Goal: Information Seeking & Learning: Learn about a topic

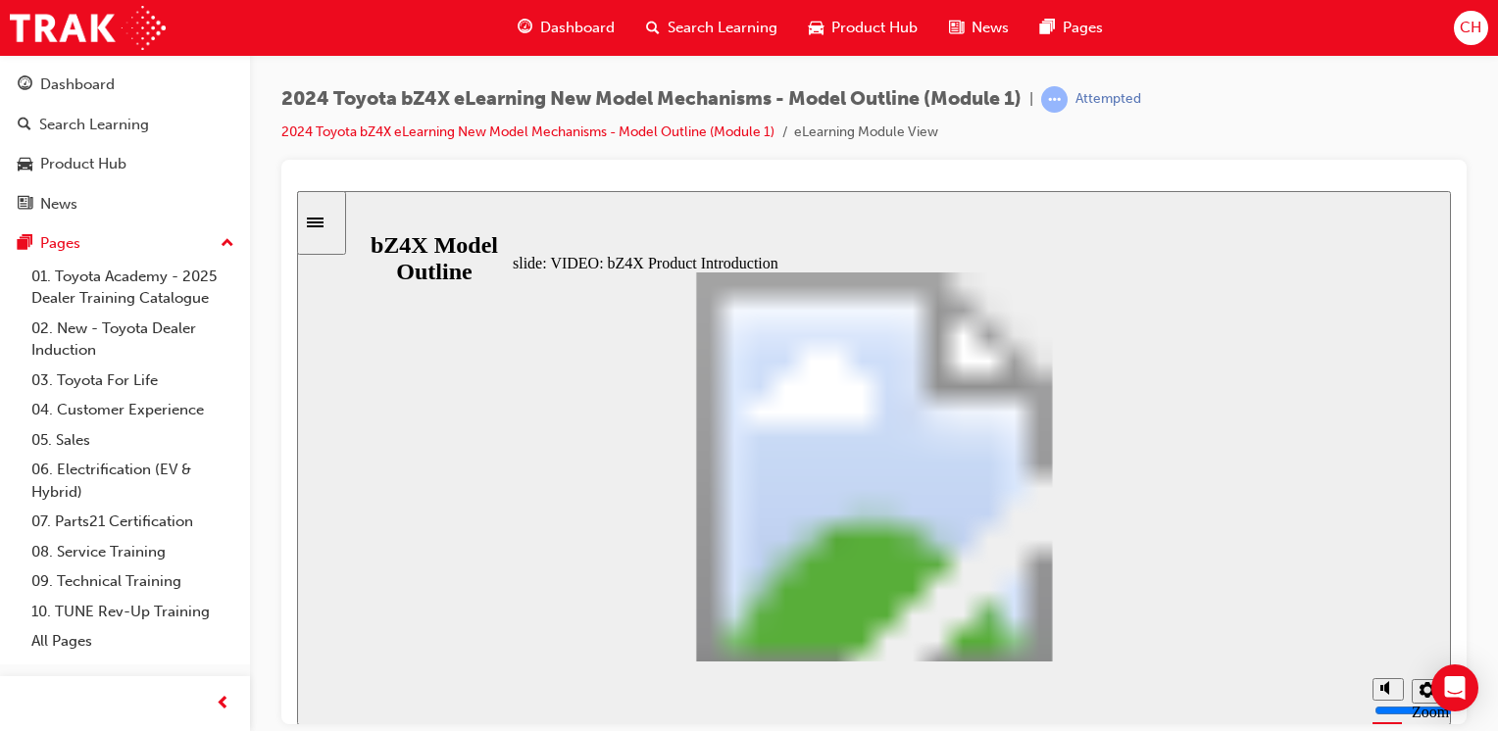
click at [381, 429] on div "slide: Model Code Triangle 2 Rectangle 1 Multiply 1 Rectangle 1 Table with 2 co…" at bounding box center [874, 457] width 1154 height 534
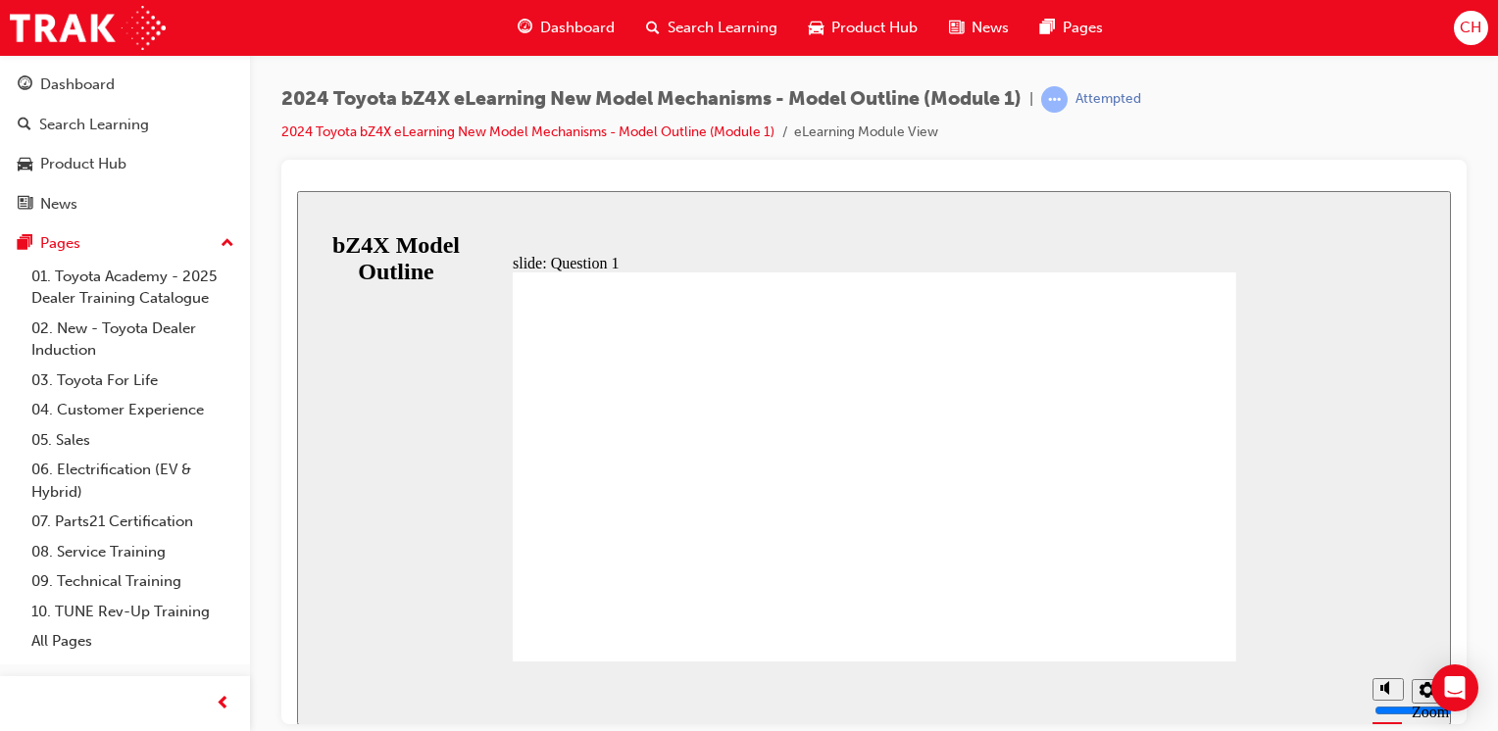
radio input "false"
radio input "true"
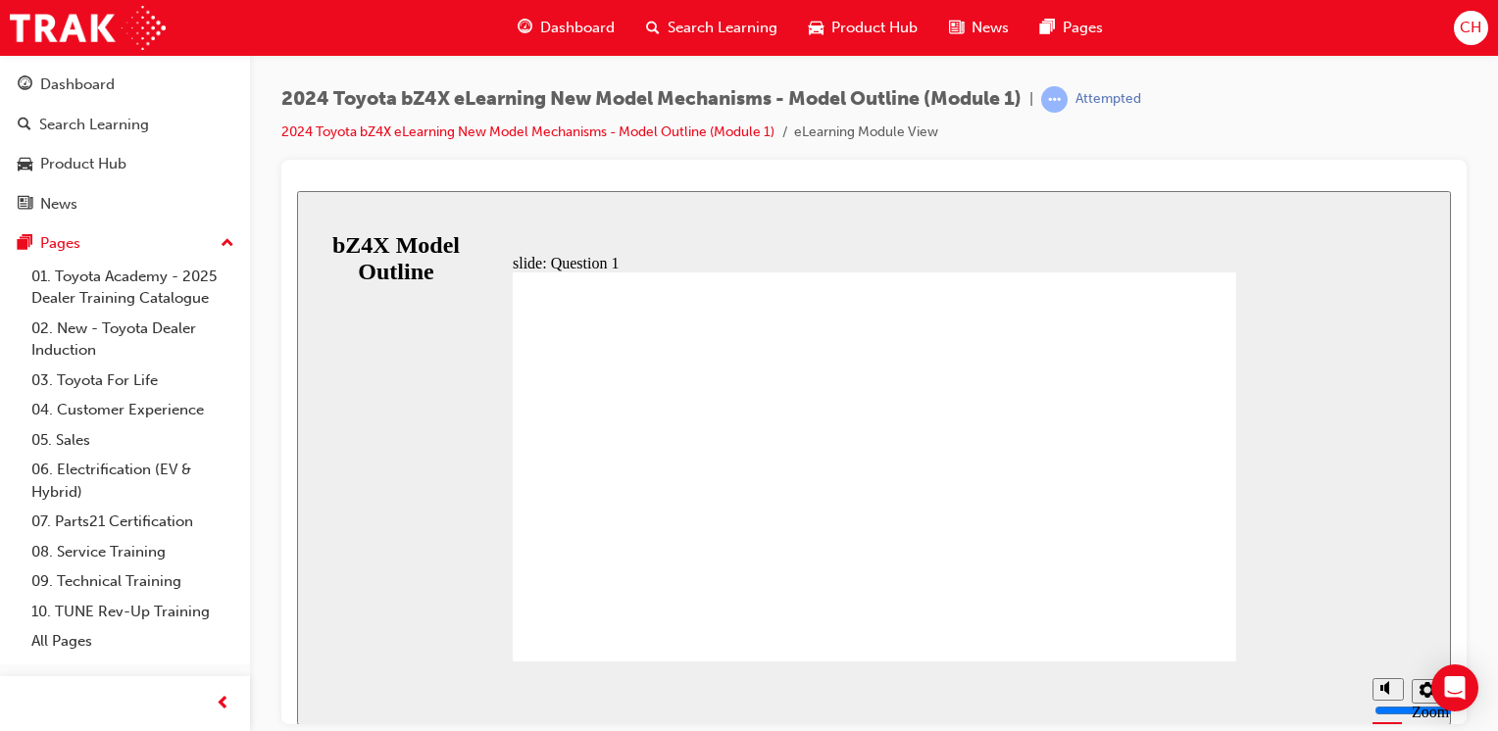
radio input "true"
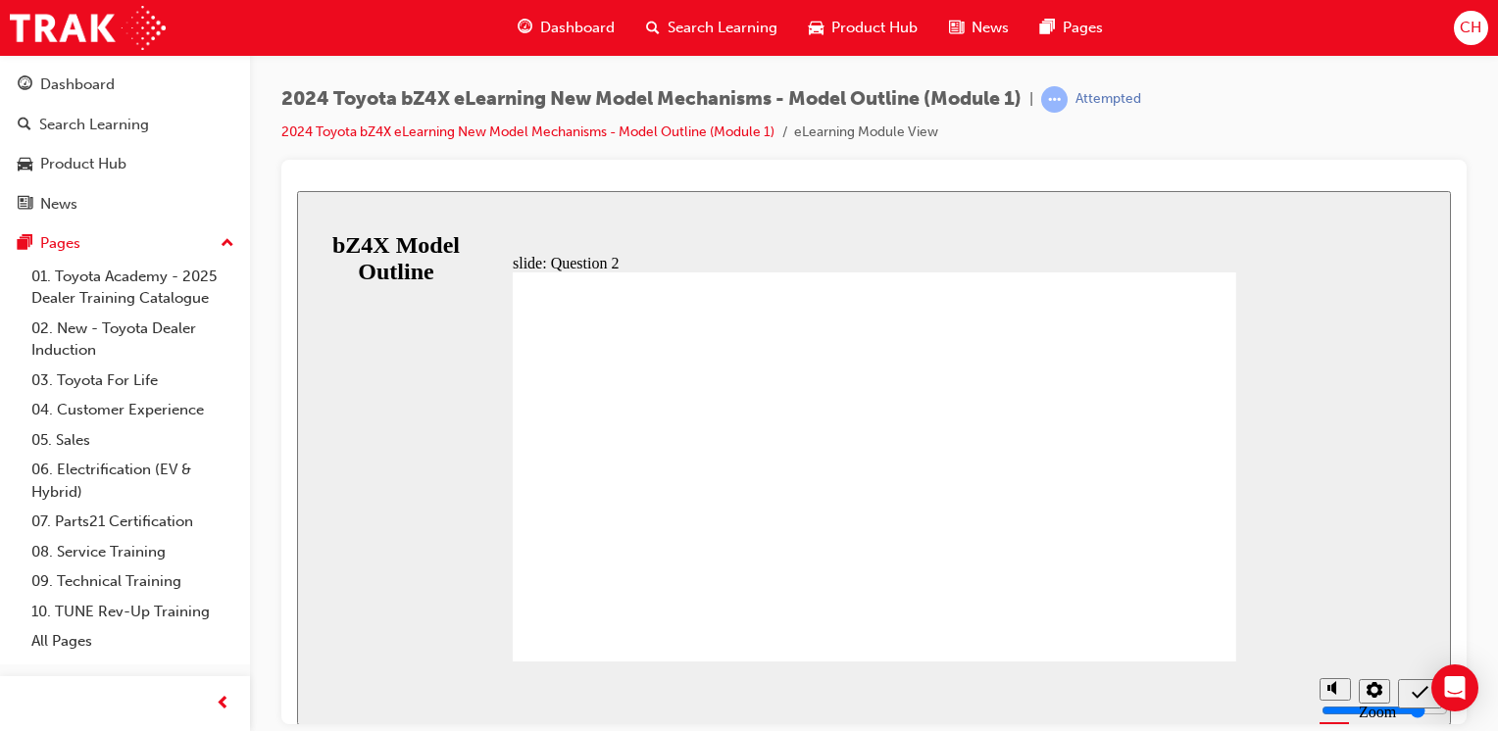
radio input "true"
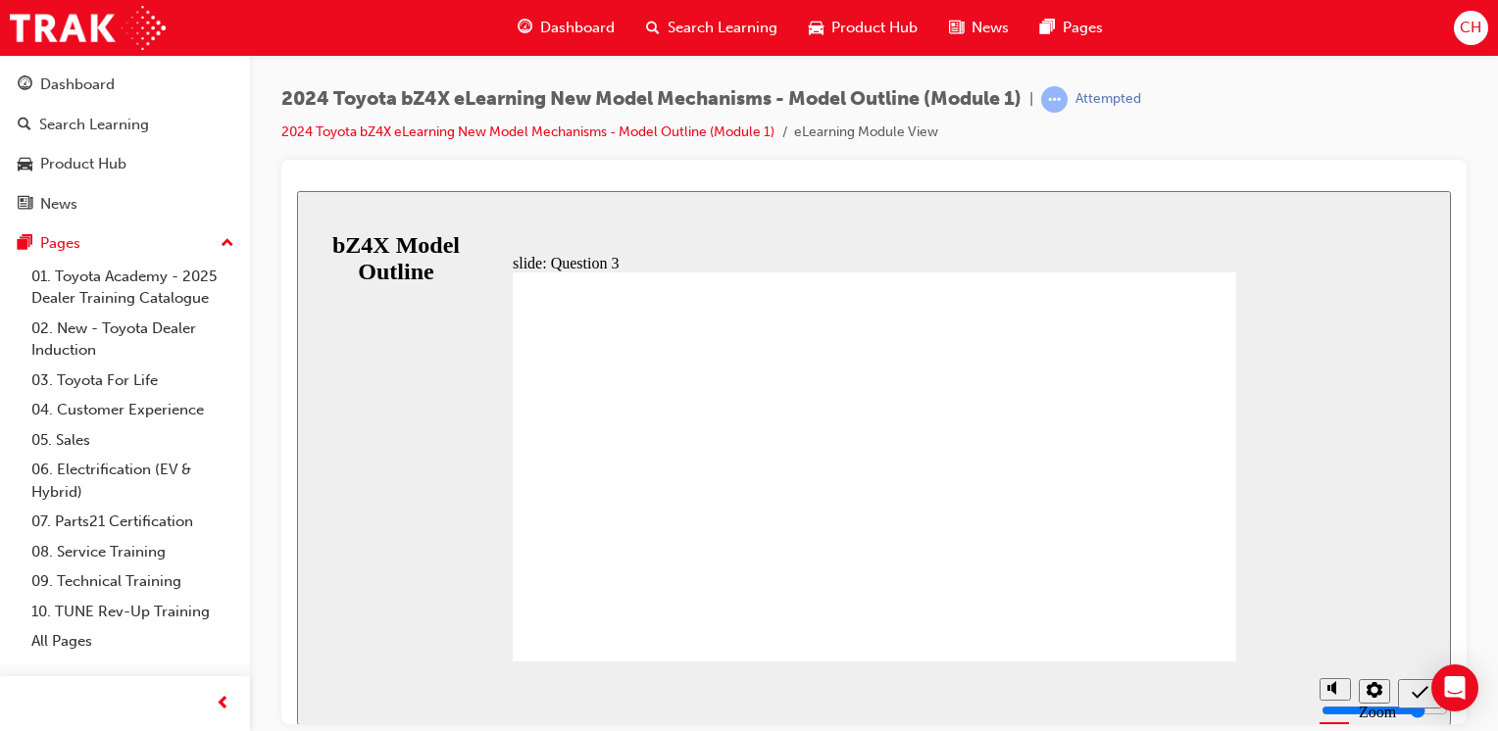
radio input "true"
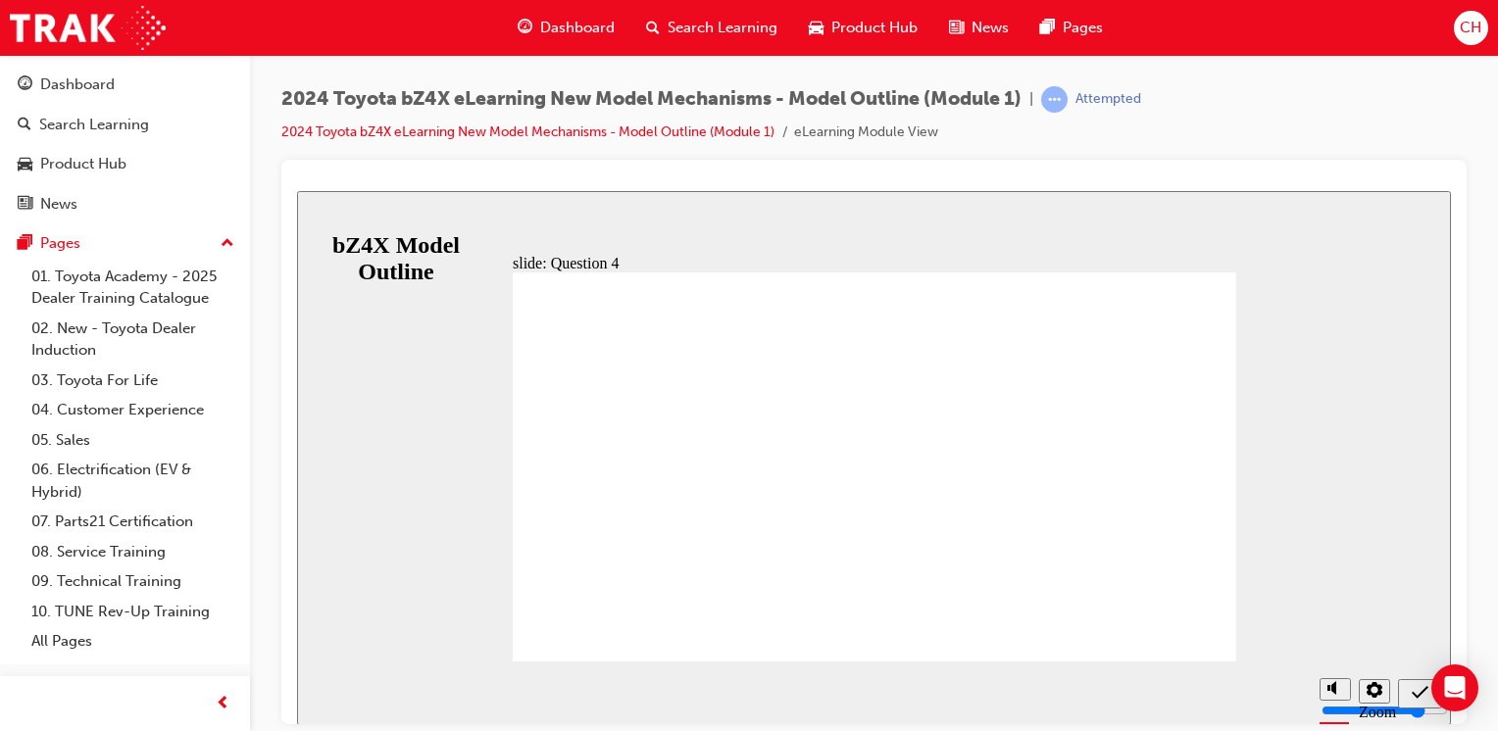
radio input "true"
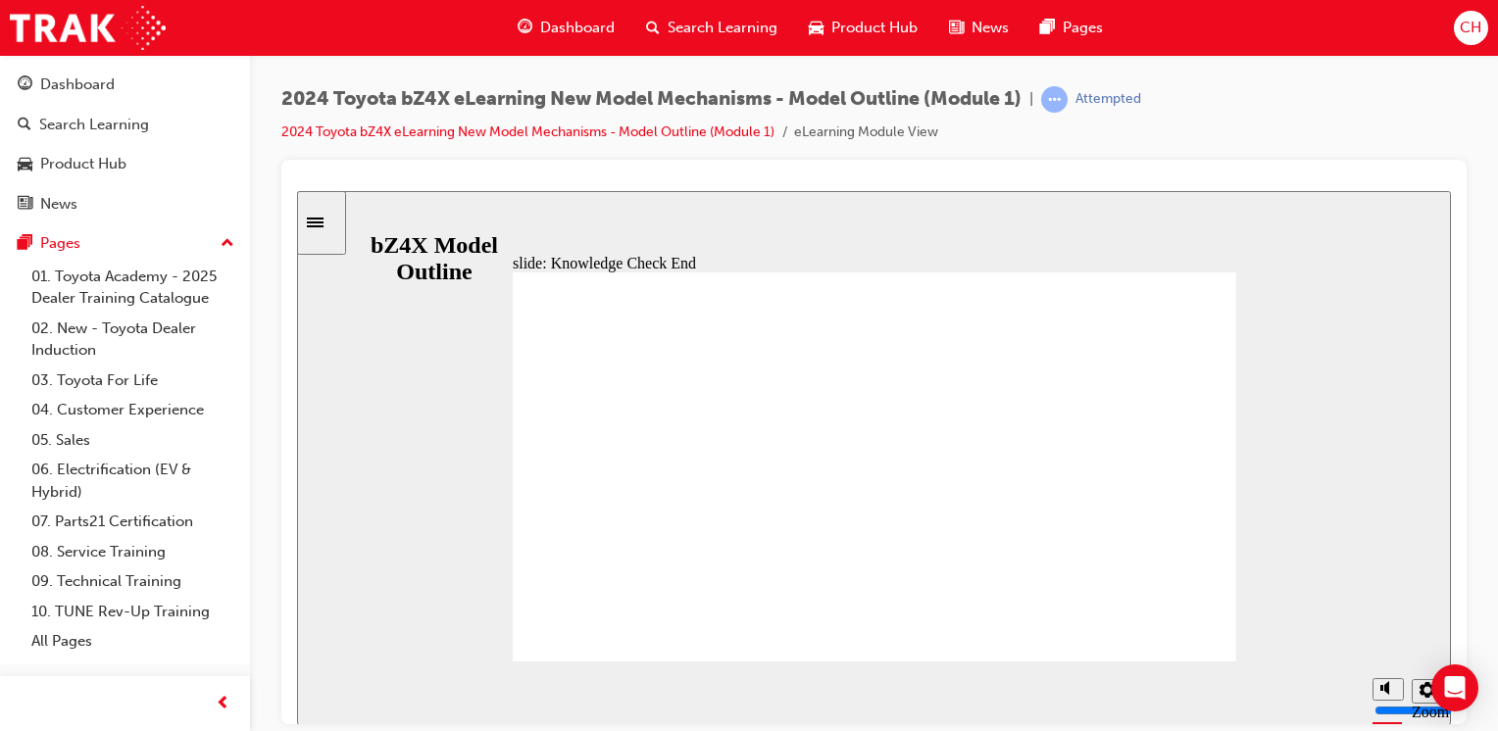
click at [338, 229] on div "Sidebar Toggle" at bounding box center [321, 222] width 33 height 15
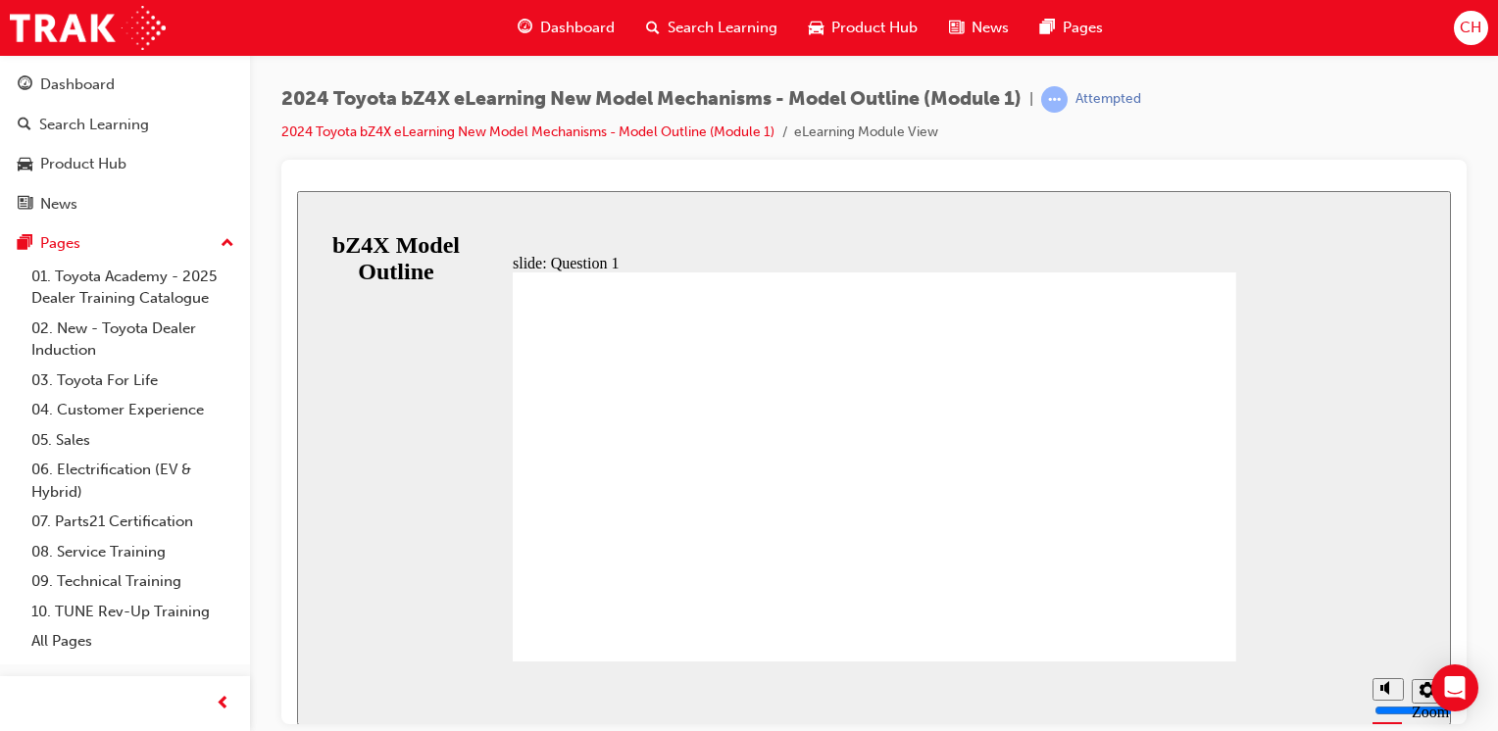
radio input "false"
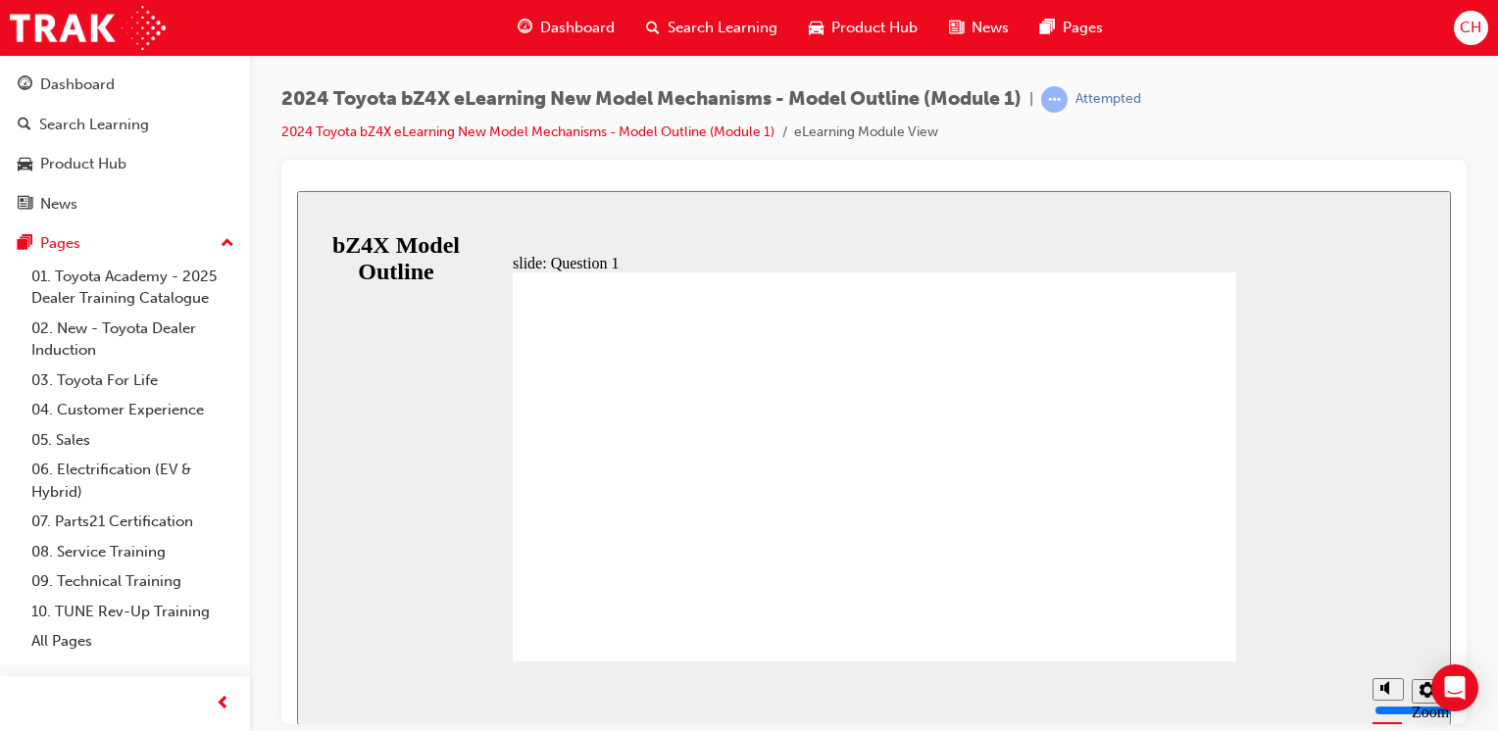
radio input "true"
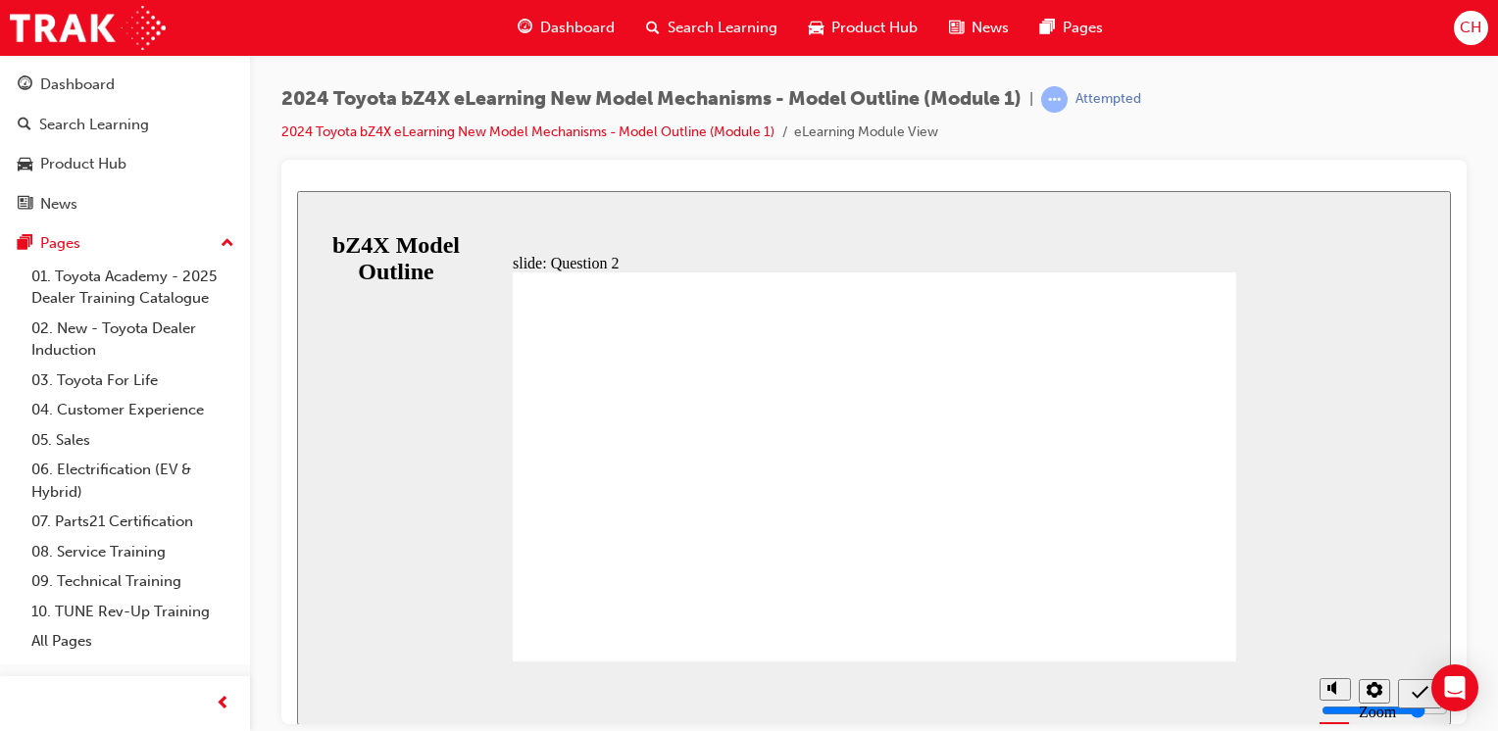
radio input "true"
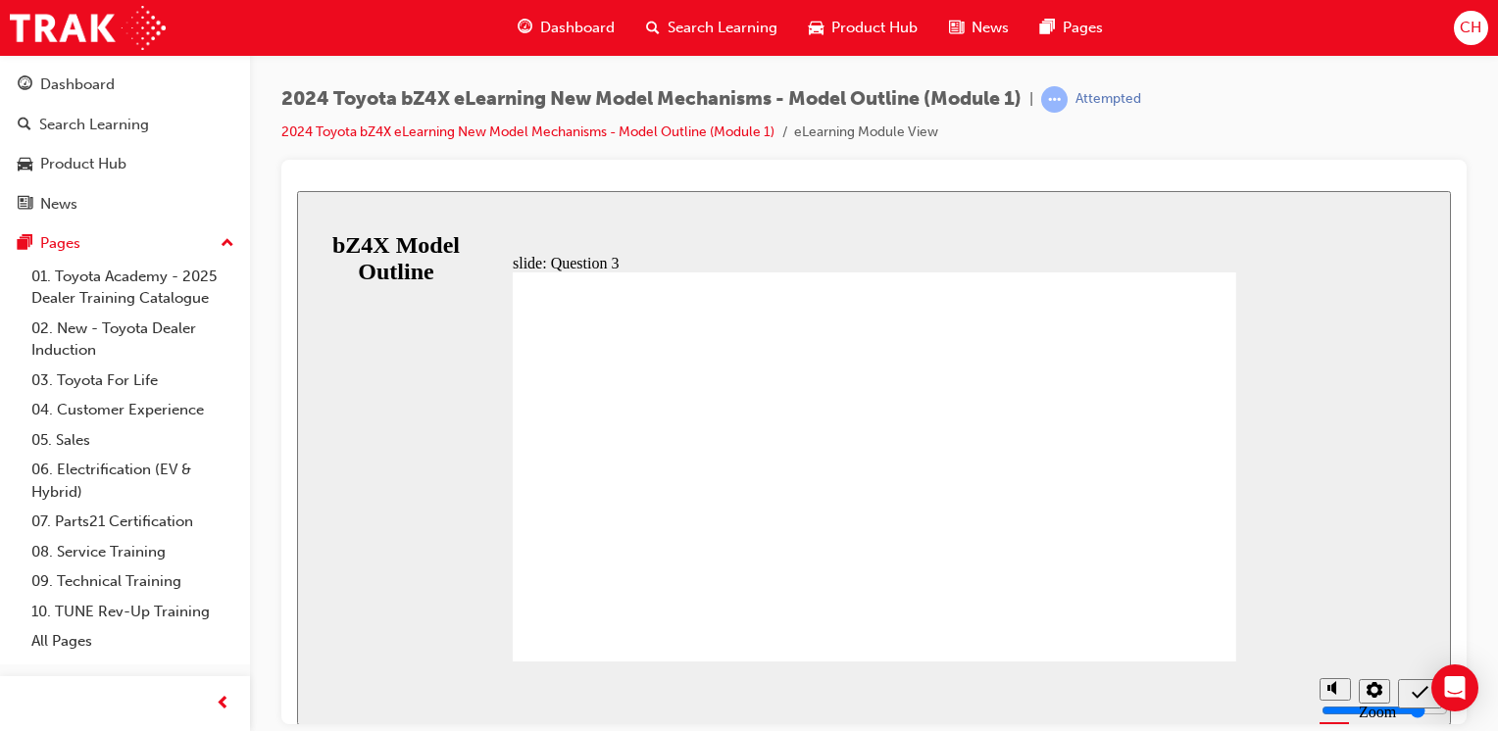
radio input "false"
radio input "true"
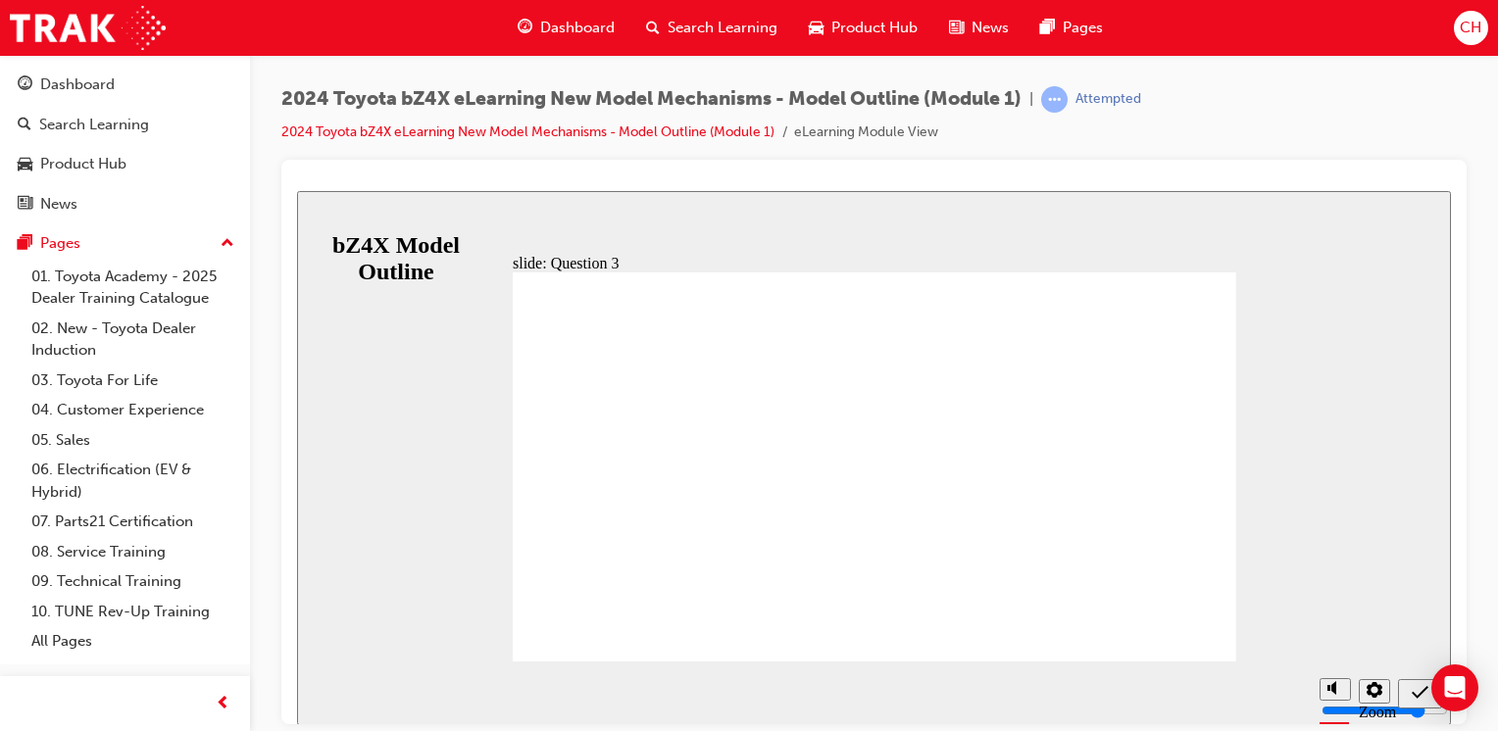
radio input "true"
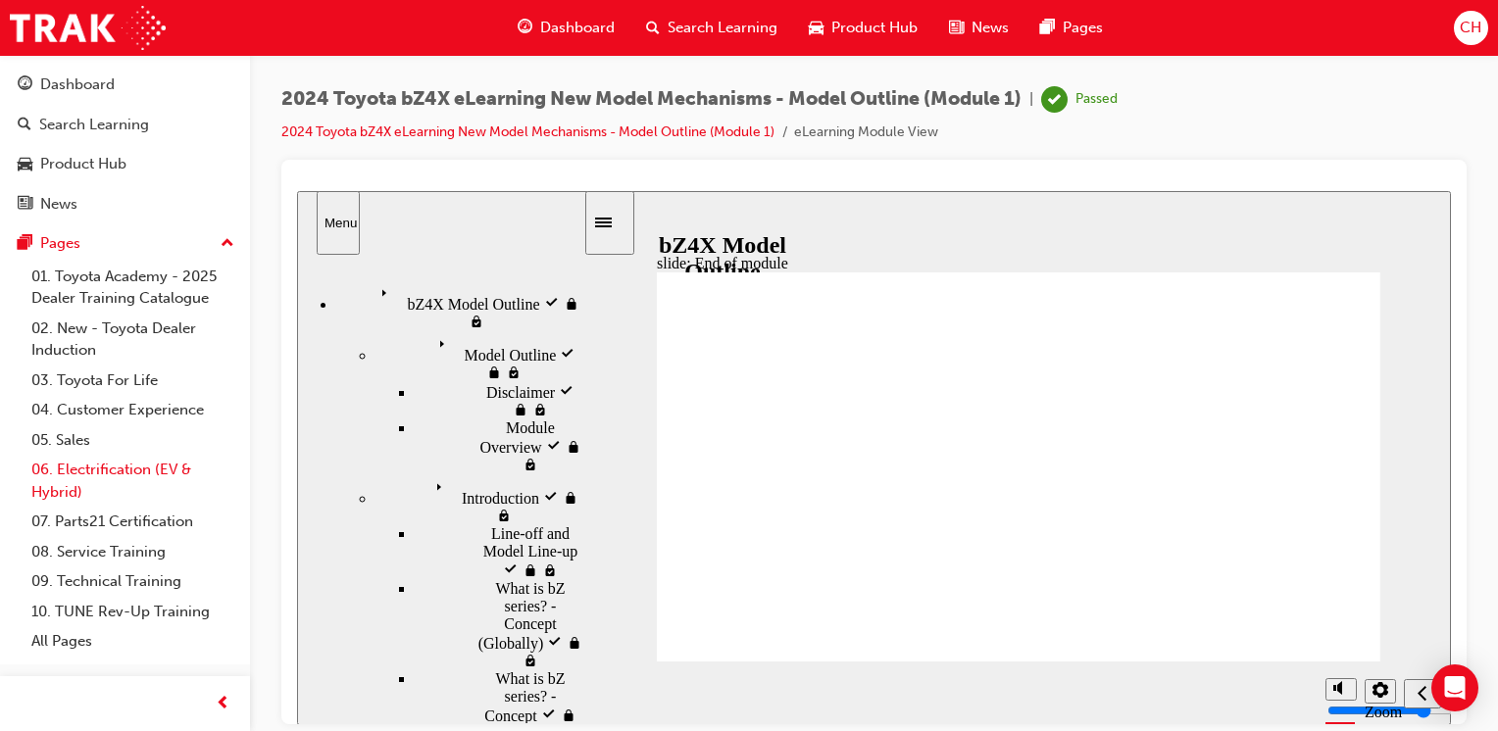
click at [133, 472] on link "06. Electrification (EV & Hybrid)" at bounding box center [133, 481] width 219 height 52
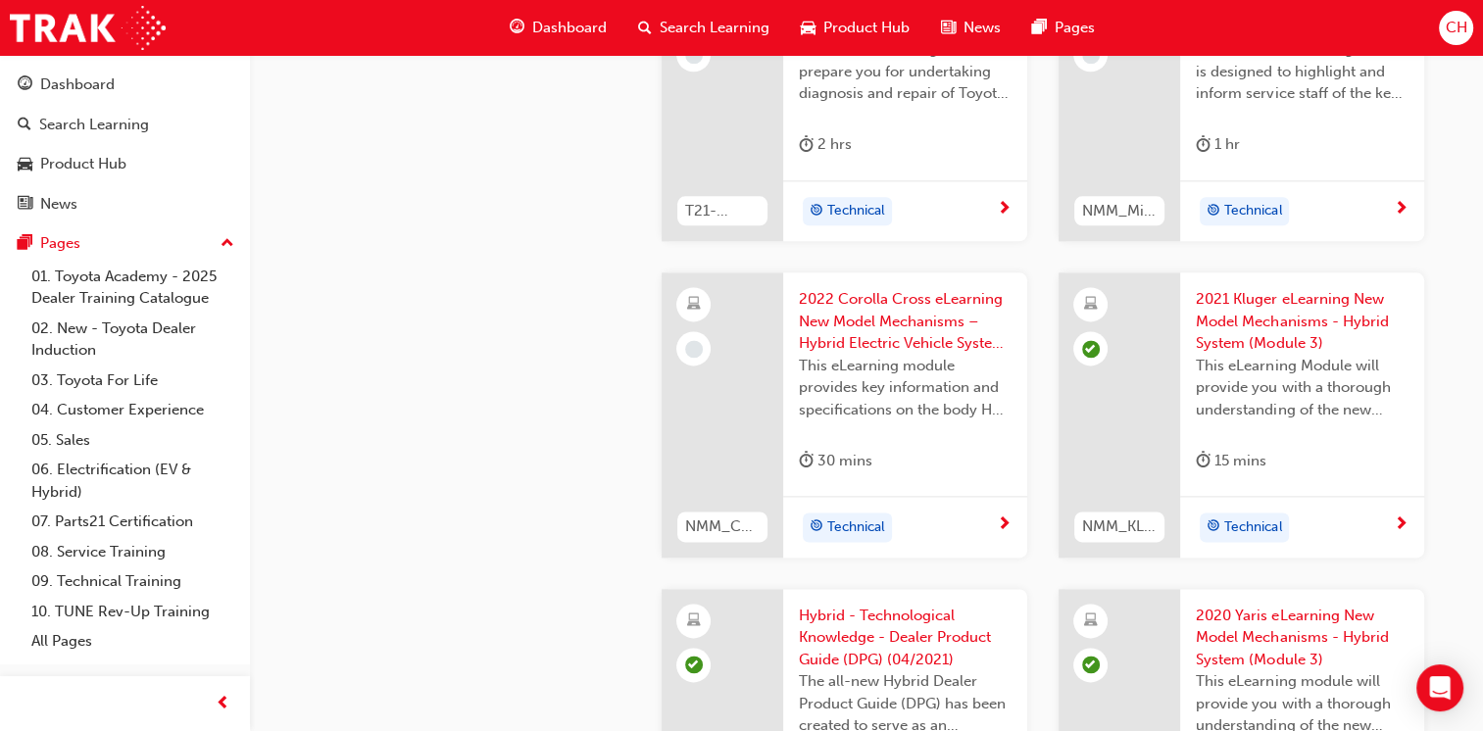
scroll to position [2548, 0]
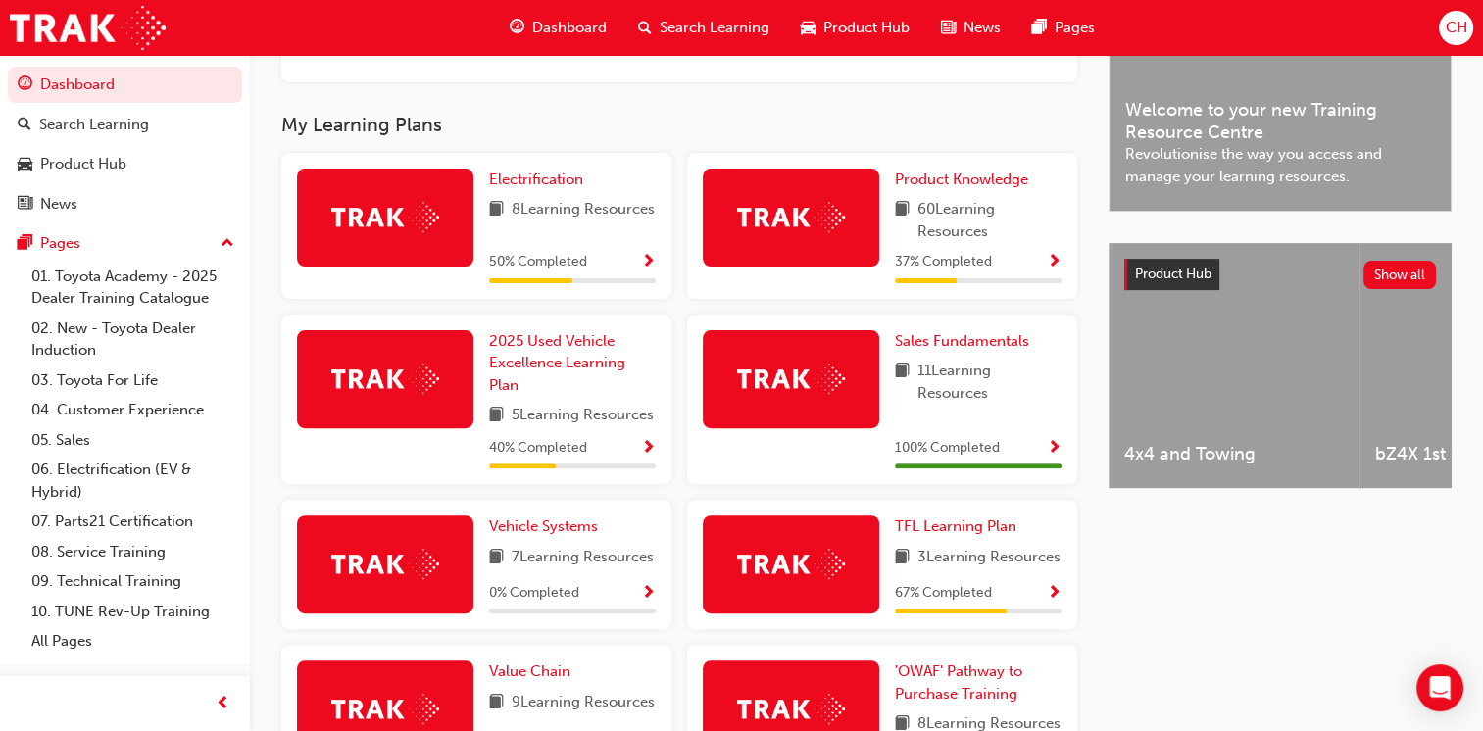
scroll to position [588, 0]
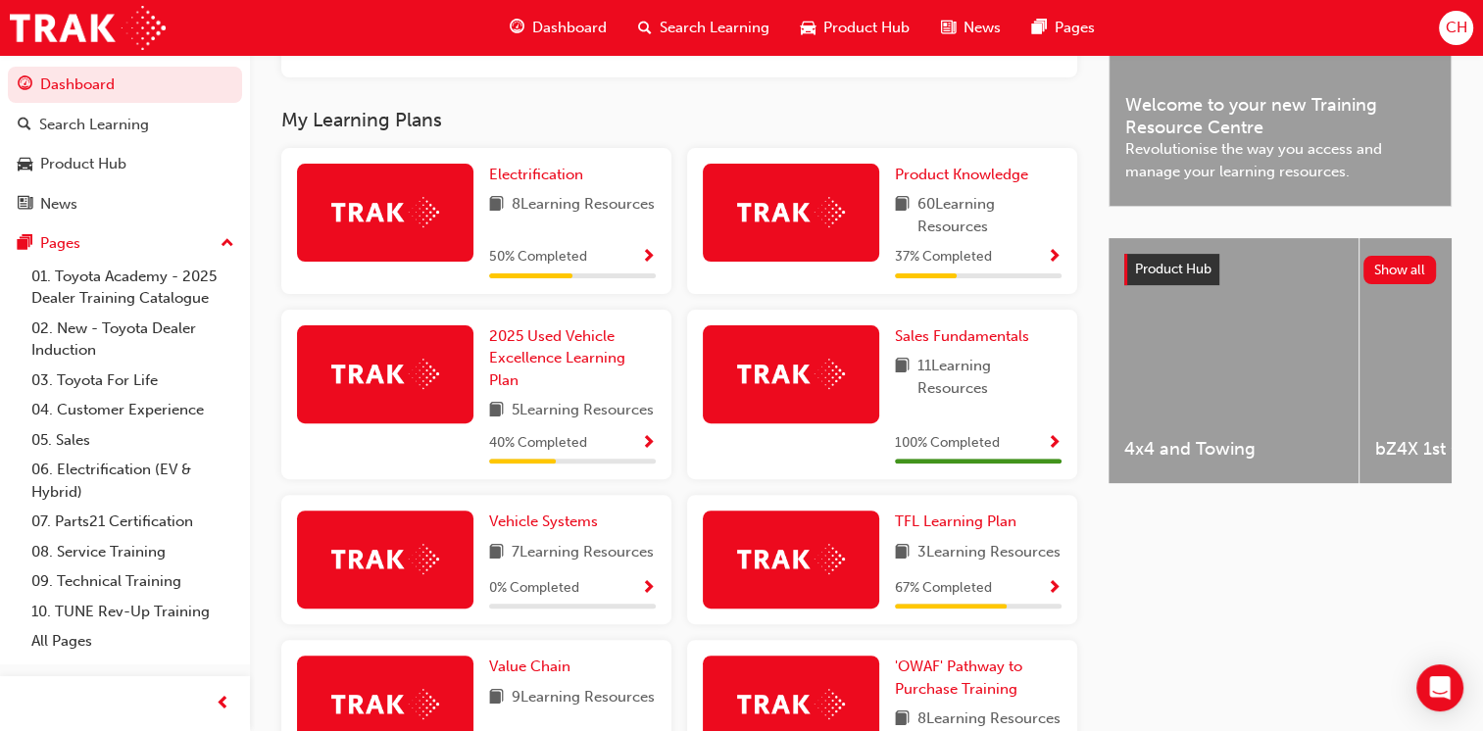
click at [648, 453] on span "Show Progress" at bounding box center [648, 444] width 15 height 18
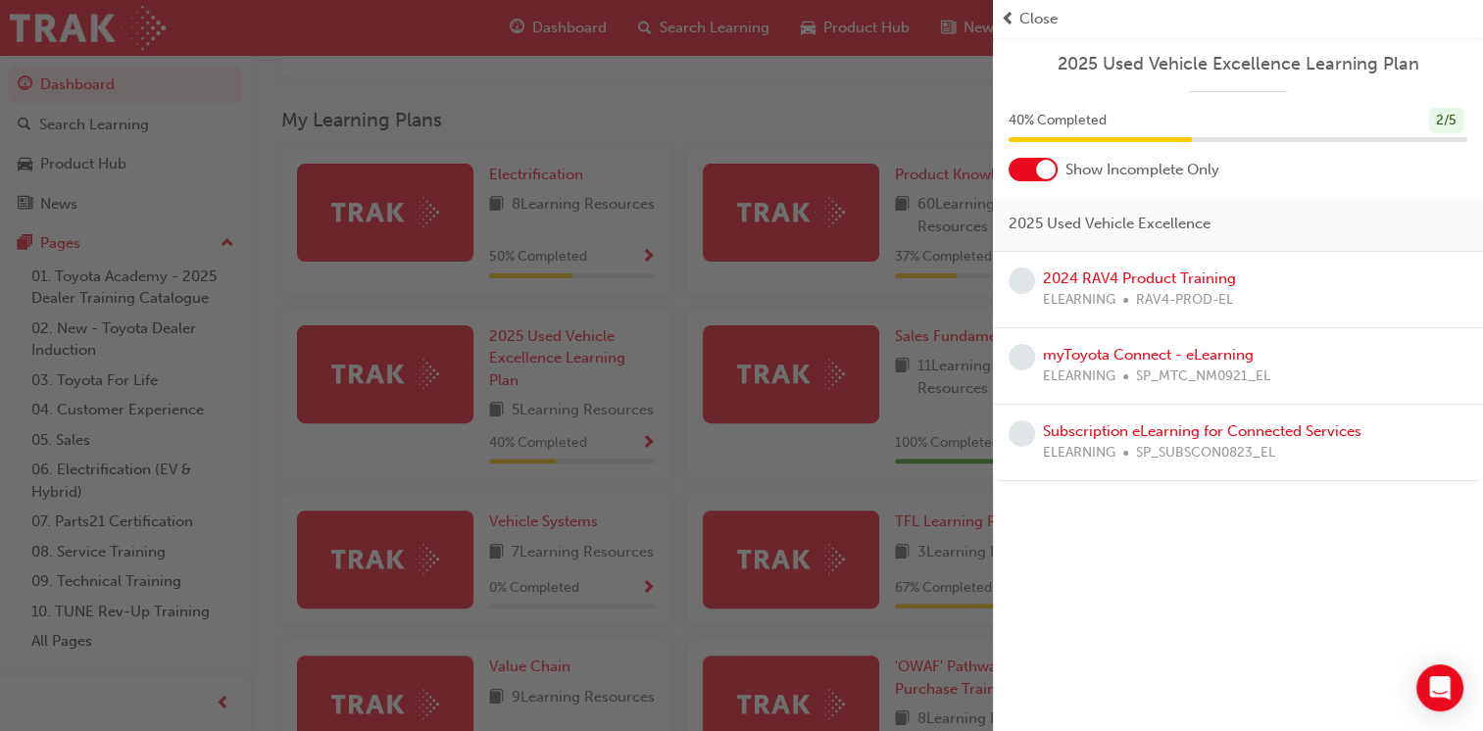
click at [635, 401] on div "button" at bounding box center [496, 365] width 993 height 731
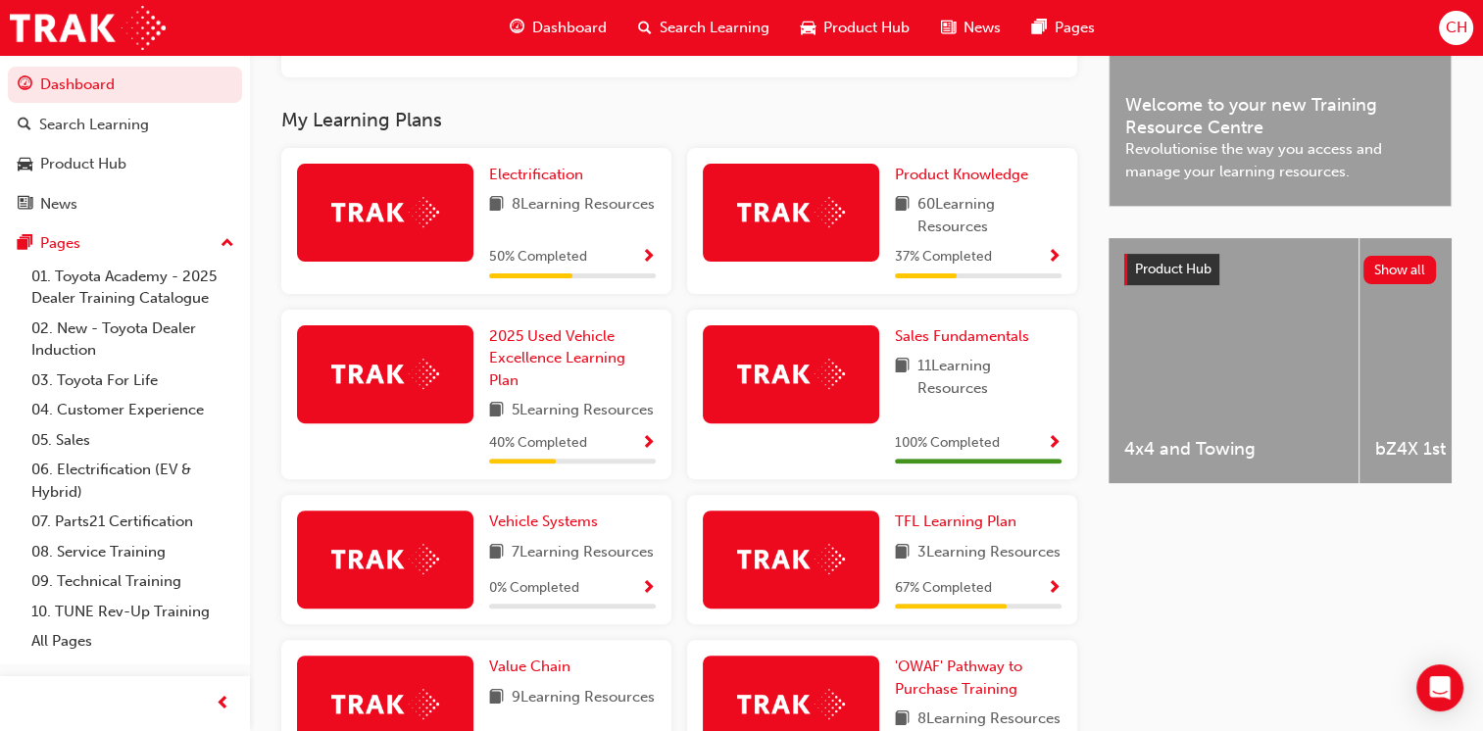
click at [651, 453] on span "Show Progress" at bounding box center [648, 444] width 15 height 18
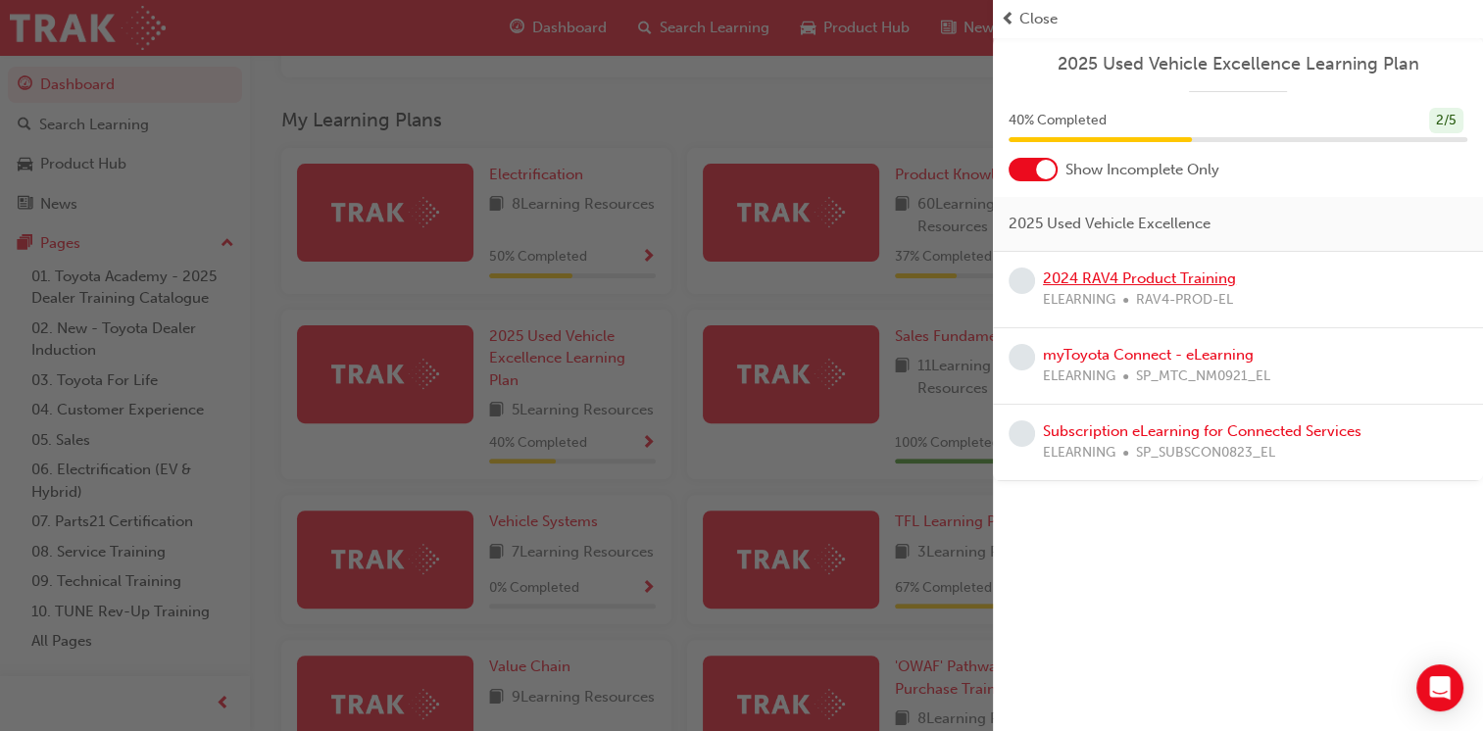
click at [1088, 276] on link "2024 RAV4 Product Training" at bounding box center [1139, 279] width 193 height 18
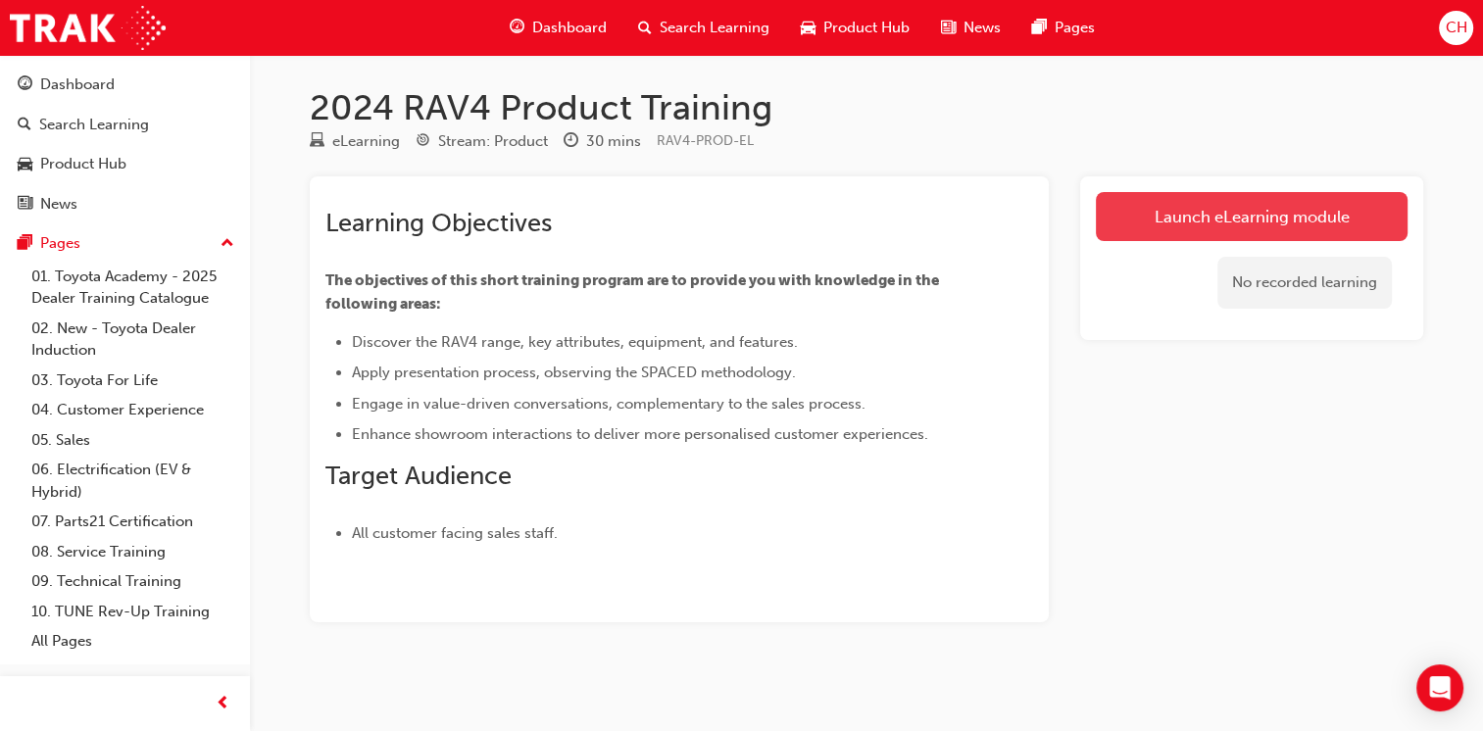
click at [1185, 222] on link "Launch eLearning module" at bounding box center [1252, 216] width 312 height 49
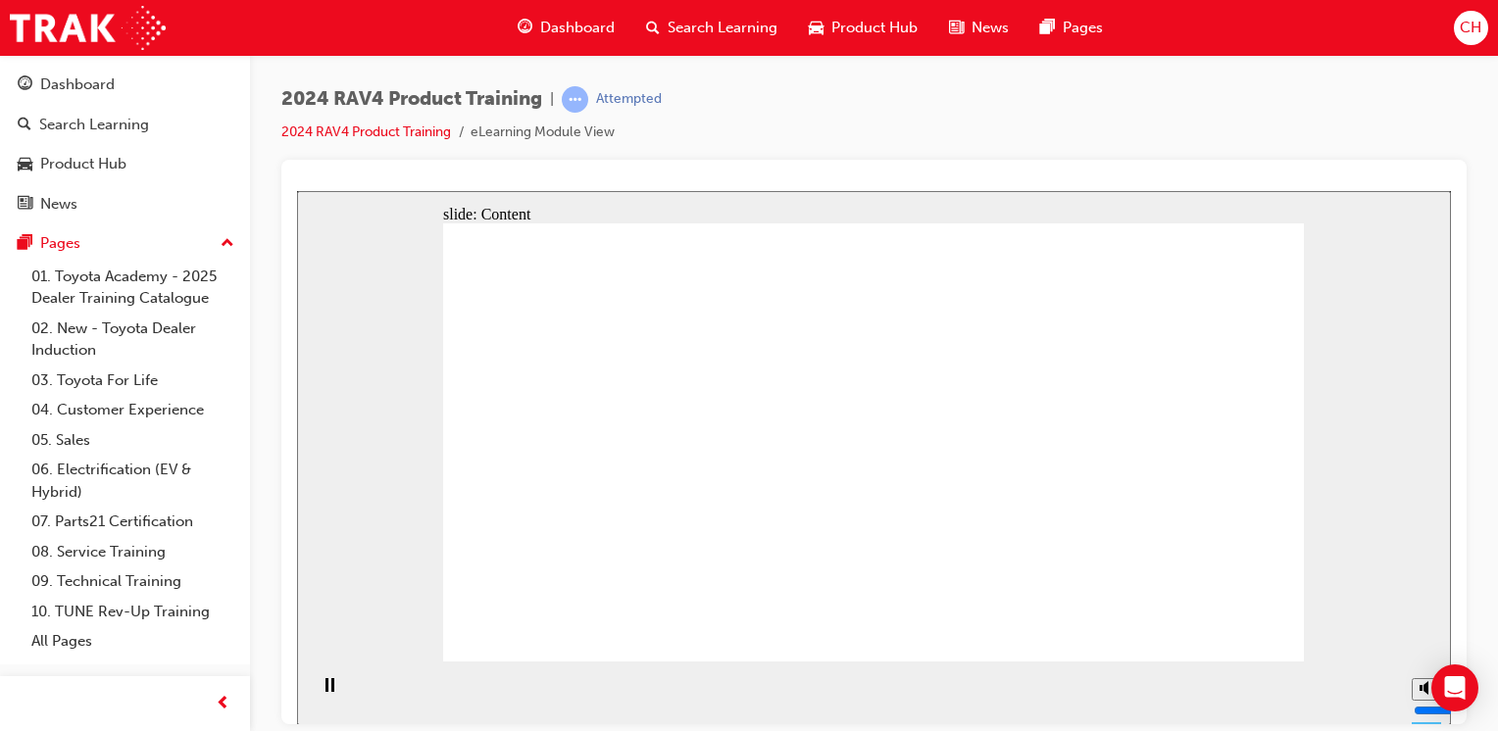
drag, startPoint x: 581, startPoint y: 380, endPoint x: 612, endPoint y: 384, distance: 30.6
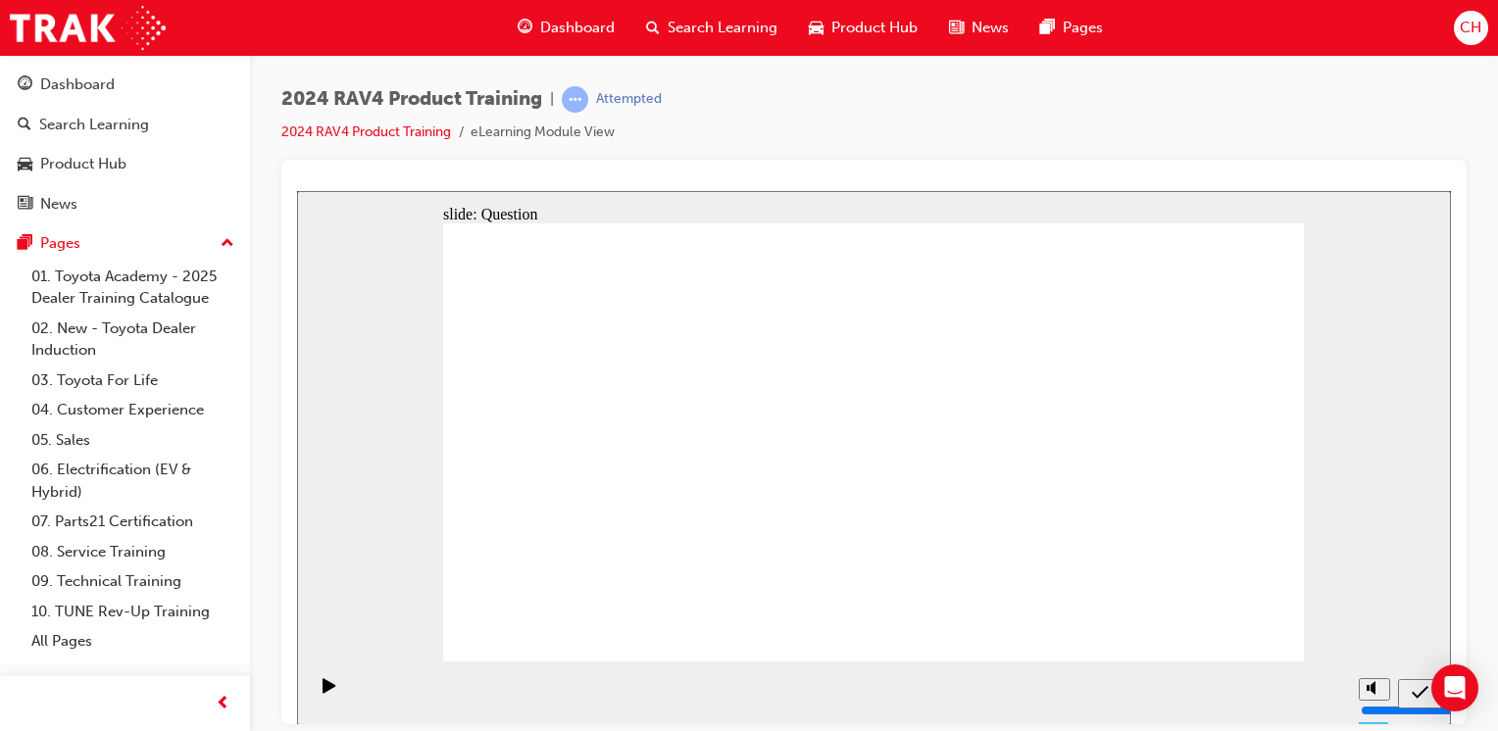
radio input "true"
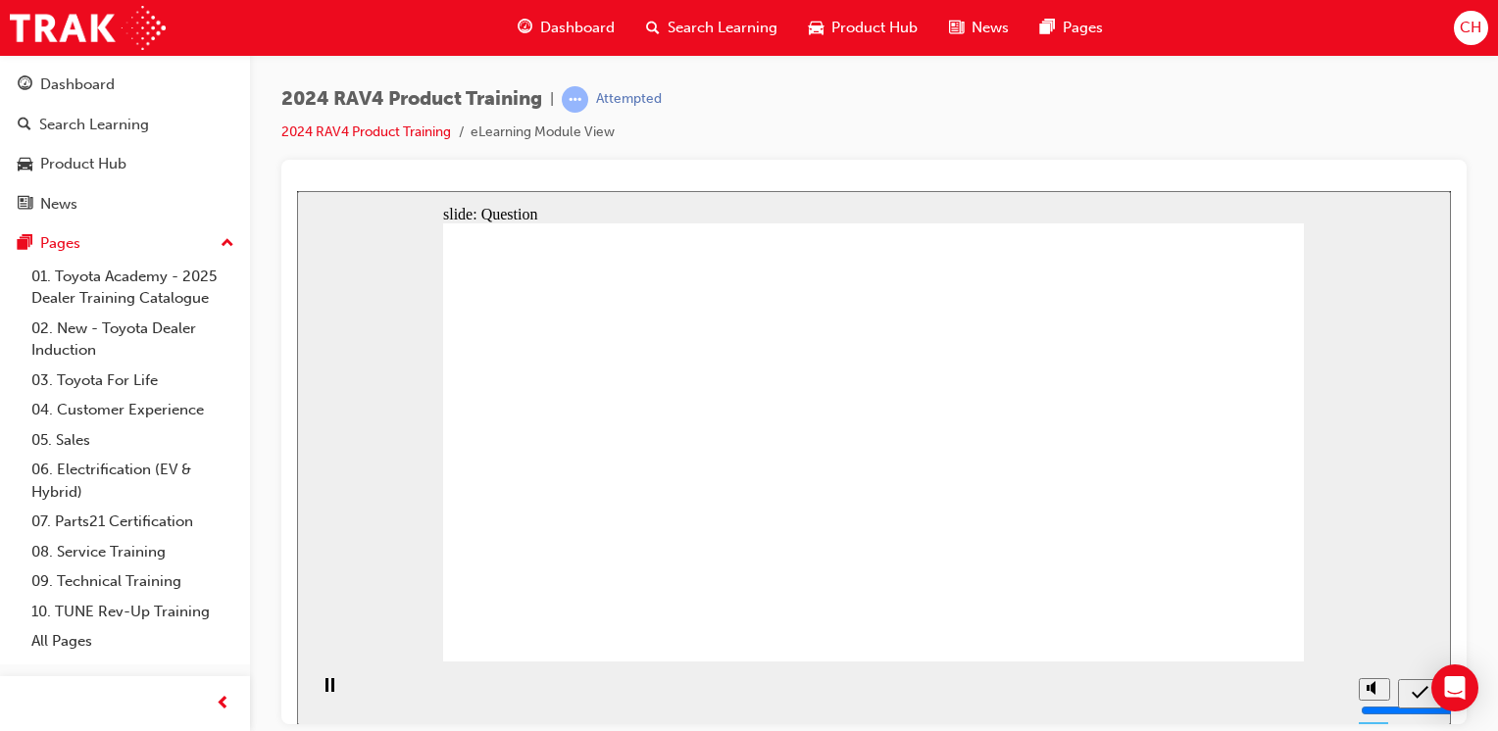
radio input "true"
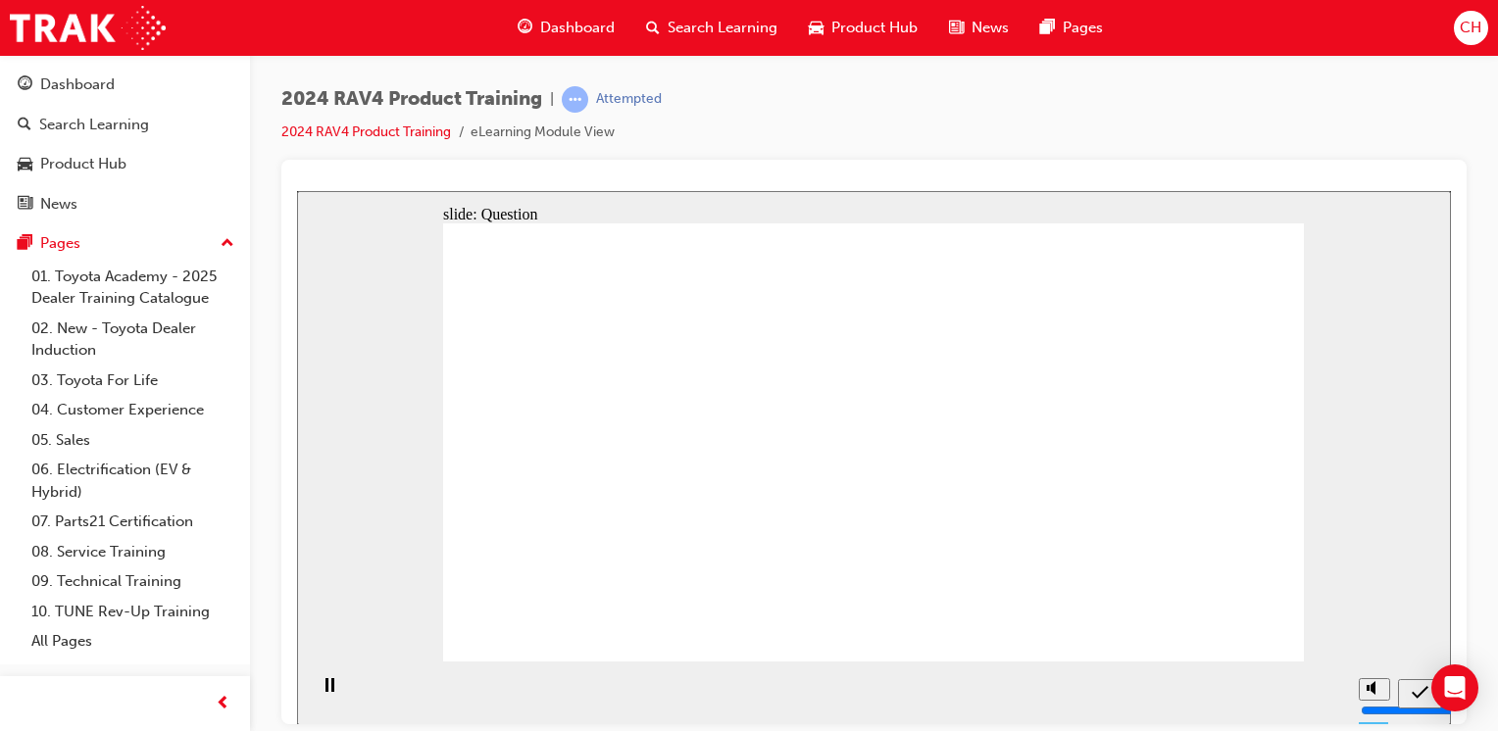
radio input "true"
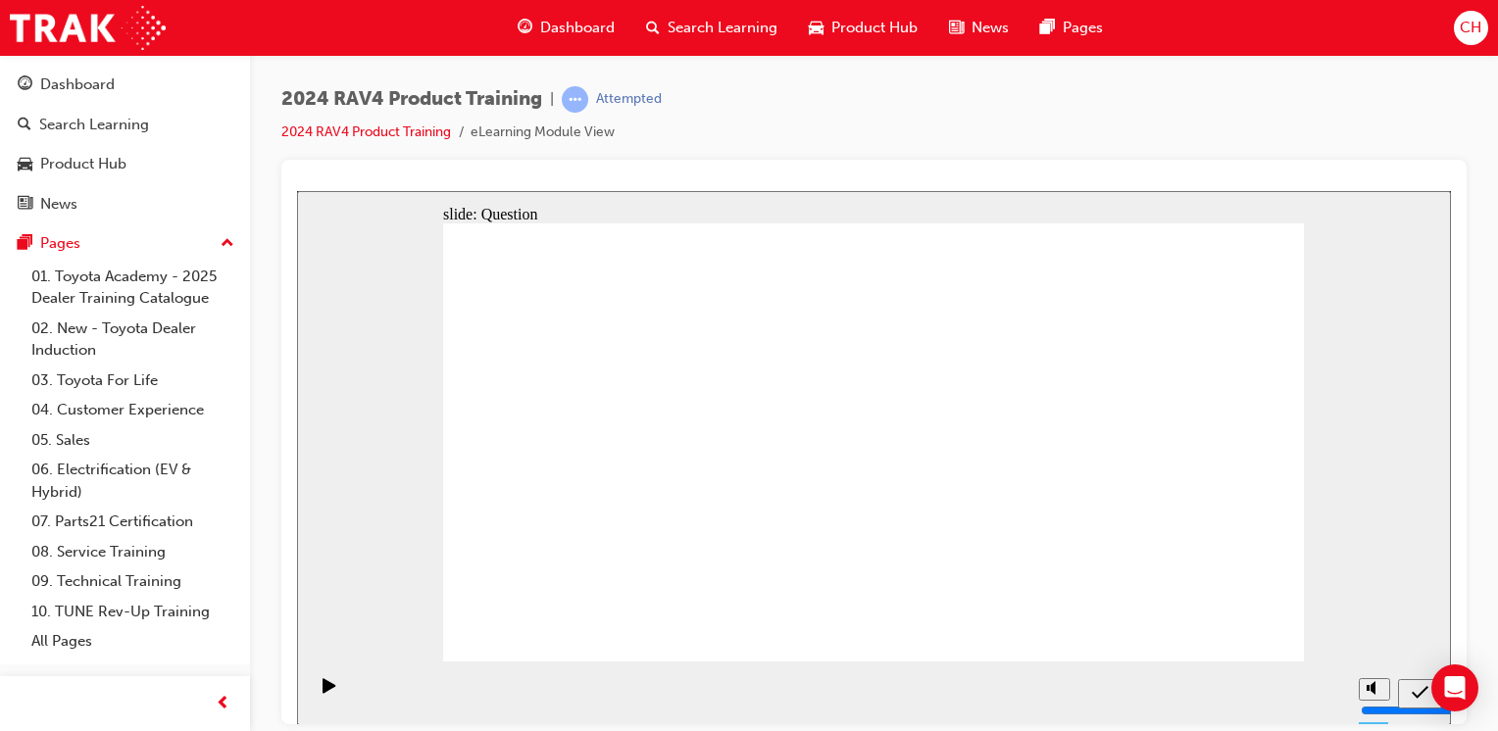
drag, startPoint x: 603, startPoint y: 400, endPoint x: 637, endPoint y: 525, distance: 130.1
drag, startPoint x: 776, startPoint y: 435, endPoint x: 794, endPoint y: 611, distance: 176.3
drag, startPoint x: 933, startPoint y: 448, endPoint x: 937, endPoint y: 579, distance: 131.4
drag, startPoint x: 1106, startPoint y: 419, endPoint x: 1090, endPoint y: 541, distance: 123.5
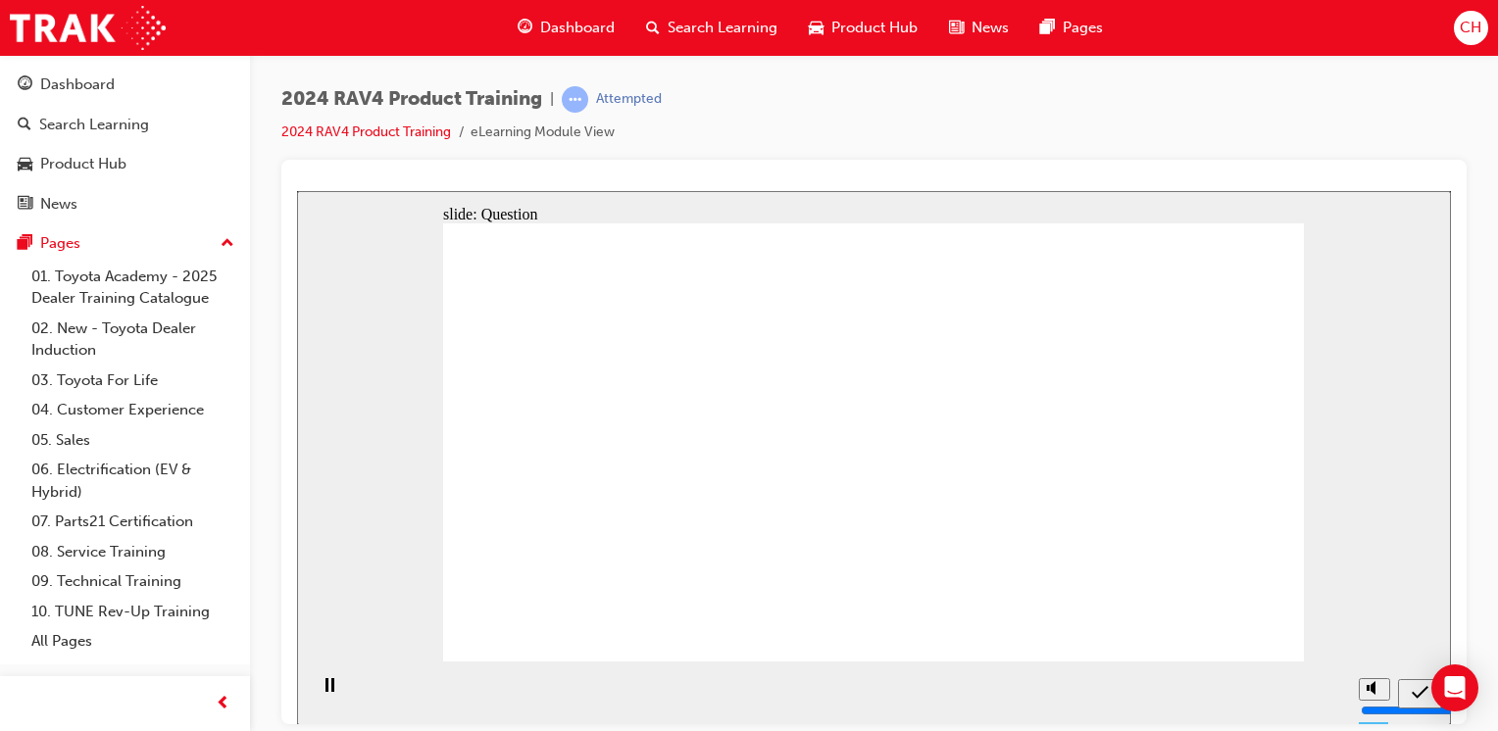
radio input "true"
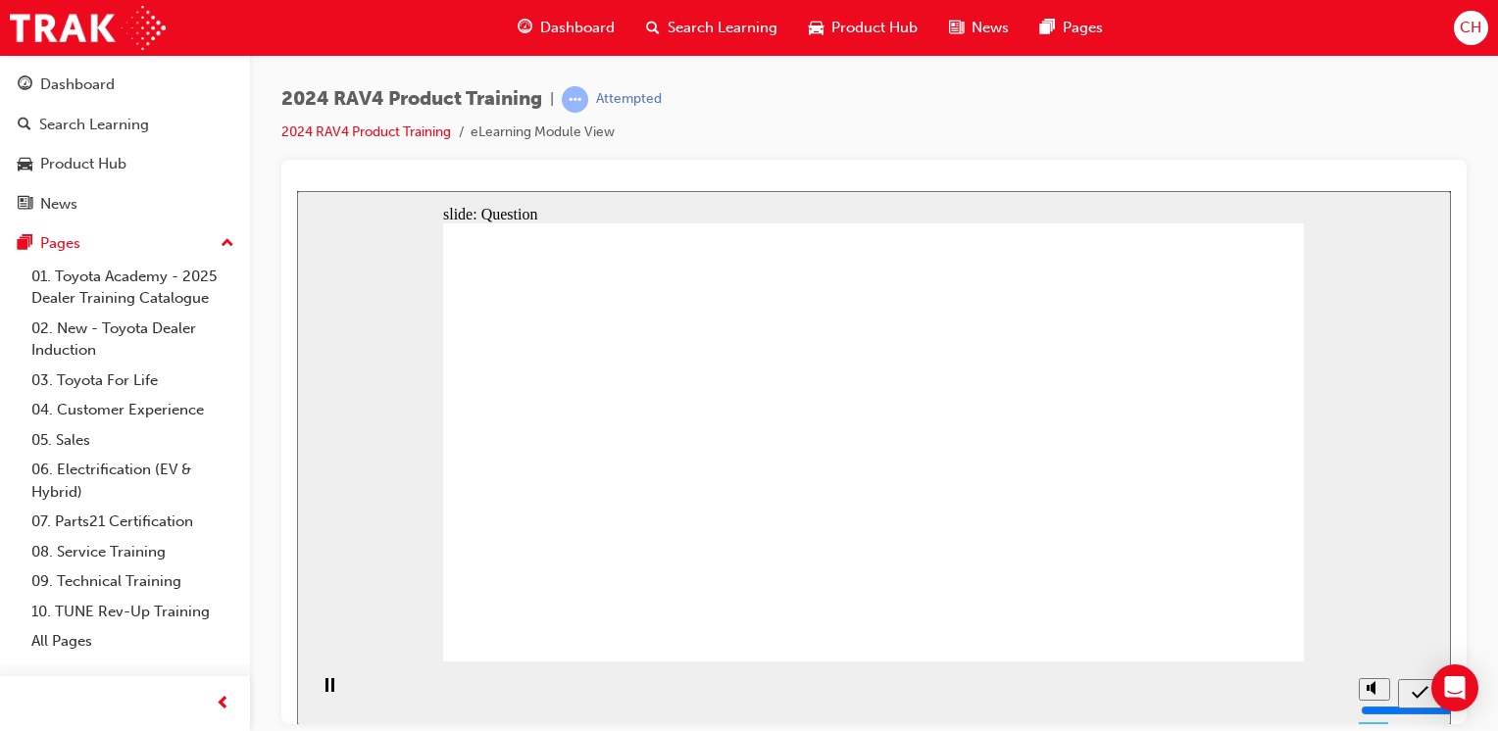
radio input "true"
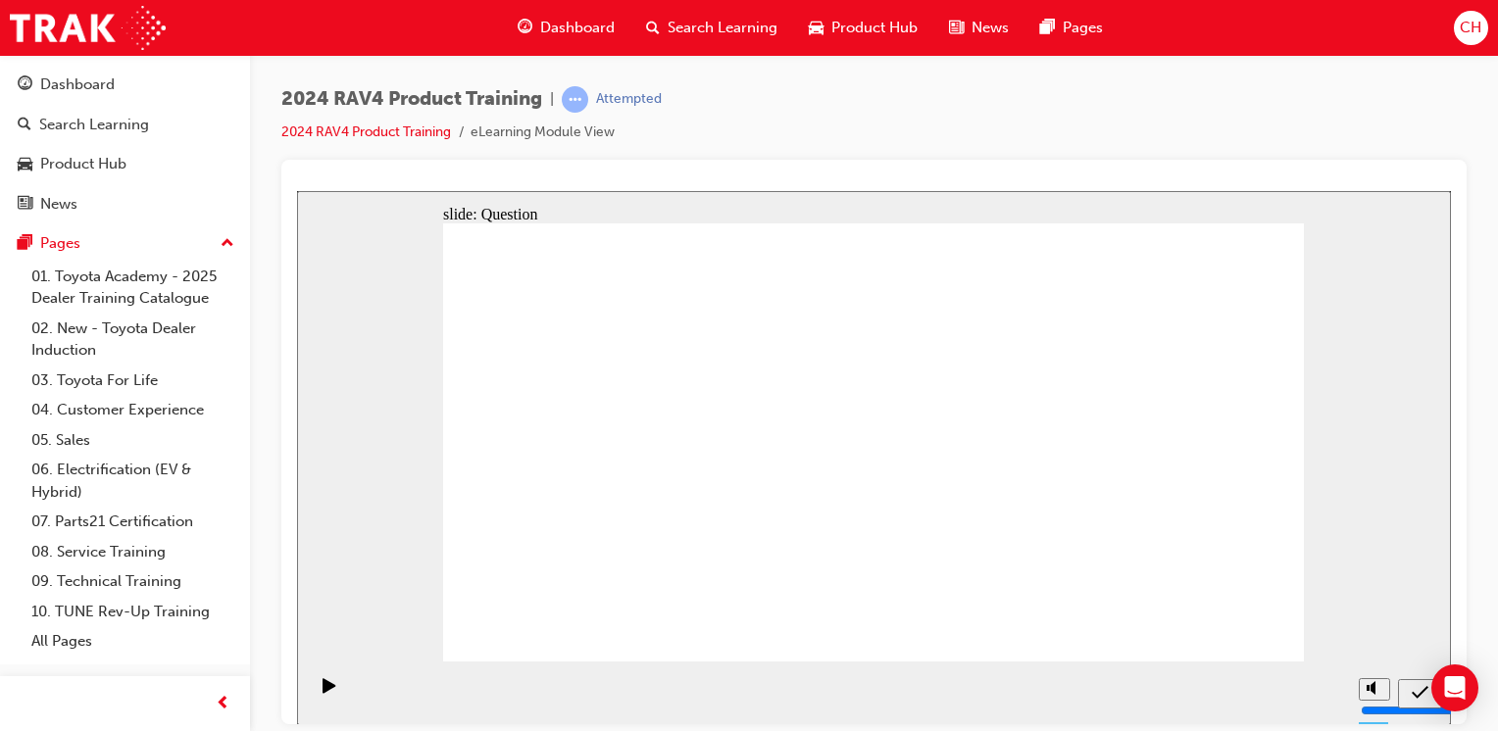
radio input "true"
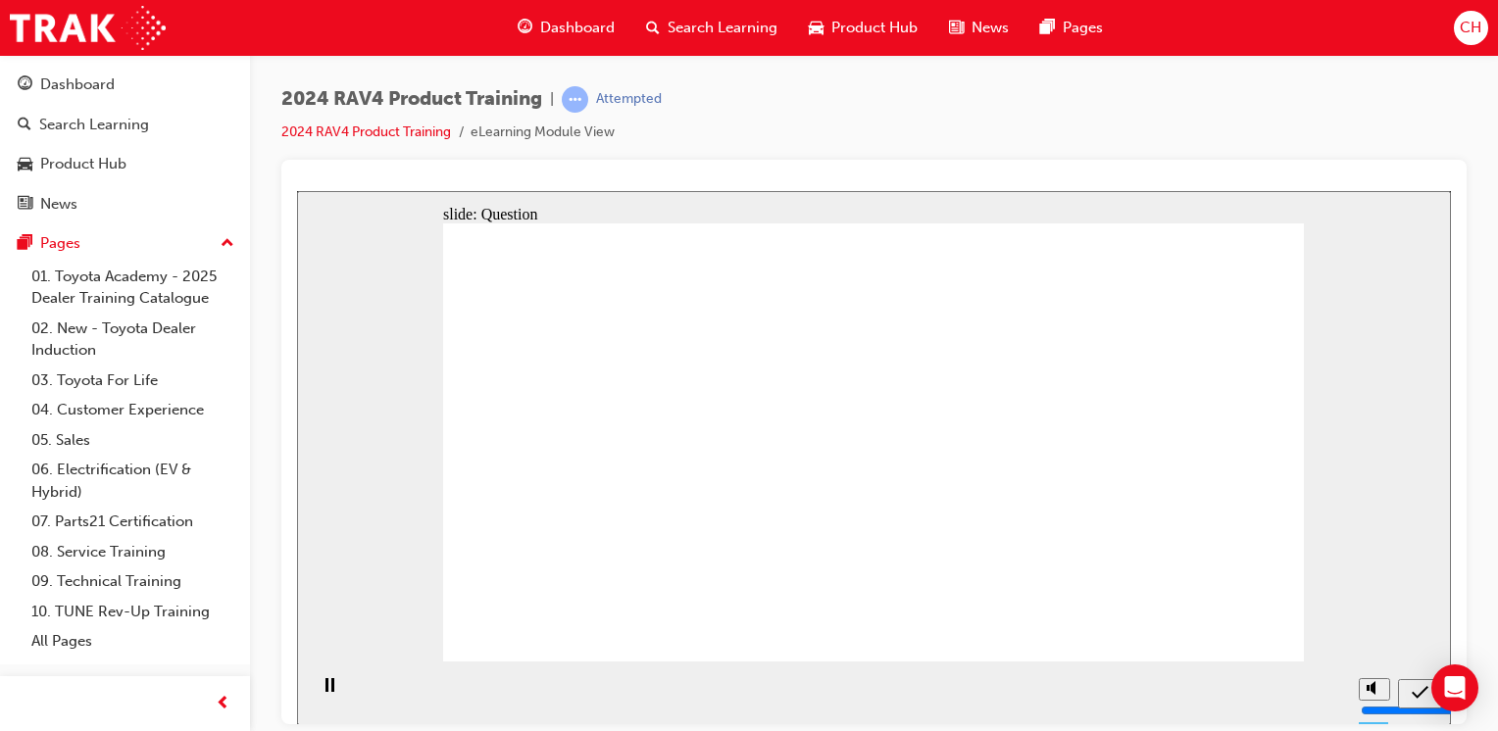
radio input "true"
drag, startPoint x: 1092, startPoint y: 455, endPoint x: 1078, endPoint y: 512, distance: 58.5
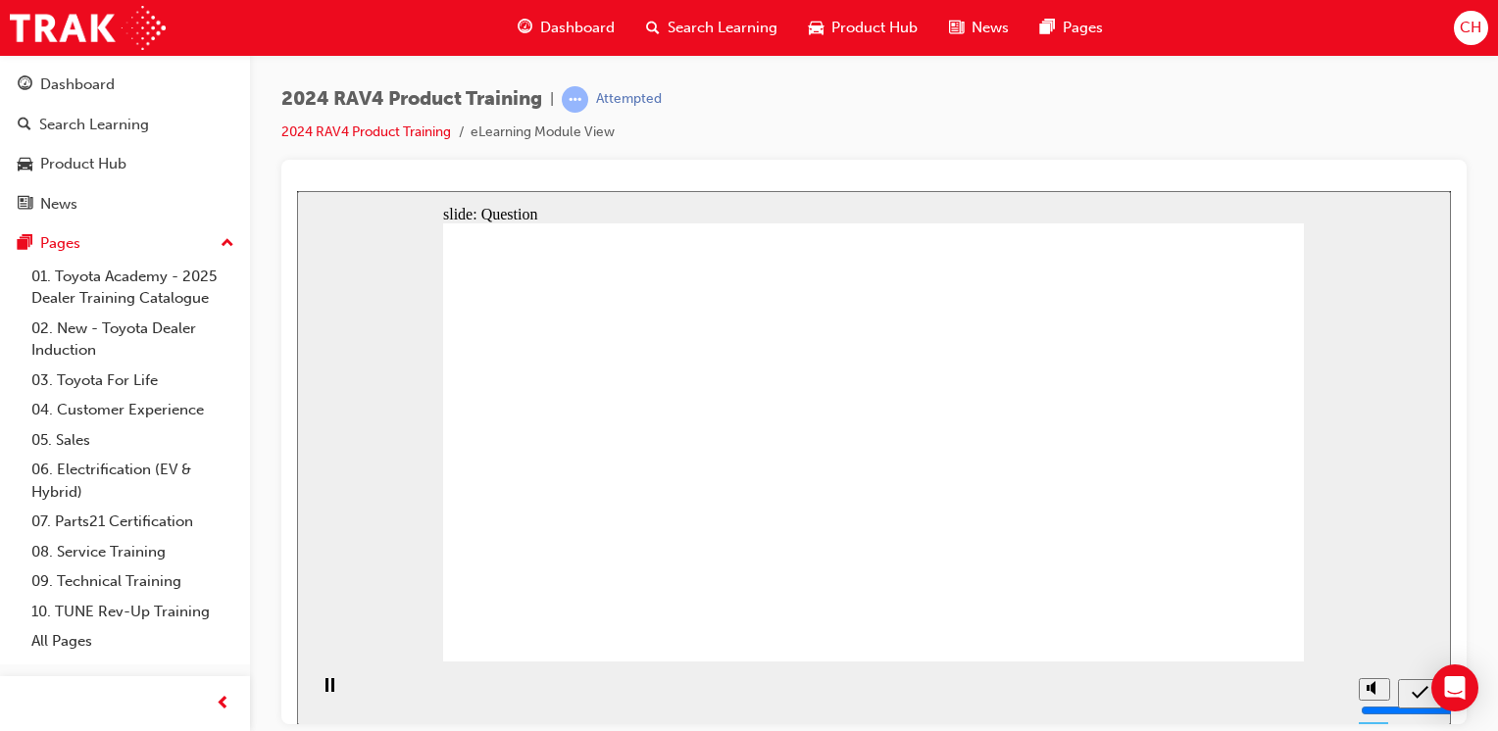
radio input "true"
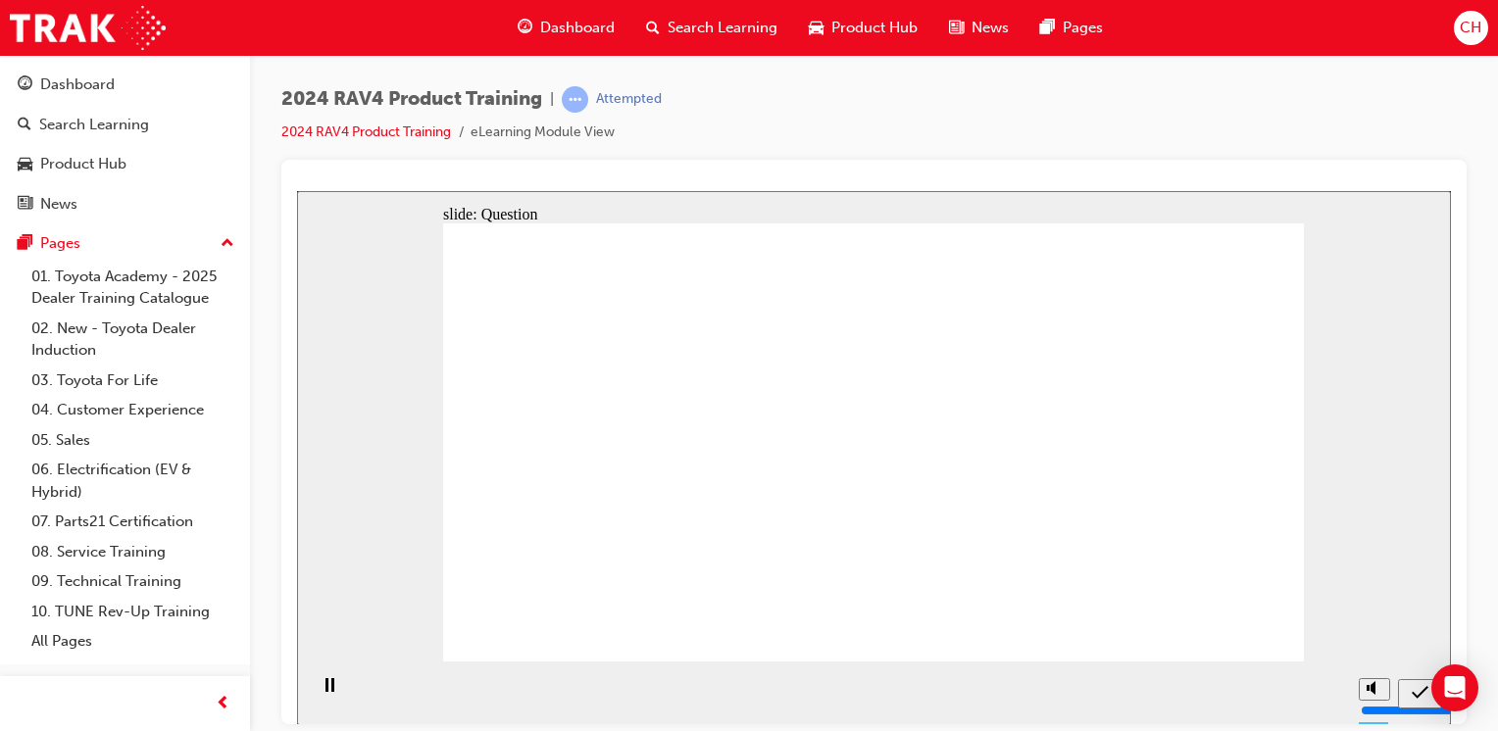
radio input "true"
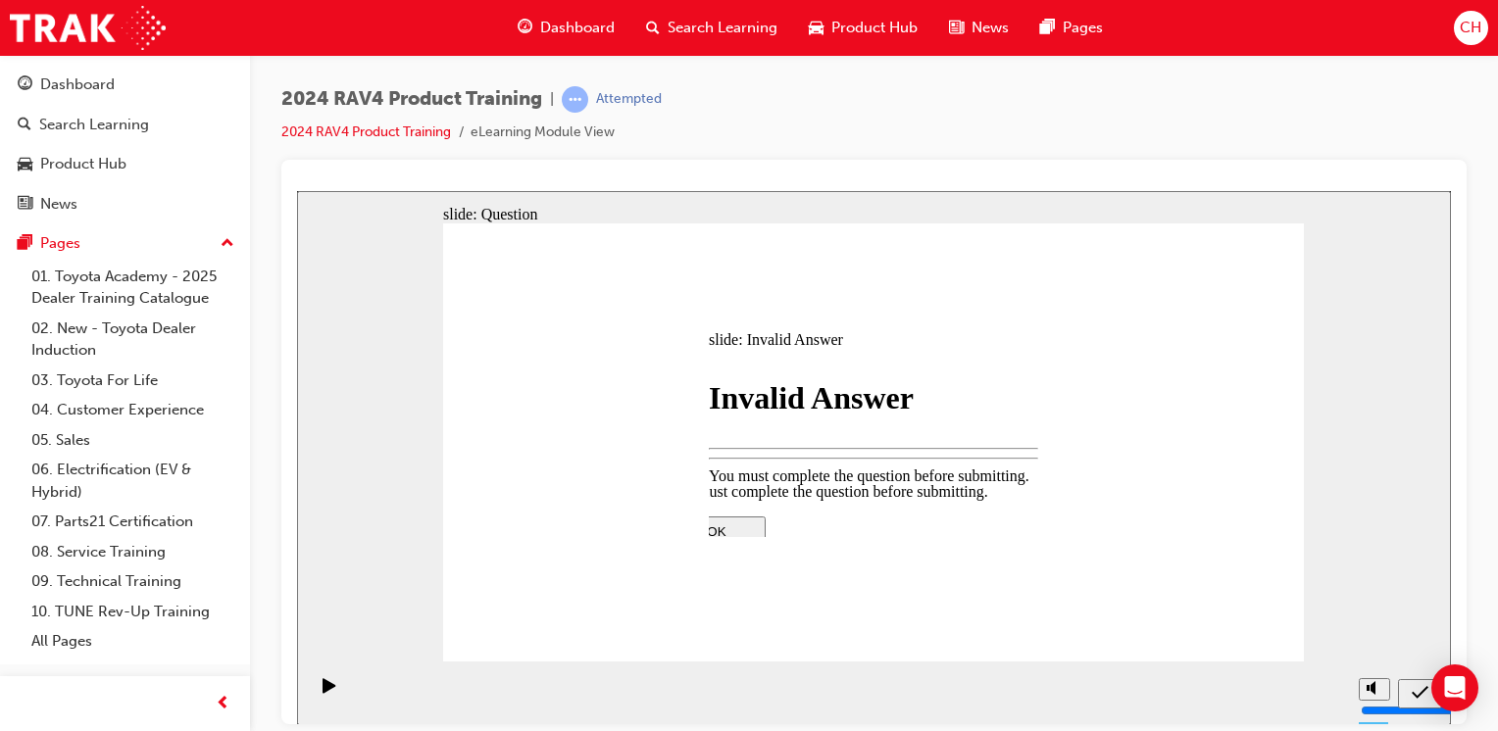
click at [1182, 419] on div at bounding box center [874, 457] width 1154 height 534
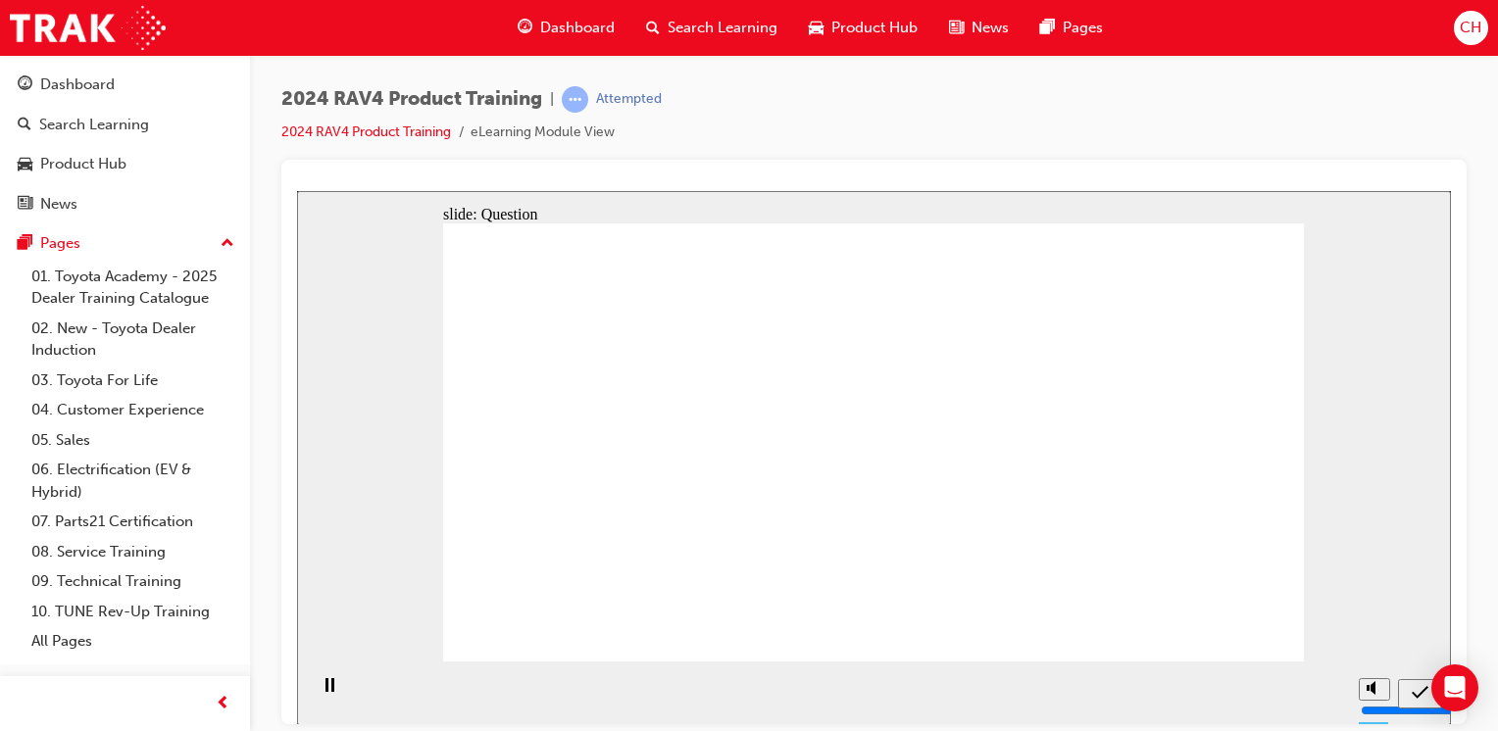
radio input "true"
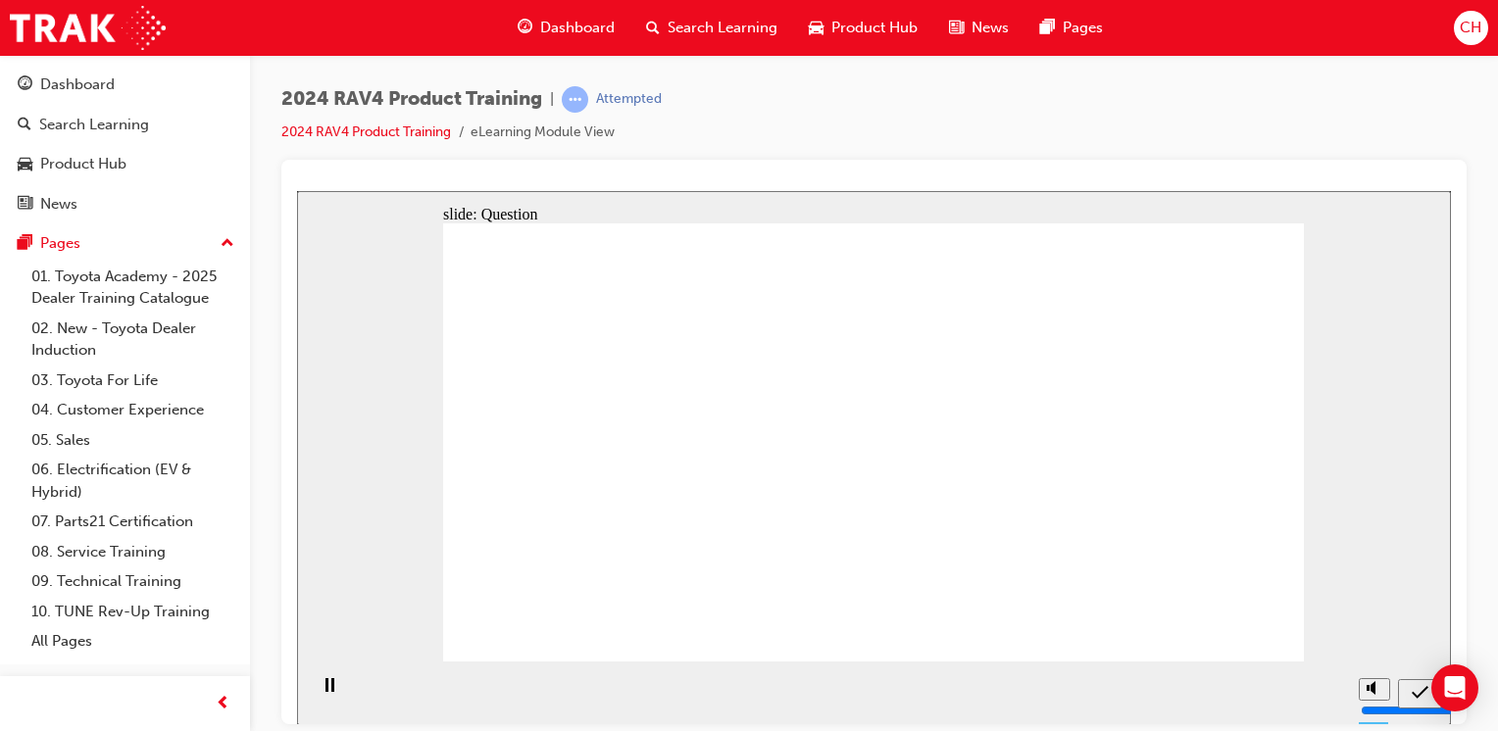
radio input "true"
drag, startPoint x: 1154, startPoint y: 433, endPoint x: 1132, endPoint y: 528, distance: 97.5
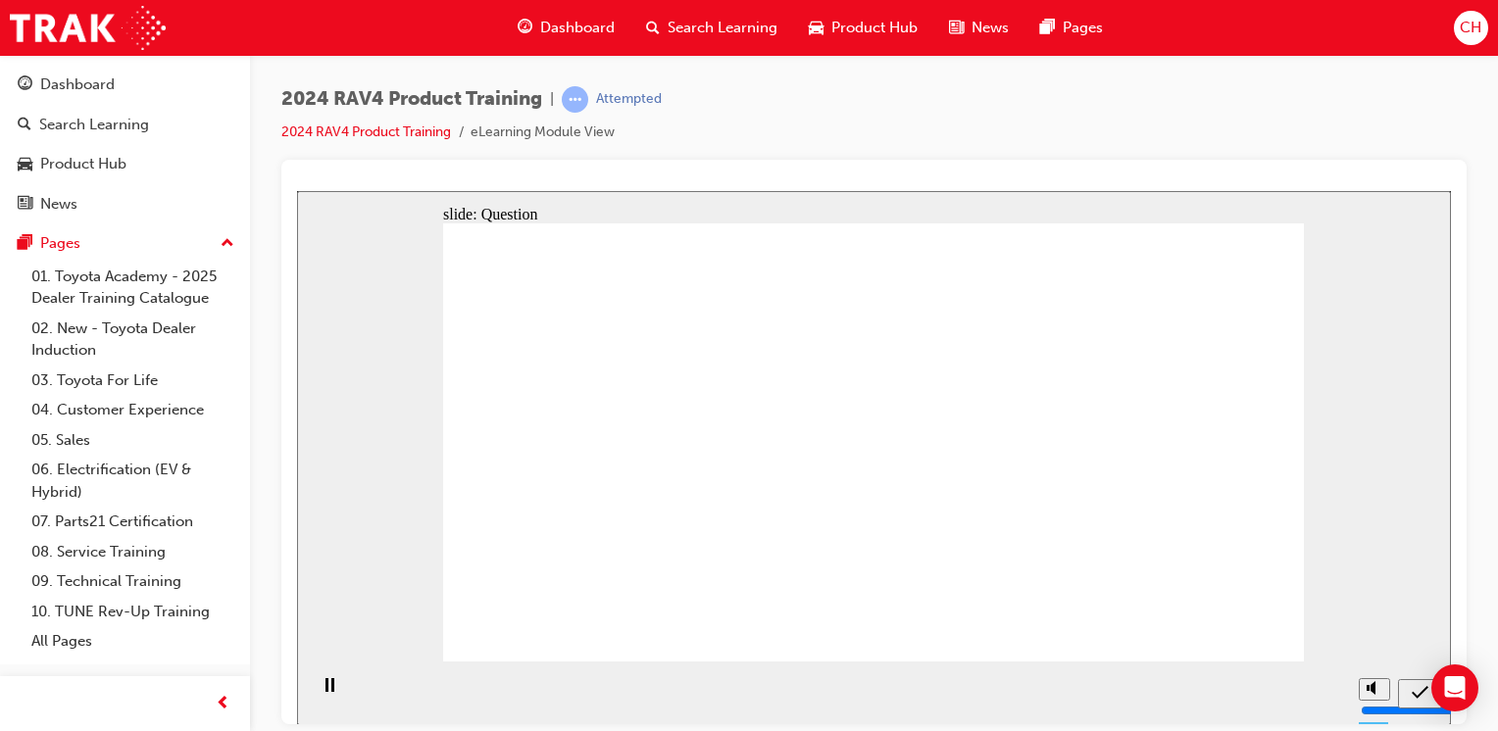
radio input "true"
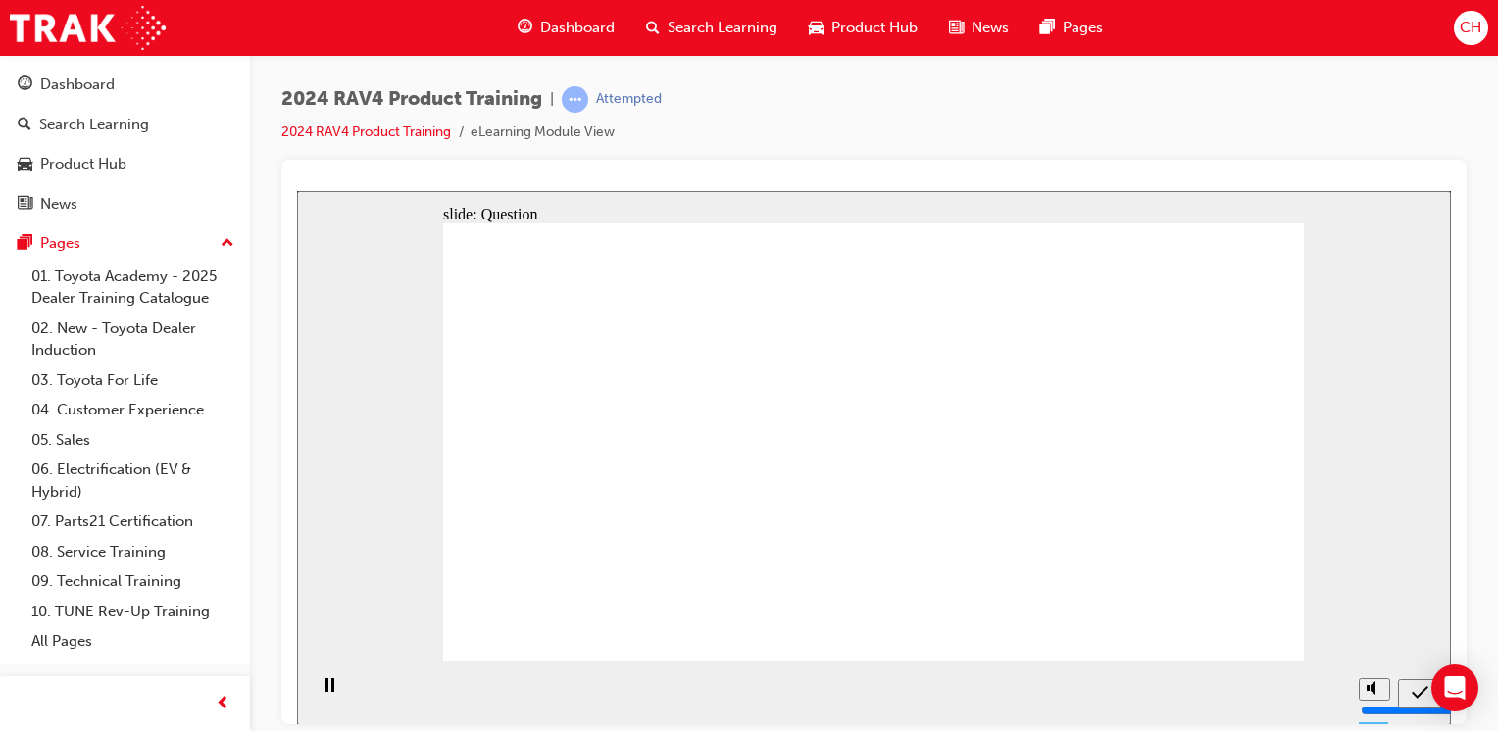
radio input "true"
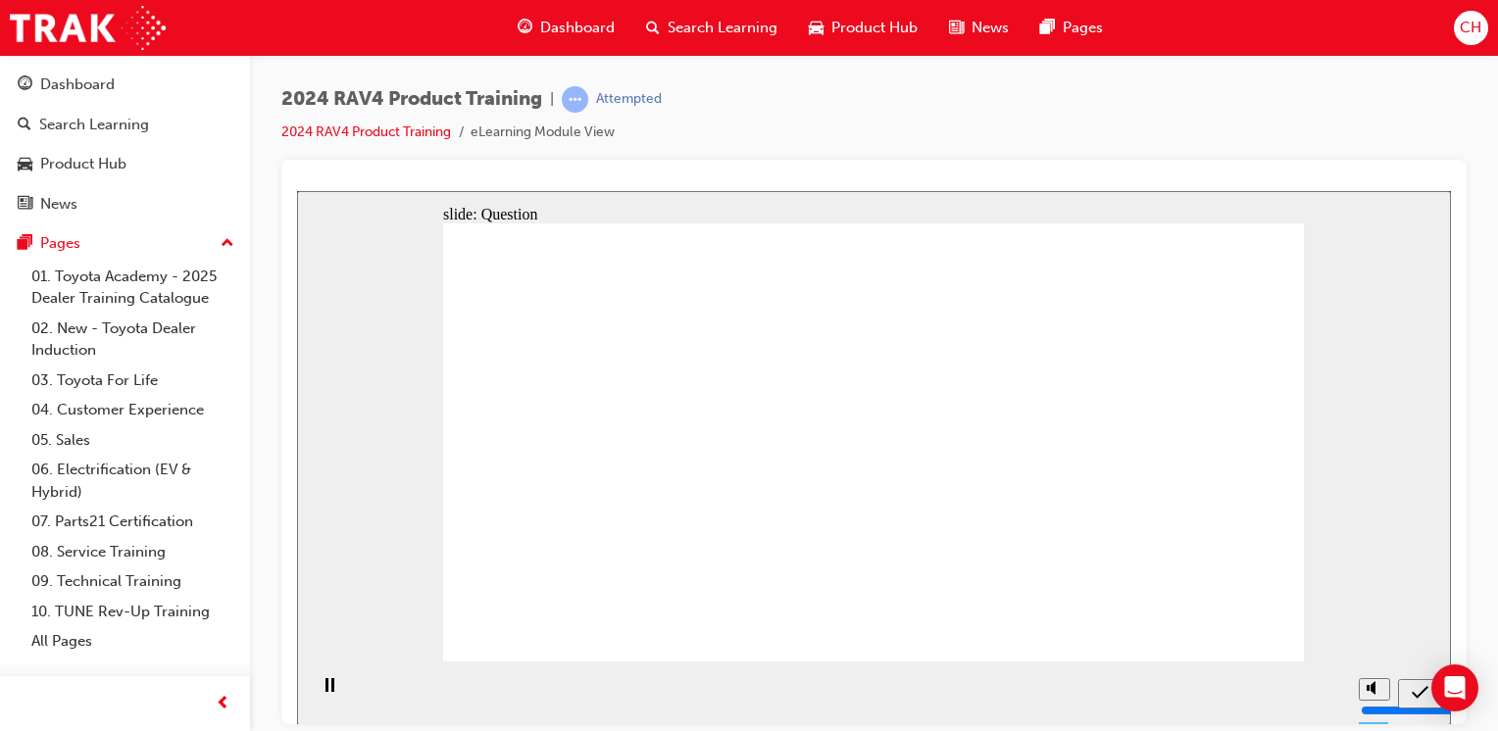
radio input "true"
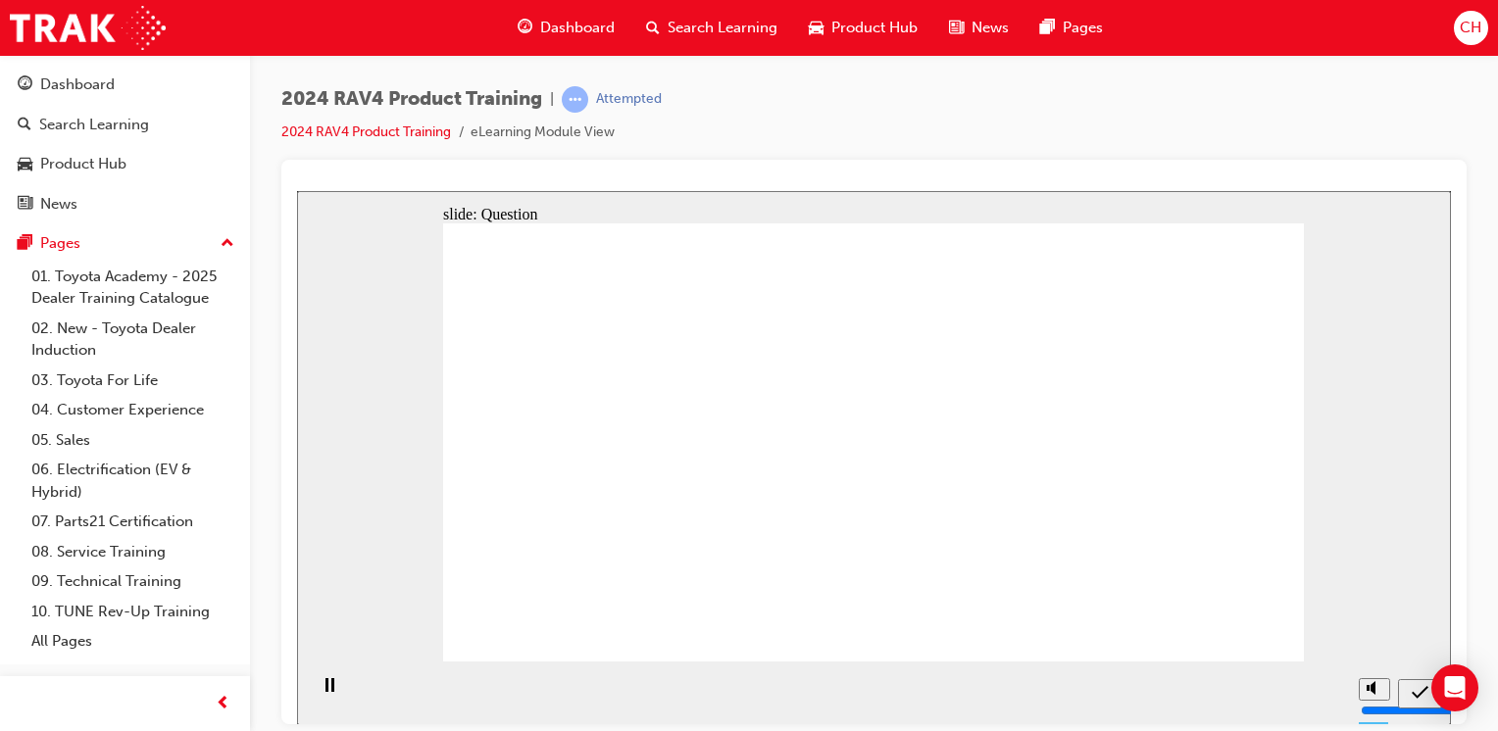
radio input "true"
drag, startPoint x: 1160, startPoint y: 405, endPoint x: 836, endPoint y: 549, distance: 355.0
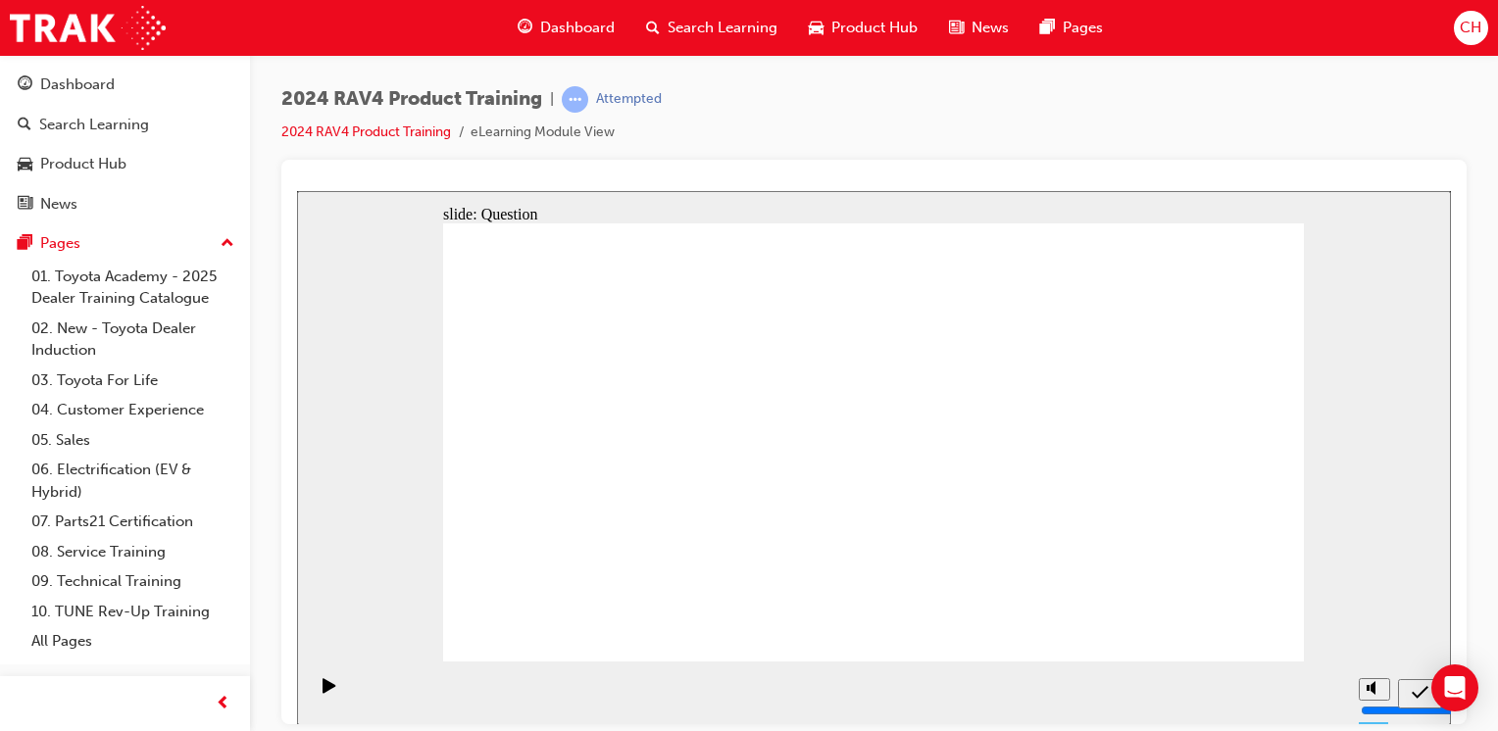
drag, startPoint x: 794, startPoint y: 412, endPoint x: 1094, endPoint y: 541, distance: 326.6
drag, startPoint x: 947, startPoint y: 416, endPoint x: 612, endPoint y: 560, distance: 364.9
drag, startPoint x: 635, startPoint y: 418, endPoint x: 952, endPoint y: 551, distance: 343.5
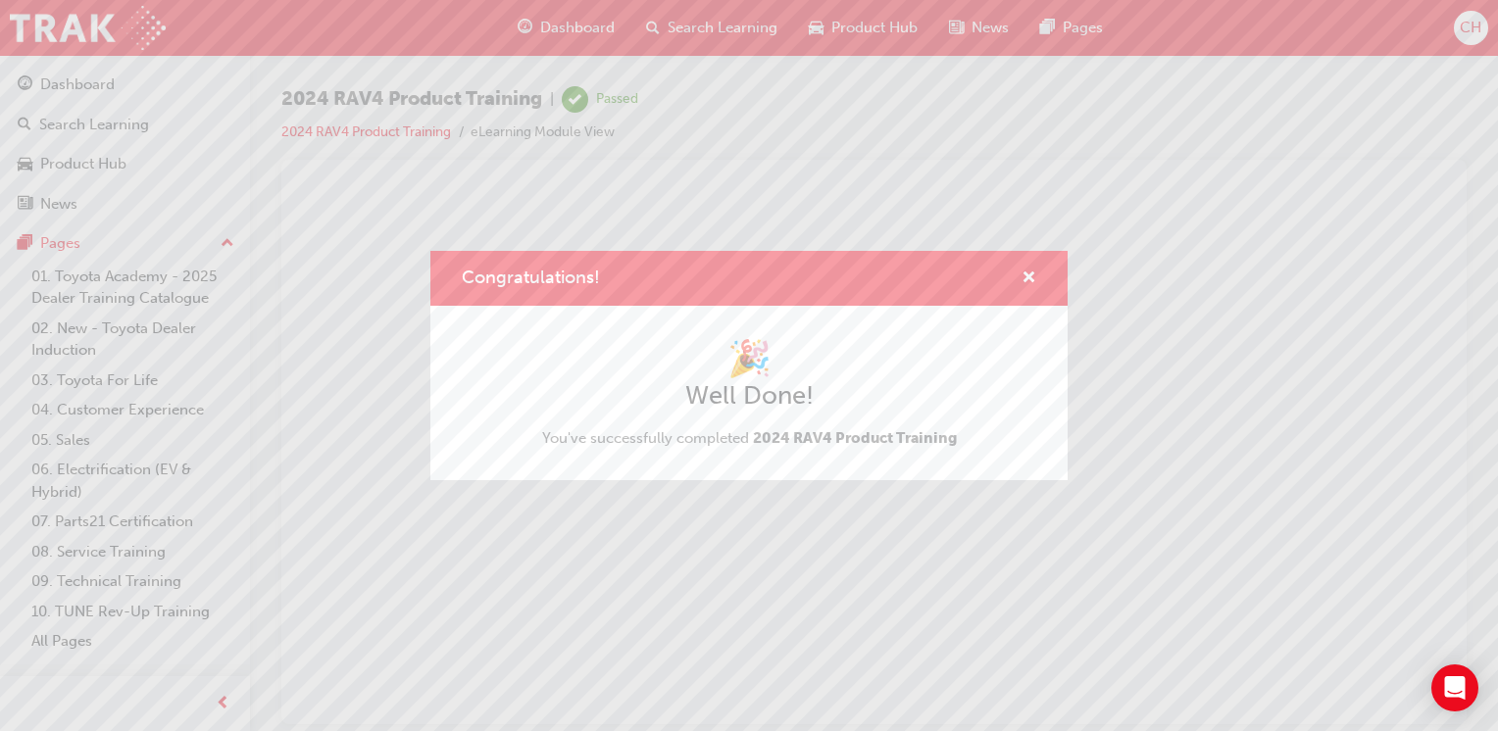
click at [1037, 279] on div "Congratulations!" at bounding box center [748, 279] width 637 height 56
click at [1030, 277] on span "cross-icon" at bounding box center [1028, 280] width 15 height 18
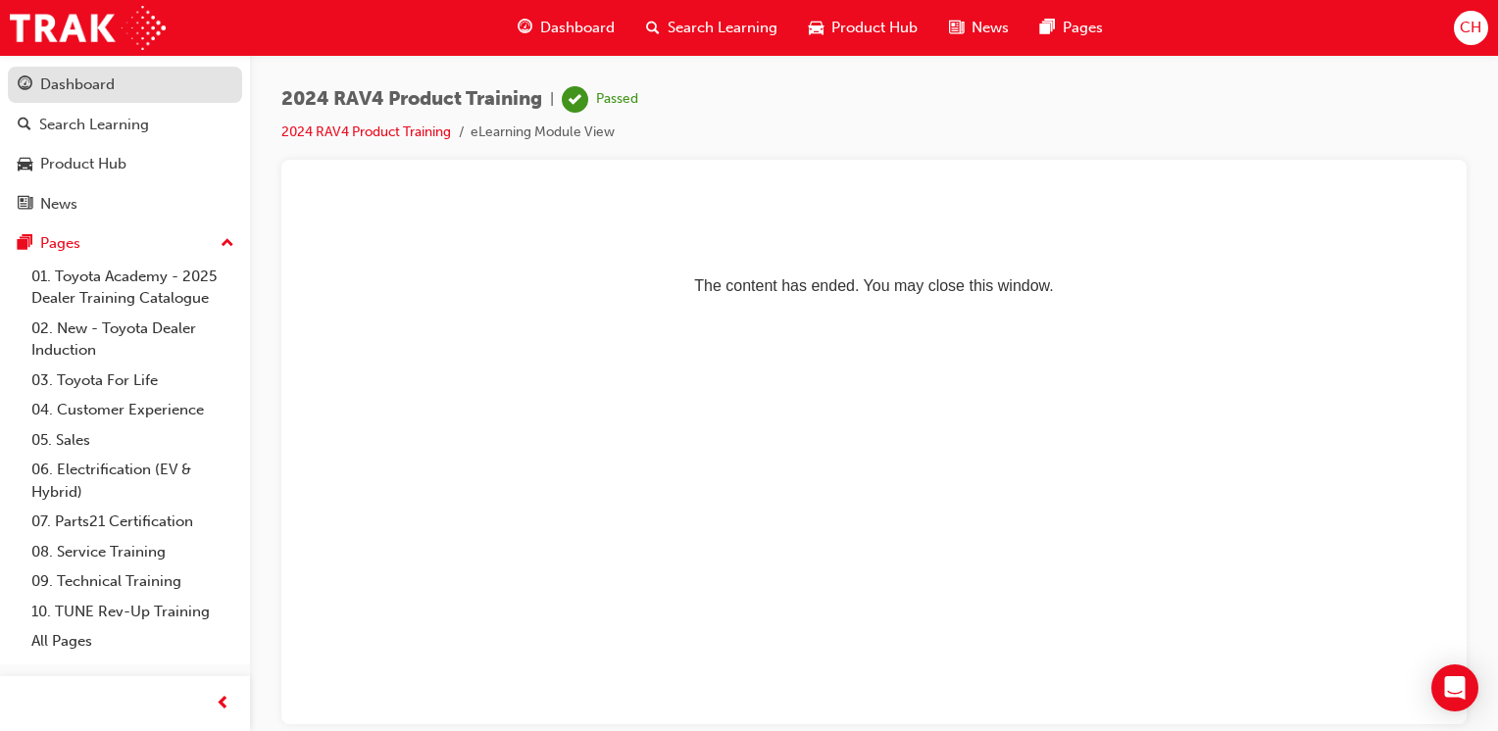
click at [75, 84] on div "Dashboard" at bounding box center [77, 85] width 74 height 23
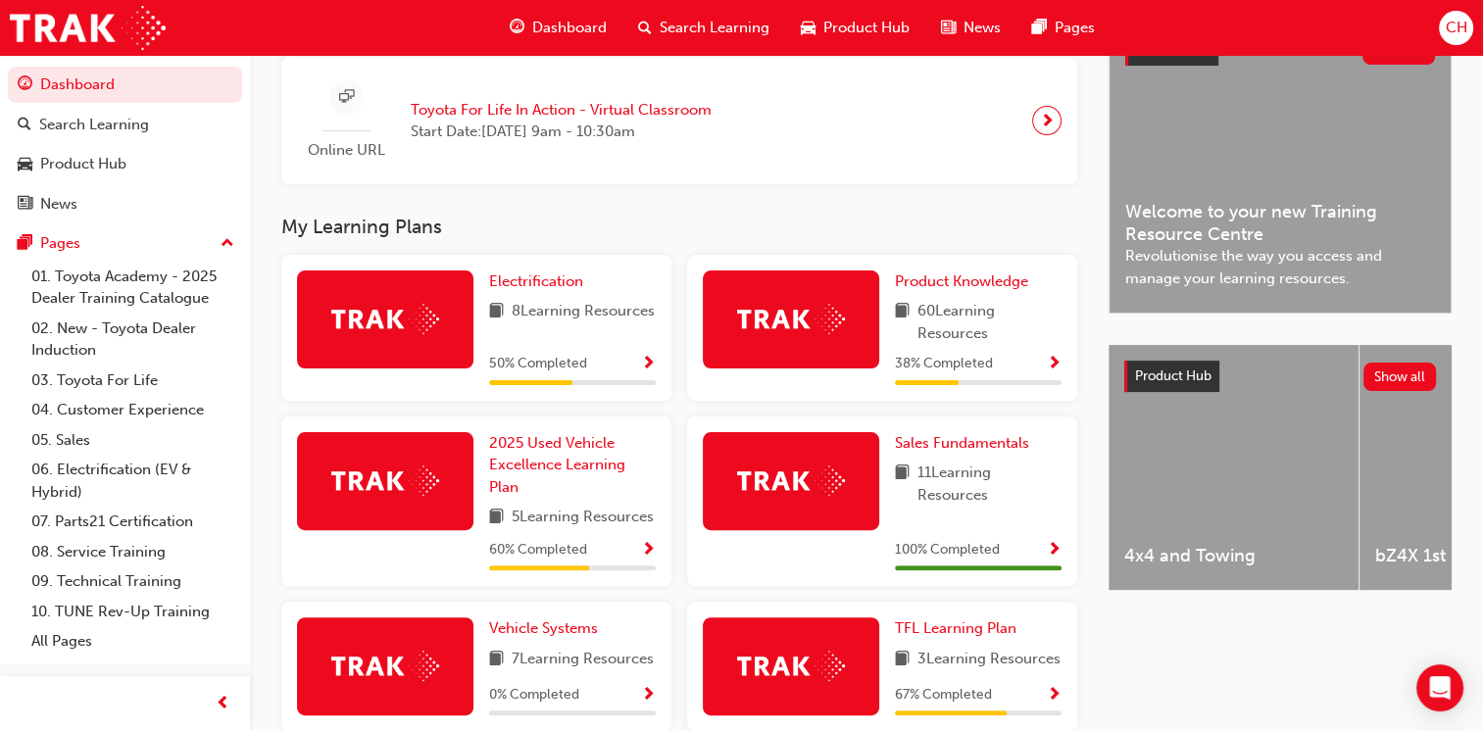
scroll to position [490, 0]
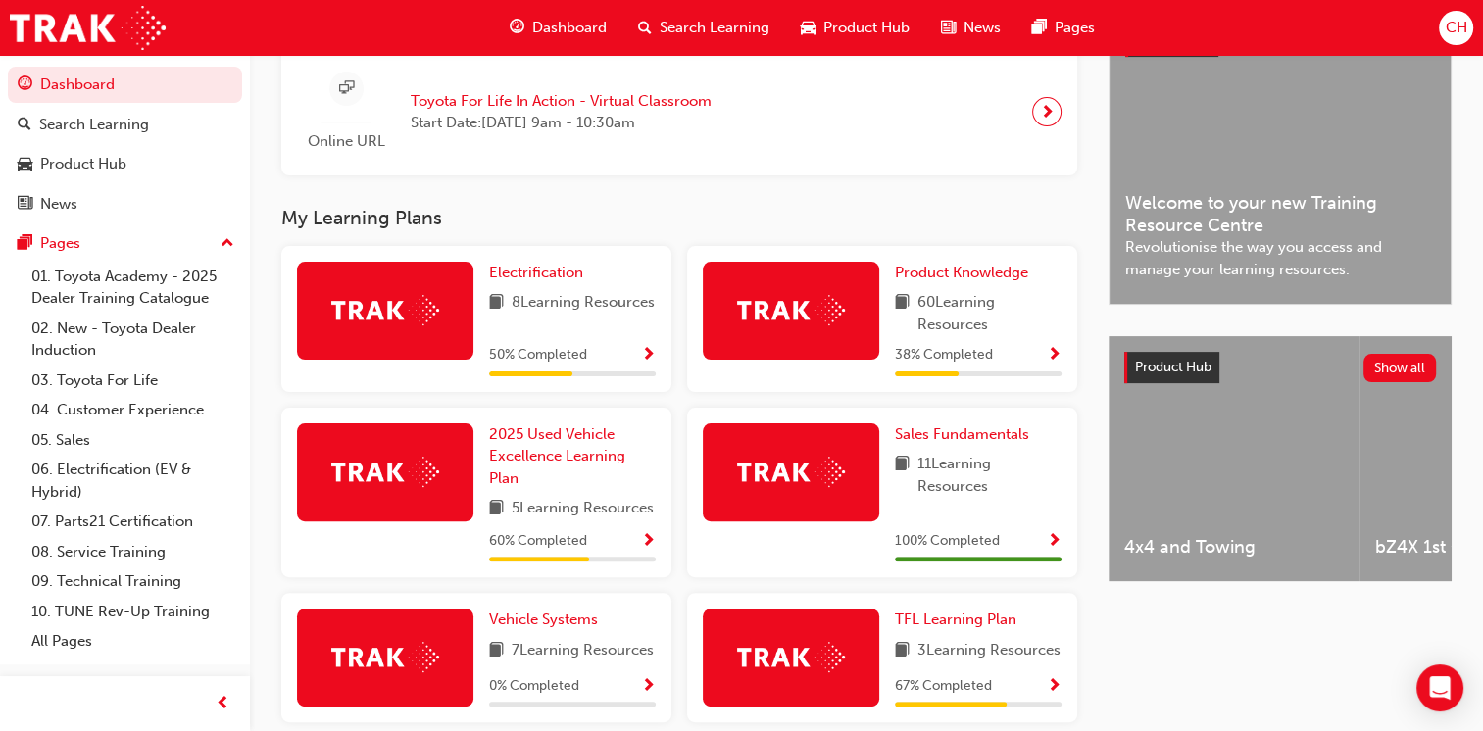
click at [647, 551] on span "Show Progress" at bounding box center [648, 542] width 15 height 18
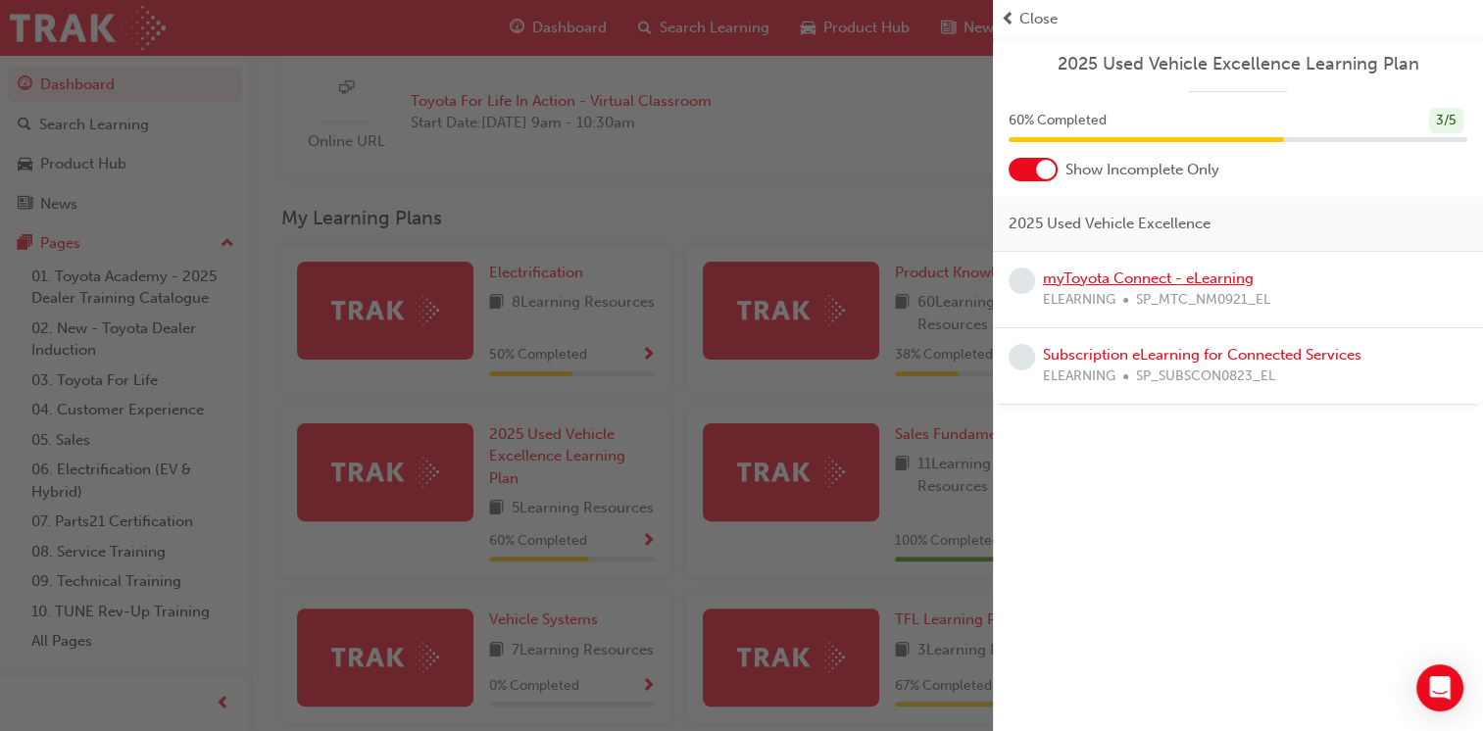
click at [1063, 278] on link "myToyota Connect - eLearning" at bounding box center [1148, 279] width 211 height 18
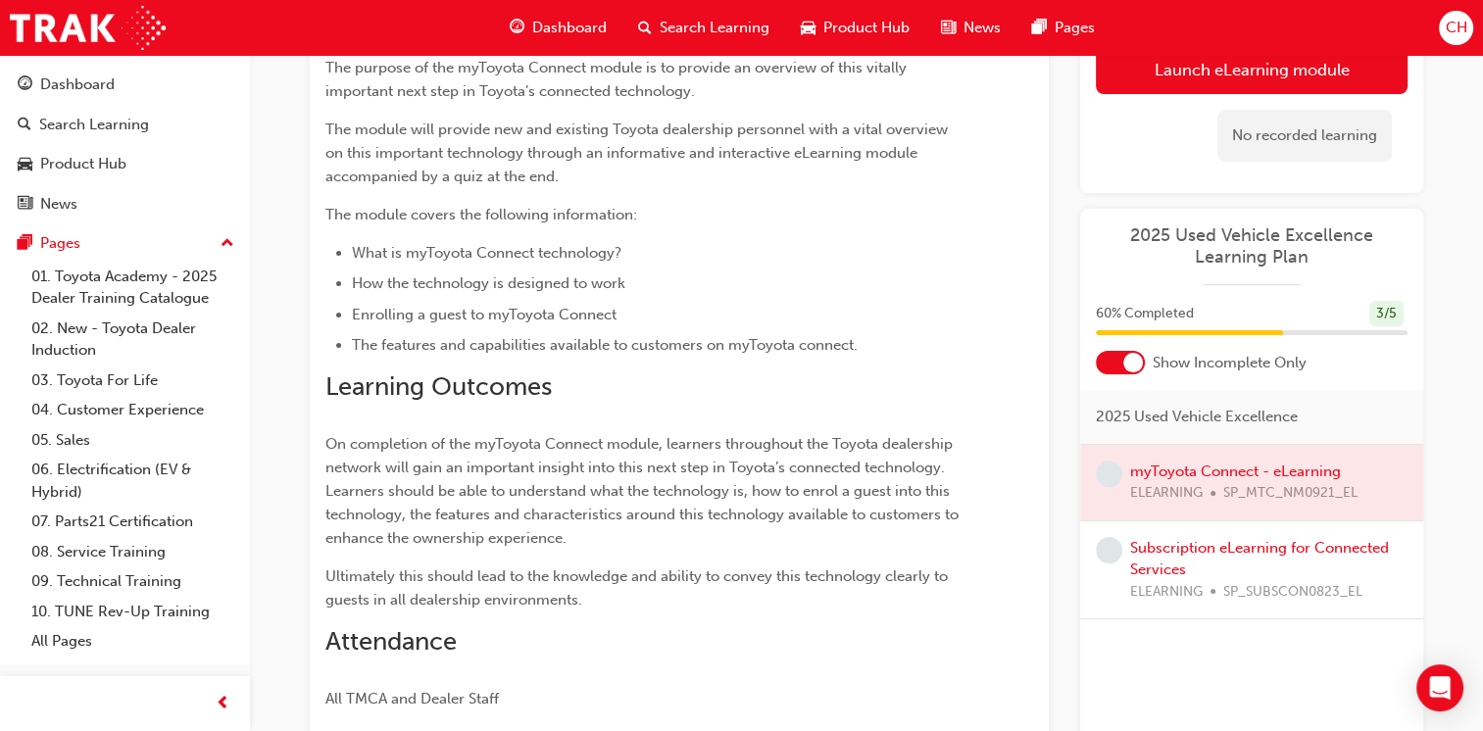
scroll to position [179, 0]
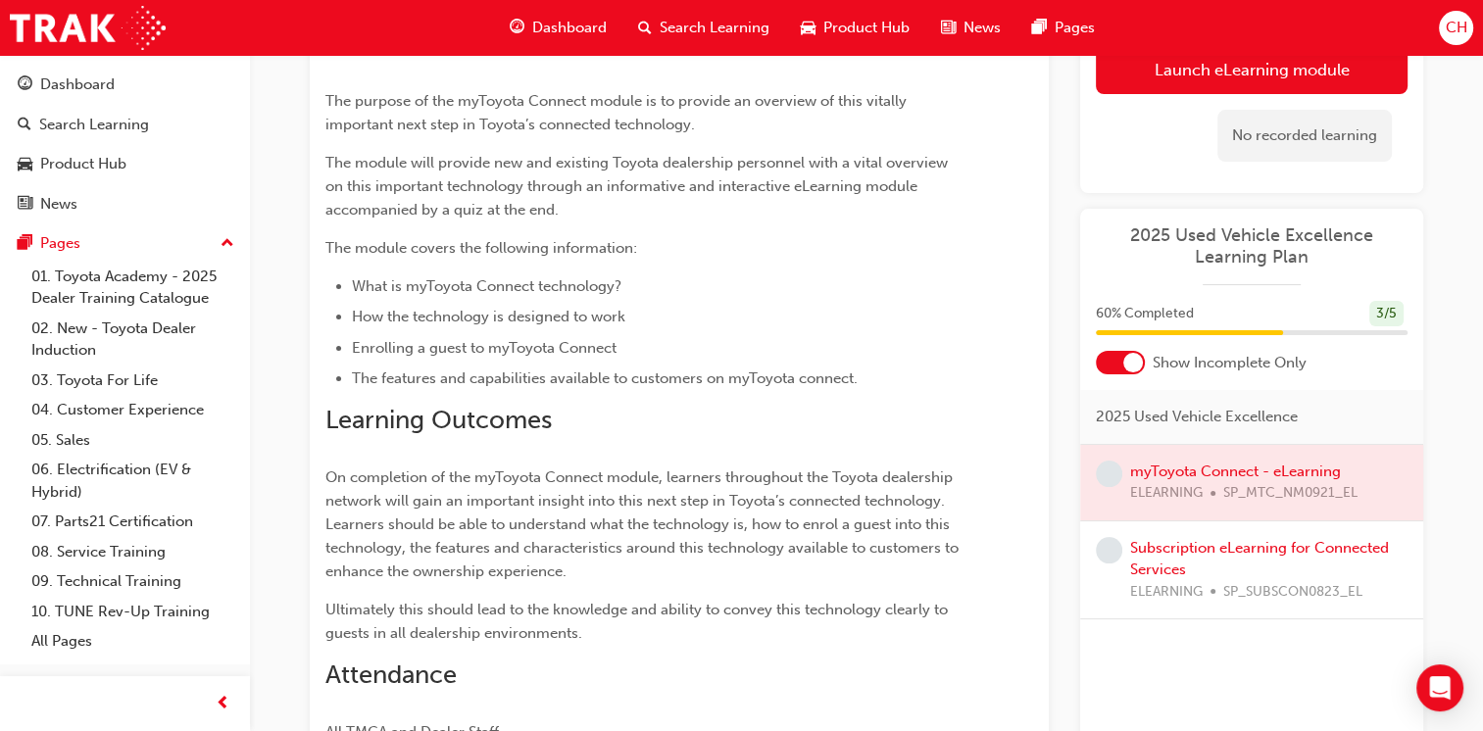
click at [1271, 73] on link "Launch eLearning module" at bounding box center [1252, 69] width 312 height 49
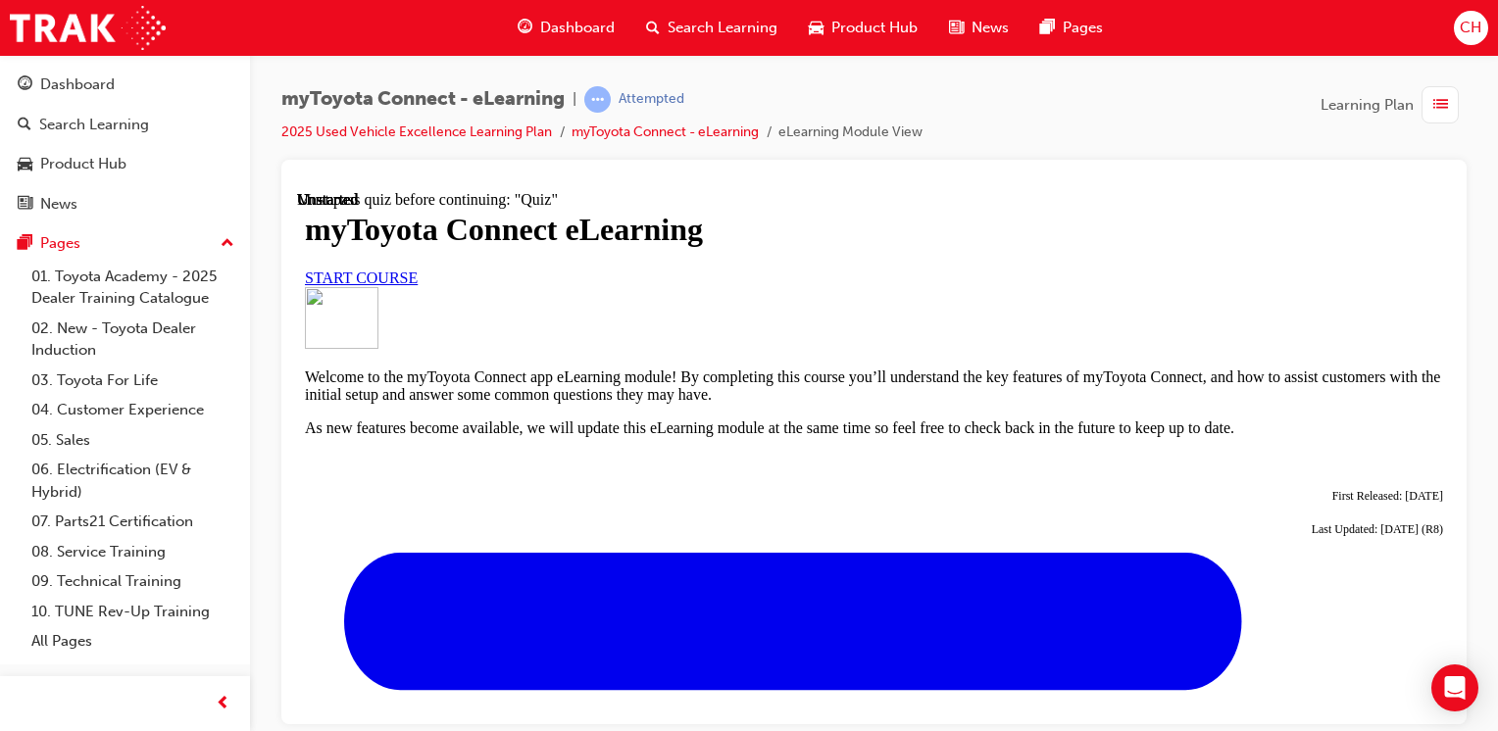
scroll to position [294, 0]
click at [418, 269] on span "START COURSE" at bounding box center [361, 277] width 113 height 17
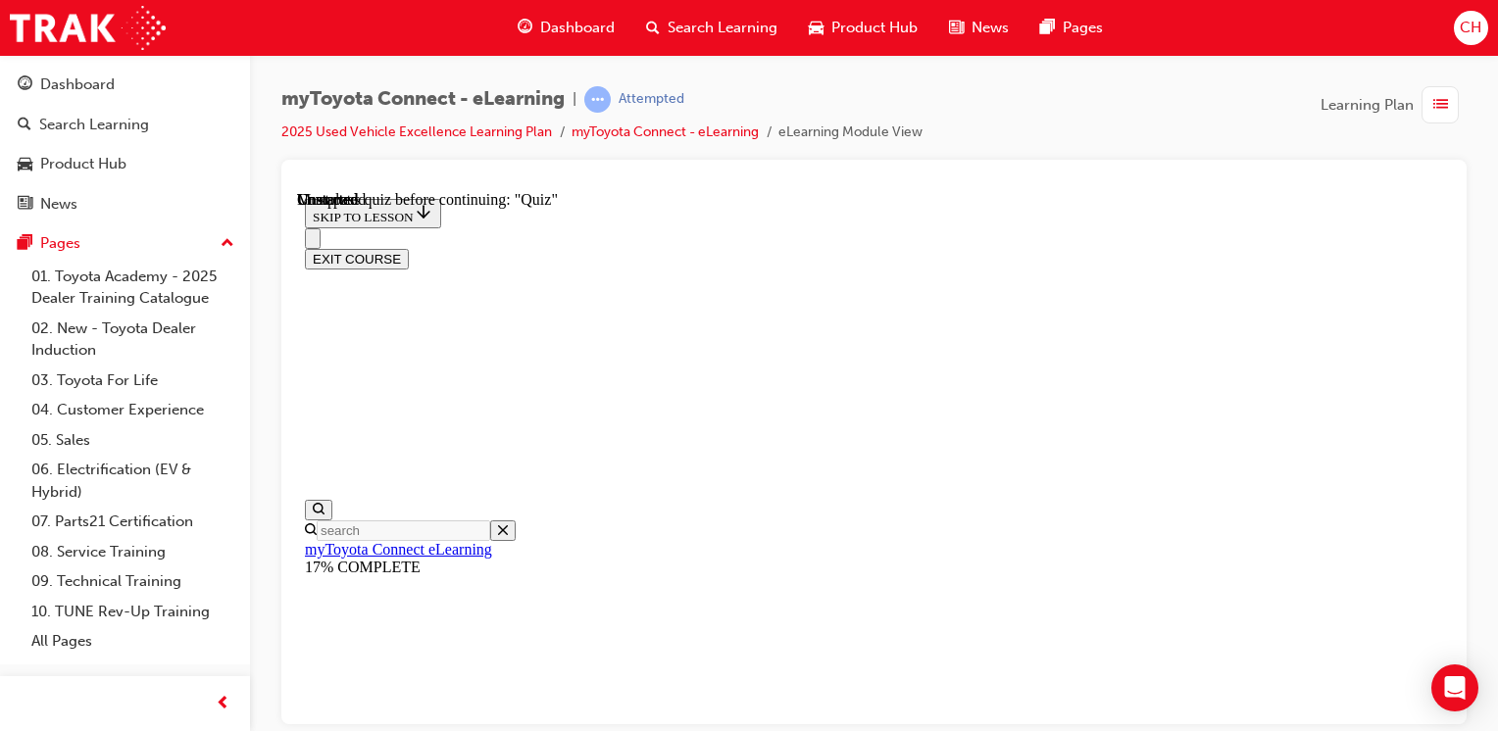
scroll to position [1909, 0]
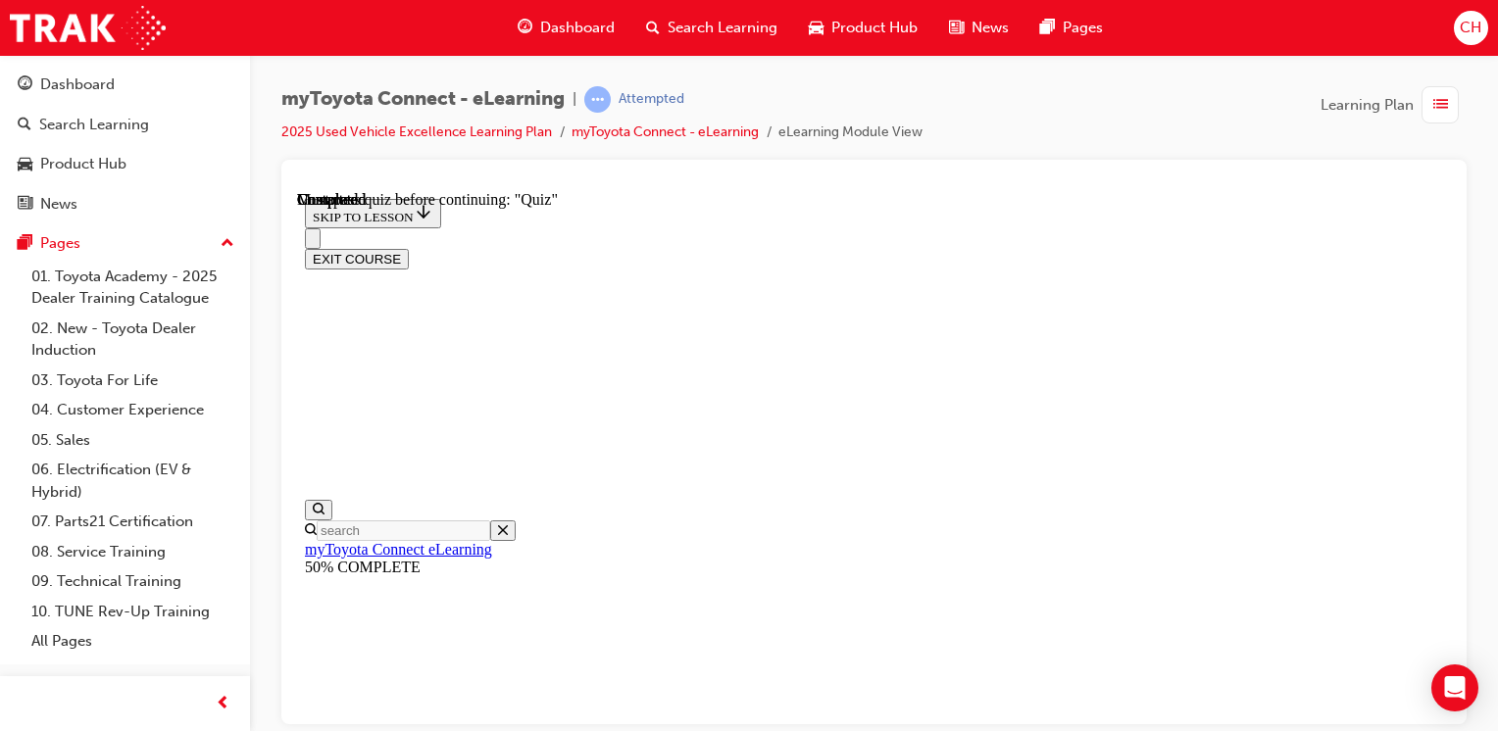
drag, startPoint x: 1443, startPoint y: 299, endPoint x: 1754, endPoint y: 819, distance: 606.6
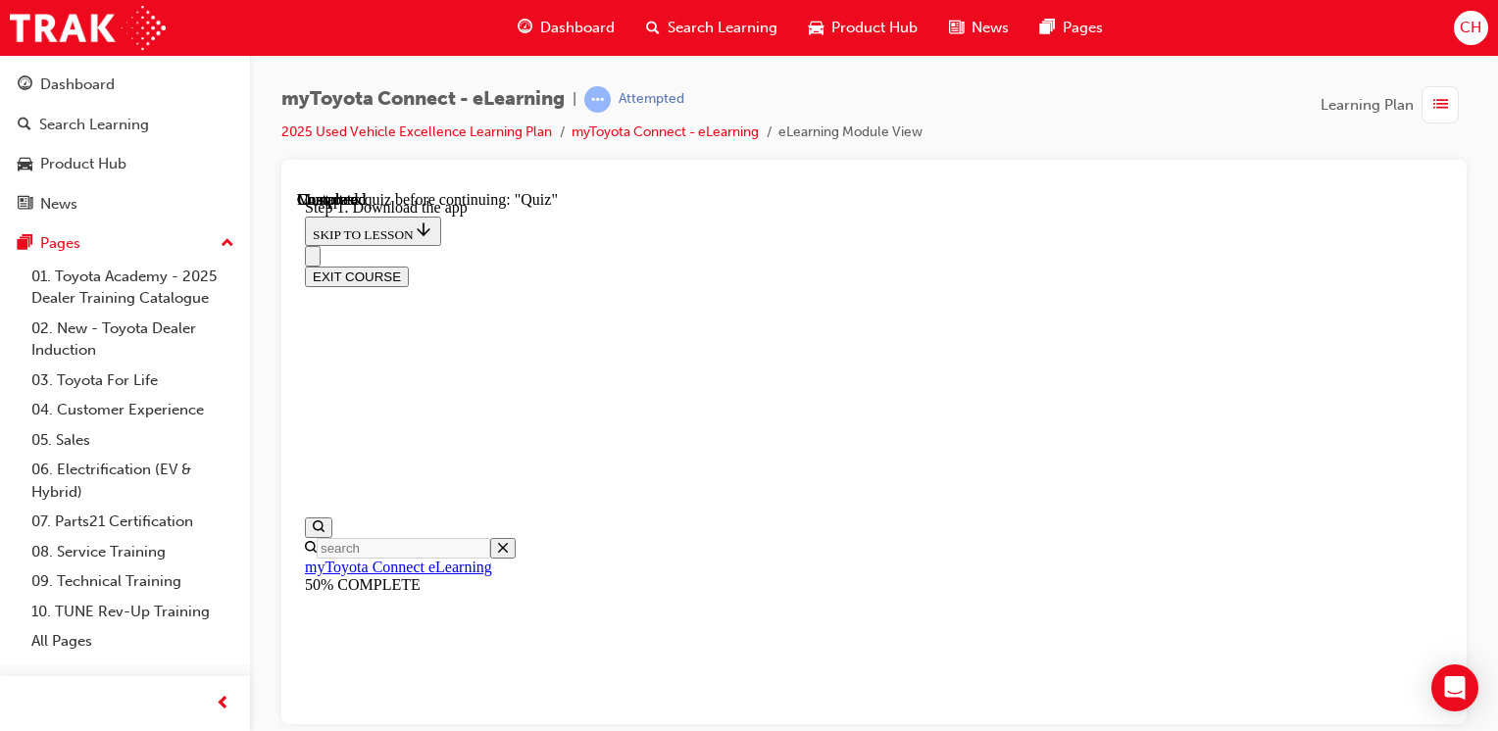
scroll to position [759, 0]
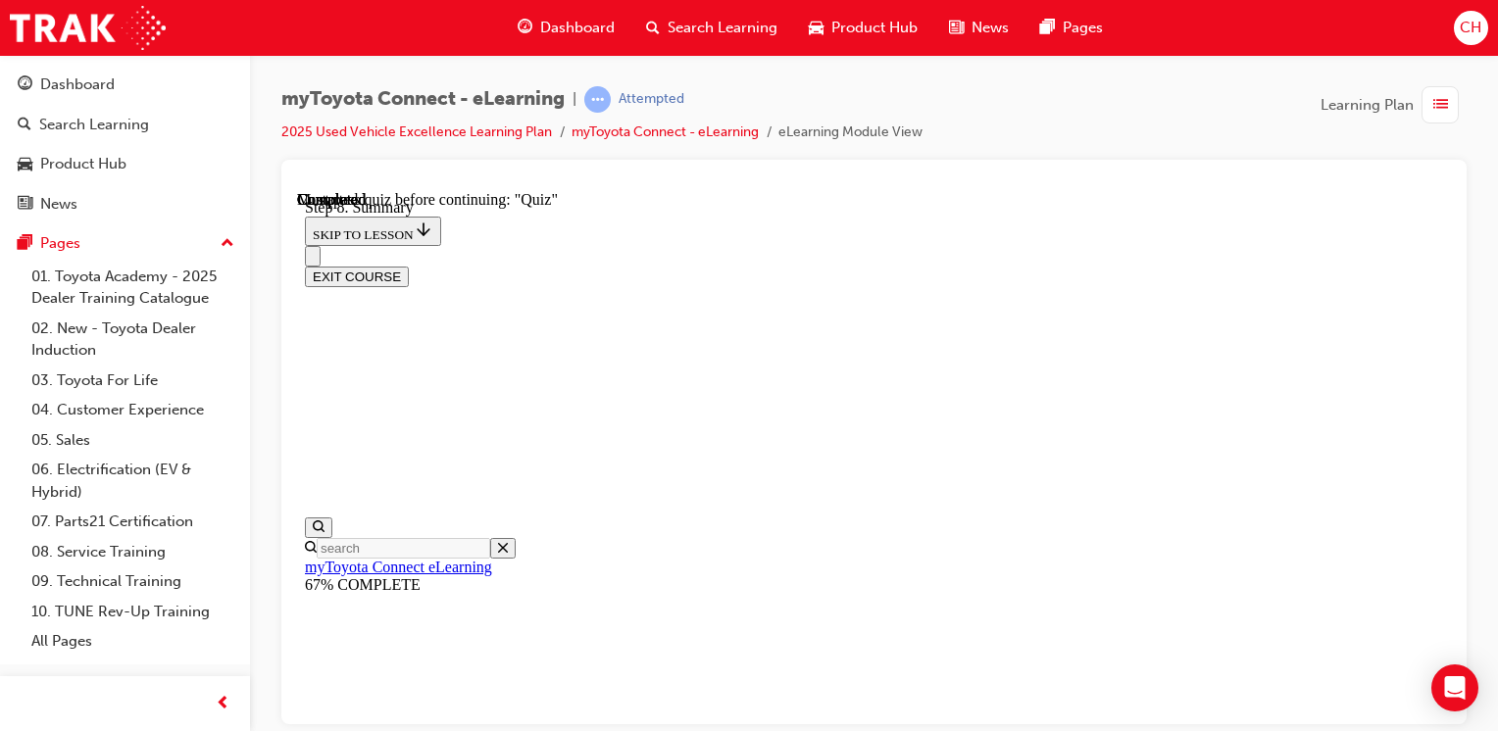
scroll to position [160, 0]
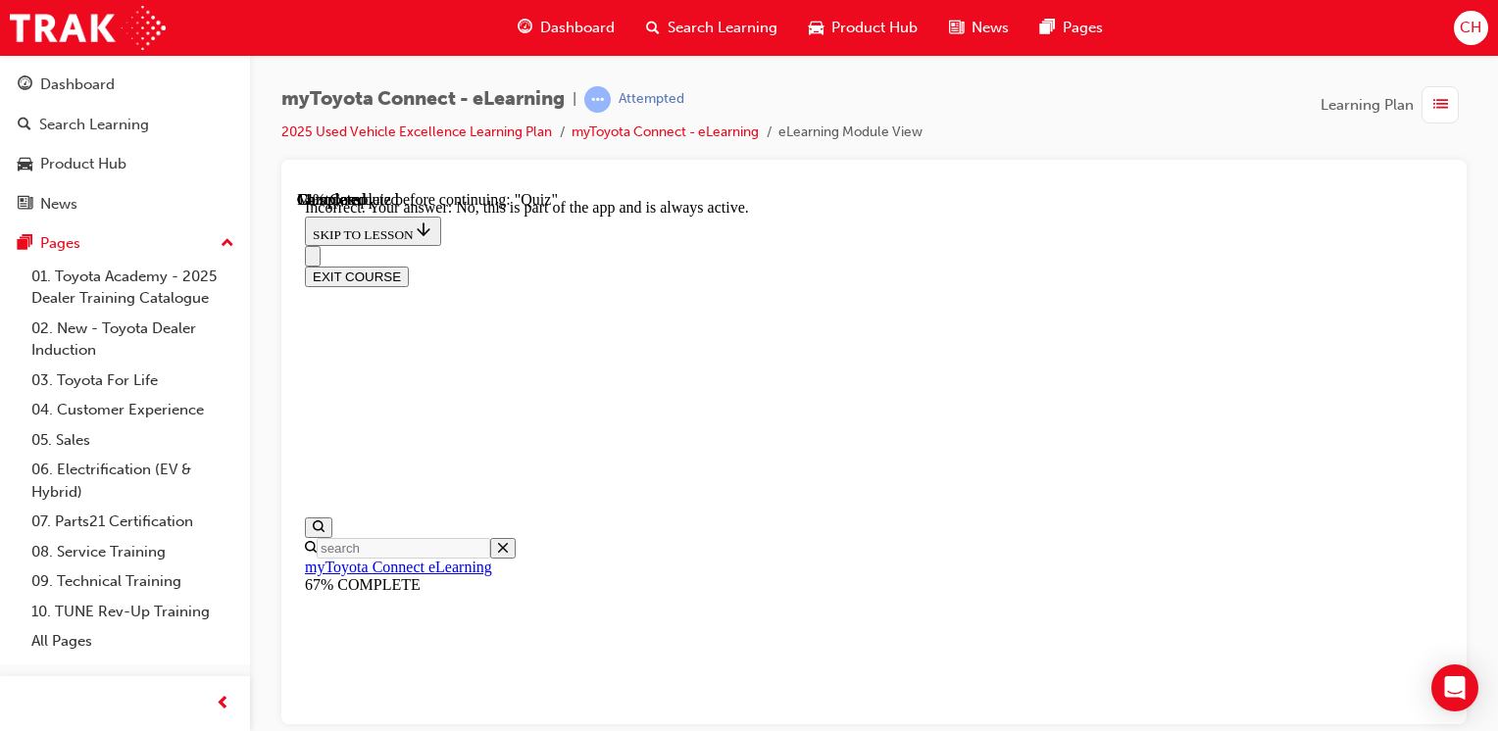
scroll to position [412, 0]
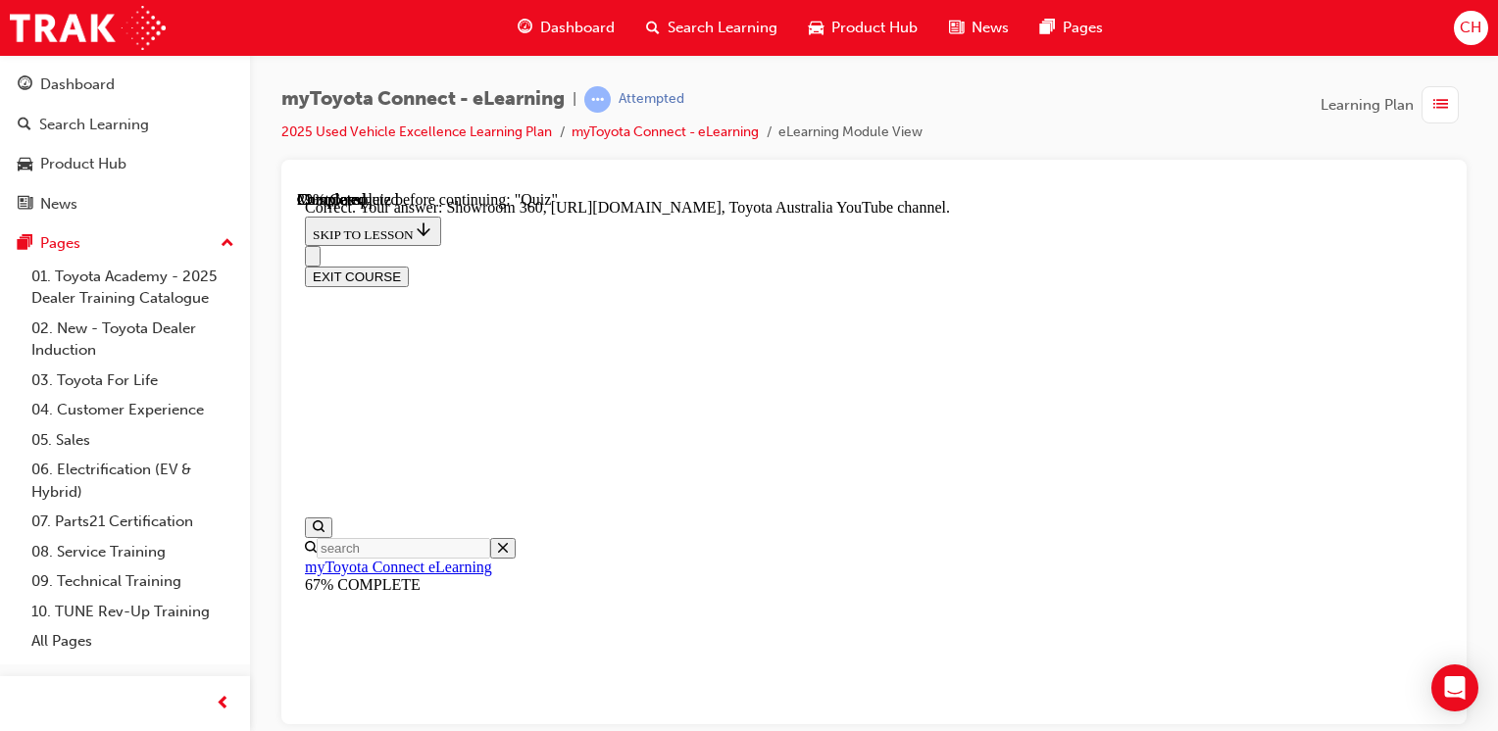
scroll to position [588, 0]
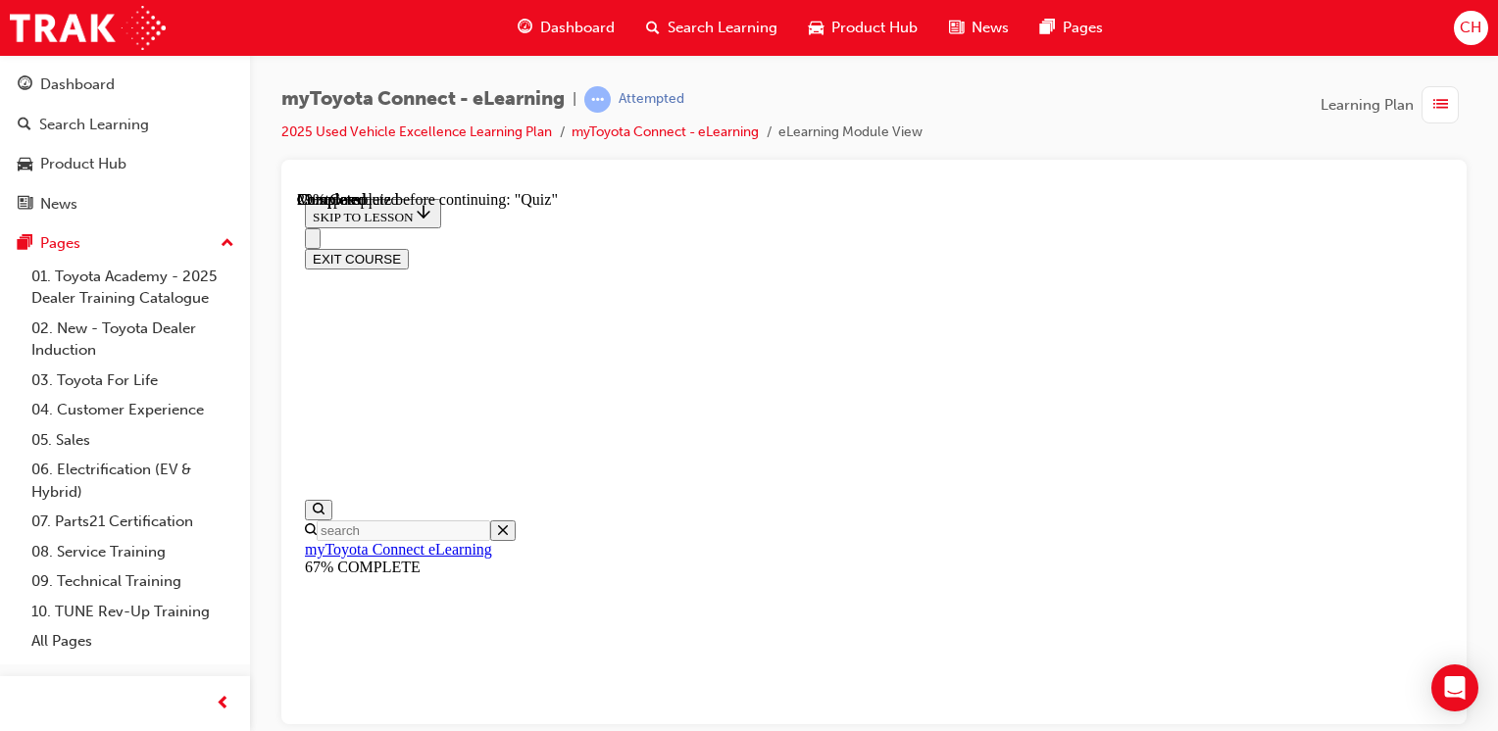
scroll to position [294, 0]
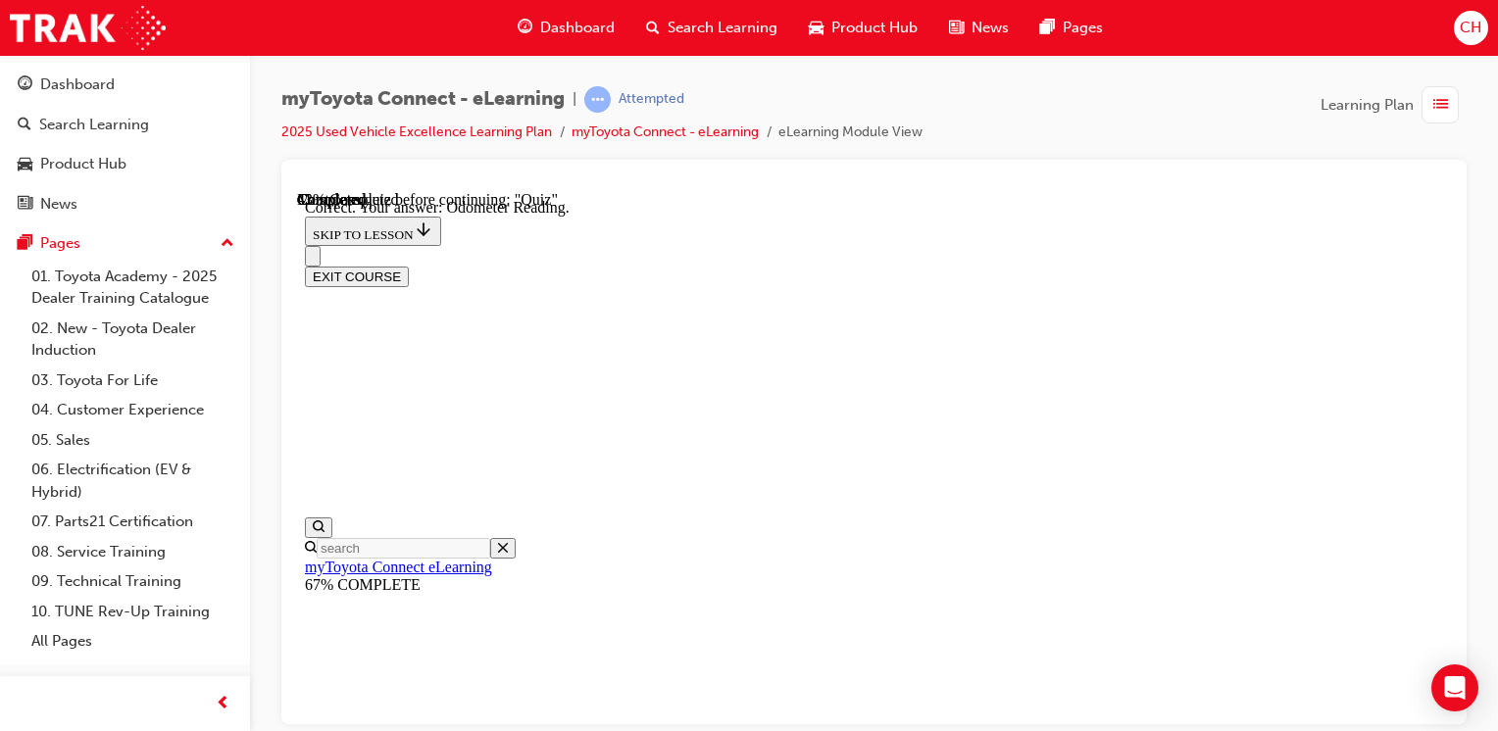
scroll to position [583, 0]
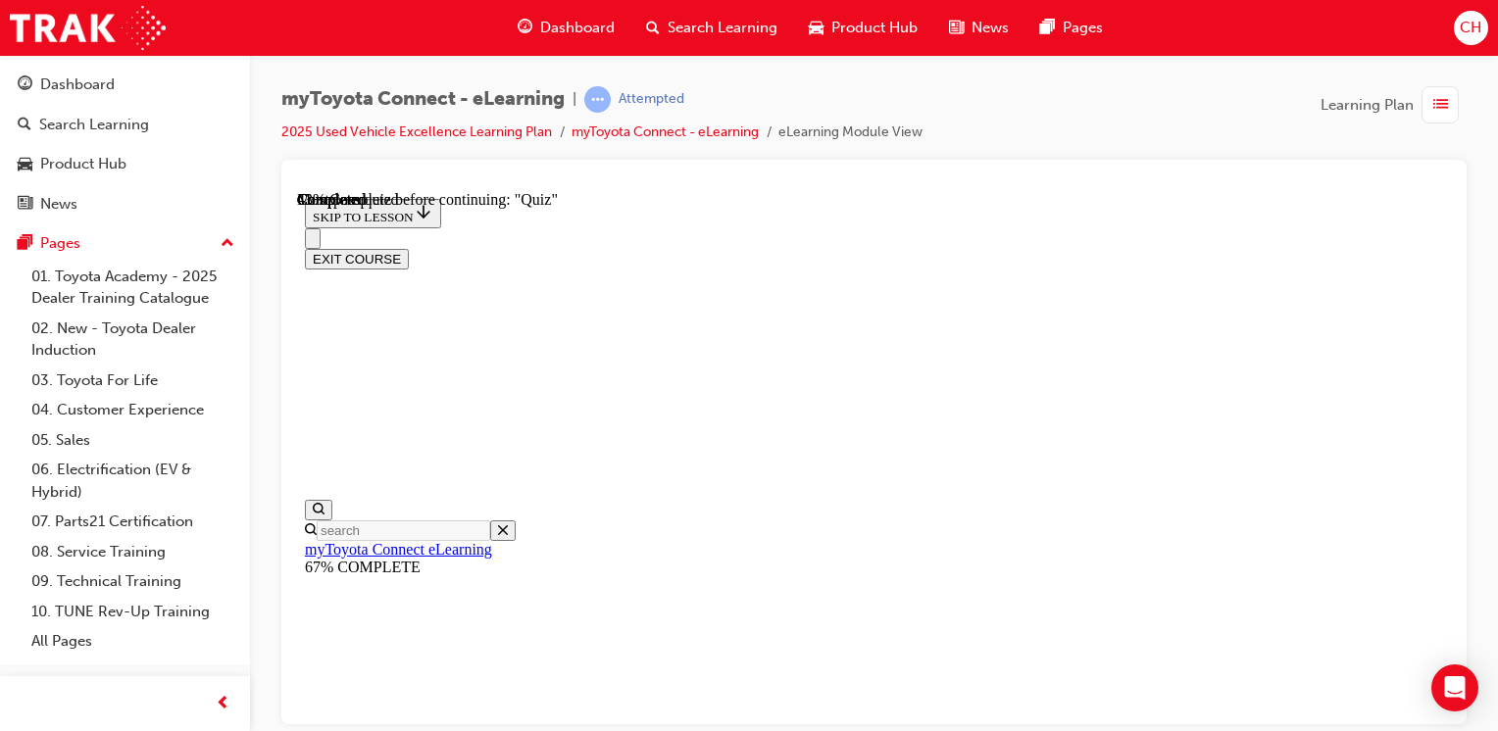
scroll to position [196, 0]
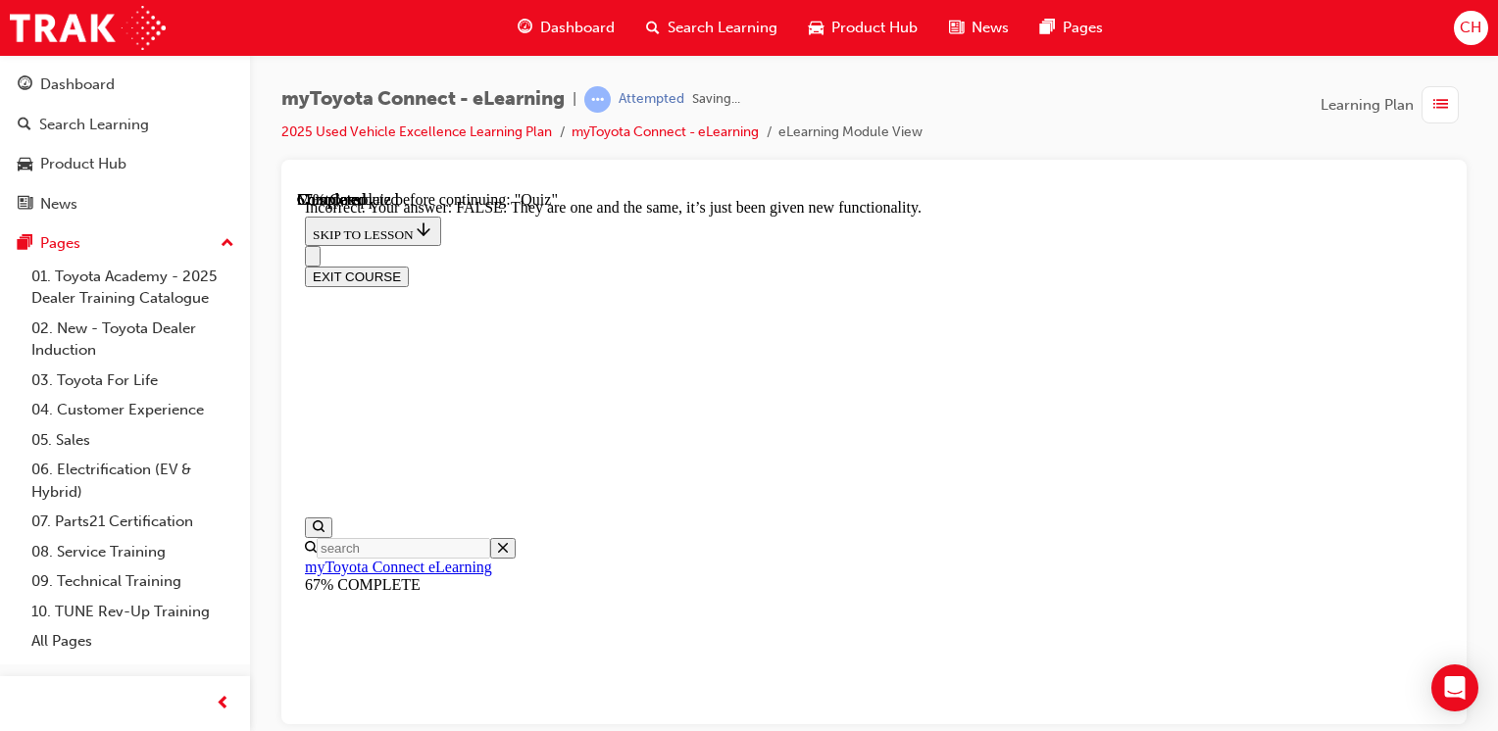
scroll to position [451, 0]
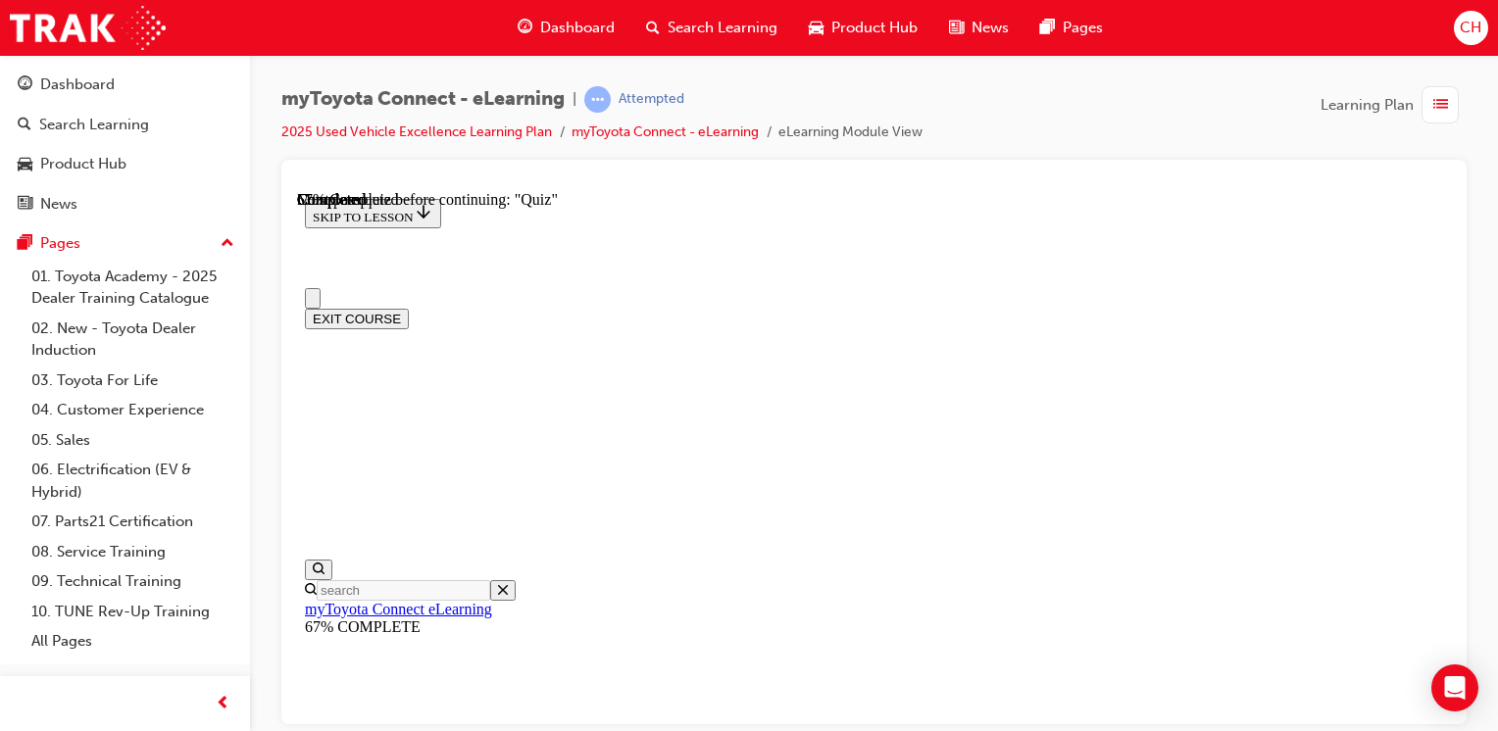
scroll to position [0, 0]
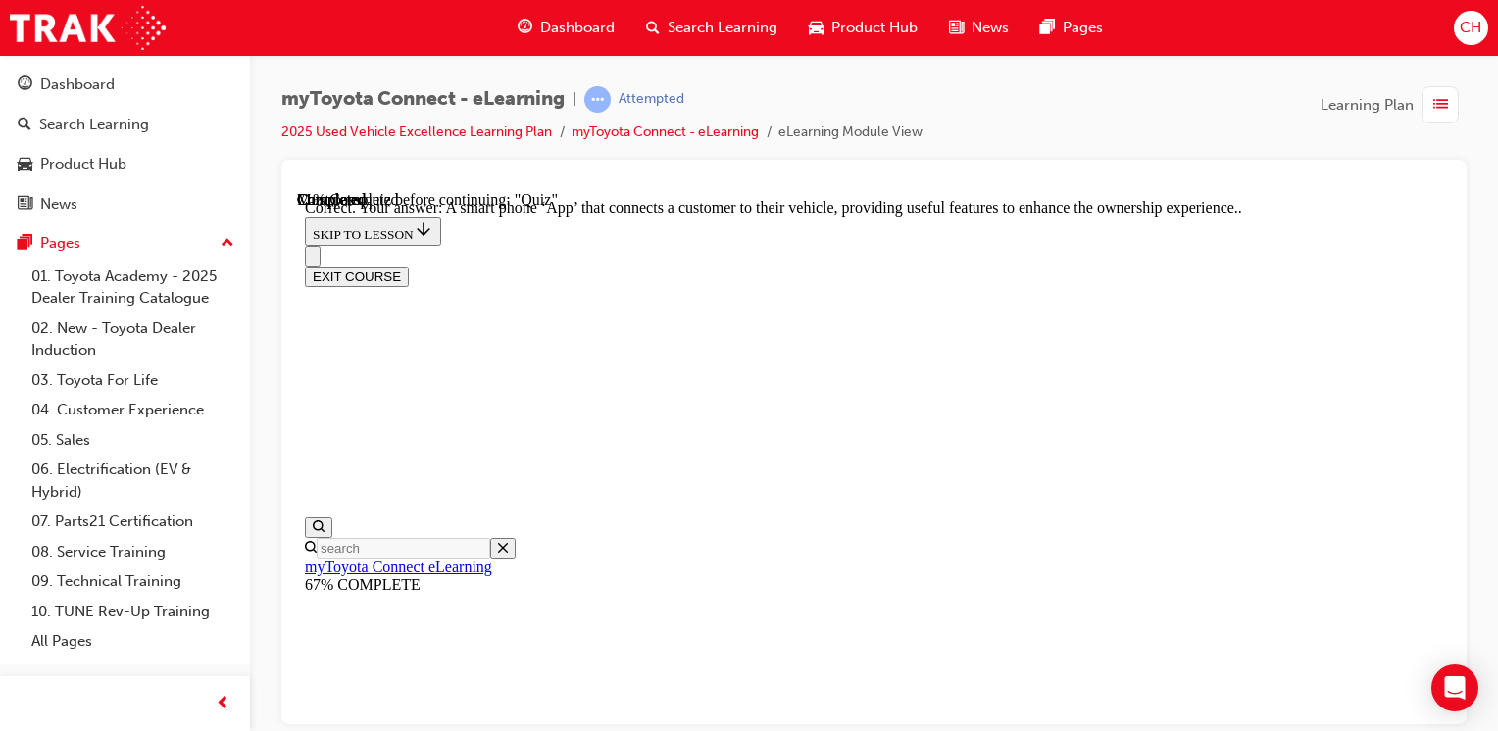
scroll to position [549, 0]
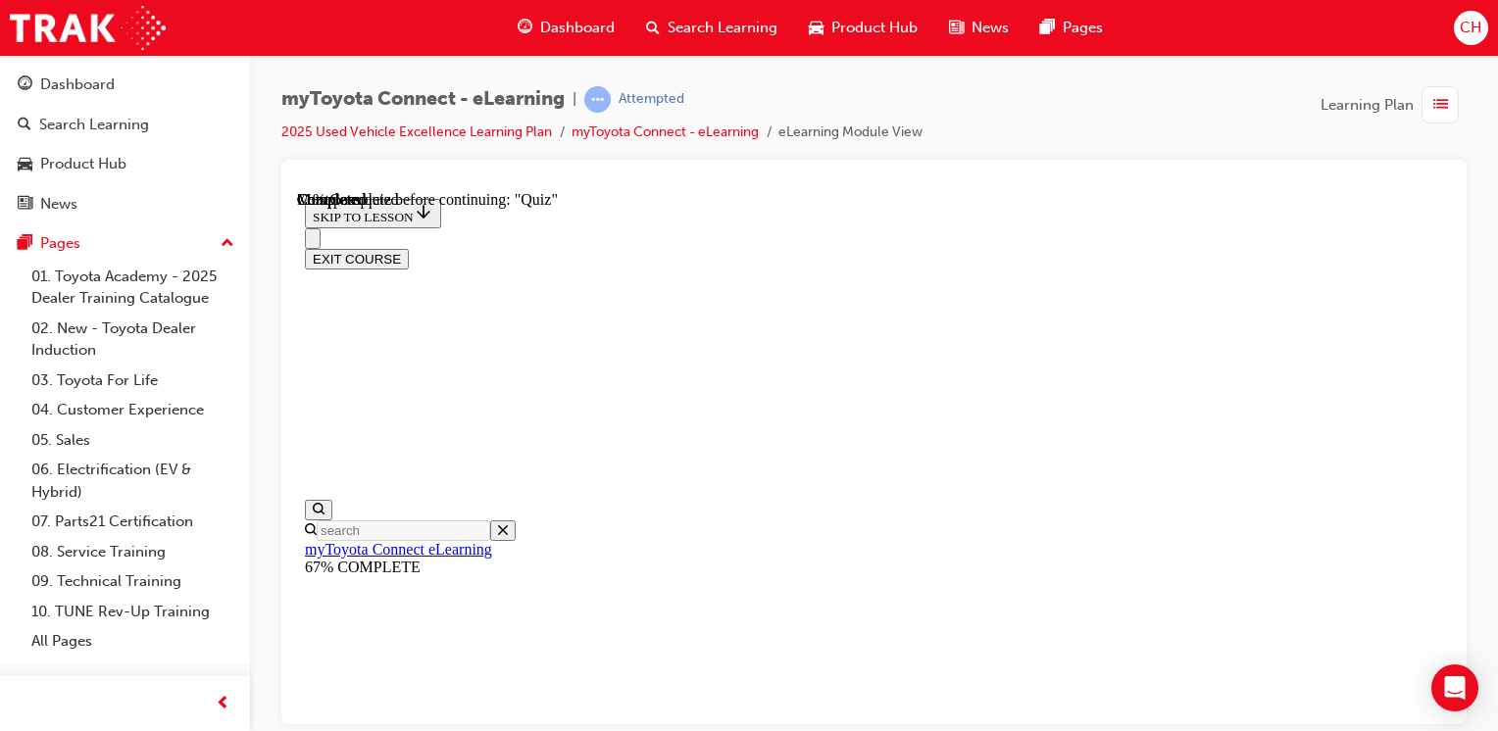
scroll to position [294, 0]
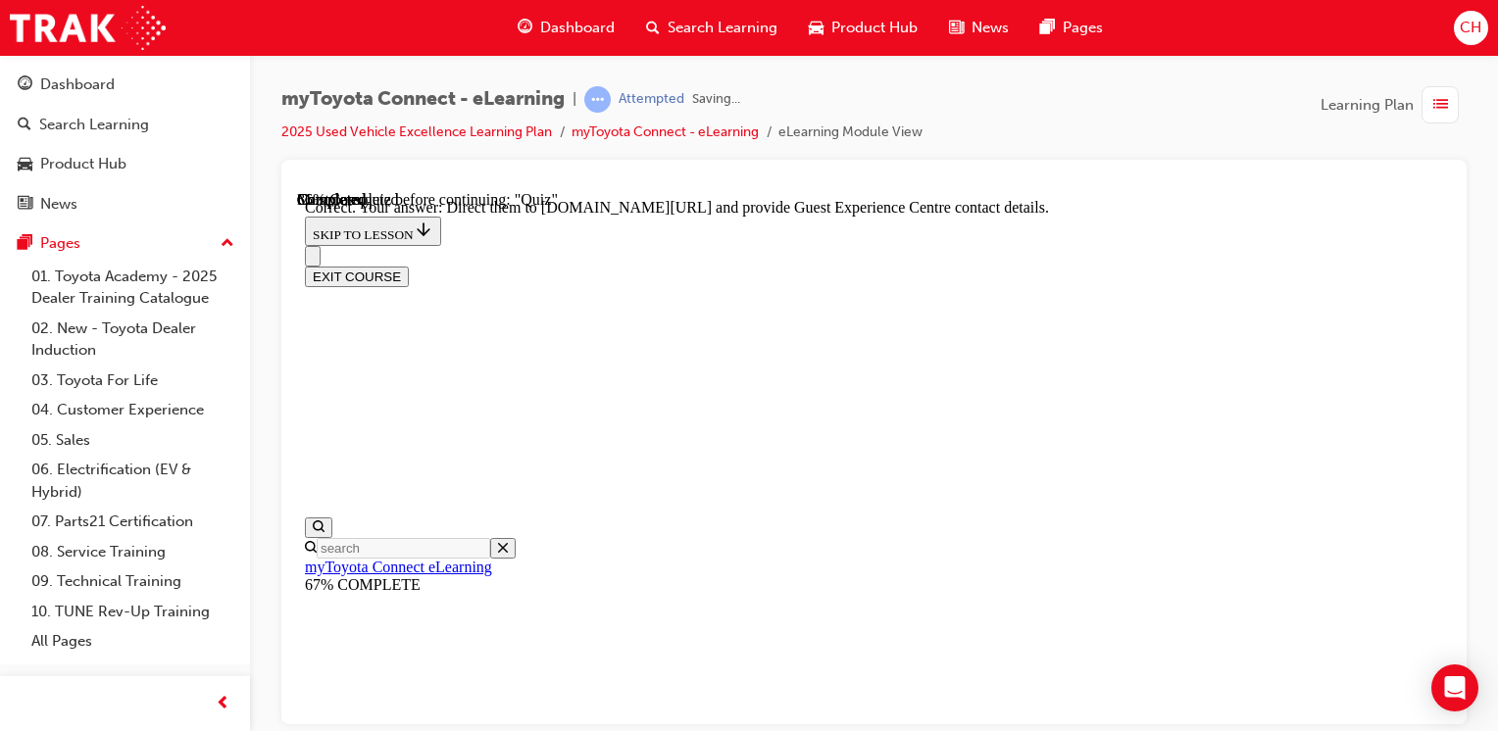
scroll to position [568, 0]
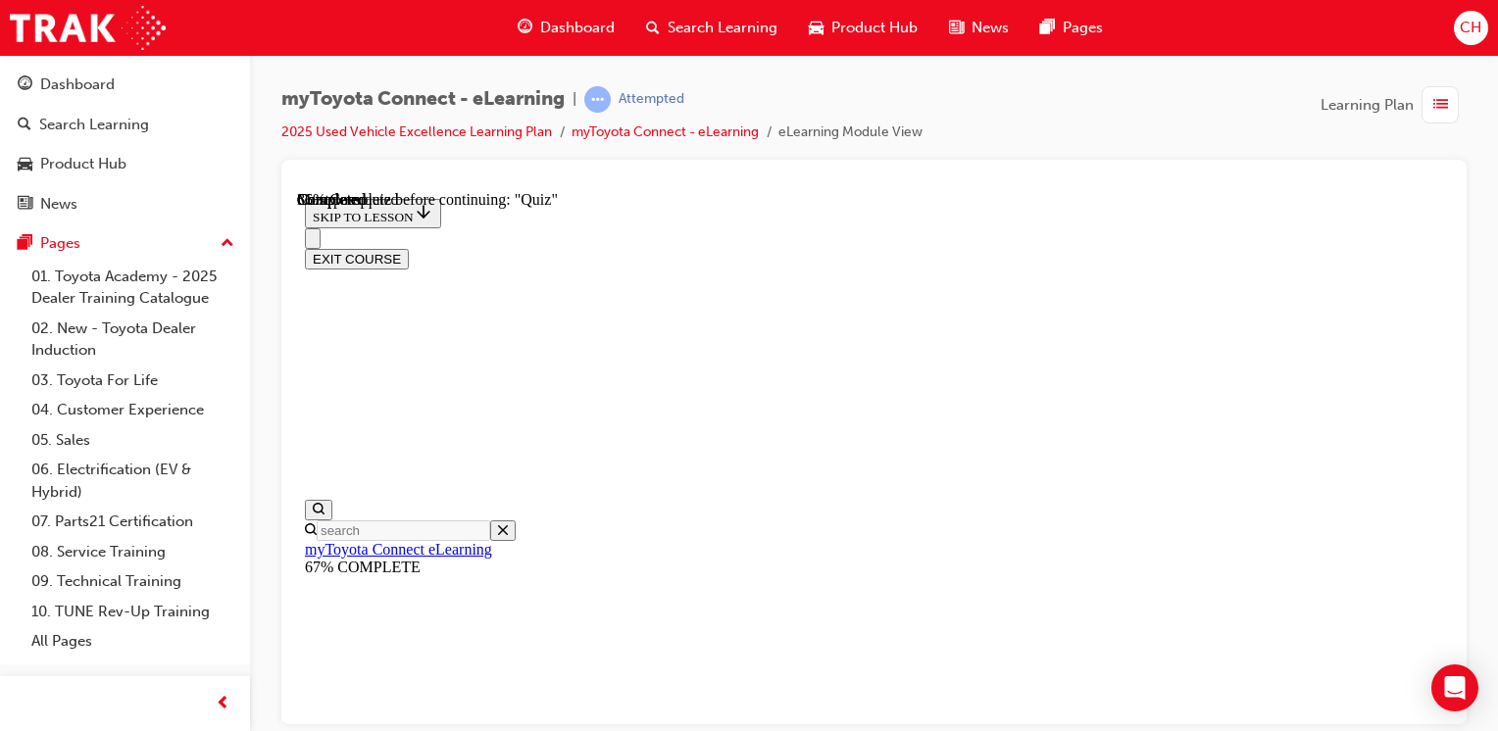
scroll to position [294, 0]
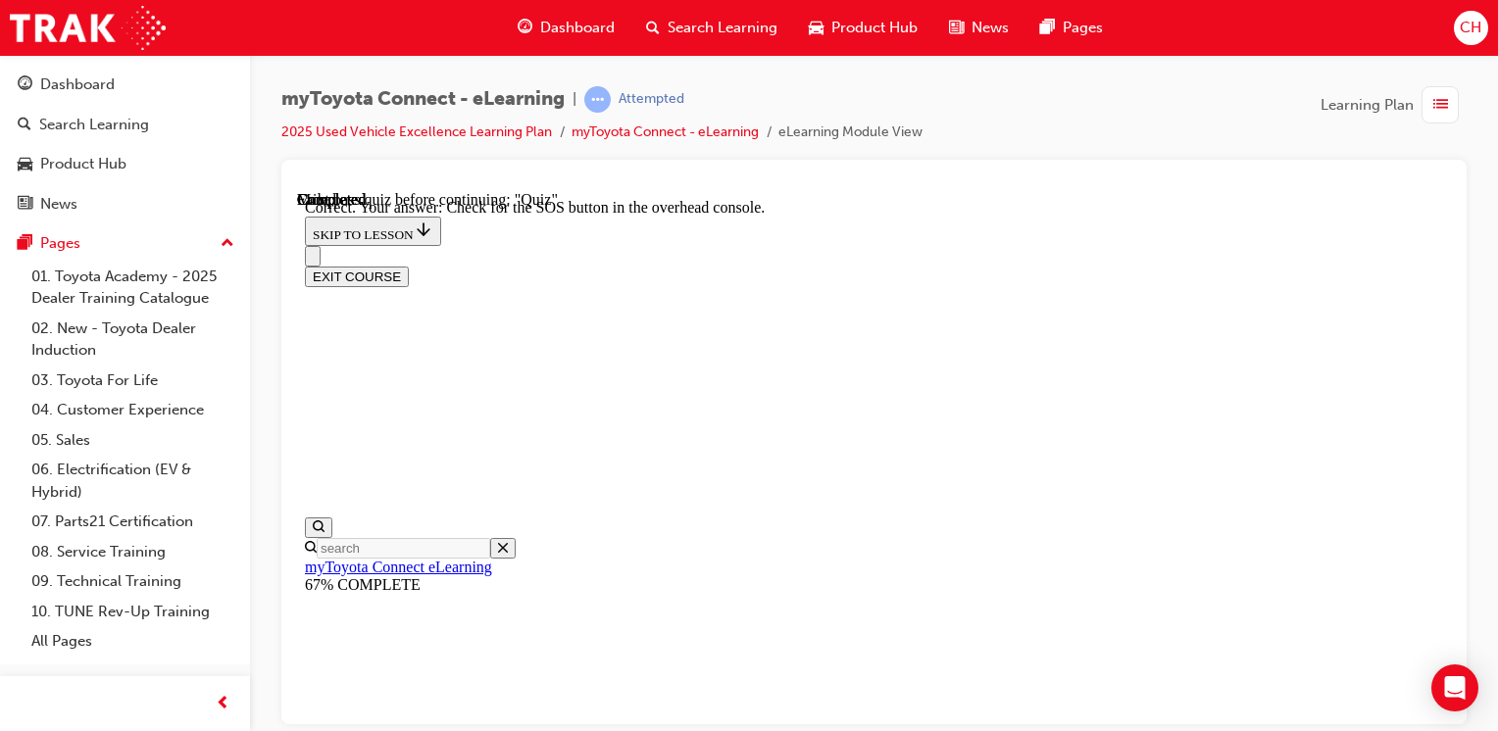
scroll to position [490, 0]
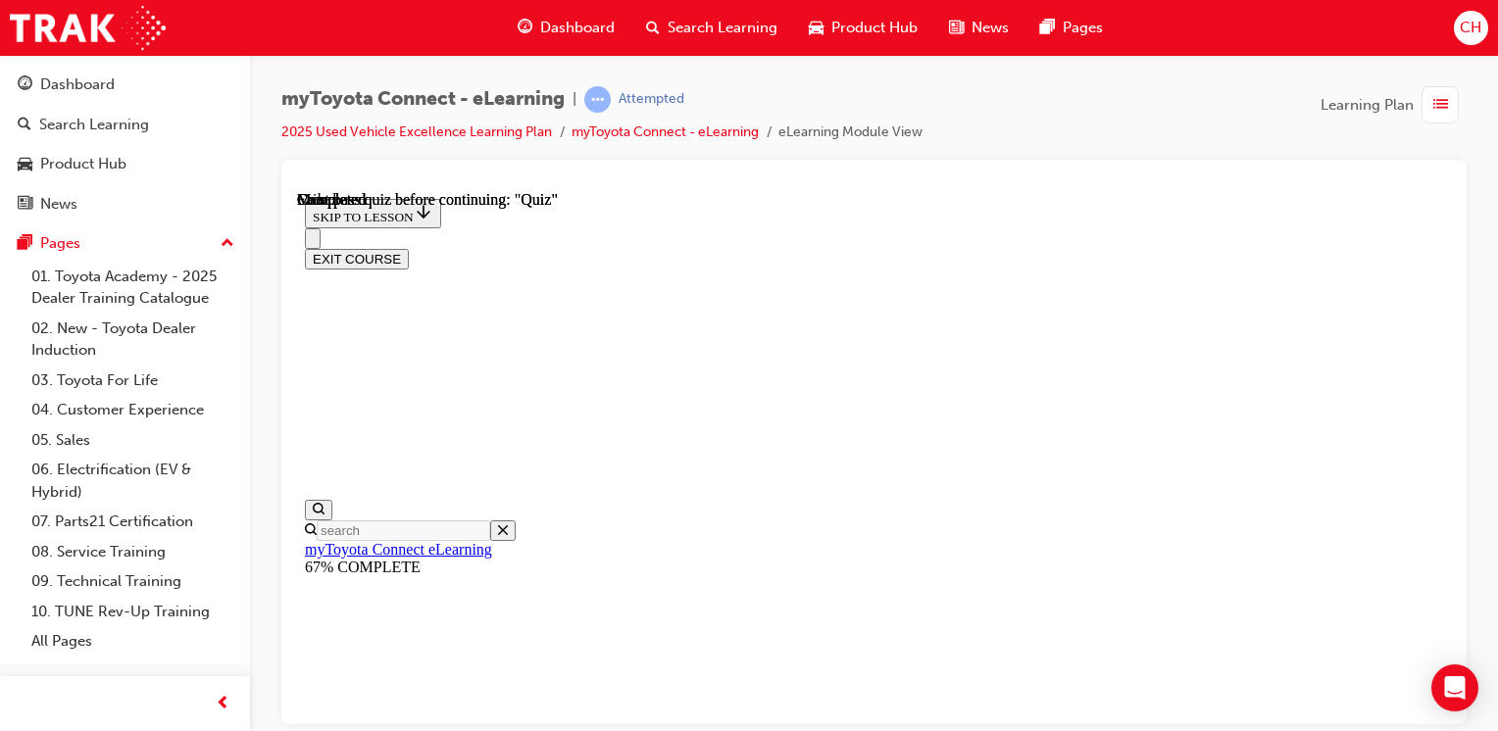
scroll to position [529, 0]
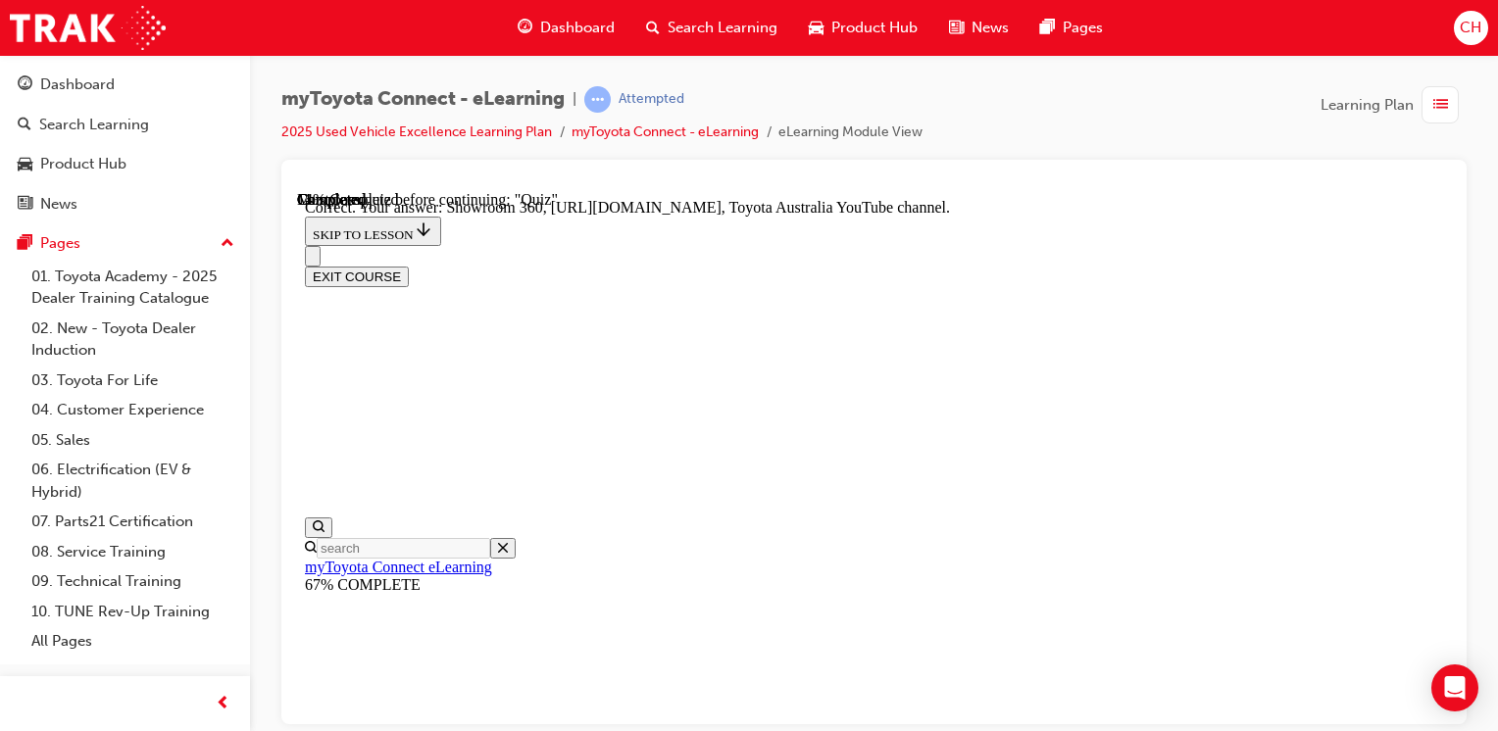
scroll to position [588, 0]
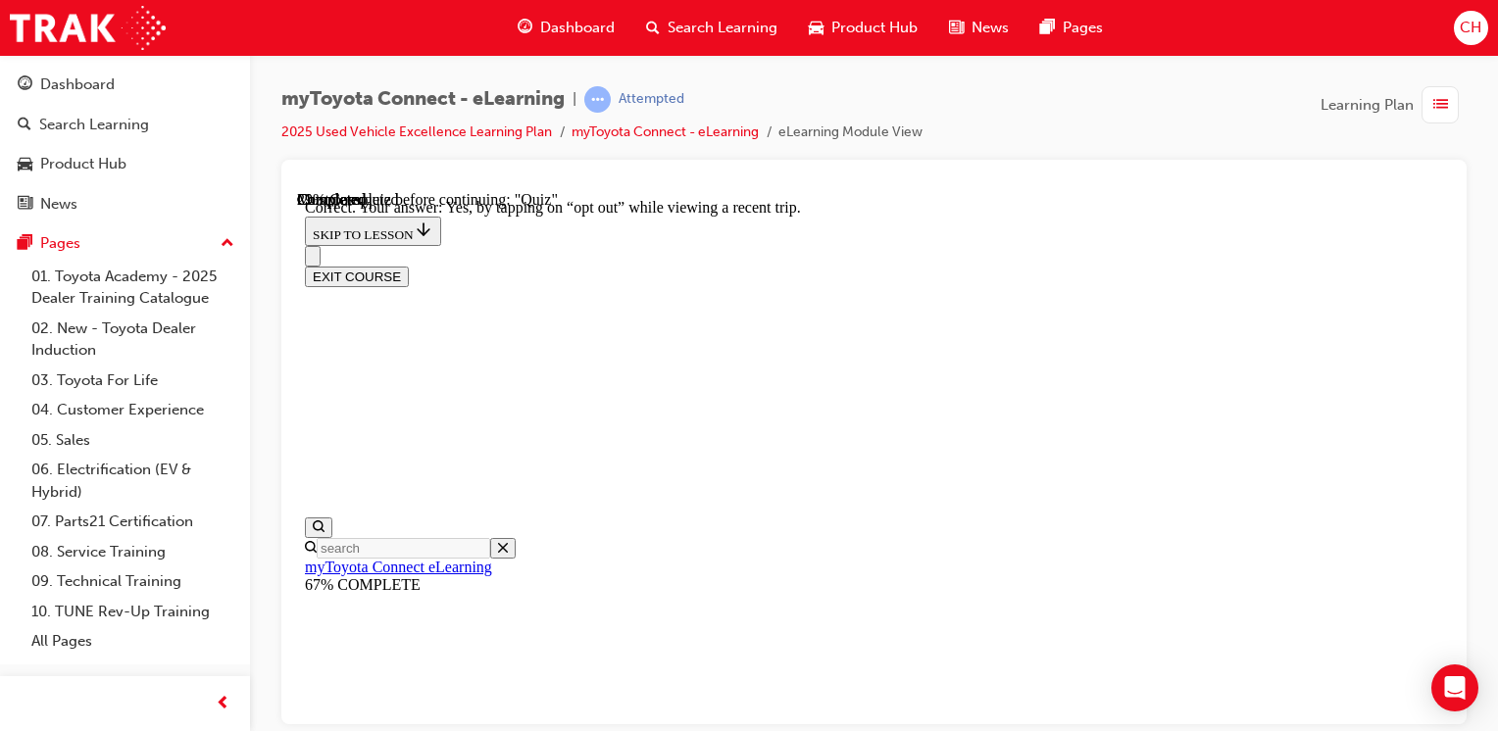
scroll to position [412, 0]
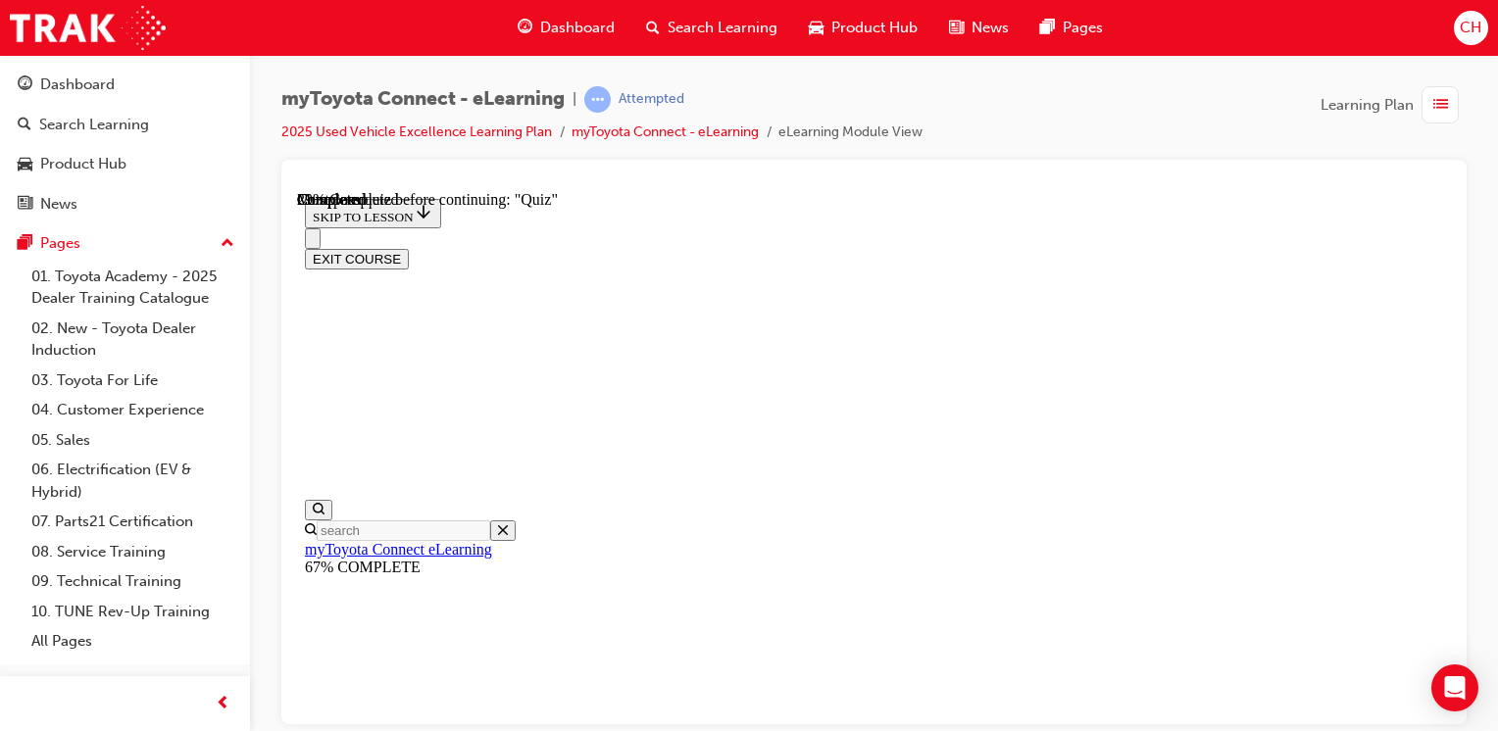
scroll to position [196, 0]
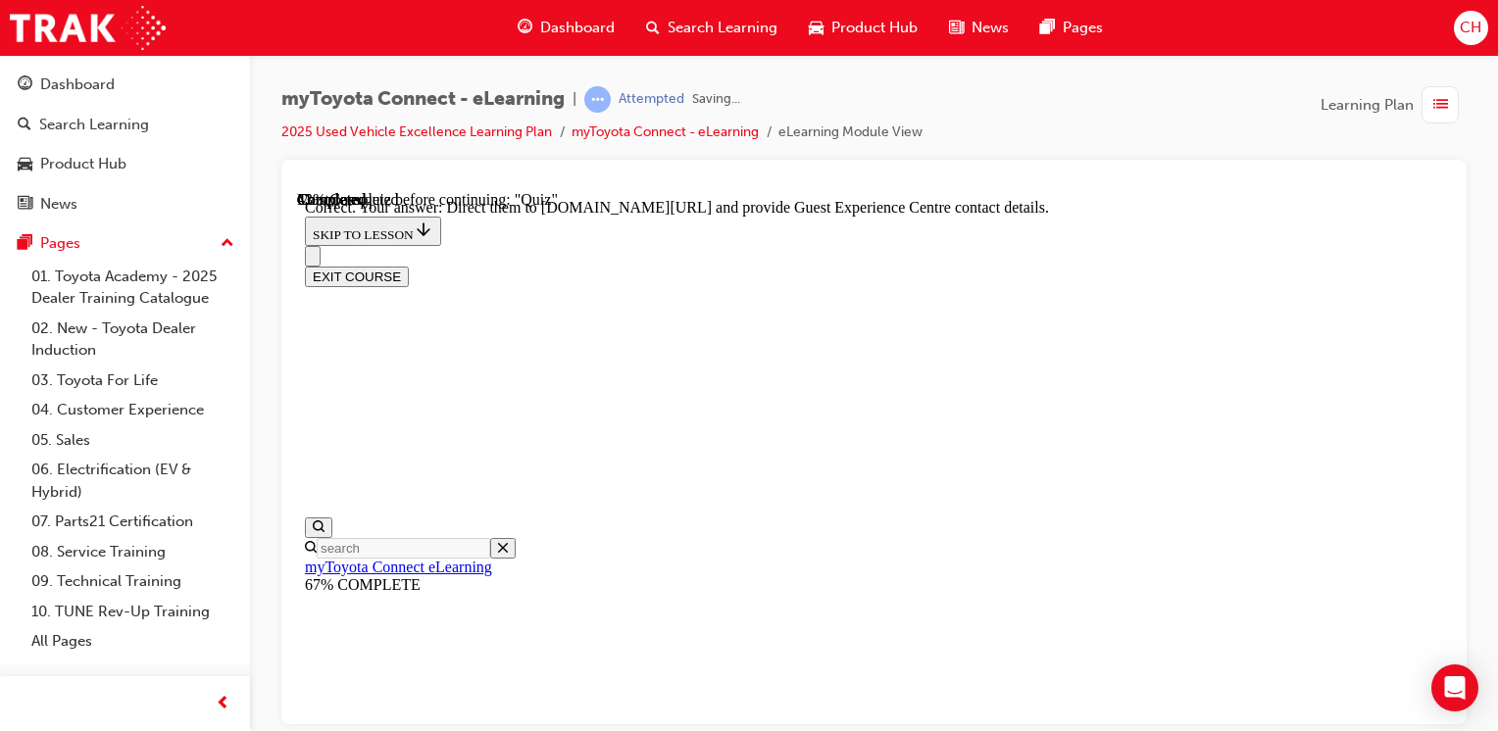
scroll to position [568, 0]
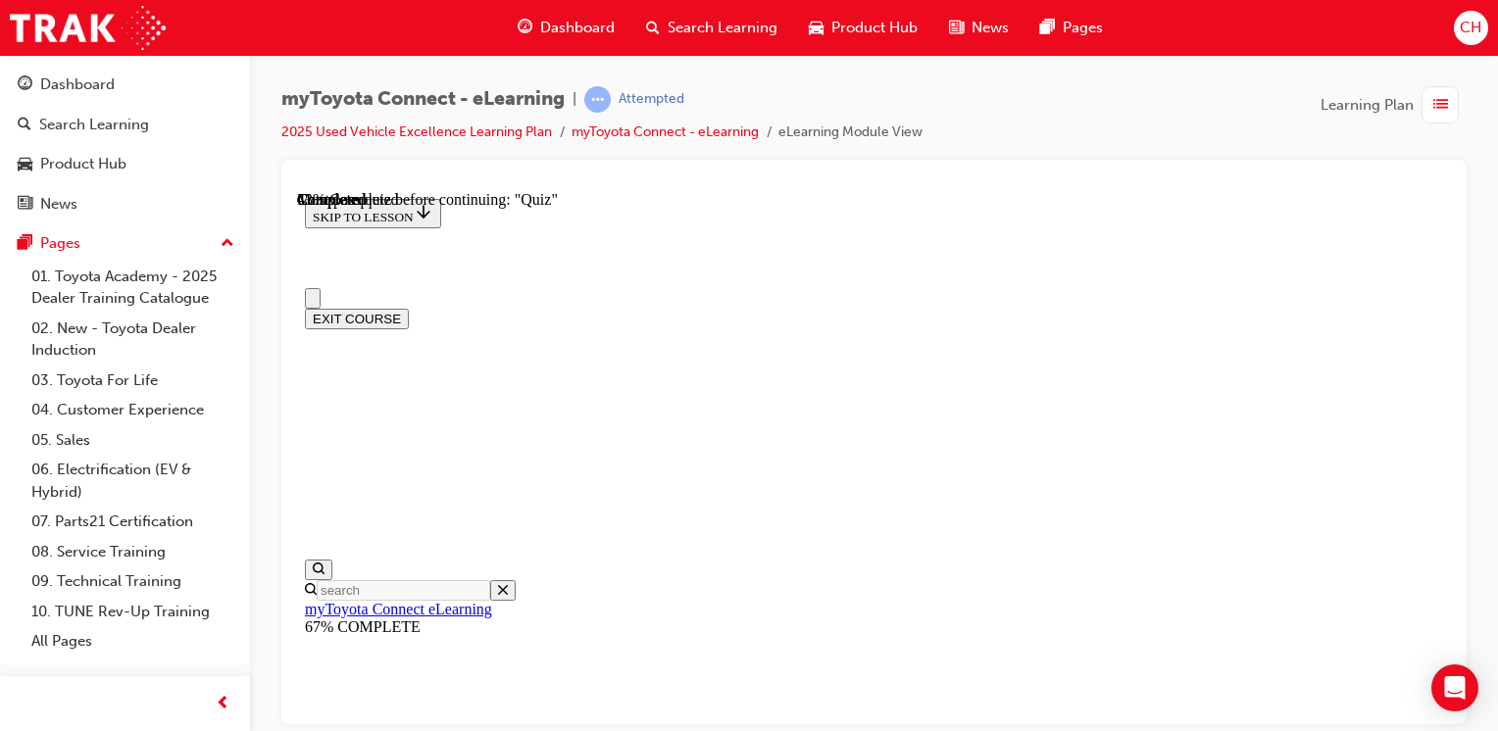
scroll to position [294, 0]
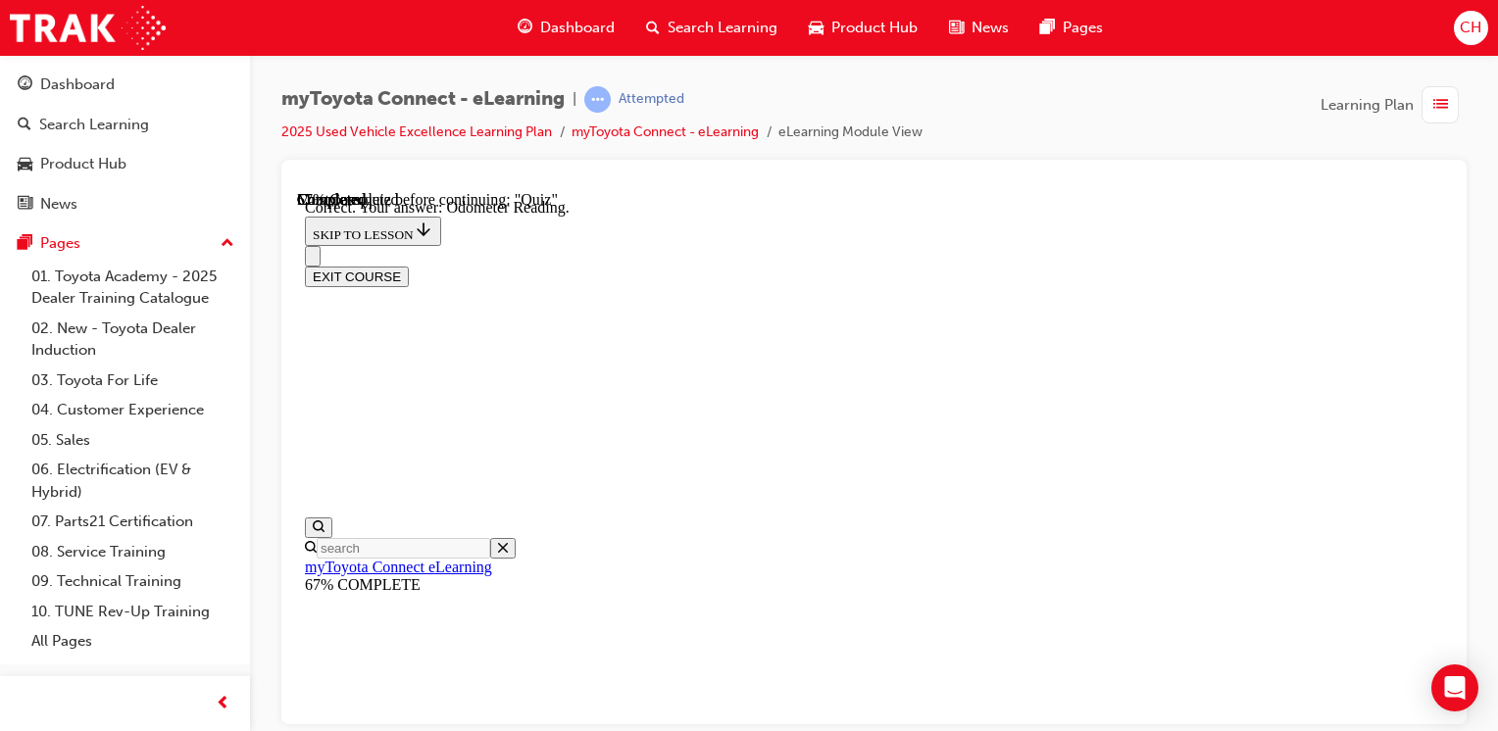
scroll to position [583, 0]
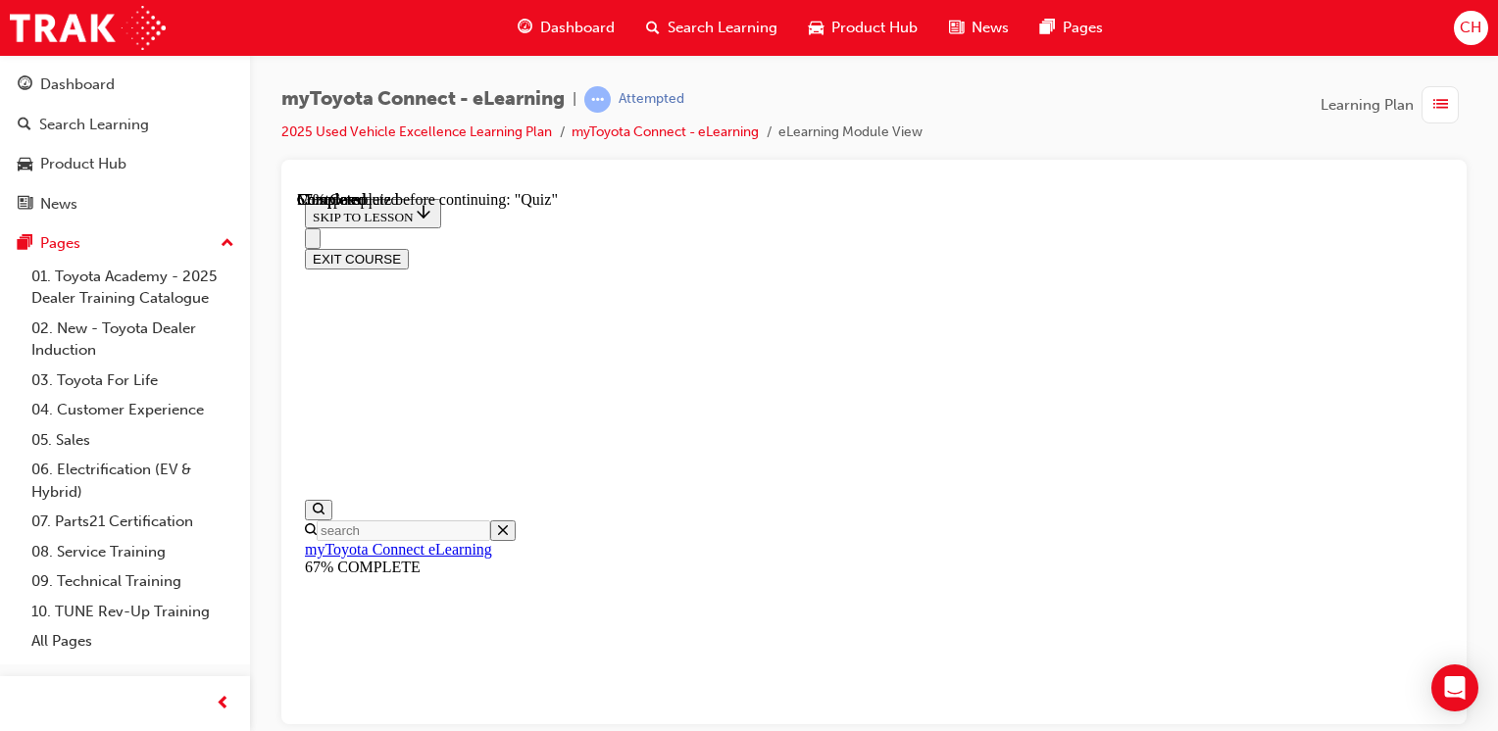
scroll to position [294, 0]
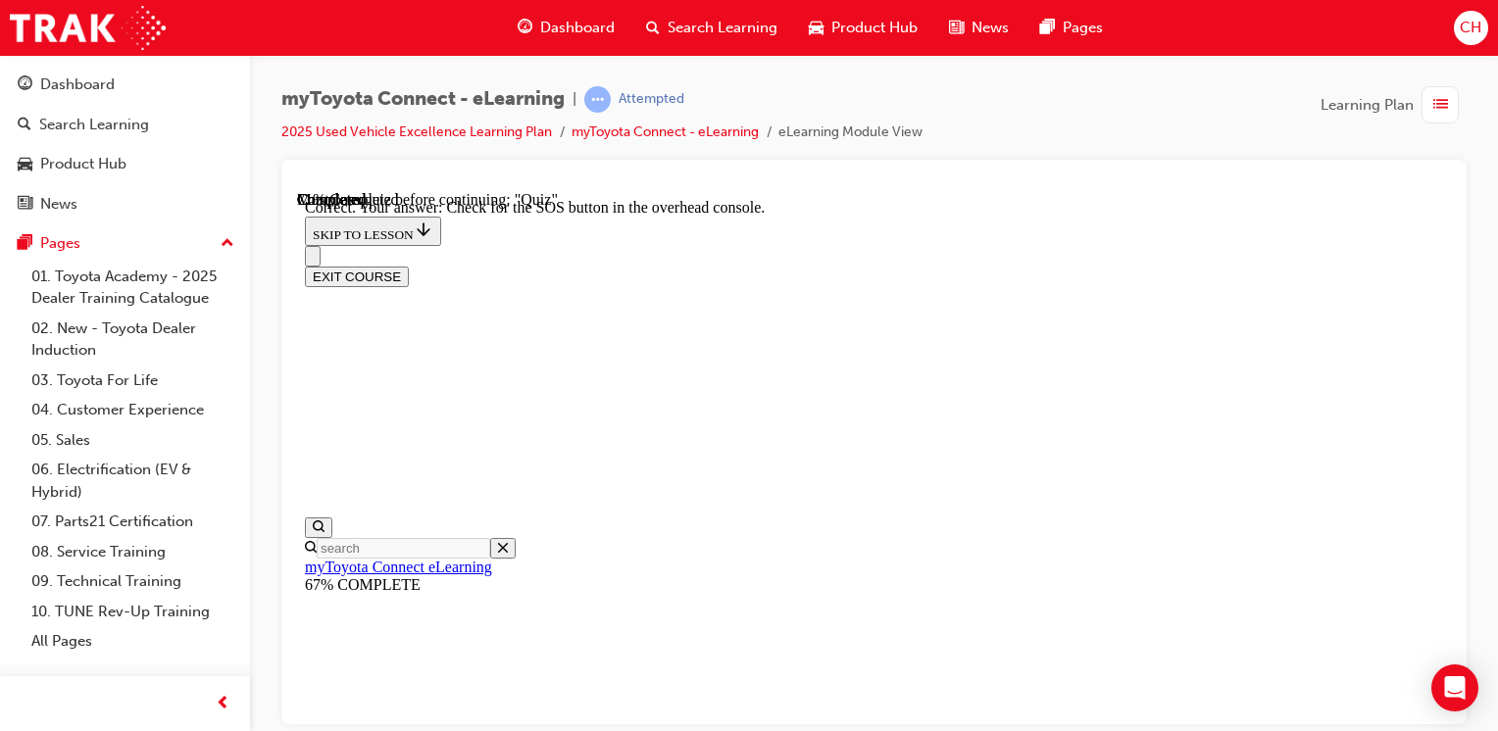
scroll to position [490, 0]
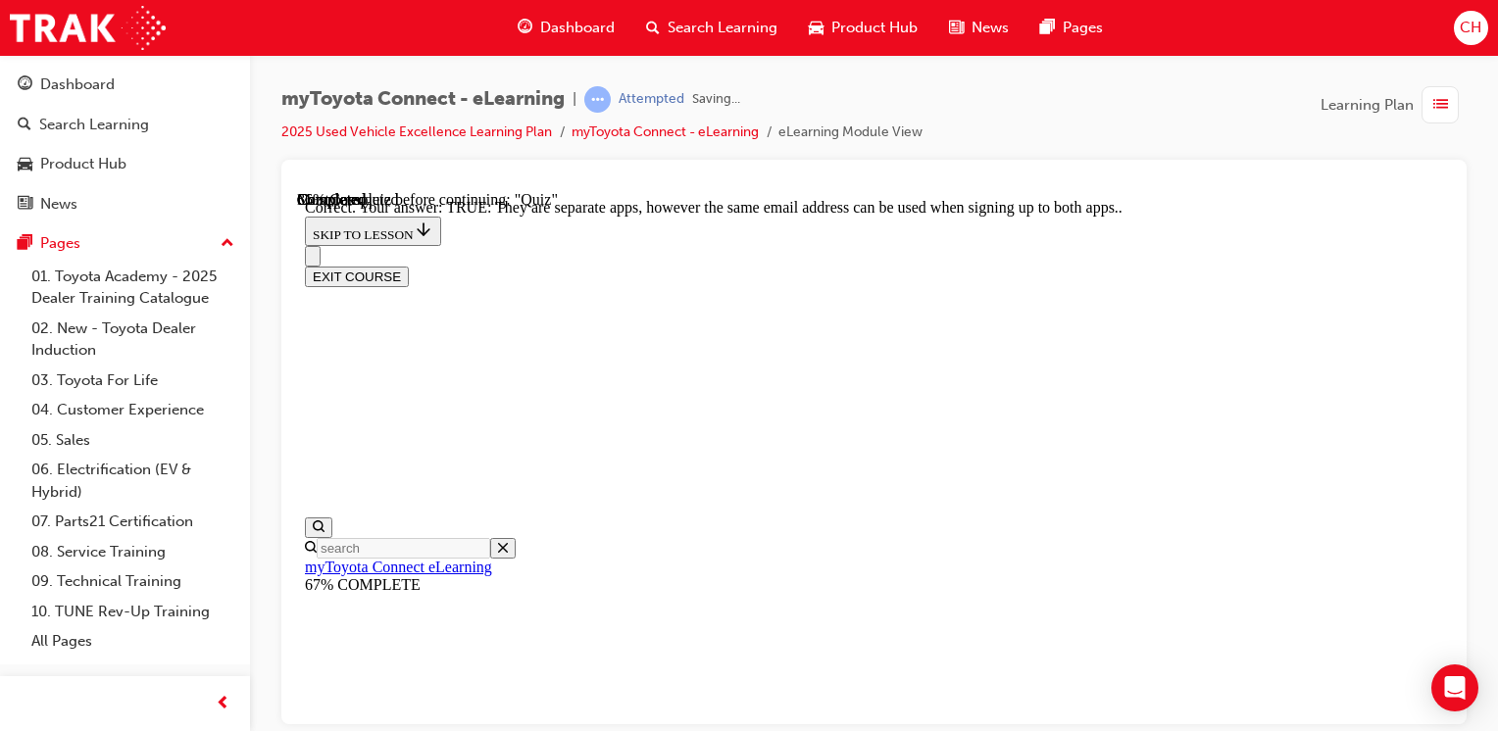
scroll to position [451, 0]
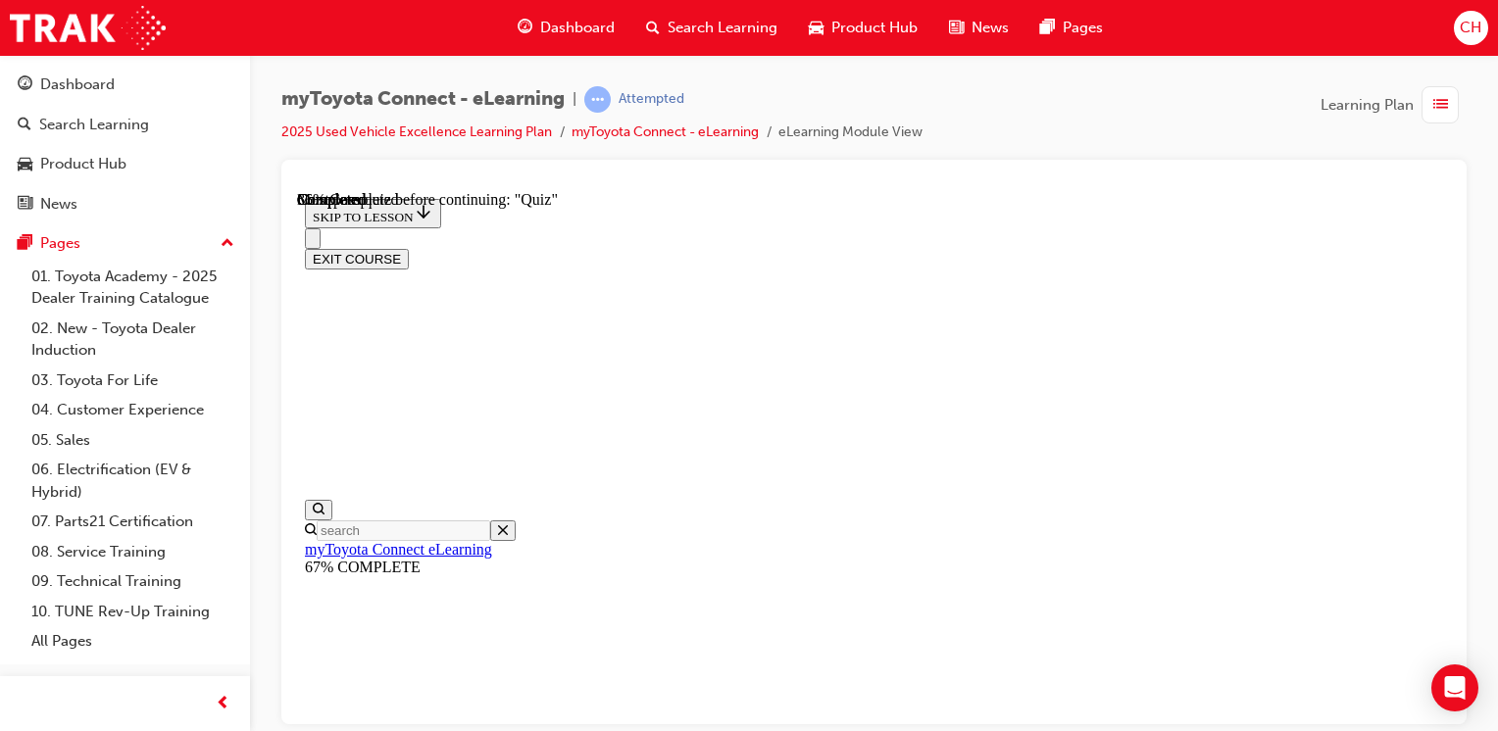
scroll to position [294, 0]
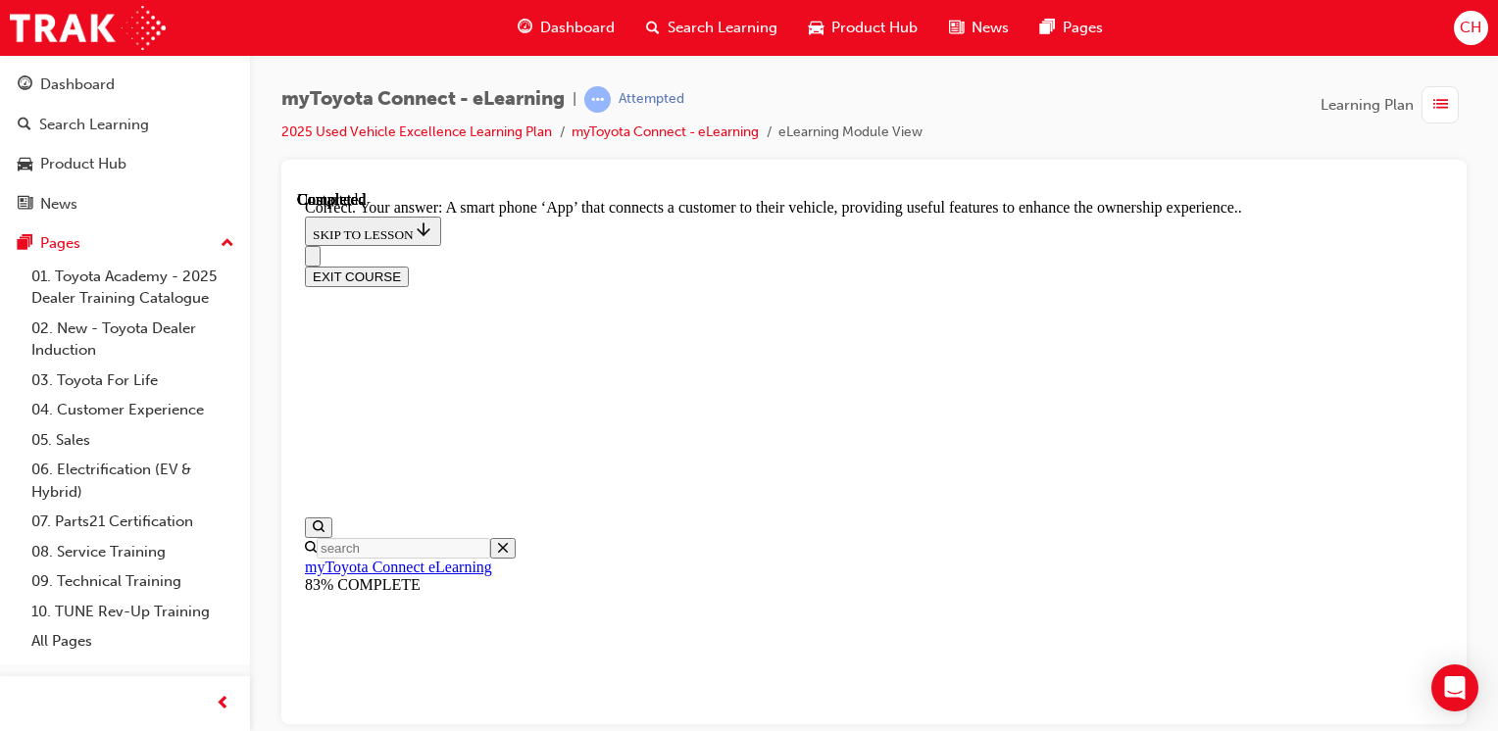
scroll to position [549, 0]
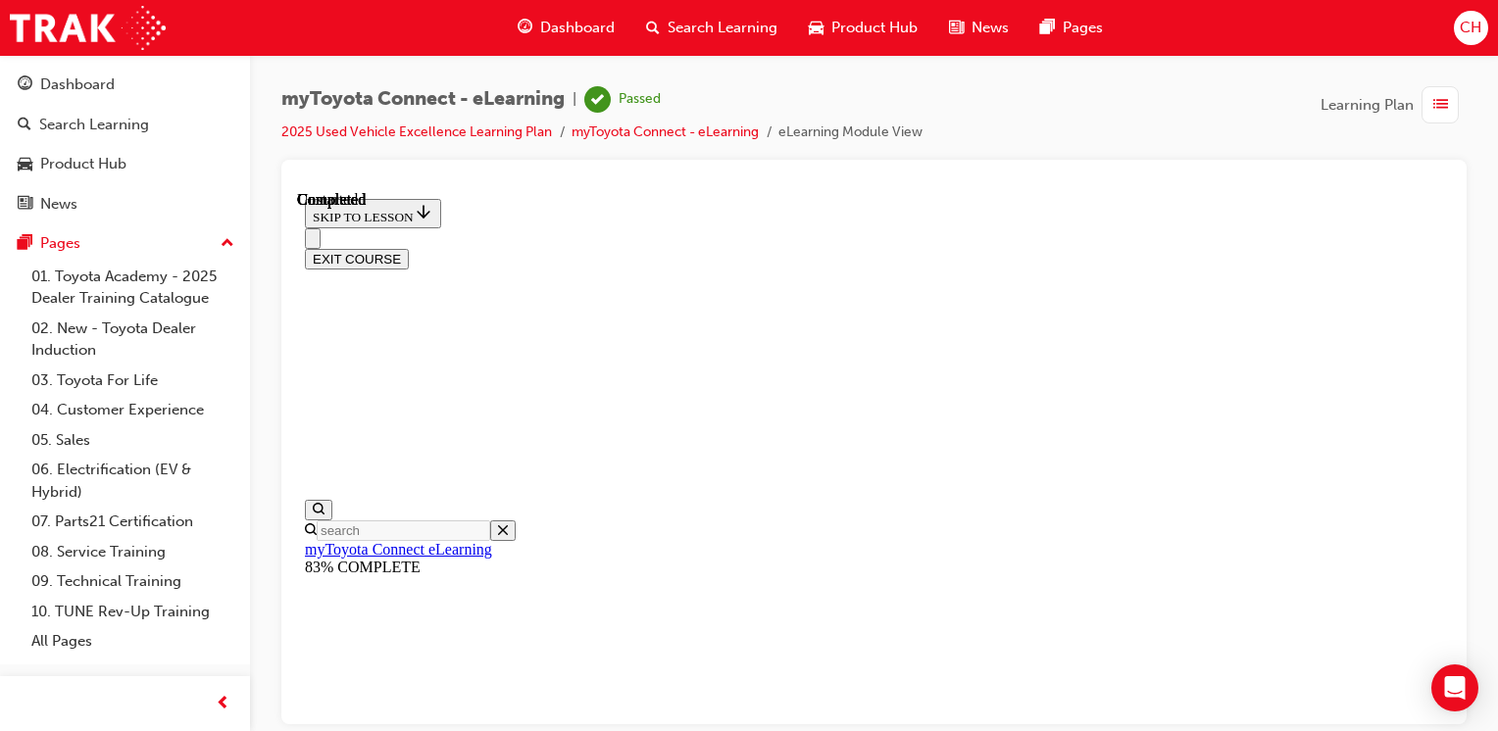
scroll to position [529, 0]
click at [409, 248] on button "EXIT COURSE" at bounding box center [357, 258] width 104 height 21
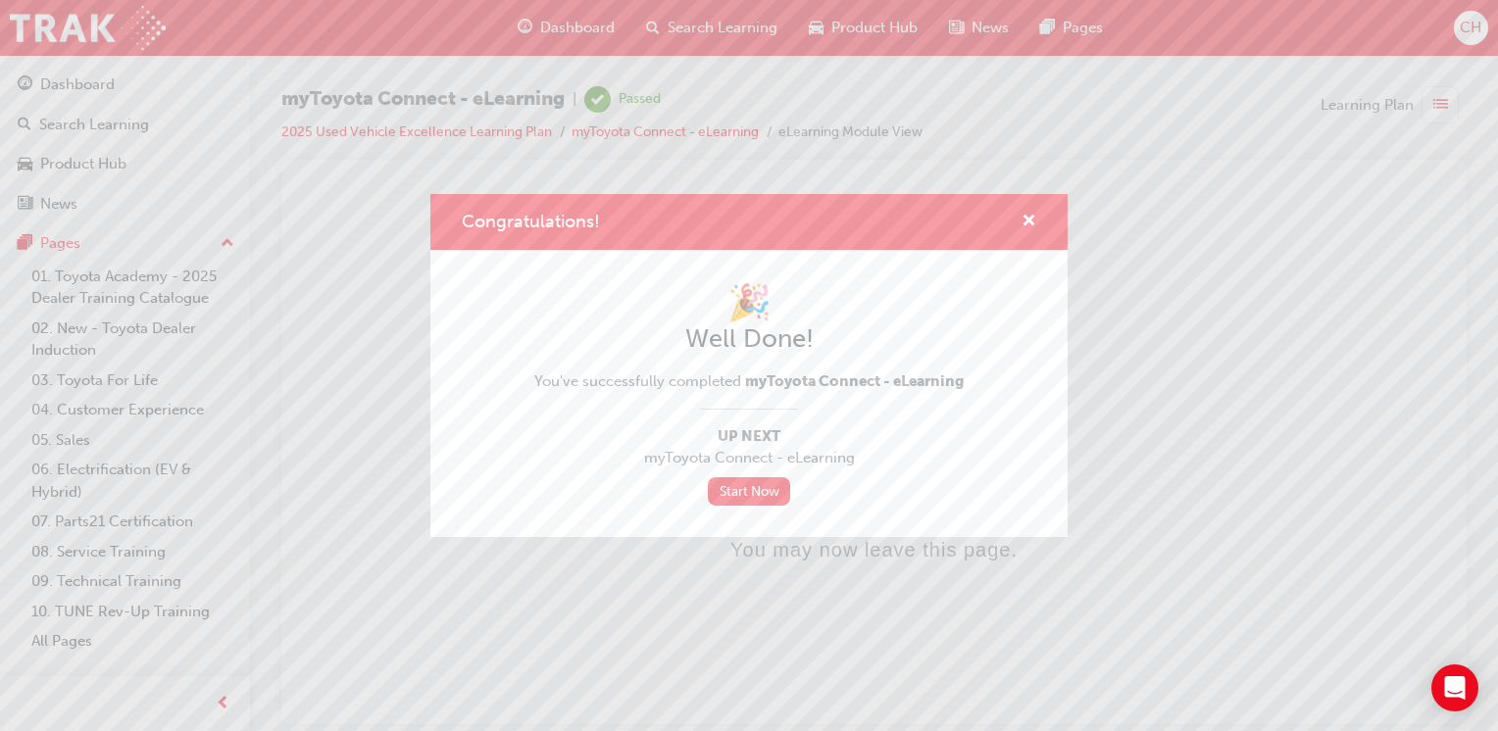
scroll to position [0, 0]
click at [1031, 214] on span "cross-icon" at bounding box center [1028, 223] width 15 height 18
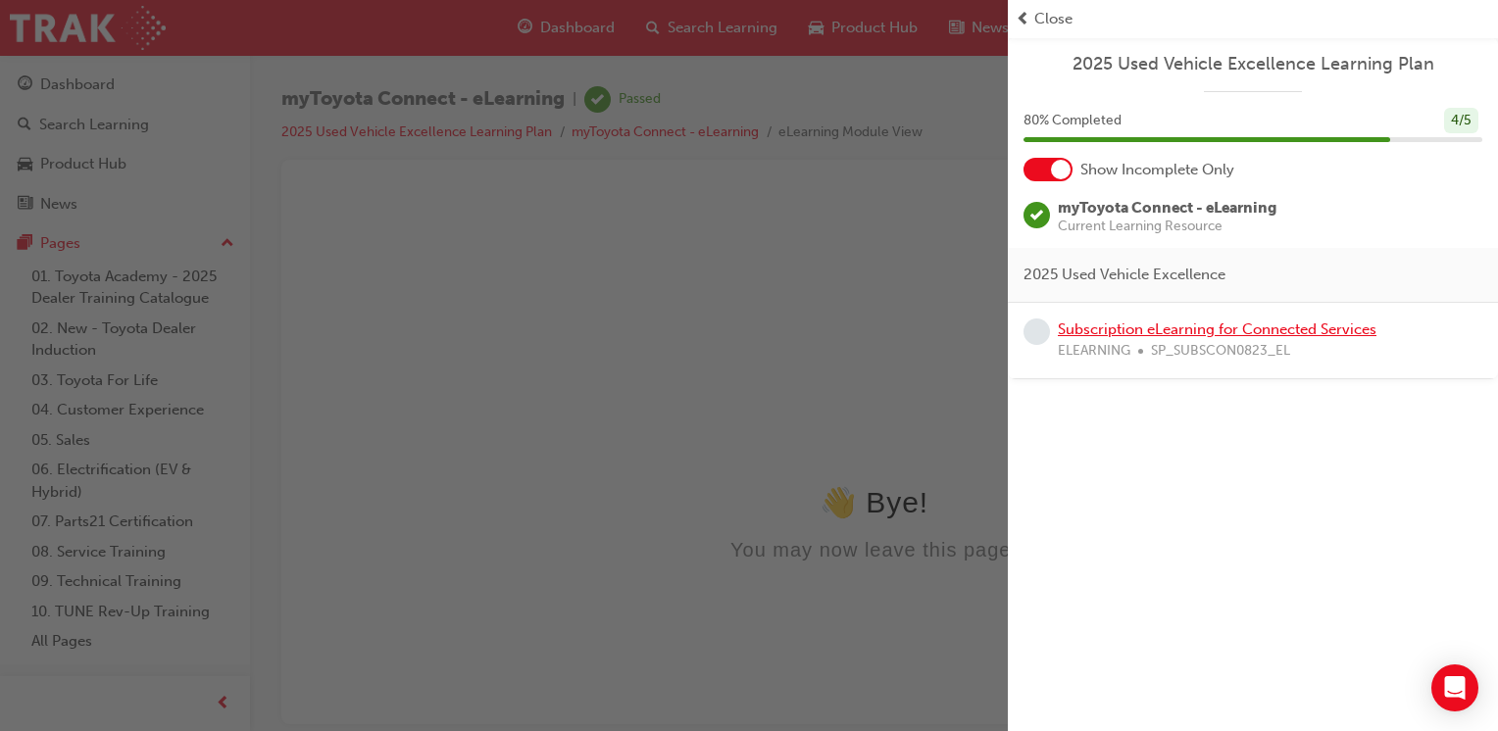
click at [1153, 330] on link "Subscription eLearning for Connected Services" at bounding box center [1217, 330] width 319 height 18
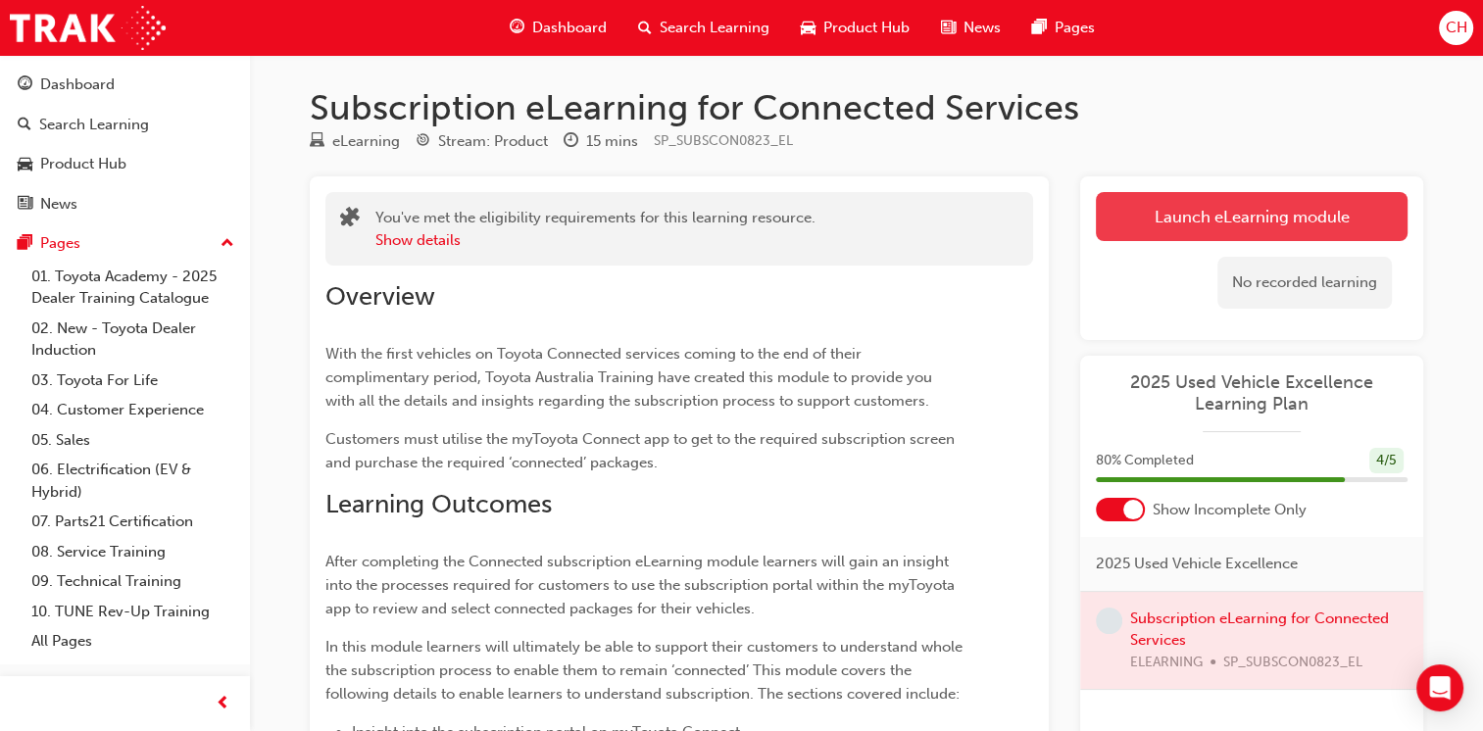
click at [1234, 229] on link "Launch eLearning module" at bounding box center [1252, 216] width 312 height 49
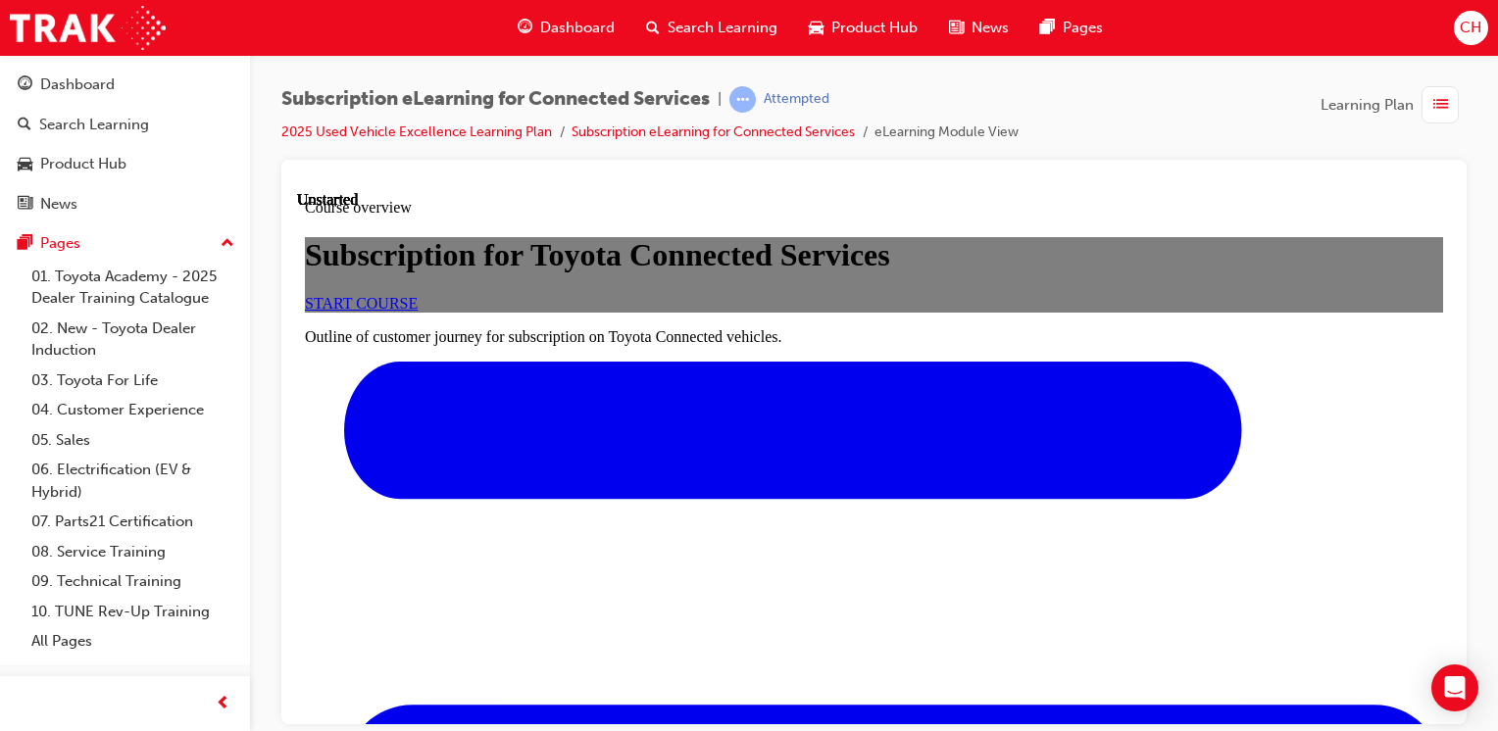
click at [418, 311] on span "START COURSE" at bounding box center [361, 302] width 113 height 17
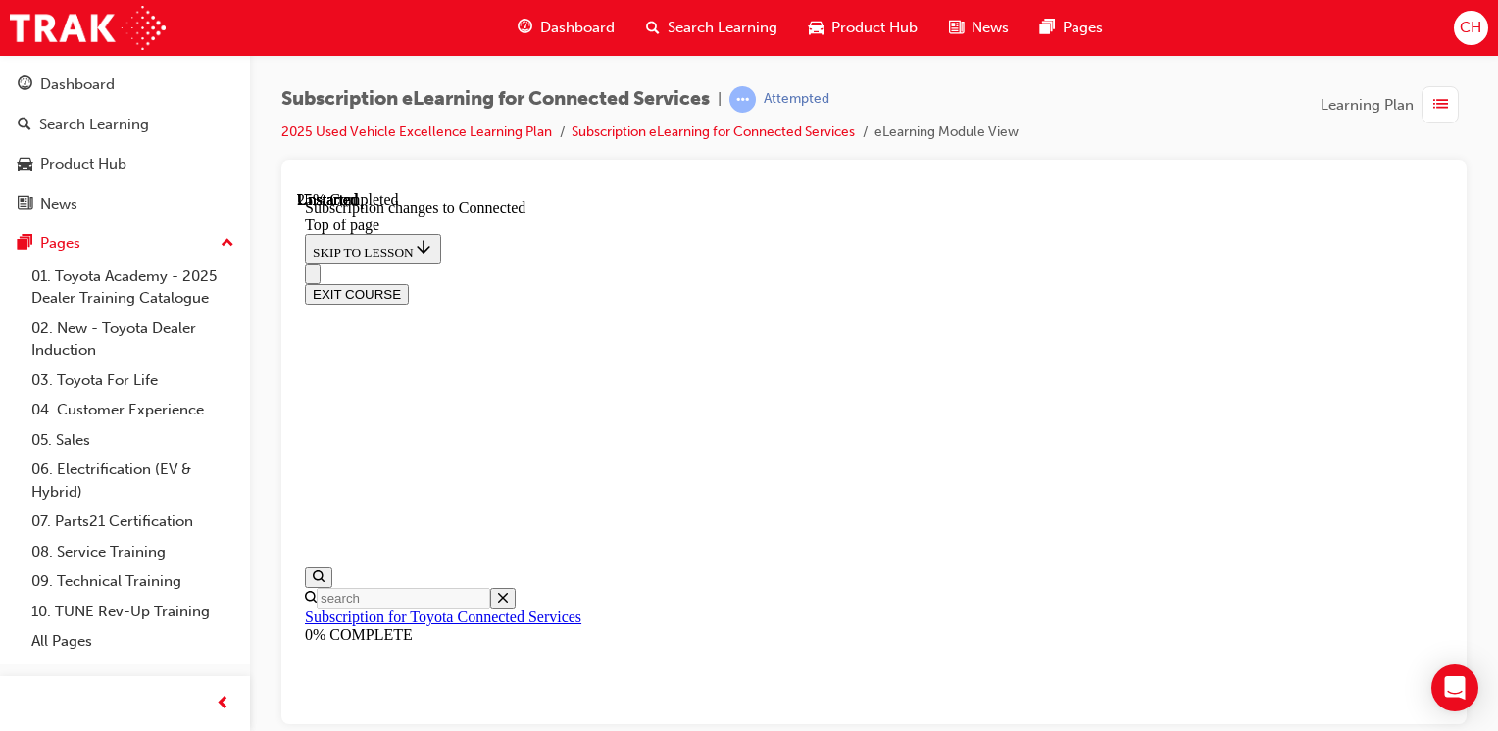
scroll to position [1091, 0]
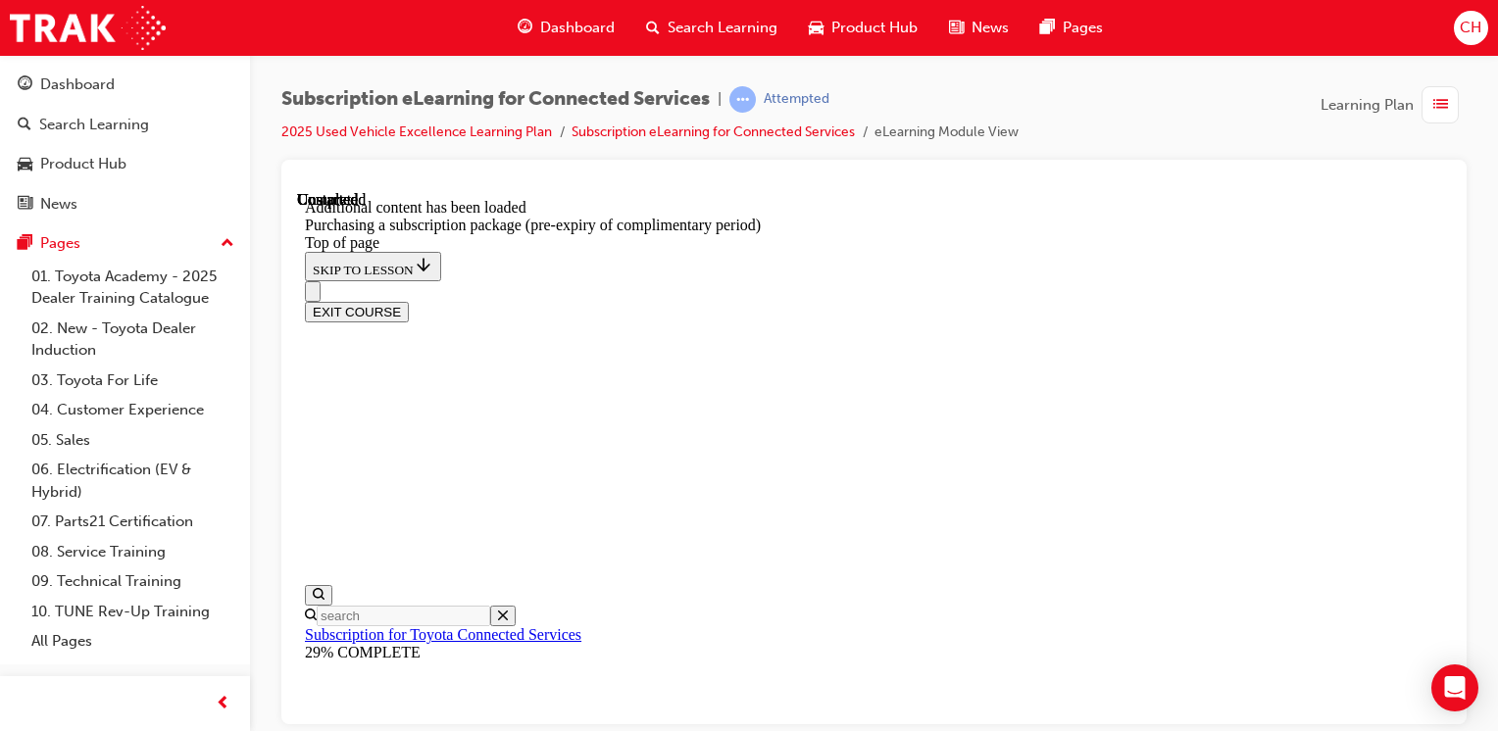
scroll to position [2206, 0]
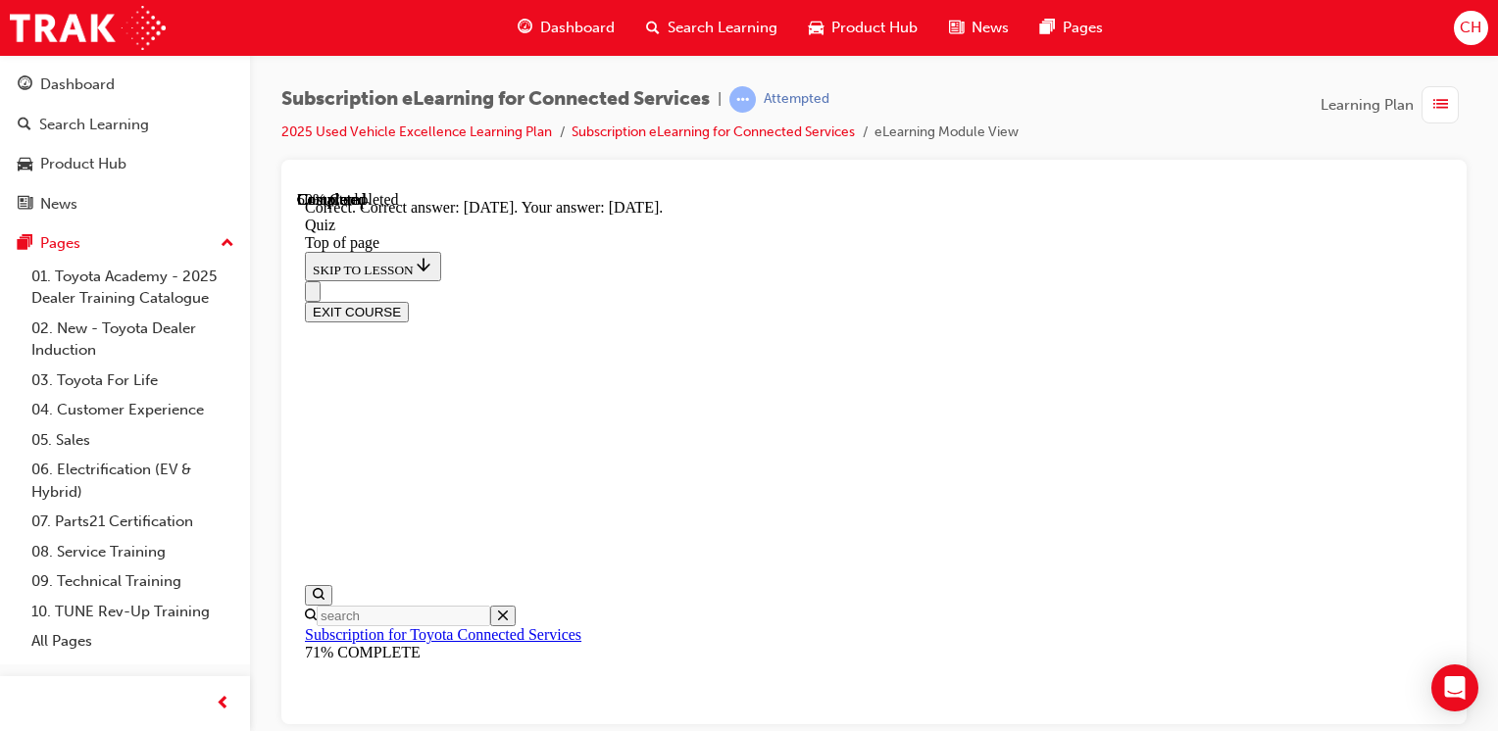
scroll to position [486, 0]
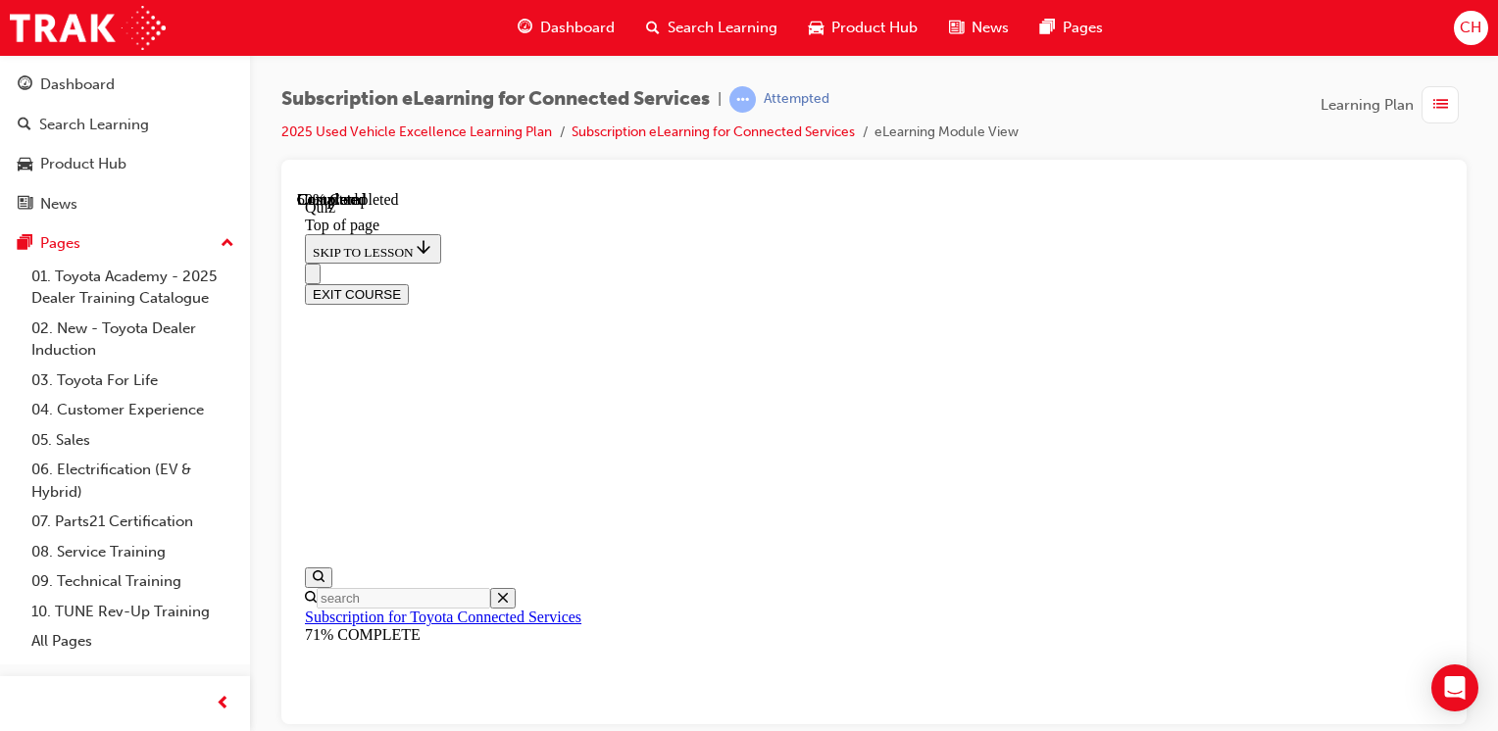
scroll to position [255, 0]
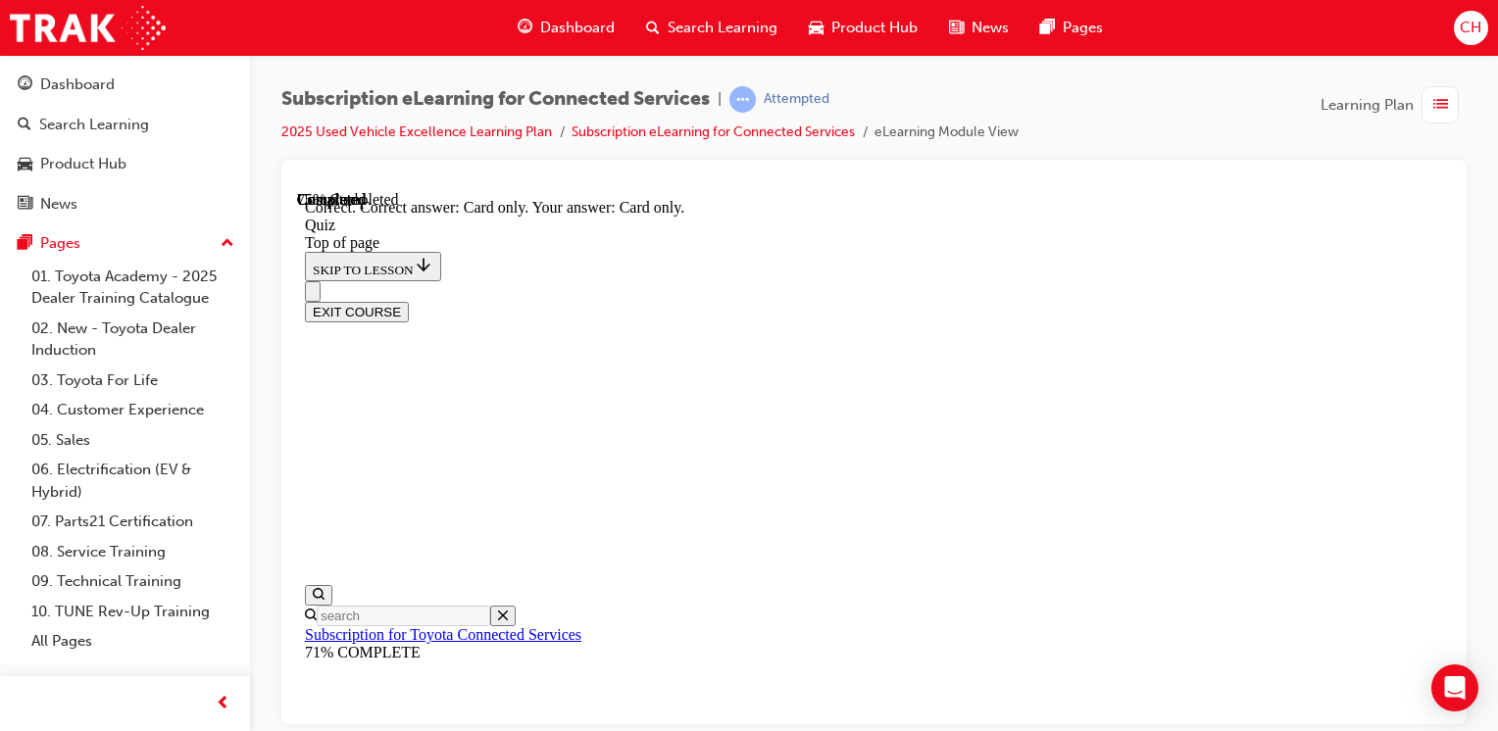
scroll to position [454, 0]
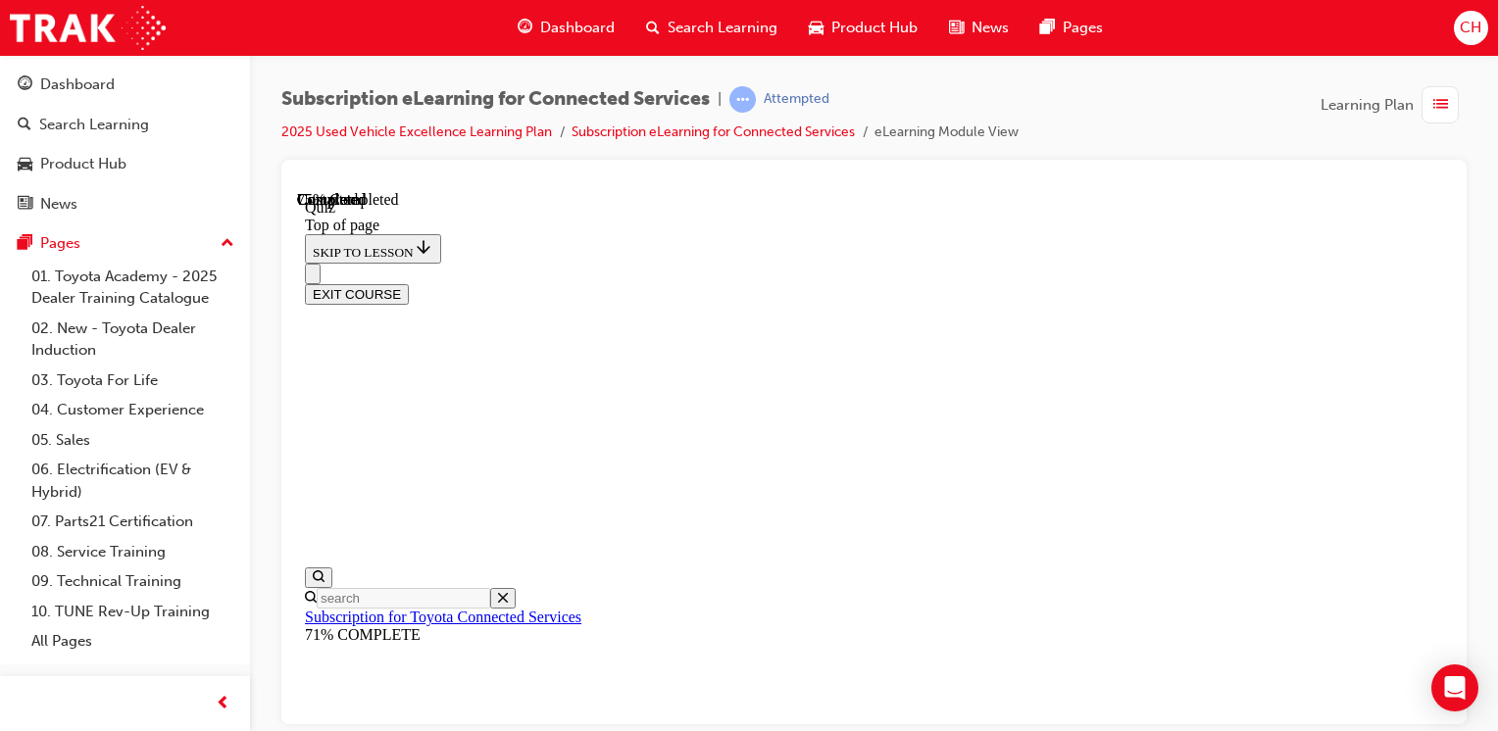
scroll to position [255, 0]
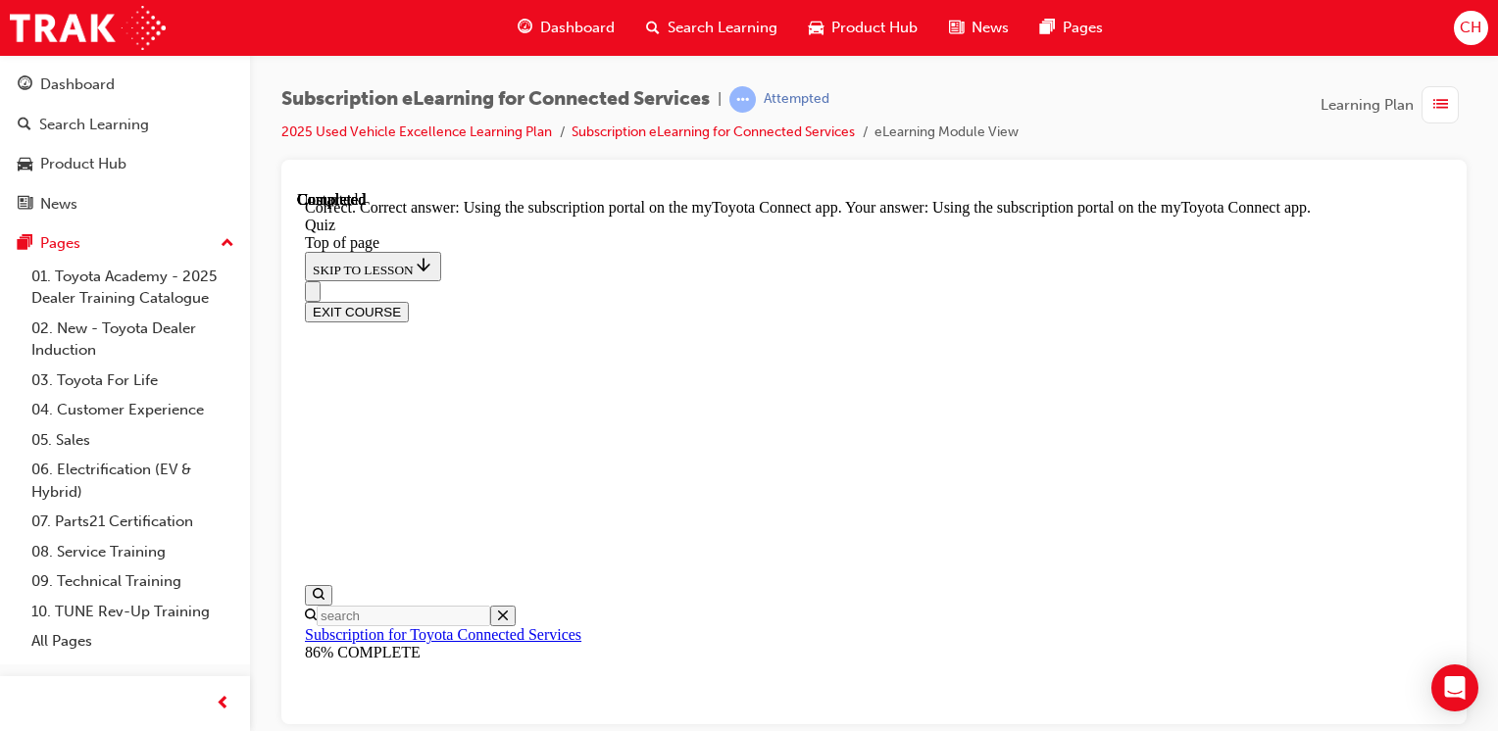
scroll to position [473, 0]
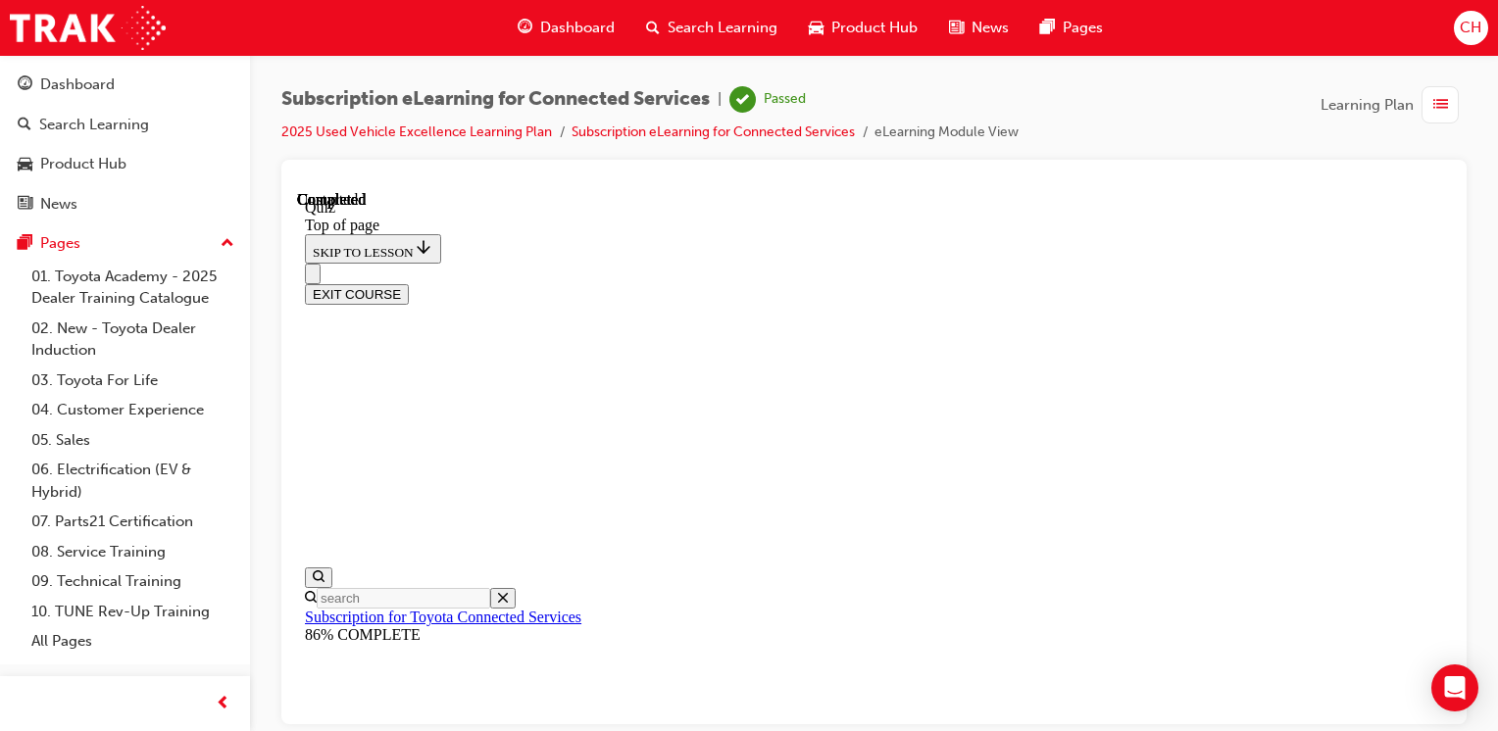
scroll to position [529, 0]
click at [409, 283] on button "EXIT COURSE" at bounding box center [357, 293] width 104 height 21
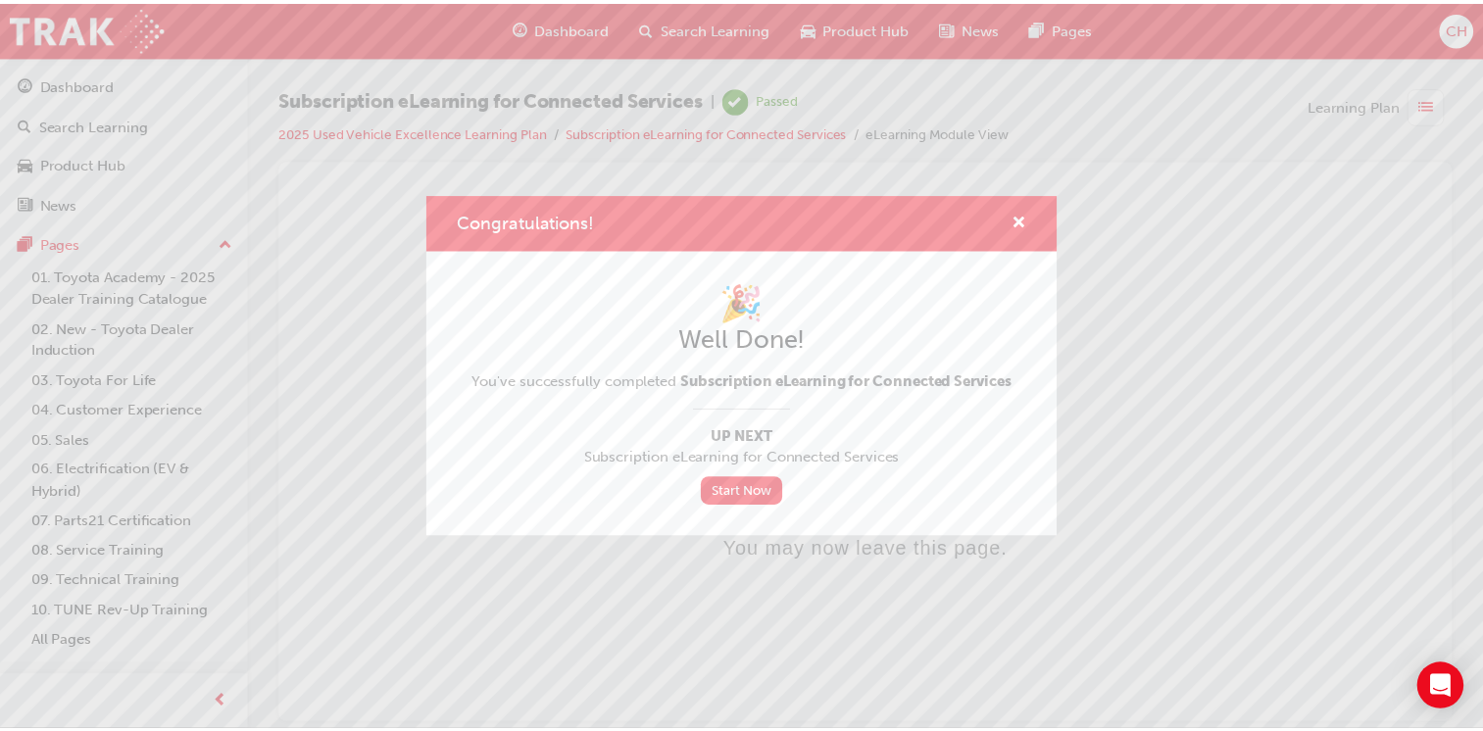
scroll to position [0, 0]
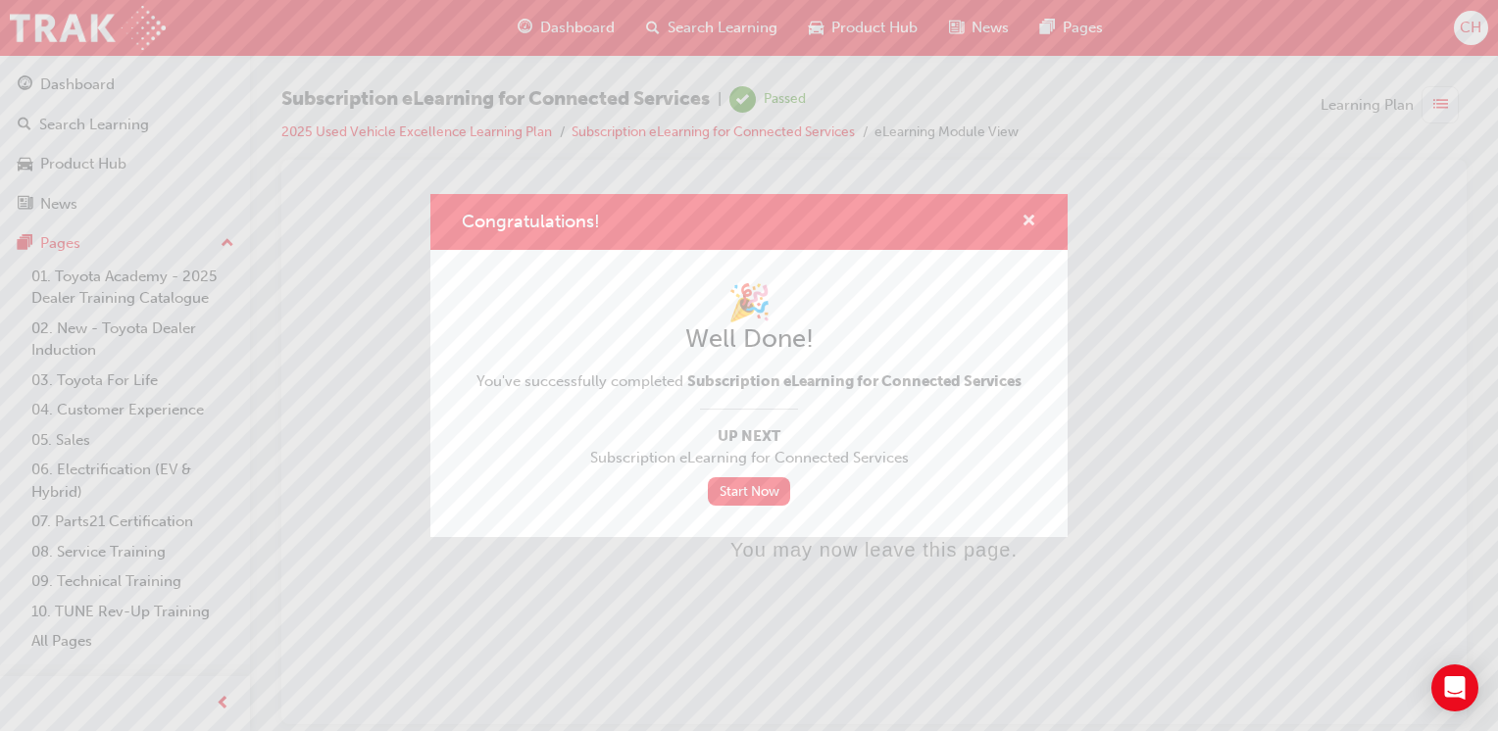
click at [1025, 224] on span "cross-icon" at bounding box center [1028, 223] width 15 height 18
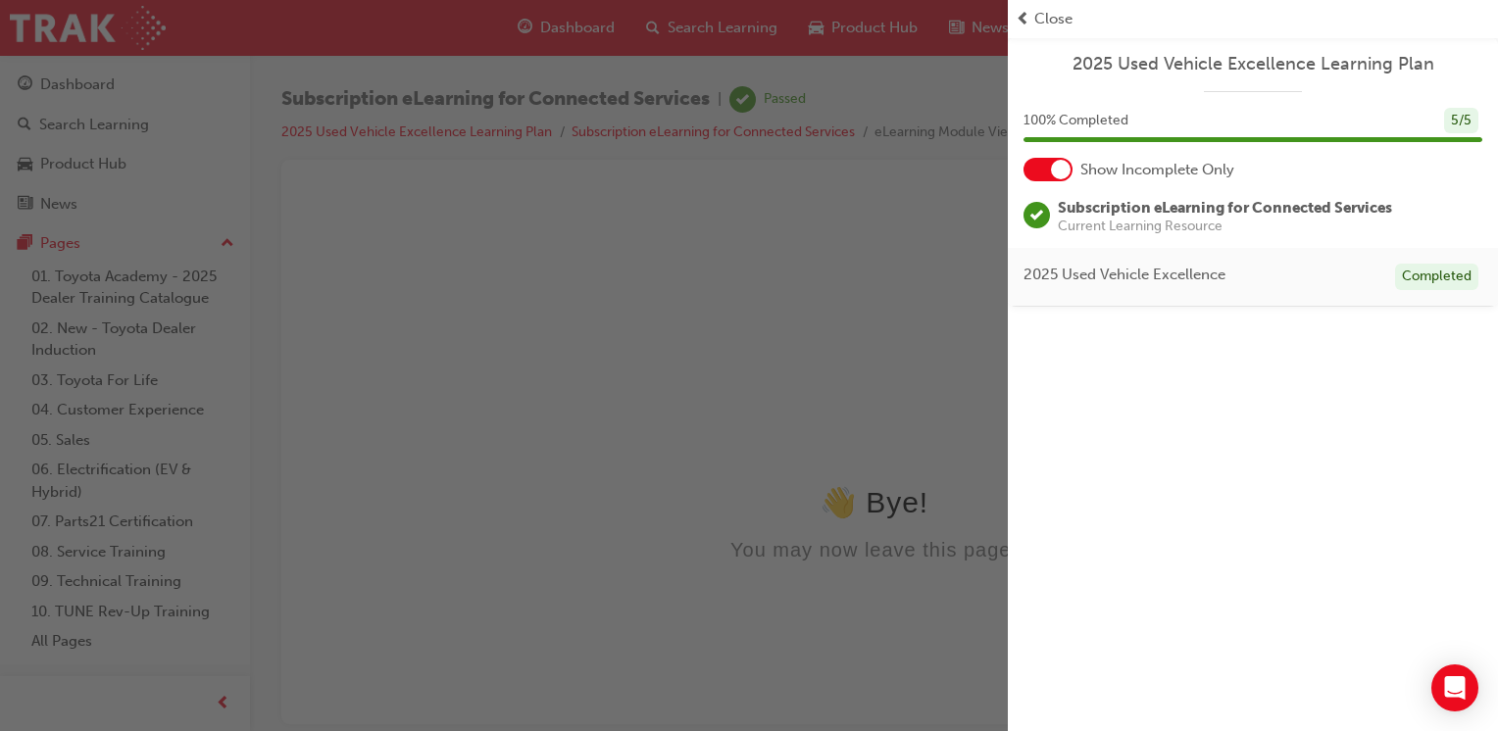
click at [1020, 14] on span "prev-icon" at bounding box center [1022, 19] width 15 height 23
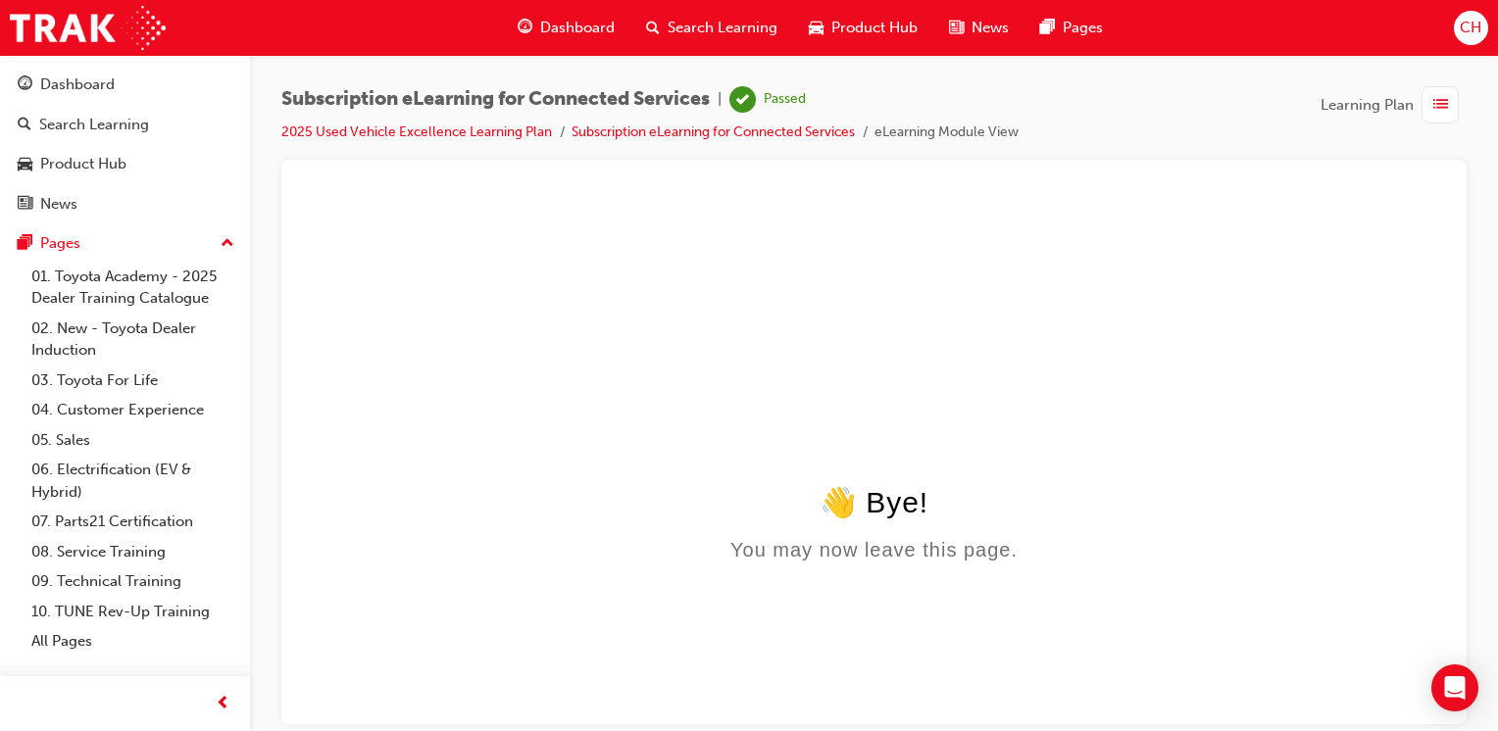
click at [548, 29] on span "Dashboard" at bounding box center [577, 28] width 74 height 23
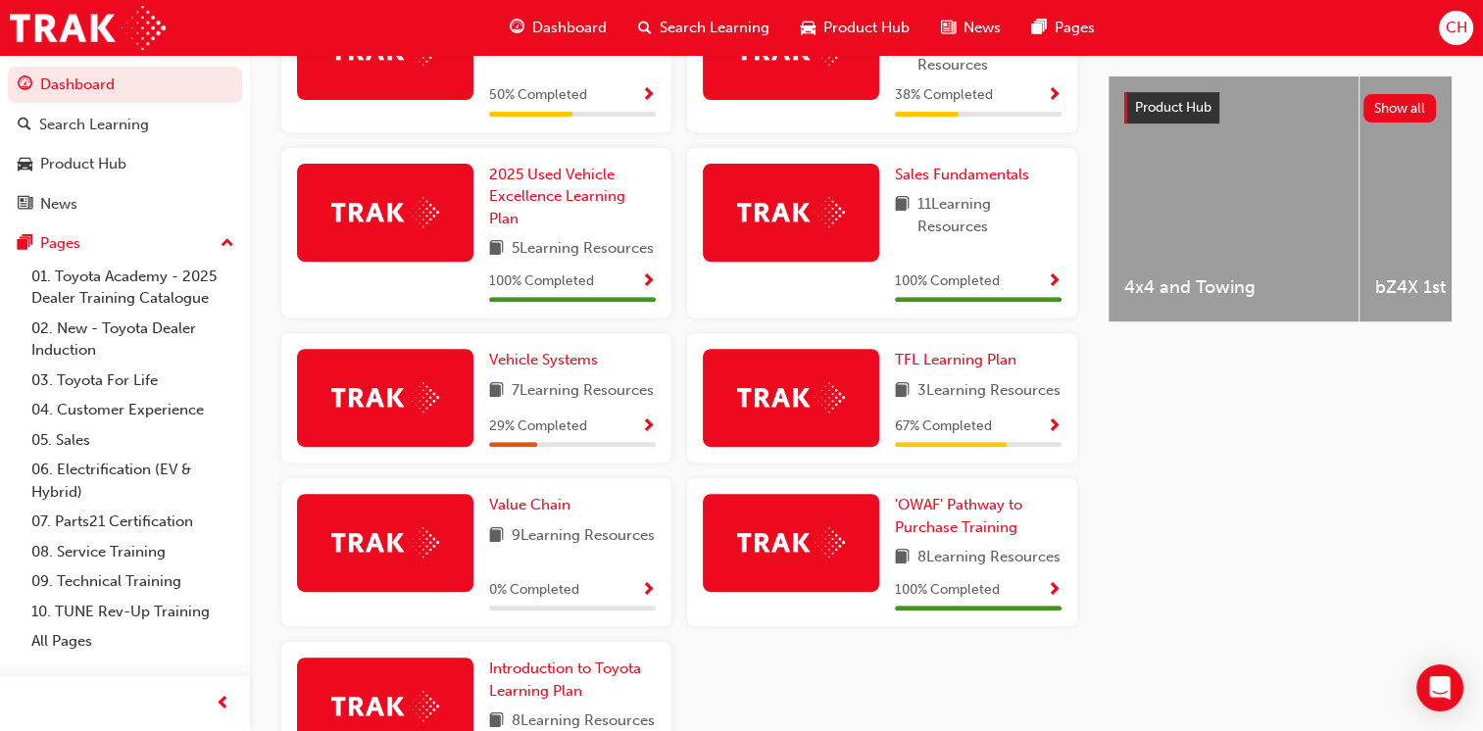
scroll to position [784, 0]
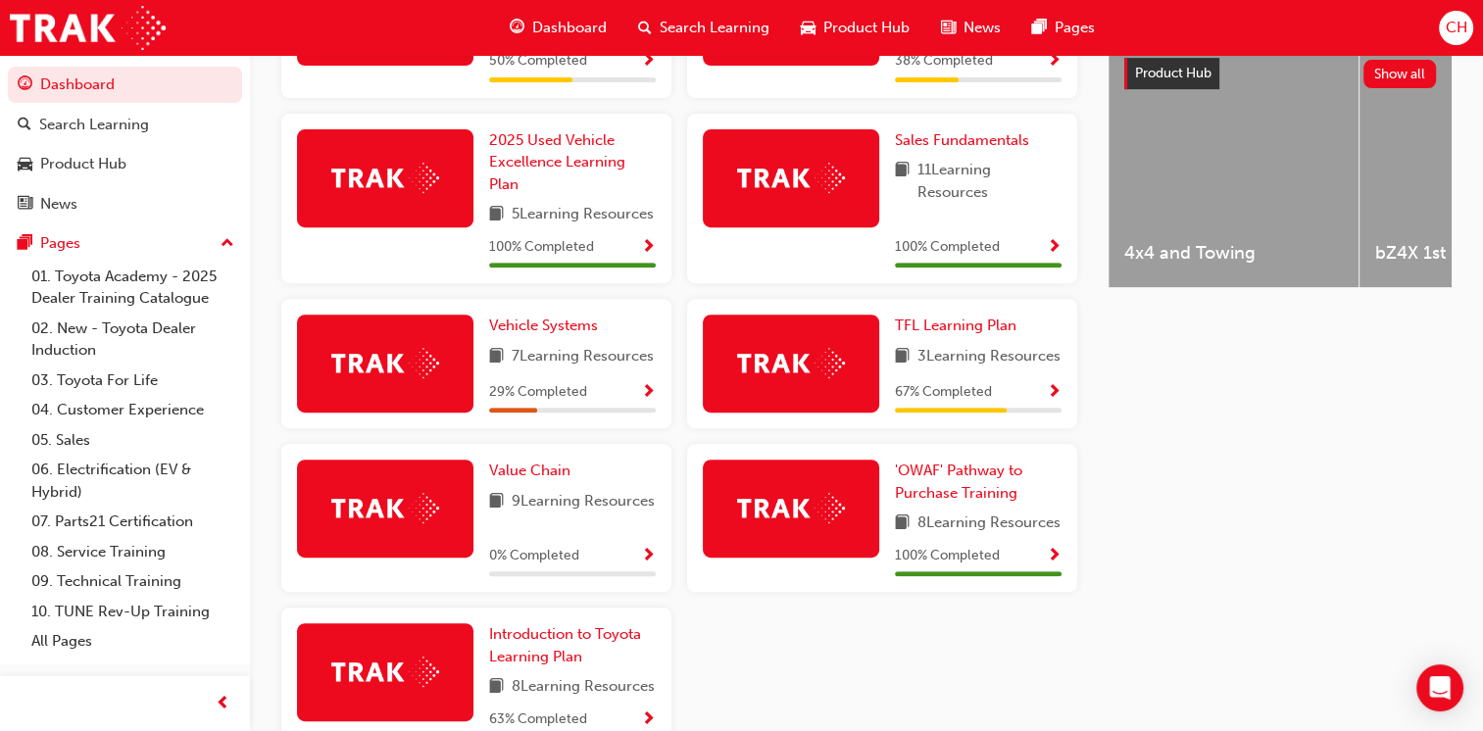
click at [1057, 402] on span "Show Progress" at bounding box center [1054, 393] width 15 height 18
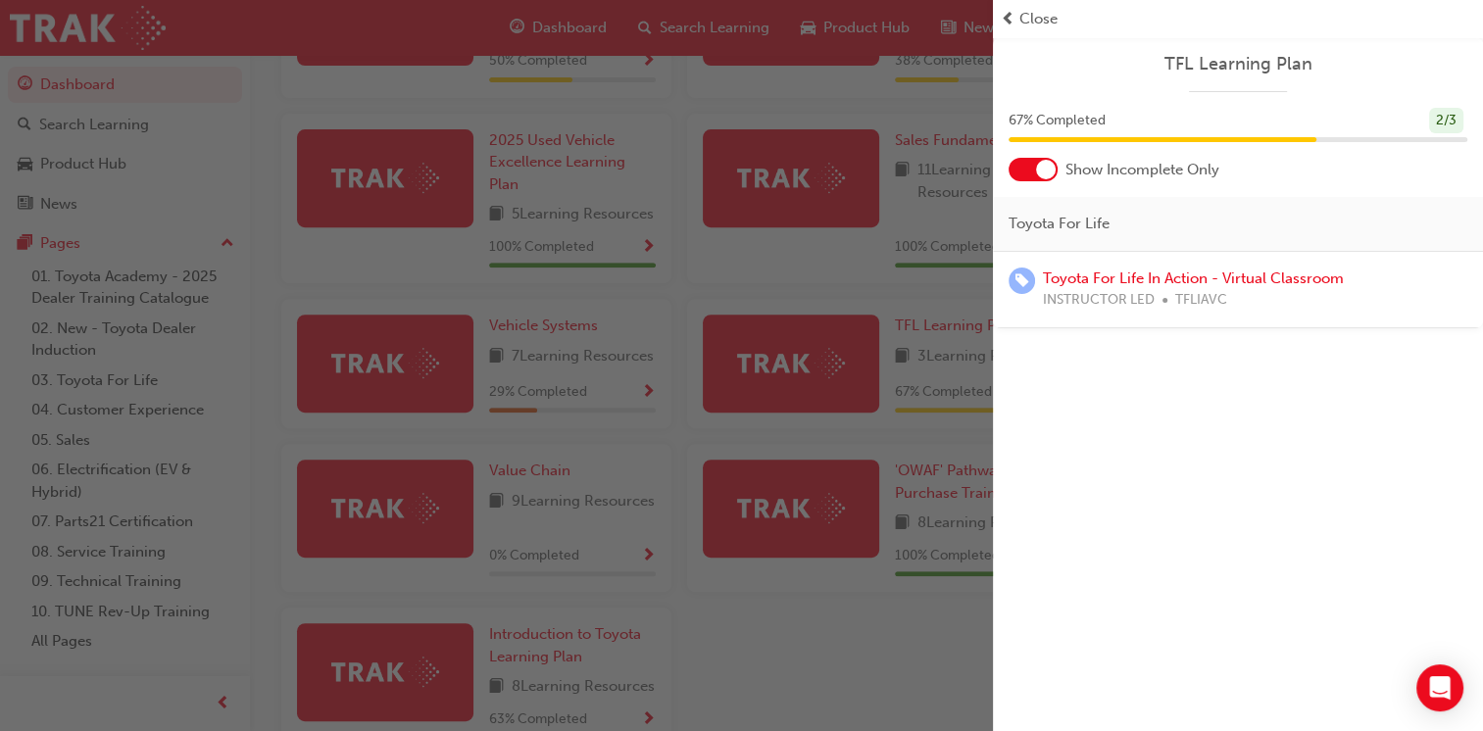
click at [882, 266] on div "button" at bounding box center [496, 365] width 993 height 731
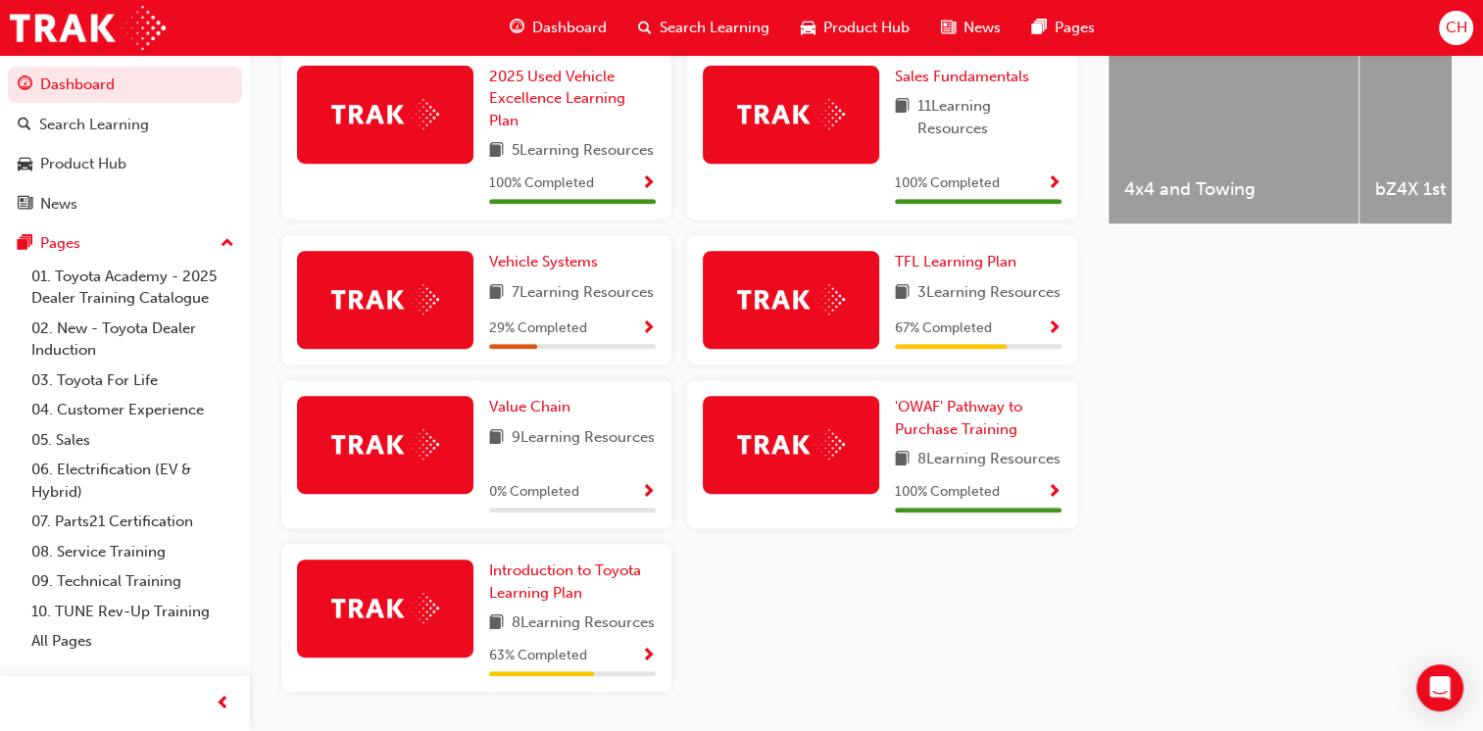
scroll to position [882, 0]
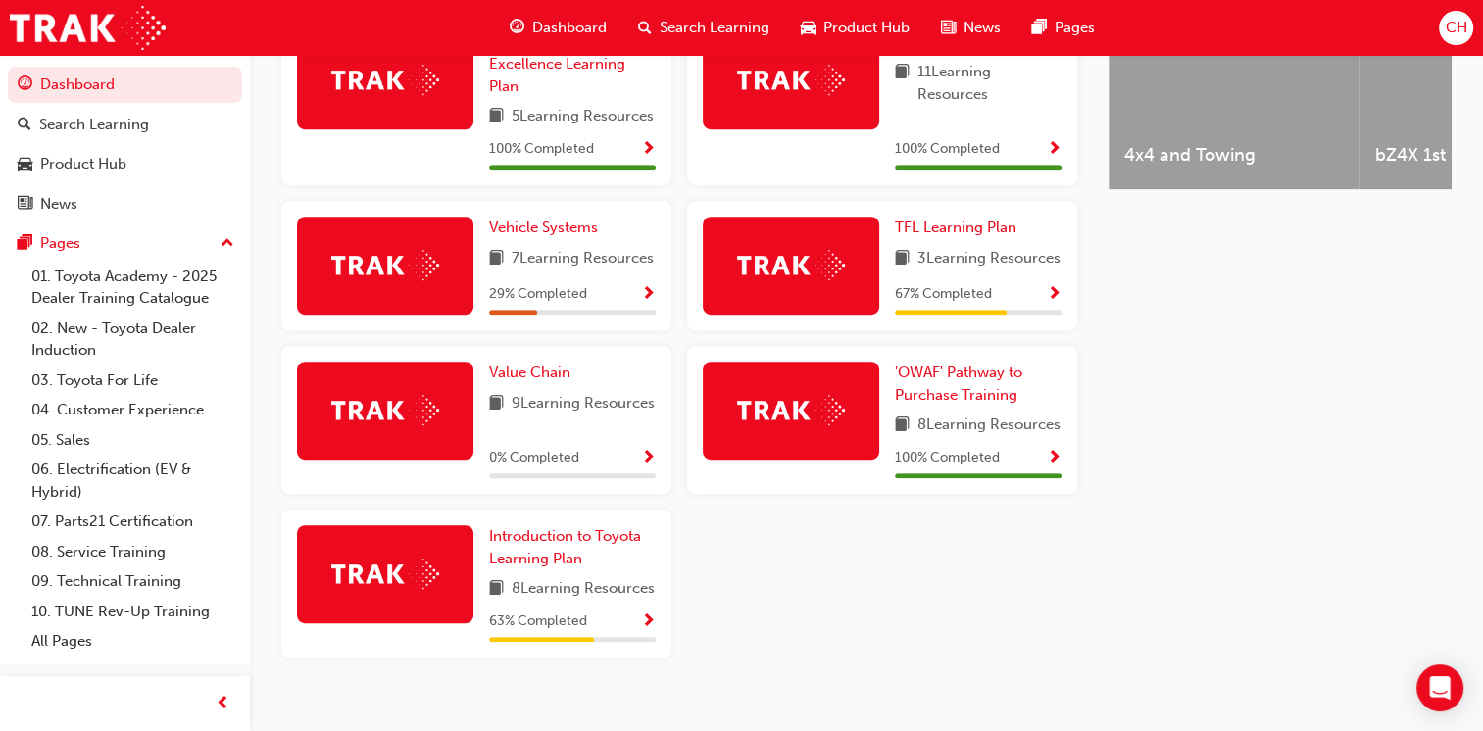
click at [654, 631] on span "Show Progress" at bounding box center [648, 623] width 15 height 18
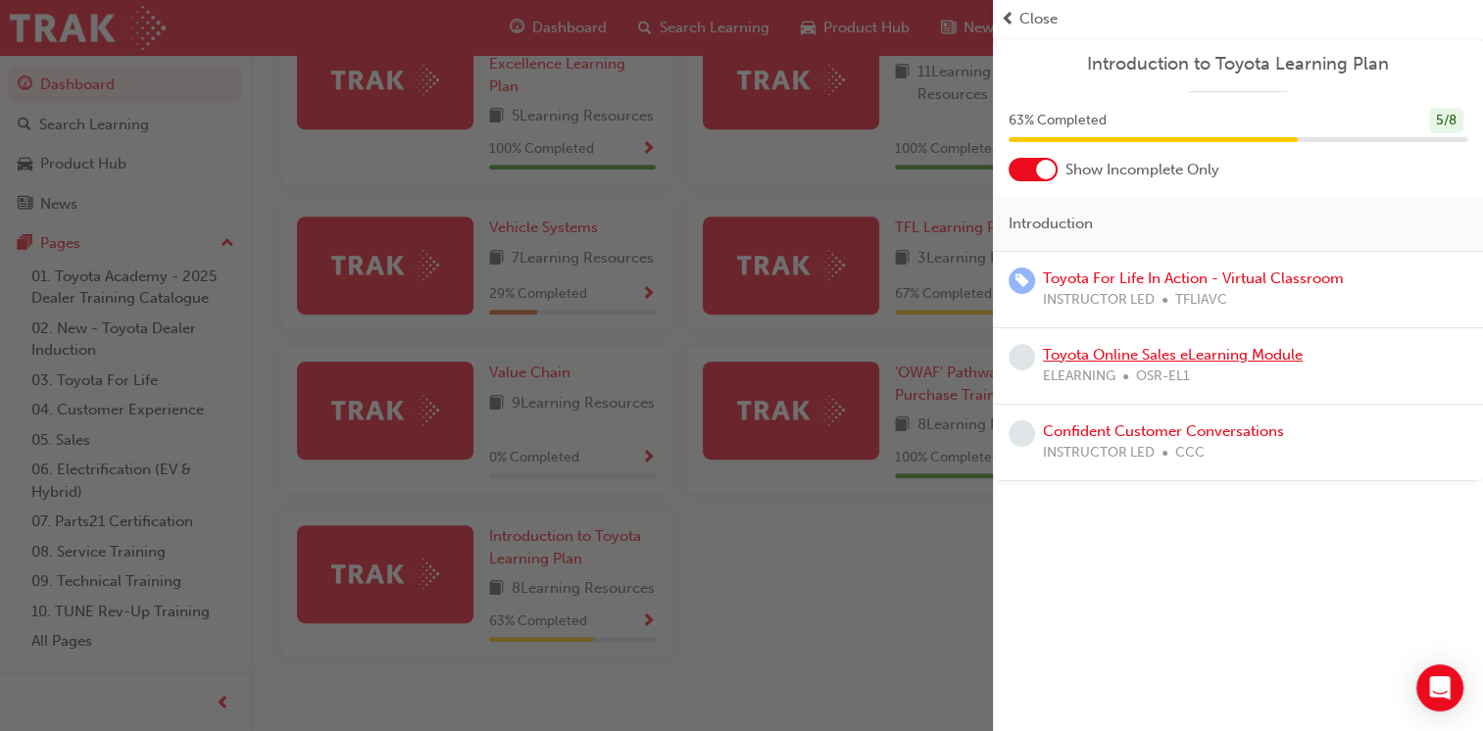
click at [1101, 353] on link "Toyota Online Sales eLearning Module" at bounding box center [1173, 355] width 260 height 18
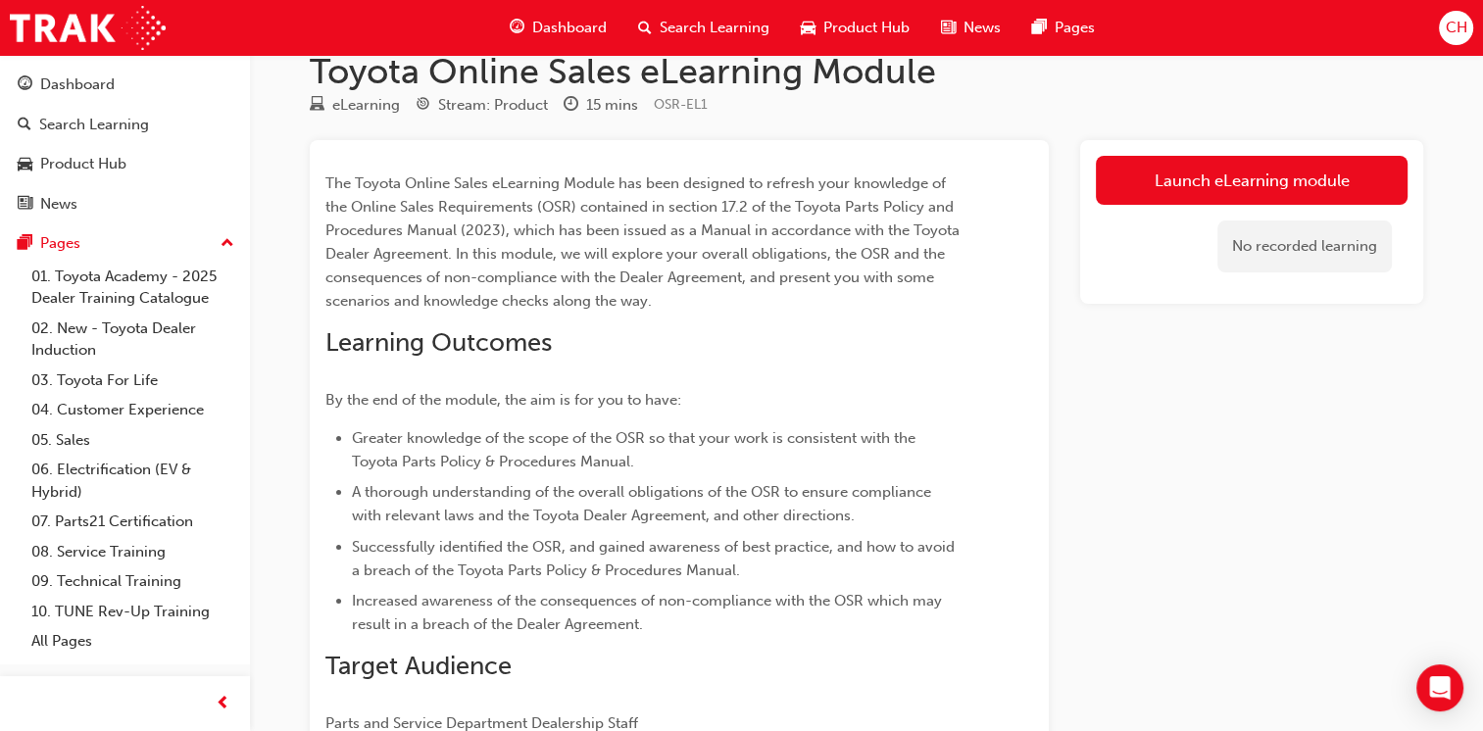
scroll to position [33, 0]
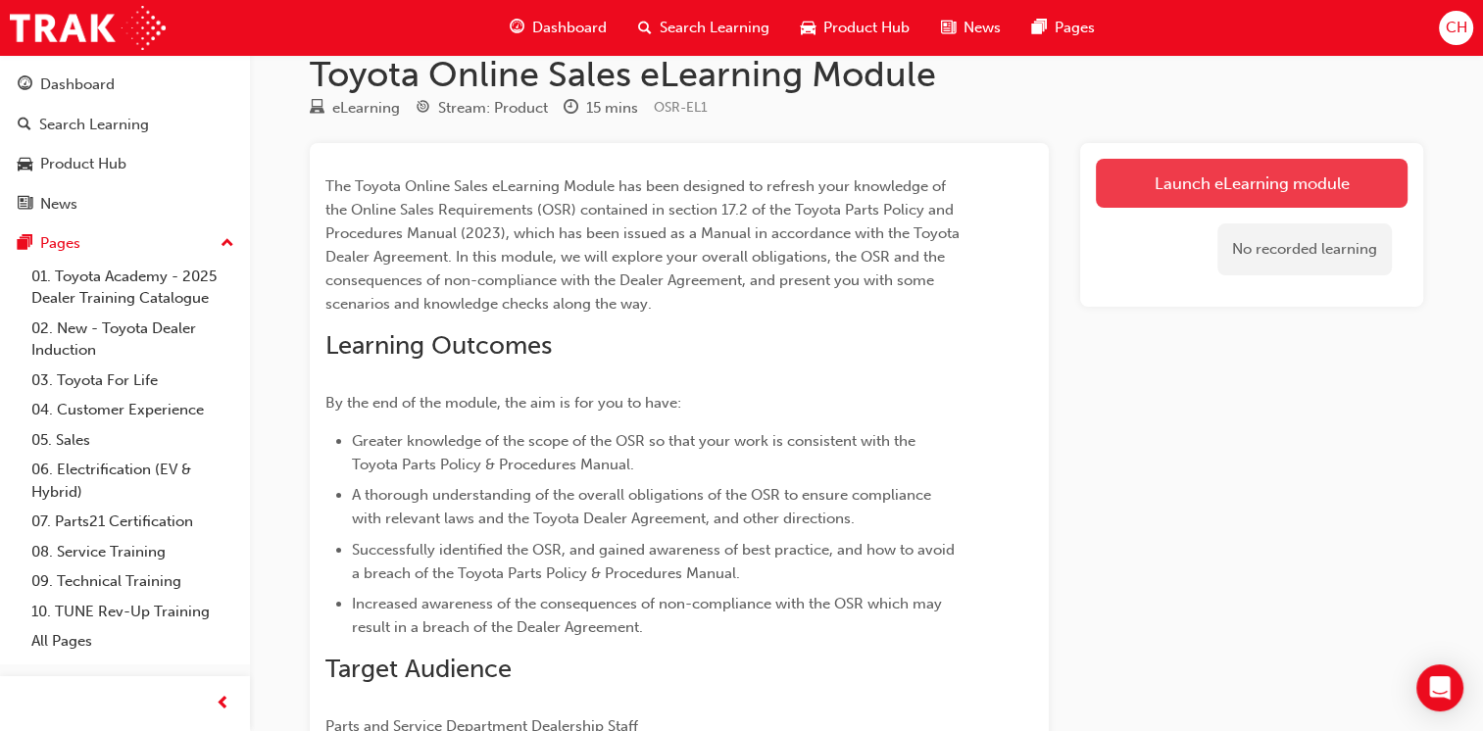
click at [1207, 189] on link "Launch eLearning module" at bounding box center [1252, 183] width 312 height 49
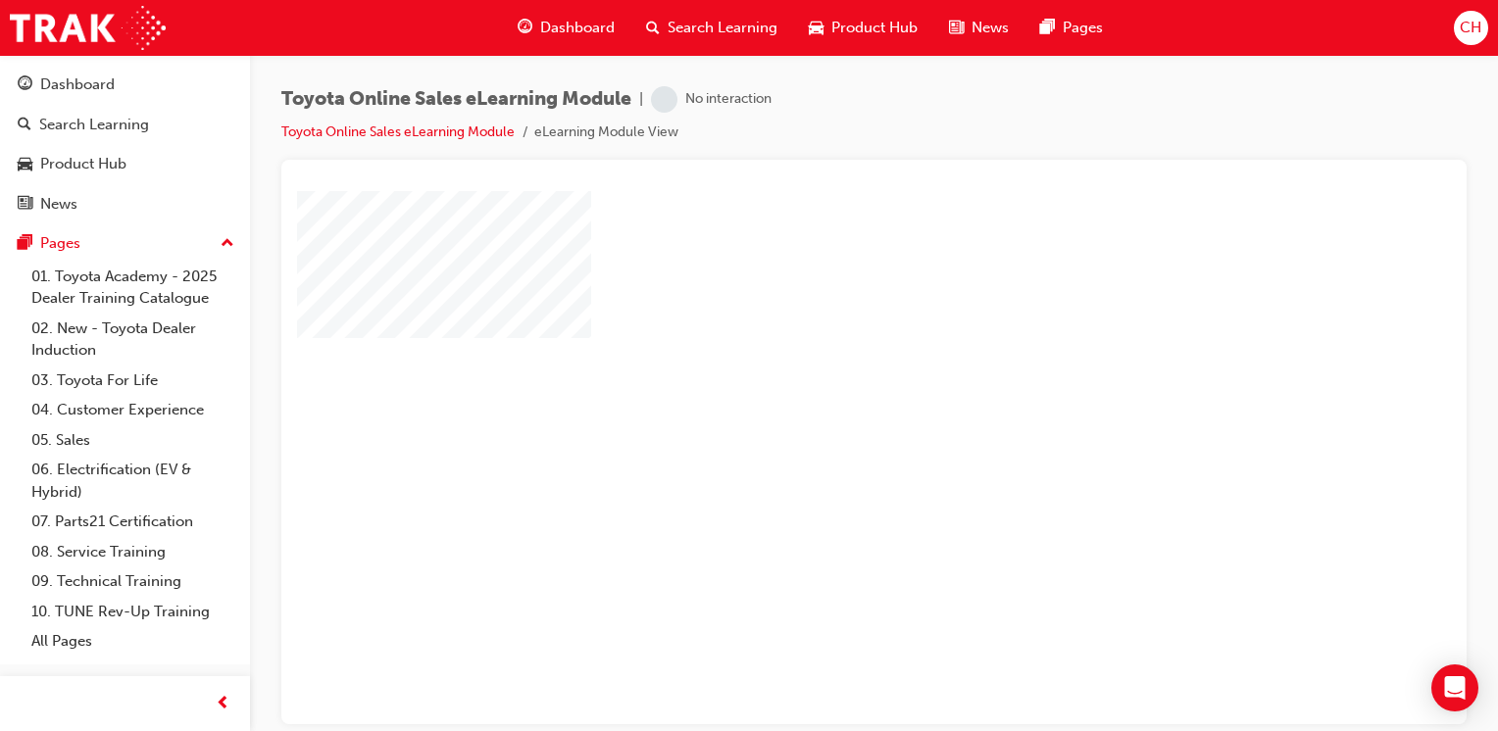
click at [817, 401] on div "play" at bounding box center [817, 401] width 0 height 0
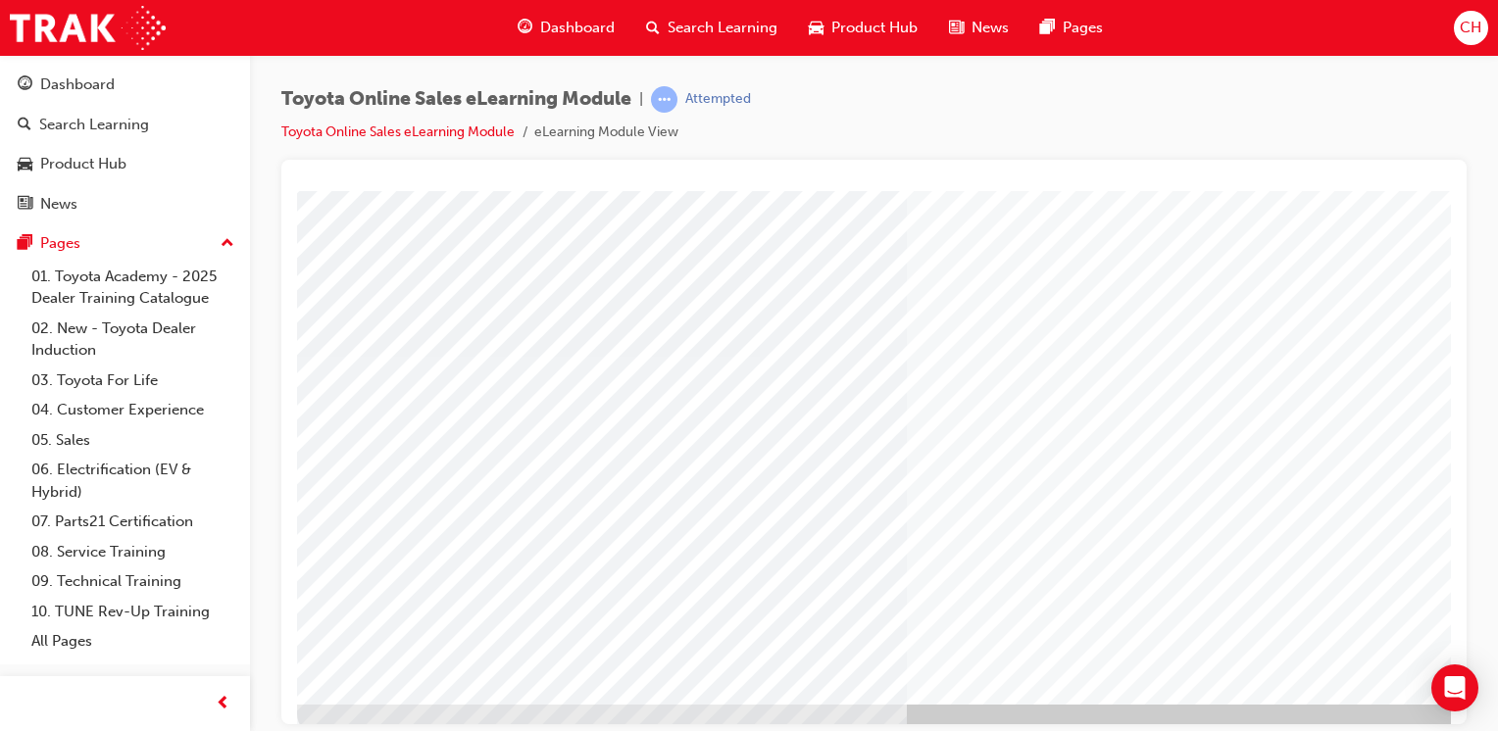
scroll to position [216, 0]
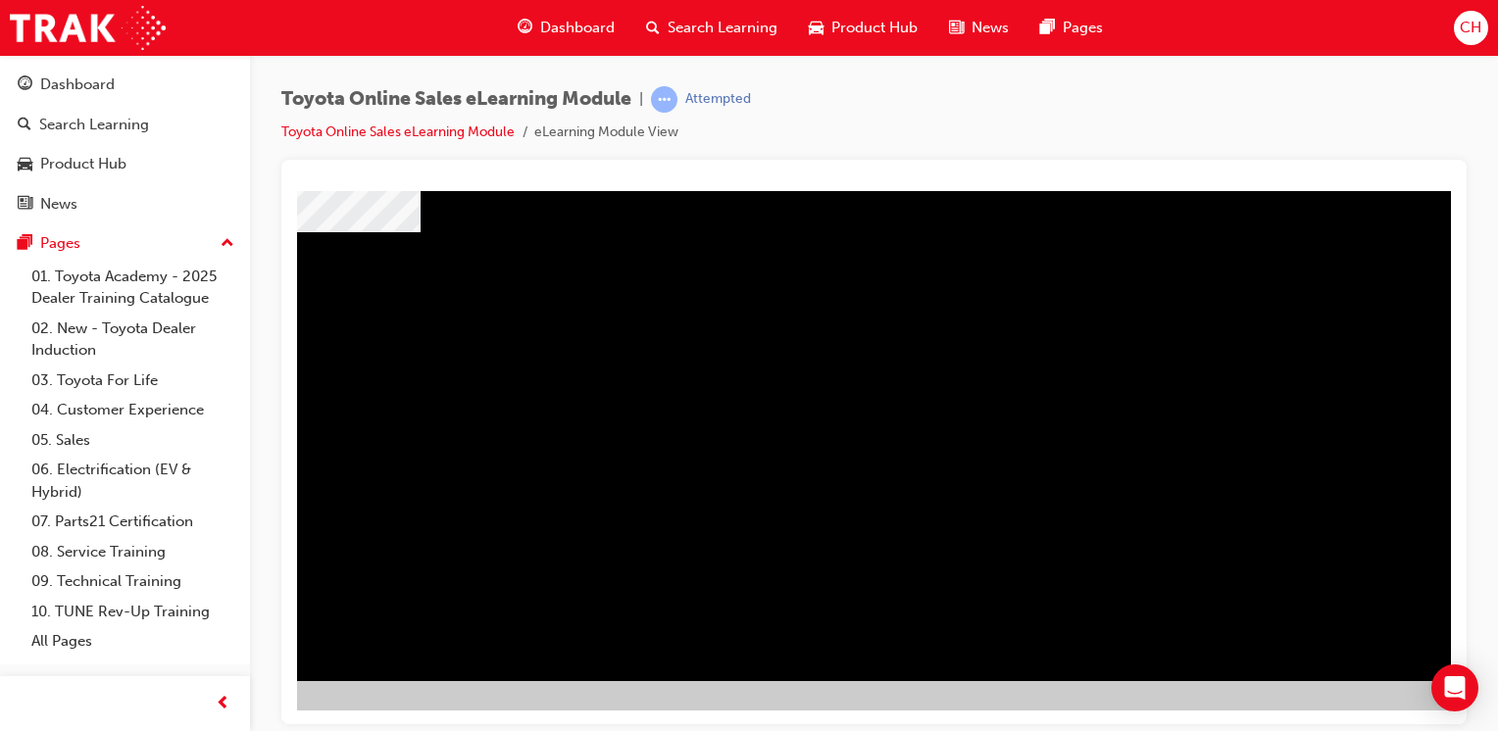
scroll to position [216, 141]
click at [1301, 723] on div "Toyota Online Sales eLearning Module | Attempted Toyota Online Sales eLearning …" at bounding box center [749, 365] width 1498 height 731
drag, startPoint x: 964, startPoint y: 376, endPoint x: 925, endPoint y: 376, distance: 39.2
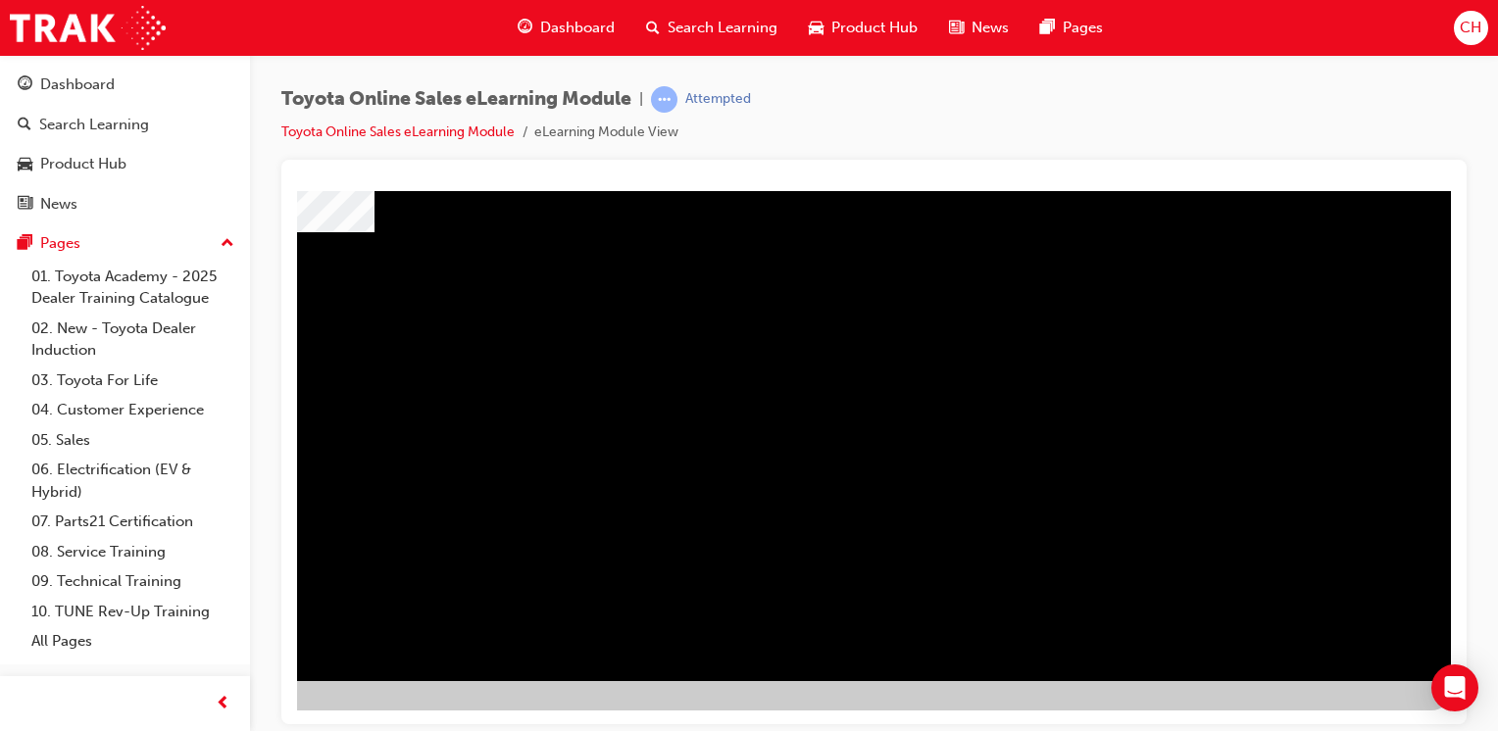
drag, startPoint x: 697, startPoint y: 410, endPoint x: 576, endPoint y: 404, distance: 120.7
drag, startPoint x: 372, startPoint y: 392, endPoint x: 417, endPoint y: 405, distance: 45.9
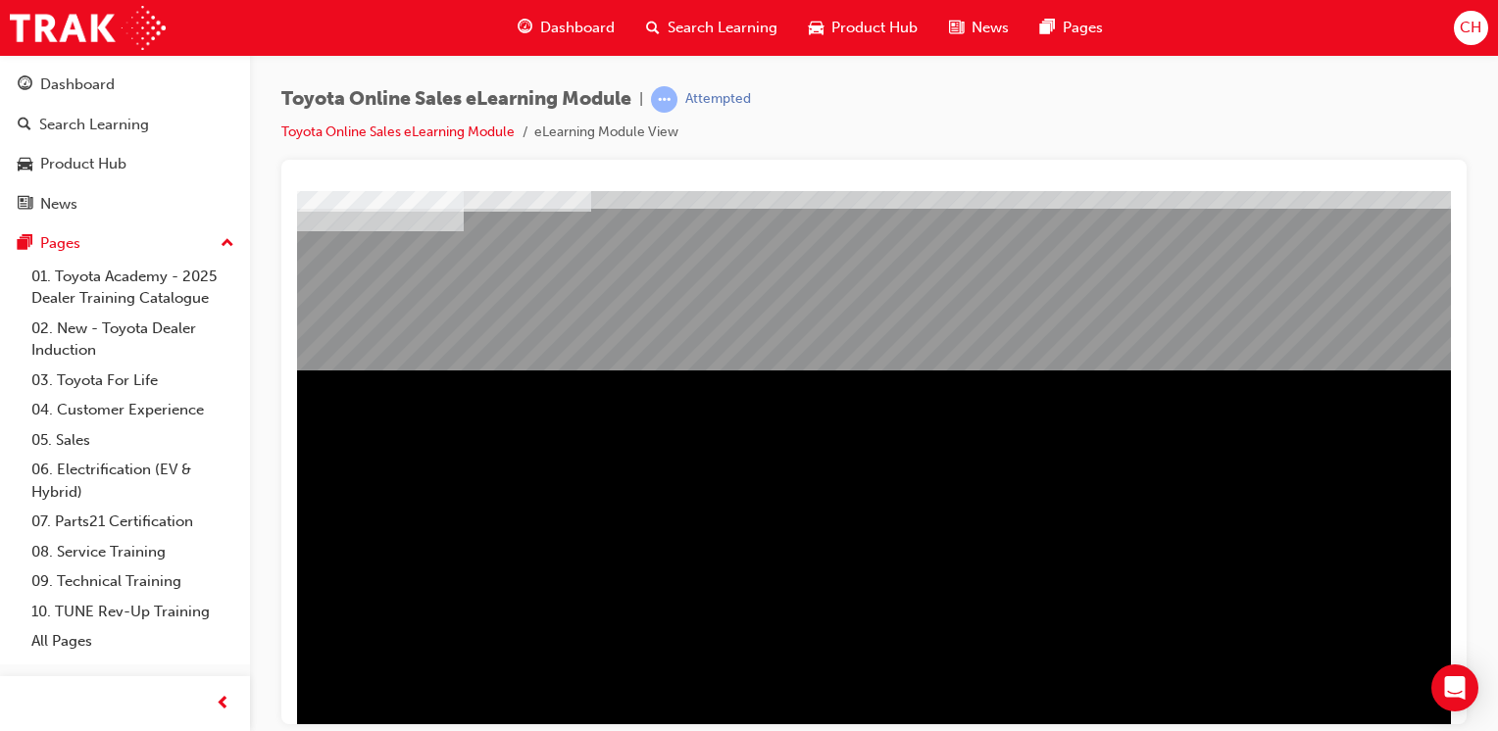
scroll to position [216, 0]
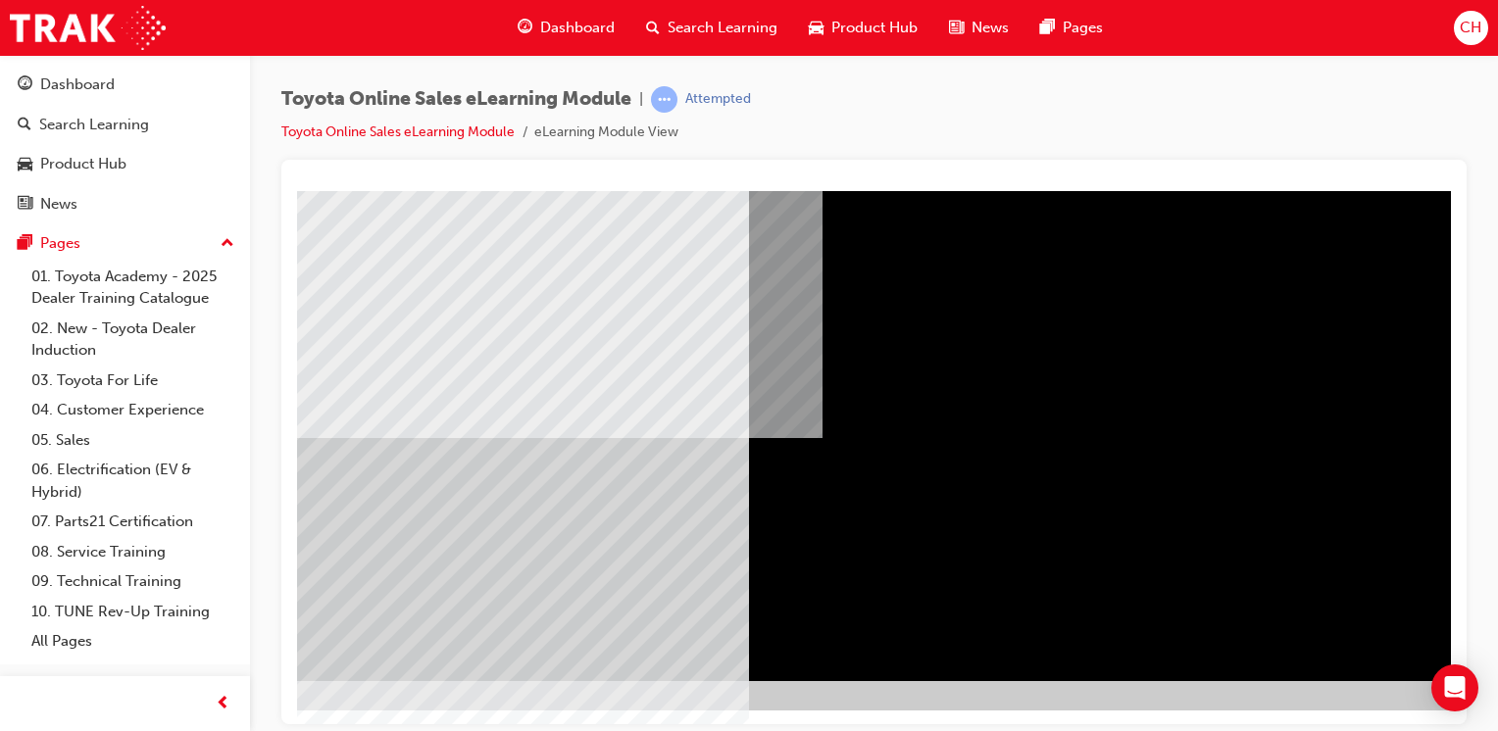
scroll to position [216, 194]
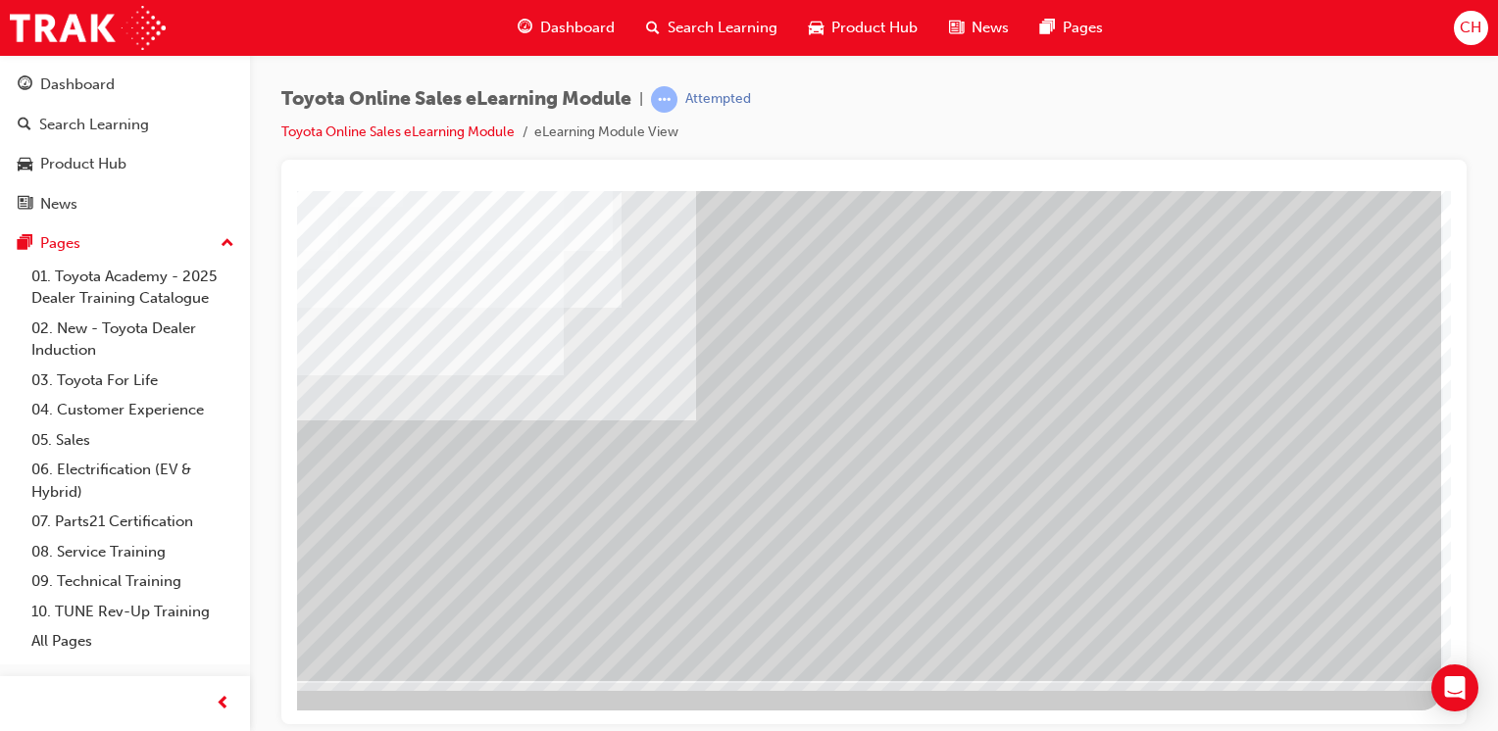
scroll to position [0, 0]
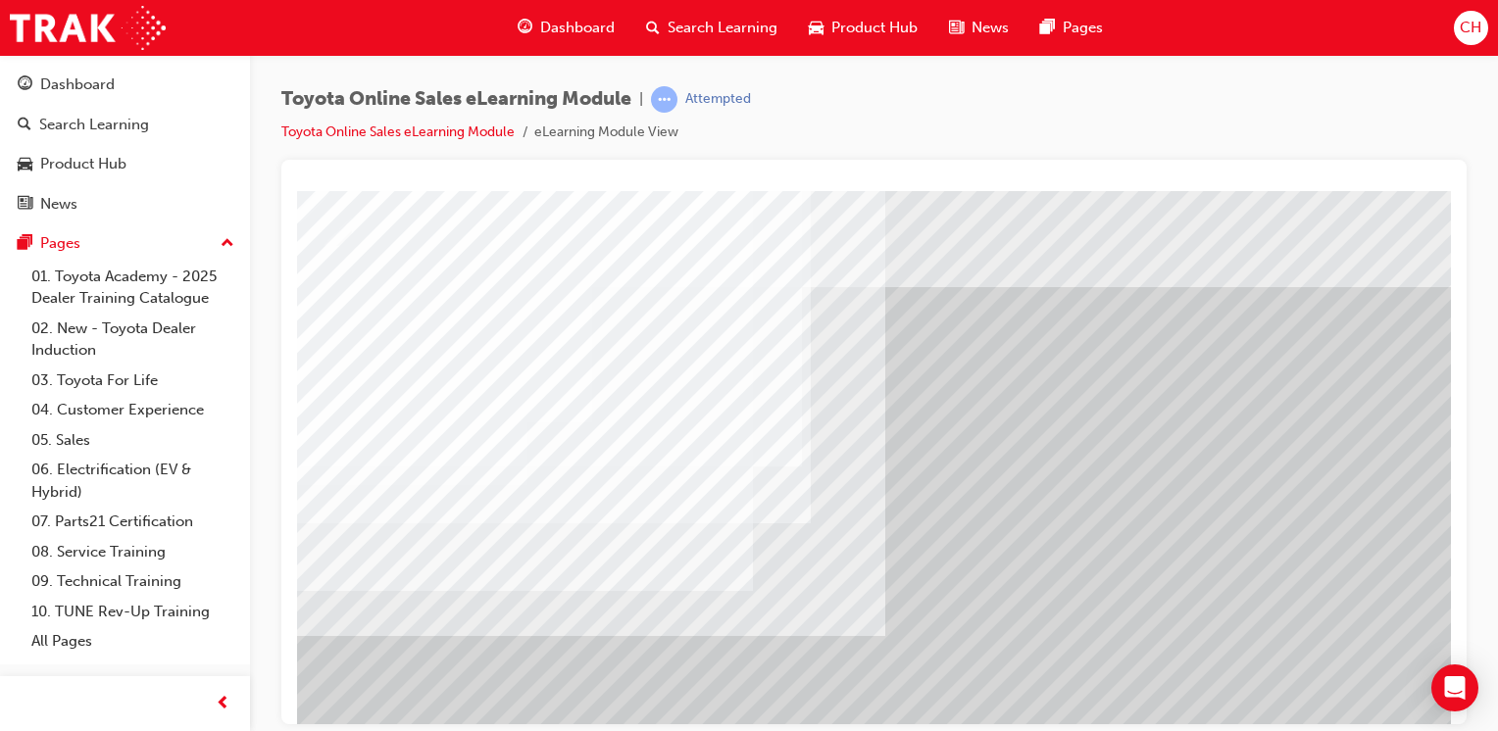
drag, startPoint x: 1092, startPoint y: 576, endPoint x: 1119, endPoint y: 578, distance: 27.5
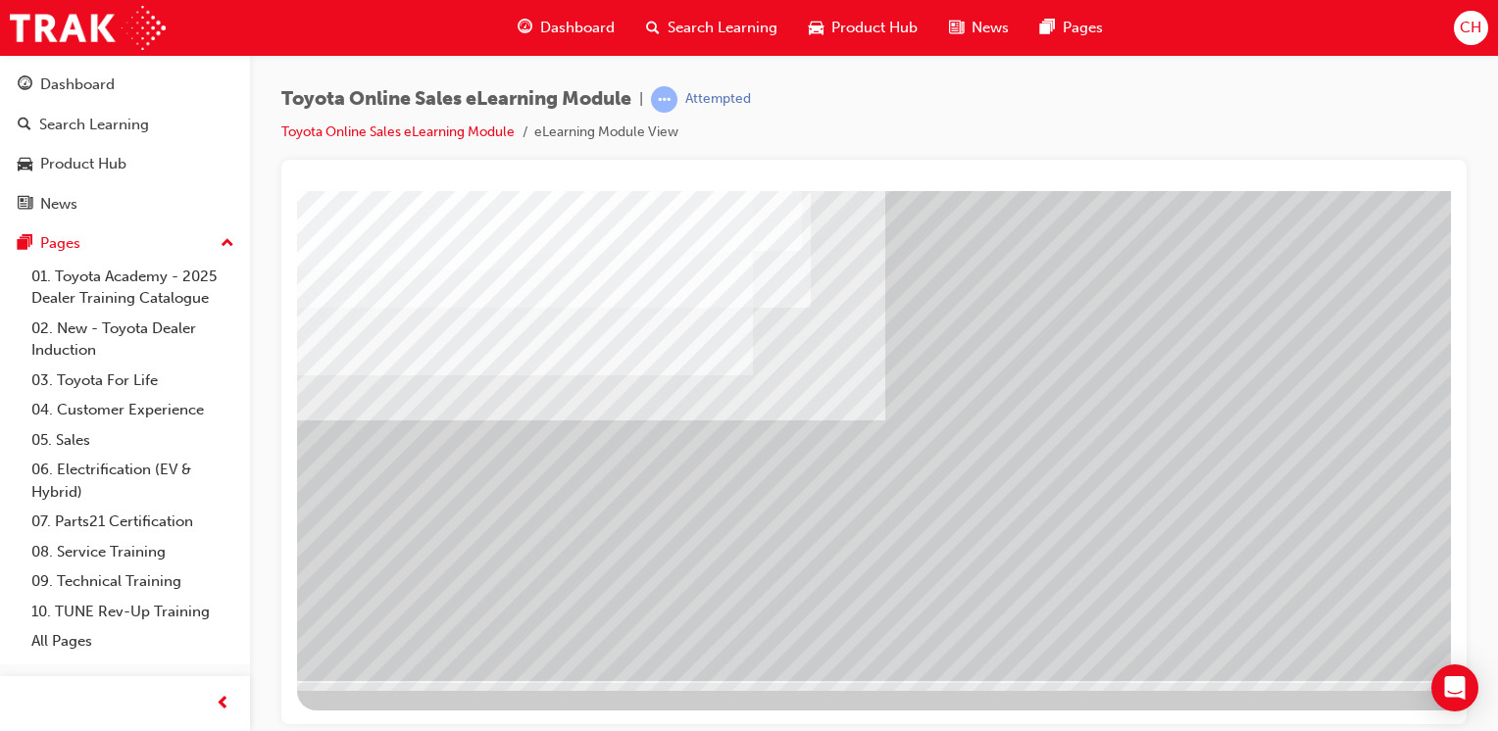
scroll to position [216, 194]
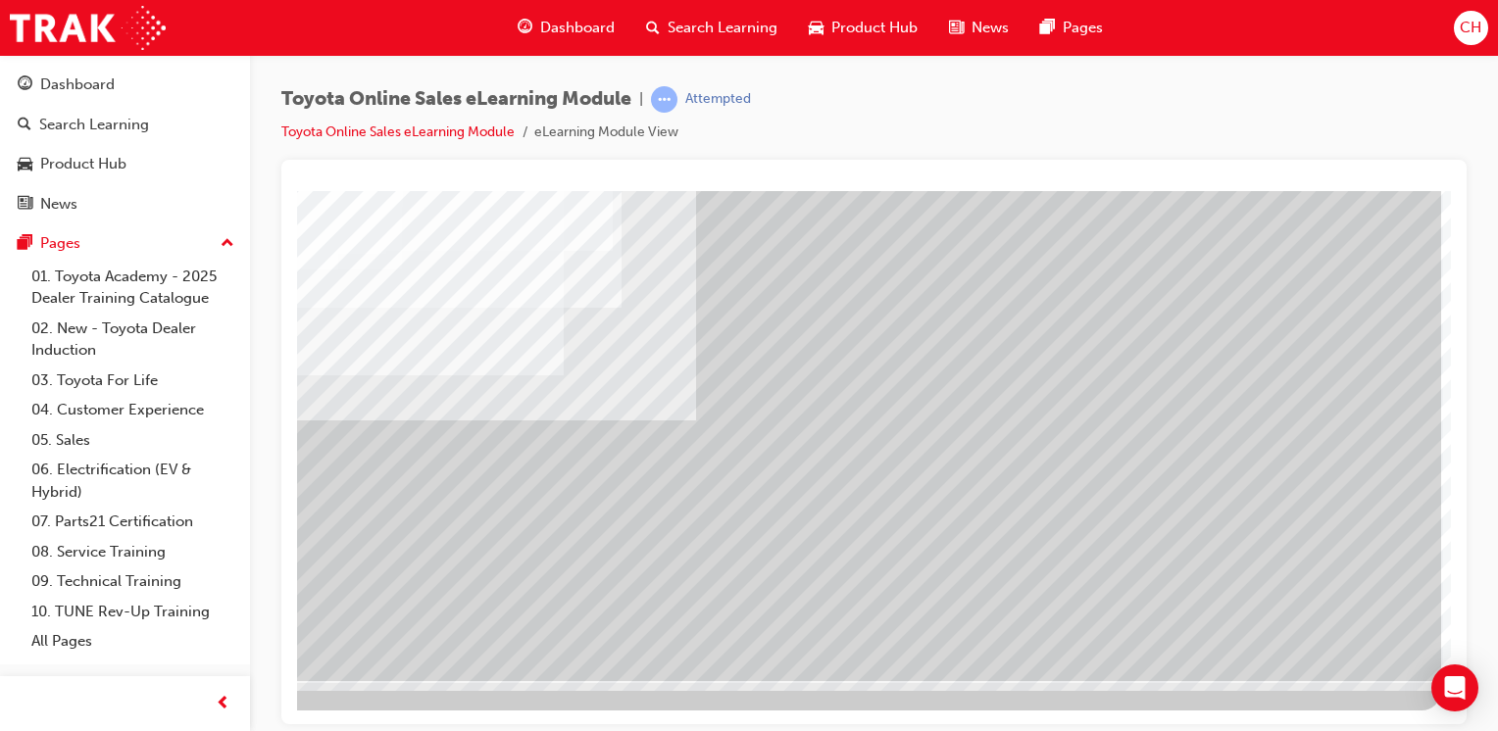
drag, startPoint x: 1141, startPoint y: 718, endPoint x: 1743, endPoint y: 855, distance: 617.0
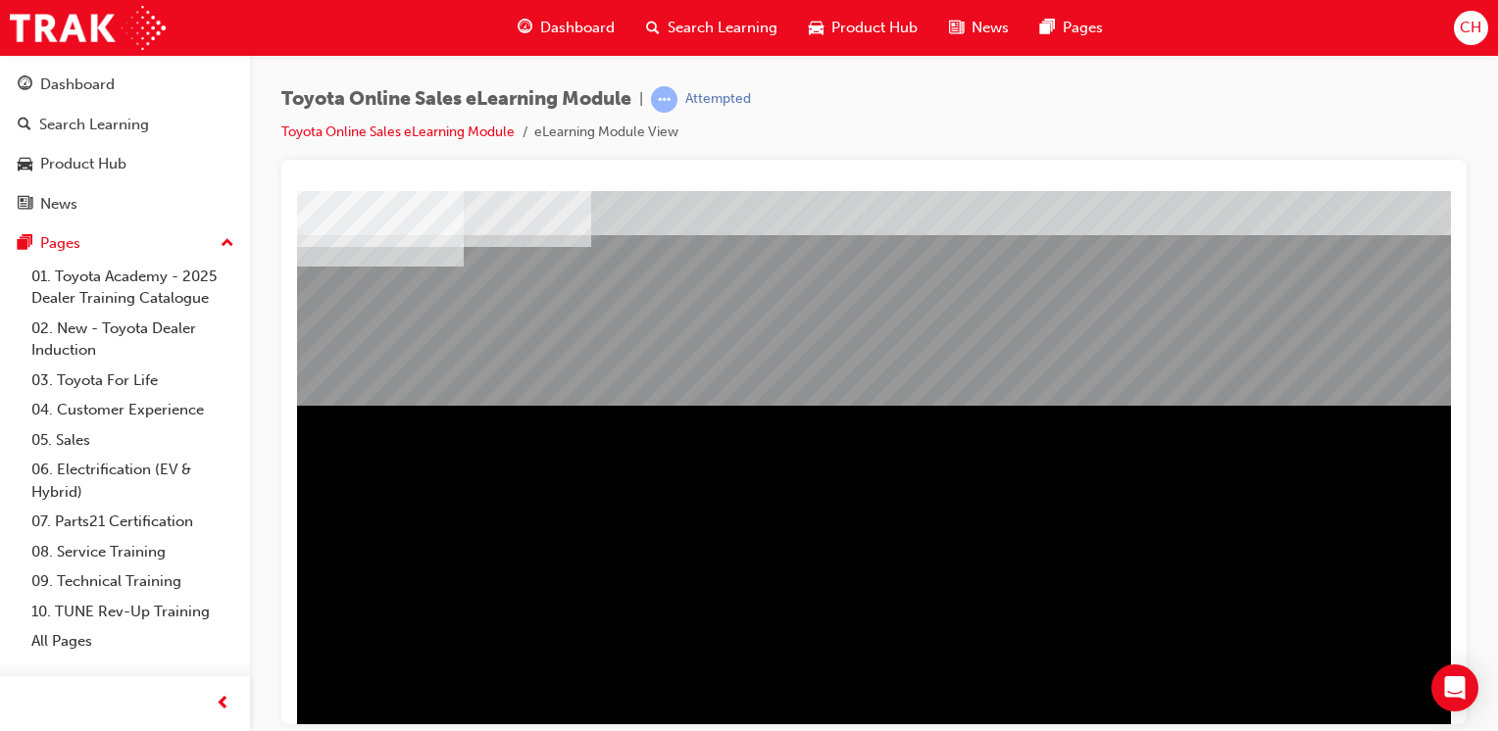
scroll to position [216, 0]
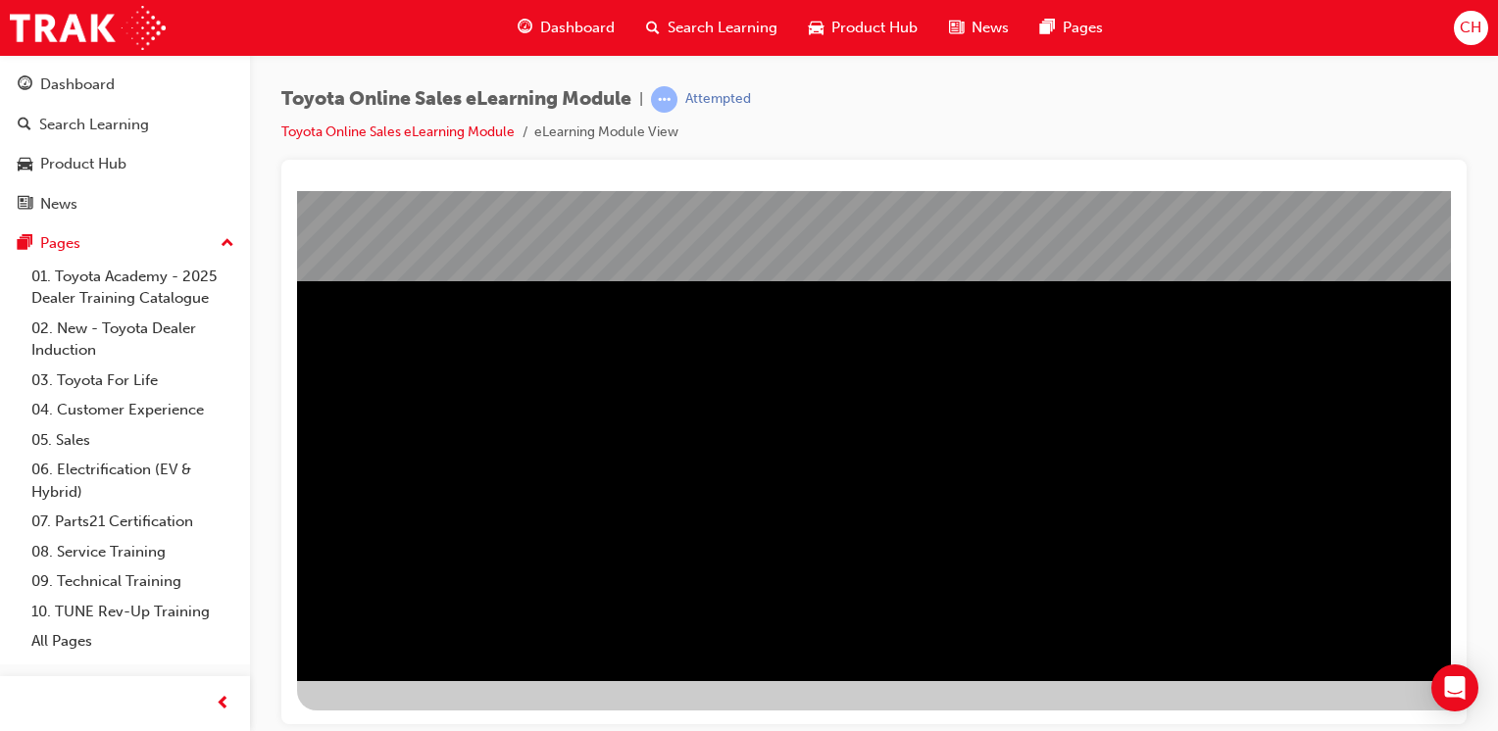
drag, startPoint x: 761, startPoint y: 707, endPoint x: 783, endPoint y: 717, distance: 25.0
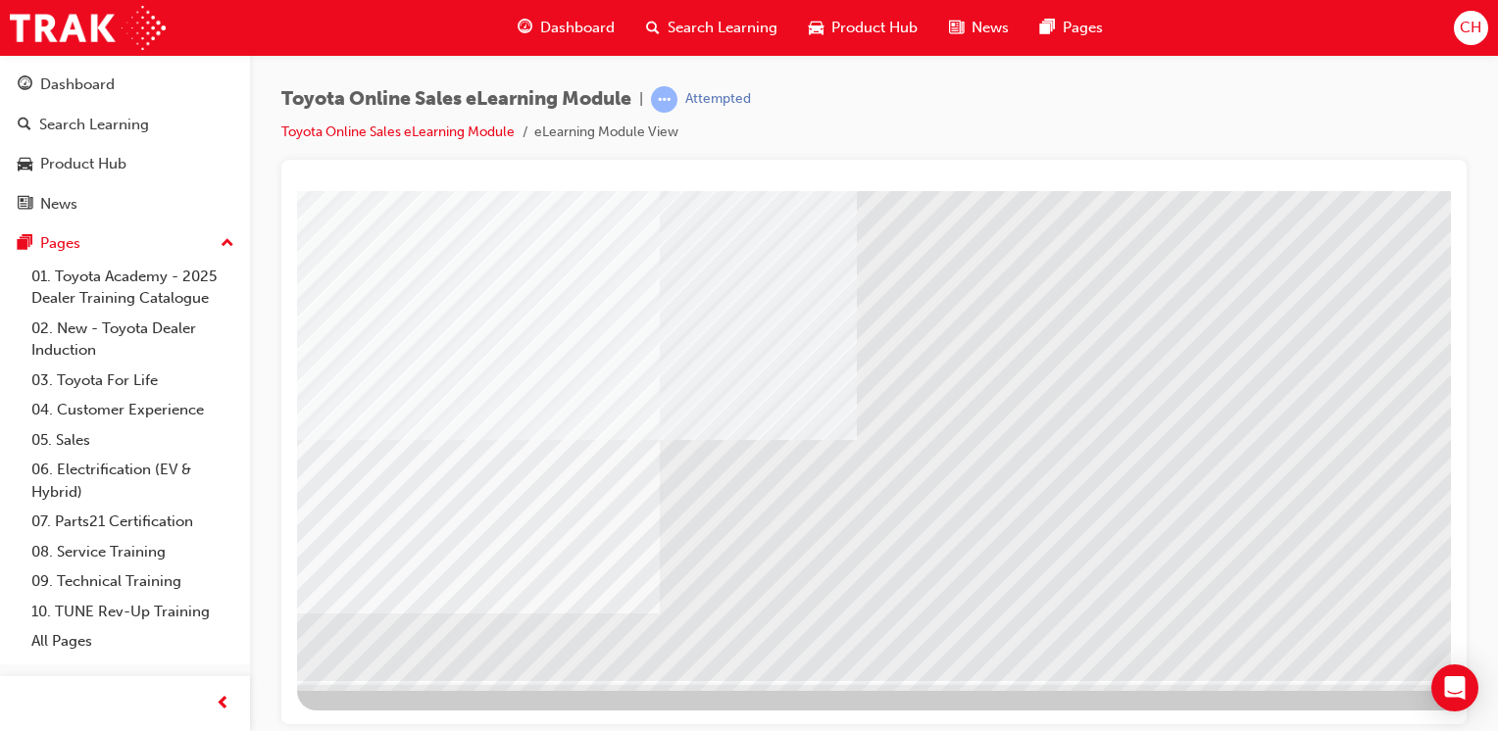
drag, startPoint x: 582, startPoint y: 283, endPoint x: 635, endPoint y: 281, distance: 53.0
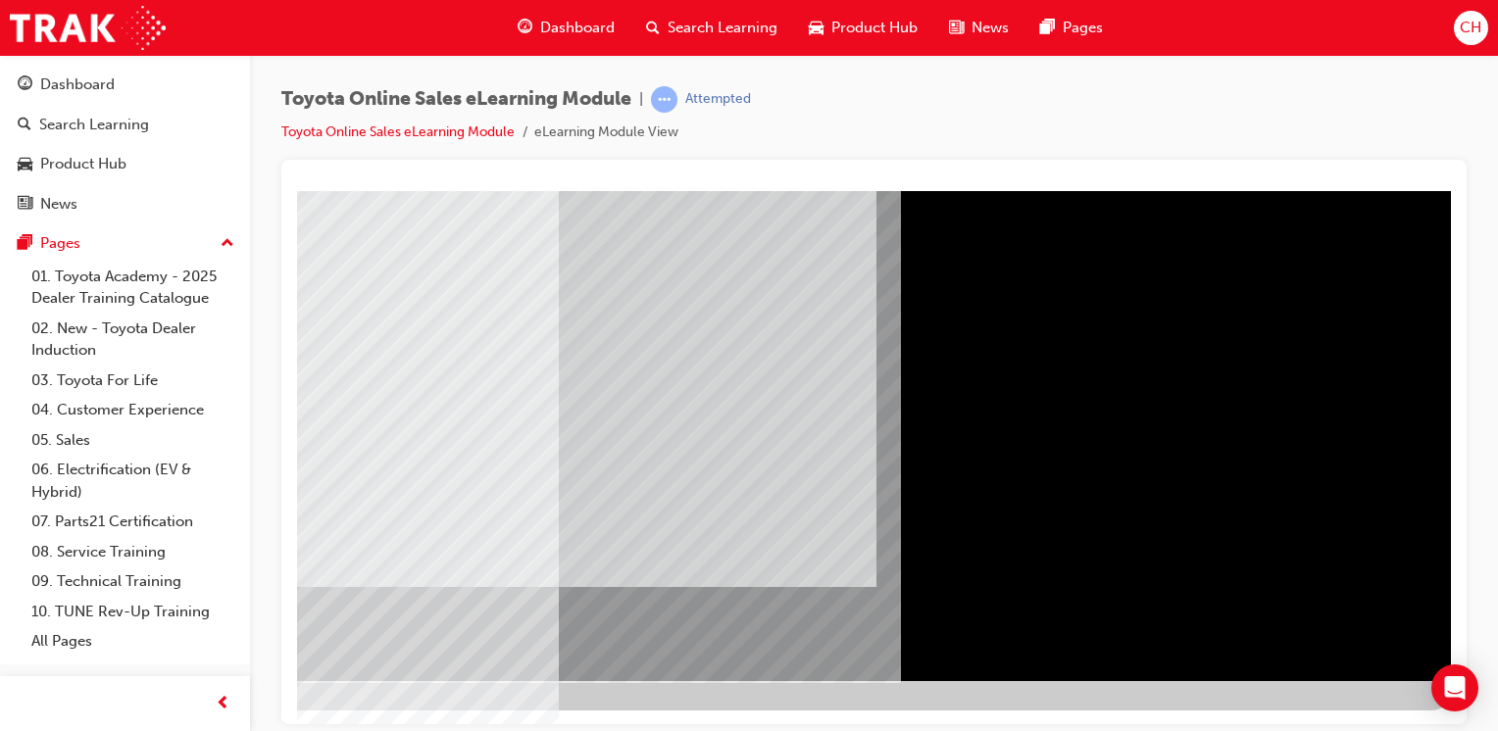
scroll to position [0, 0]
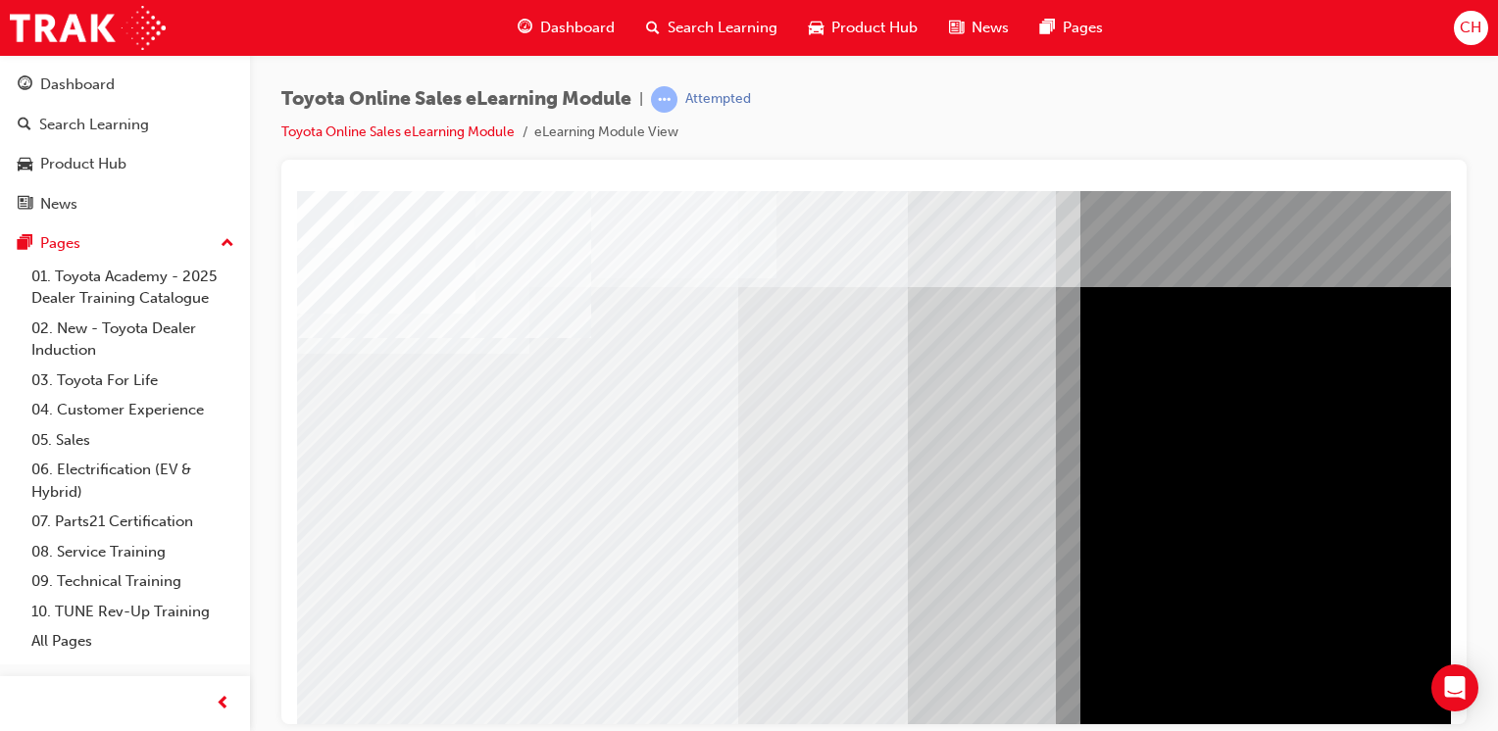
drag, startPoint x: 378, startPoint y: 440, endPoint x: 376, endPoint y: 457, distance: 16.8
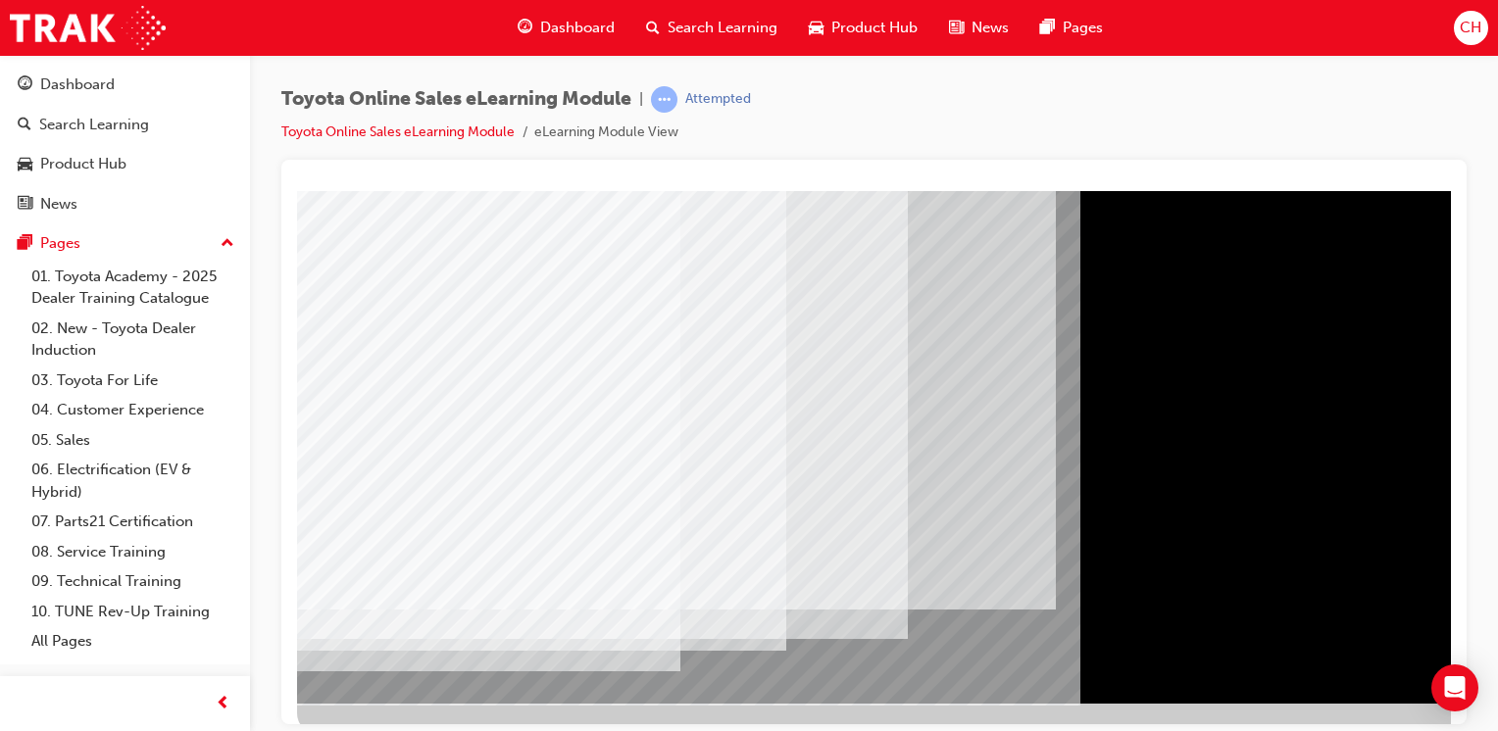
scroll to position [216, 0]
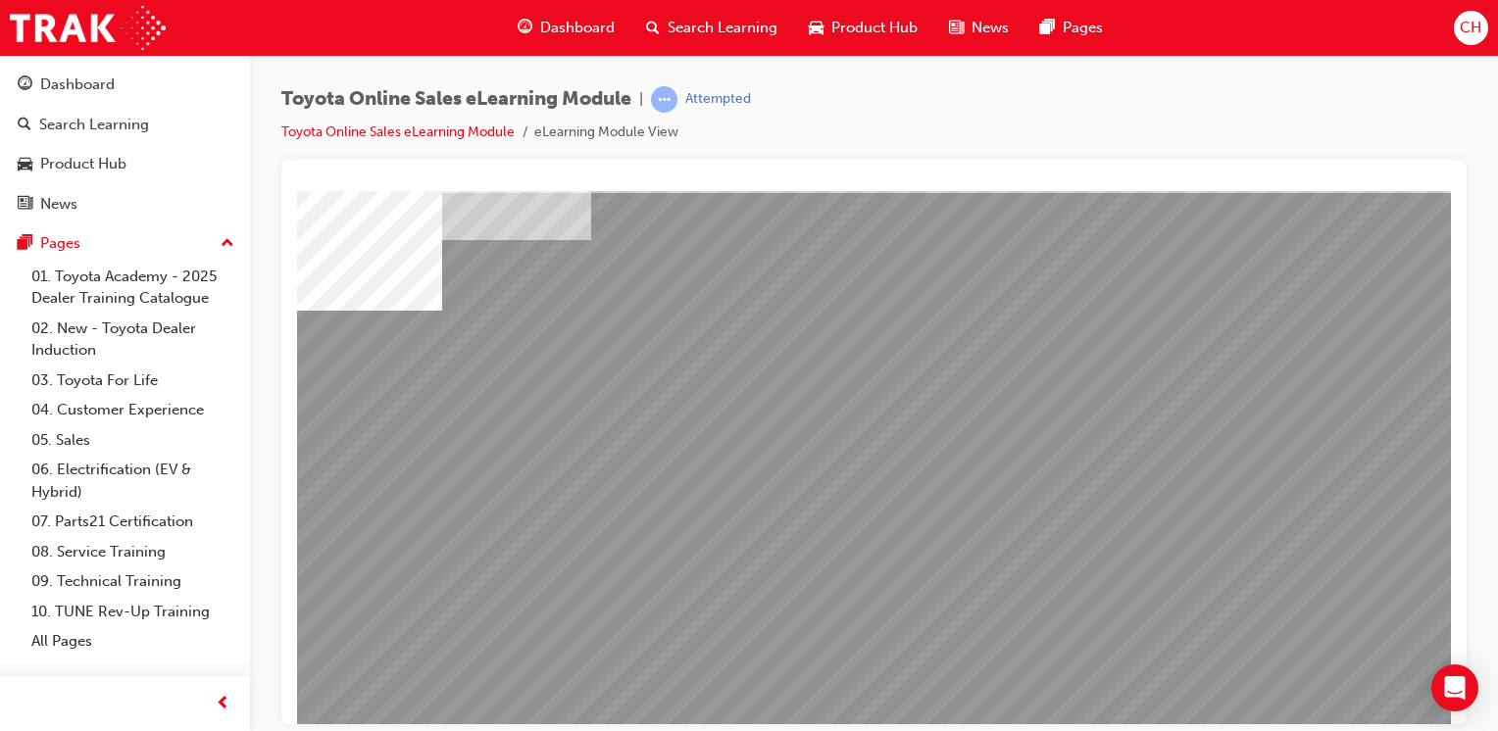
drag, startPoint x: 992, startPoint y: 584, endPoint x: 1008, endPoint y: 580, distance: 16.2
drag, startPoint x: 1315, startPoint y: 592, endPoint x: 1264, endPoint y: 631, distance: 64.3
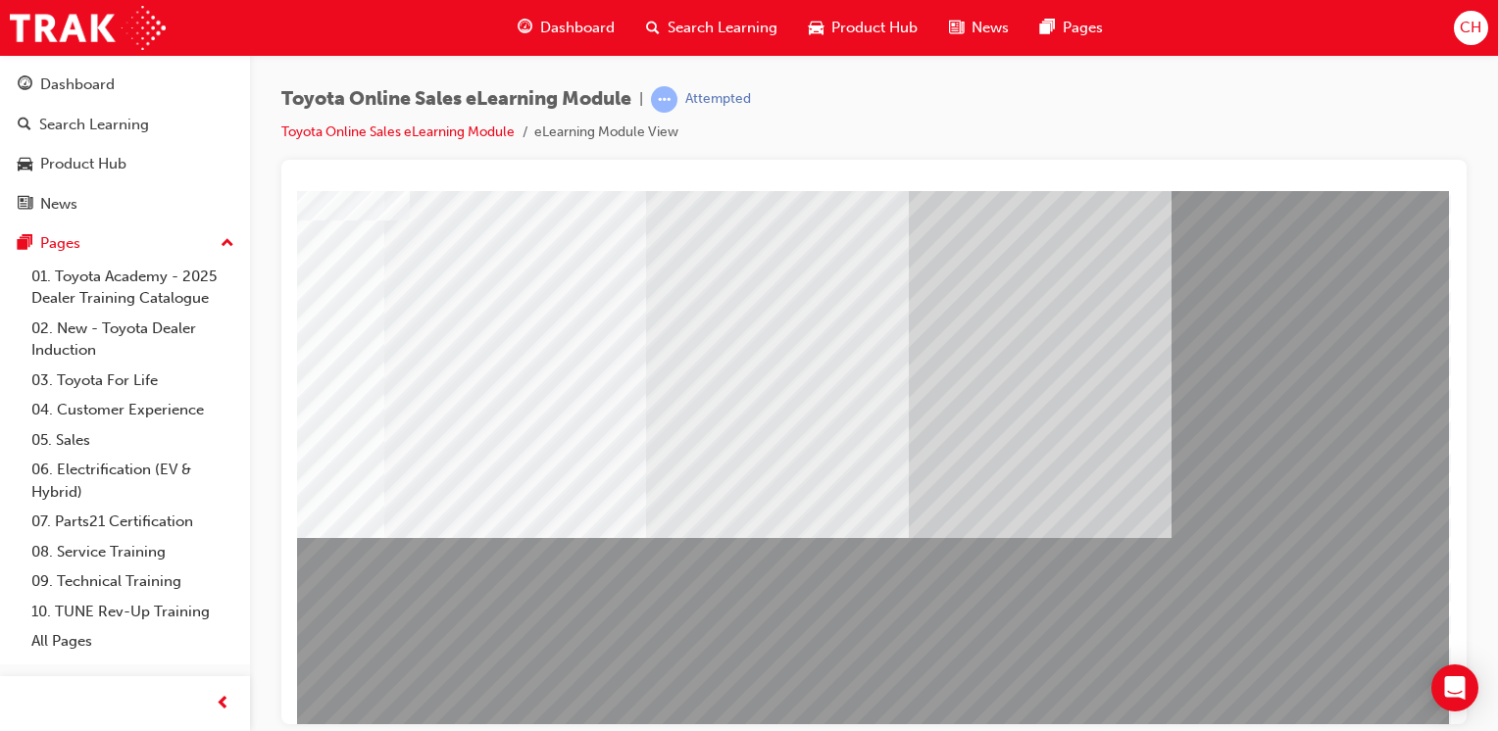
scroll to position [118, 194]
drag, startPoint x: 1285, startPoint y: 714, endPoint x: 1775, endPoint y: 870, distance: 514.5
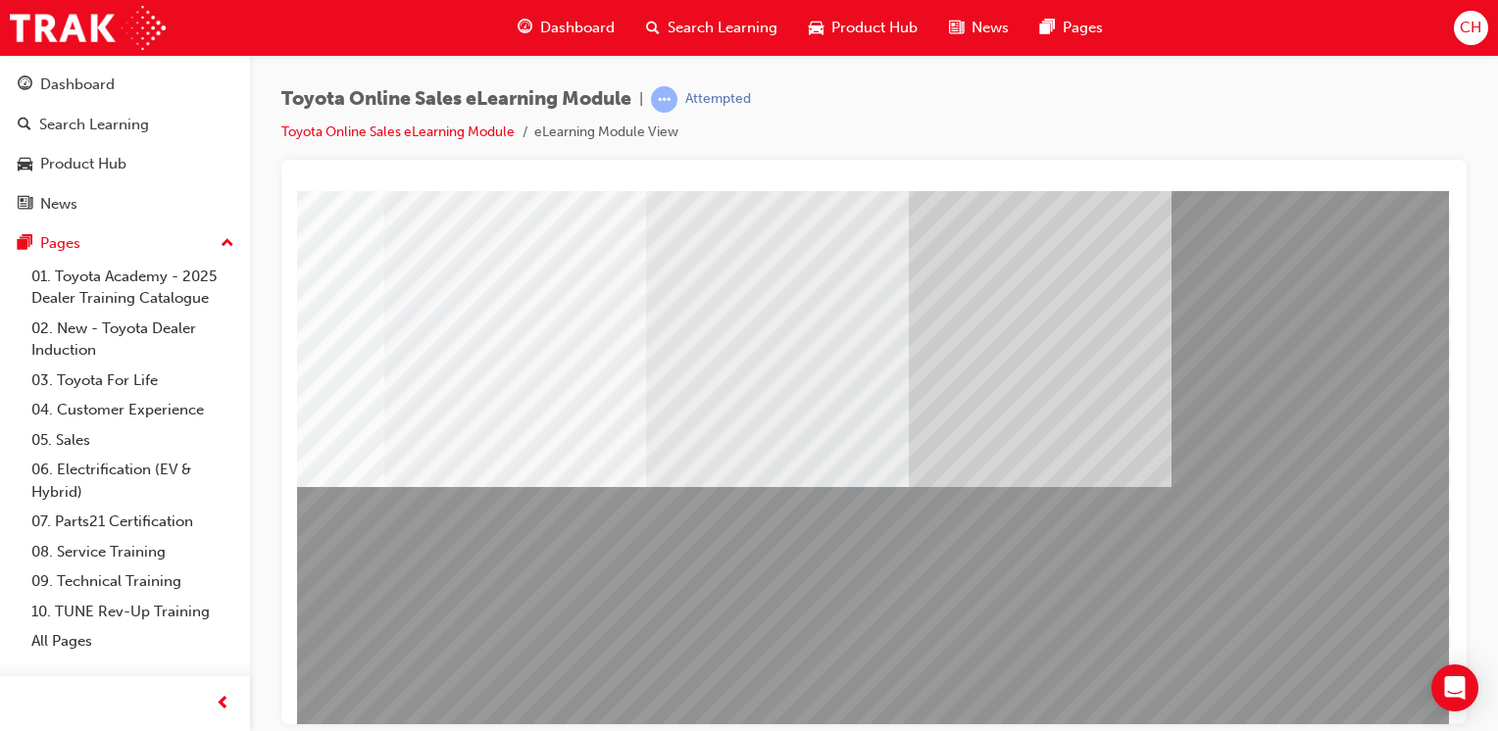
scroll to position [216, 194]
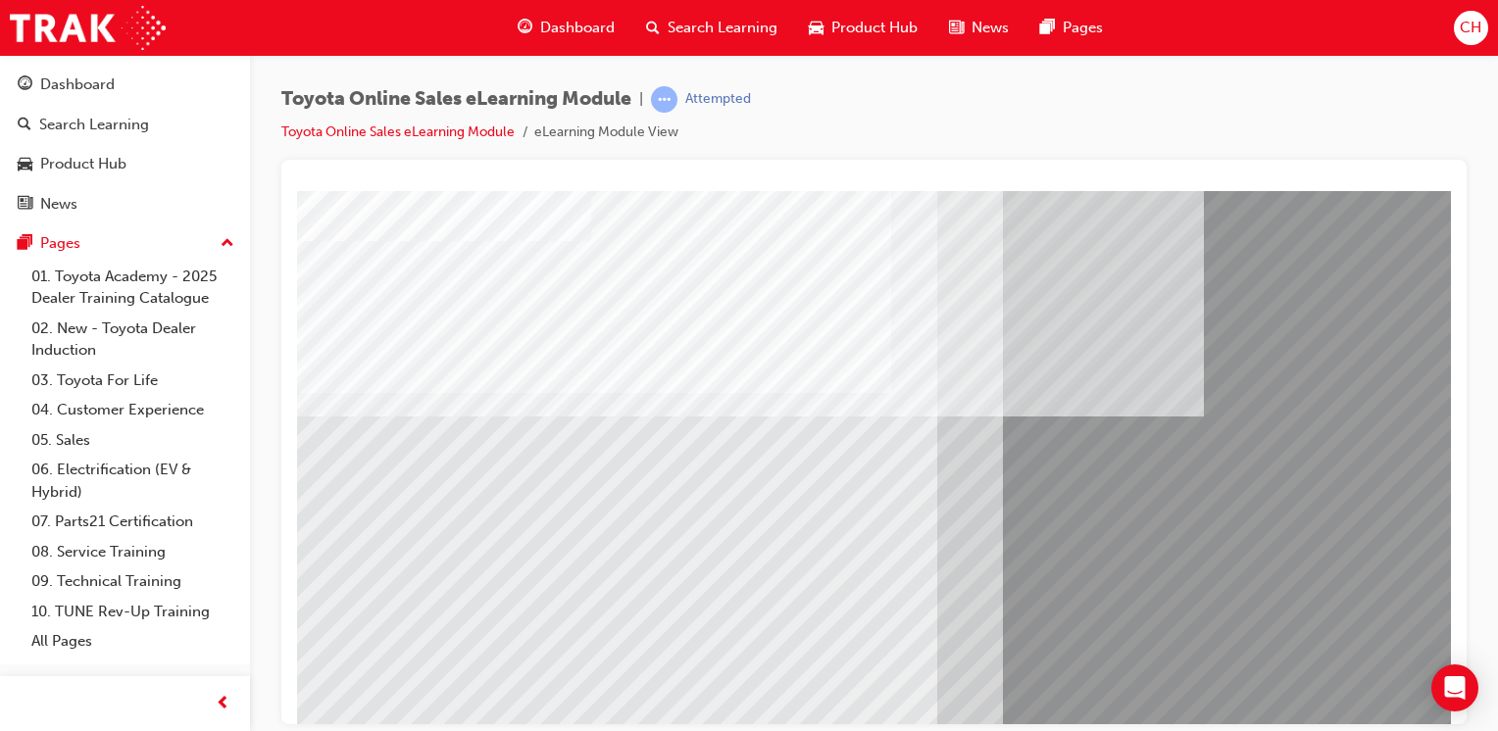
scroll to position [216, 0]
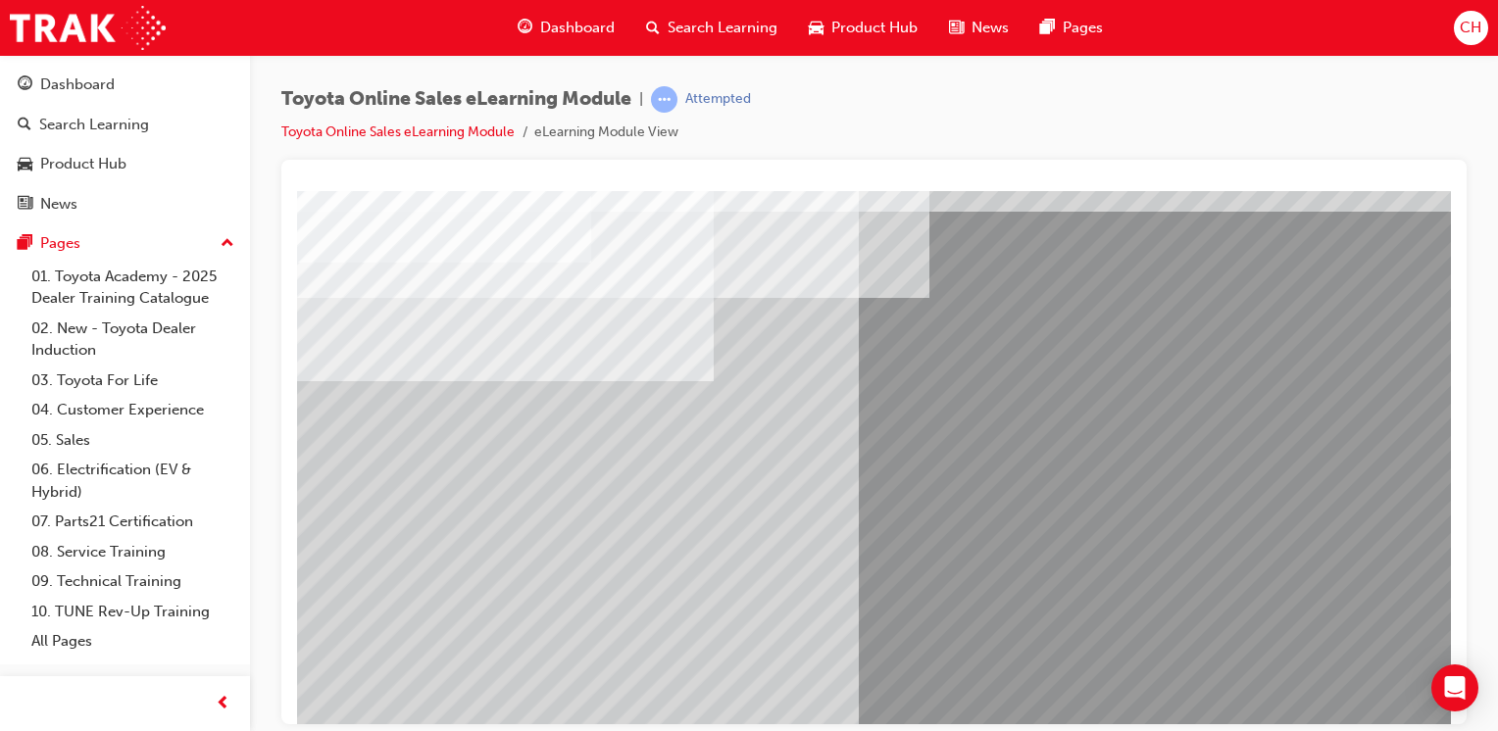
scroll to position [196, 0]
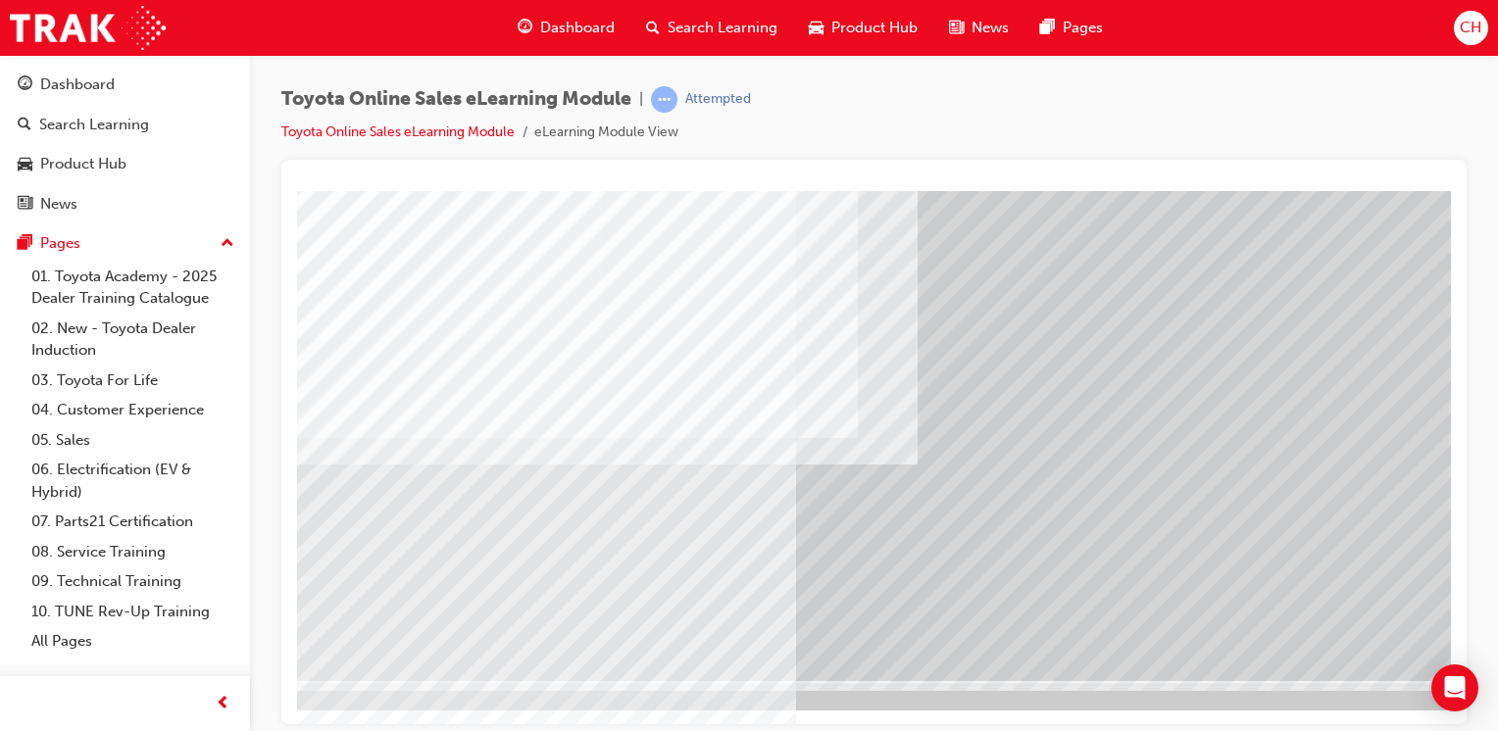
scroll to position [216, 194]
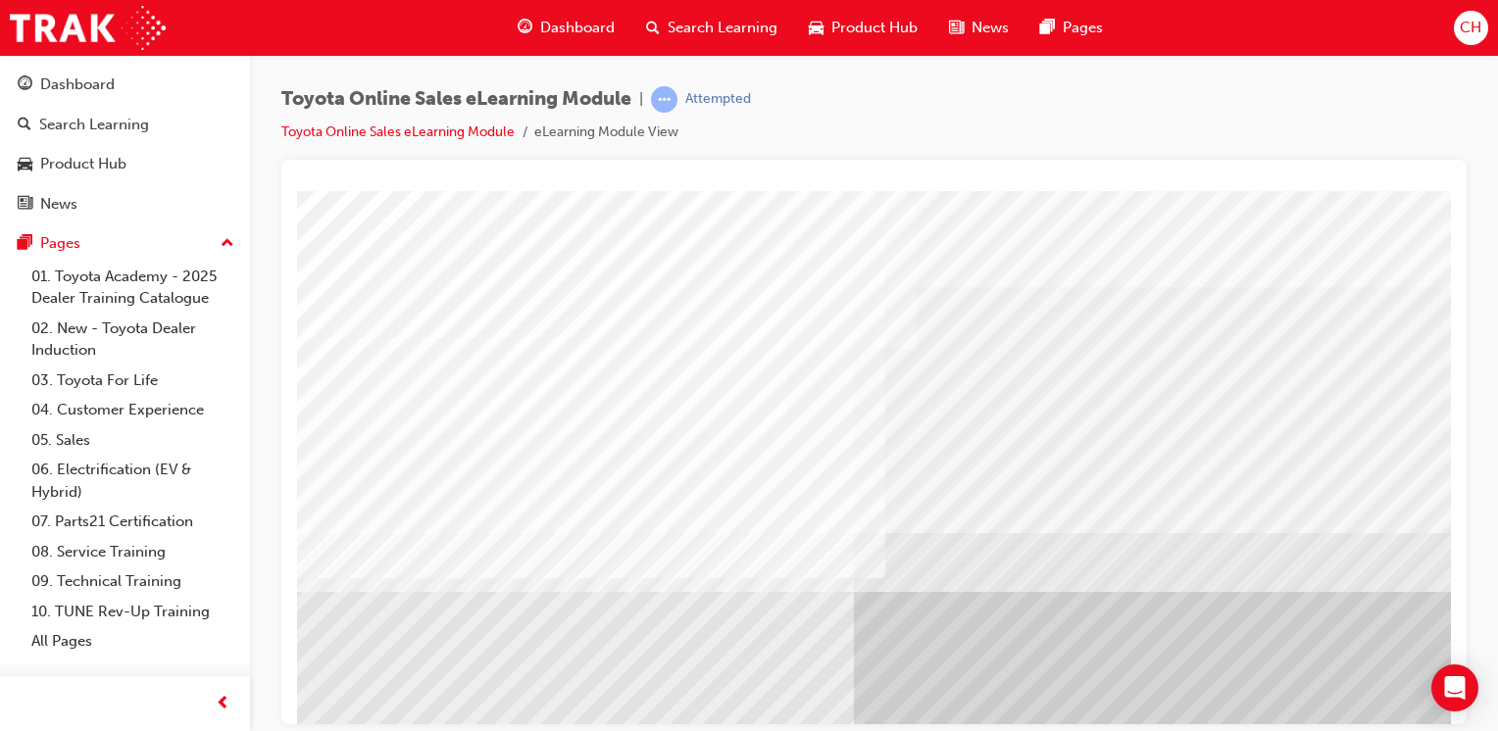
scroll to position [216, 0]
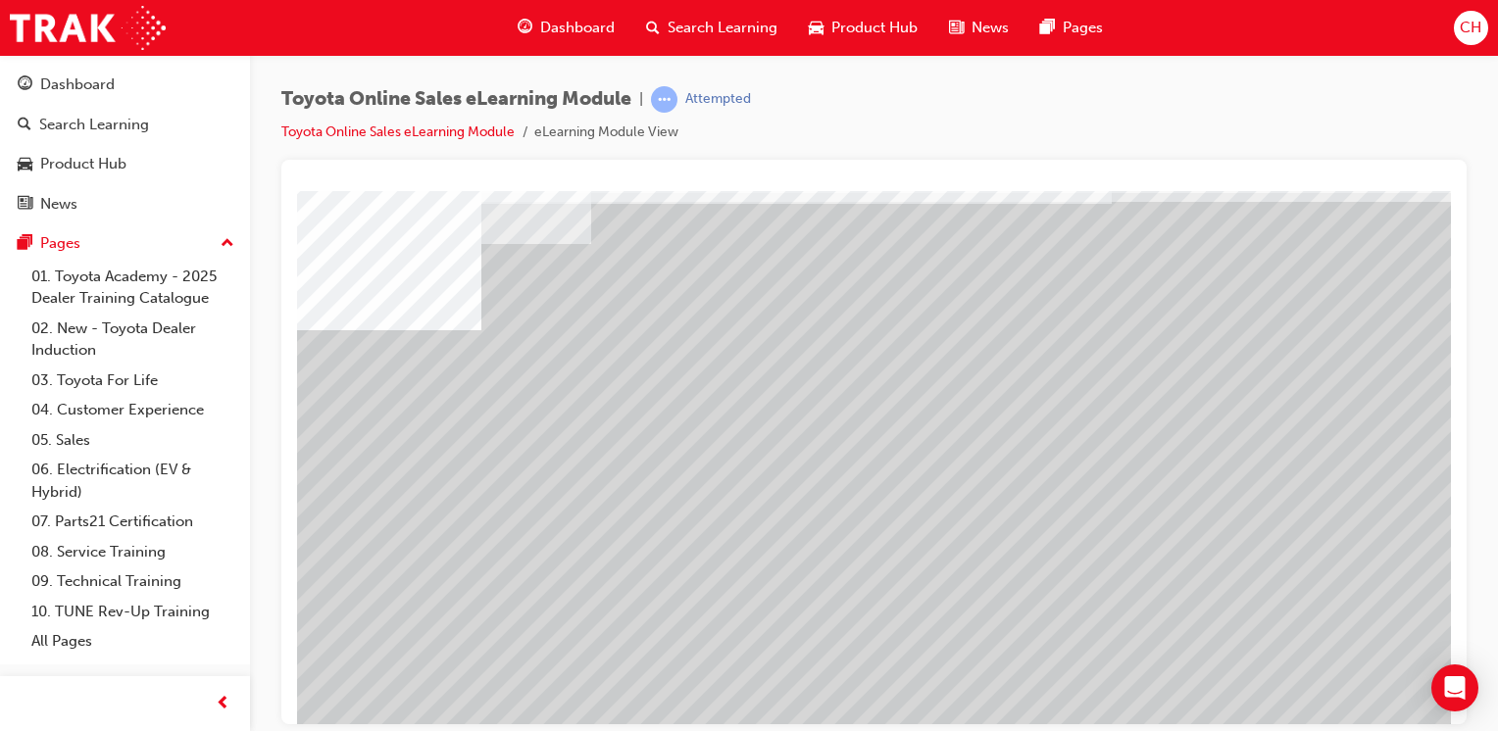
scroll to position [196, 0]
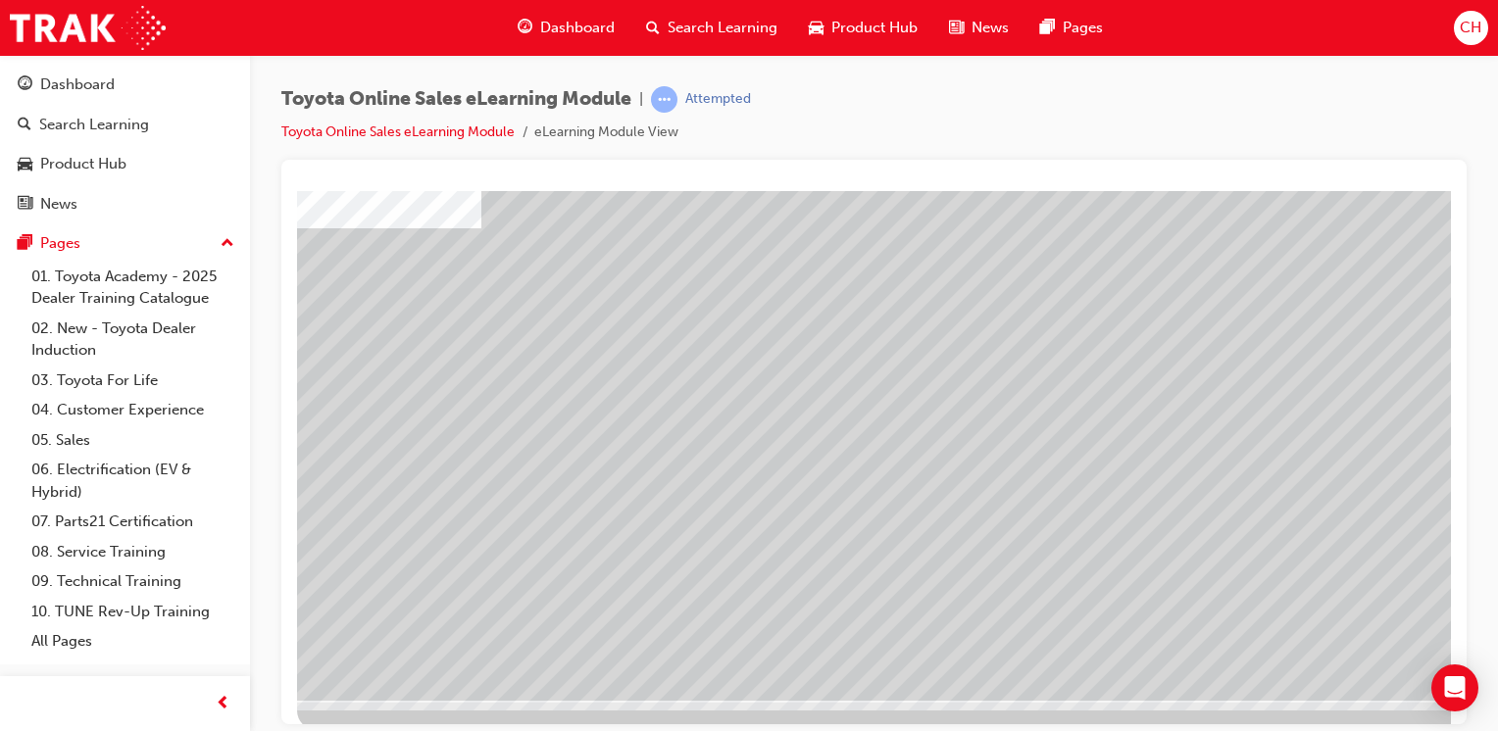
drag, startPoint x: 499, startPoint y: 529, endPoint x: 584, endPoint y: 516, distance: 86.4
click at [584, 516] on div "multistate" at bounding box center [963, 347] width 1333 height 706
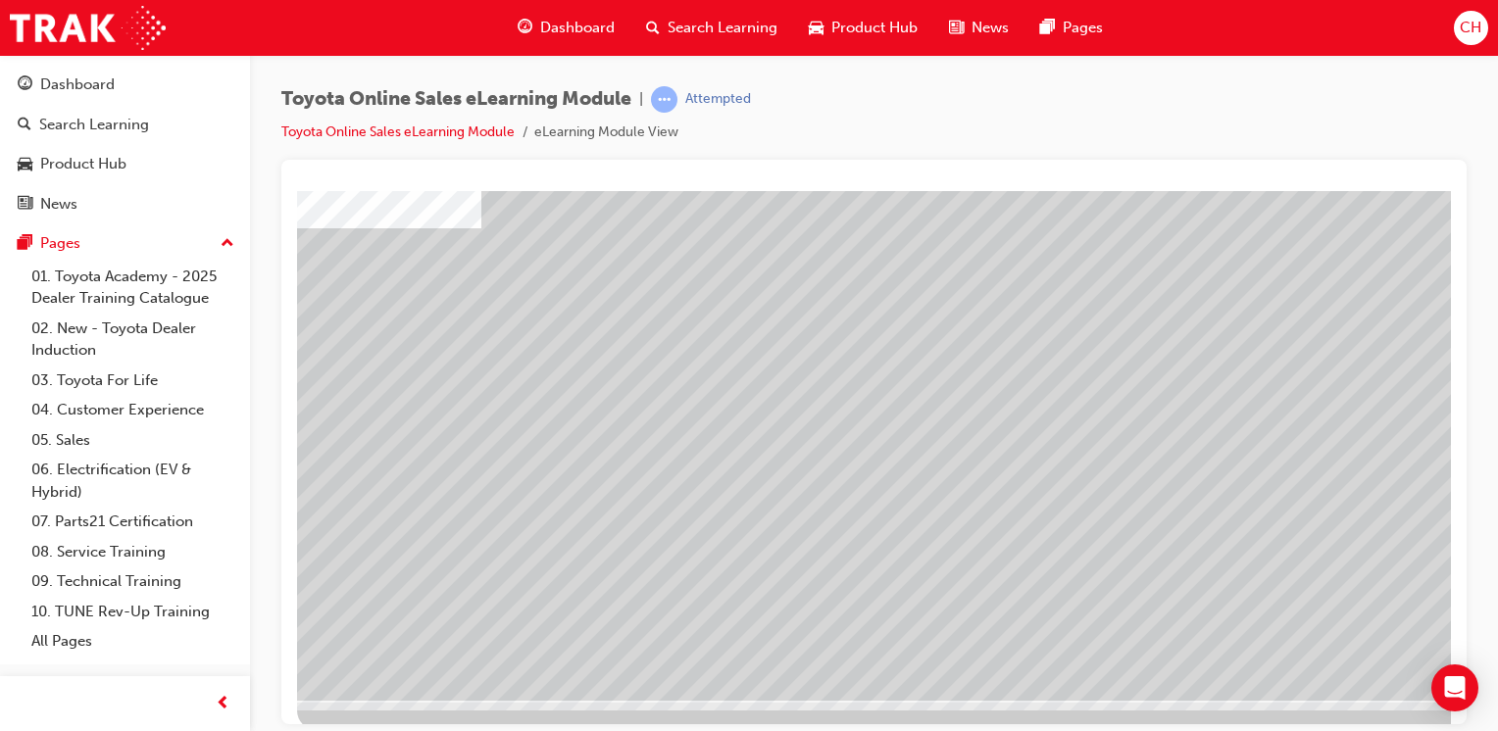
drag, startPoint x: 1318, startPoint y: 529, endPoint x: 1348, endPoint y: 521, distance: 30.4
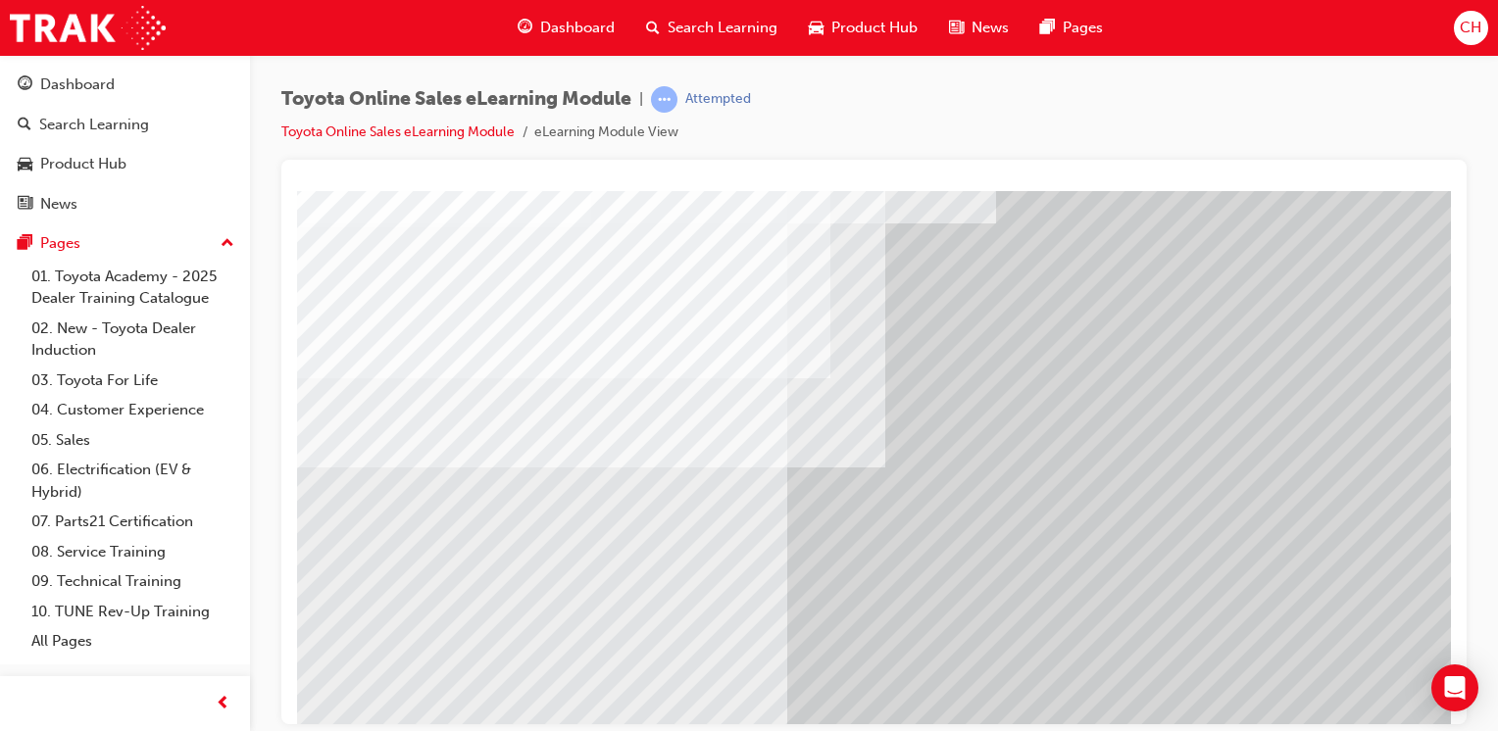
scroll to position [216, 0]
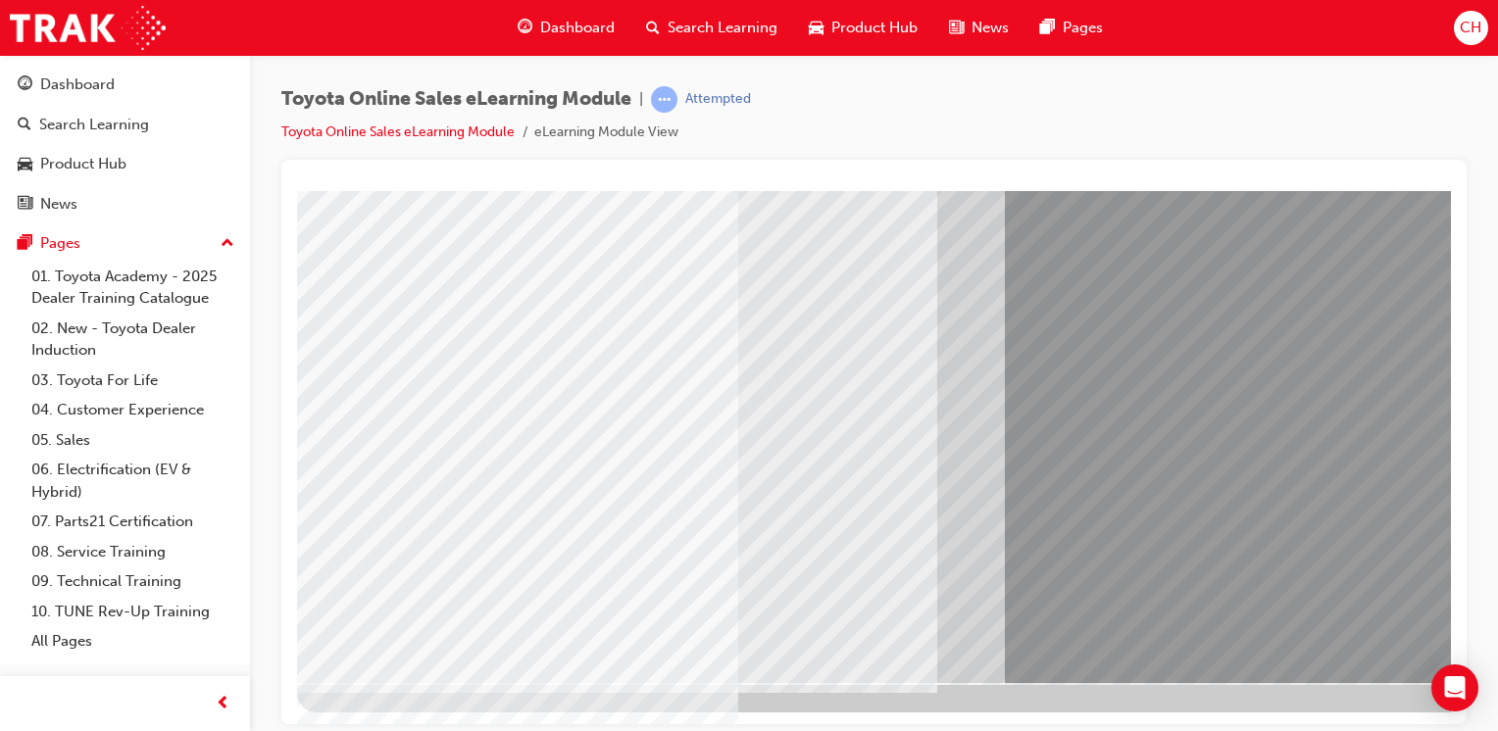
scroll to position [216, 0]
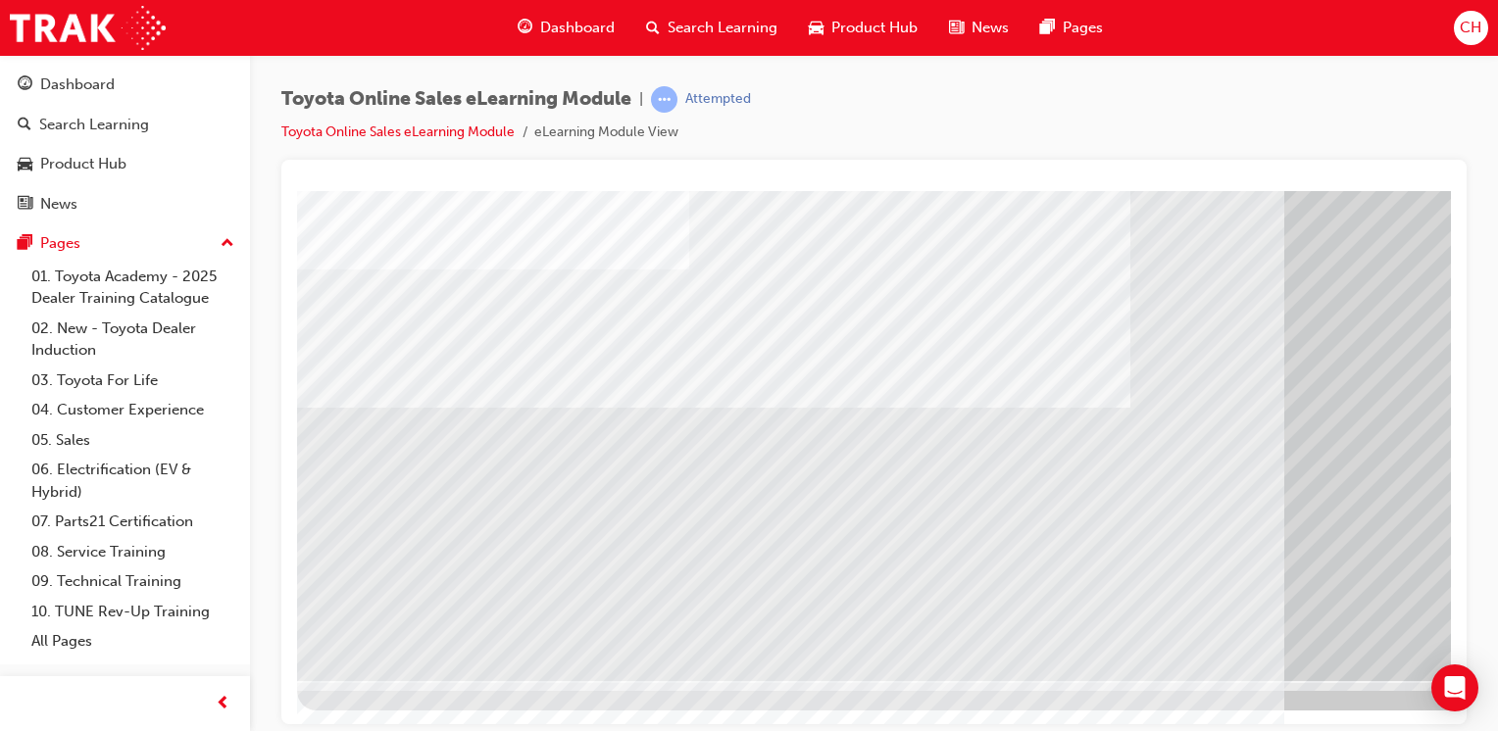
scroll to position [216, 61]
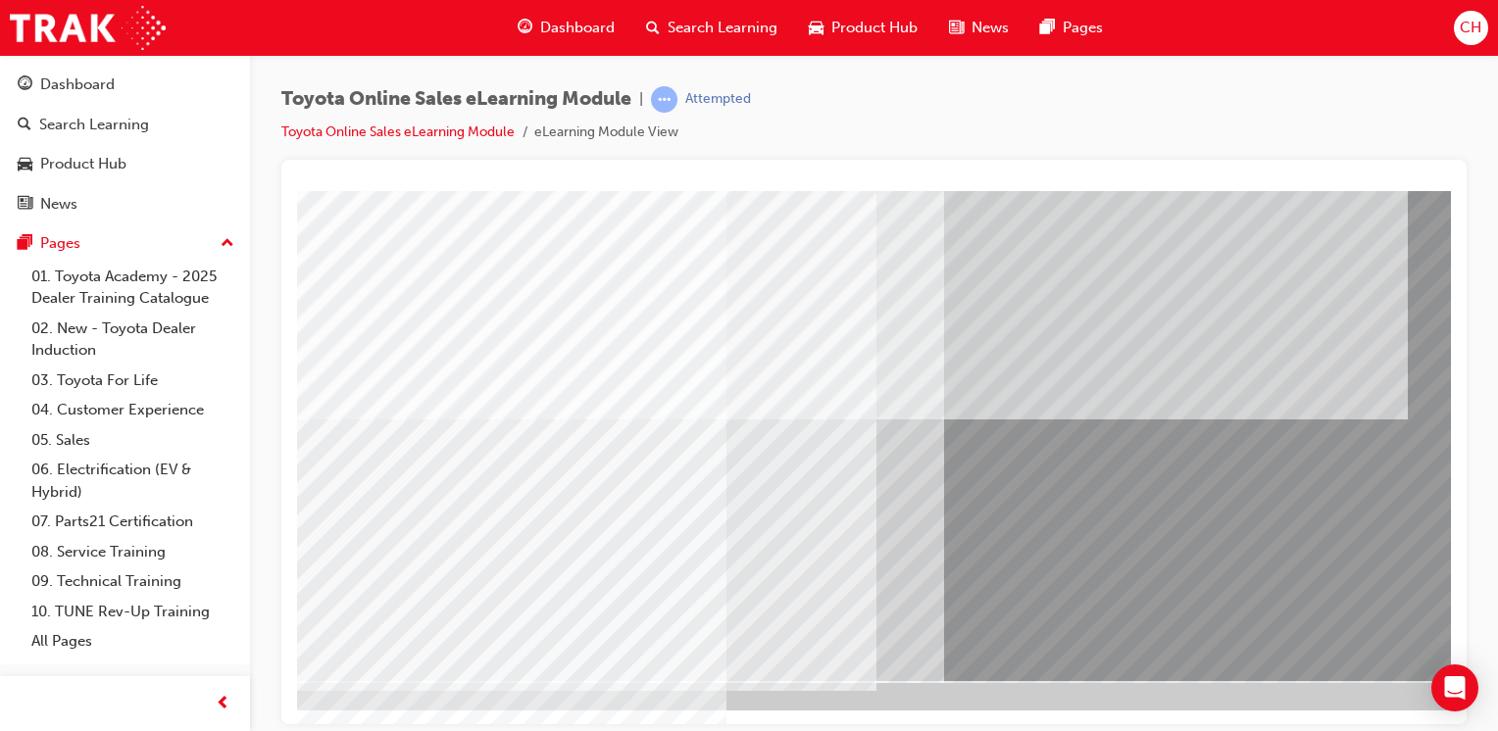
scroll to position [0, 0]
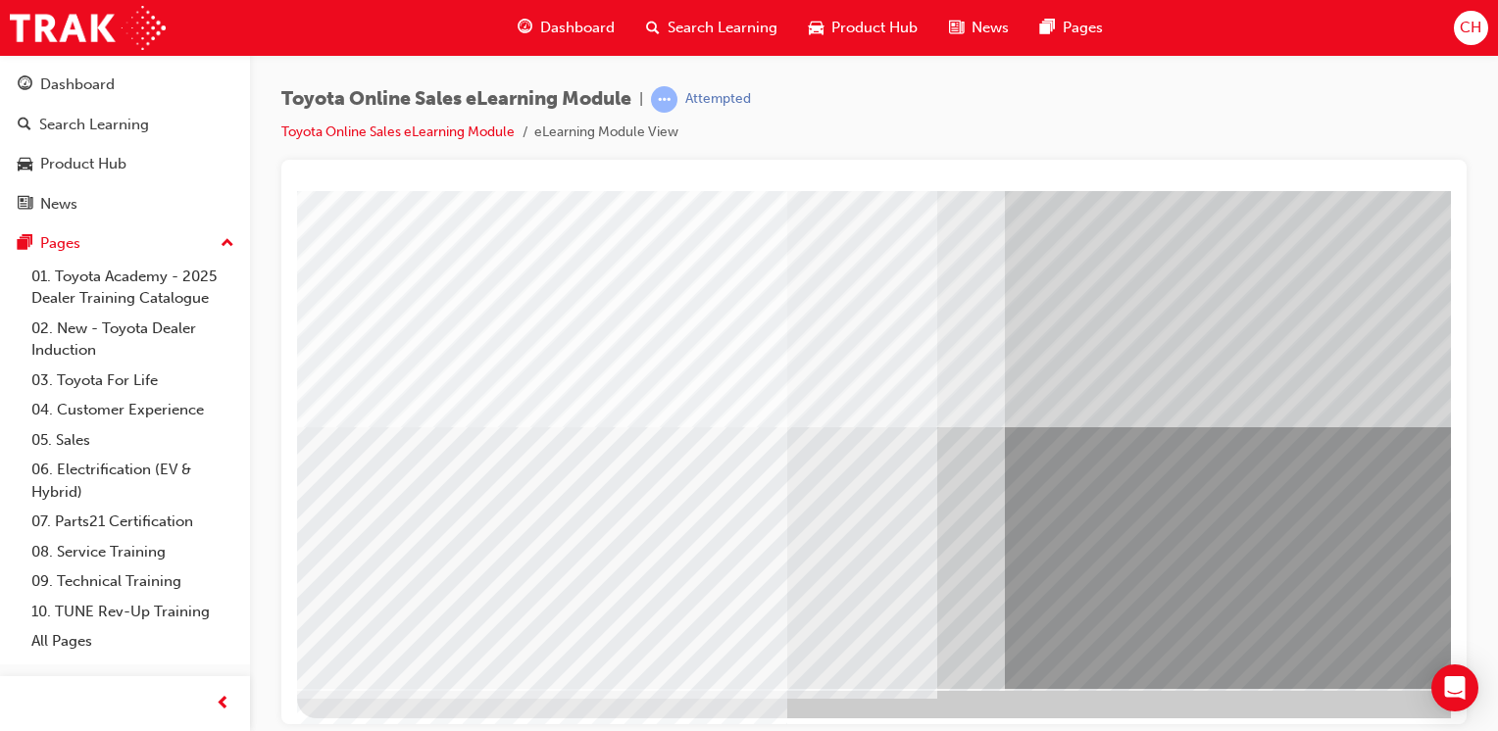
scroll to position [216, 0]
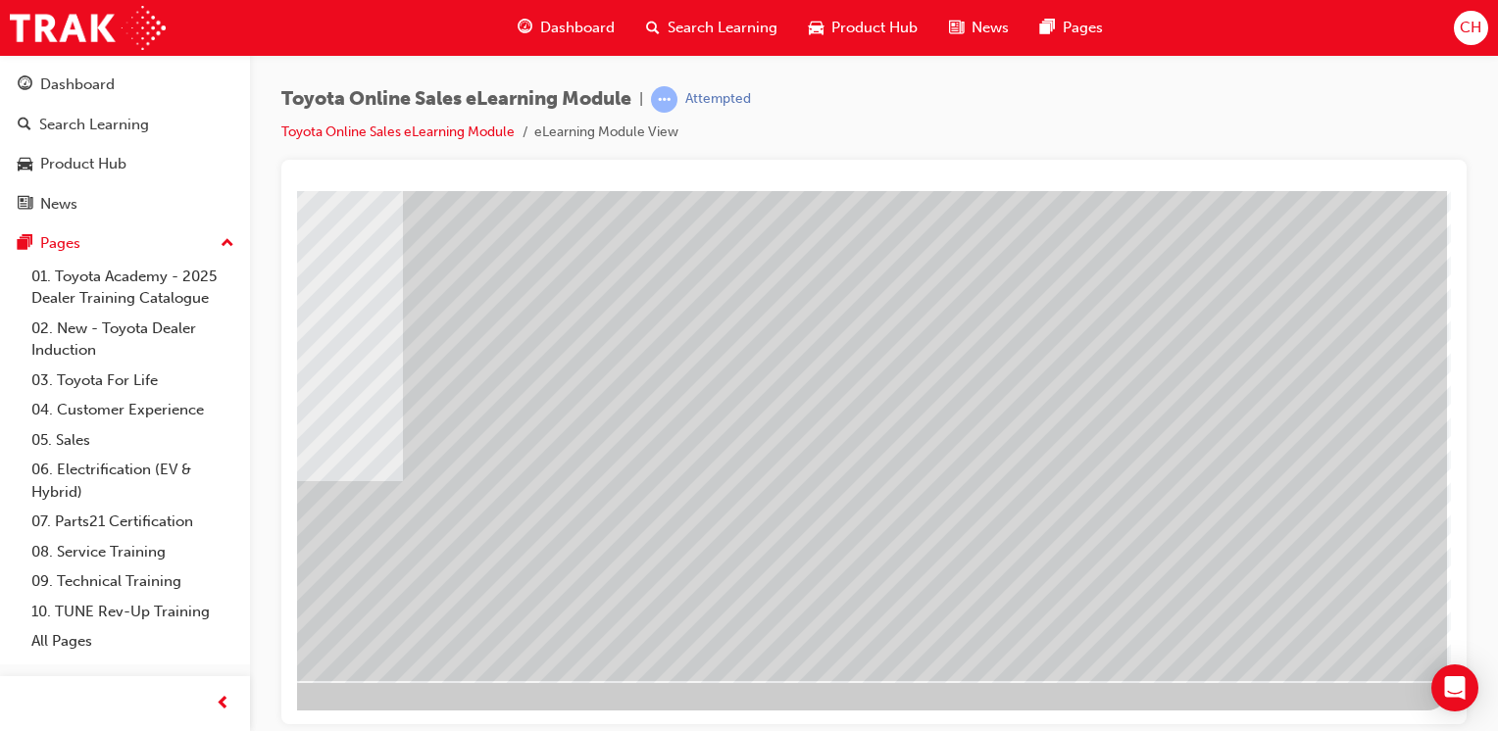
scroll to position [0, 0]
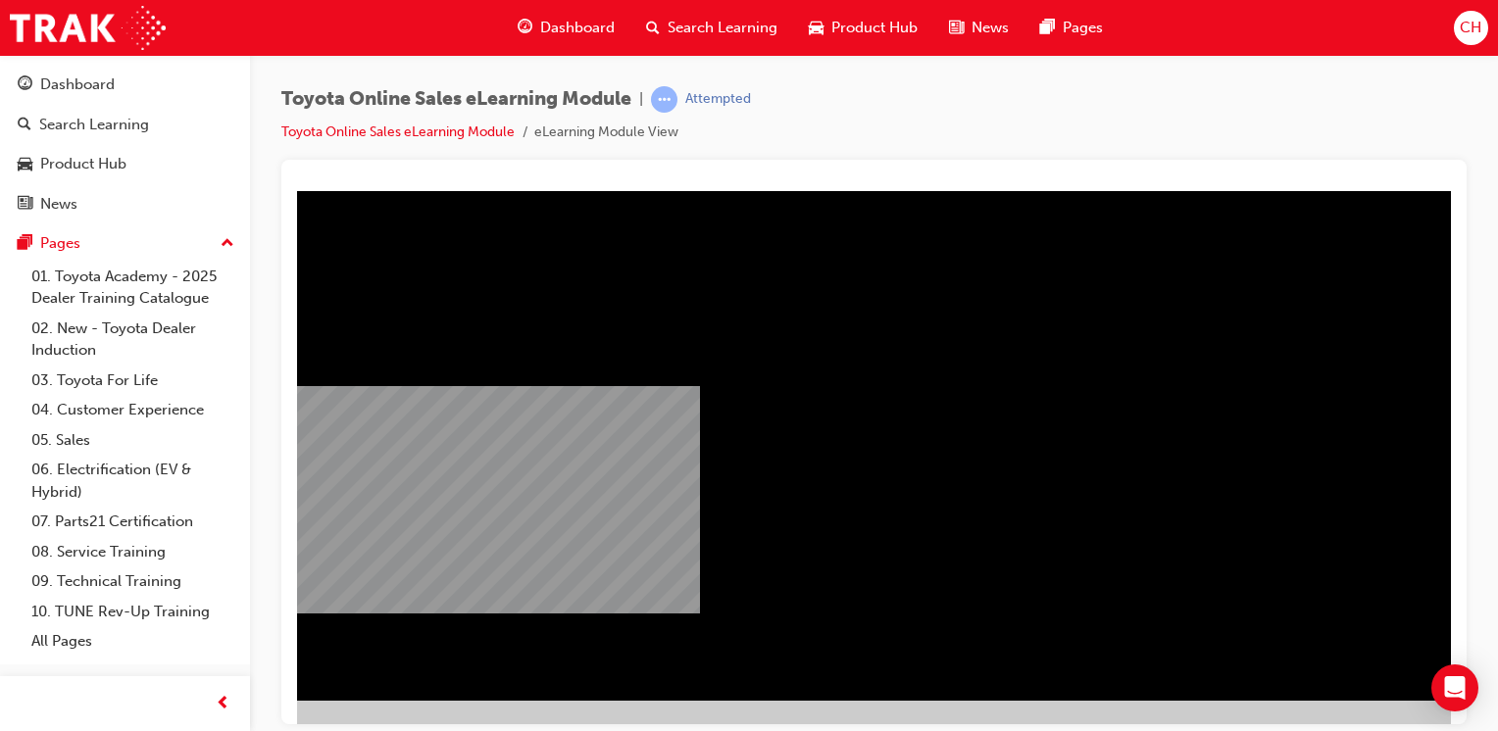
scroll to position [196, 149]
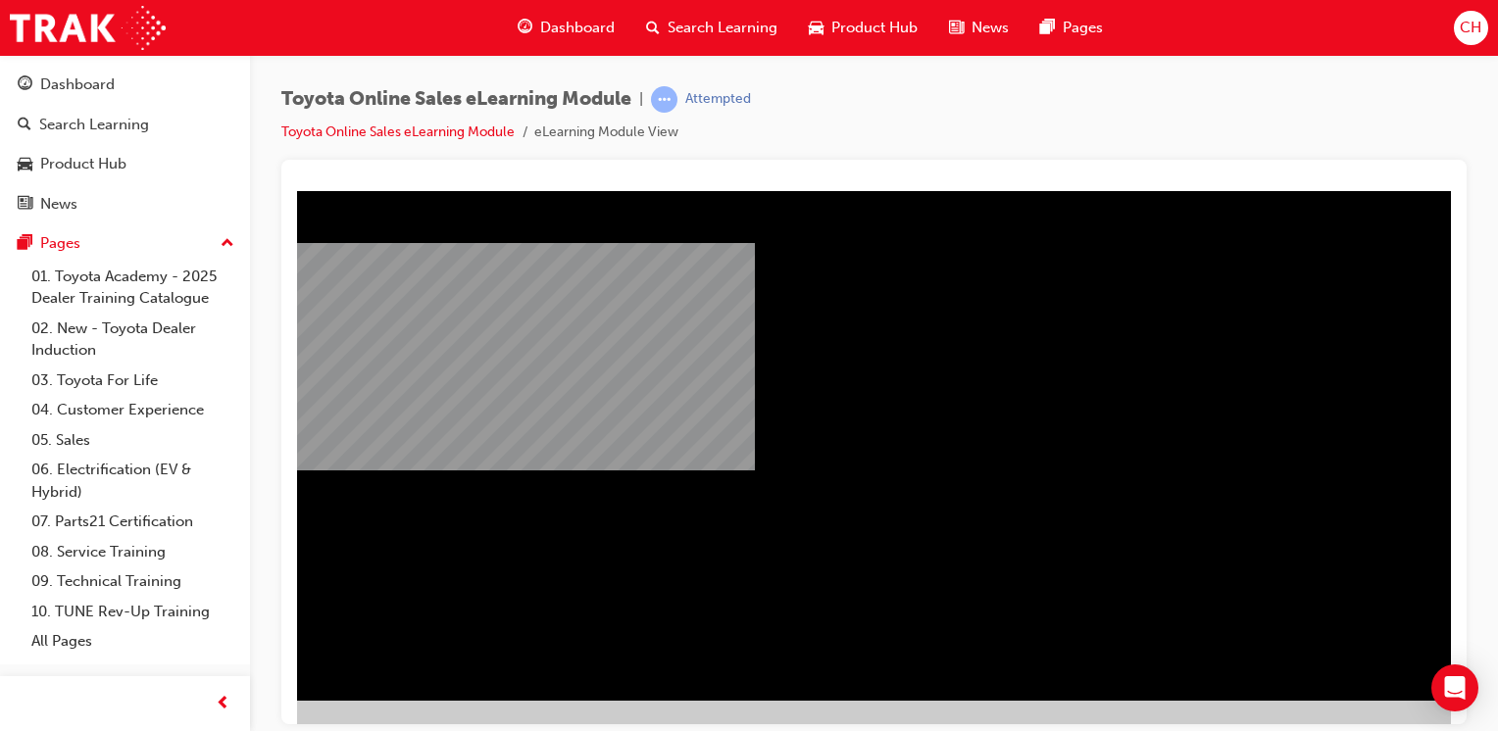
scroll to position [196, 98]
drag, startPoint x: 629, startPoint y: 470, endPoint x: 784, endPoint y: 465, distance: 155.0
click at [784, 465] on div "multistate" at bounding box center [865, 347] width 1333 height 706
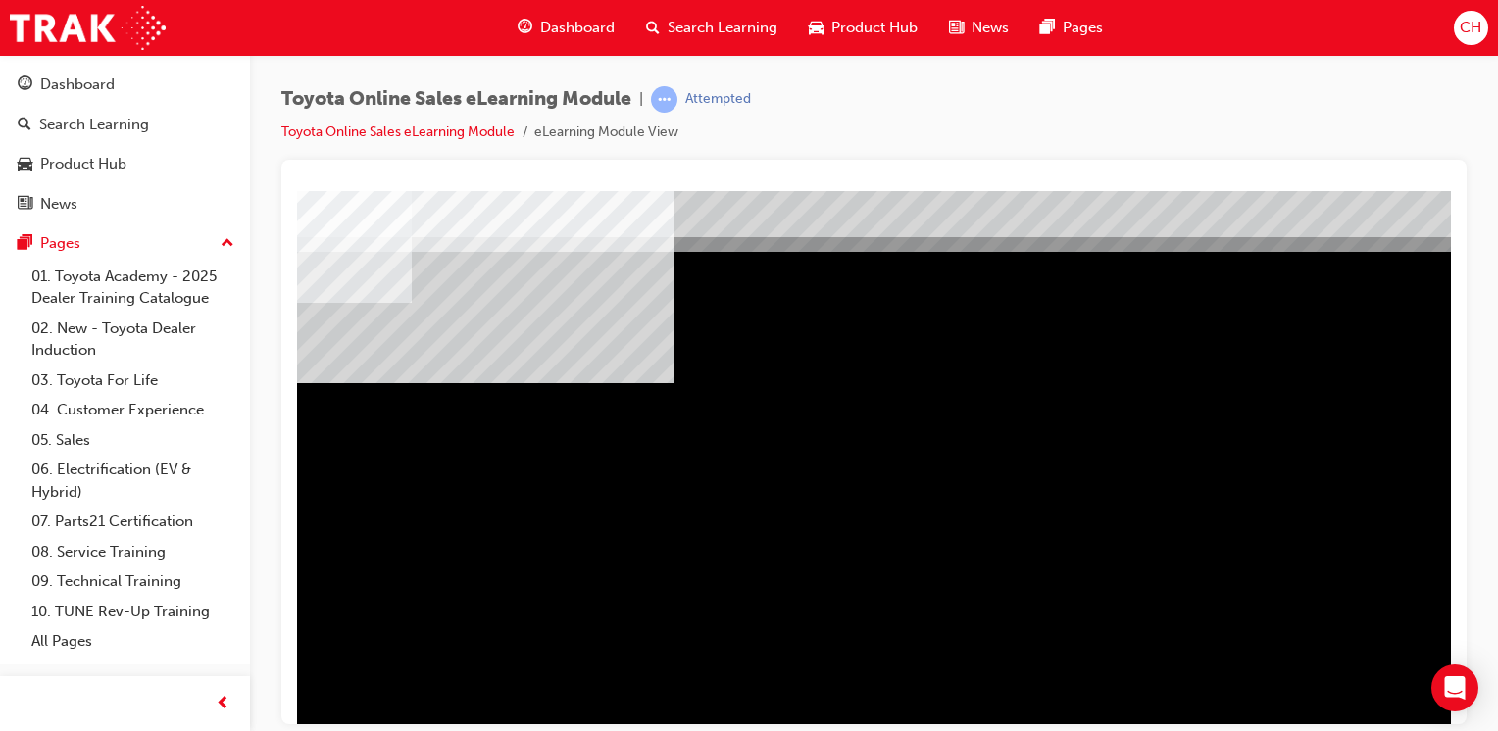
scroll to position [98, 194]
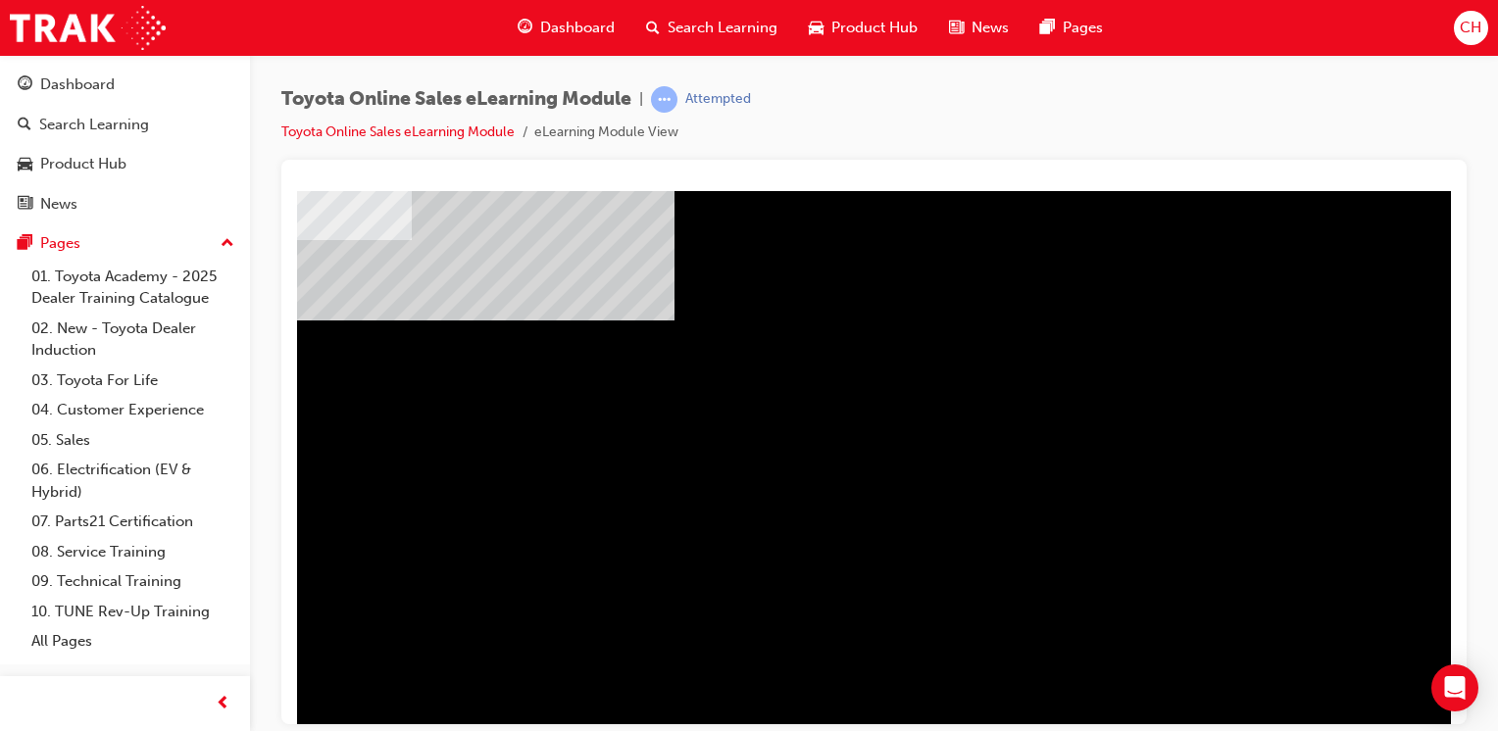
drag, startPoint x: 1378, startPoint y: 913, endPoint x: 846, endPoint y: 721, distance: 565.8
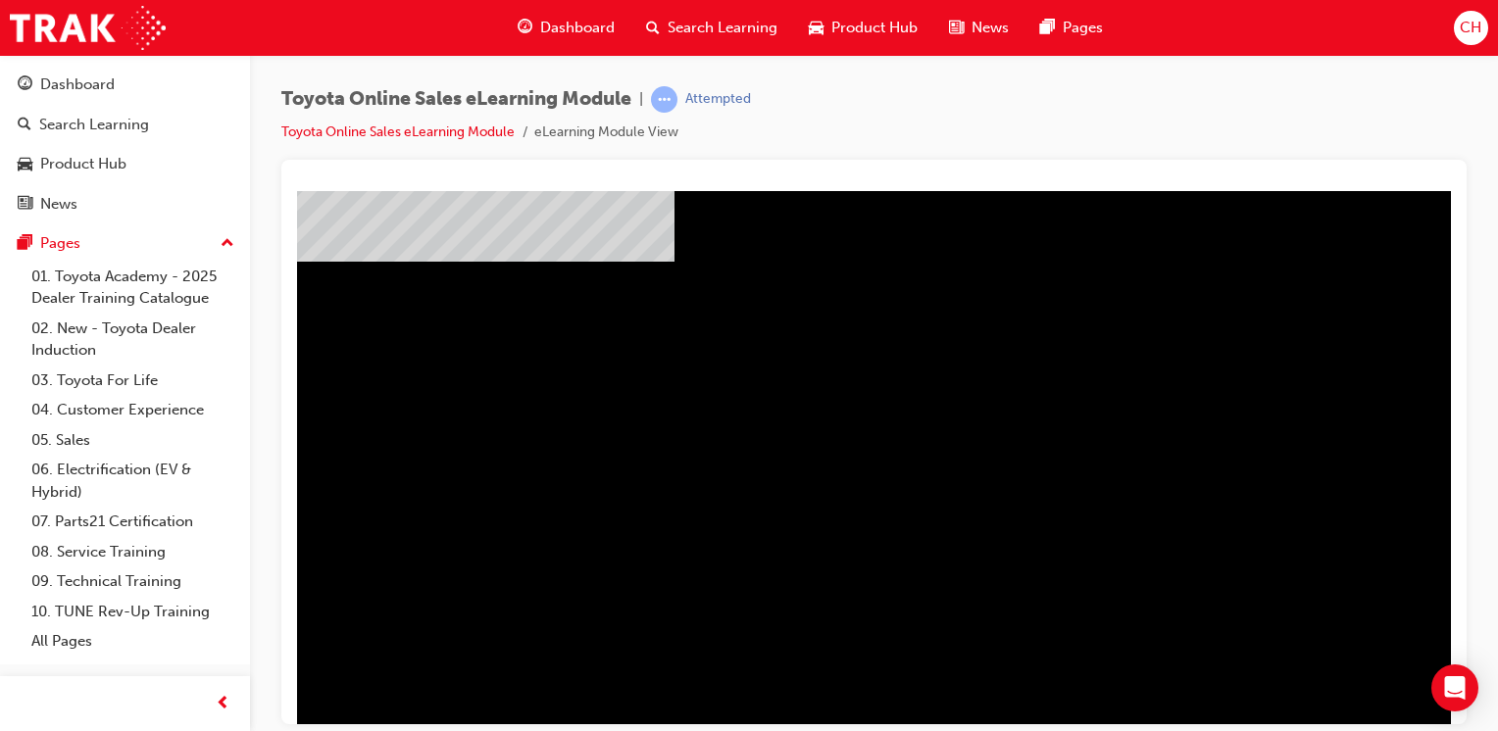
scroll to position [216, 194]
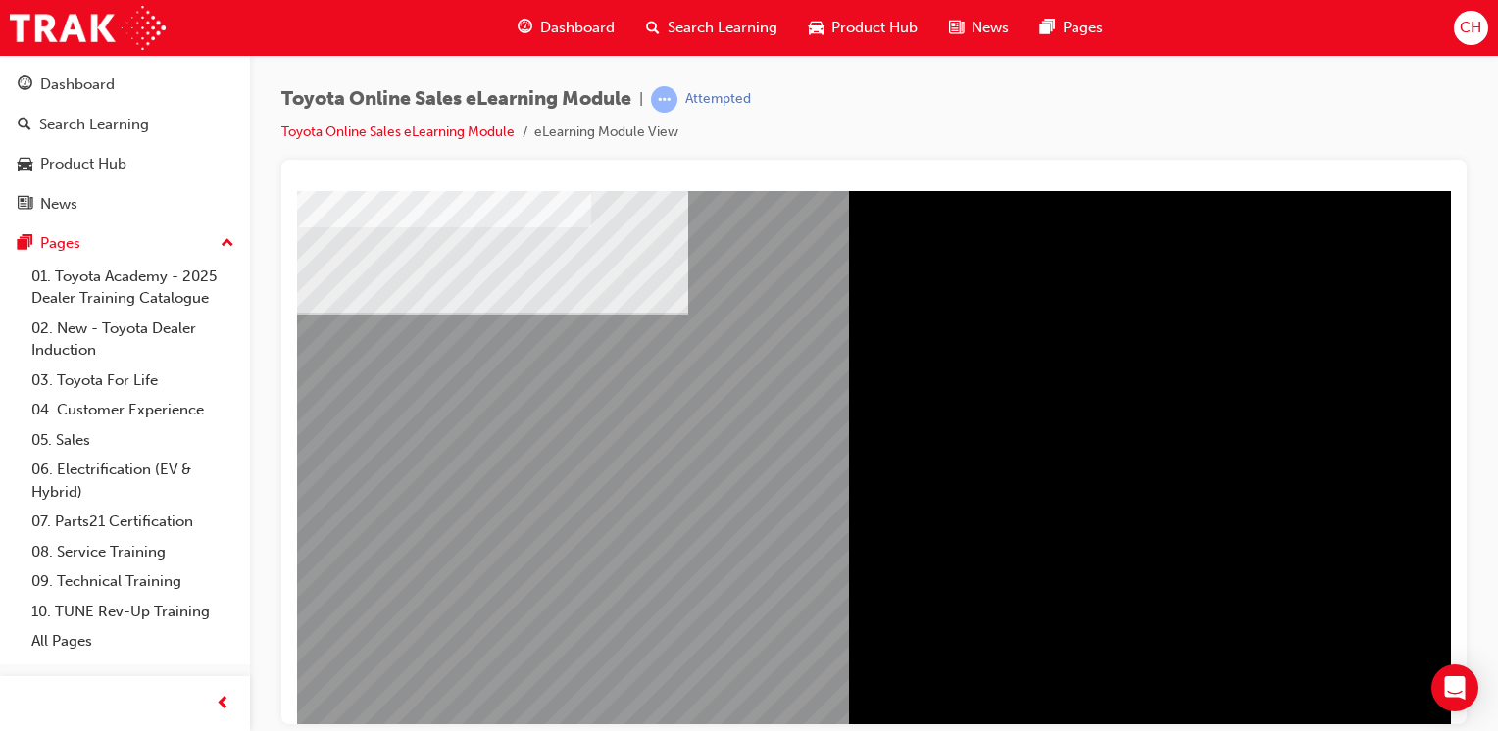
scroll to position [216, 0]
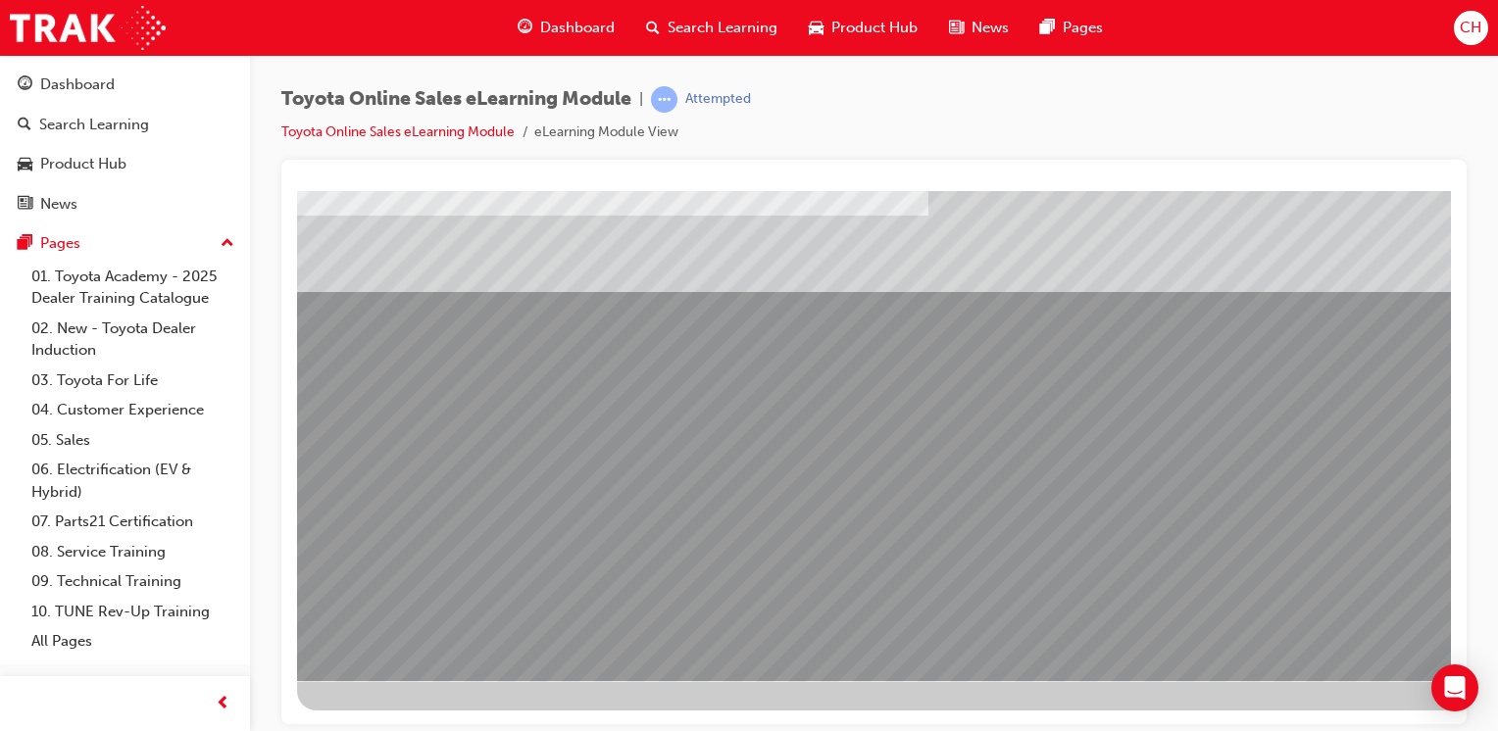
click at [1366, 723] on div "Toyota Online Sales eLearning Module | Attempted Toyota Online Sales eLearning …" at bounding box center [749, 365] width 1498 height 731
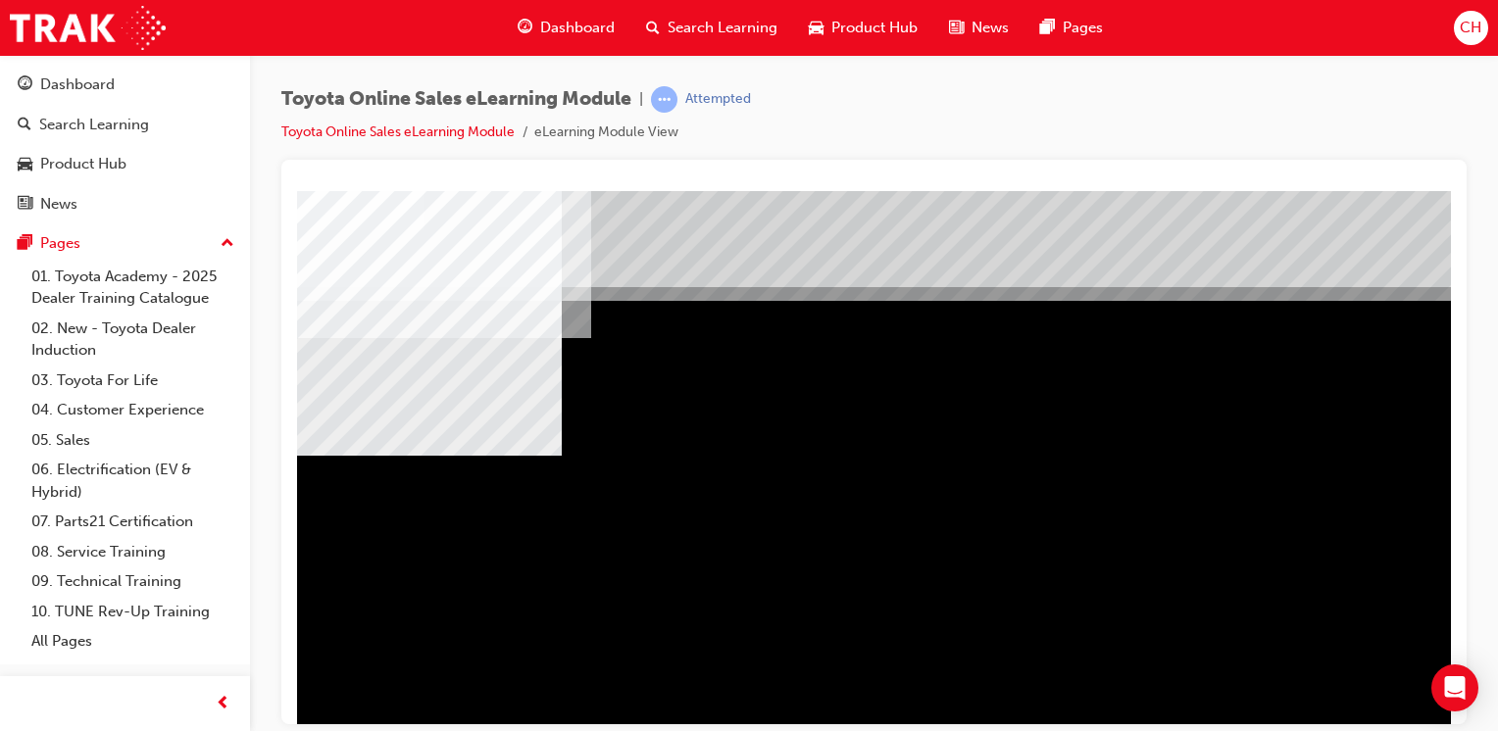
drag, startPoint x: 721, startPoint y: 548, endPoint x: 748, endPoint y: 554, distance: 27.1
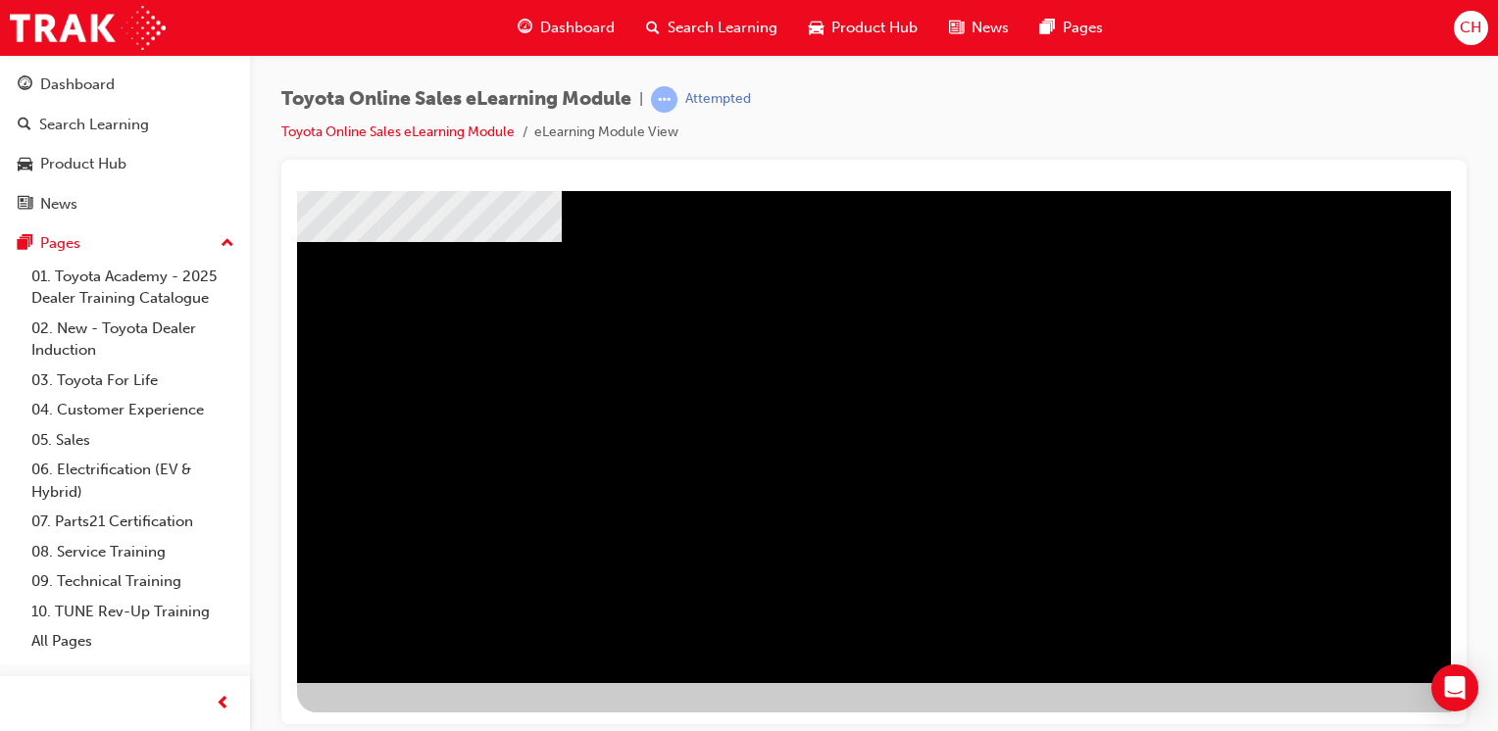
scroll to position [216, 0]
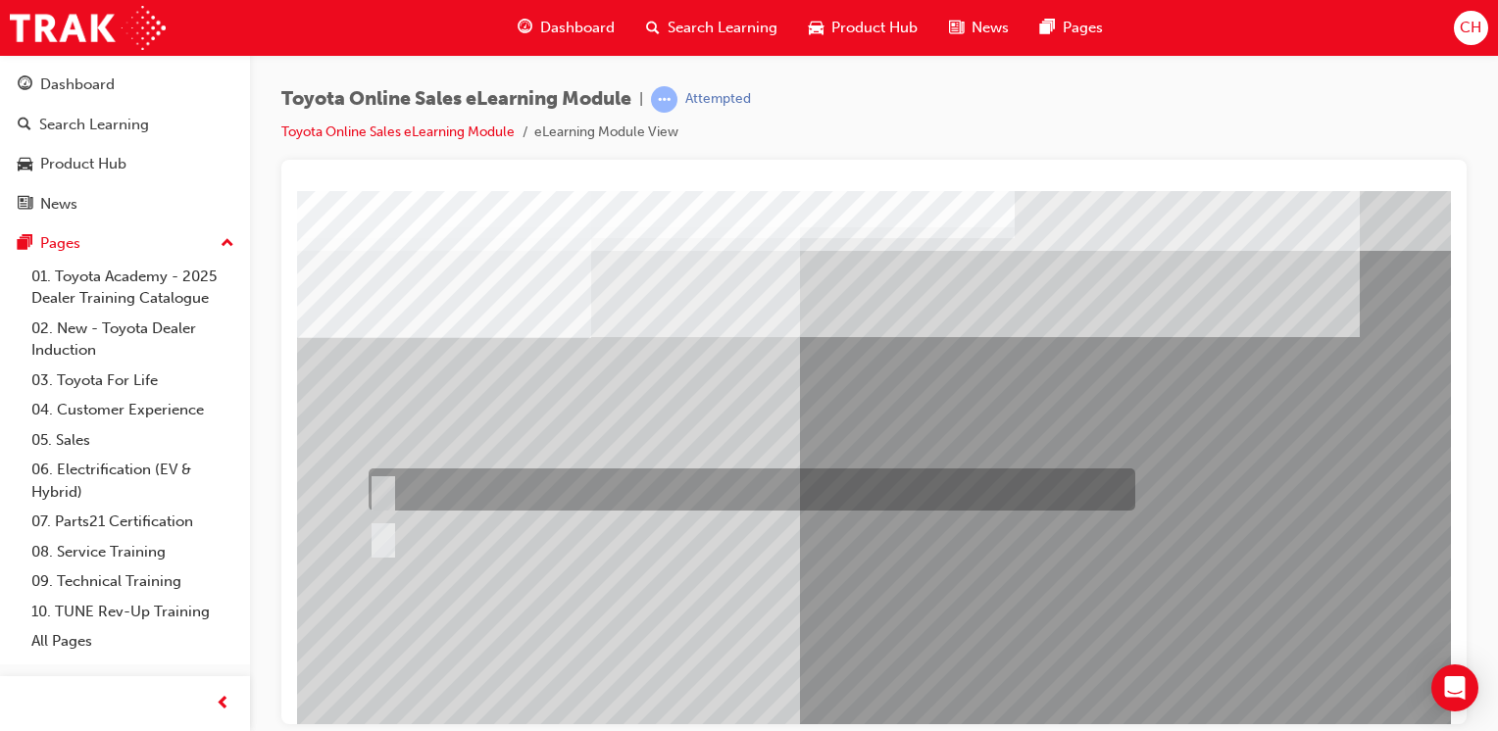
click at [548, 503] on div at bounding box center [747, 490] width 766 height 42
radio input "true"
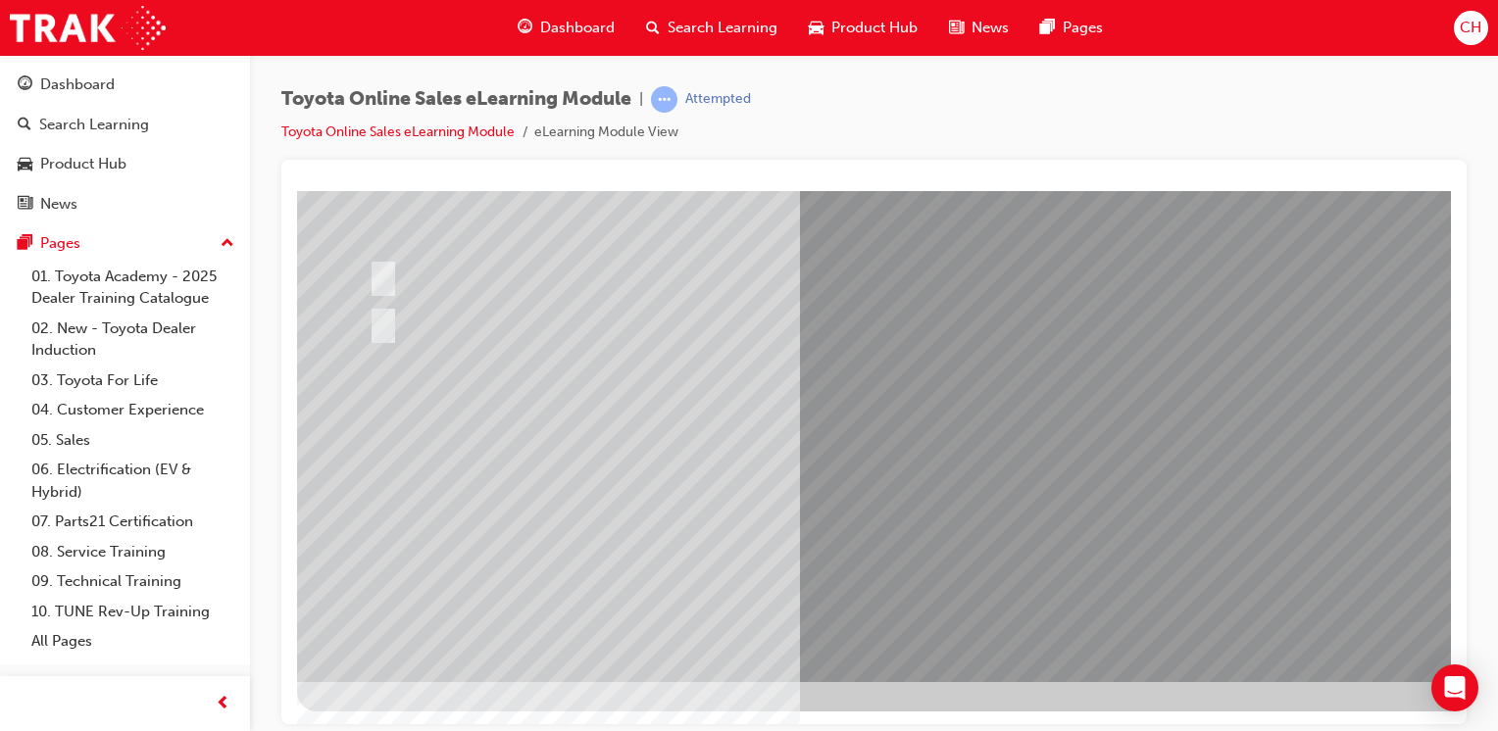
scroll to position [216, 0]
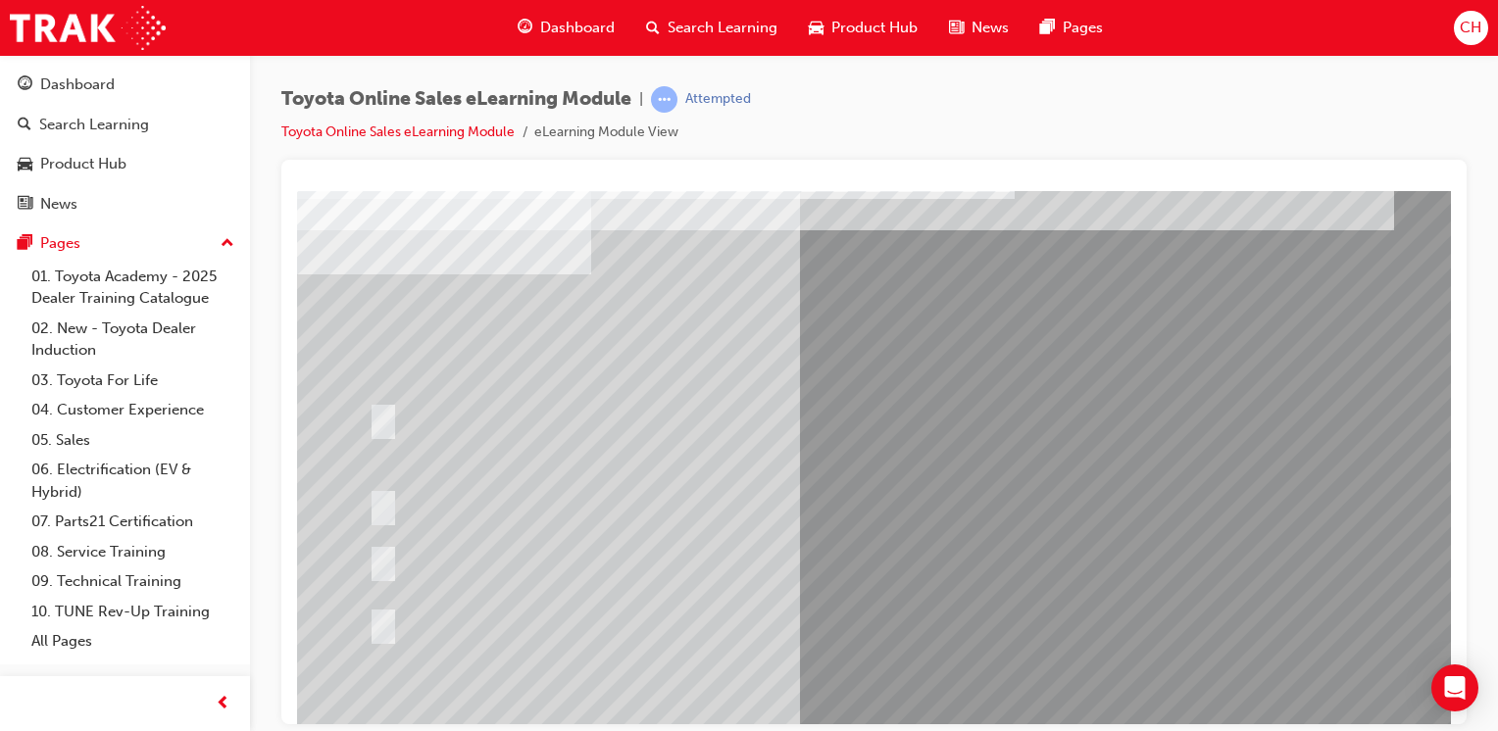
scroll to position [98, 0]
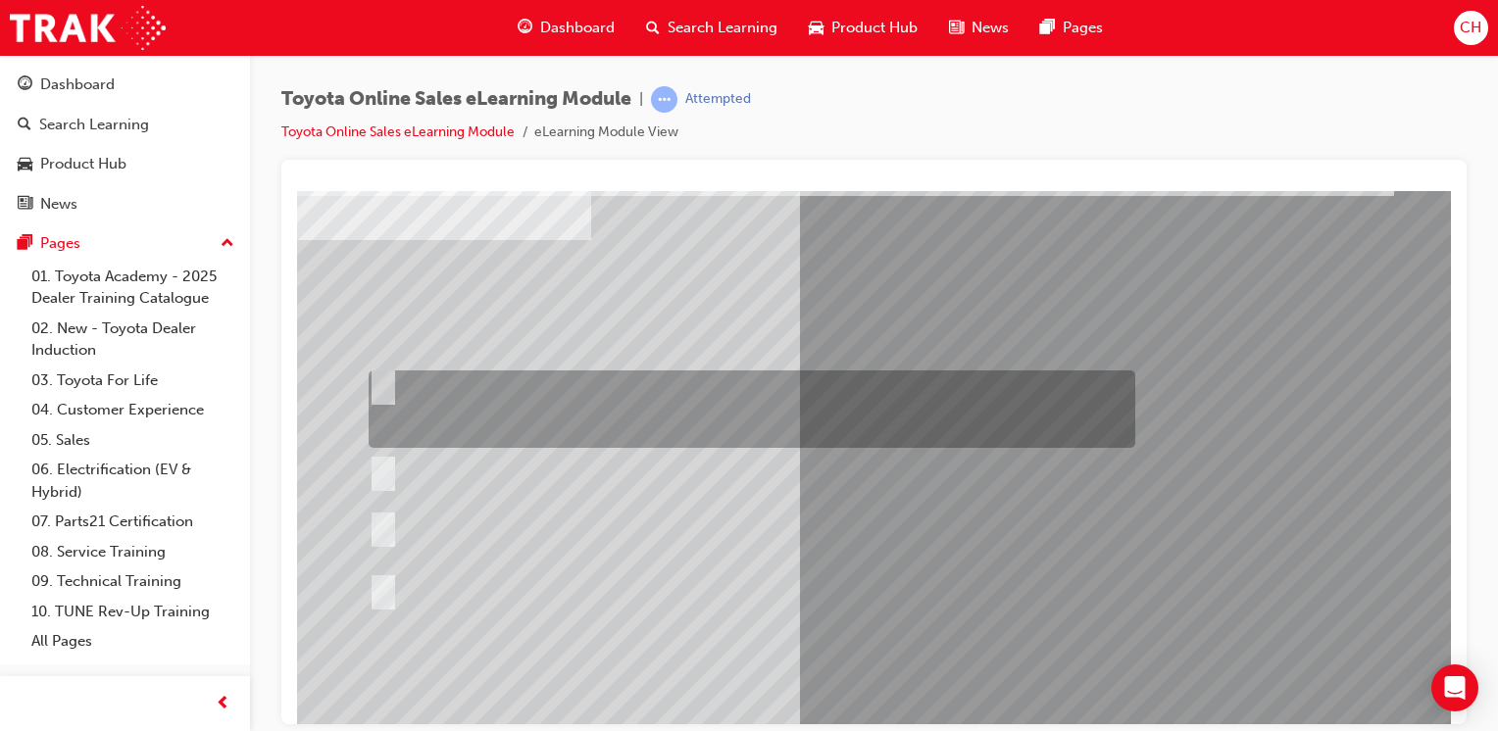
click at [599, 377] on div at bounding box center [747, 408] width 766 height 77
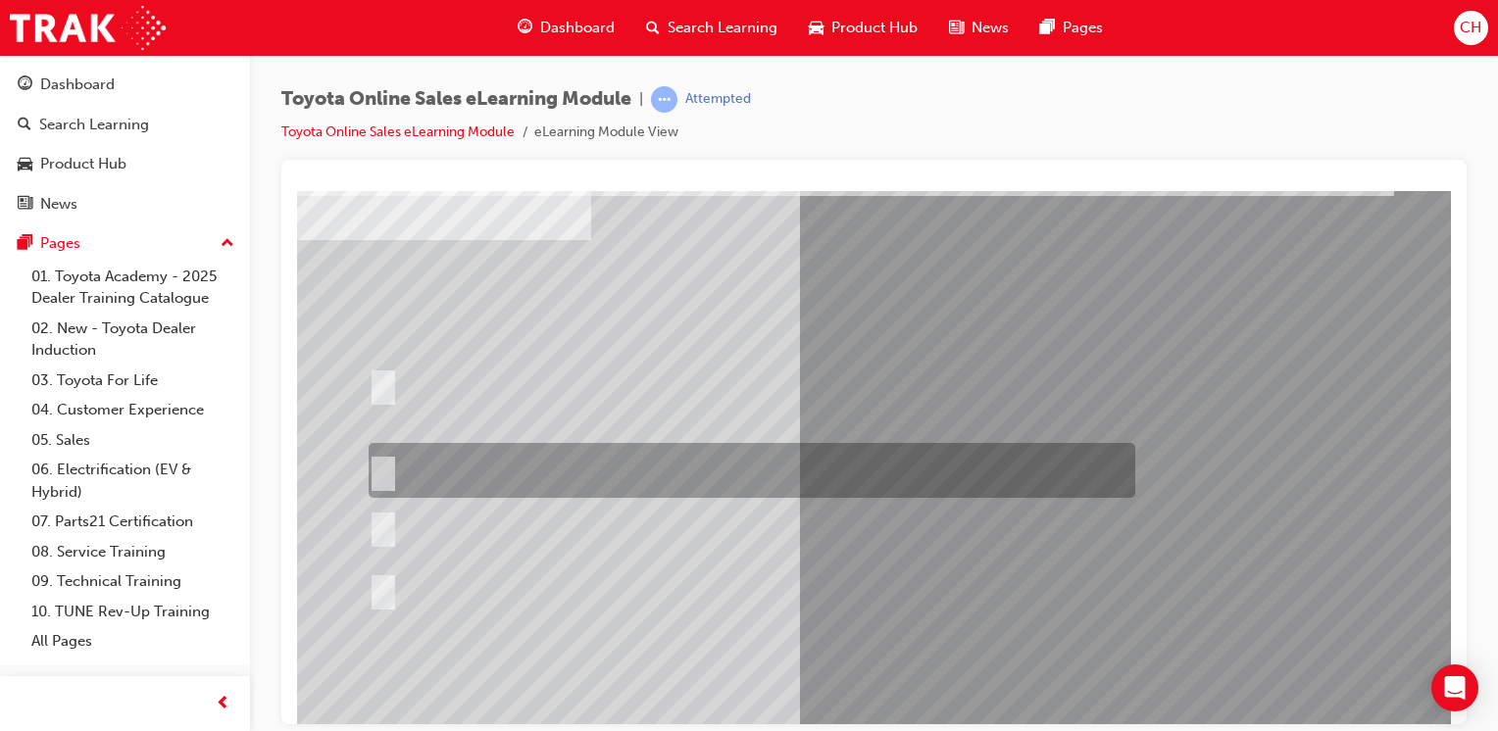
click at [585, 448] on div at bounding box center [747, 470] width 766 height 55
radio input "false"
radio input "true"
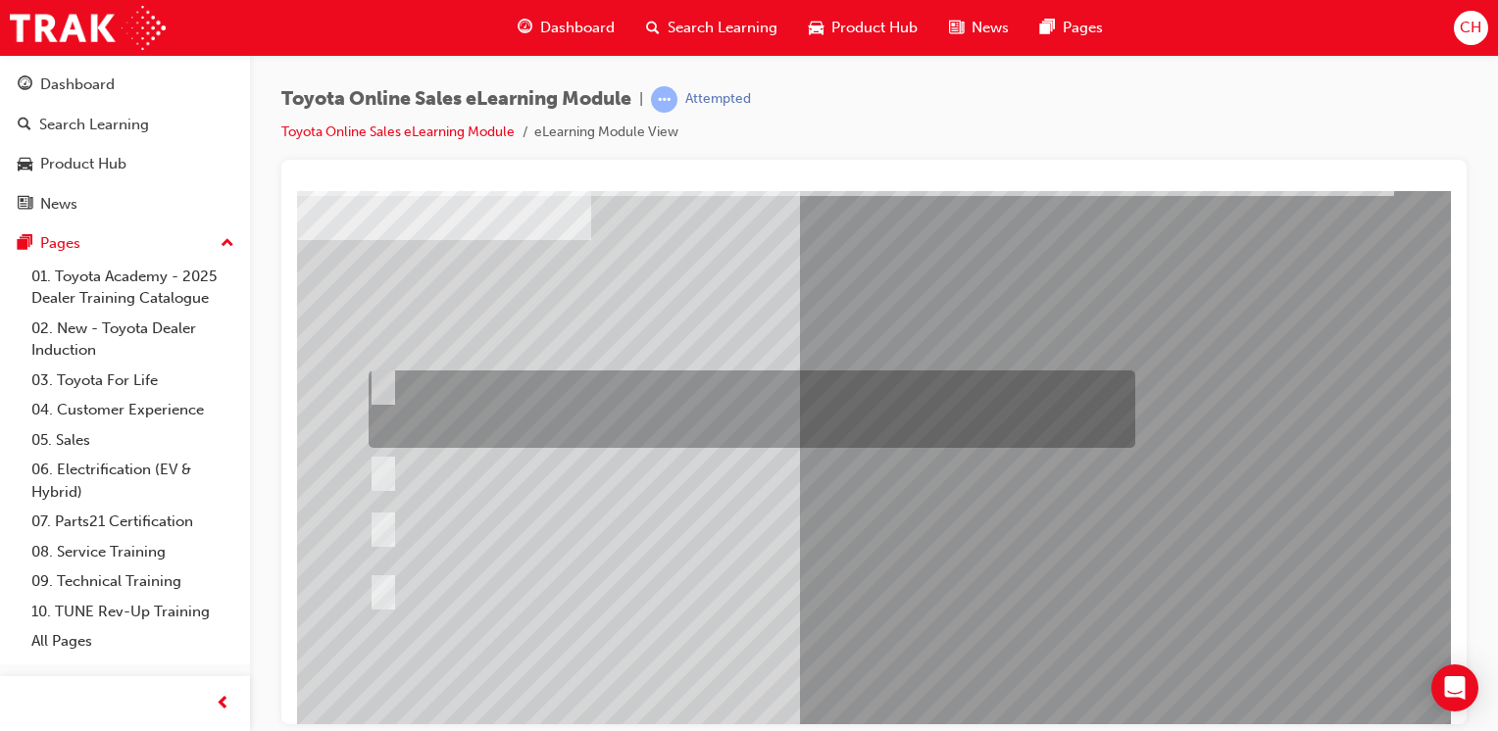
click at [587, 405] on div at bounding box center [747, 408] width 766 height 77
radio input "true"
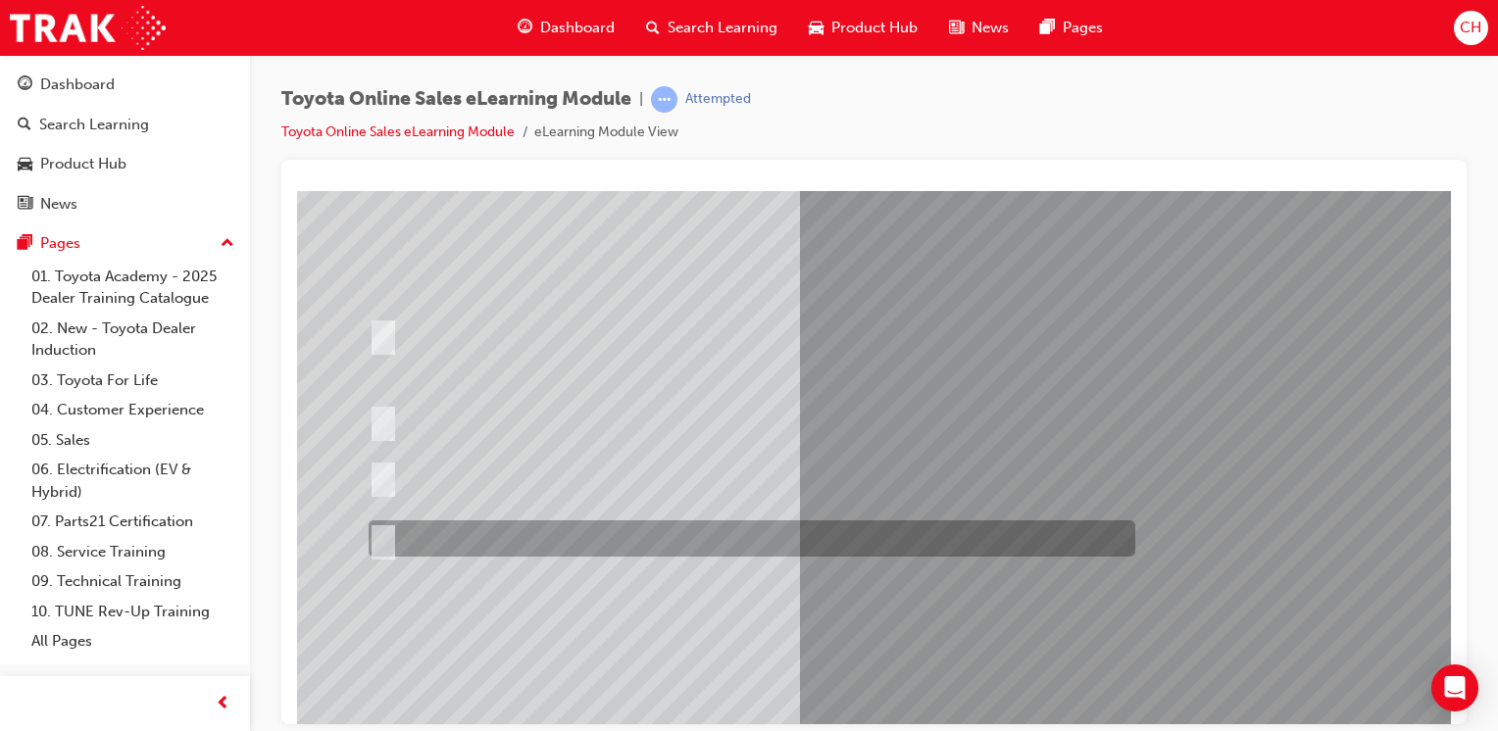
scroll to position [196, 0]
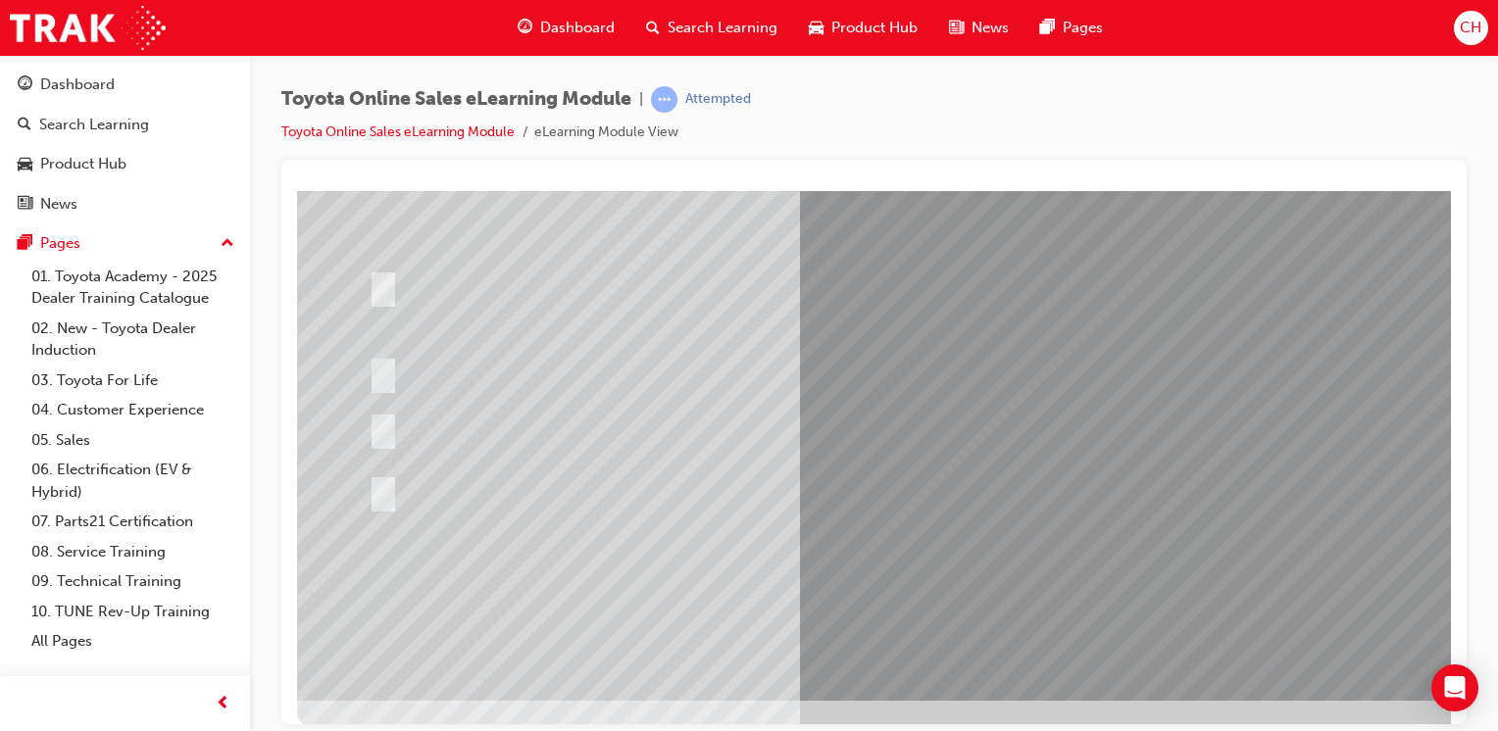
click at [660, 370] on div at bounding box center [747, 372] width 766 height 55
click at [923, 490] on div at bounding box center [747, 490] width 766 height 36
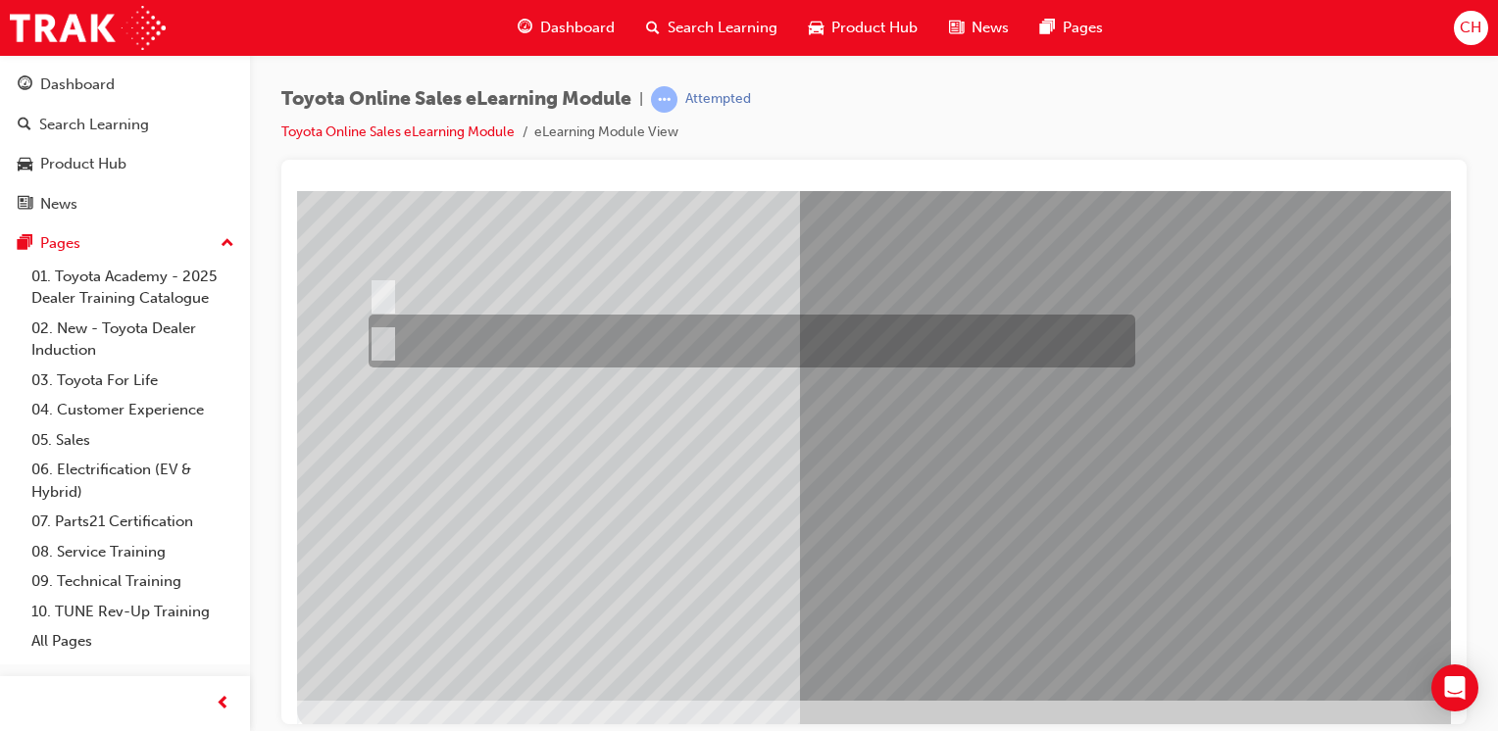
scroll to position [0, 0]
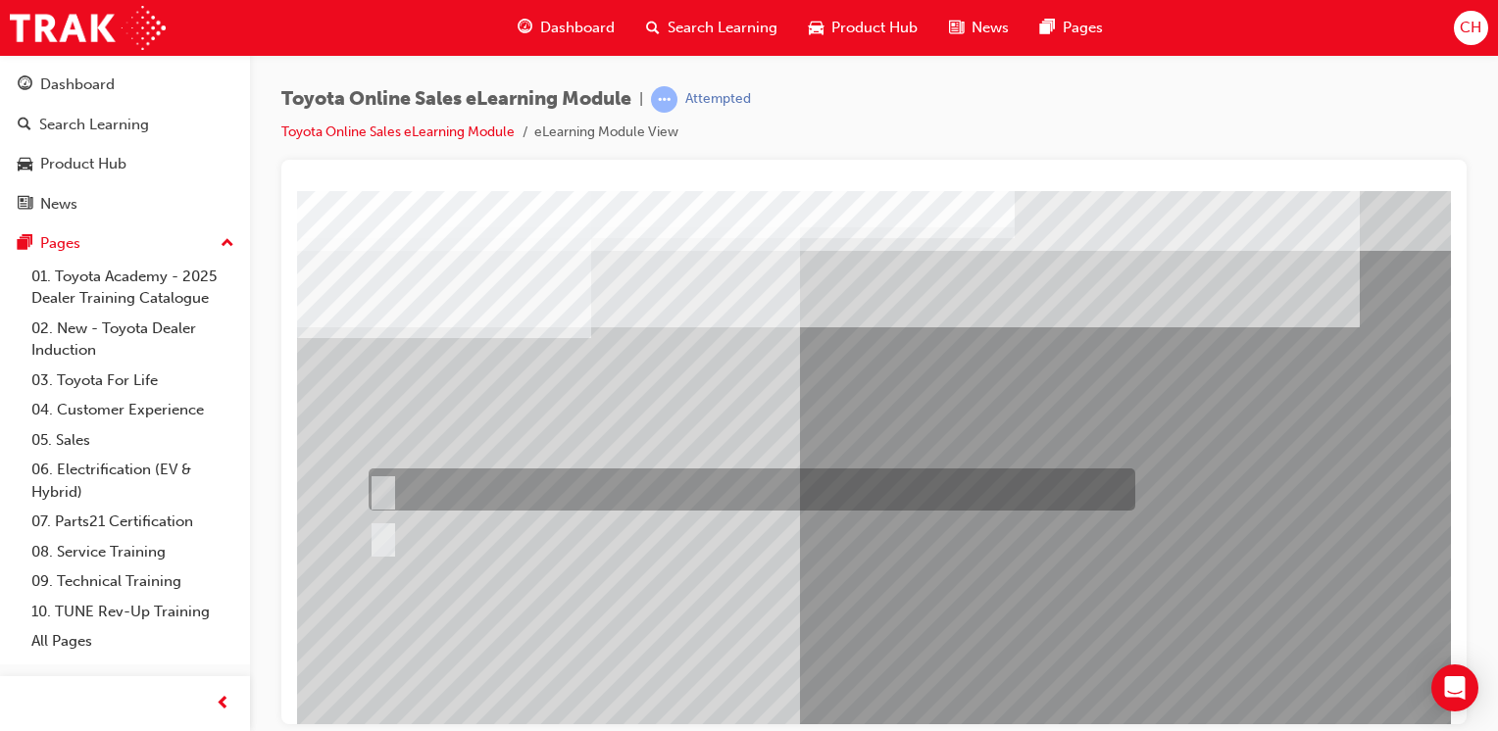
click at [612, 493] on div at bounding box center [747, 490] width 766 height 42
radio input "true"
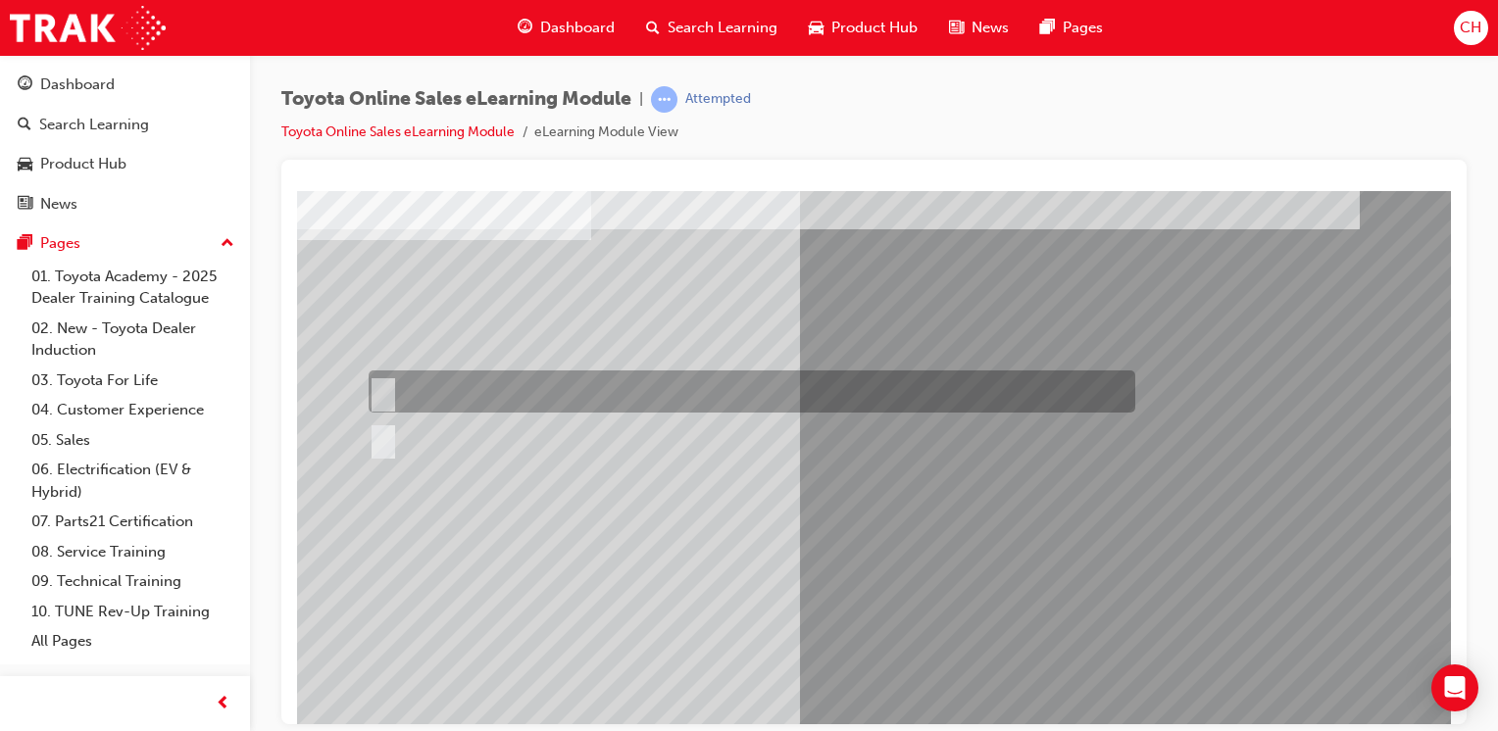
scroll to position [196, 0]
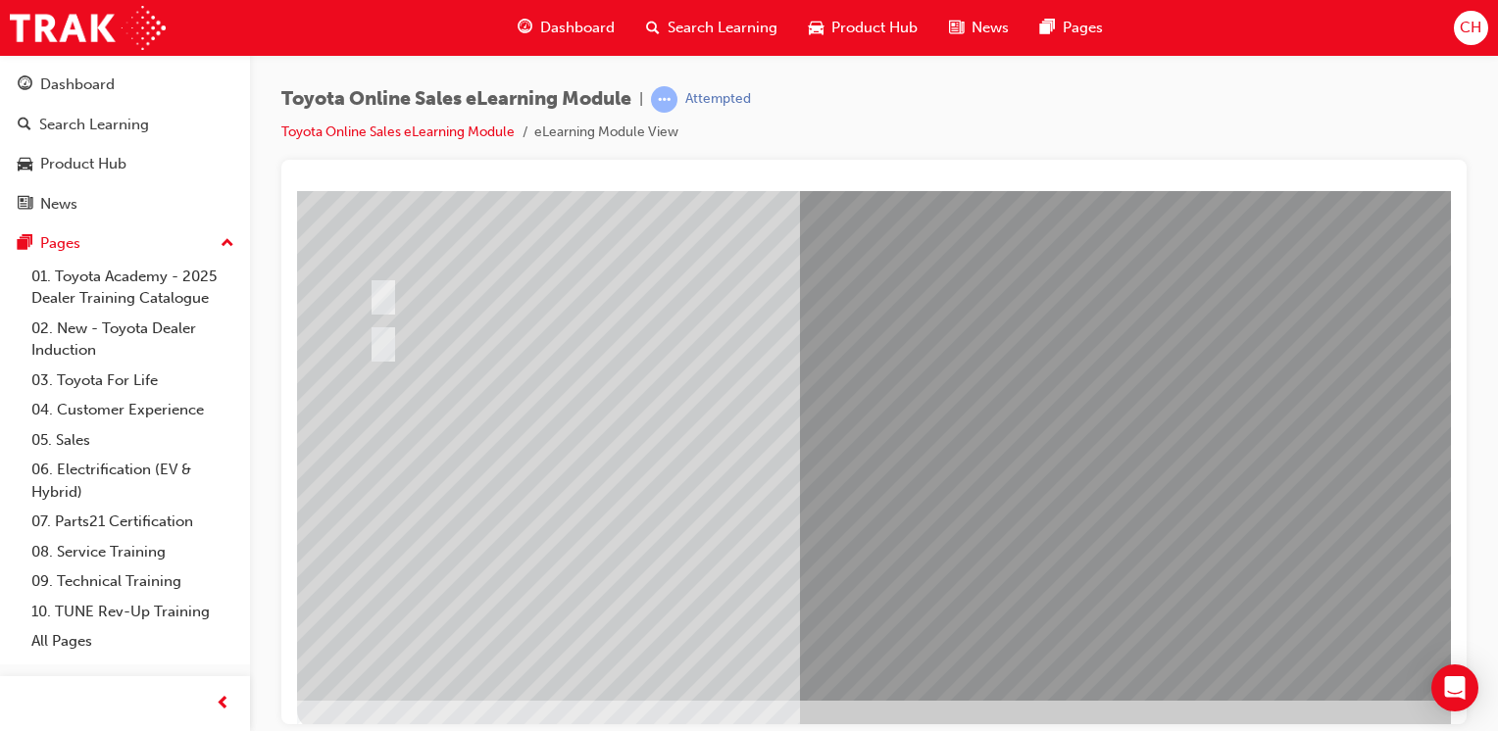
scroll to position [0, 0]
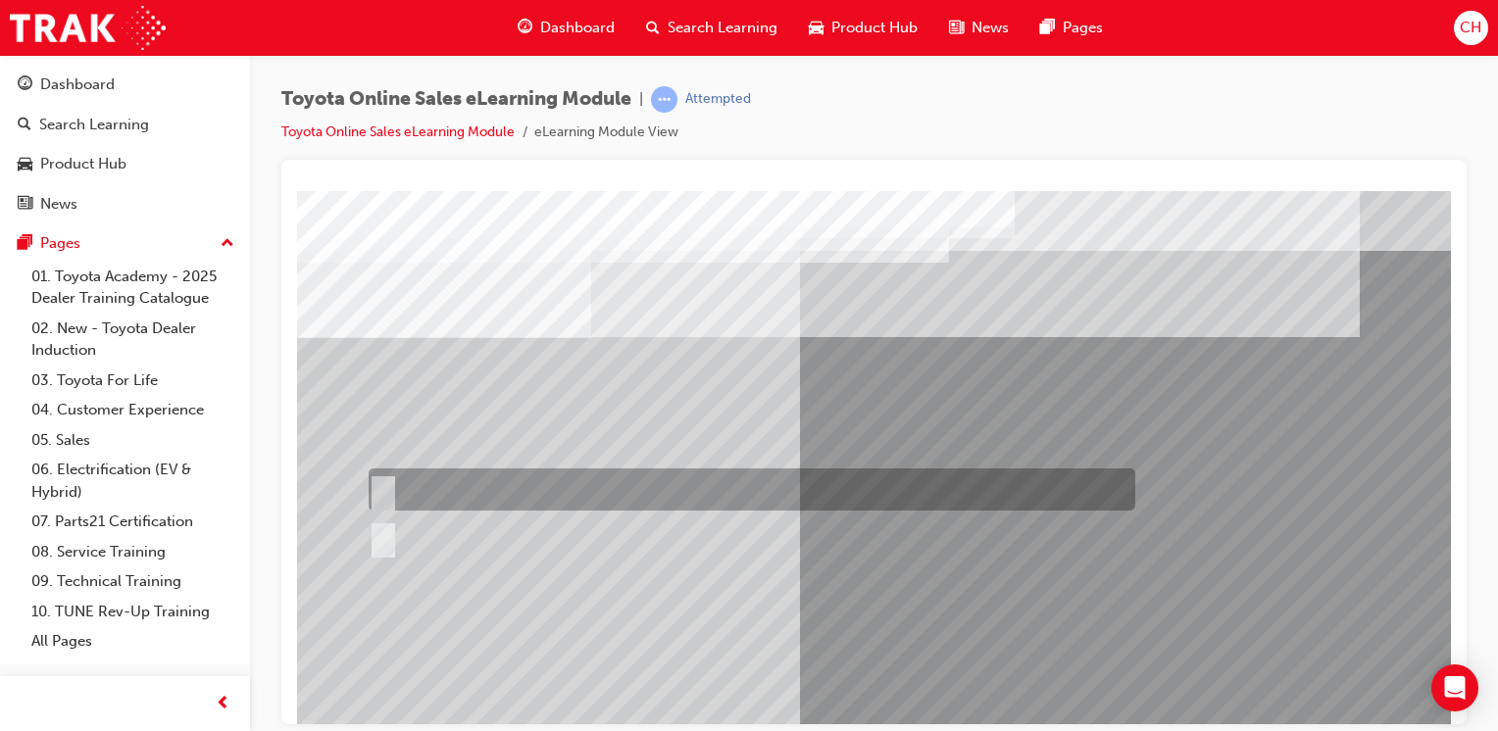
click at [518, 493] on div at bounding box center [747, 490] width 766 height 42
radio input "true"
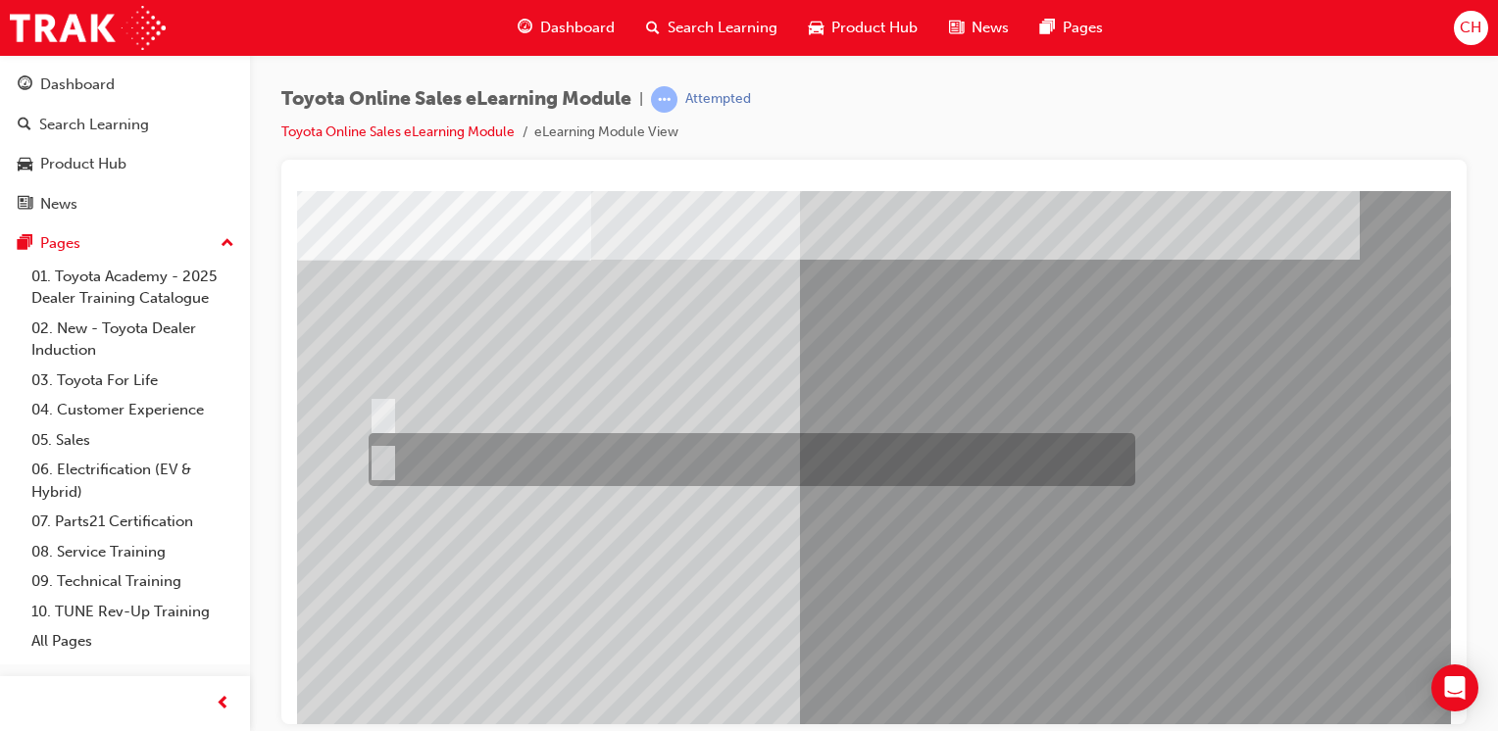
scroll to position [196, 0]
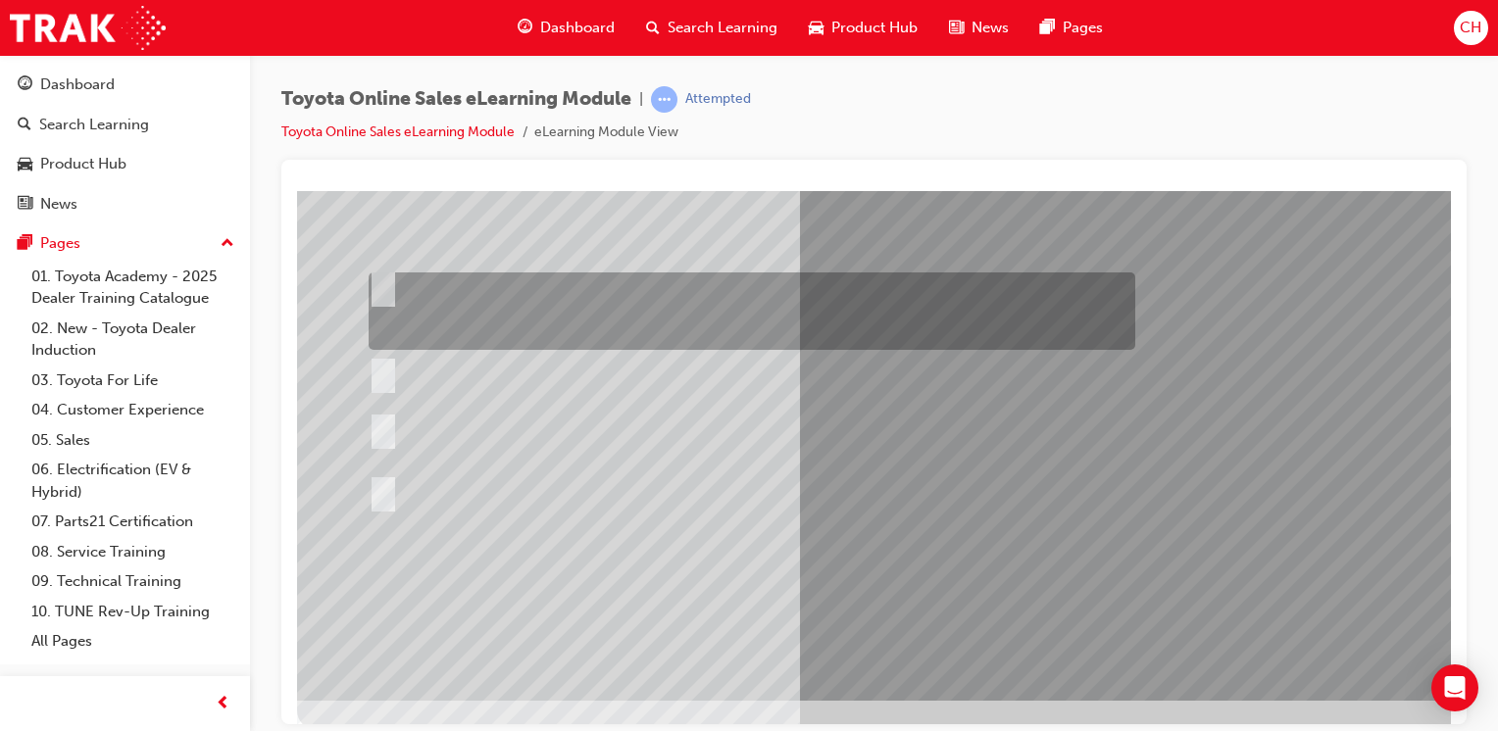
scroll to position [0, 0]
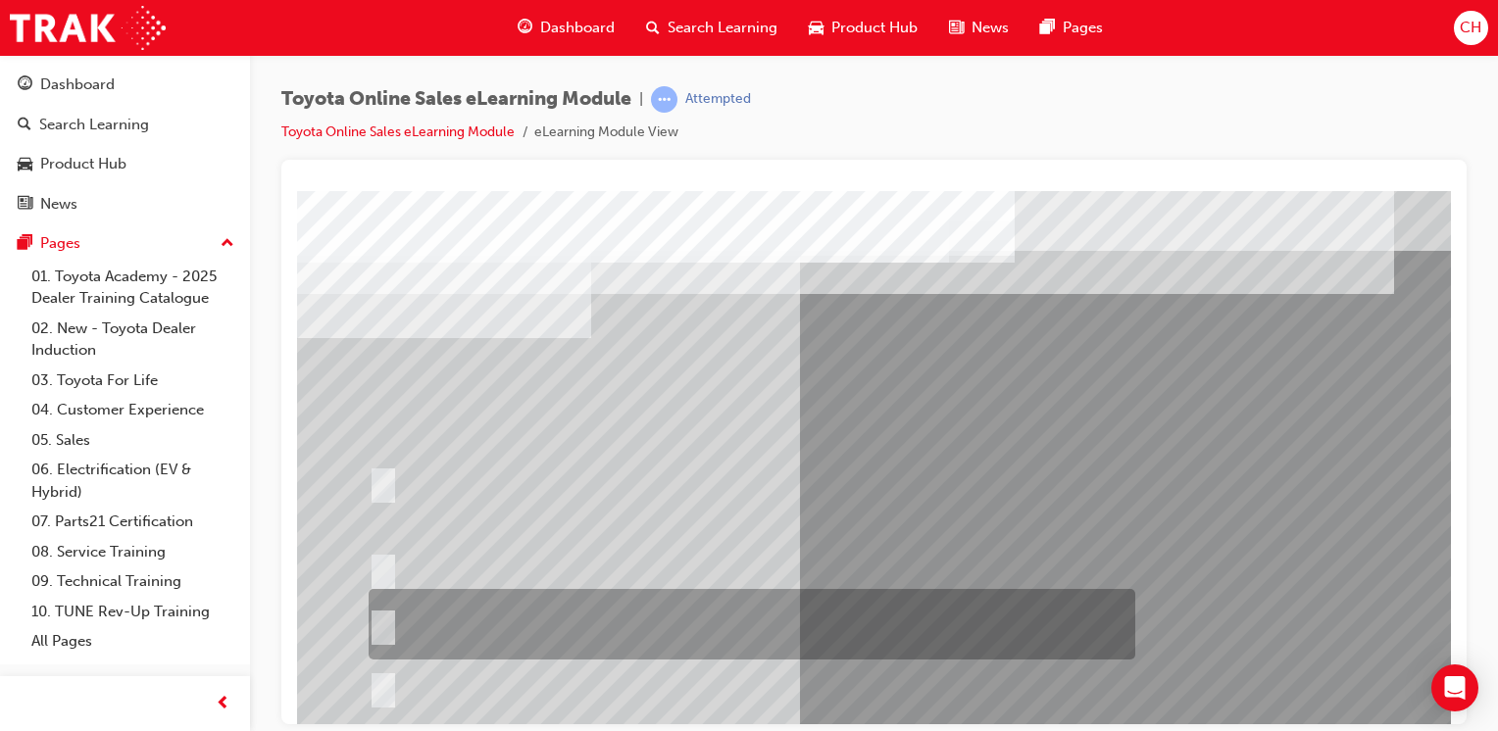
click at [686, 612] on div at bounding box center [747, 624] width 766 height 71
radio input "true"
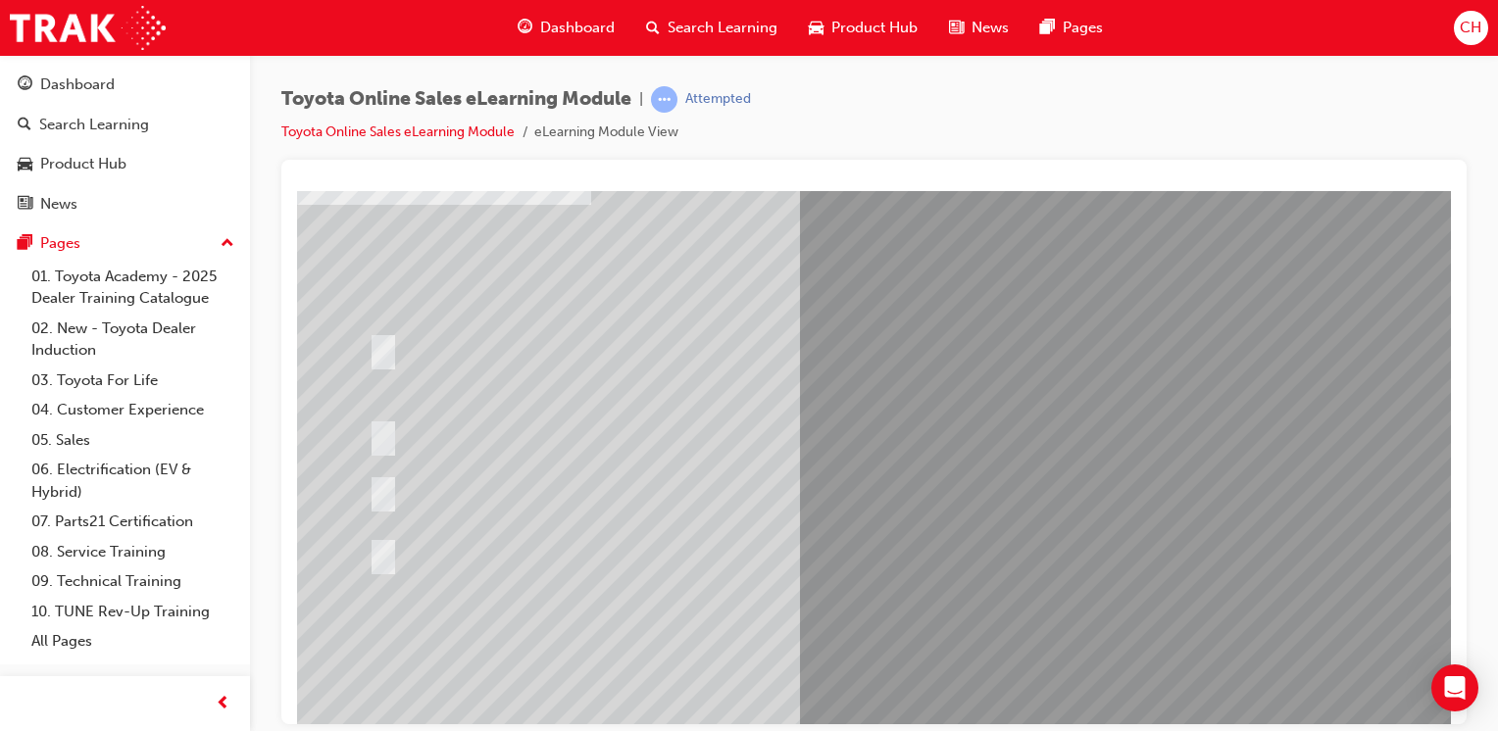
scroll to position [196, 0]
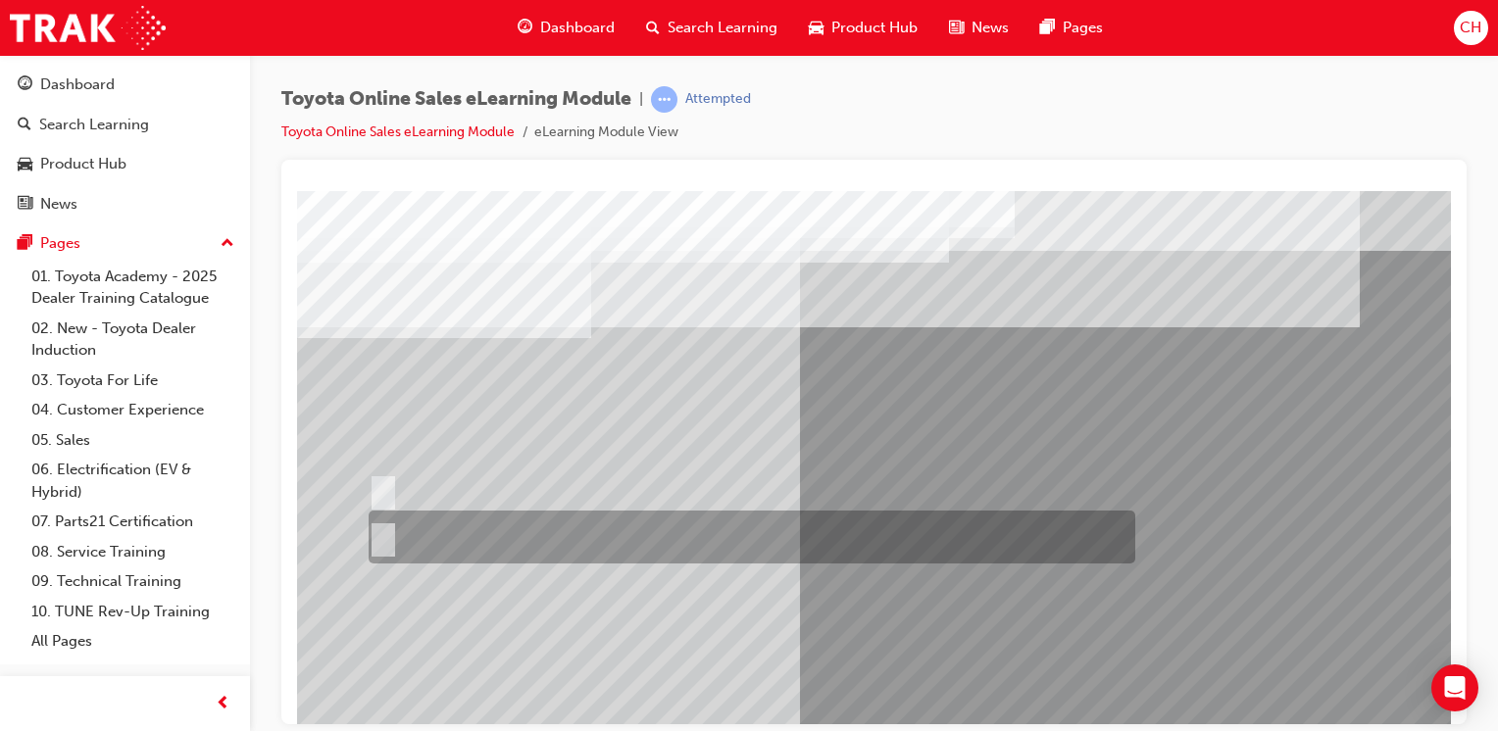
click at [771, 532] on div at bounding box center [747, 537] width 766 height 53
radio input "true"
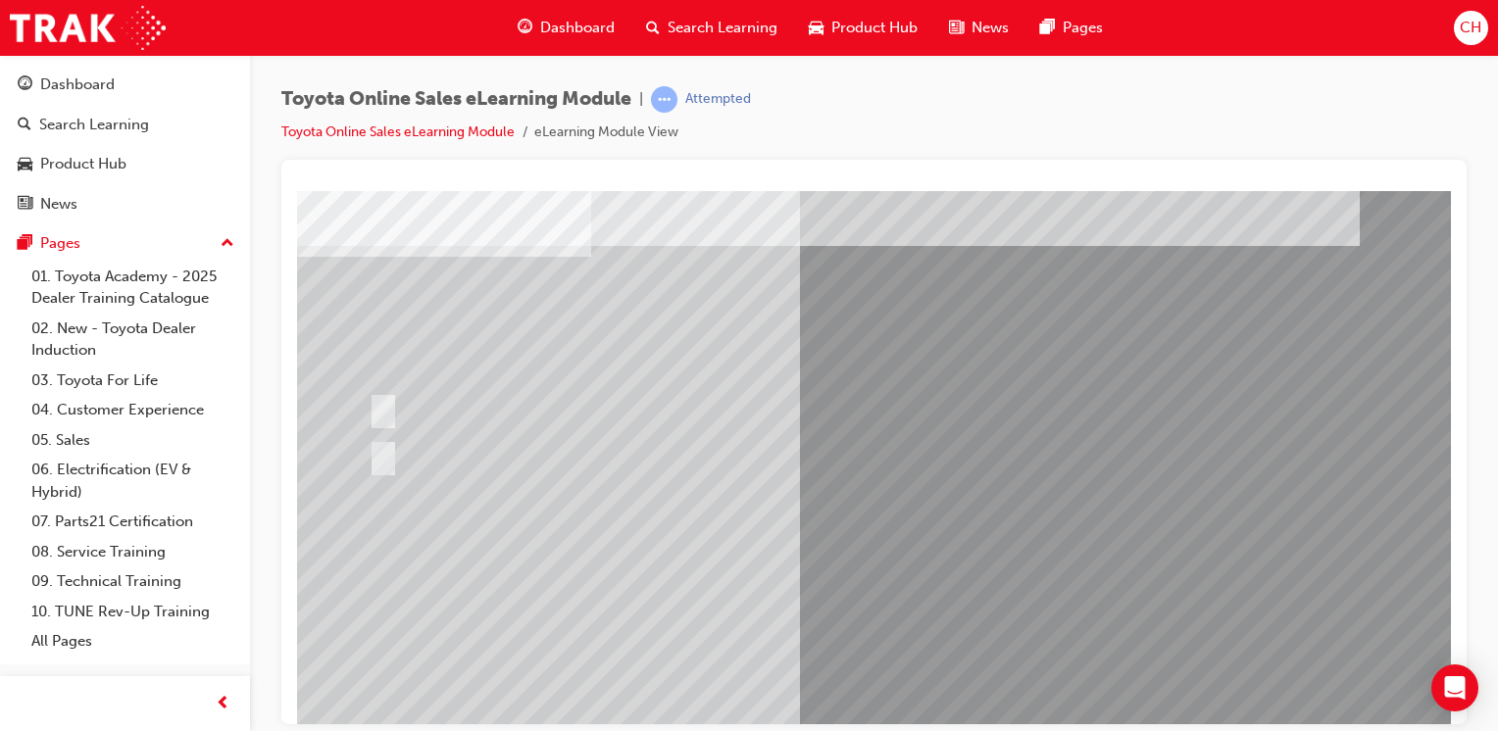
scroll to position [196, 0]
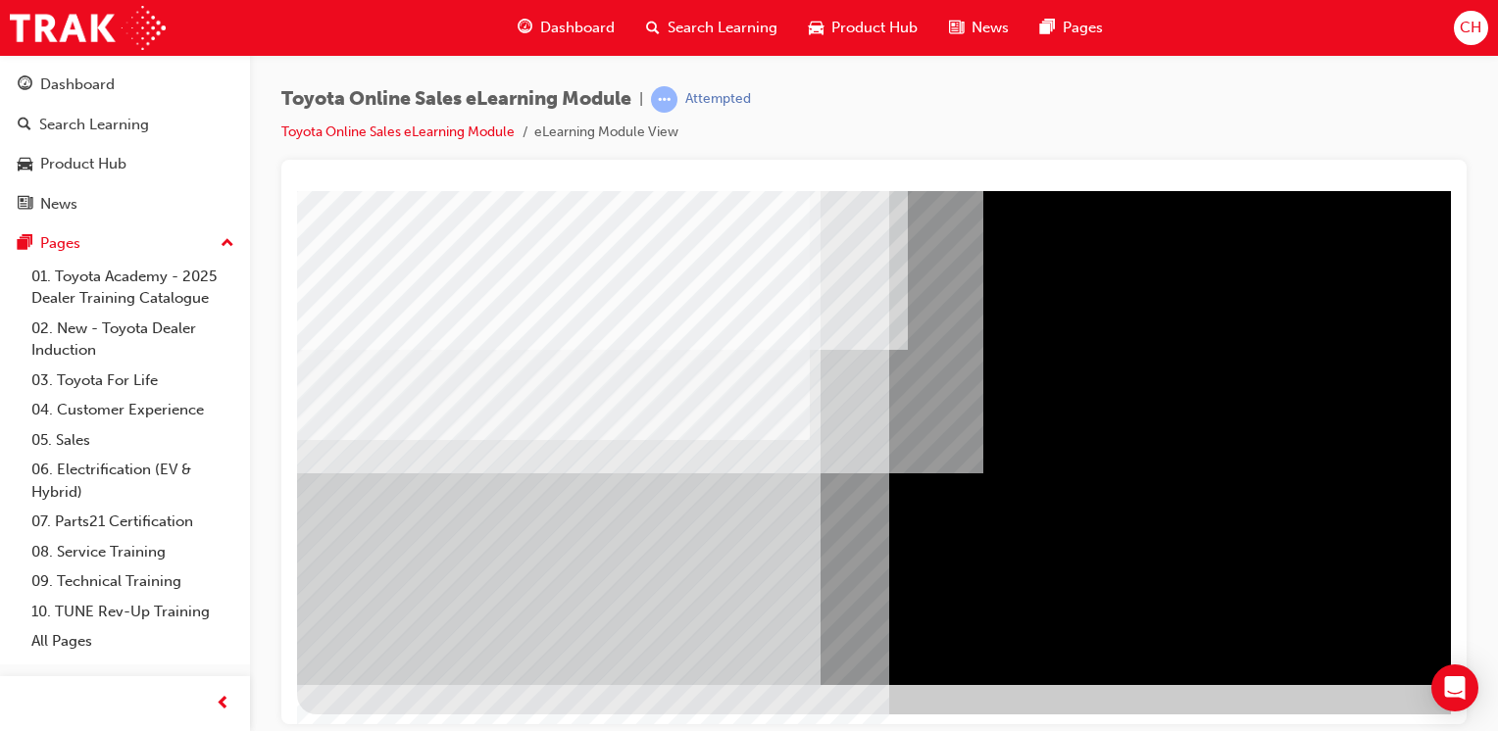
scroll to position [216, 0]
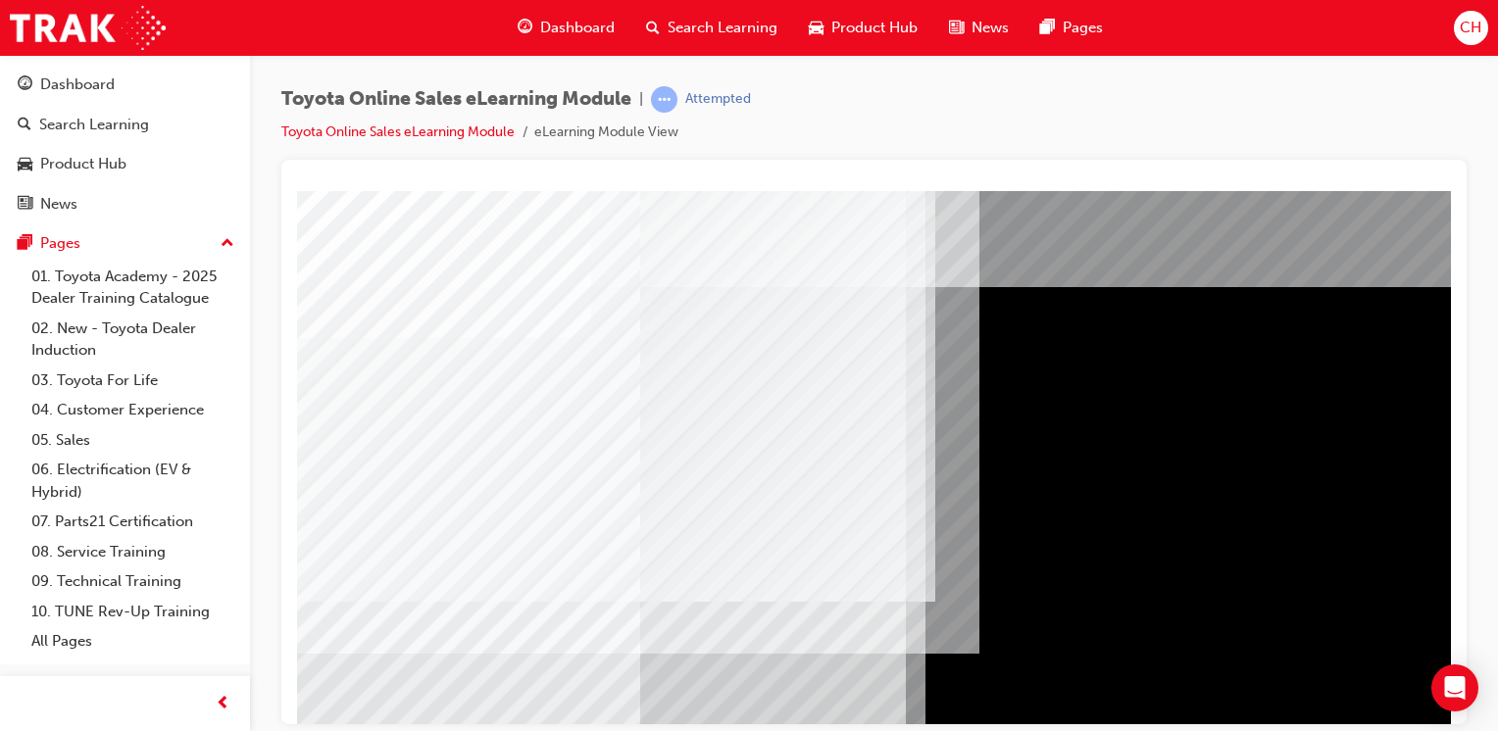
scroll to position [0, 194]
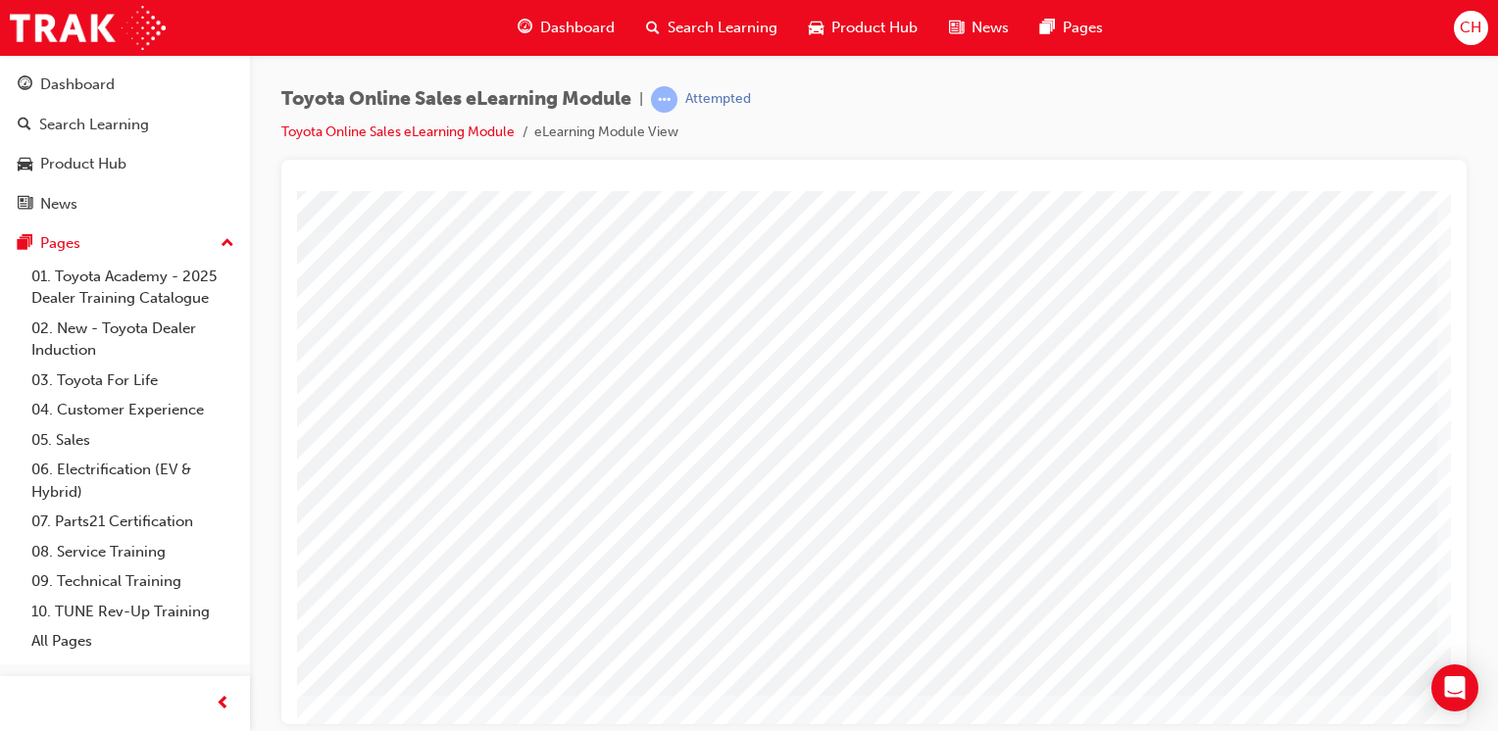
scroll to position [216, 194]
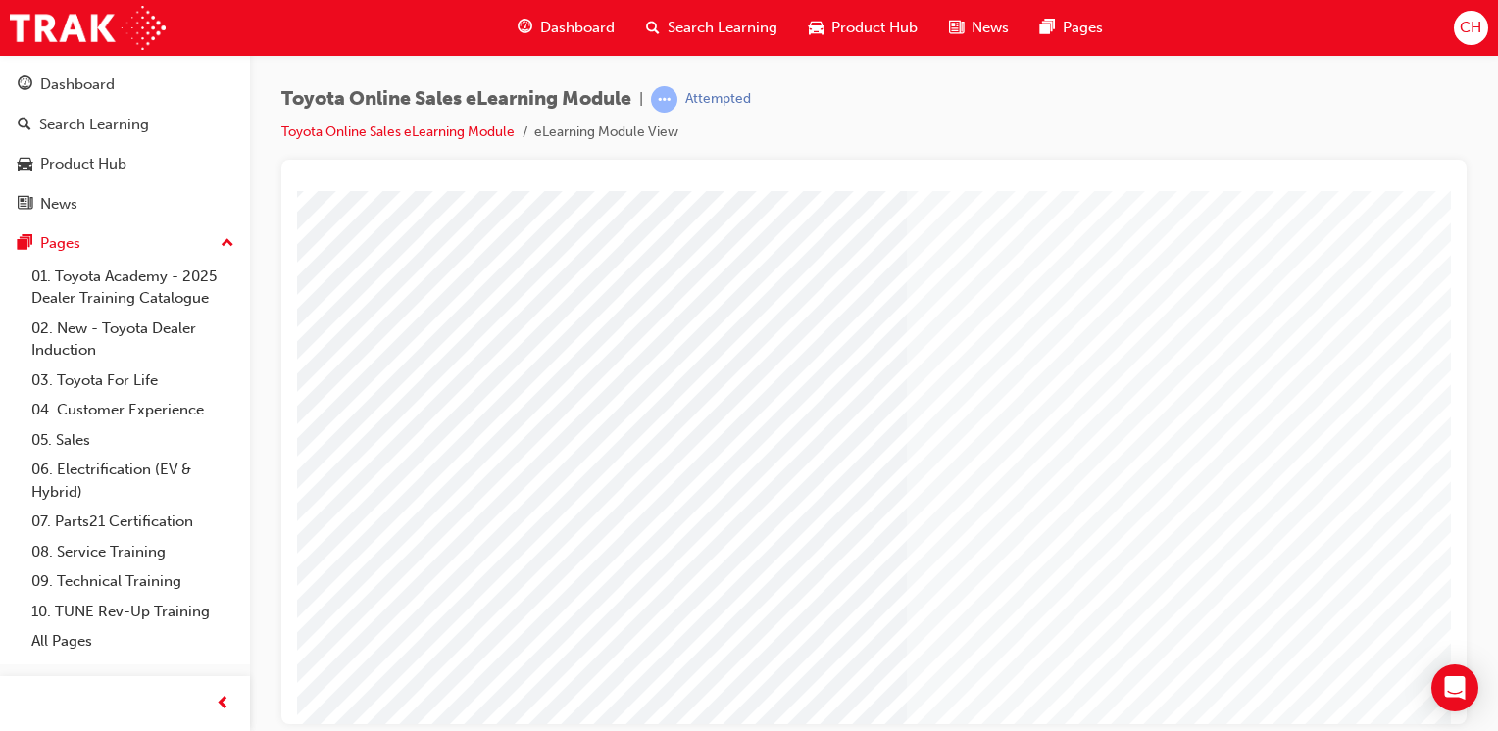
scroll to position [216, 0]
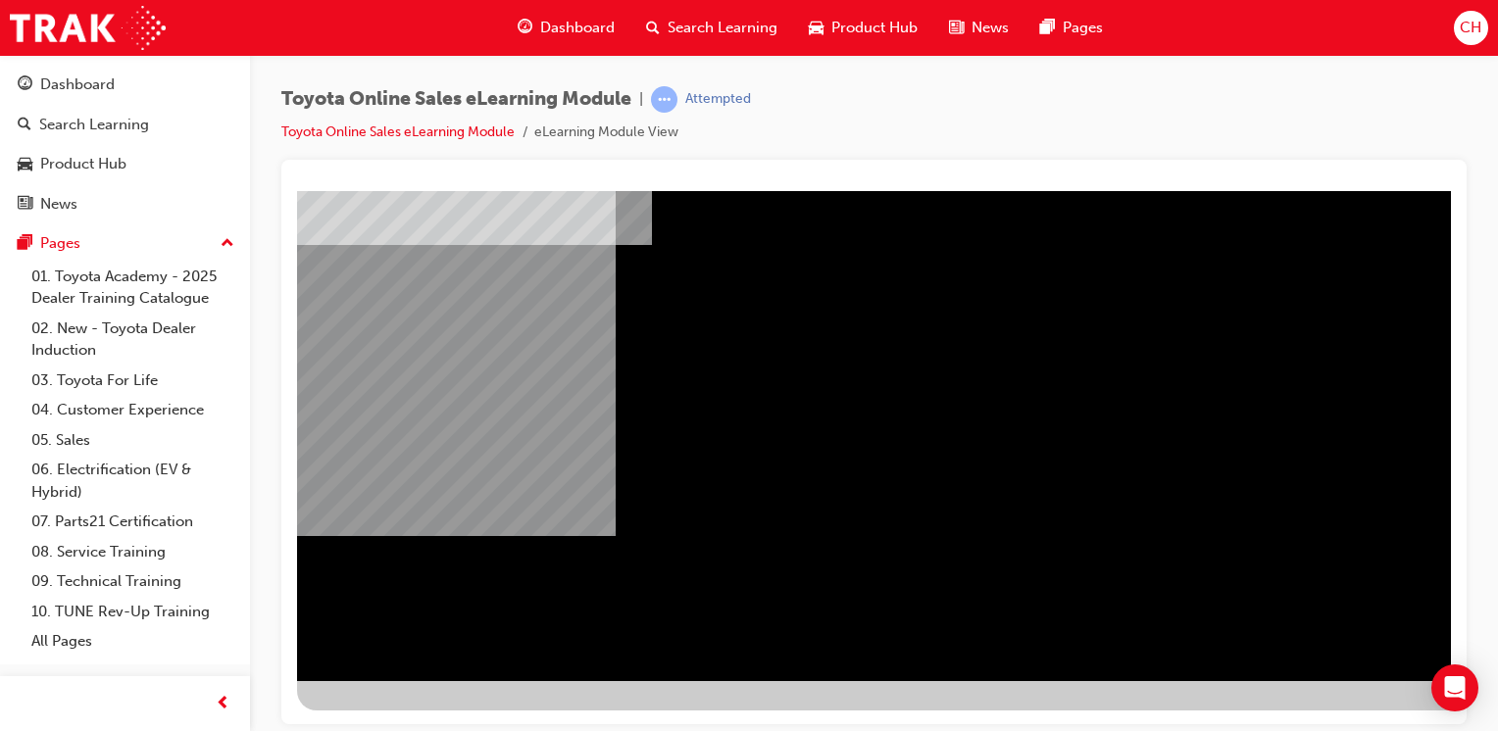
scroll to position [0, 0]
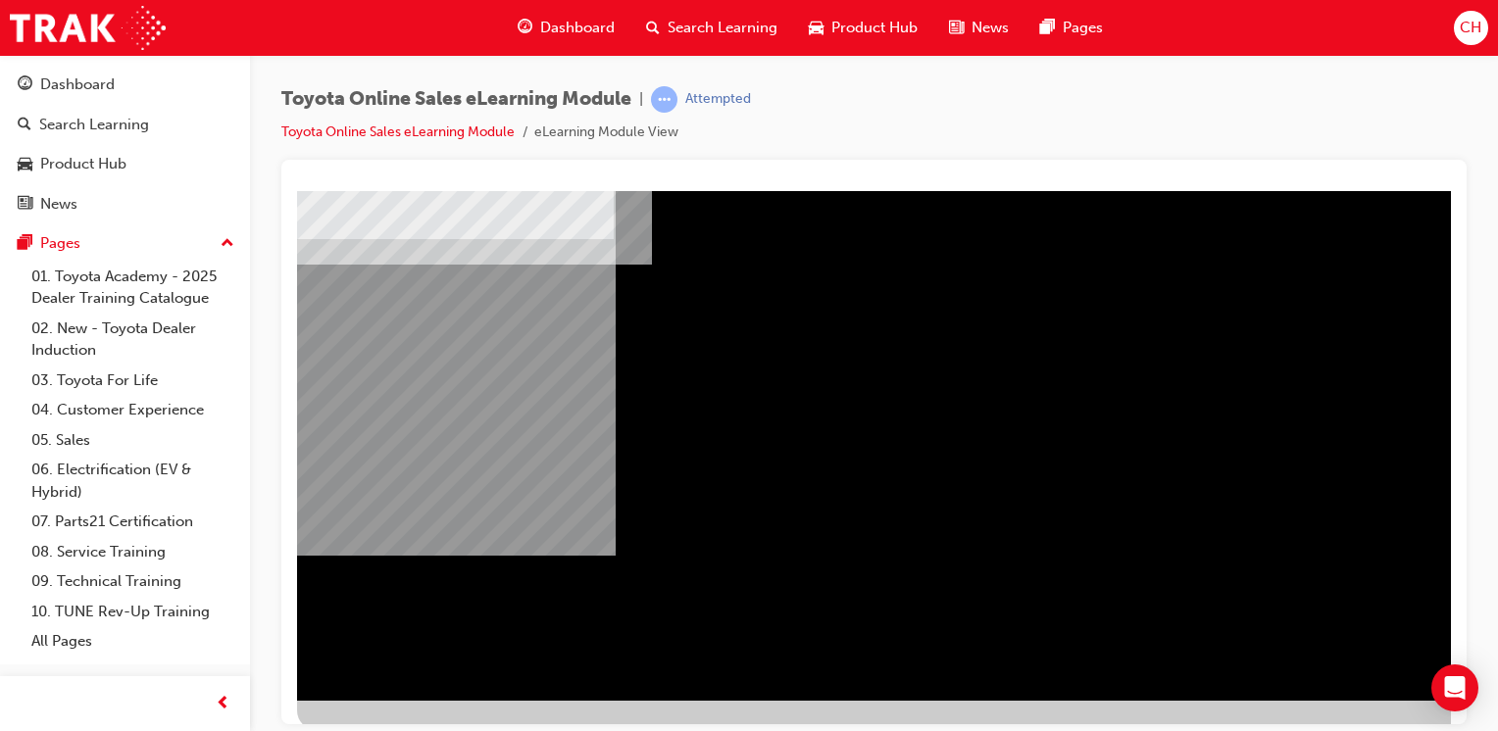
scroll to position [216, 0]
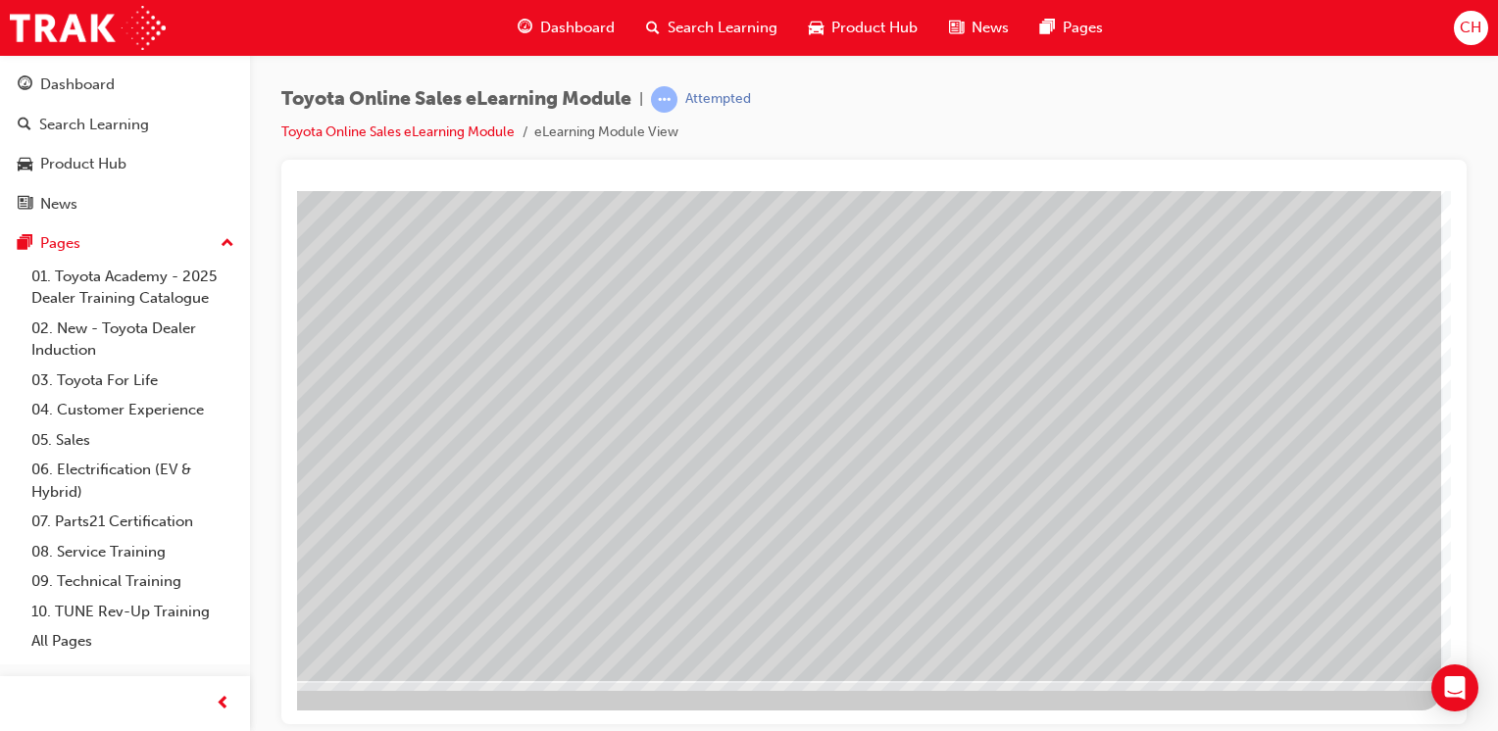
scroll to position [0, 0]
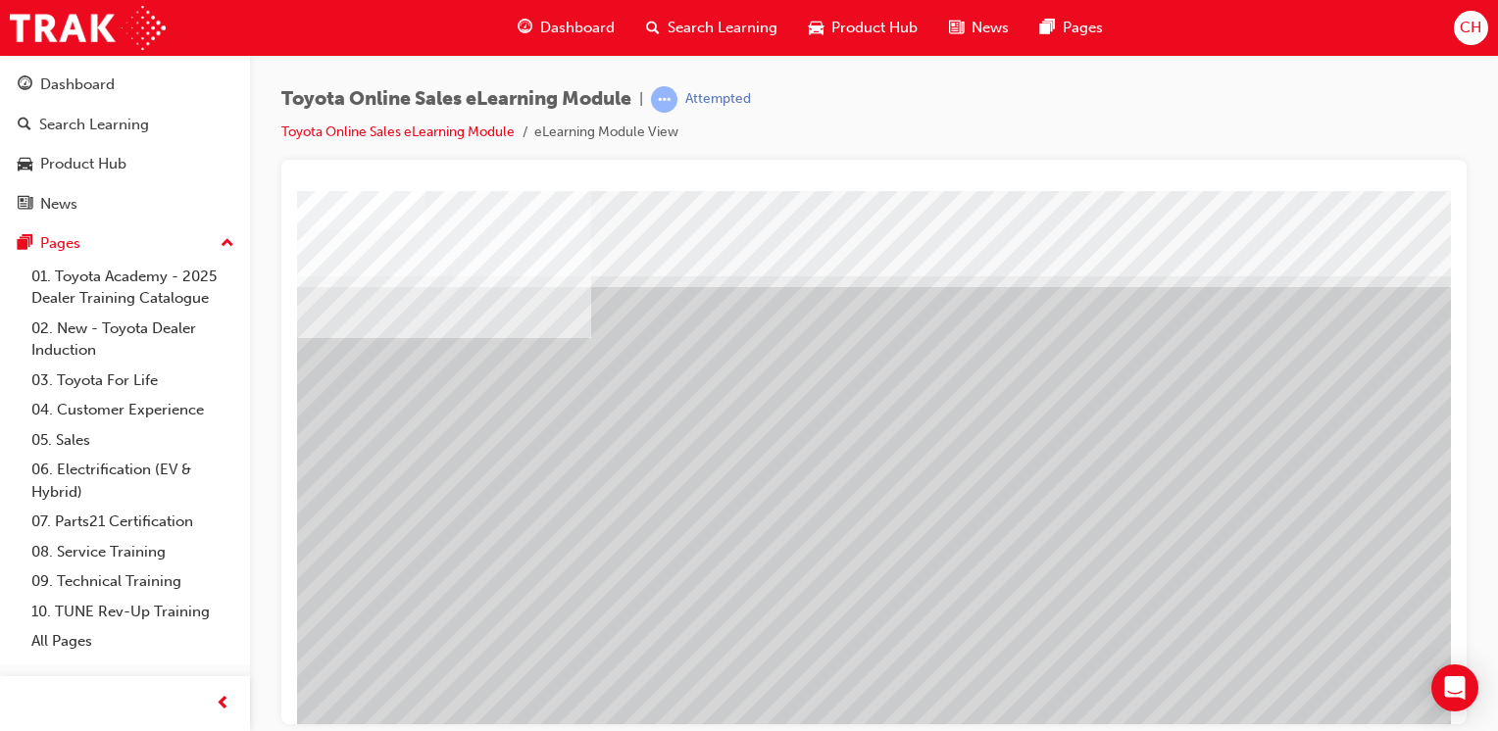
drag, startPoint x: 512, startPoint y: 492, endPoint x: 771, endPoint y: 485, distance: 259.8
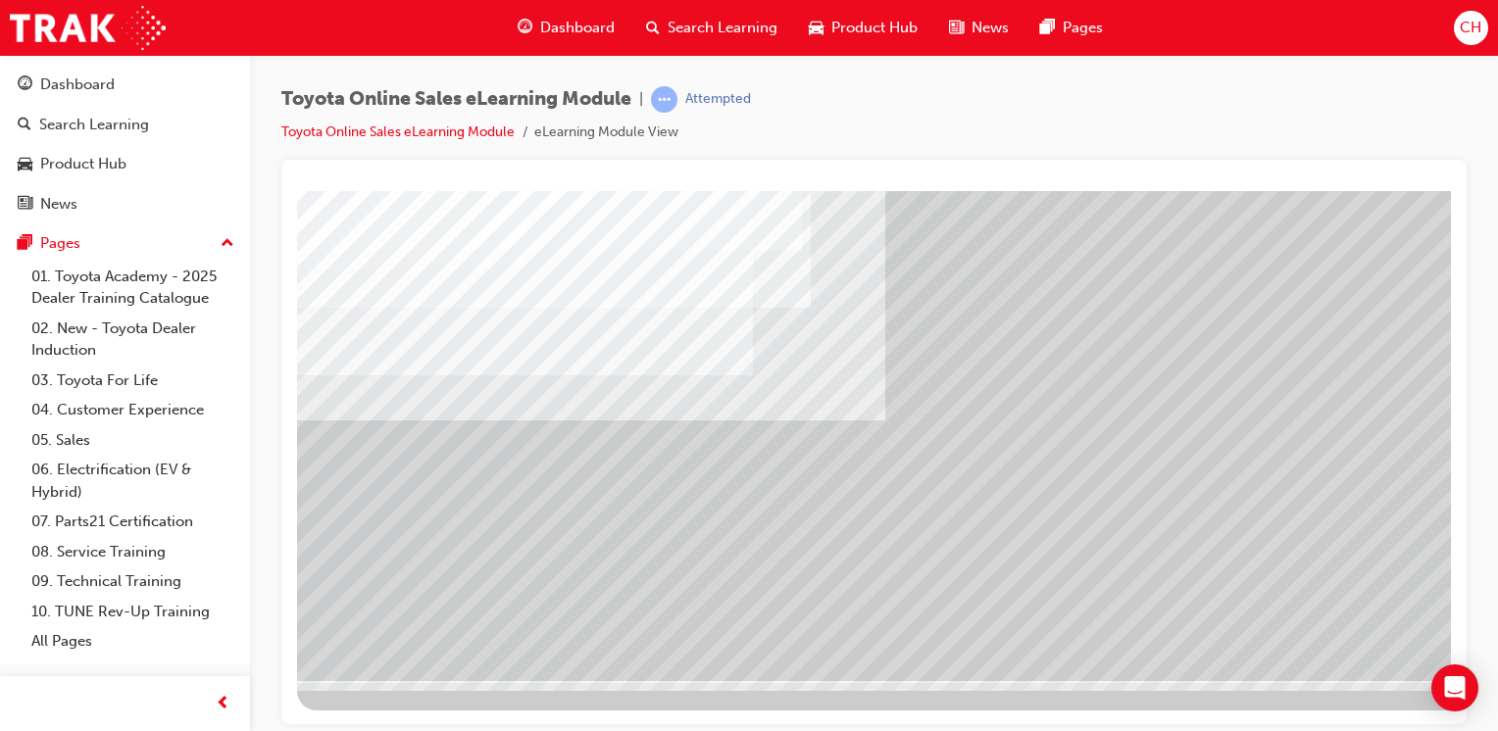
drag, startPoint x: 1078, startPoint y: 364, endPoint x: 1190, endPoint y: 367, distance: 111.8
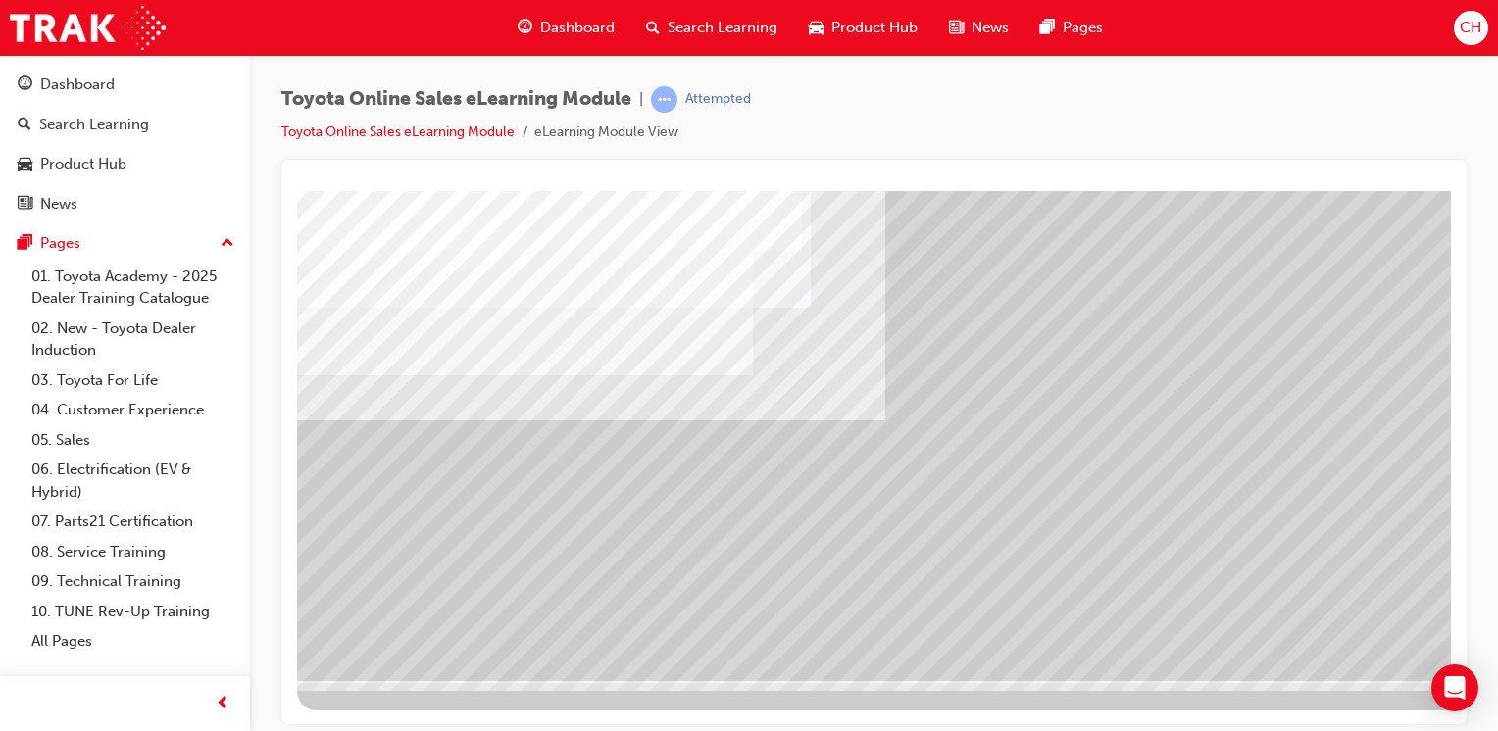
click at [1128, 186] on div at bounding box center [874, 183] width 1154 height 16
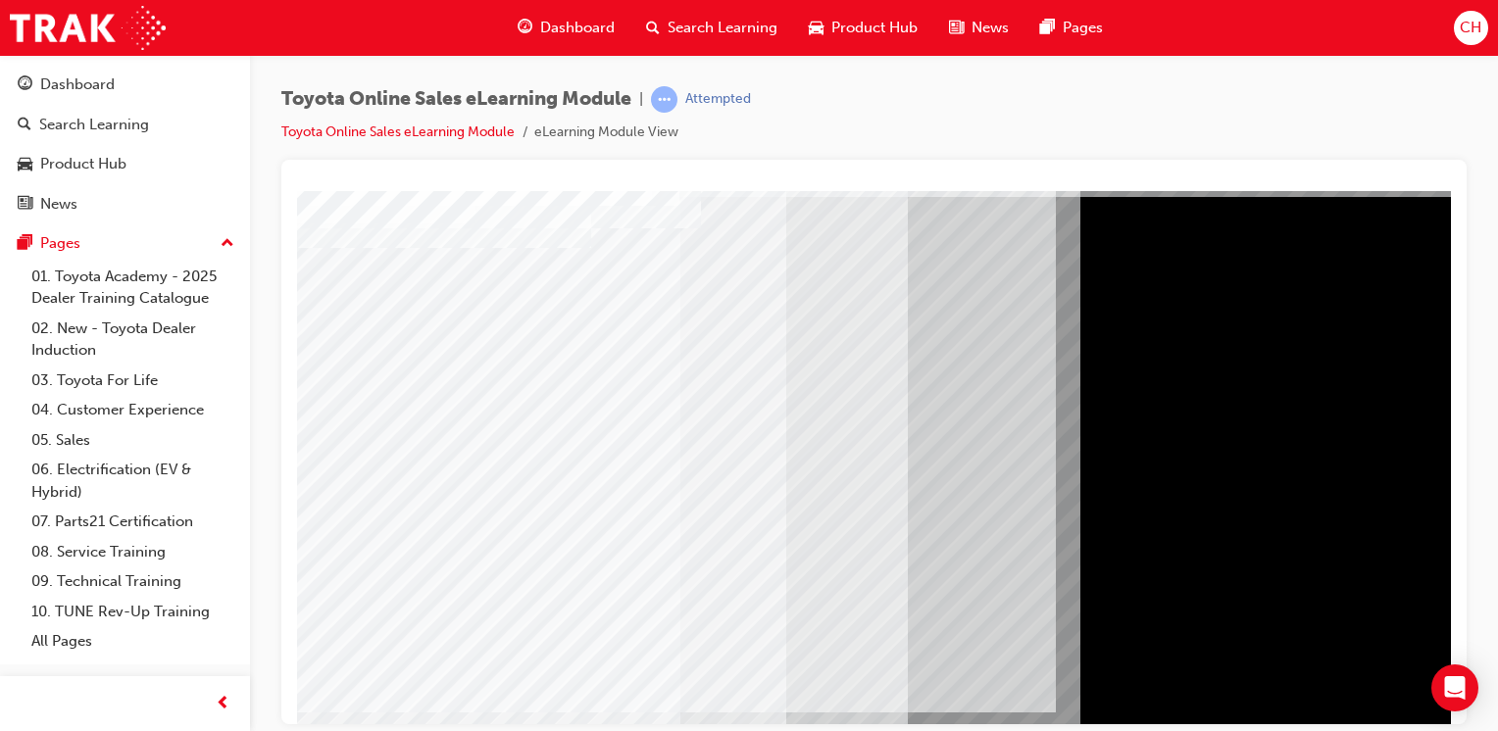
scroll to position [196, 0]
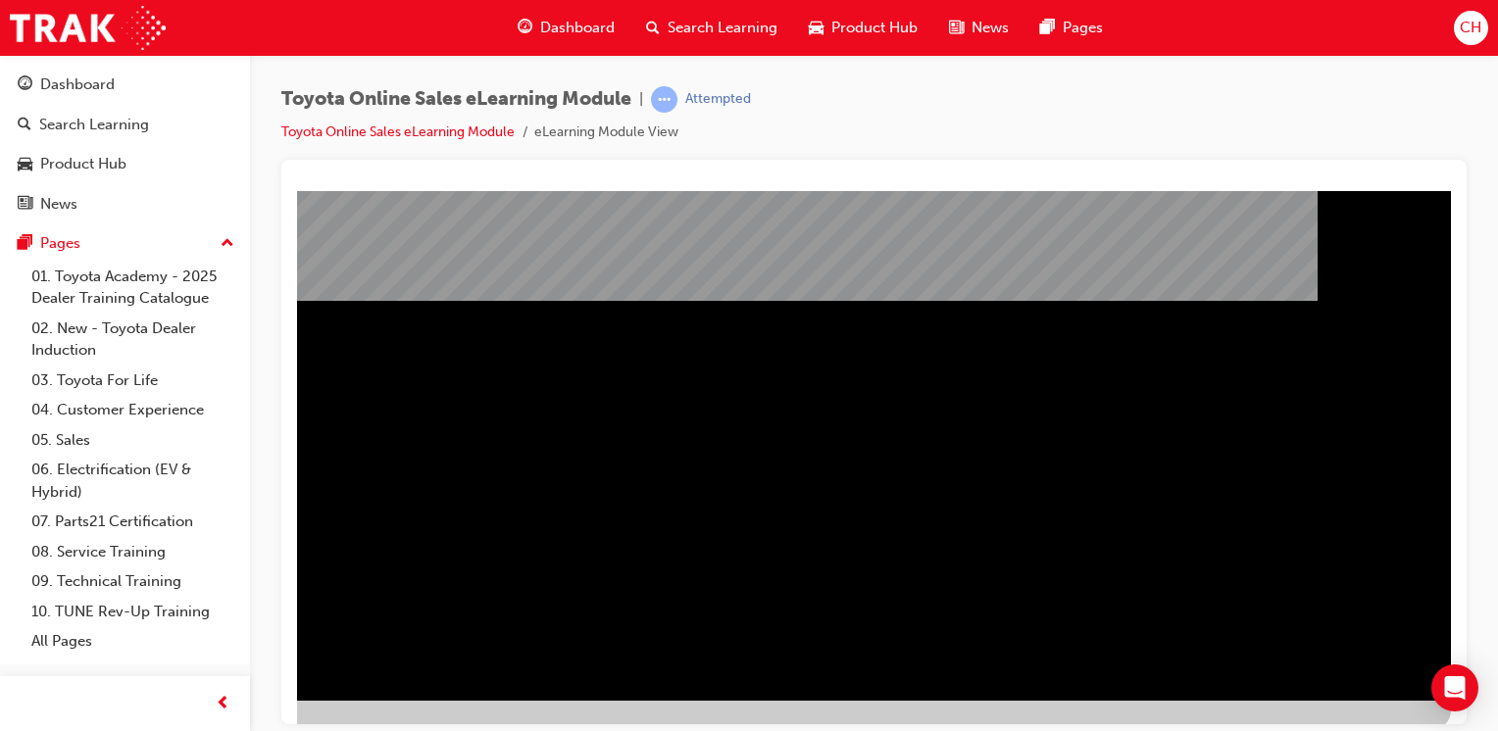
scroll to position [0, 0]
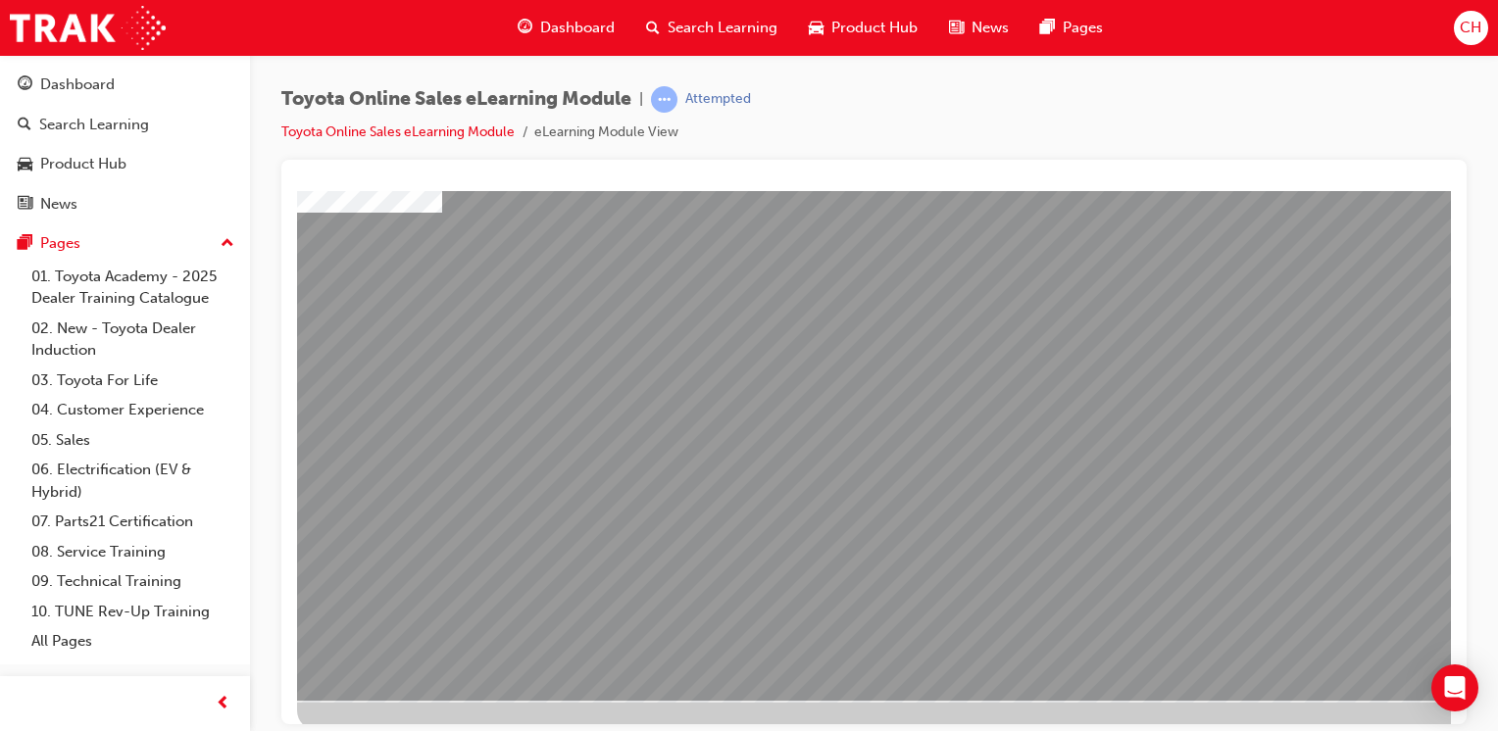
drag, startPoint x: 1015, startPoint y: 497, endPoint x: 1041, endPoint y: 496, distance: 25.5
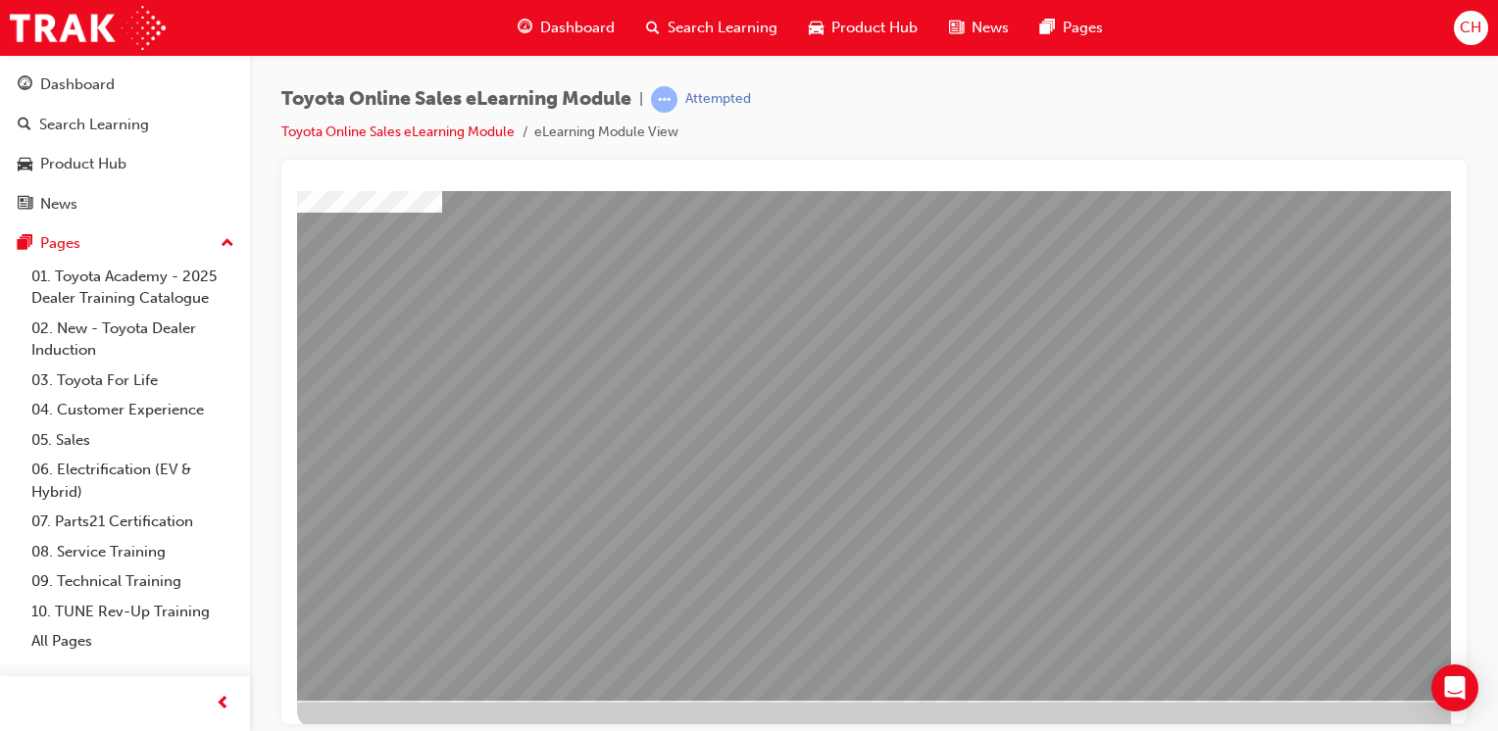
drag, startPoint x: 1306, startPoint y: 489, endPoint x: 1313, endPoint y: 514, distance: 25.7
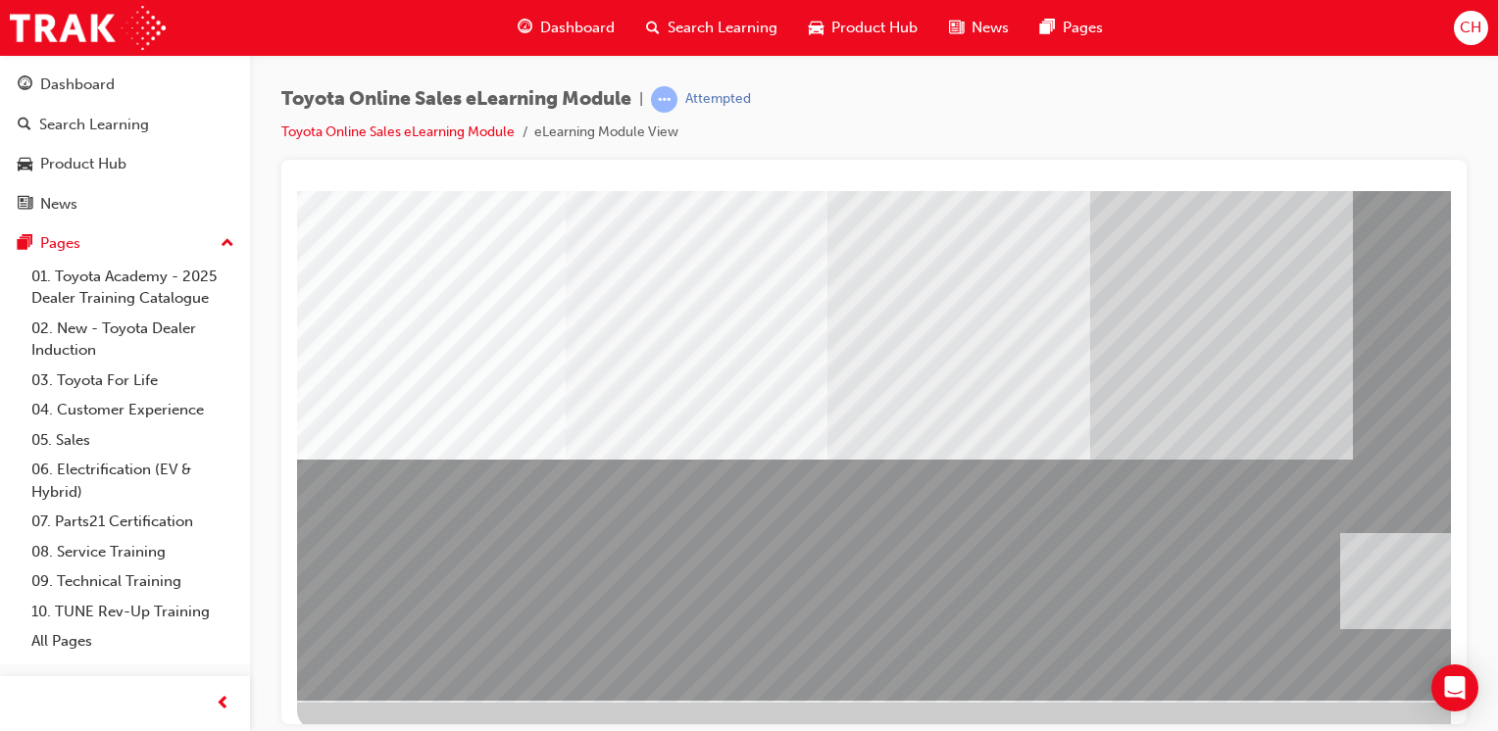
drag, startPoint x: 449, startPoint y: 580, endPoint x: 1484, endPoint y: 584, distance: 1035.0
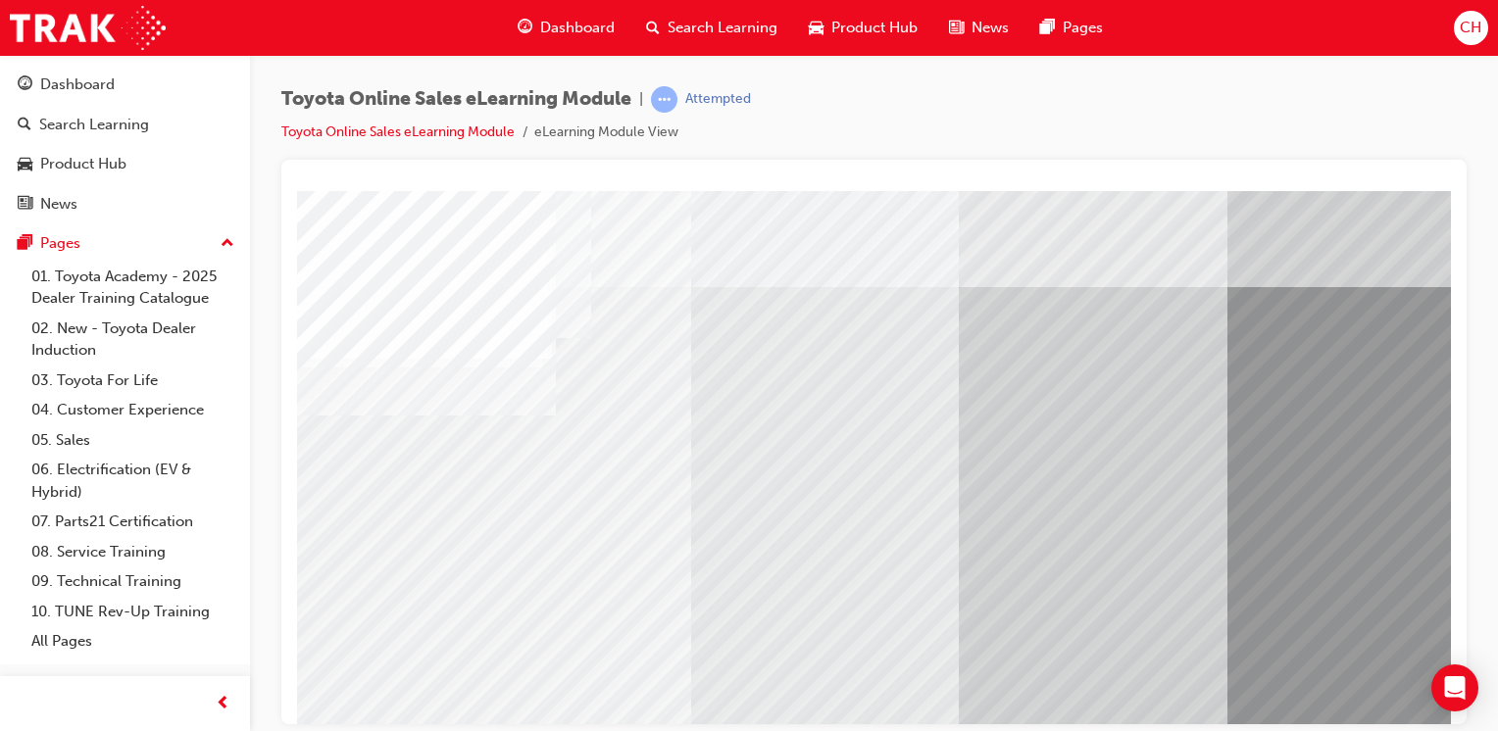
scroll to position [216, 0]
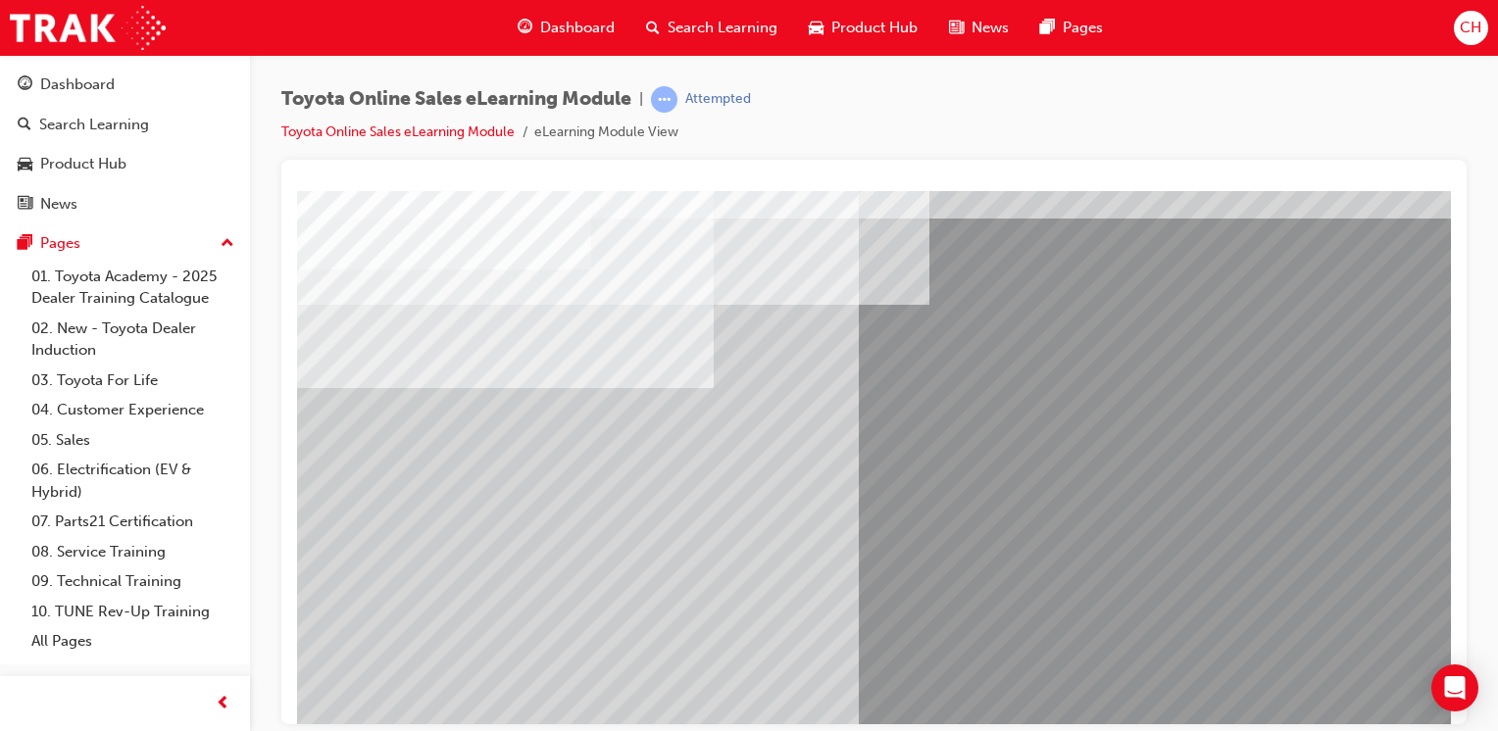
scroll to position [196, 0]
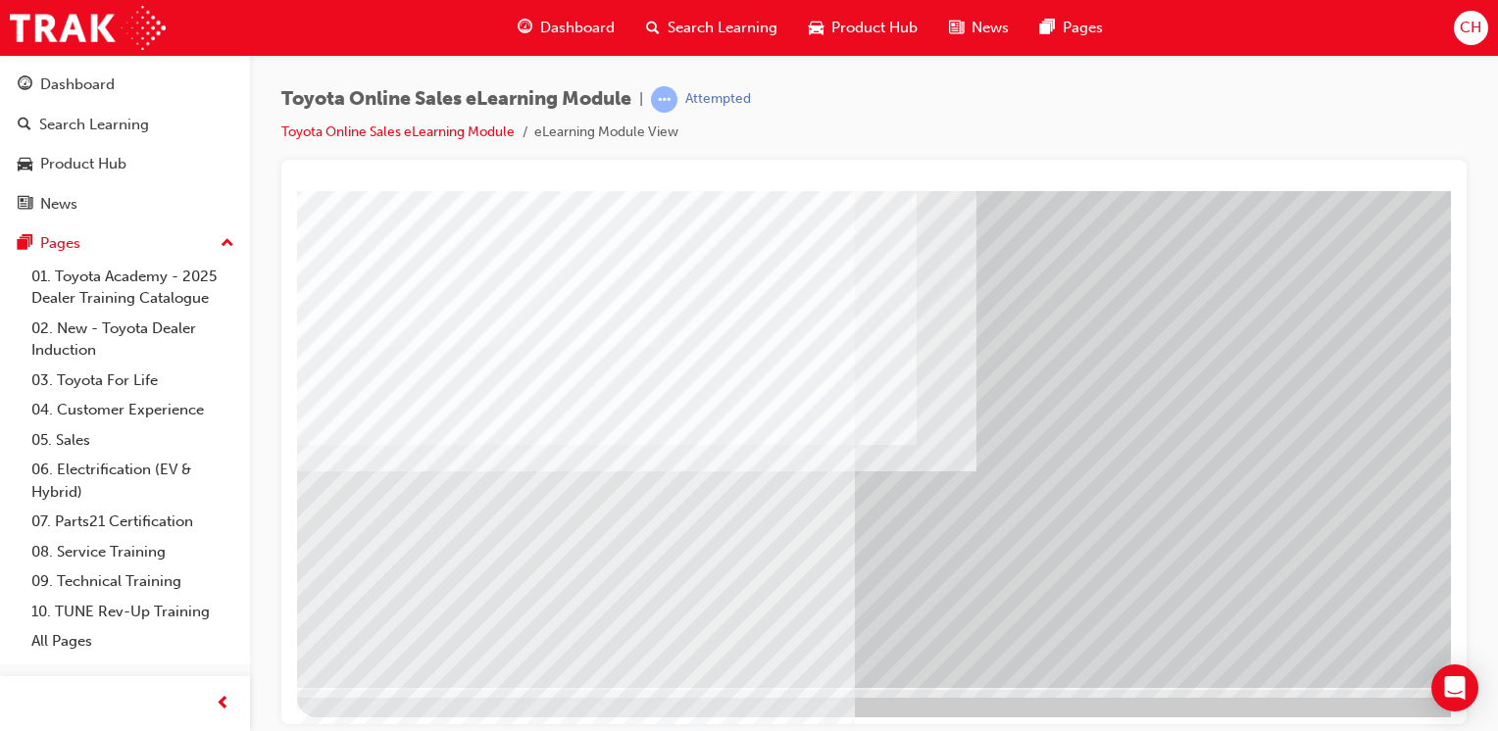
scroll to position [216, 0]
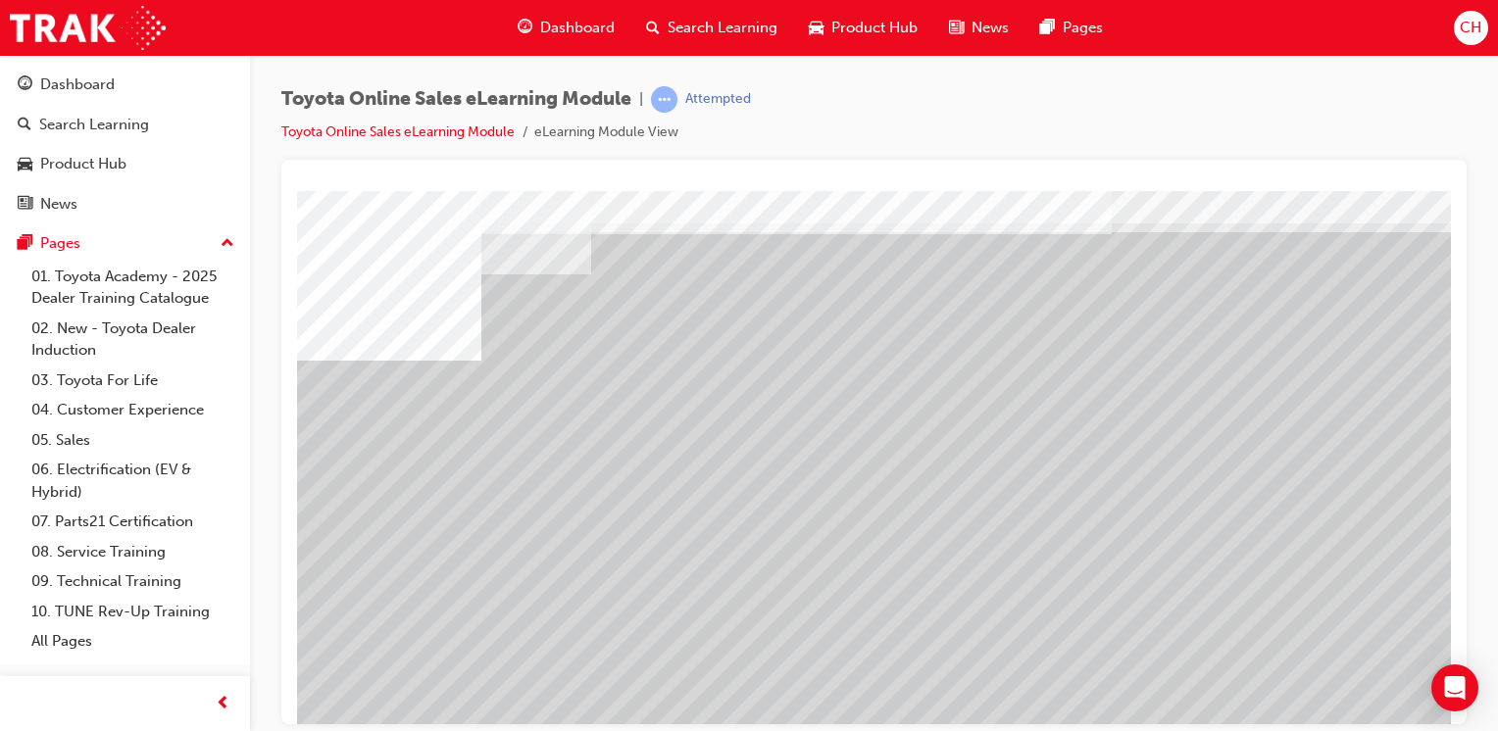
scroll to position [98, 0]
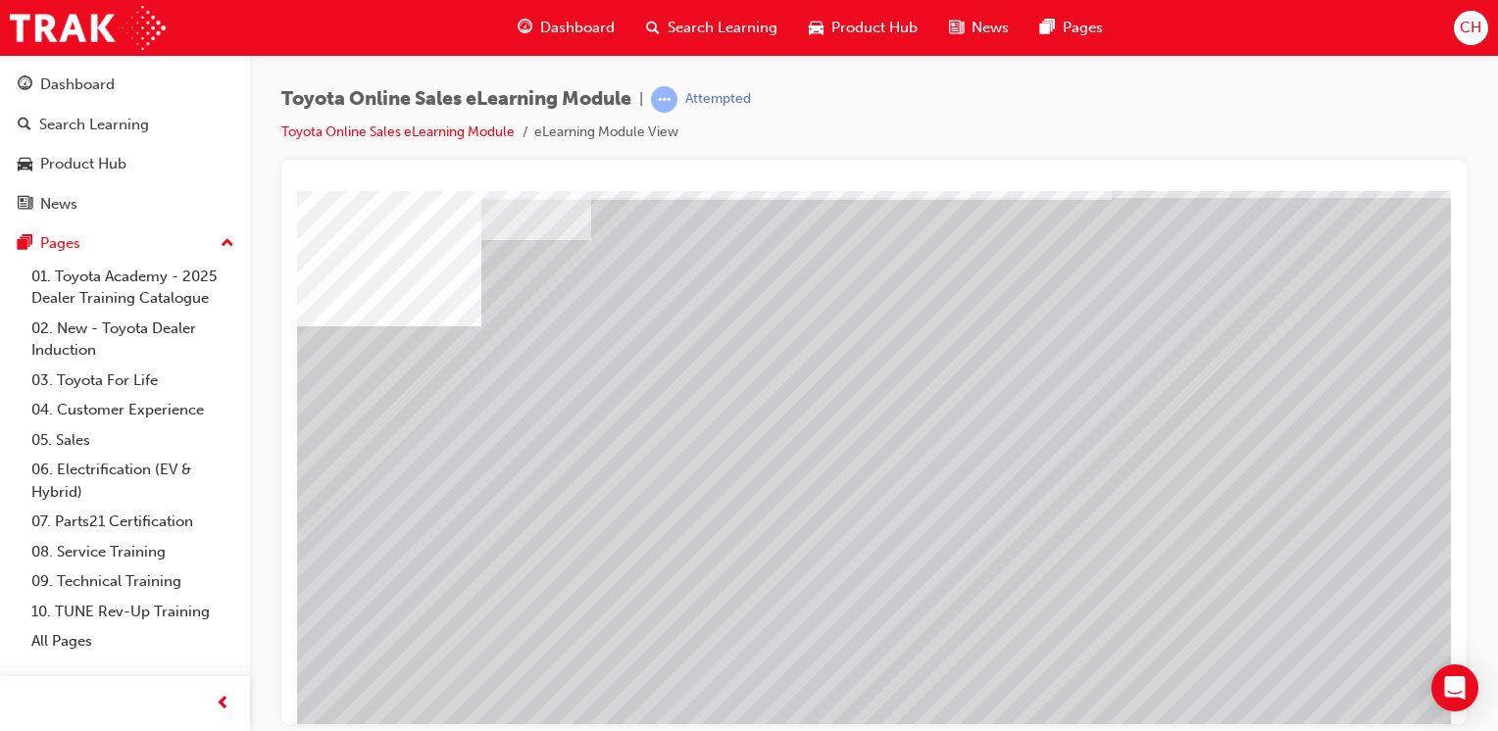
drag, startPoint x: 1056, startPoint y: 601, endPoint x: 1188, endPoint y: 616, distance: 133.1
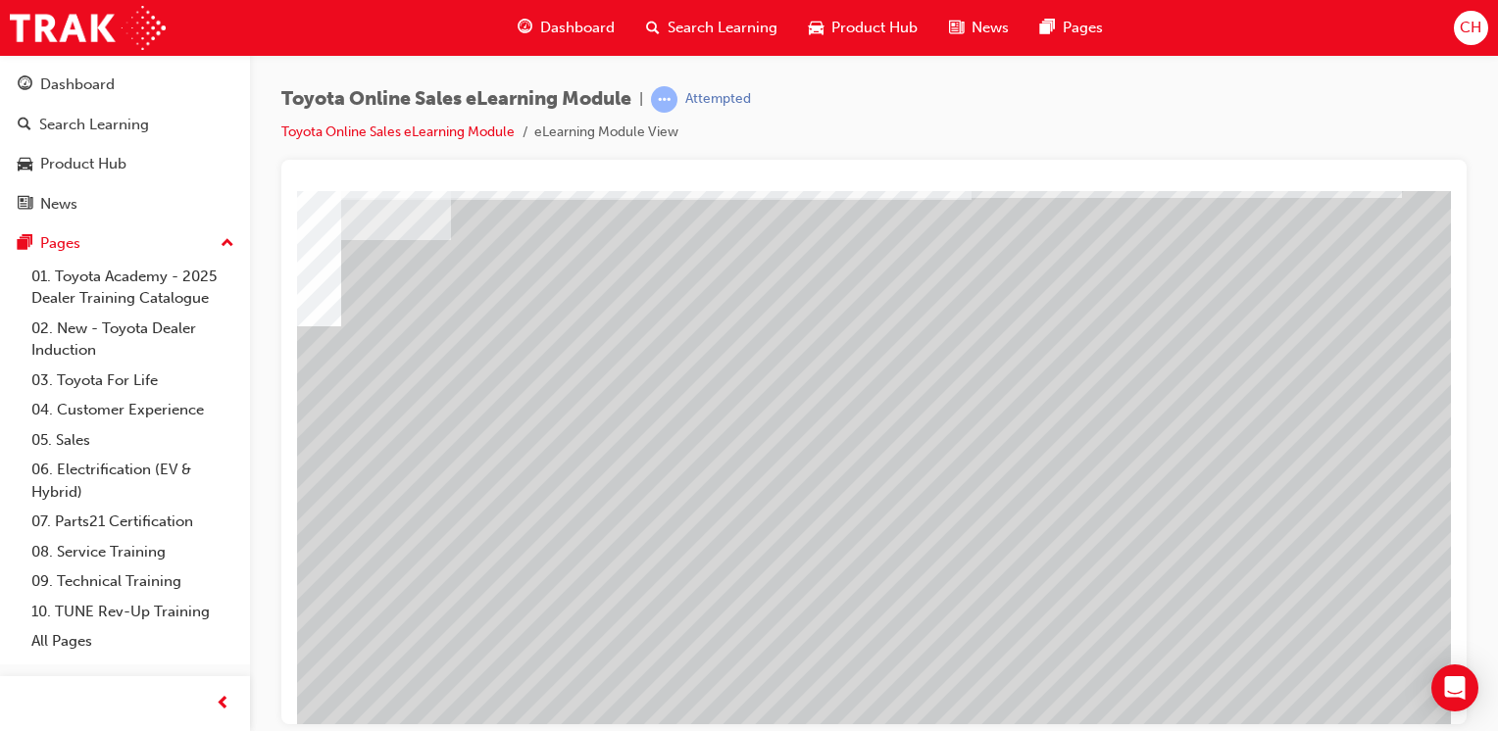
scroll to position [98, 194]
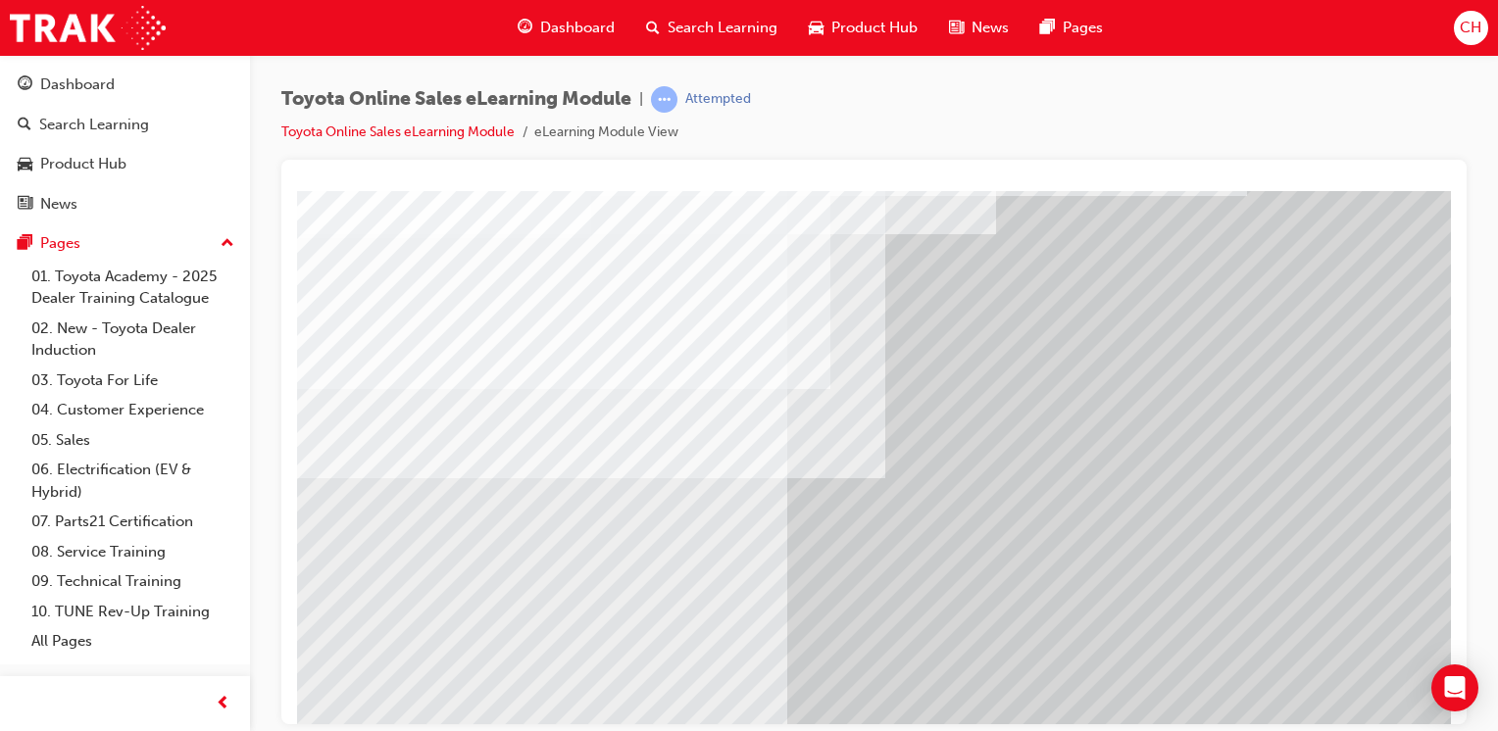
scroll to position [216, 0]
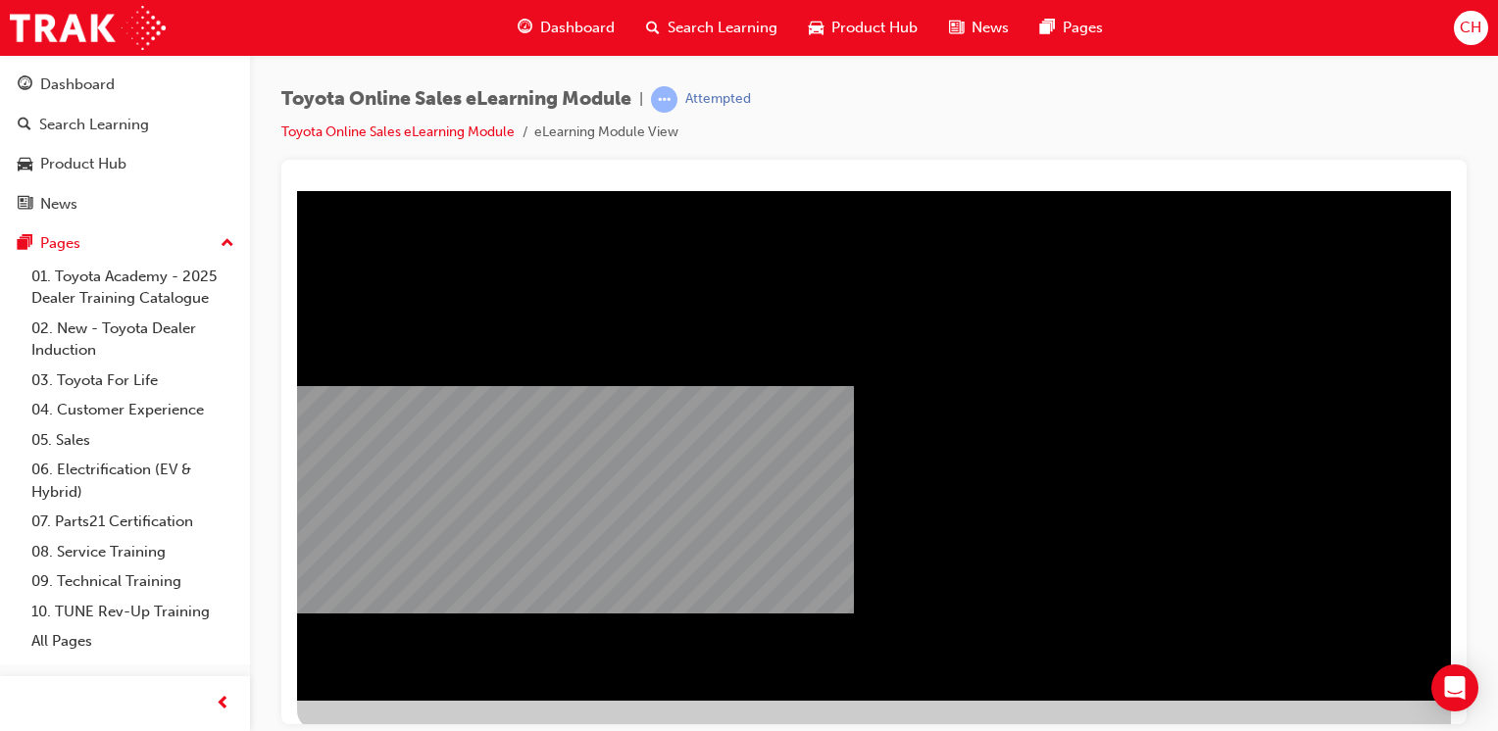
drag, startPoint x: 584, startPoint y: 532, endPoint x: 881, endPoint y: 723, distance: 353.2
click at [878, 726] on div "Toyota Online Sales eLearning Module | Attempted Toyota Online Sales eLearning …" at bounding box center [749, 365] width 1498 height 731
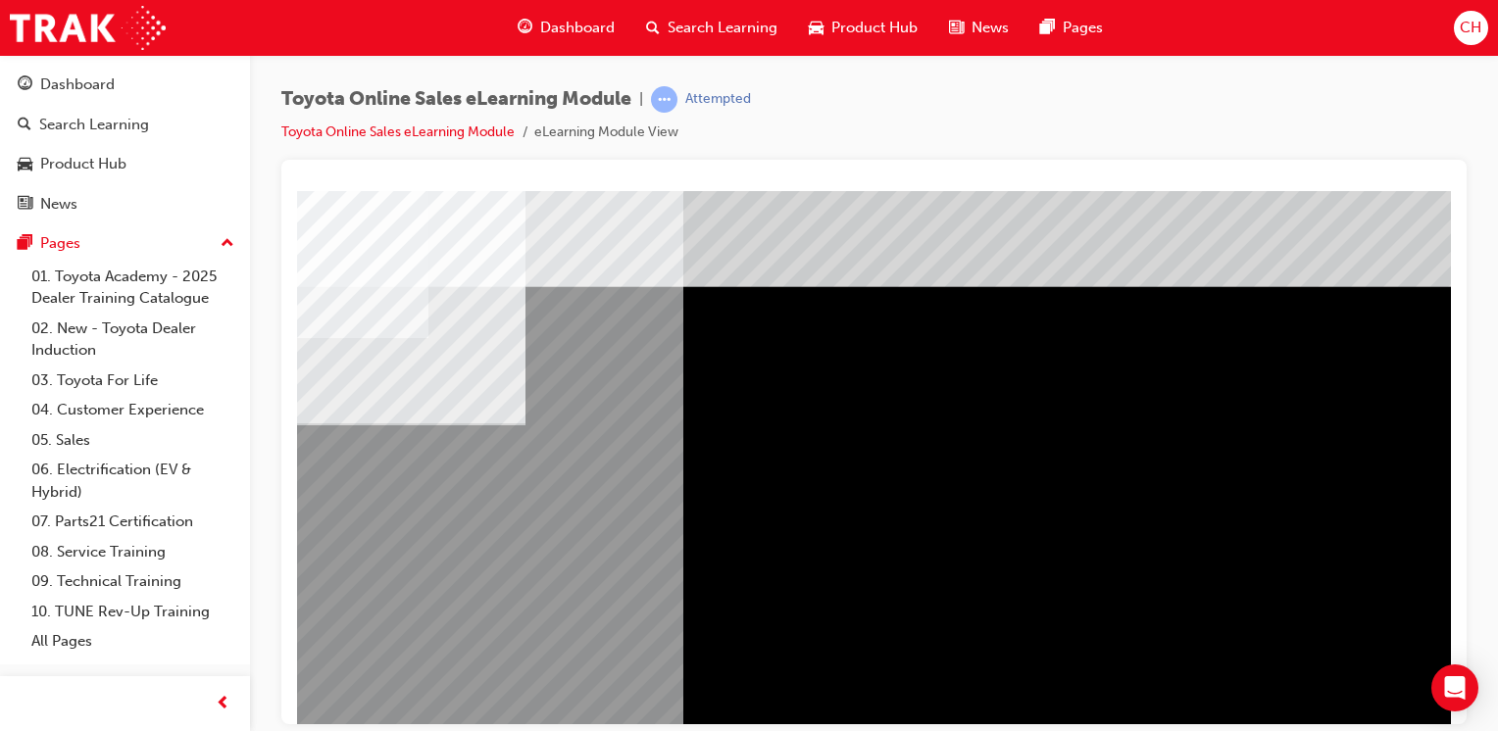
scroll to position [0, 194]
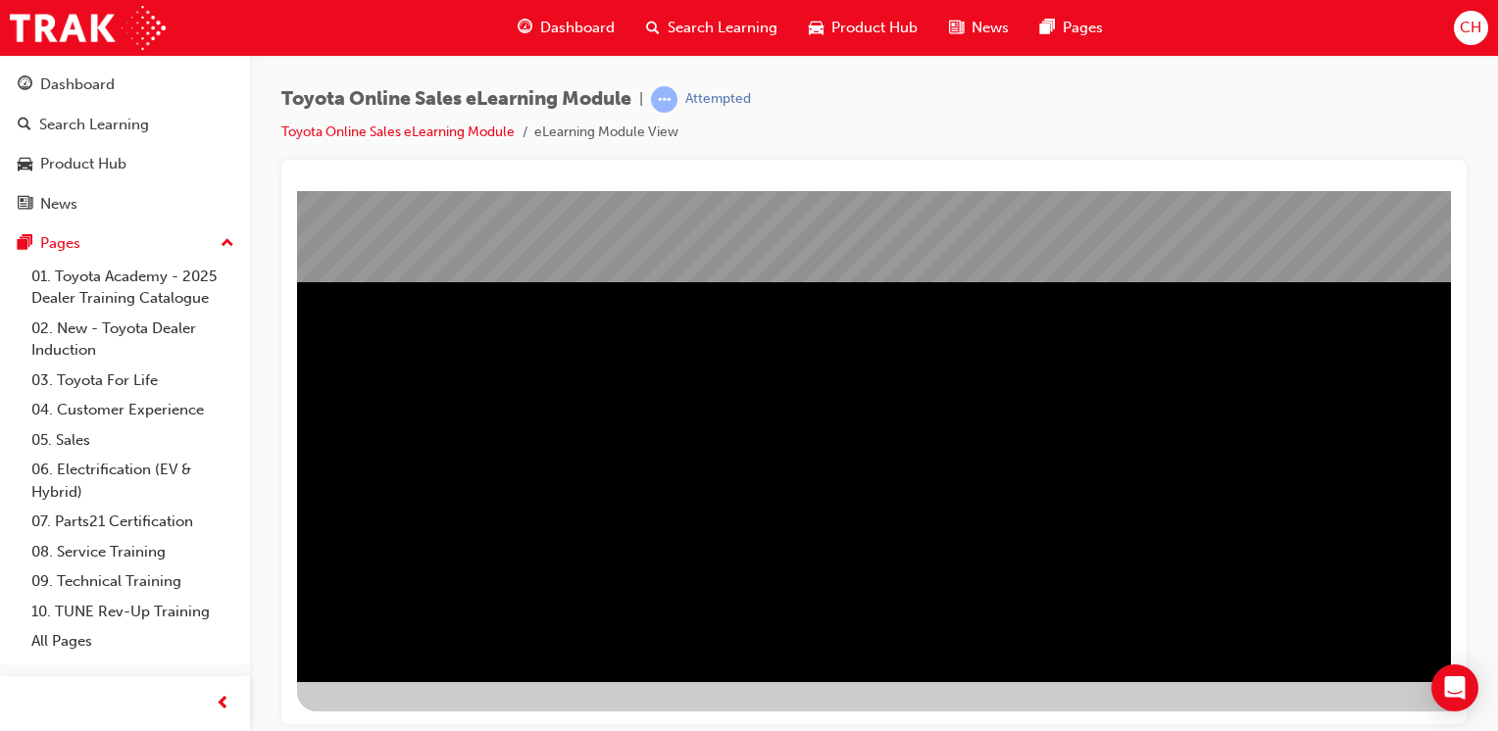
scroll to position [216, 0]
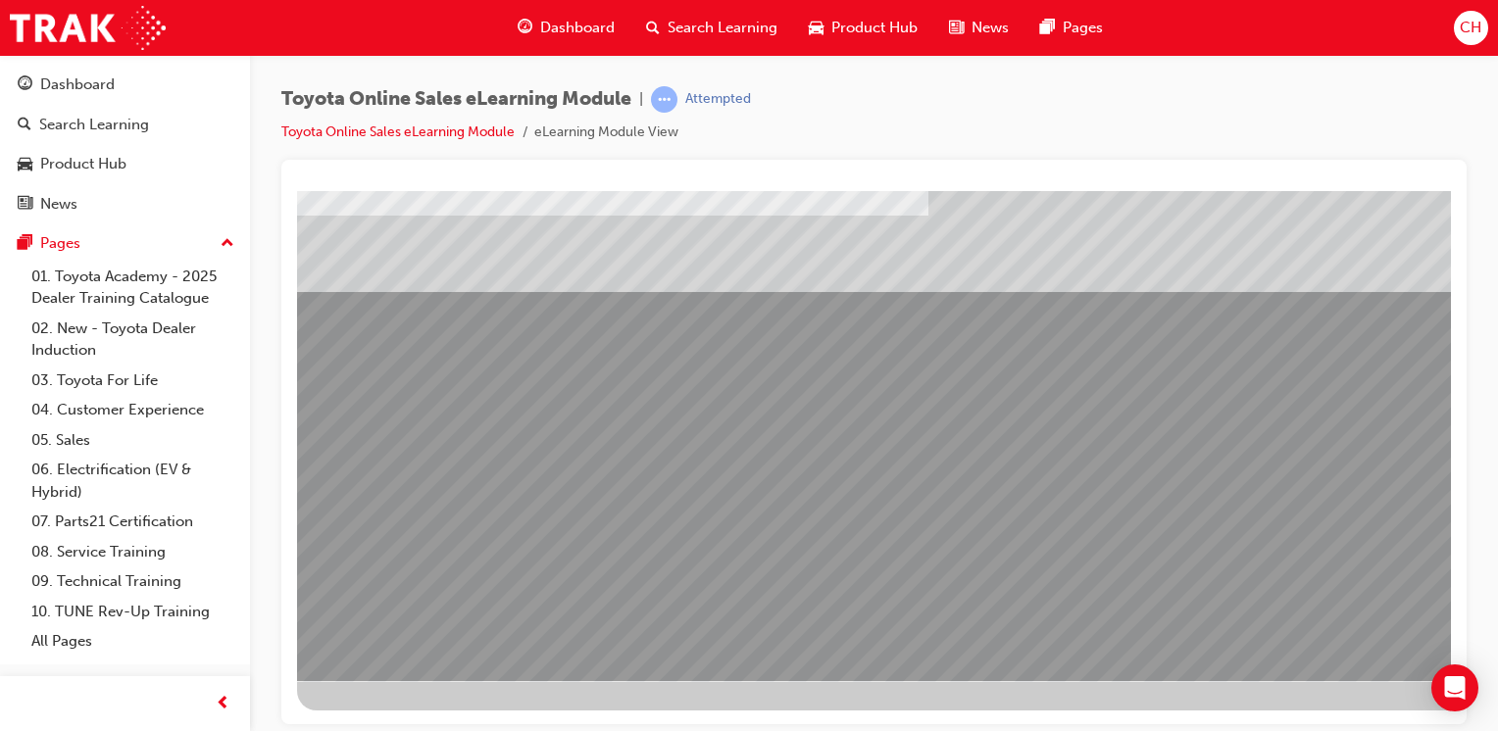
drag, startPoint x: 608, startPoint y: 459, endPoint x: 540, endPoint y: 454, distance: 67.8
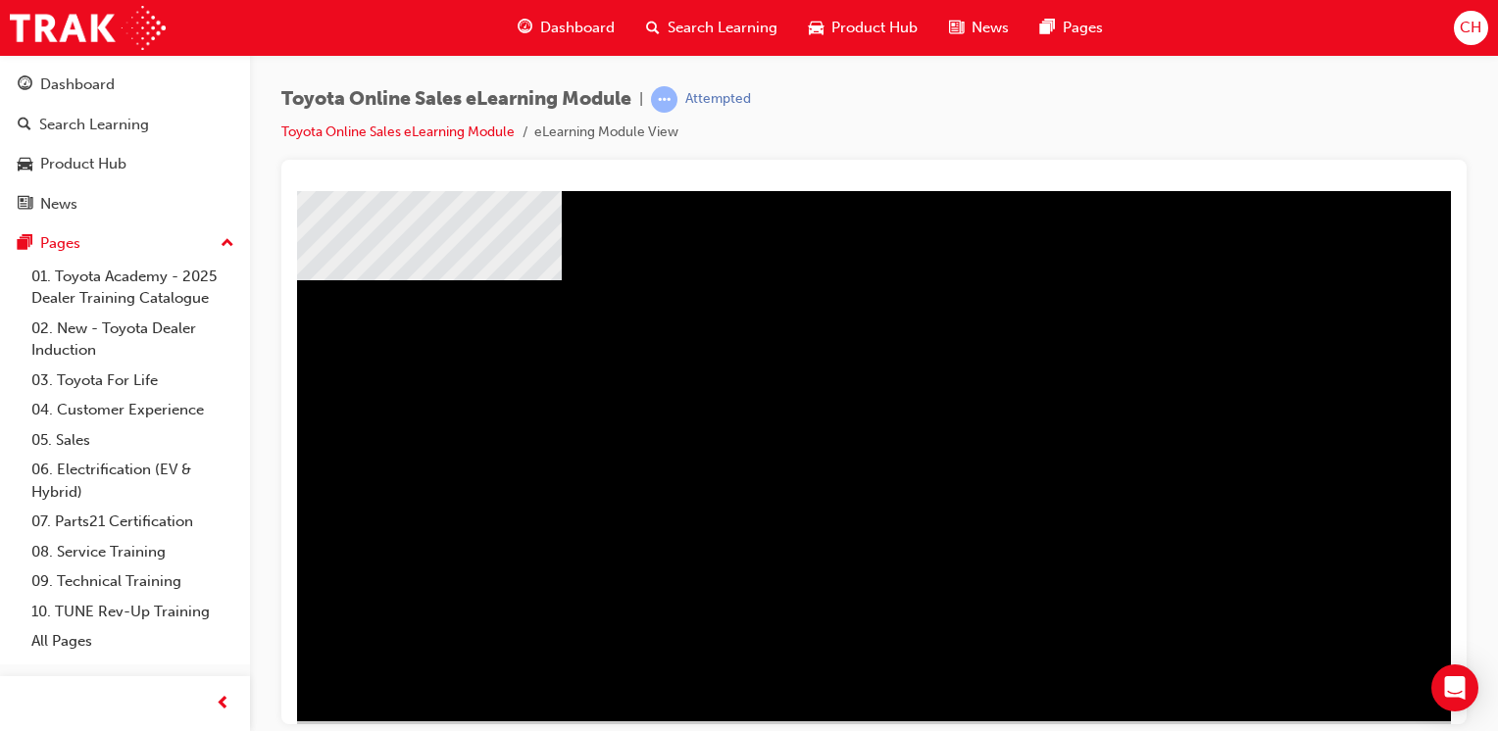
scroll to position [216, 0]
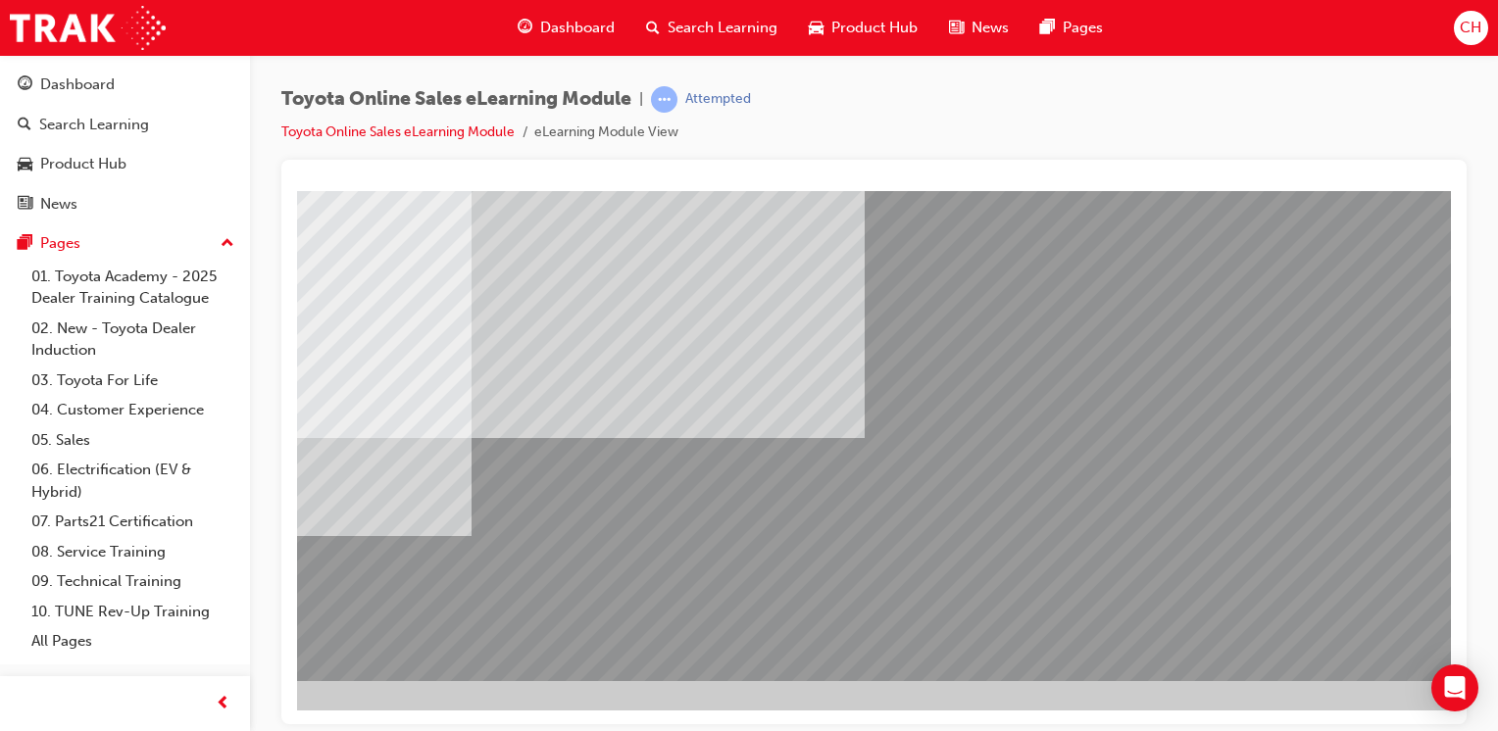
scroll to position [216, 194]
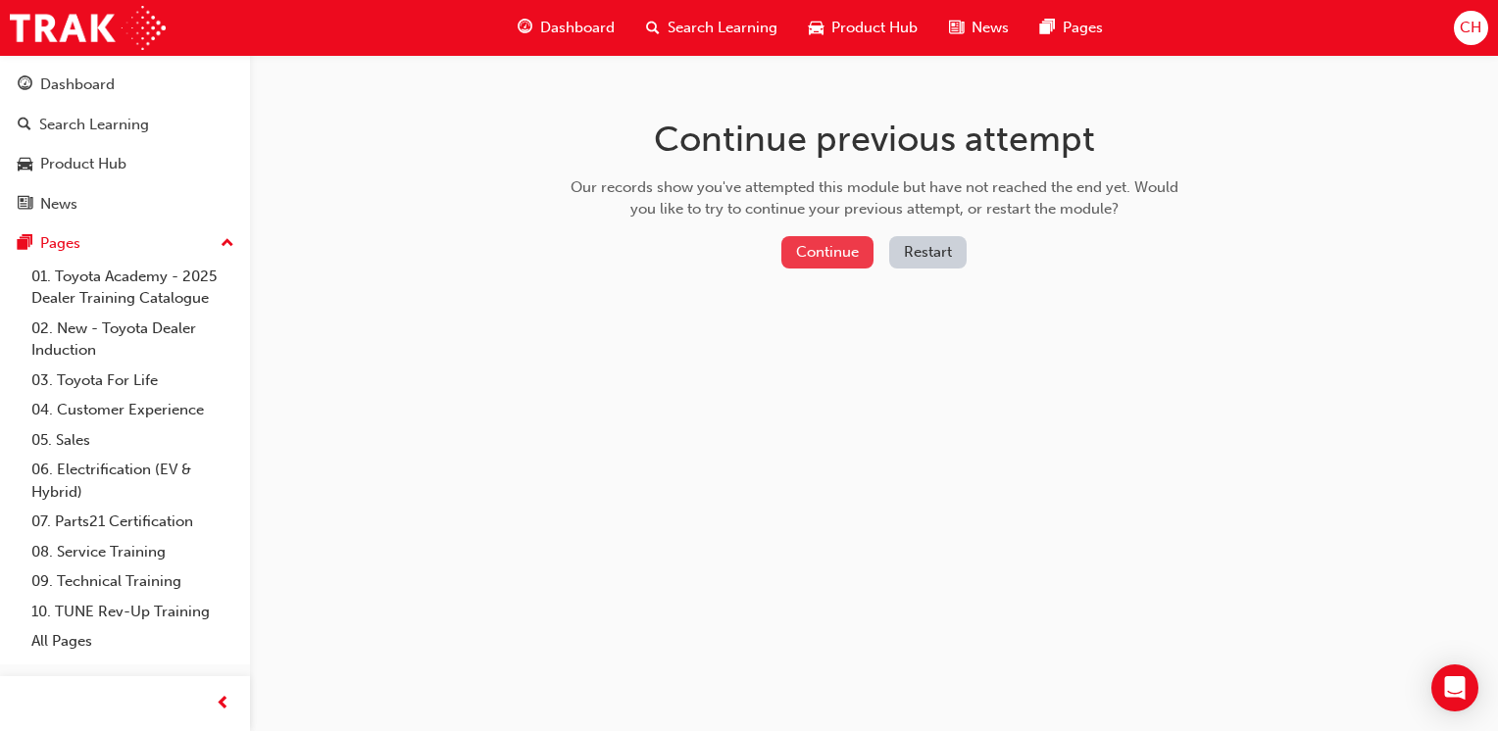
click at [851, 257] on button "Continue" at bounding box center [827, 252] width 92 height 32
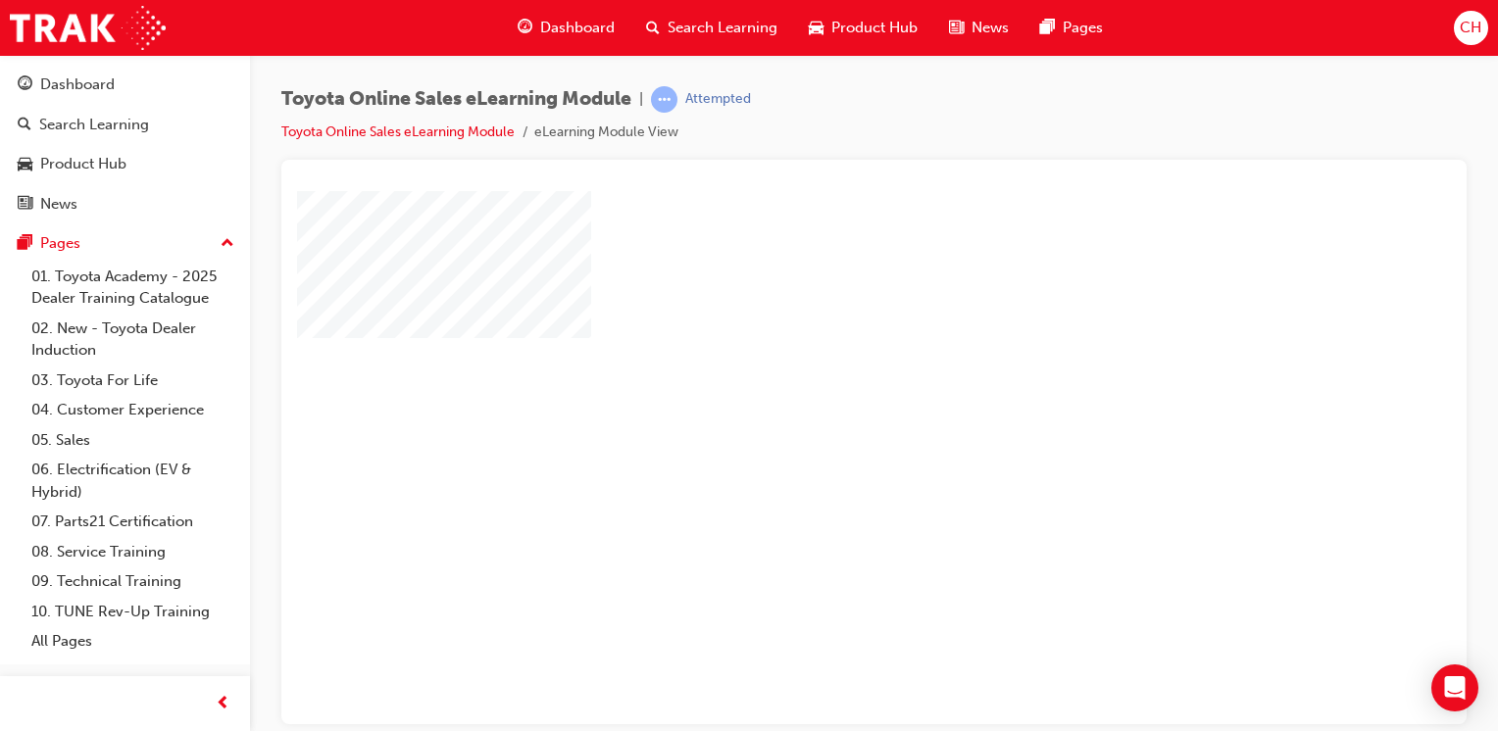
click at [817, 401] on div "play" at bounding box center [817, 401] width 0 height 0
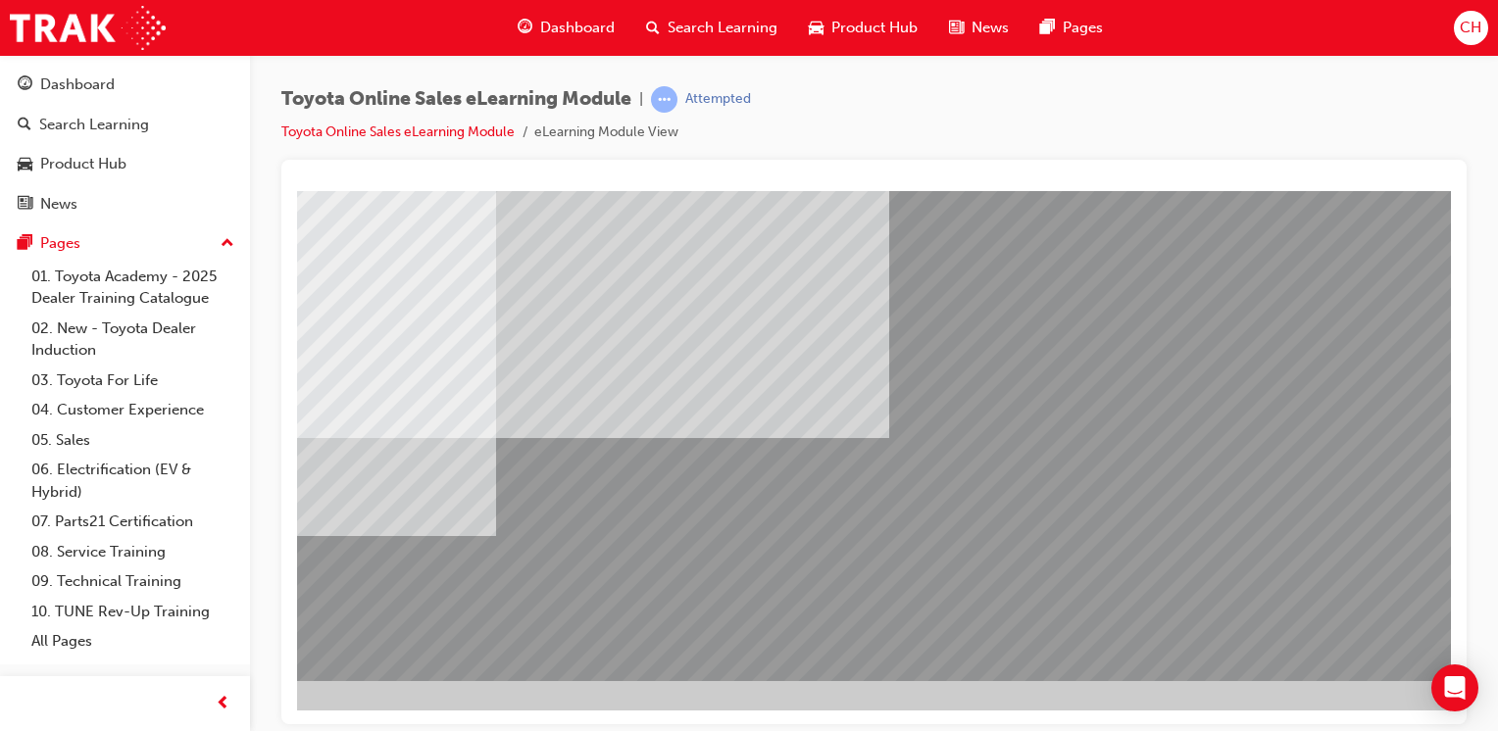
scroll to position [216, 194]
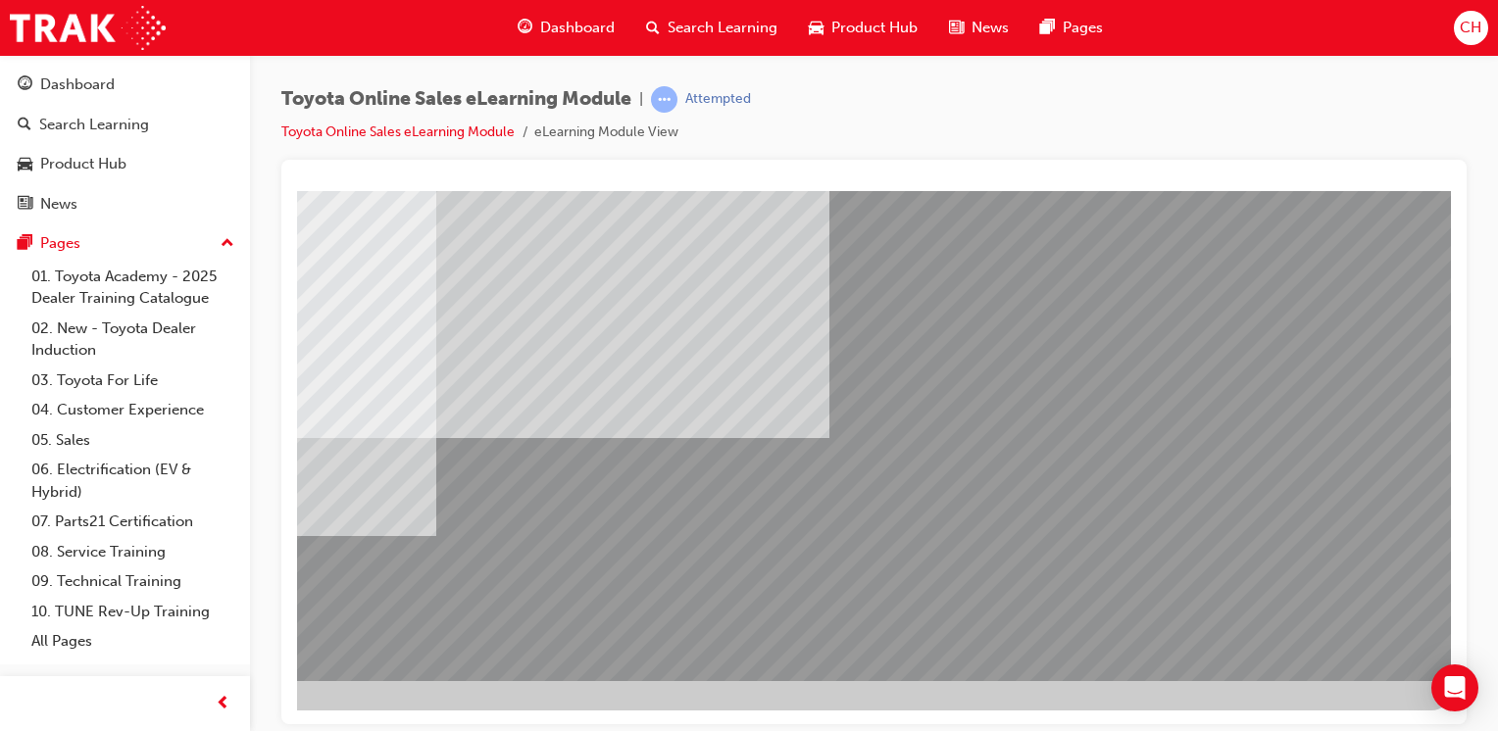
click at [436, 133] on link "Toyota Online Sales eLearning Module" at bounding box center [397, 131] width 233 height 17
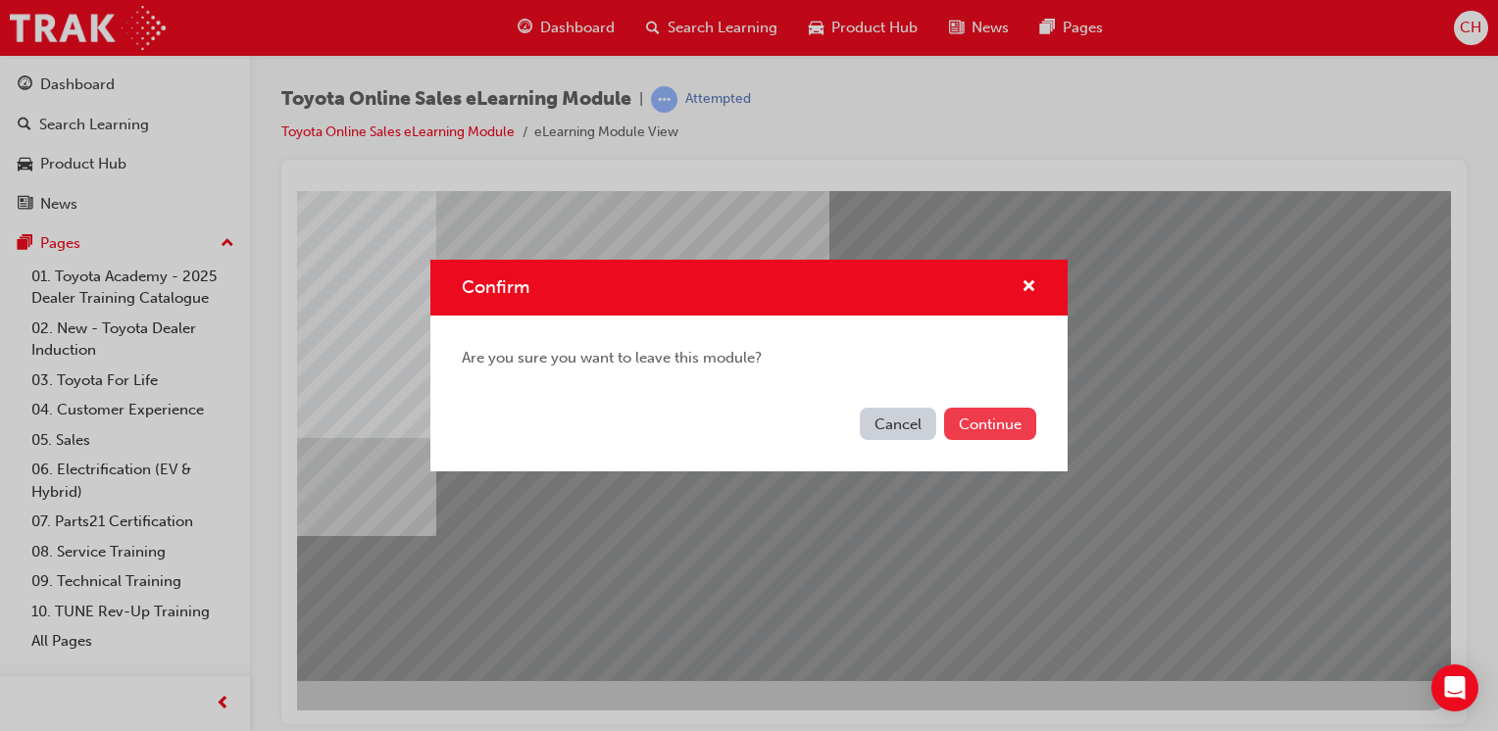
click at [961, 422] on button "Continue" at bounding box center [990, 424] width 92 height 32
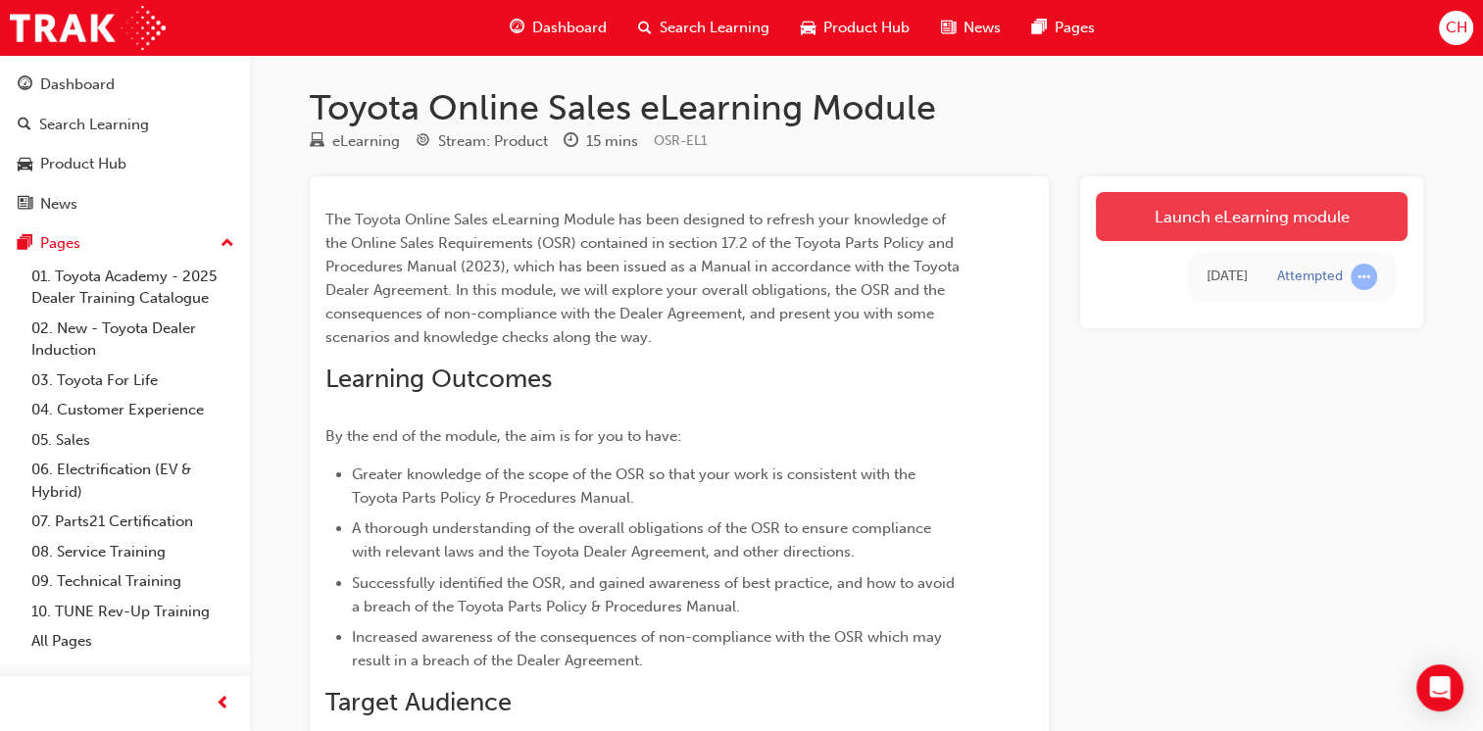
click at [1211, 229] on link "Launch eLearning module" at bounding box center [1252, 216] width 312 height 49
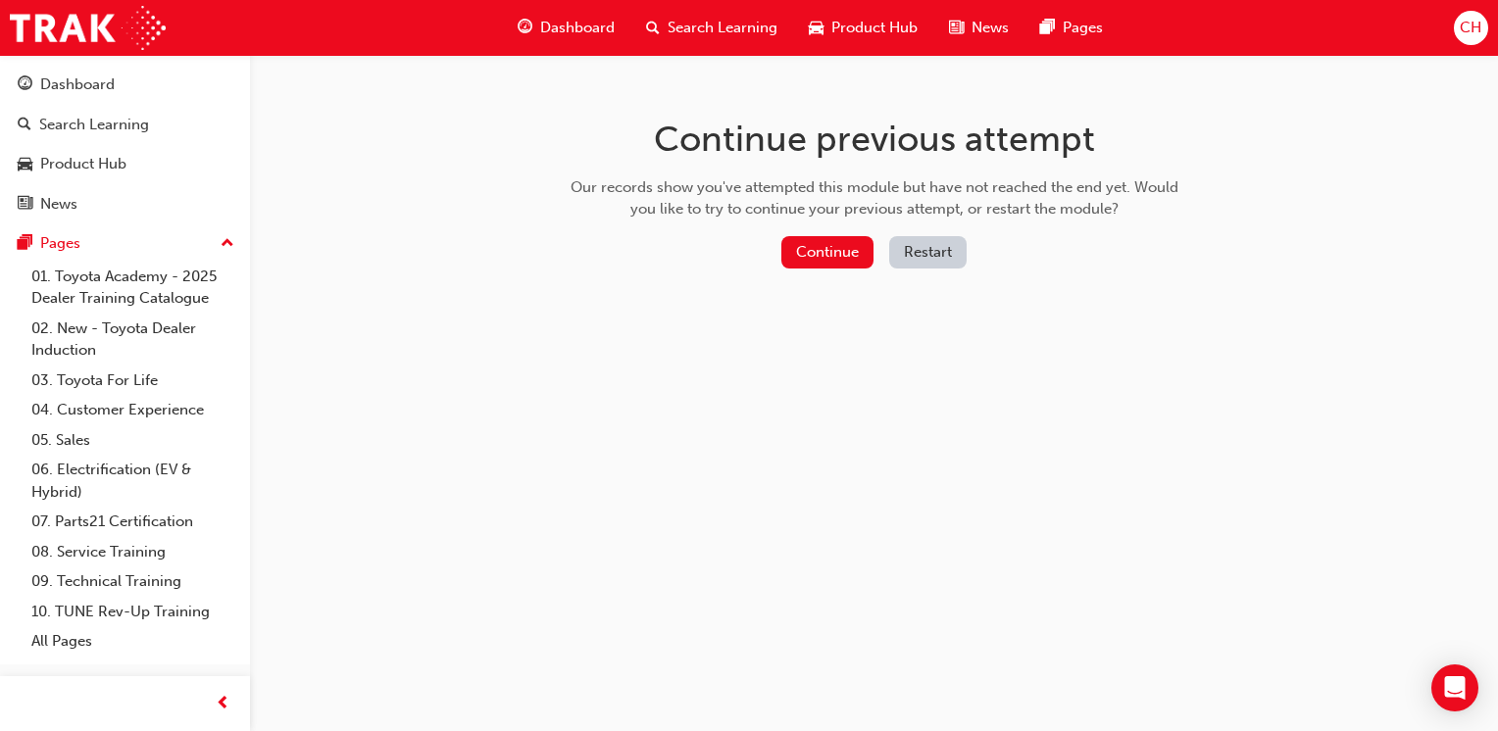
click at [929, 253] on button "Restart" at bounding box center [927, 252] width 77 height 32
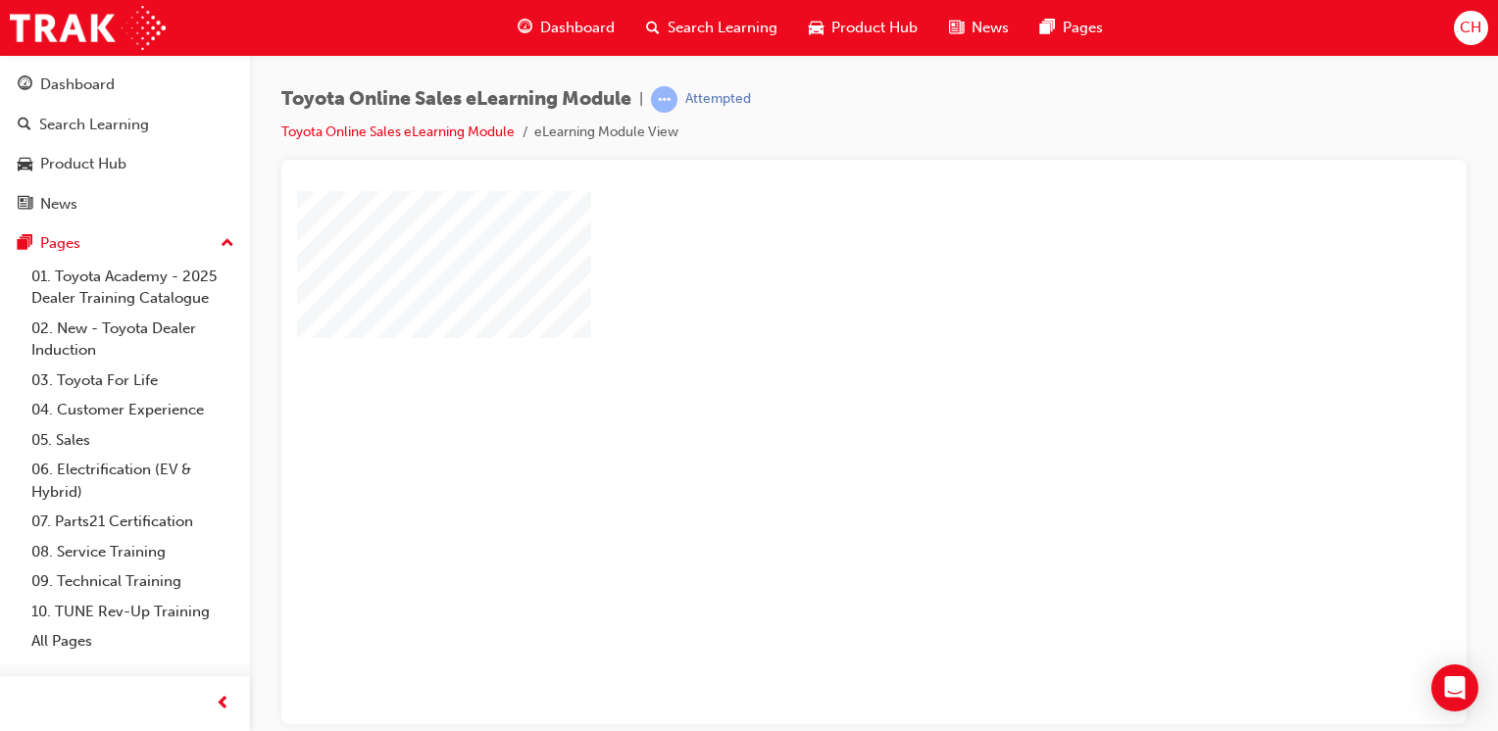
click at [817, 401] on div "play" at bounding box center [817, 401] width 0 height 0
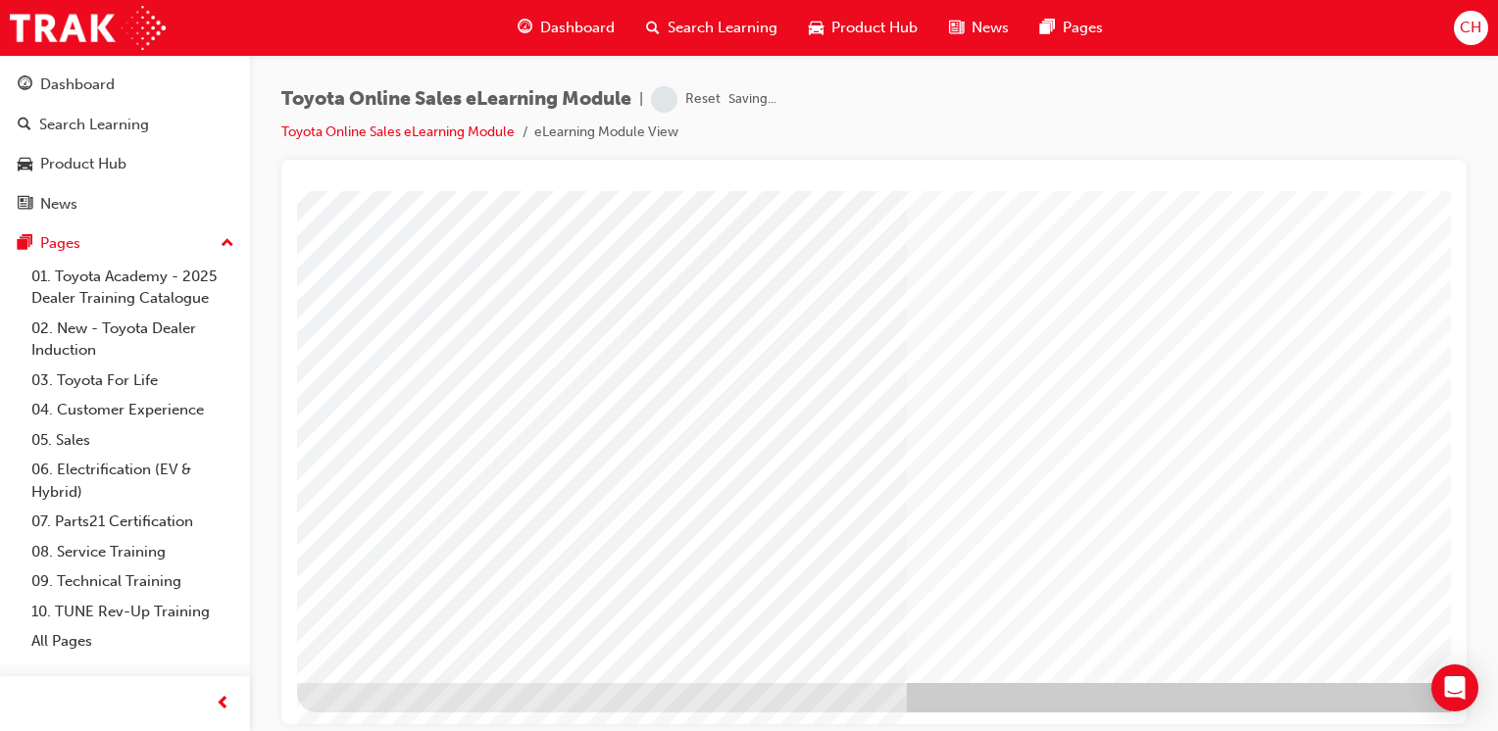
scroll to position [216, 0]
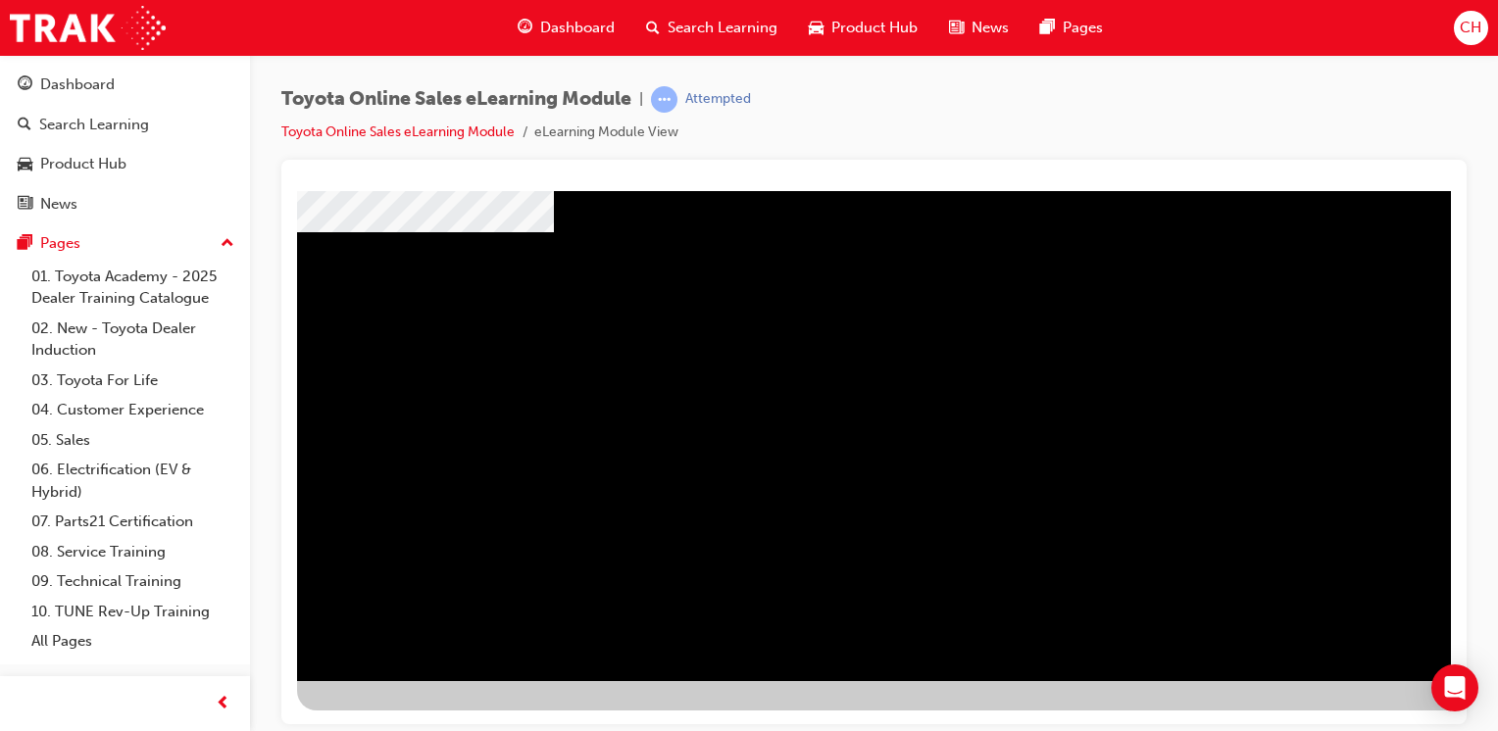
drag, startPoint x: 714, startPoint y: 318, endPoint x: 604, endPoint y: 317, distance: 109.8
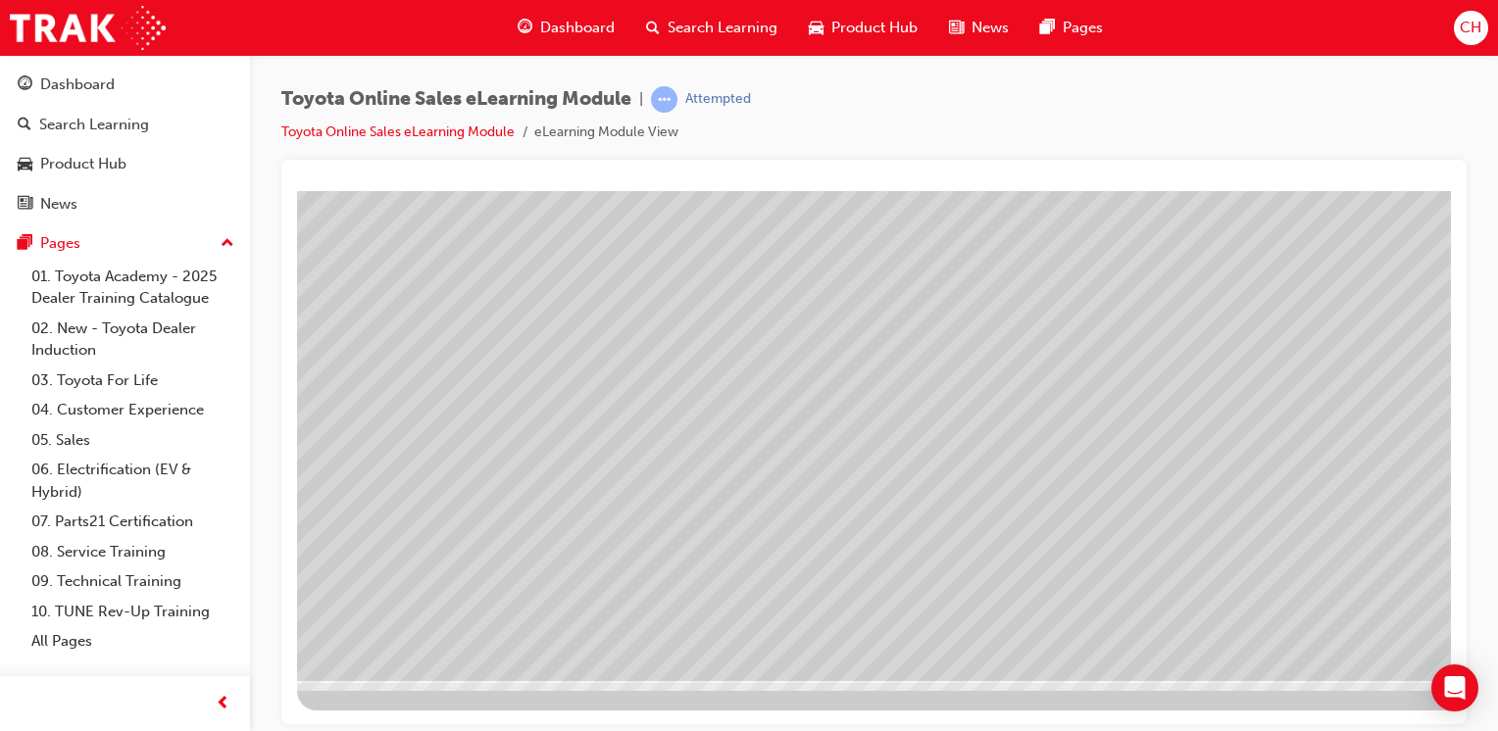
drag, startPoint x: 1317, startPoint y: 498, endPoint x: 1020, endPoint y: 442, distance: 302.2
drag, startPoint x: 974, startPoint y: 432, endPoint x: 773, endPoint y: 408, distance: 202.4
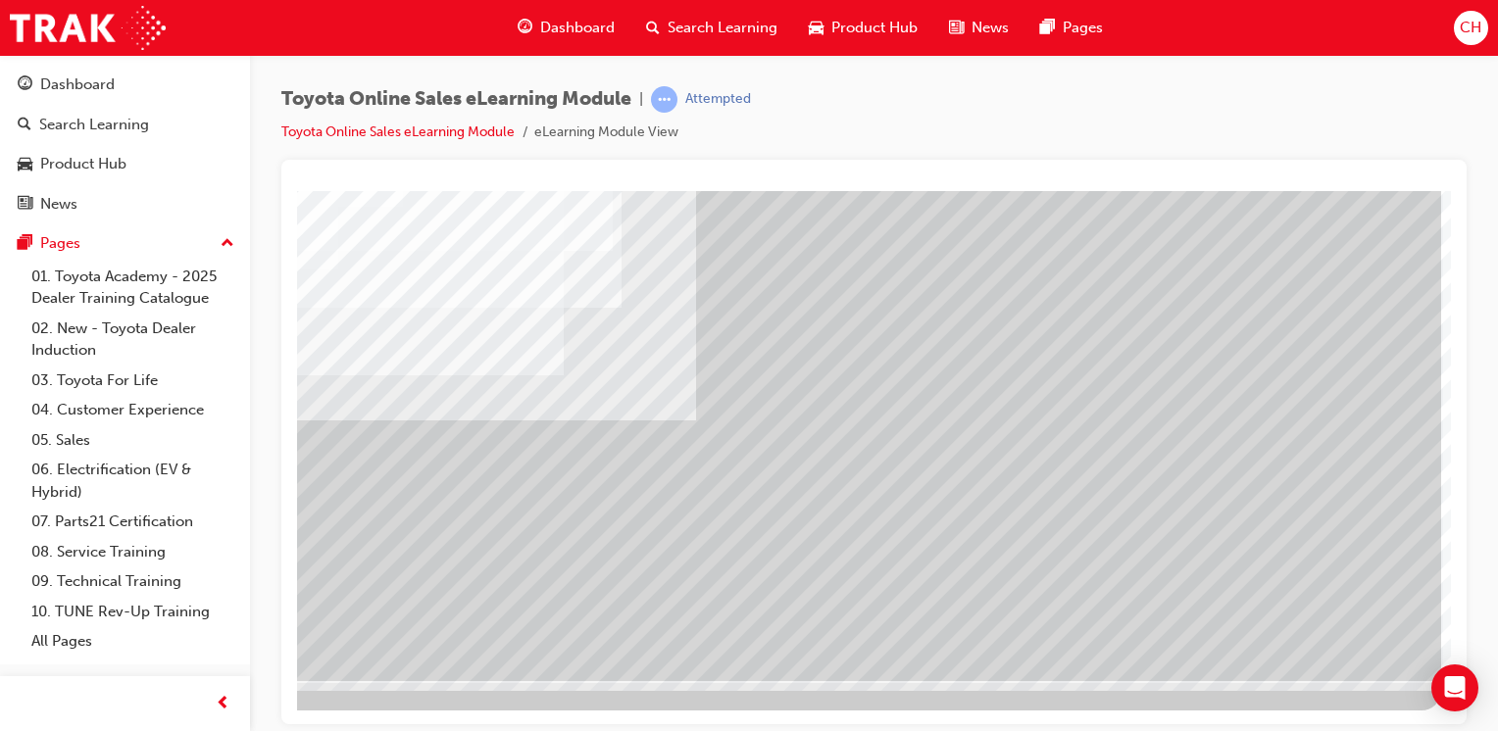
scroll to position [0, 0]
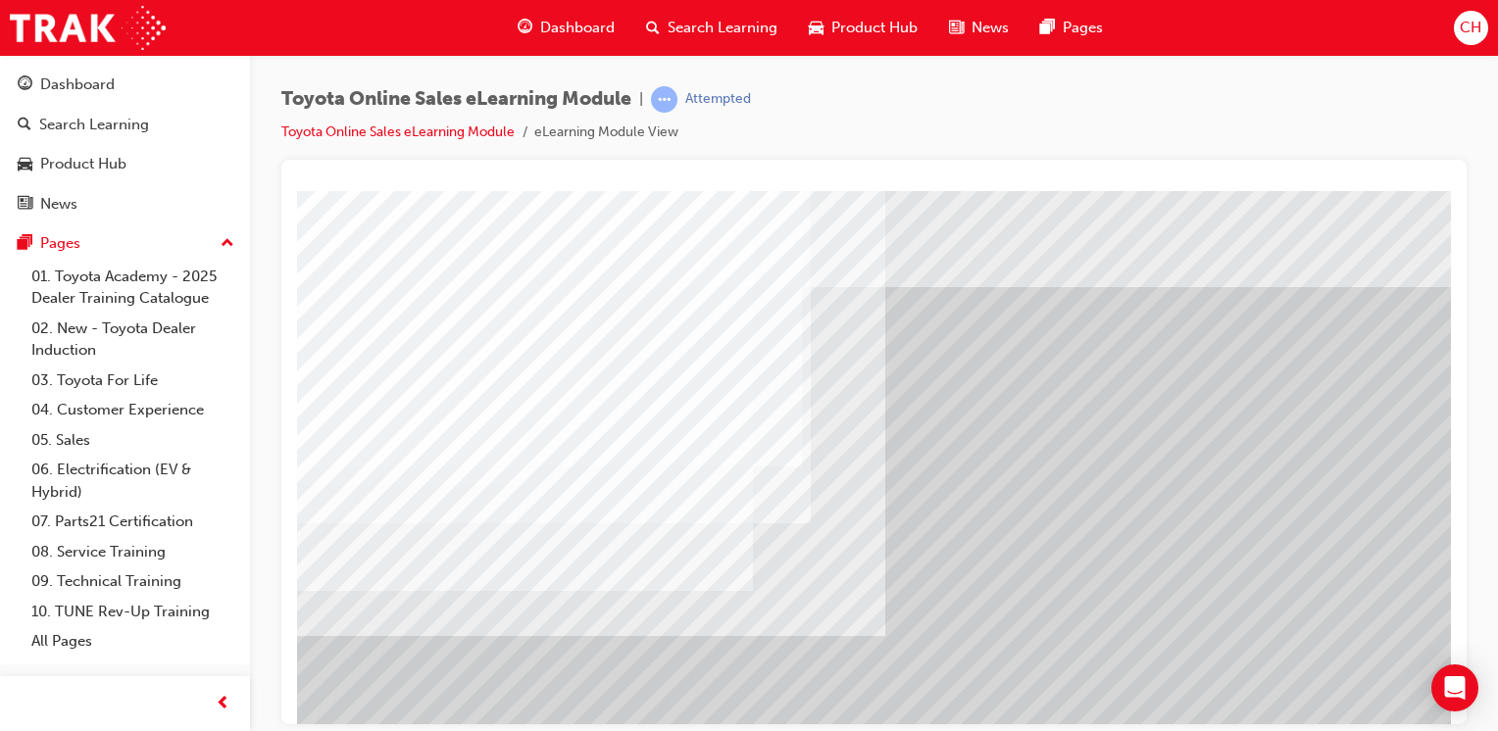
drag, startPoint x: 1152, startPoint y: 396, endPoint x: 1019, endPoint y: 465, distance: 149.0
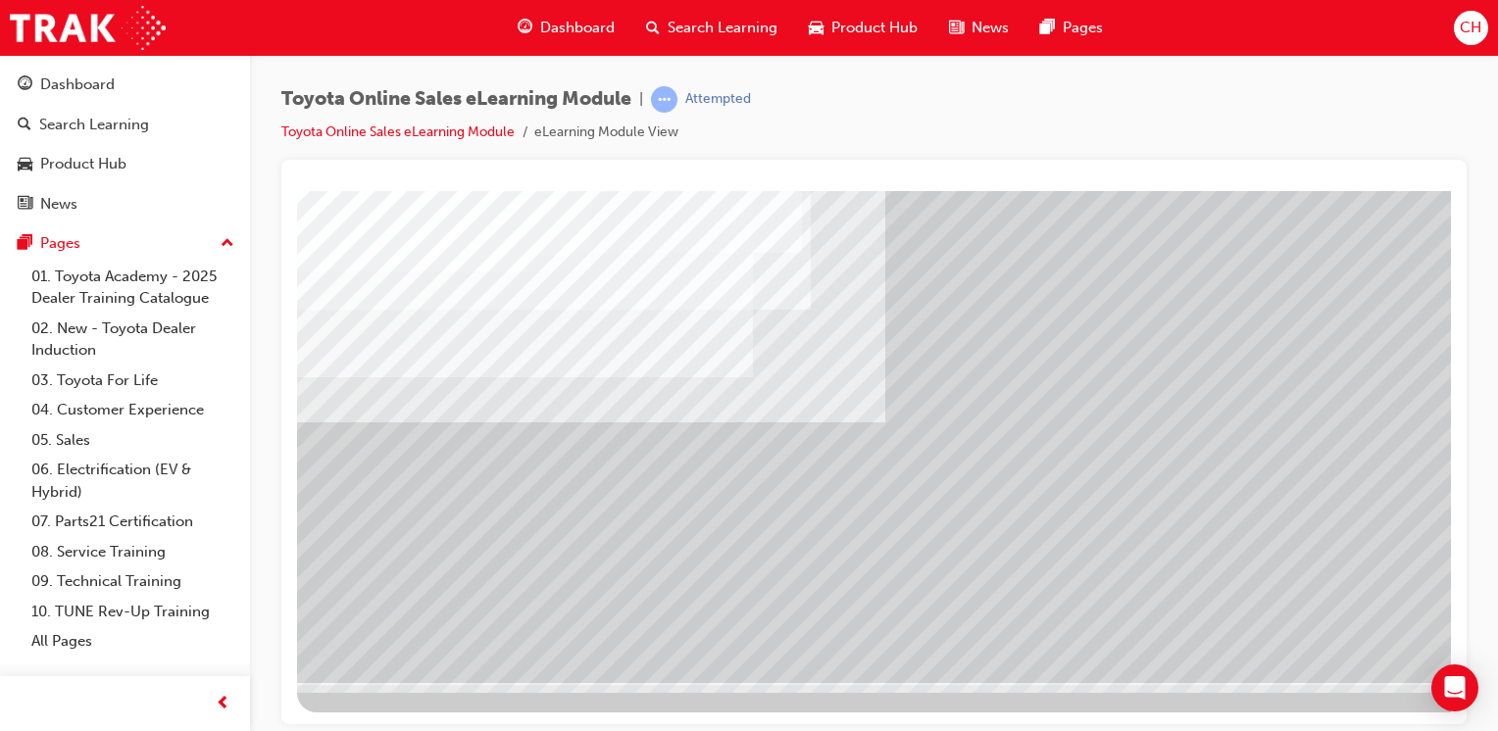
scroll to position [216, 0]
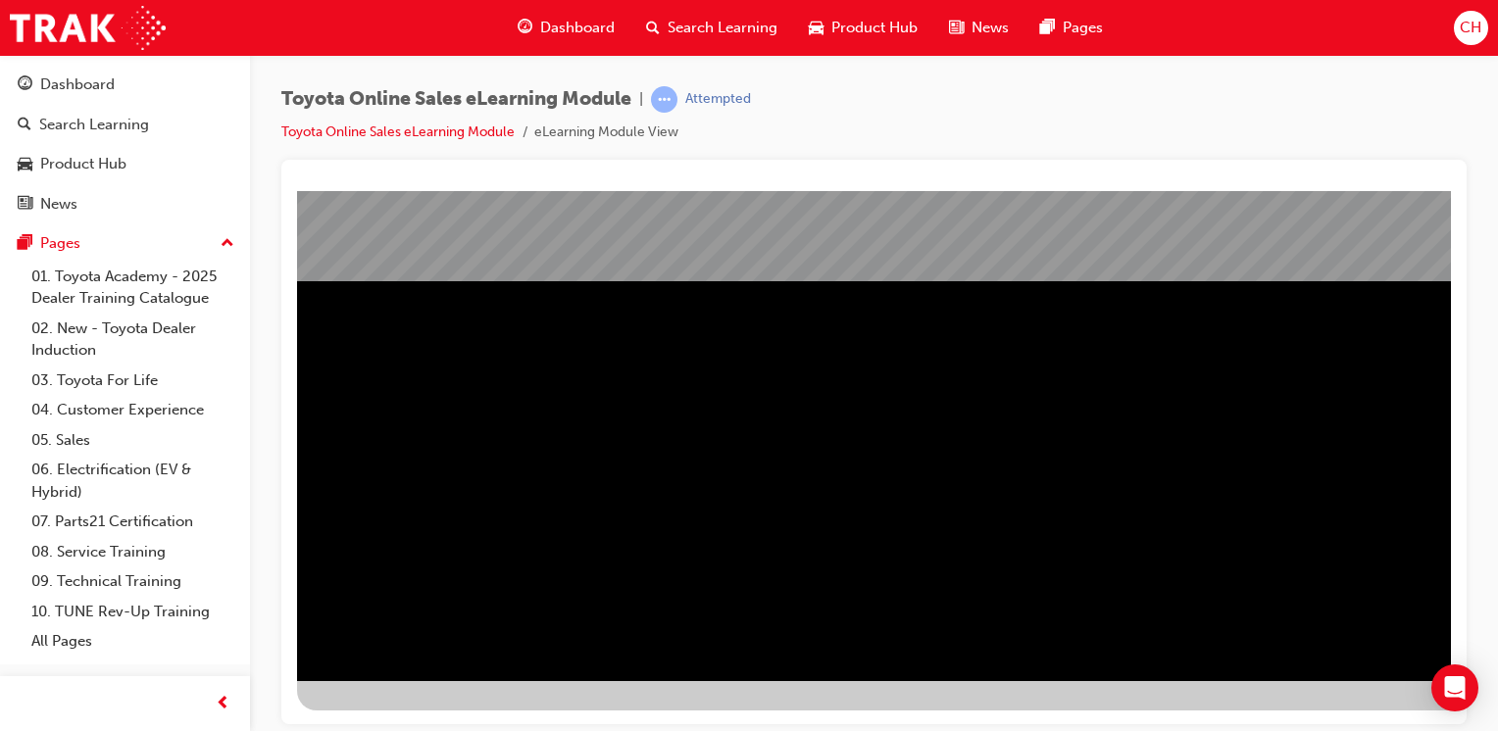
click at [1339, 725] on div "Toyota Online Sales eLearning Module | Attempted Toyota Online Sales eLearning …" at bounding box center [749, 365] width 1498 height 731
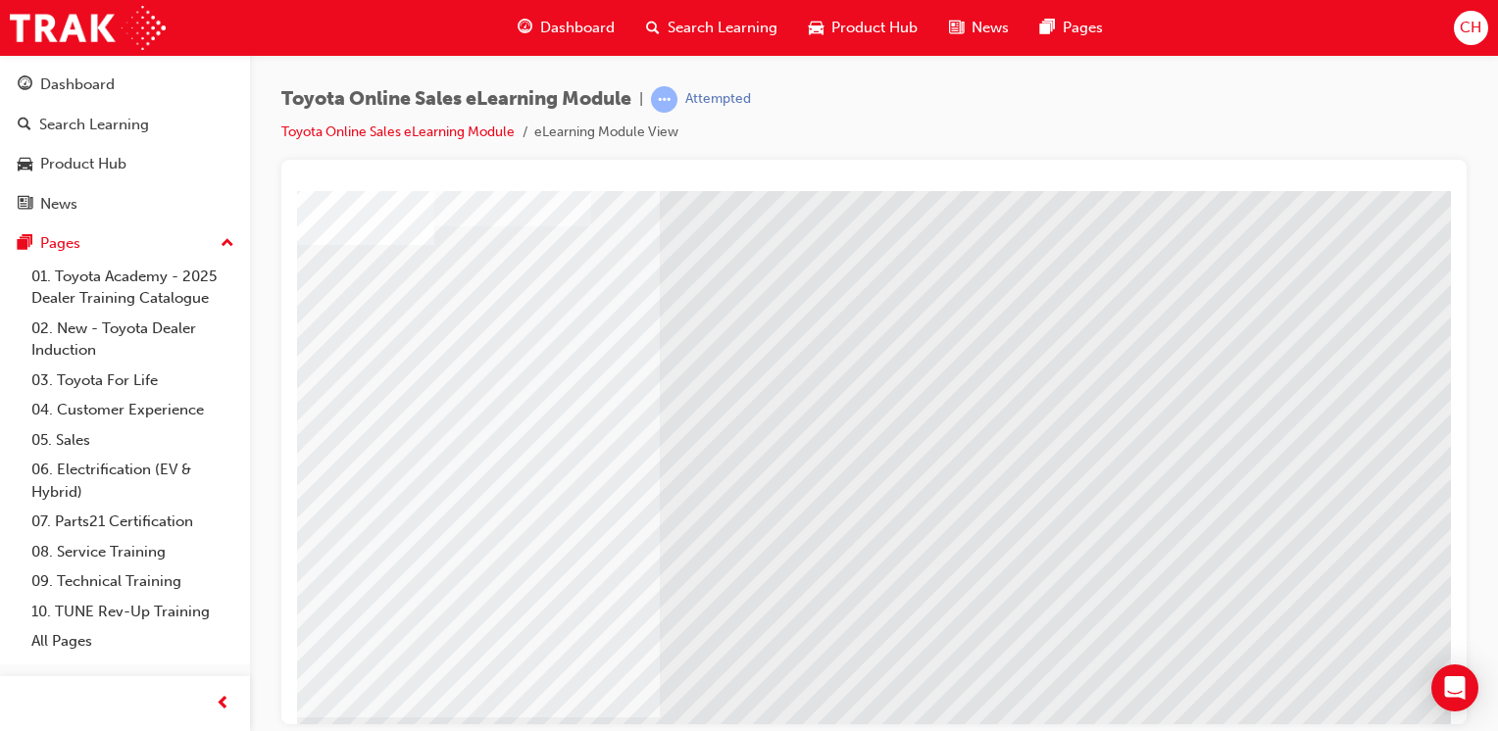
scroll to position [196, 0]
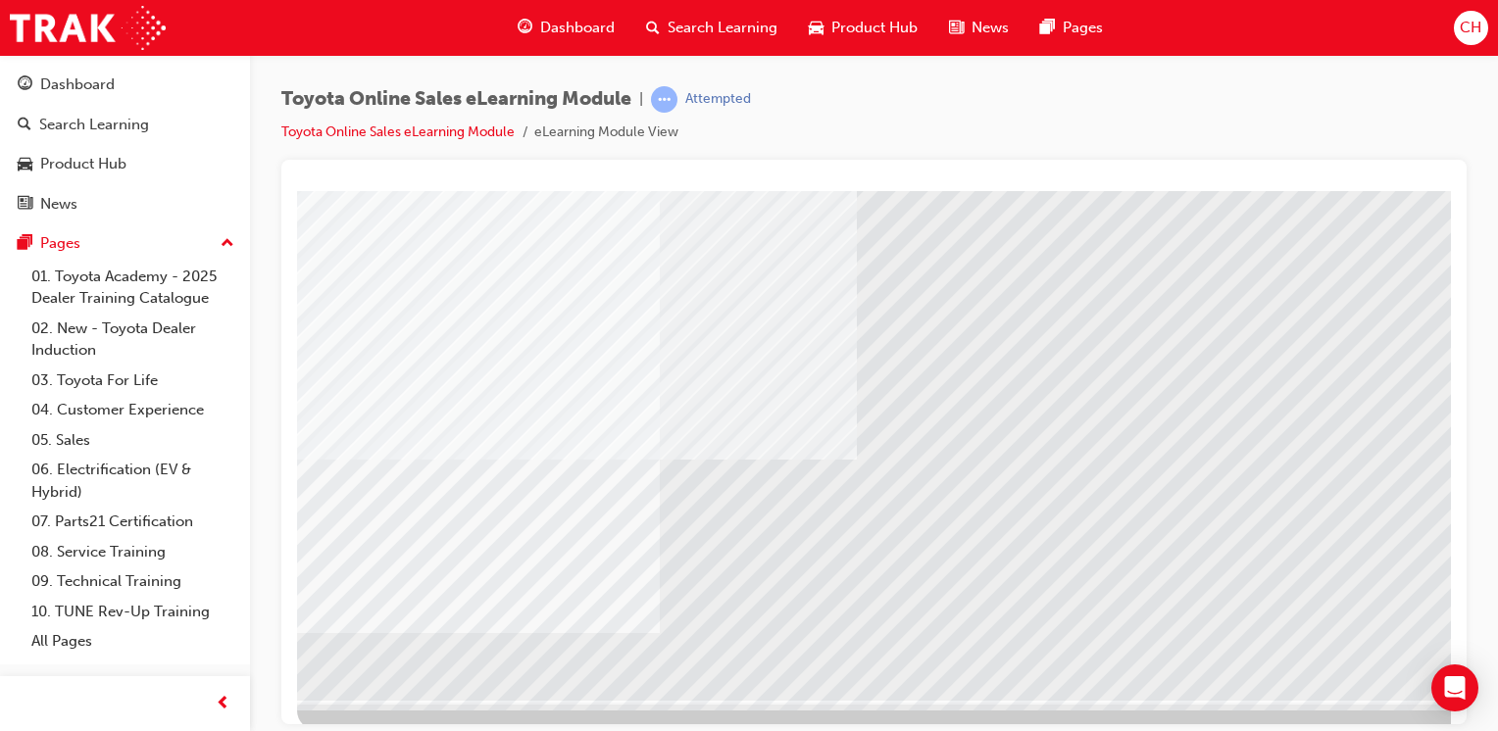
drag, startPoint x: 584, startPoint y: 293, endPoint x: 588, endPoint y: 428, distance: 135.3
drag, startPoint x: 591, startPoint y: 473, endPoint x: 644, endPoint y: 418, distance: 77.0
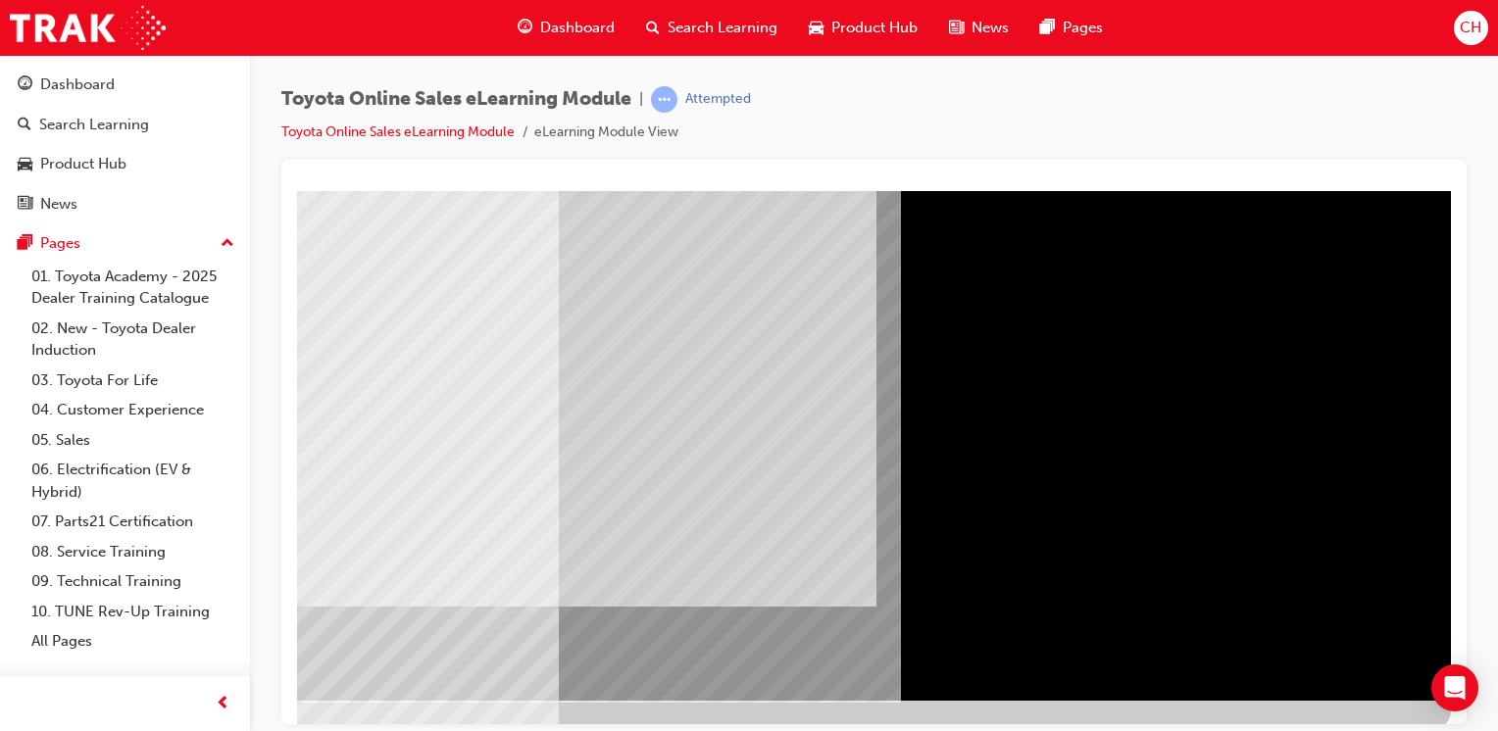
scroll to position [0, 0]
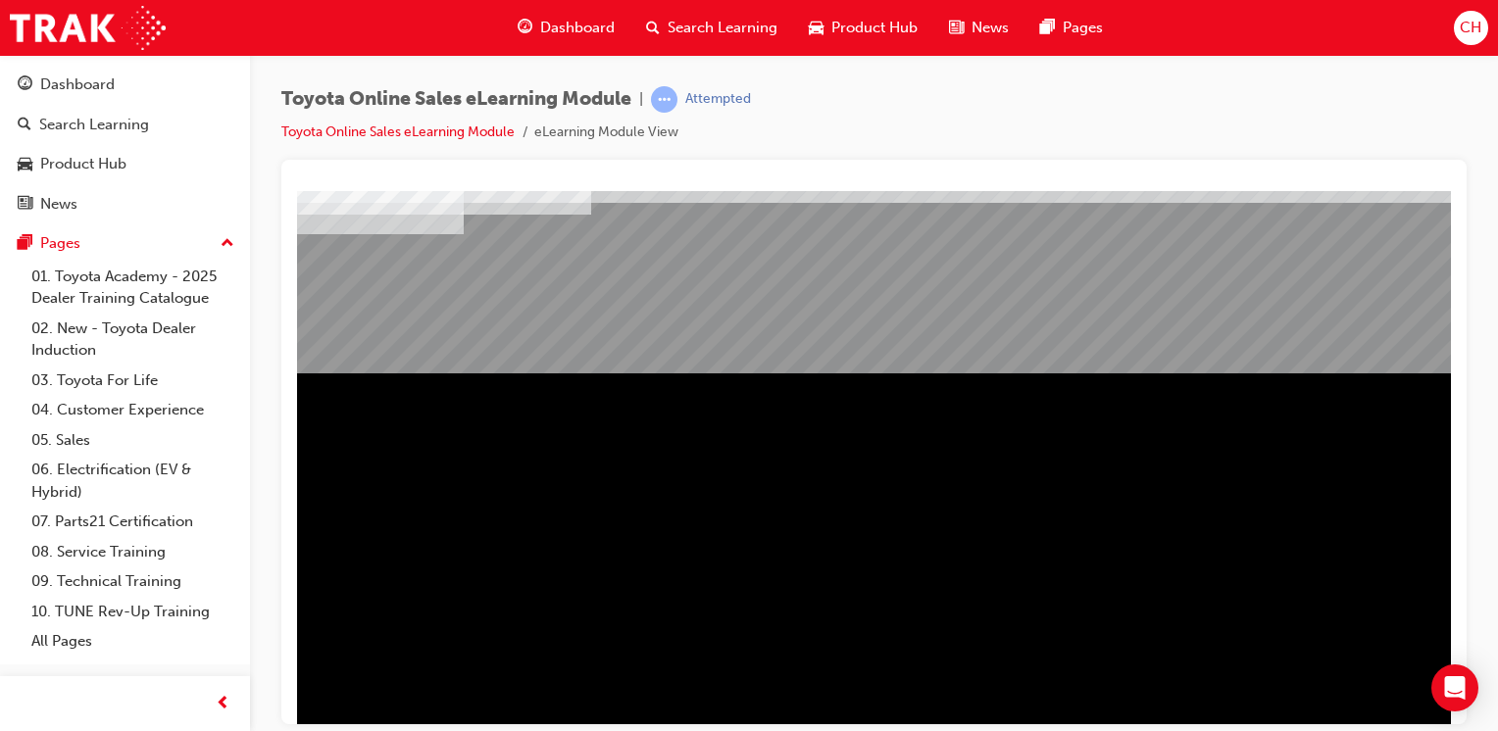
scroll to position [216, 0]
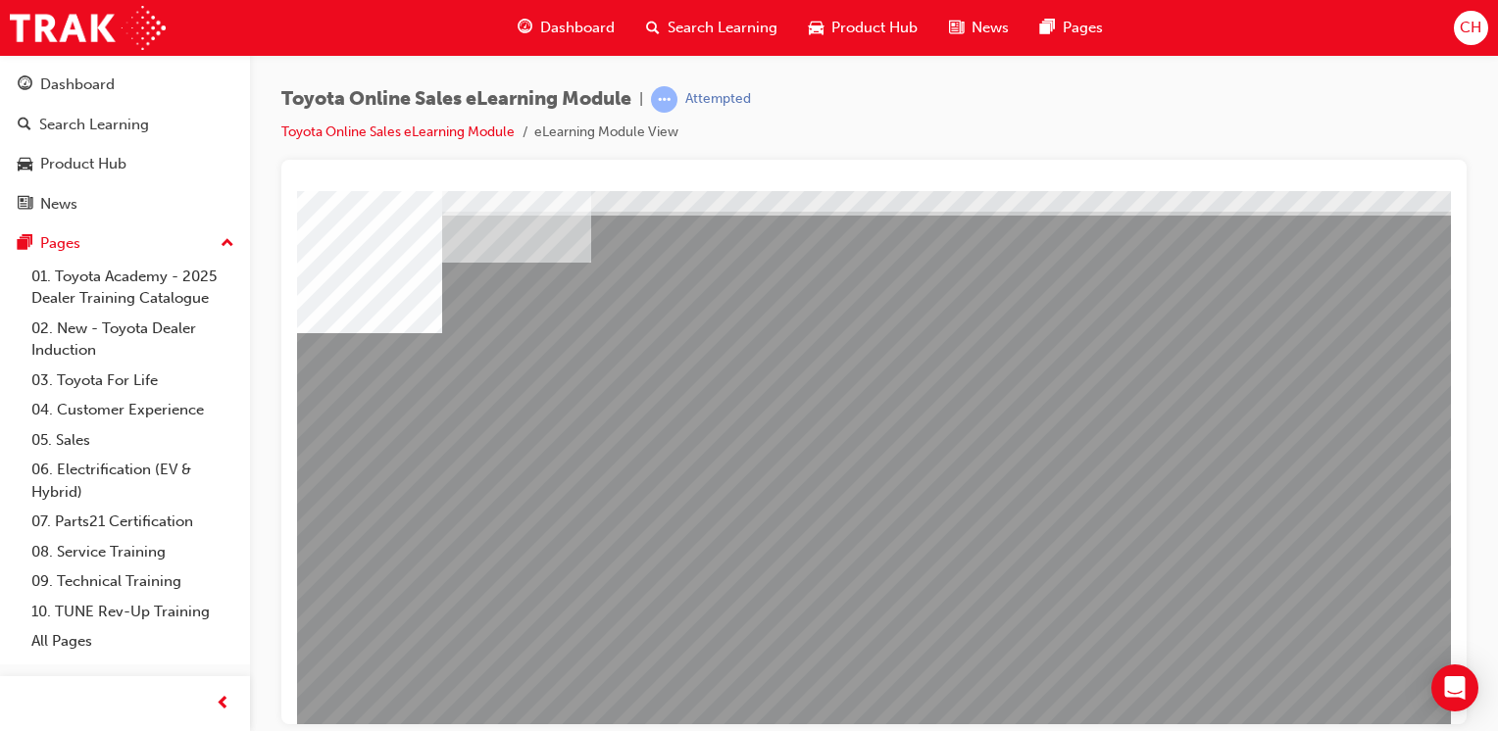
scroll to position [196, 0]
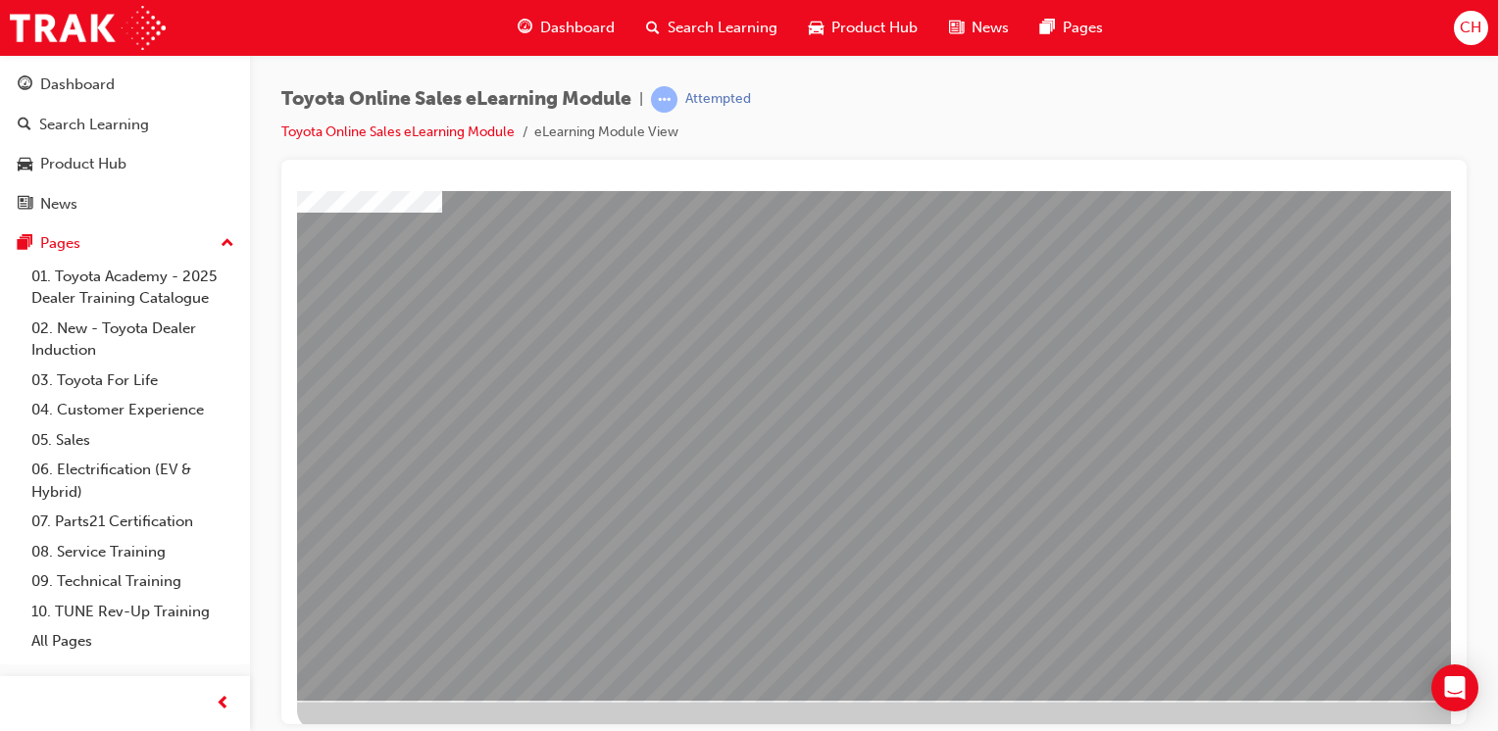
drag, startPoint x: 1364, startPoint y: 514, endPoint x: 1255, endPoint y: 495, distance: 111.3
drag, startPoint x: 1159, startPoint y: 486, endPoint x: 1148, endPoint y: 486, distance: 10.8
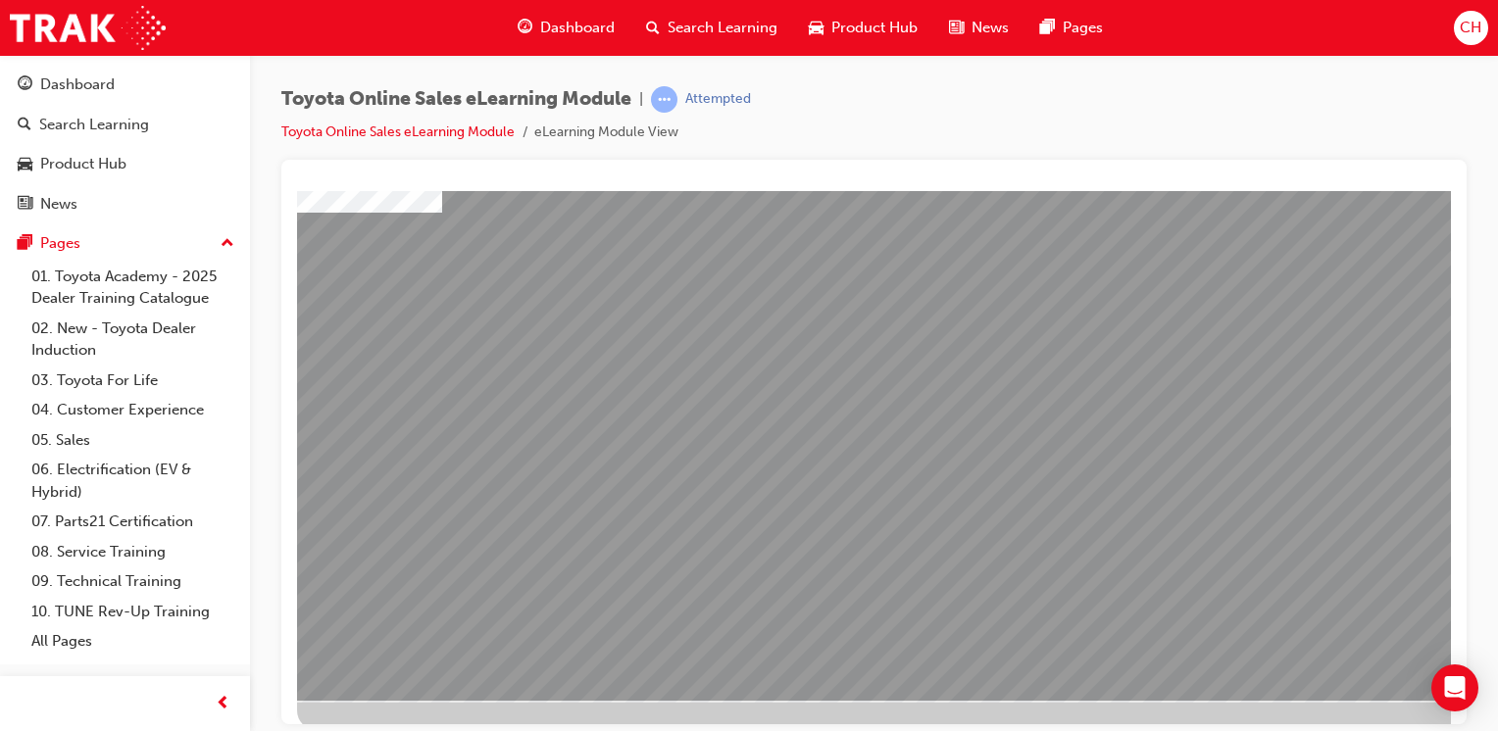
drag, startPoint x: 938, startPoint y: 498, endPoint x: 899, endPoint y: 498, distance: 39.2
drag, startPoint x: 775, startPoint y: 513, endPoint x: 715, endPoint y: 504, distance: 61.4
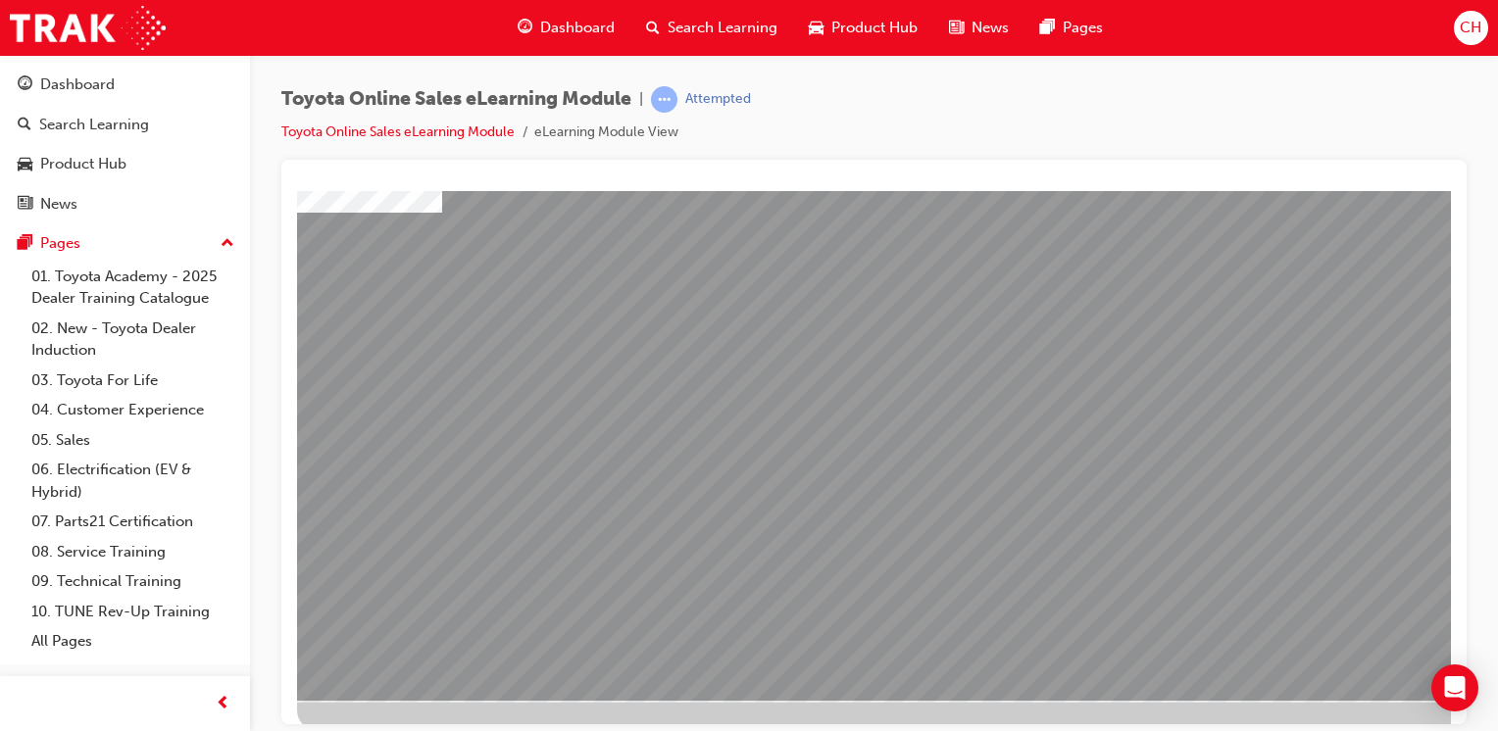
drag, startPoint x: 483, startPoint y: 496, endPoint x: 618, endPoint y: 537, distance: 141.4
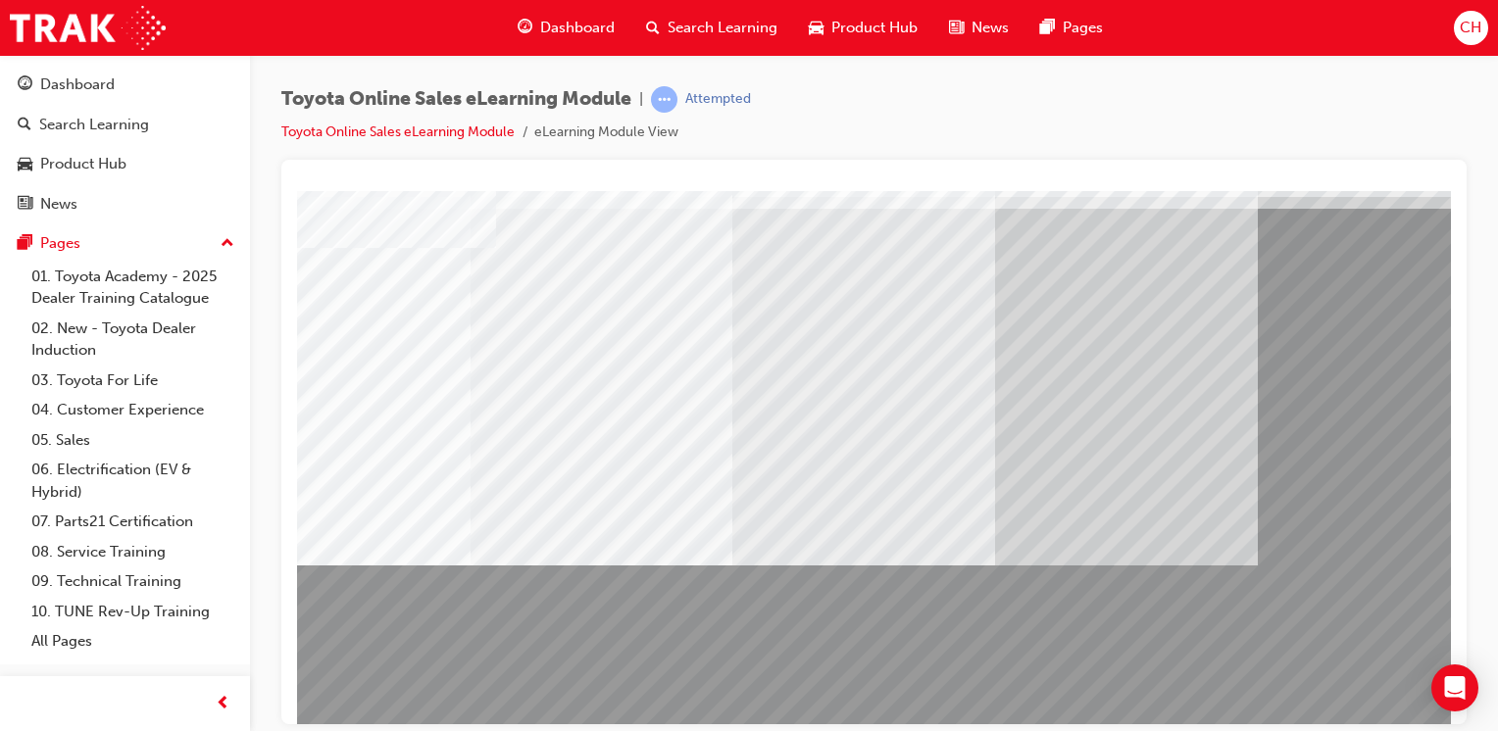
scroll to position [196, 95]
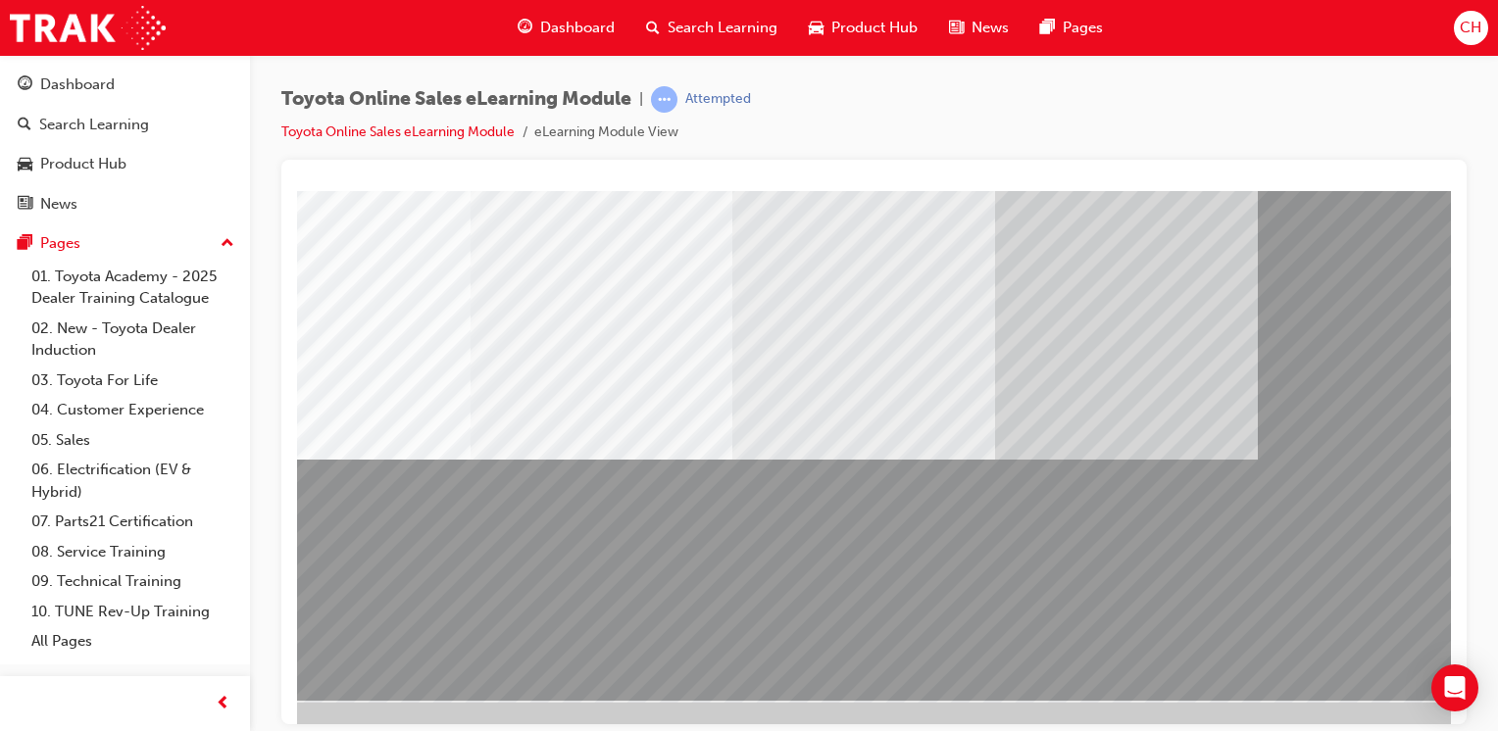
drag, startPoint x: 606, startPoint y: 578, endPoint x: 1016, endPoint y: 635, distance: 414.6
click at [984, 656] on div at bounding box center [868, 347] width 1333 height 706
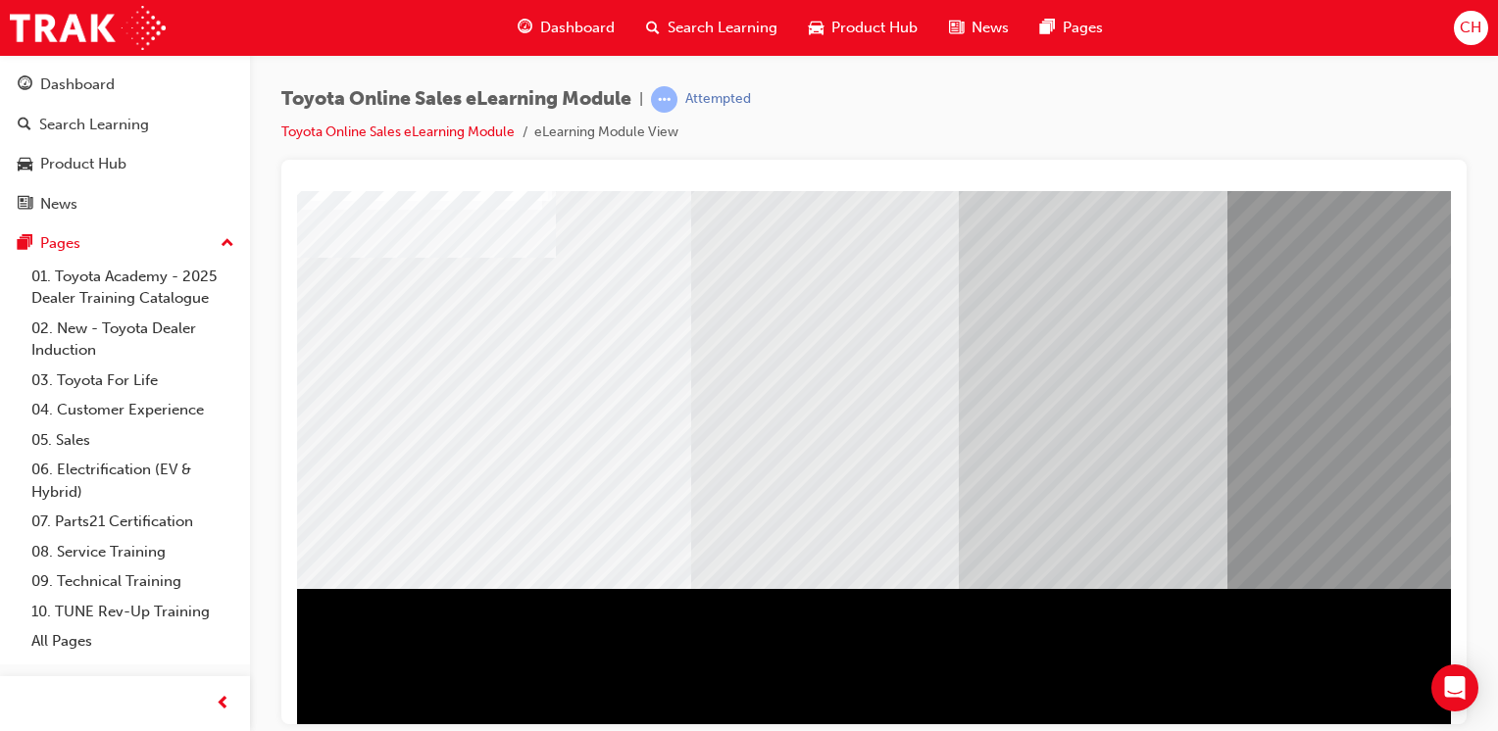
scroll to position [216, 0]
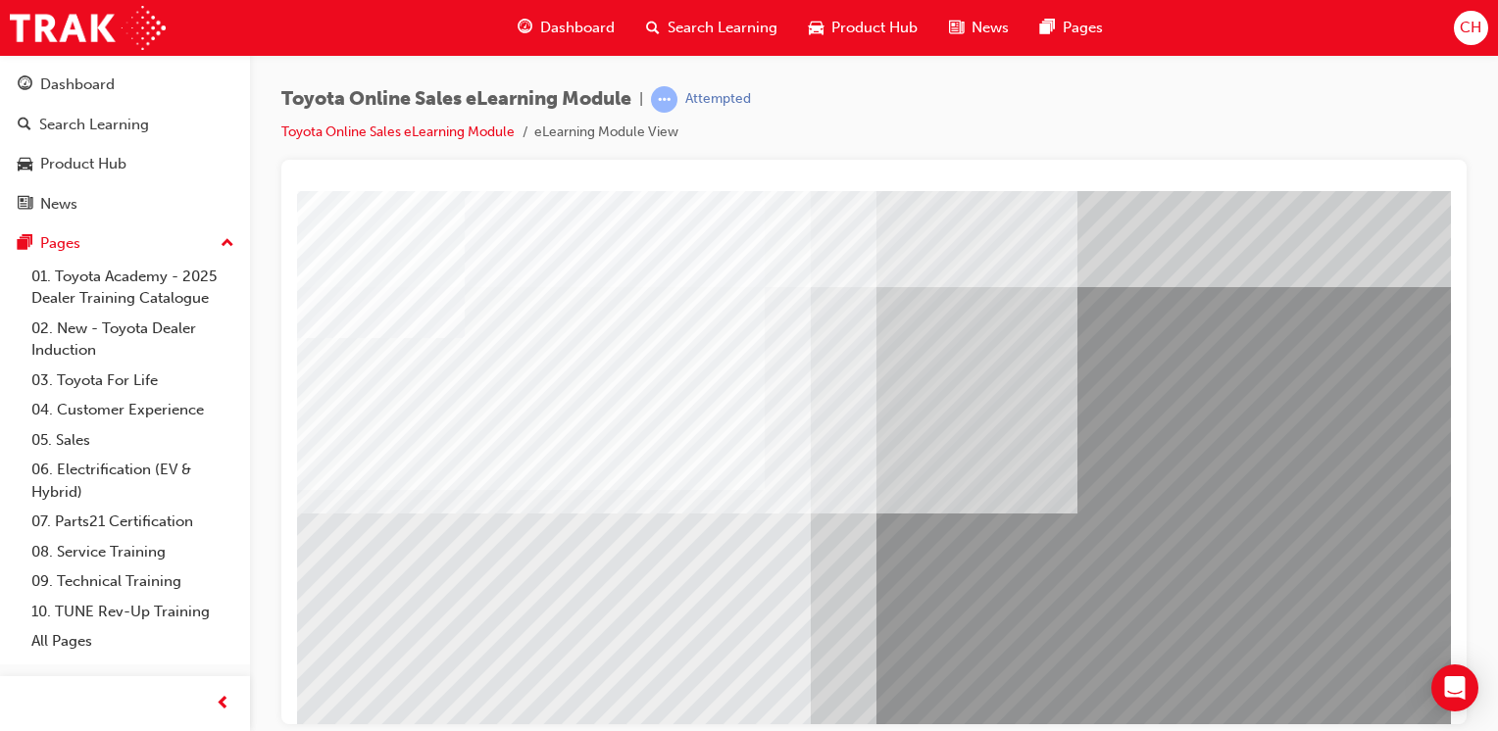
scroll to position [0, 133]
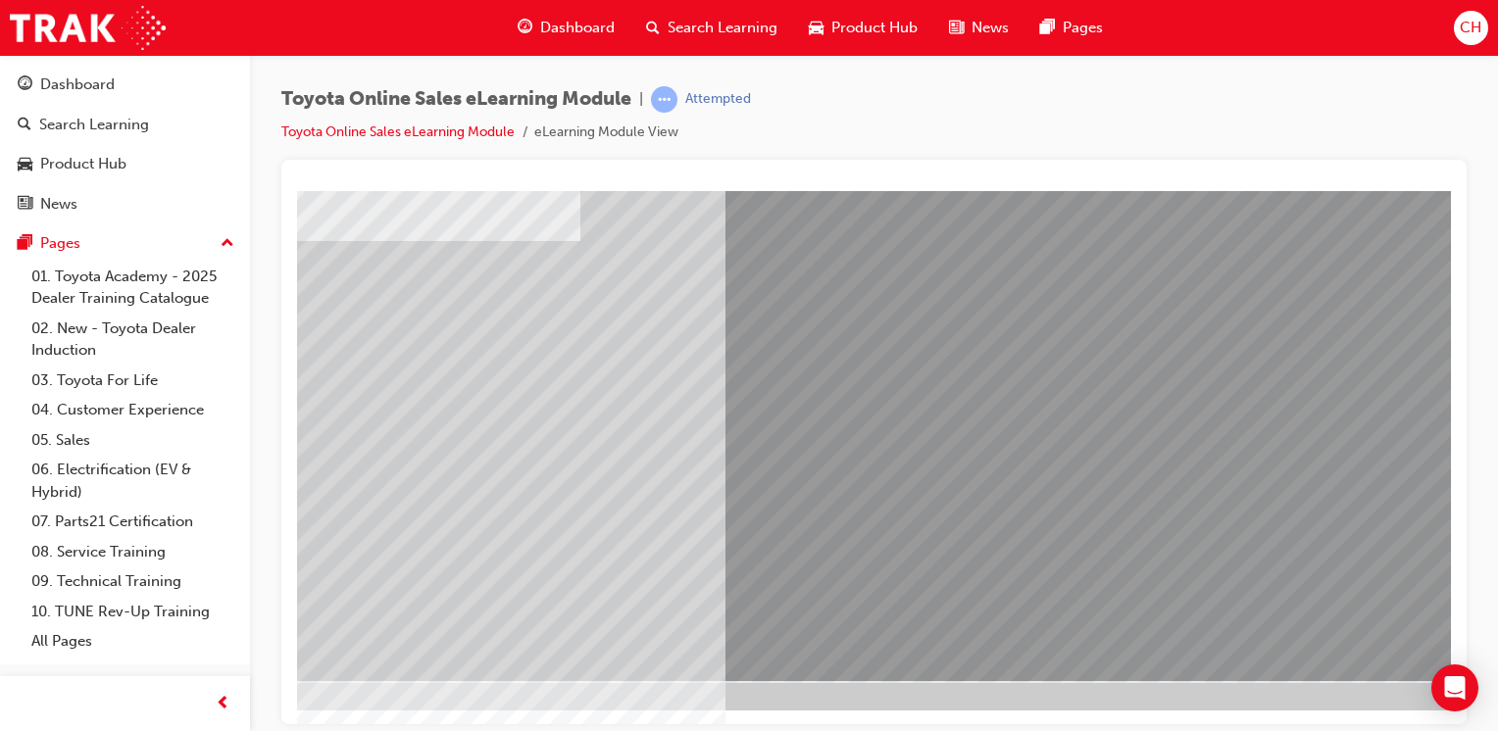
scroll to position [0, 0]
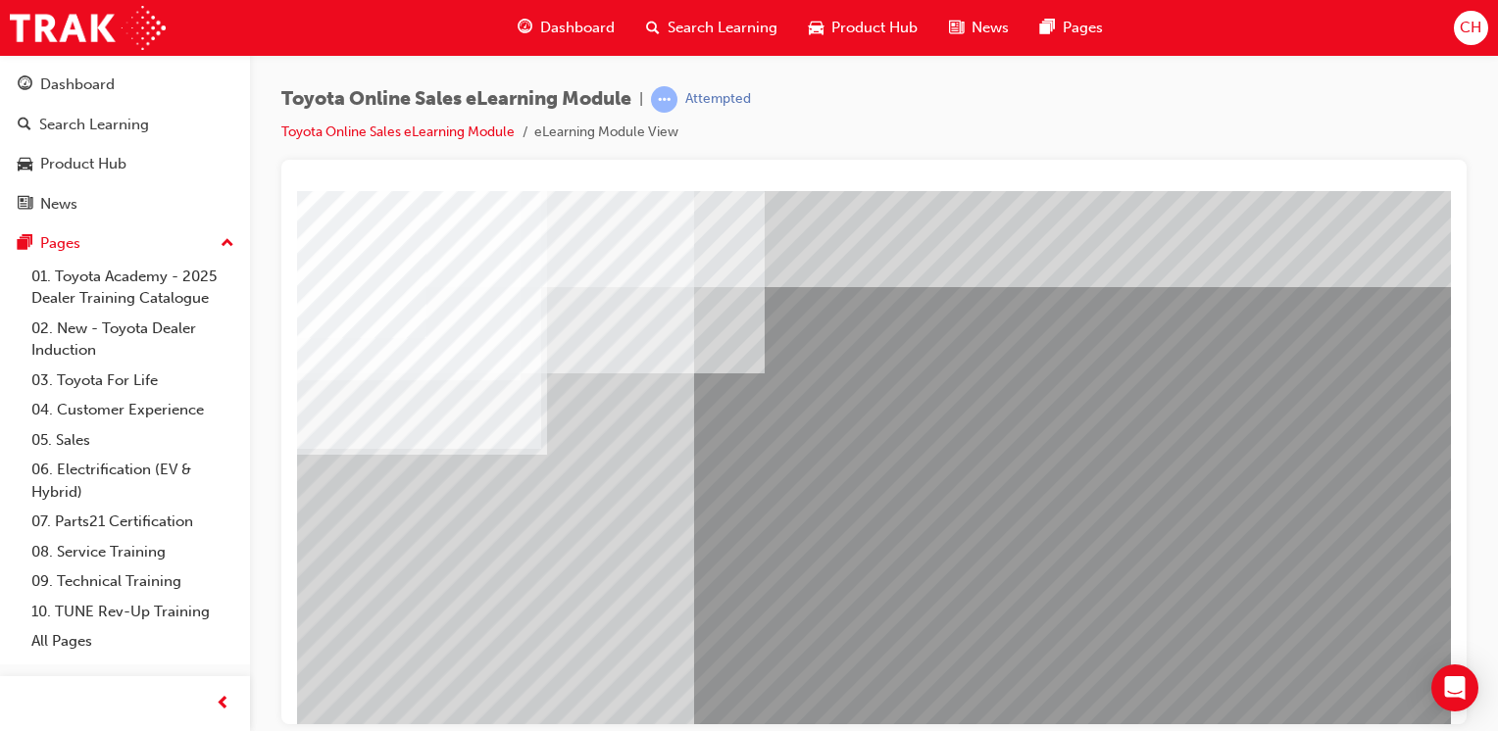
scroll to position [0, 194]
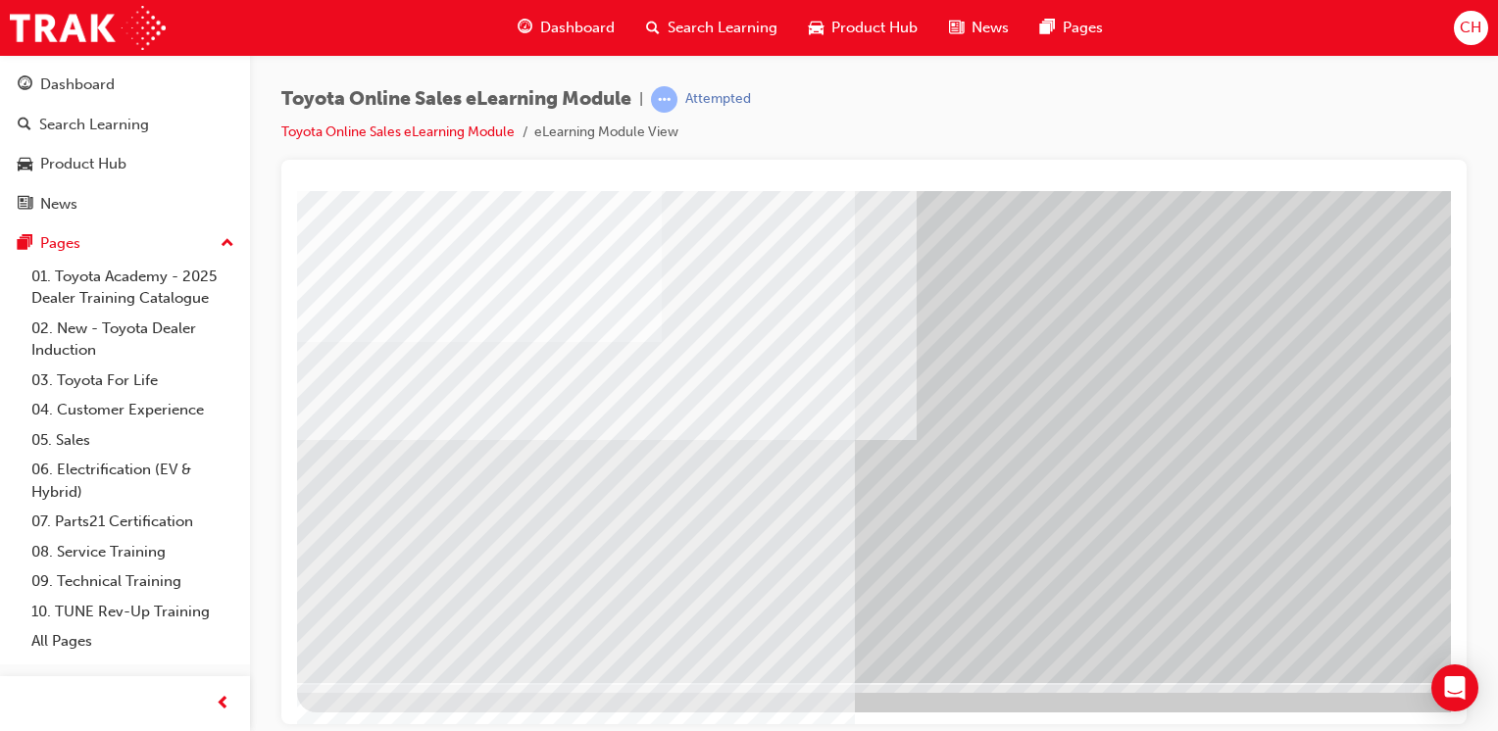
scroll to position [216, 0]
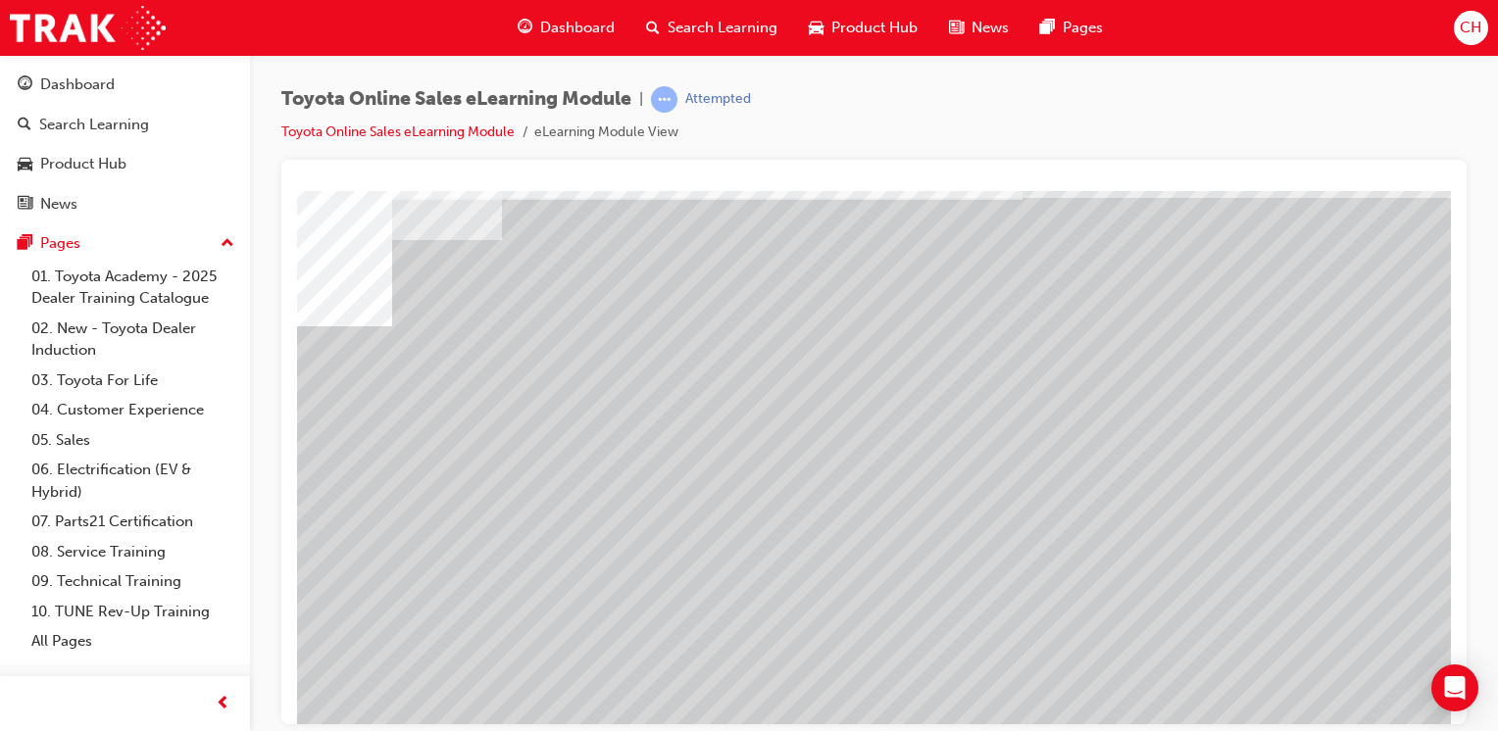
scroll to position [98, 122]
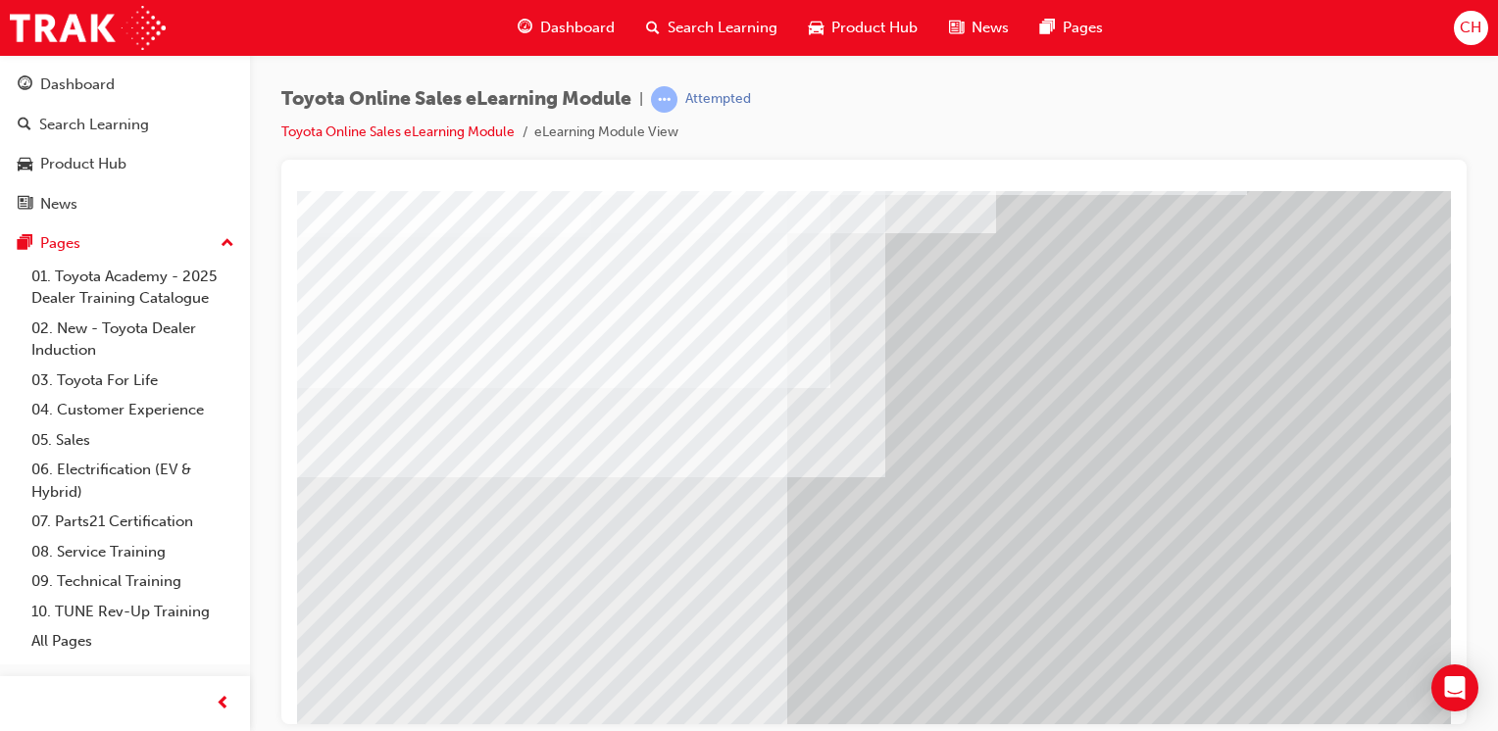
scroll to position [216, 0]
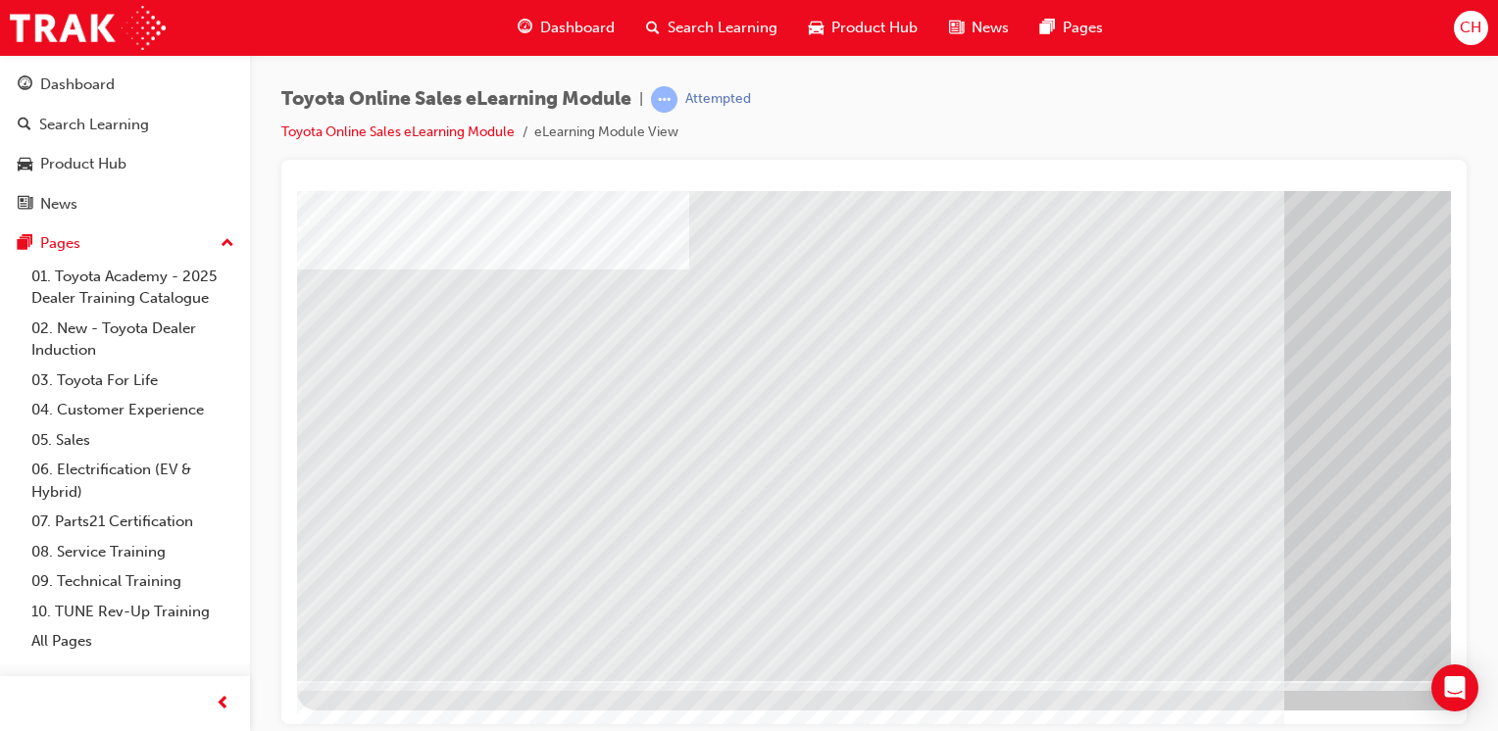
scroll to position [216, 194]
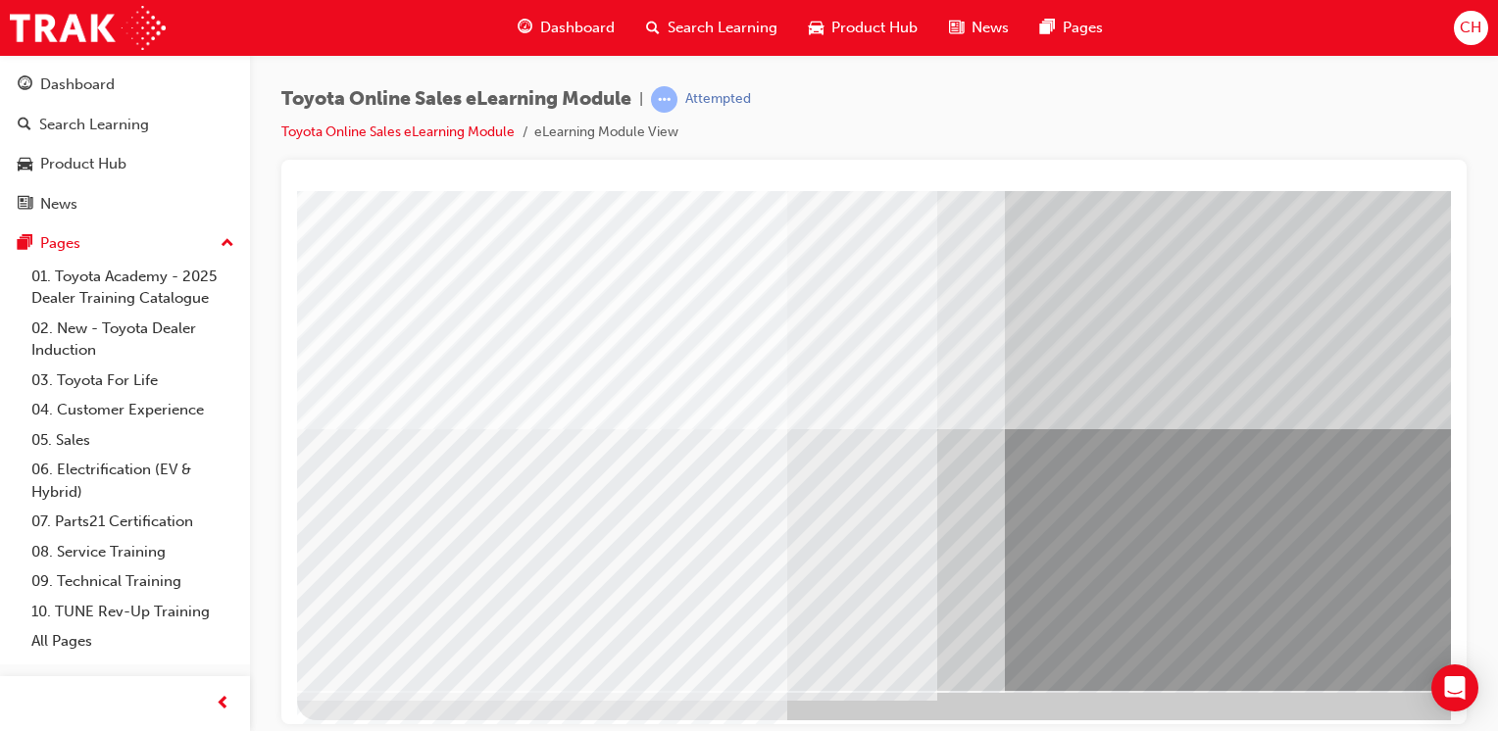
scroll to position [216, 0]
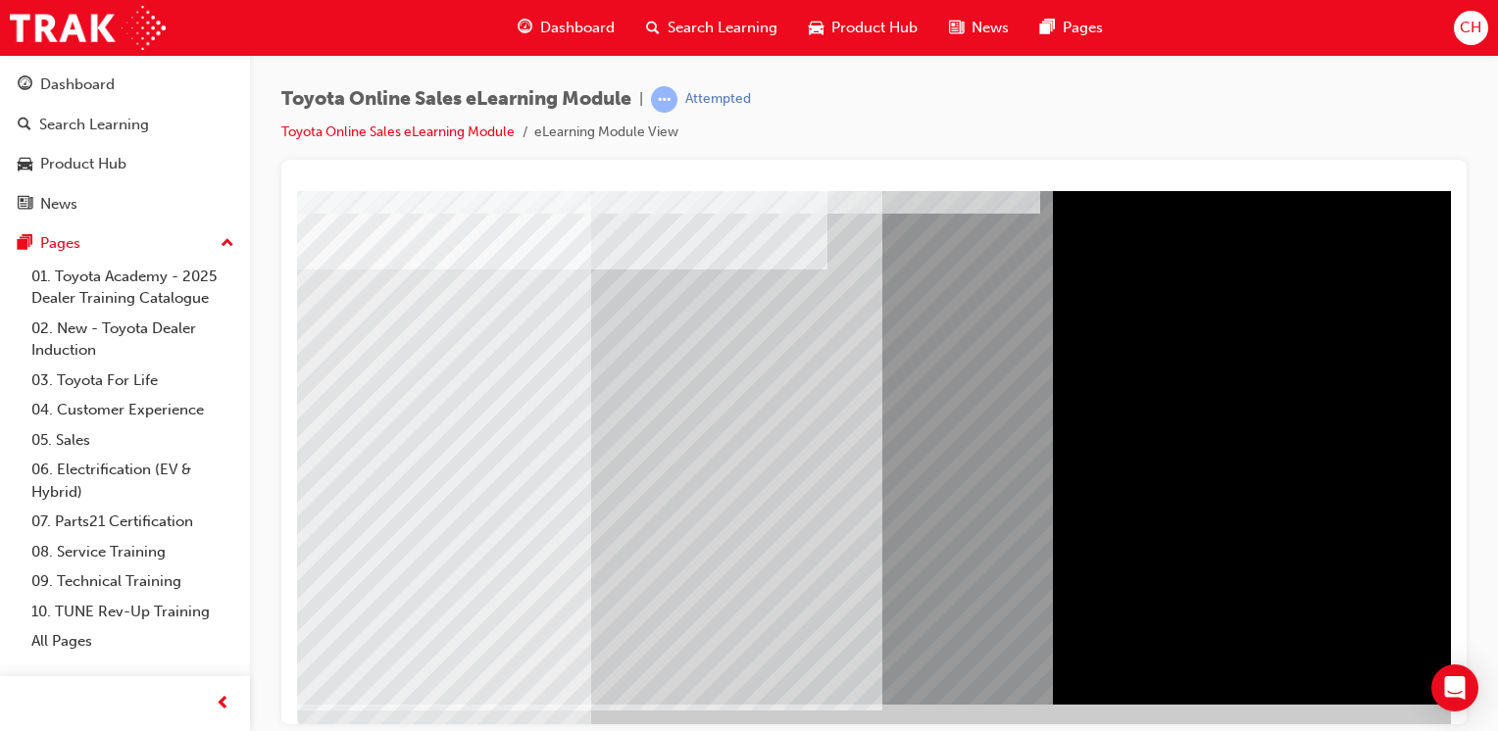
scroll to position [196, 0]
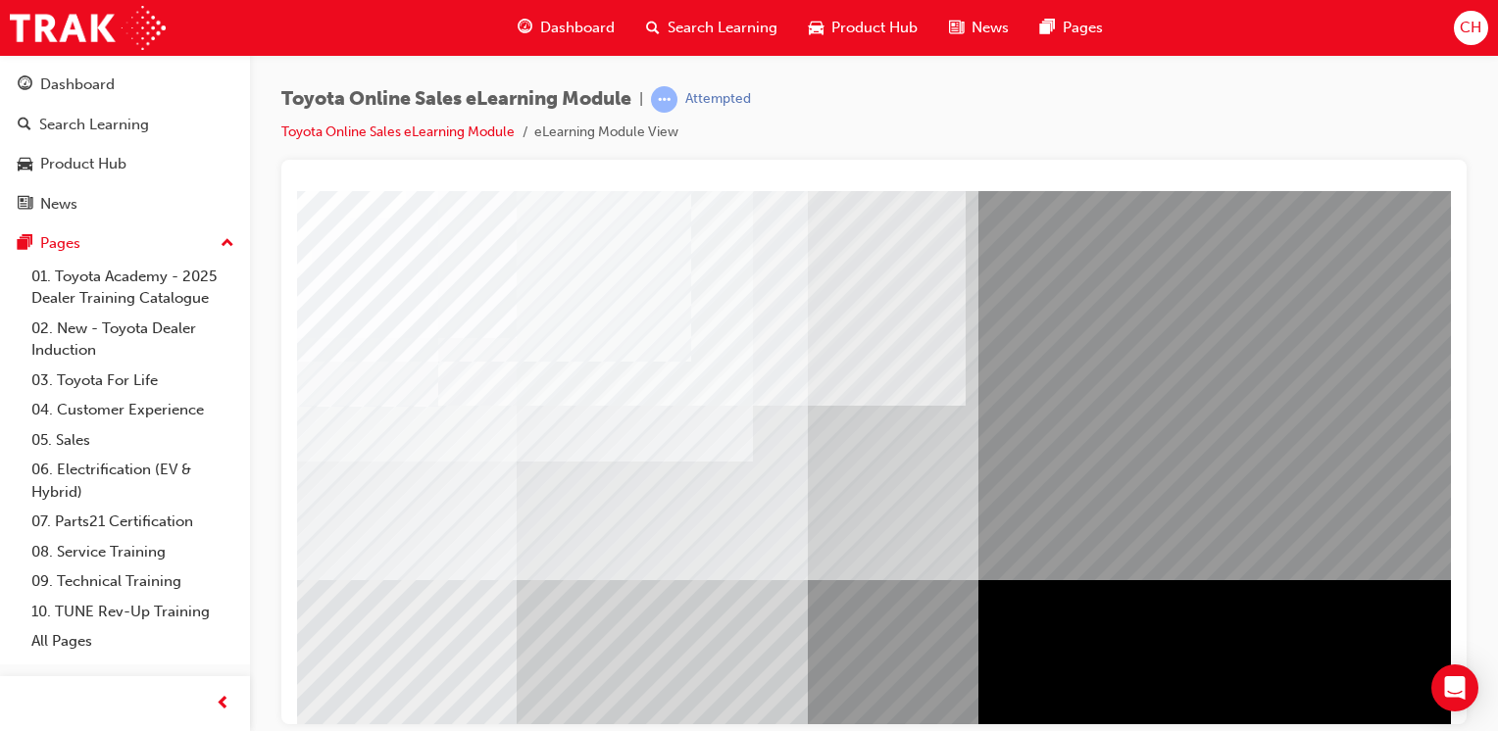
scroll to position [0, 189]
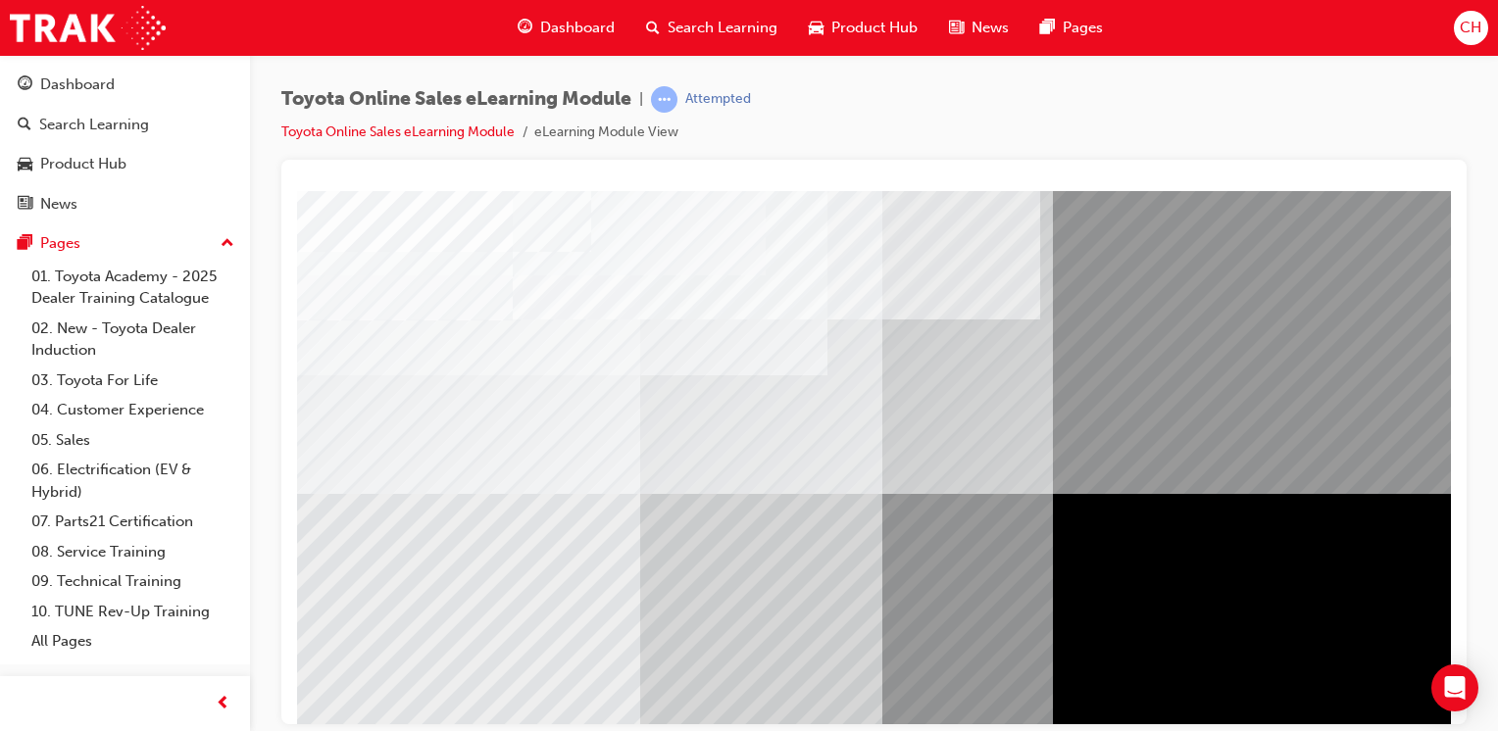
scroll to position [216, 0]
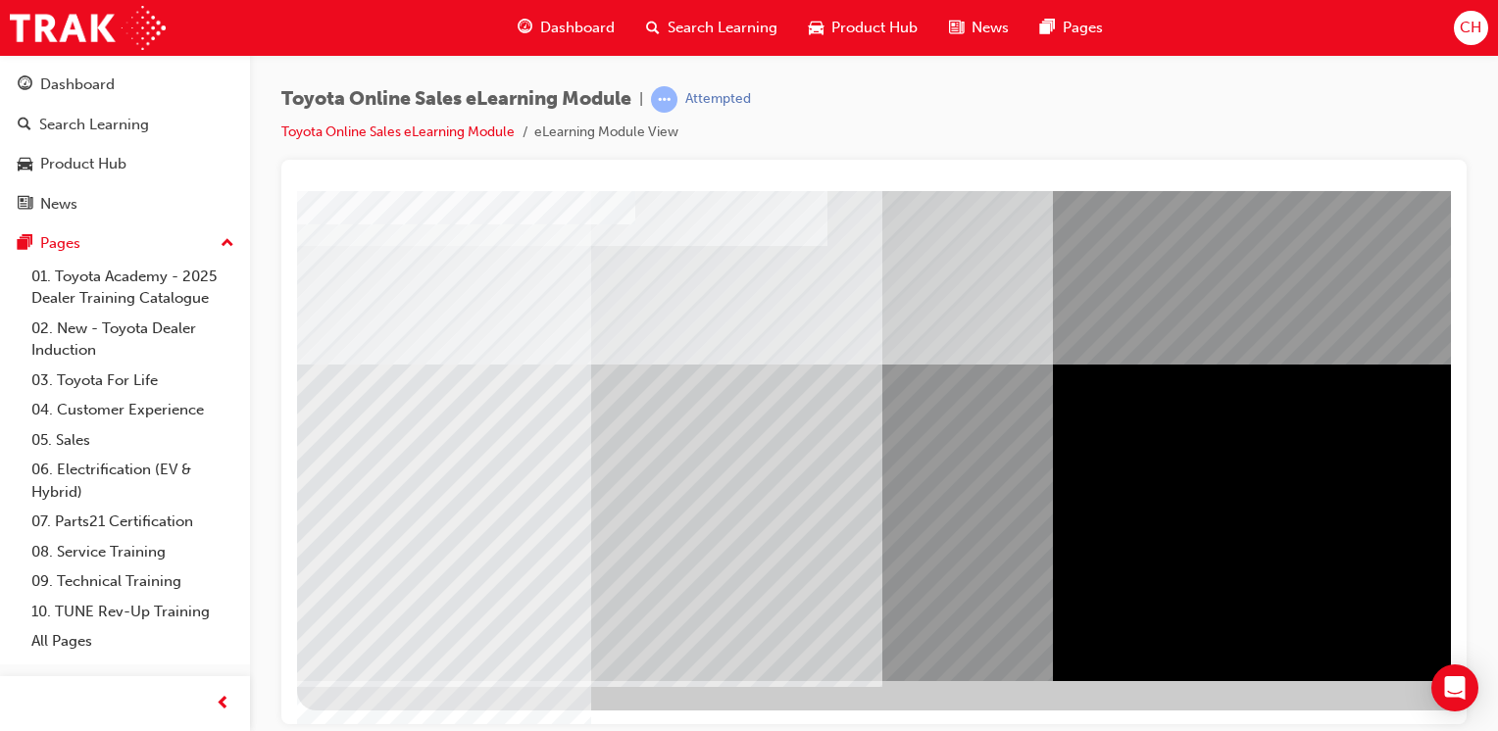
scroll to position [0, 0]
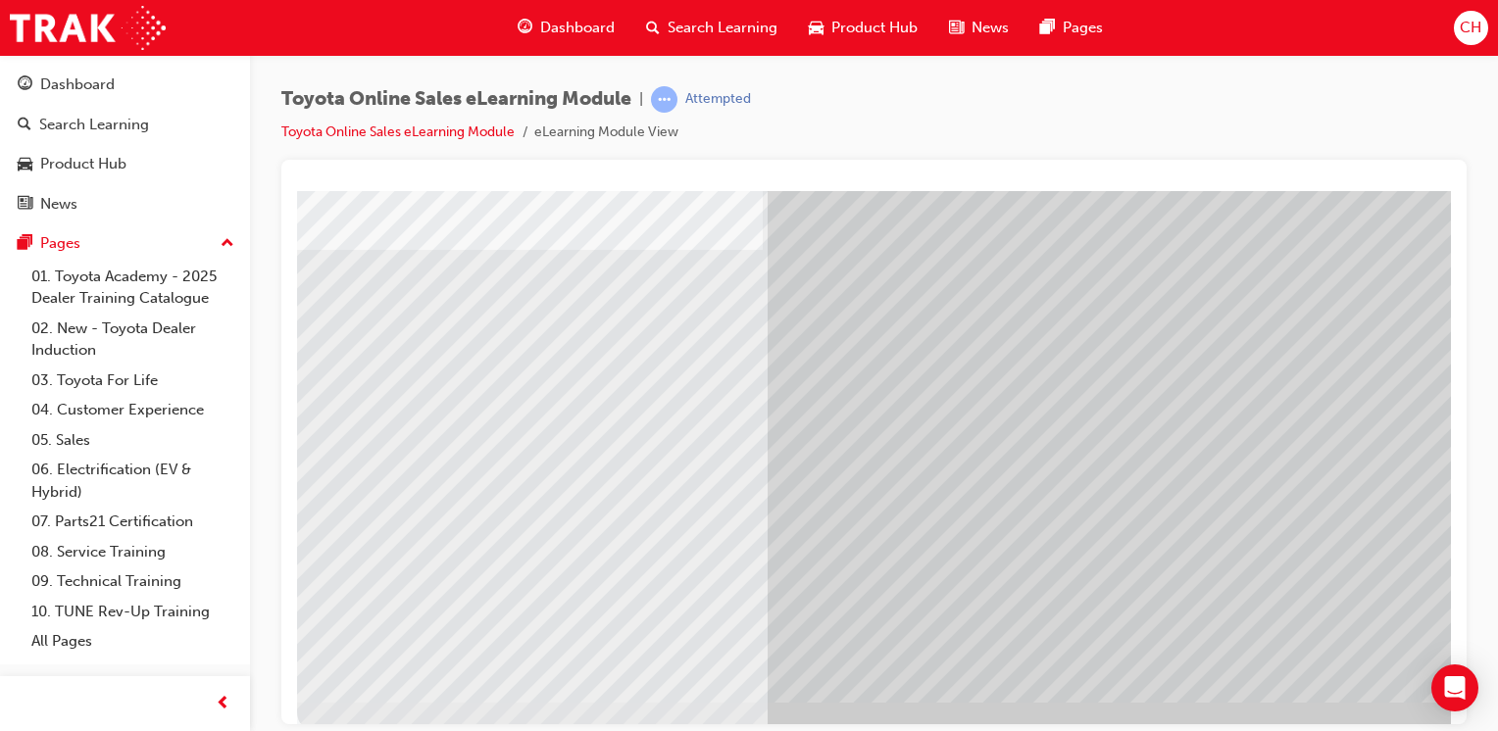
scroll to position [216, 0]
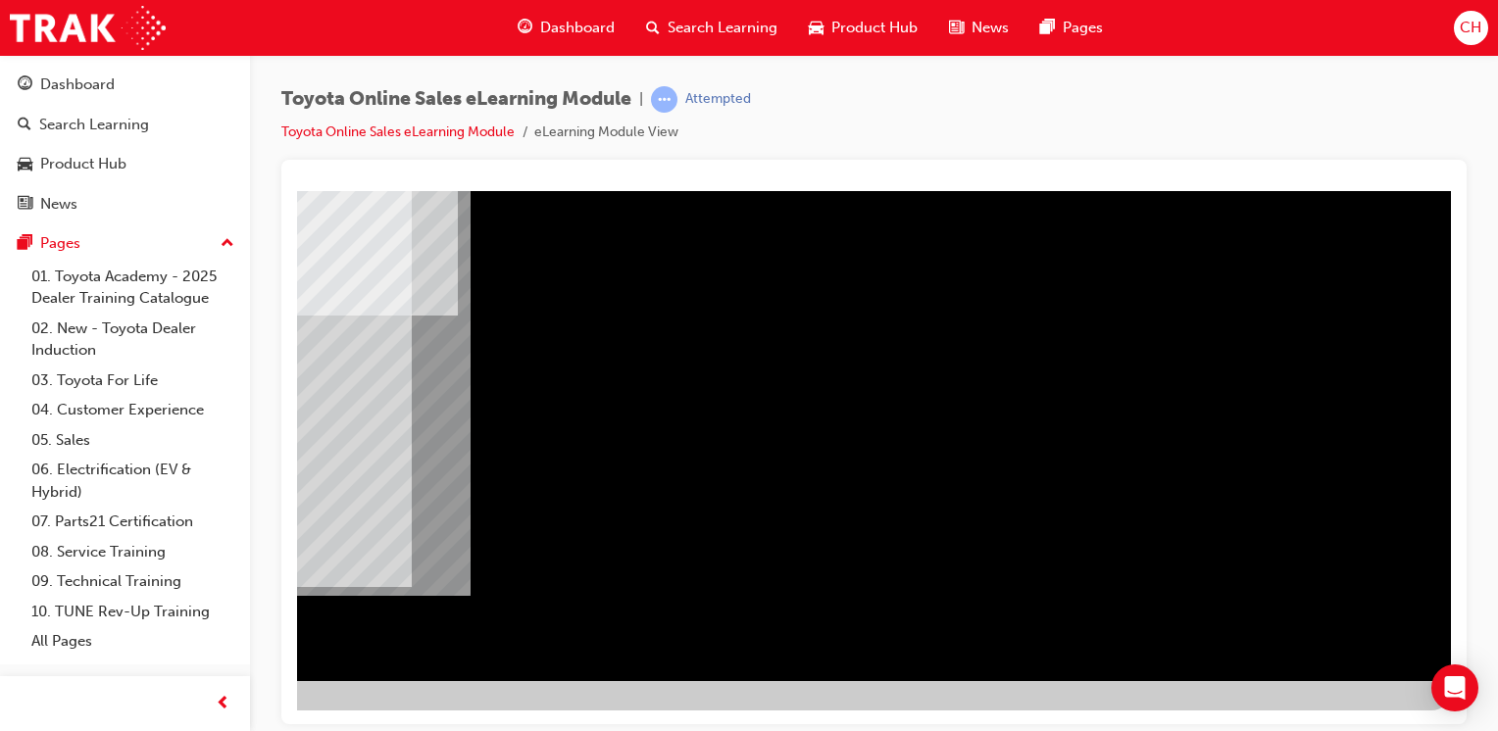
scroll to position [0, 0]
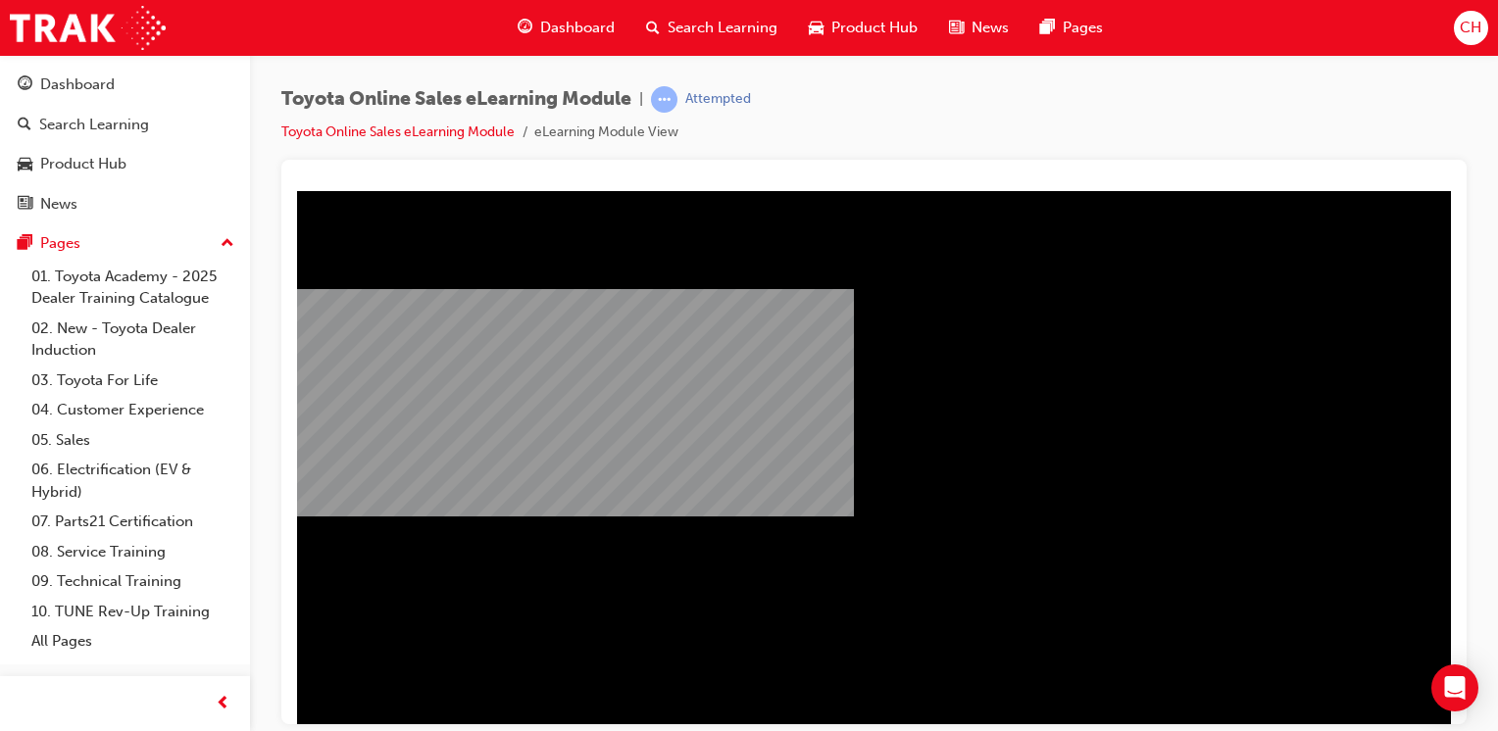
scroll to position [196, 0]
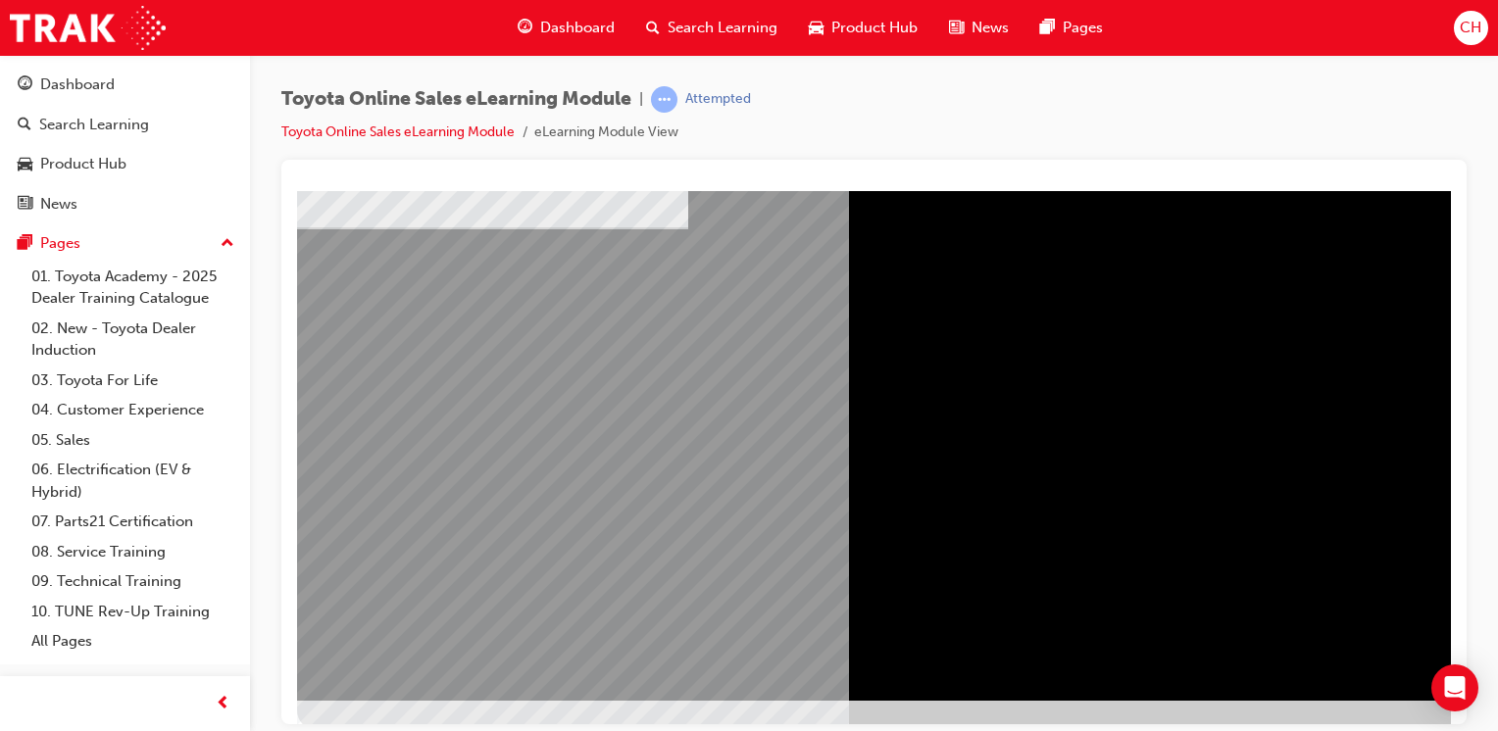
scroll to position [0, 0]
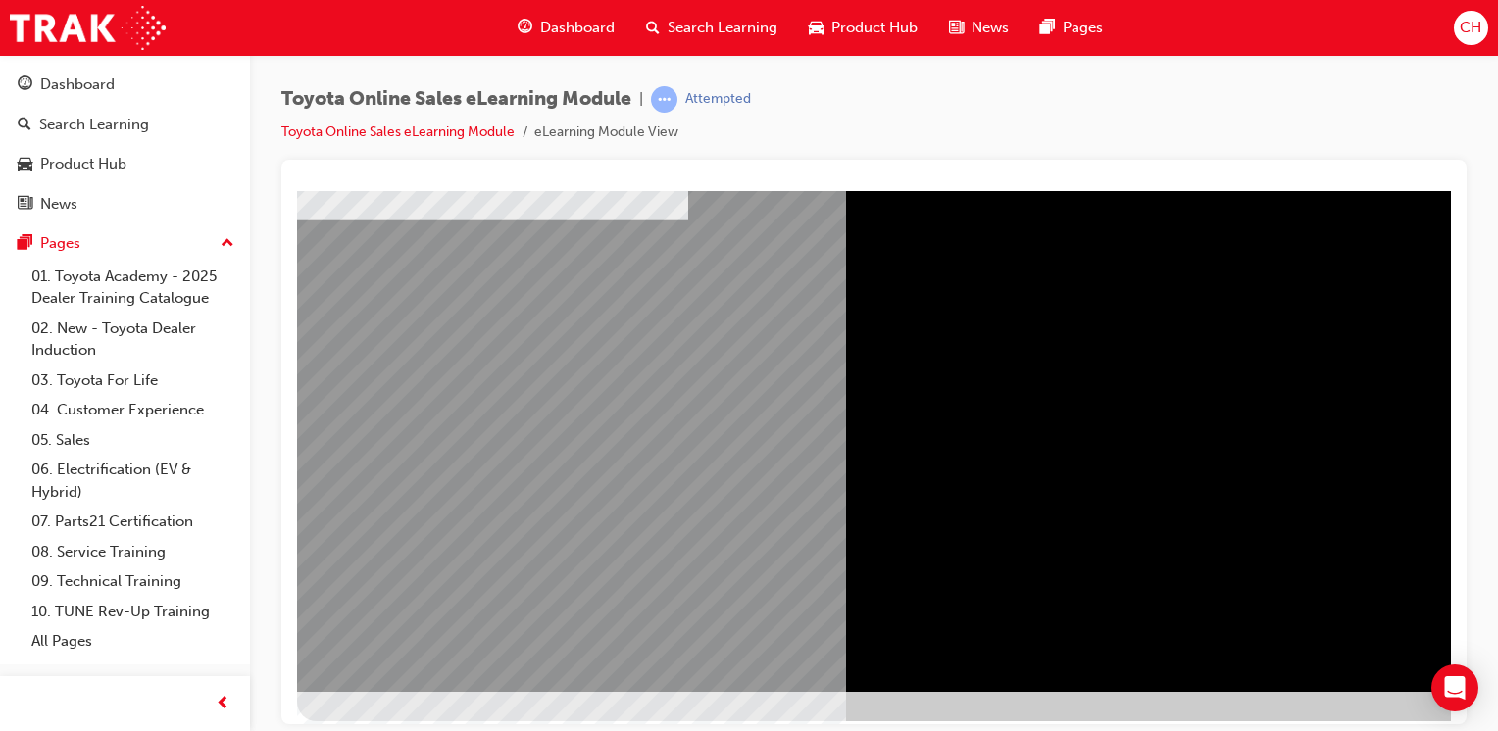
scroll to position [216, 0]
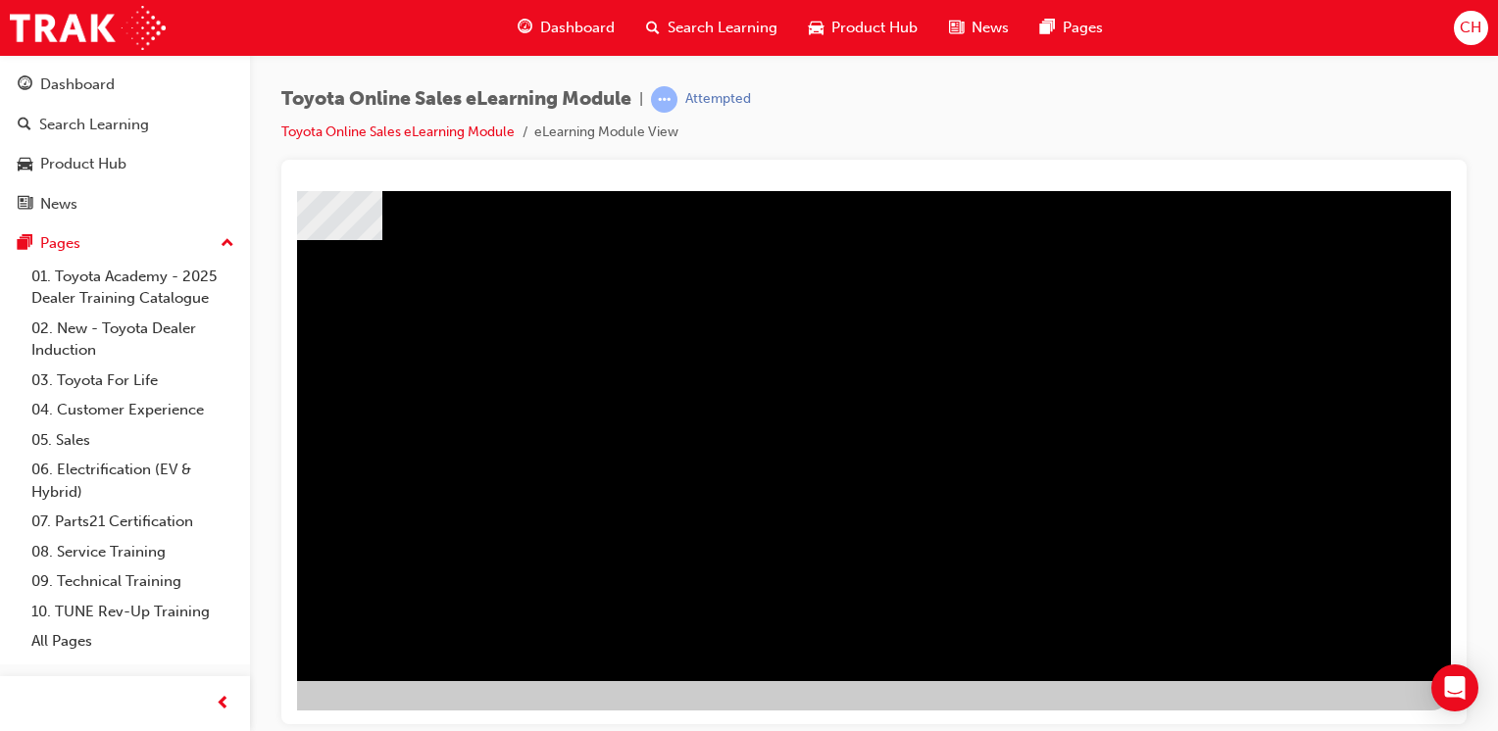
scroll to position [0, 0]
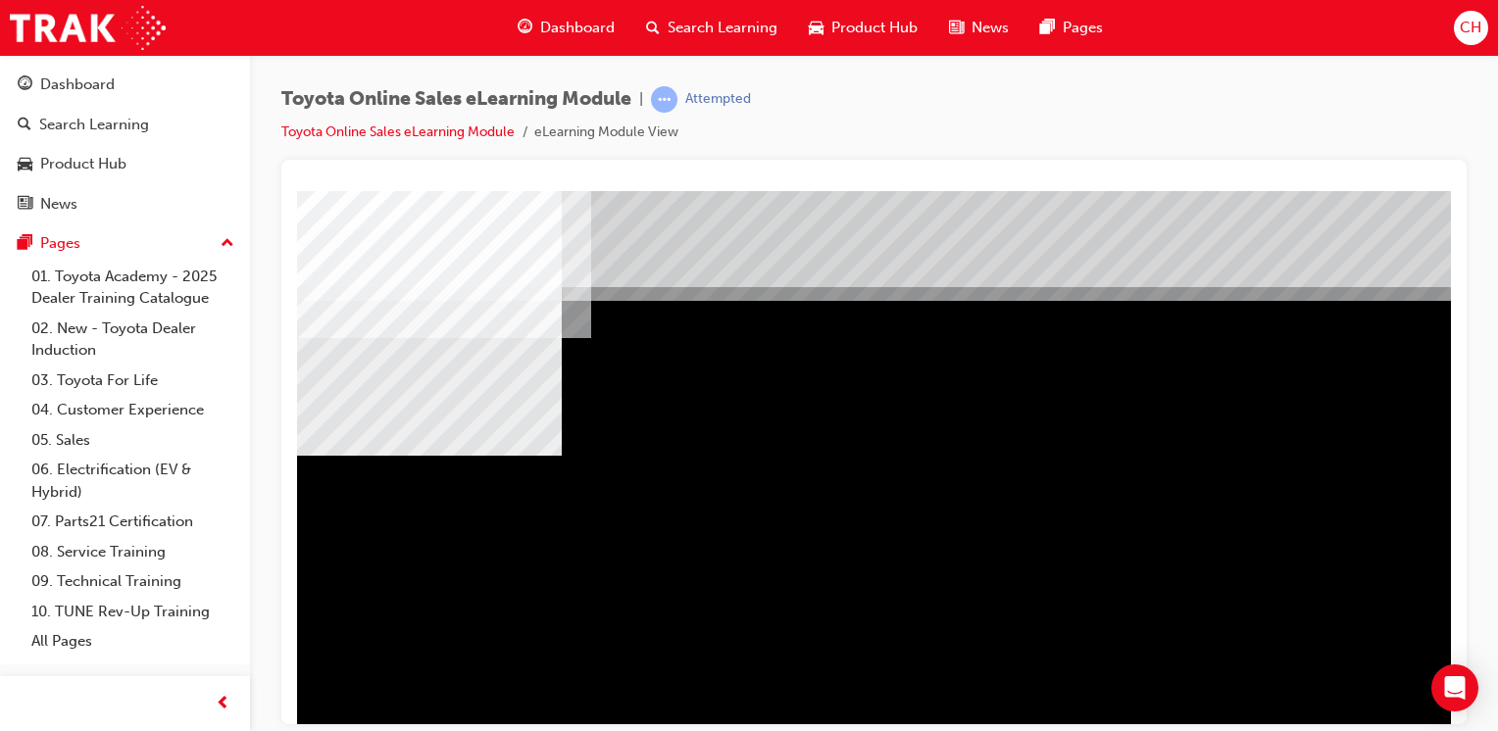
drag, startPoint x: 1011, startPoint y: 631, endPoint x: 825, endPoint y: 611, distance: 186.4
drag, startPoint x: 718, startPoint y: 598, endPoint x: 747, endPoint y: 599, distance: 28.4
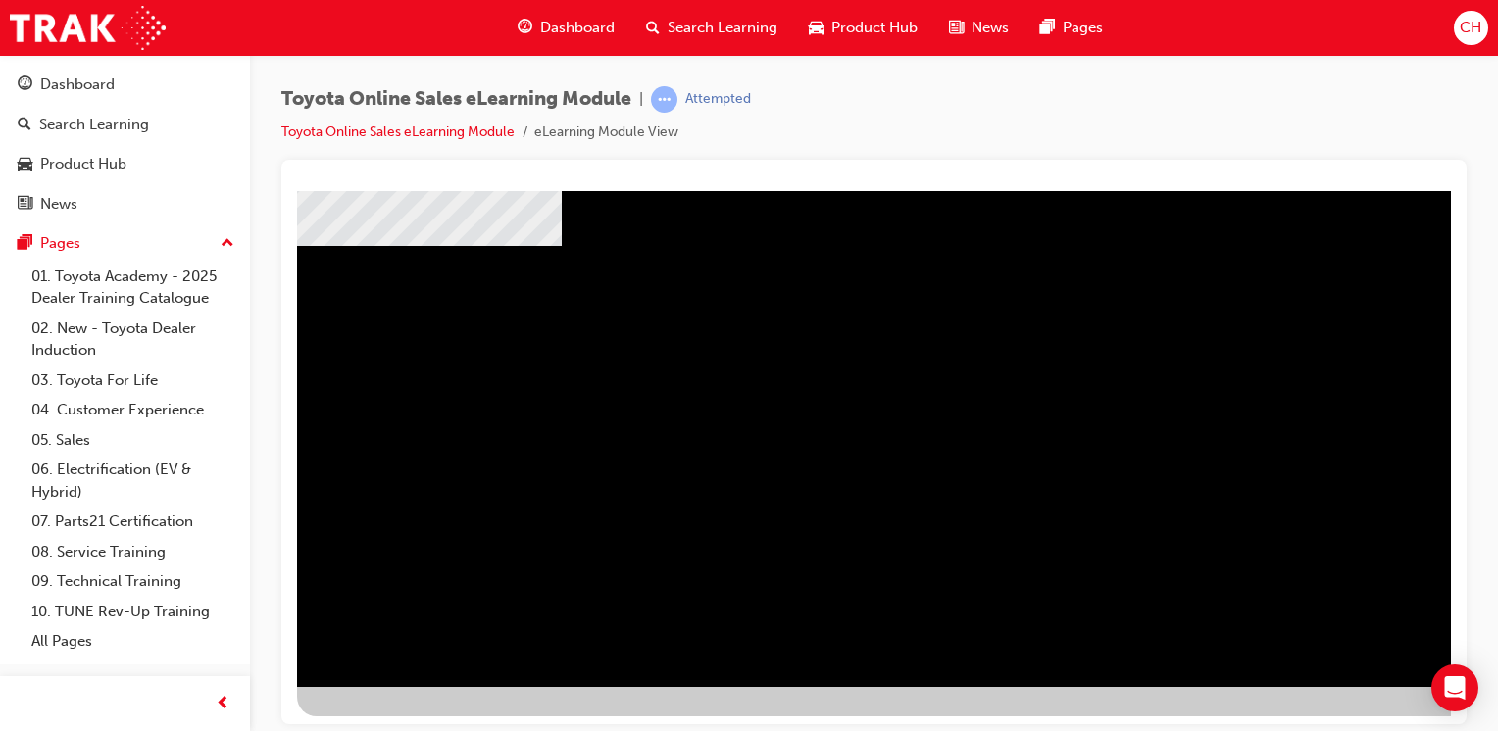
scroll to position [216, 0]
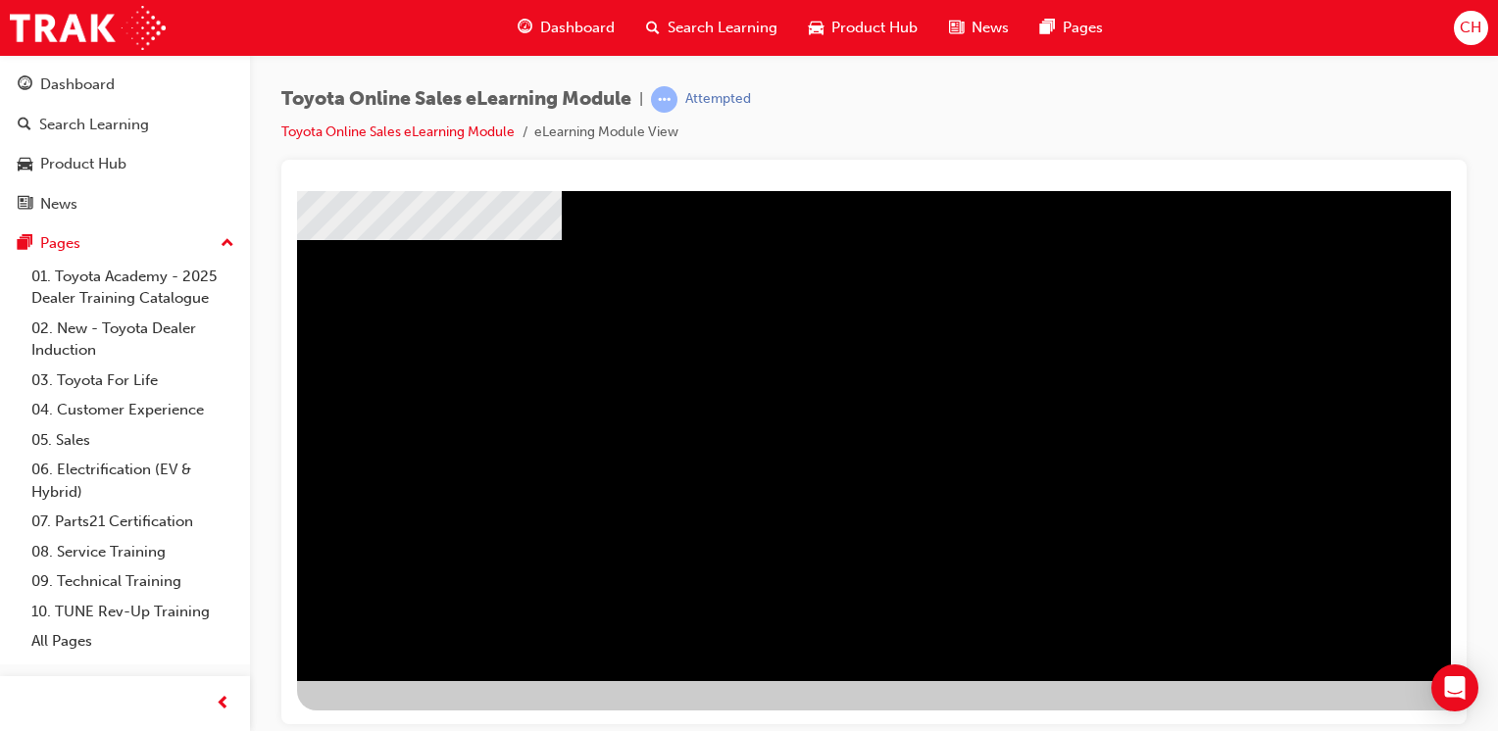
drag, startPoint x: 1362, startPoint y: 726, endPoint x: 1065, endPoint y: 532, distance: 354.8
click at [1362, 726] on div "Toyota Online Sales eLearning Module | Attempted Toyota Online Sales eLearning …" at bounding box center [749, 365] width 1498 height 731
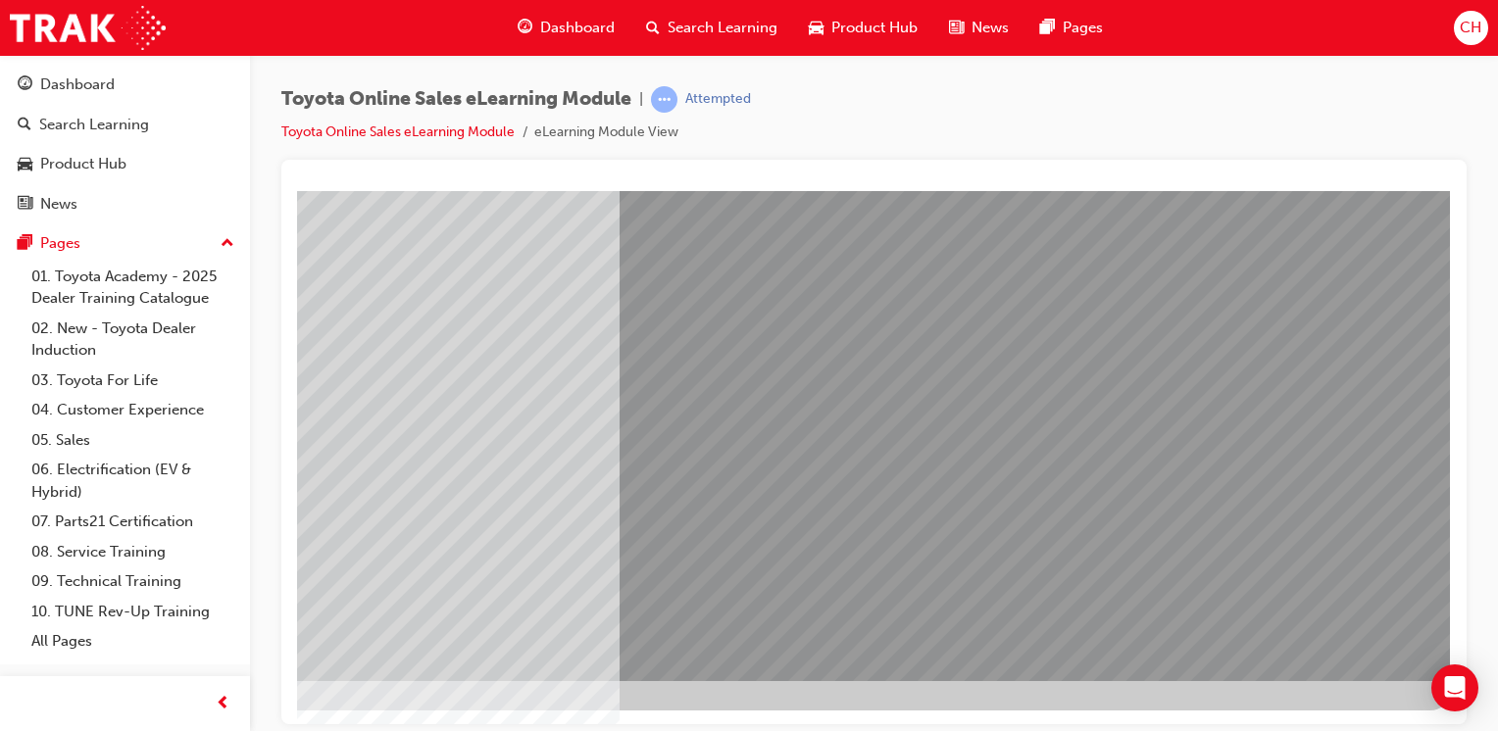
scroll to position [0, 0]
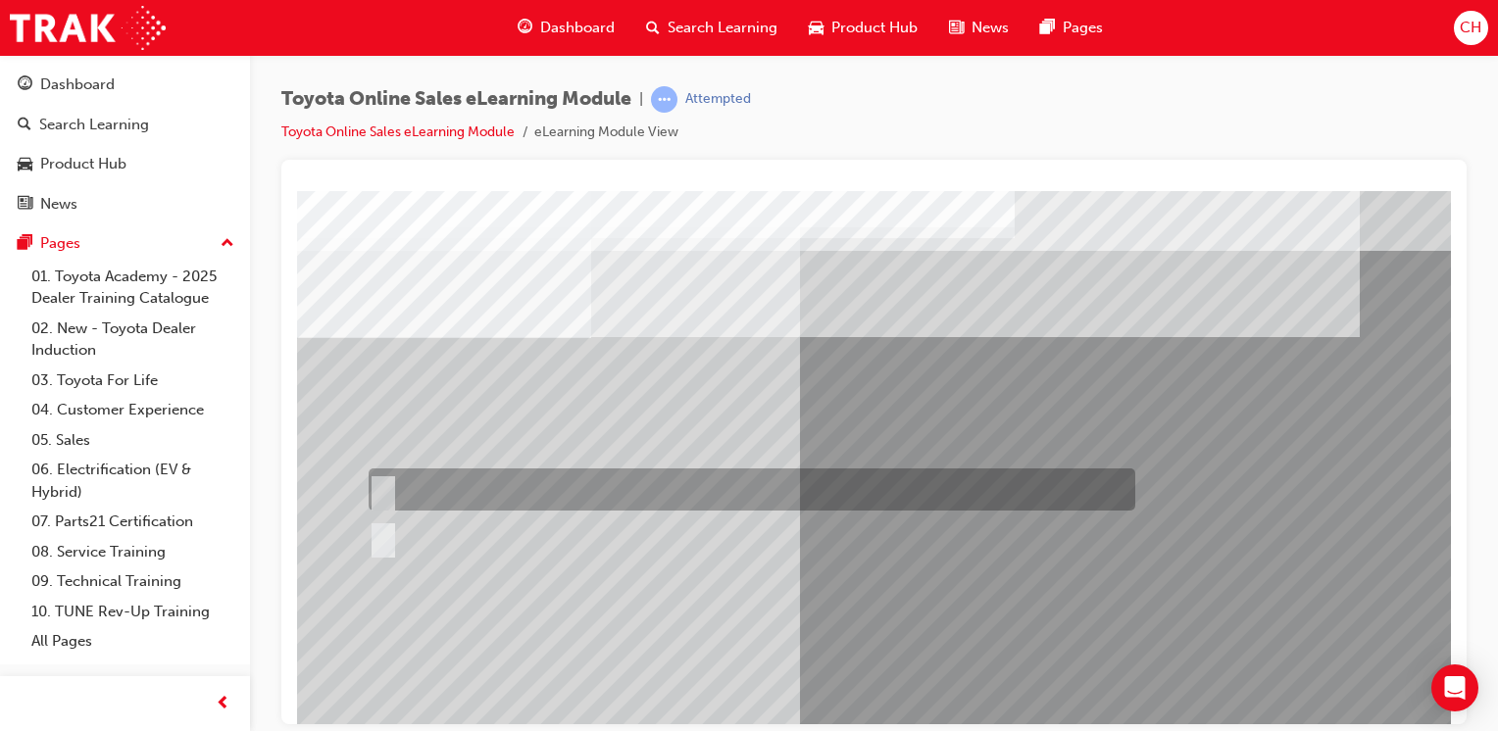
click at [472, 496] on div at bounding box center [747, 490] width 766 height 42
radio input "true"
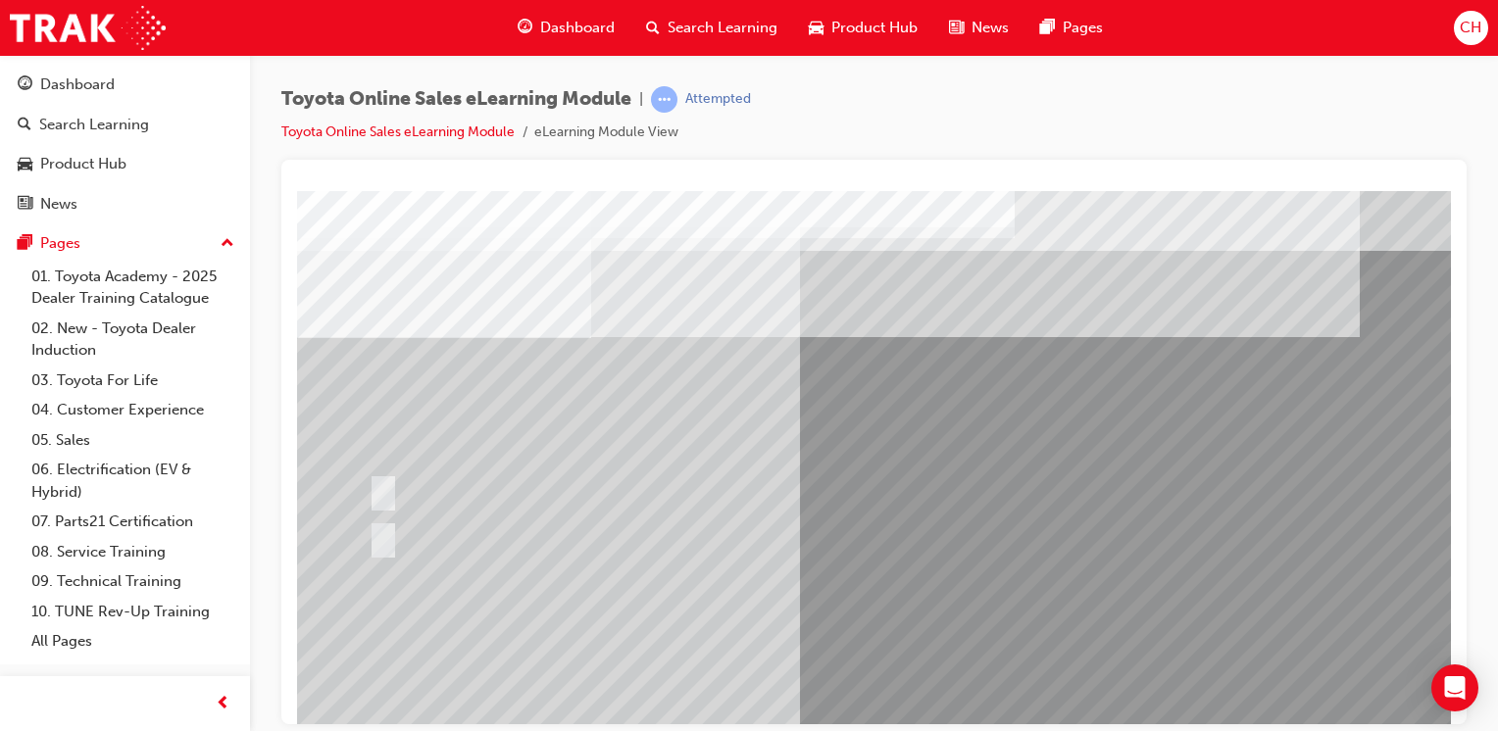
scroll to position [196, 0]
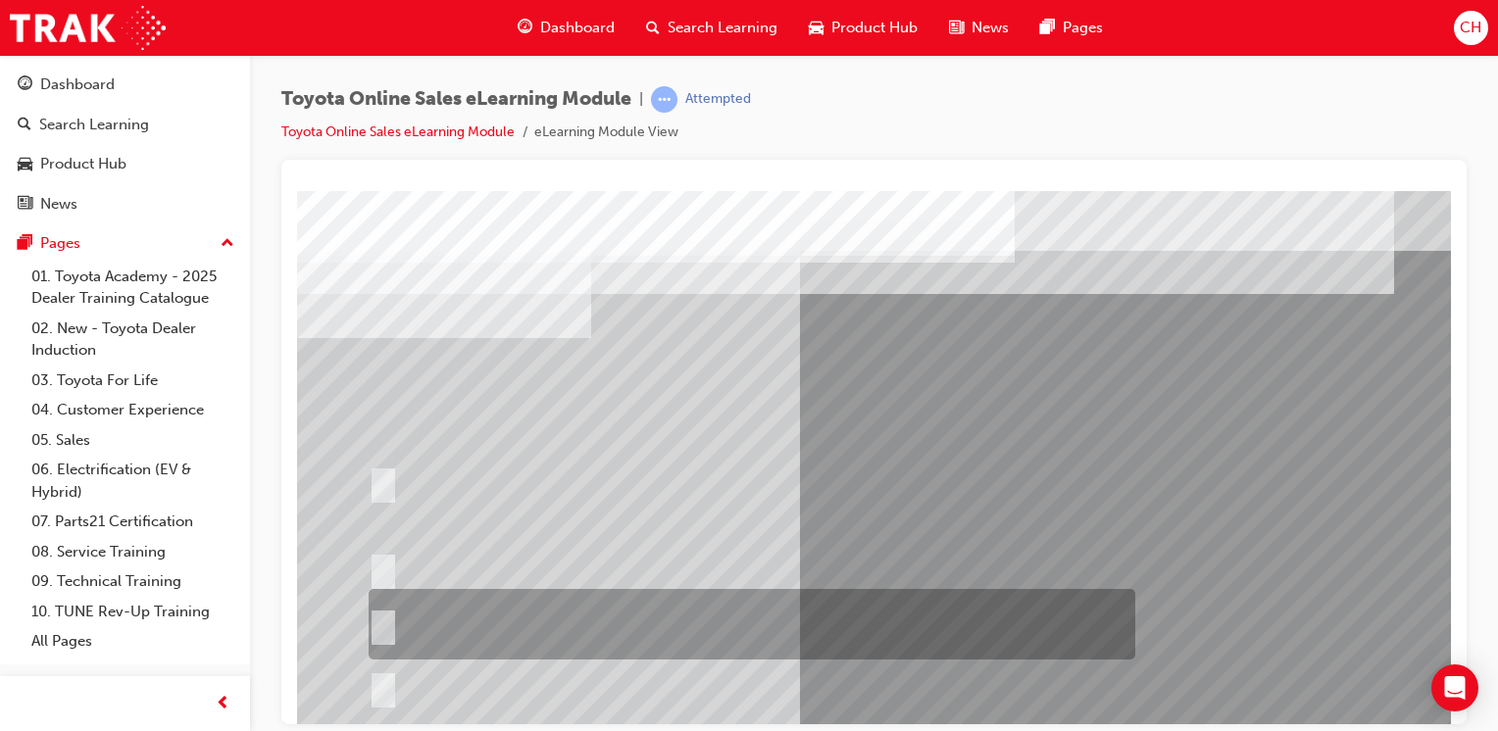
click at [525, 630] on div at bounding box center [747, 624] width 766 height 71
radio input "true"
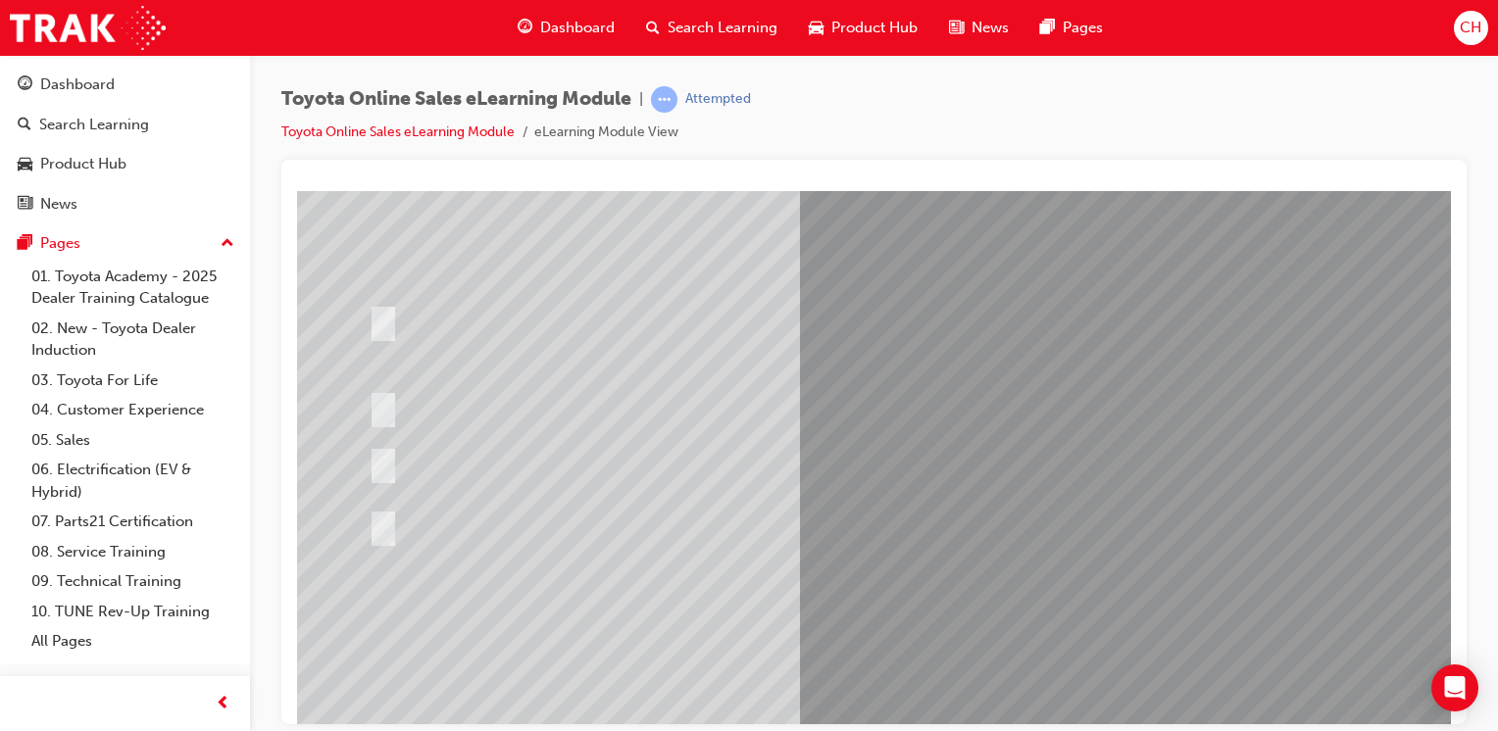
scroll to position [216, 0]
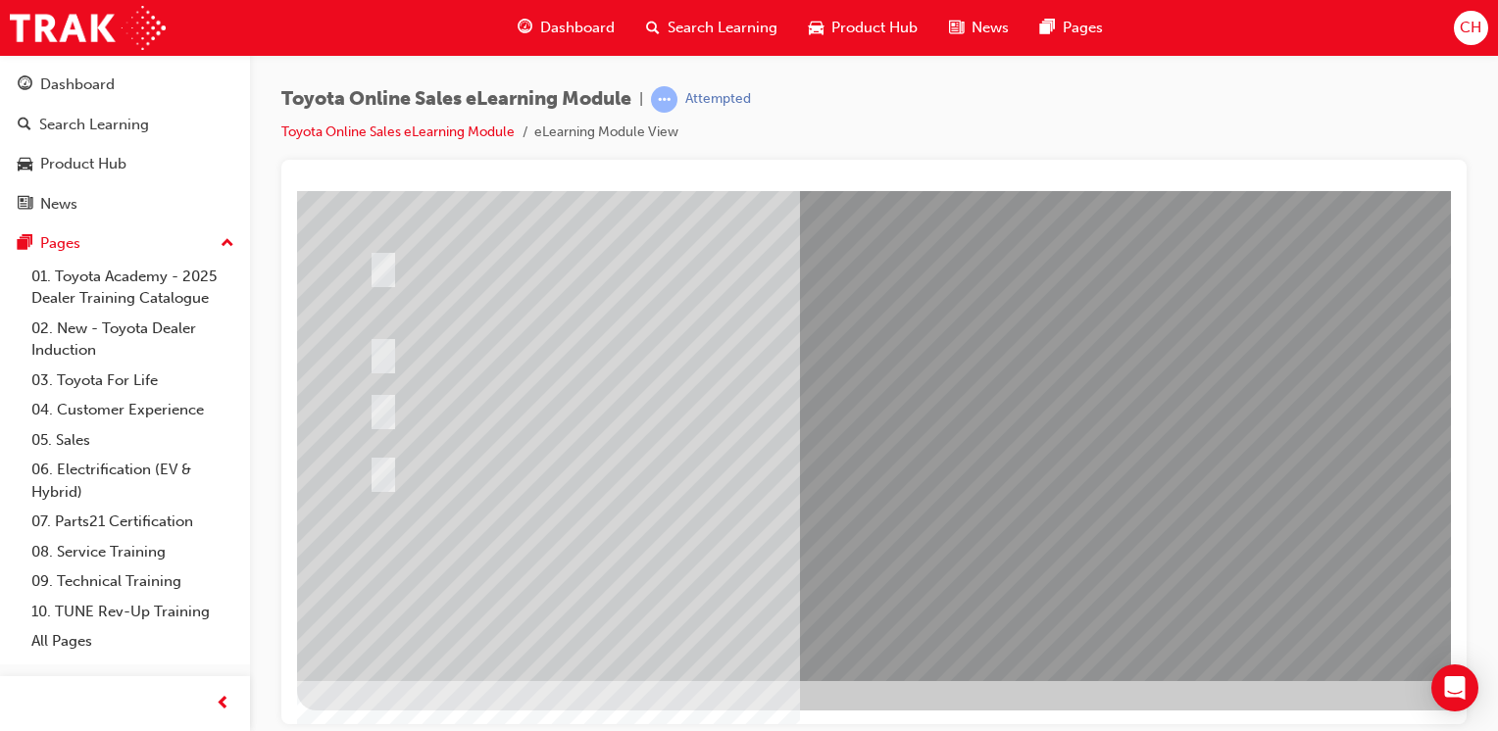
click at [728, 474] on div at bounding box center [747, 471] width 766 height 36
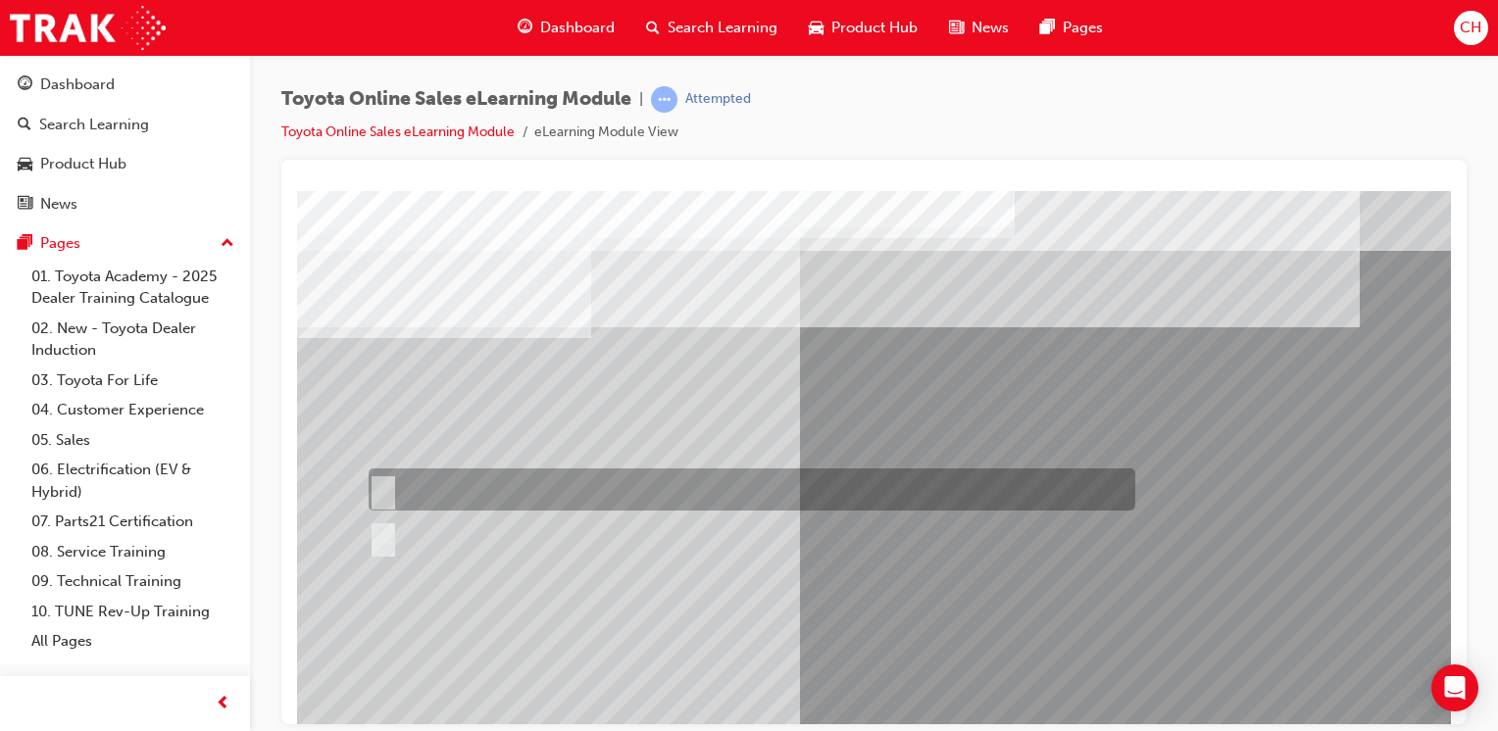
click at [674, 499] on div at bounding box center [747, 490] width 766 height 42
radio input "true"
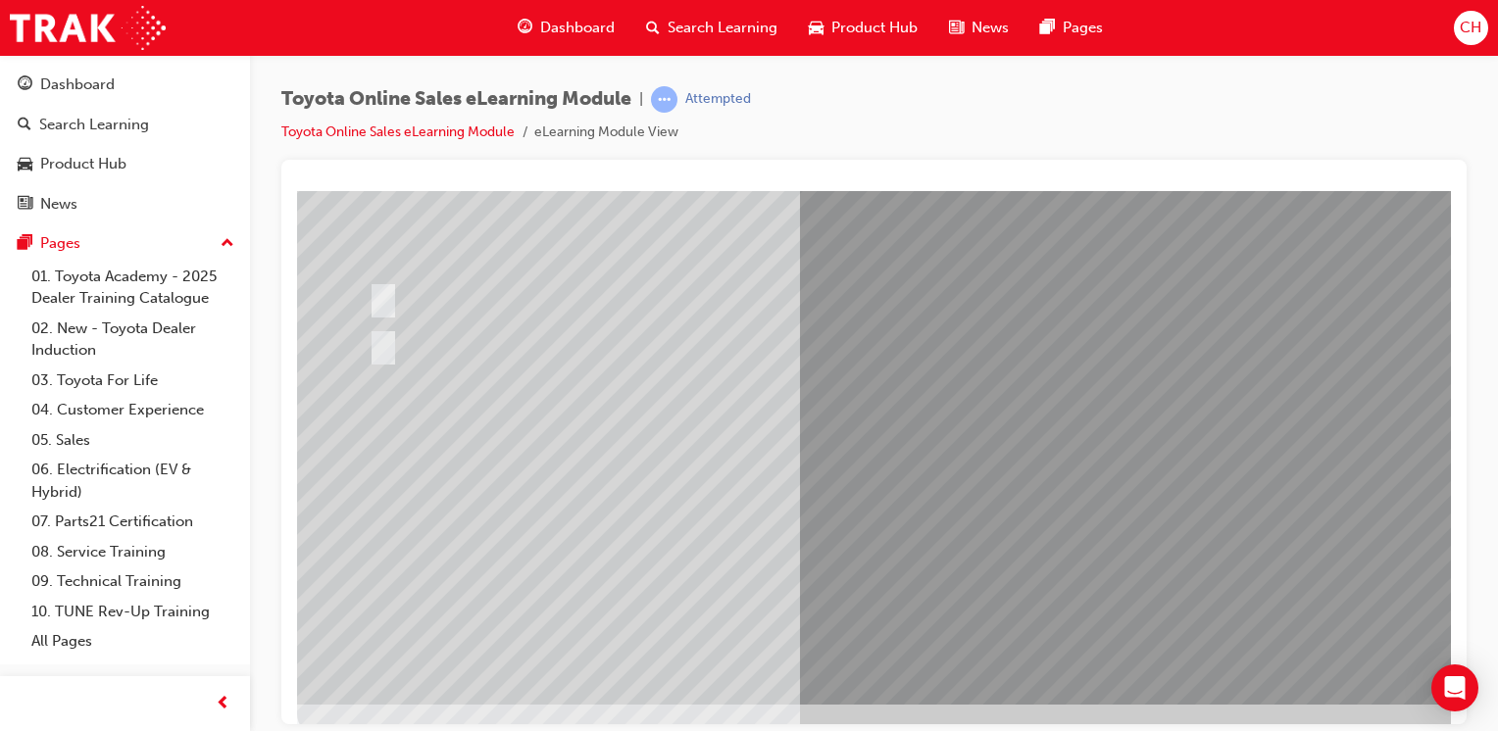
scroll to position [196, 0]
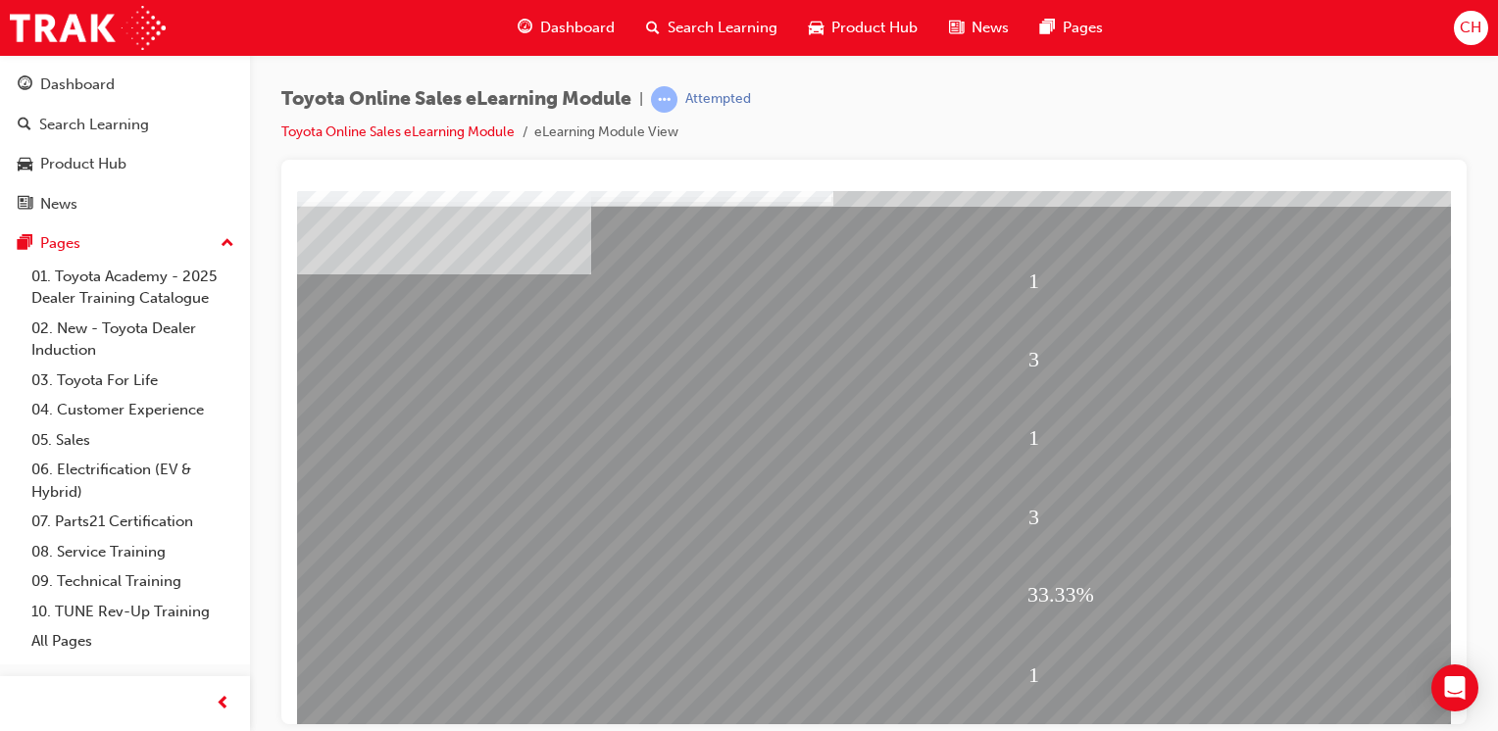
scroll to position [98, 0]
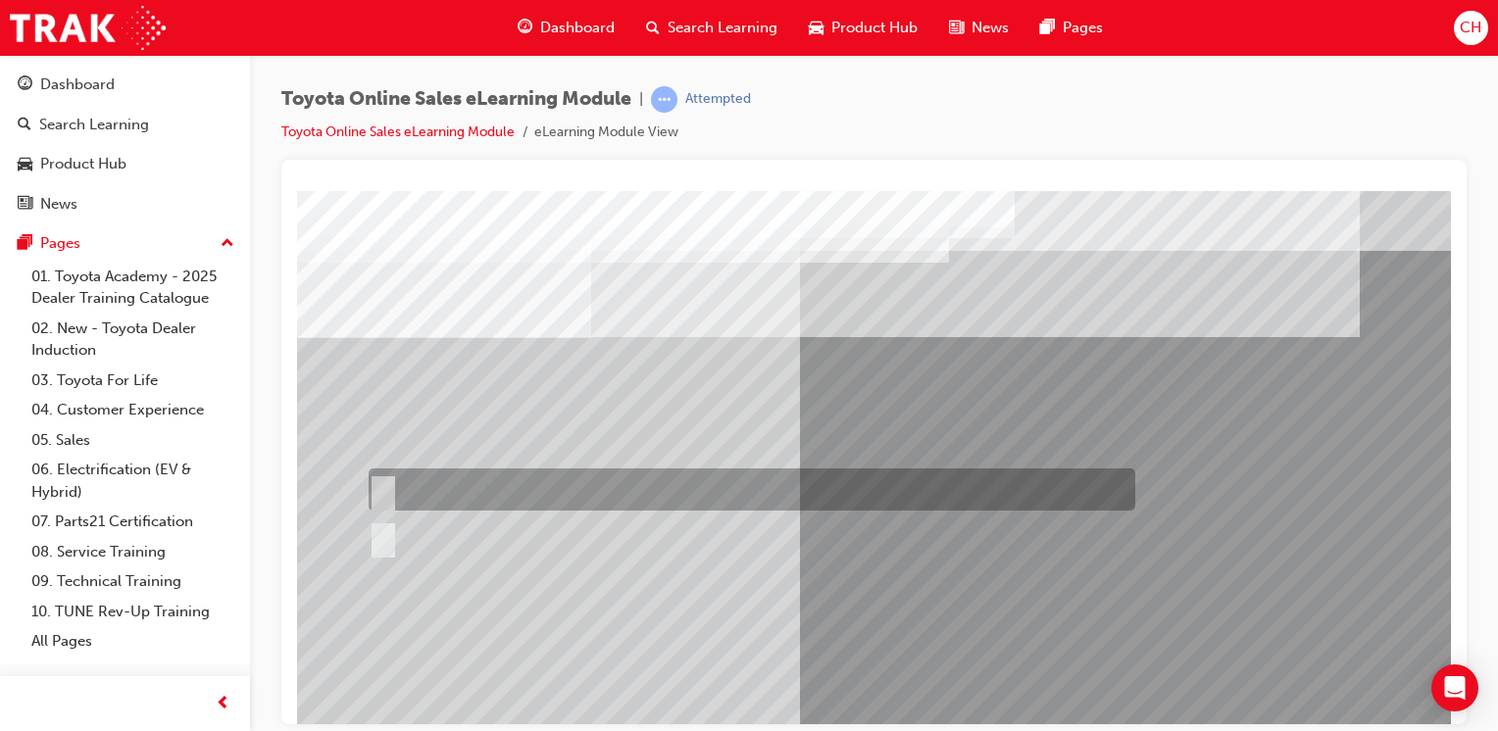
click at [484, 491] on div at bounding box center [747, 490] width 766 height 42
radio input "true"
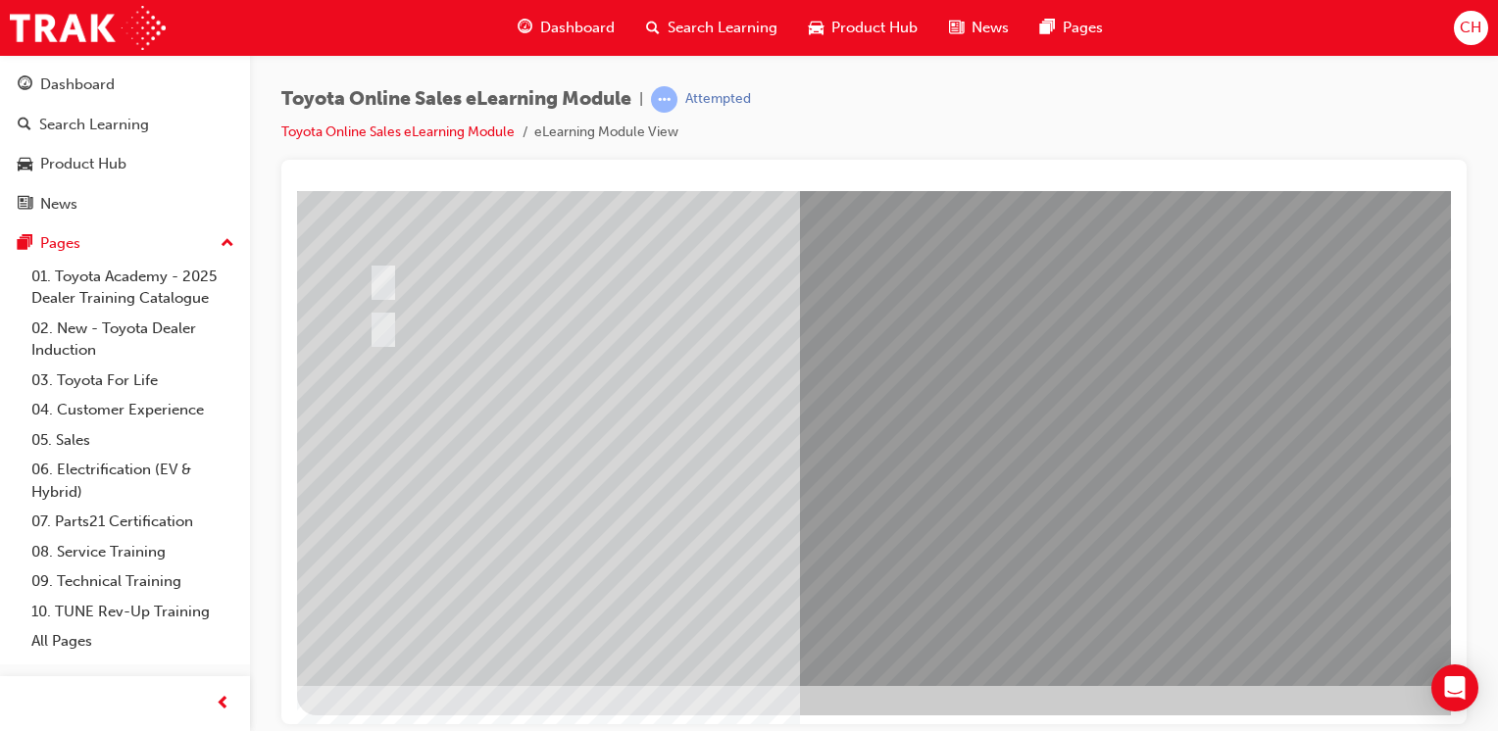
scroll to position [216, 0]
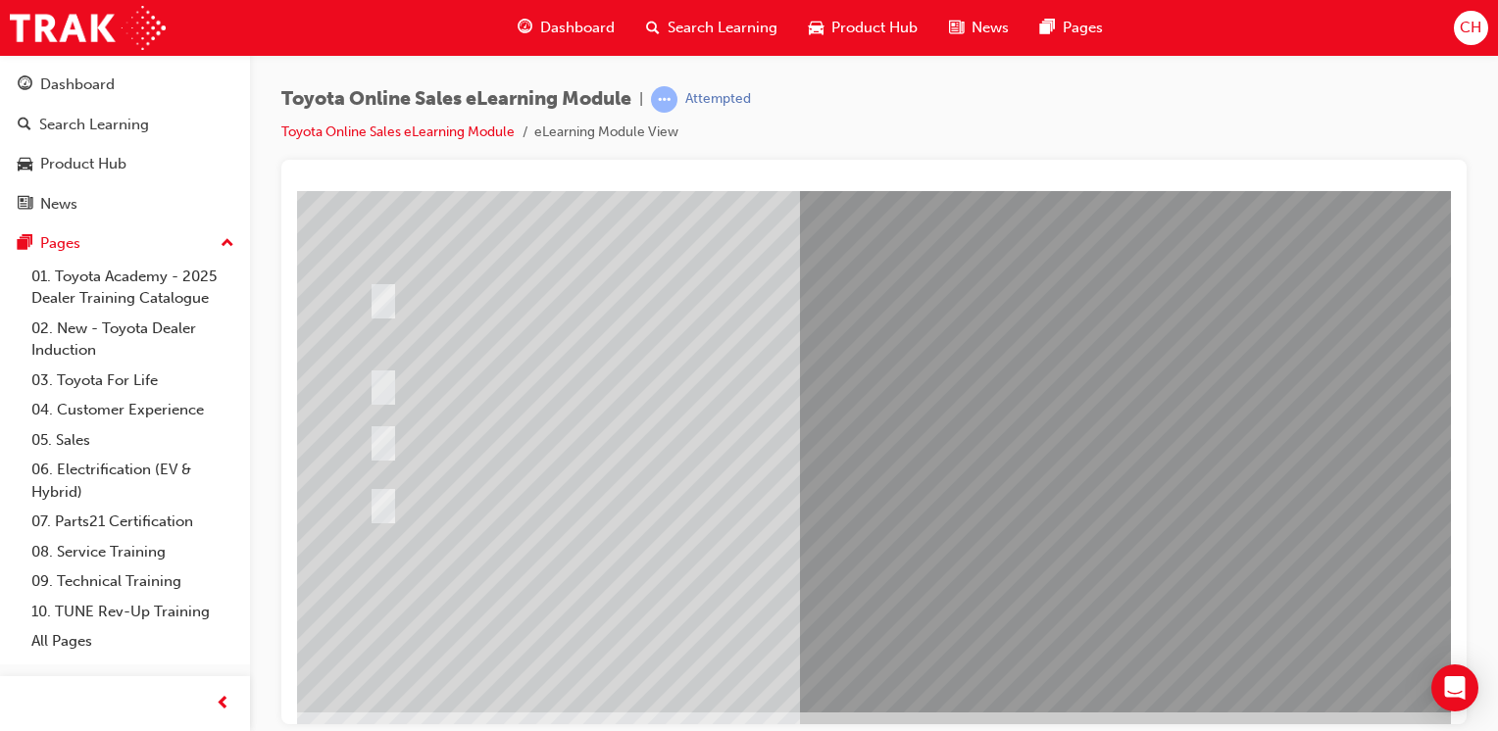
scroll to position [196, 0]
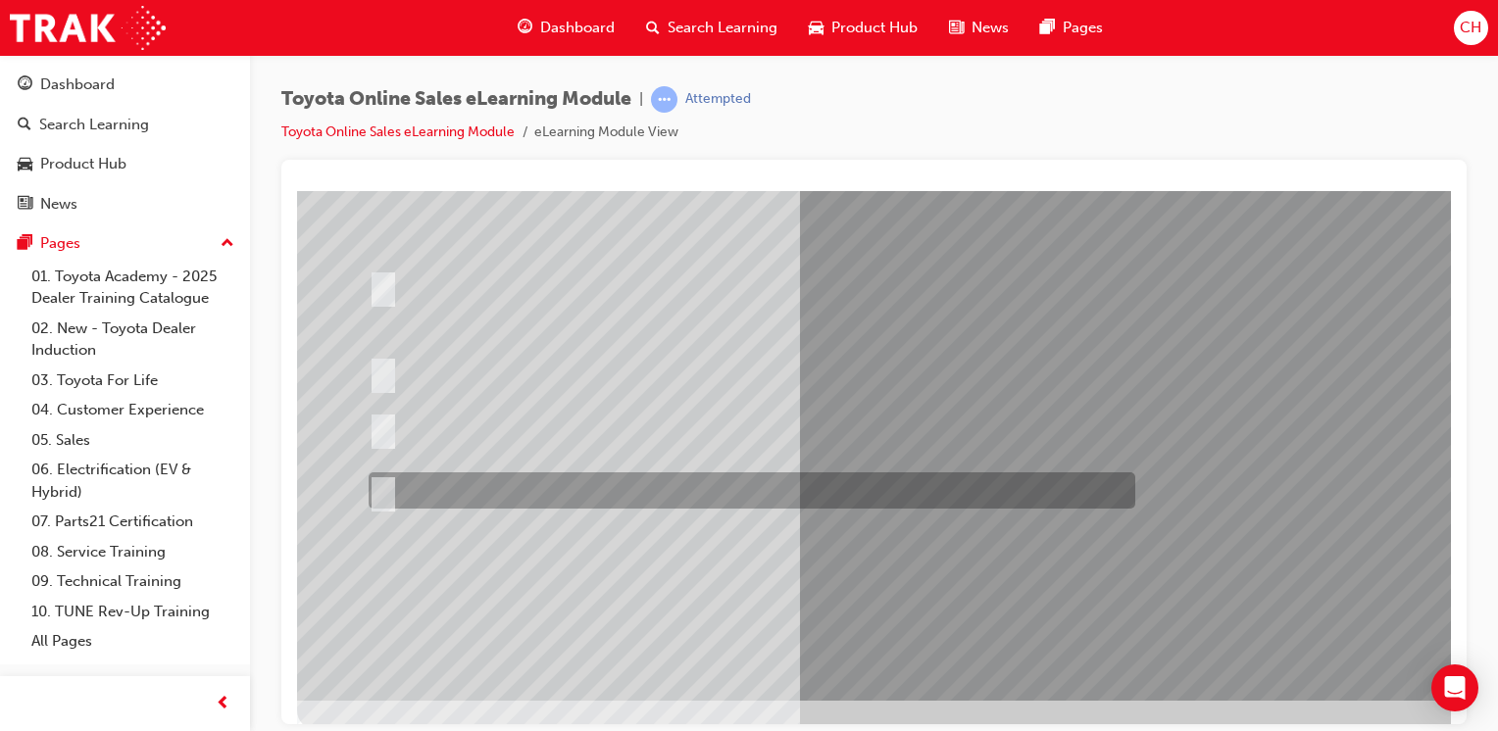
click at [669, 491] on div at bounding box center [747, 490] width 766 height 36
radio input "true"
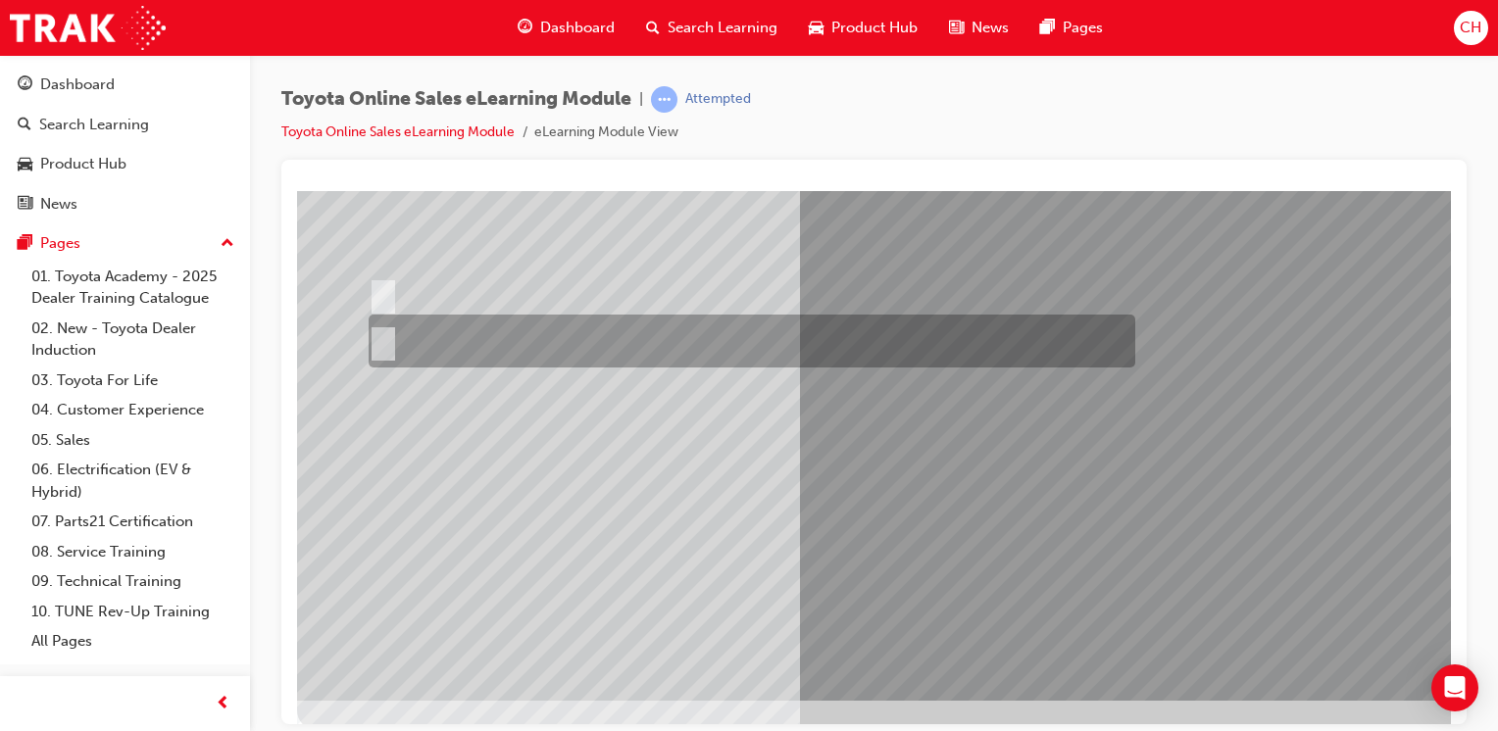
scroll to position [0, 0]
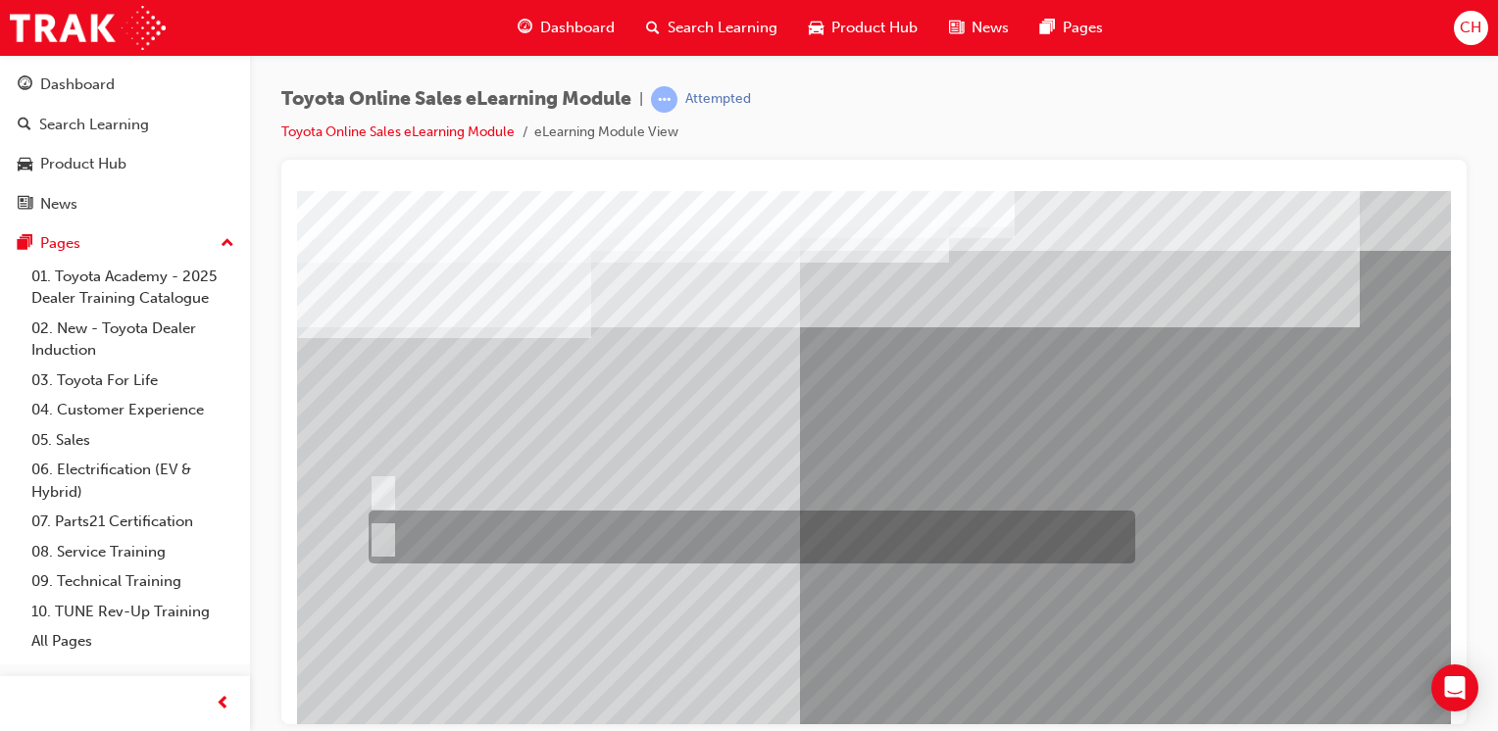
click at [527, 525] on div at bounding box center [747, 537] width 766 height 53
radio input "true"
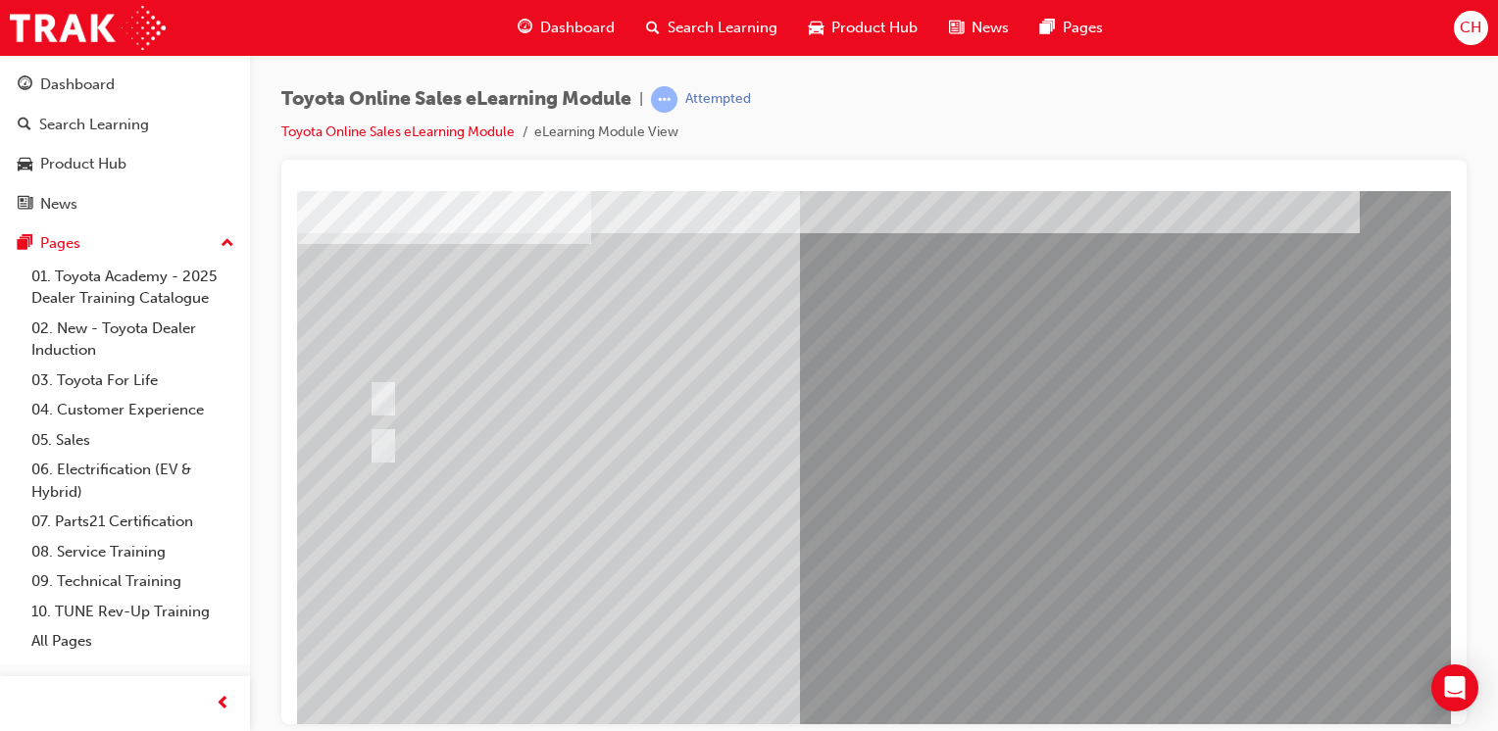
scroll to position [196, 0]
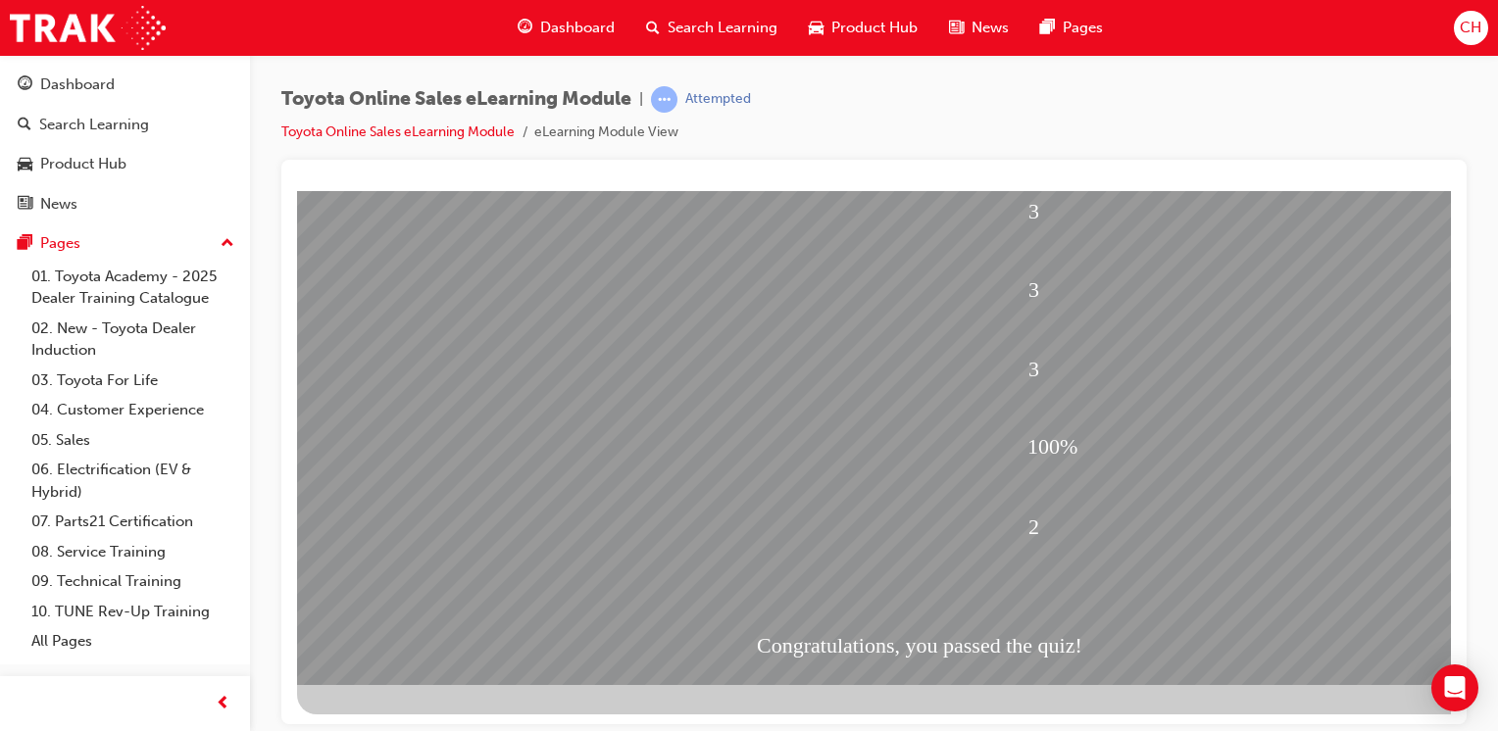
scroll to position [216, 0]
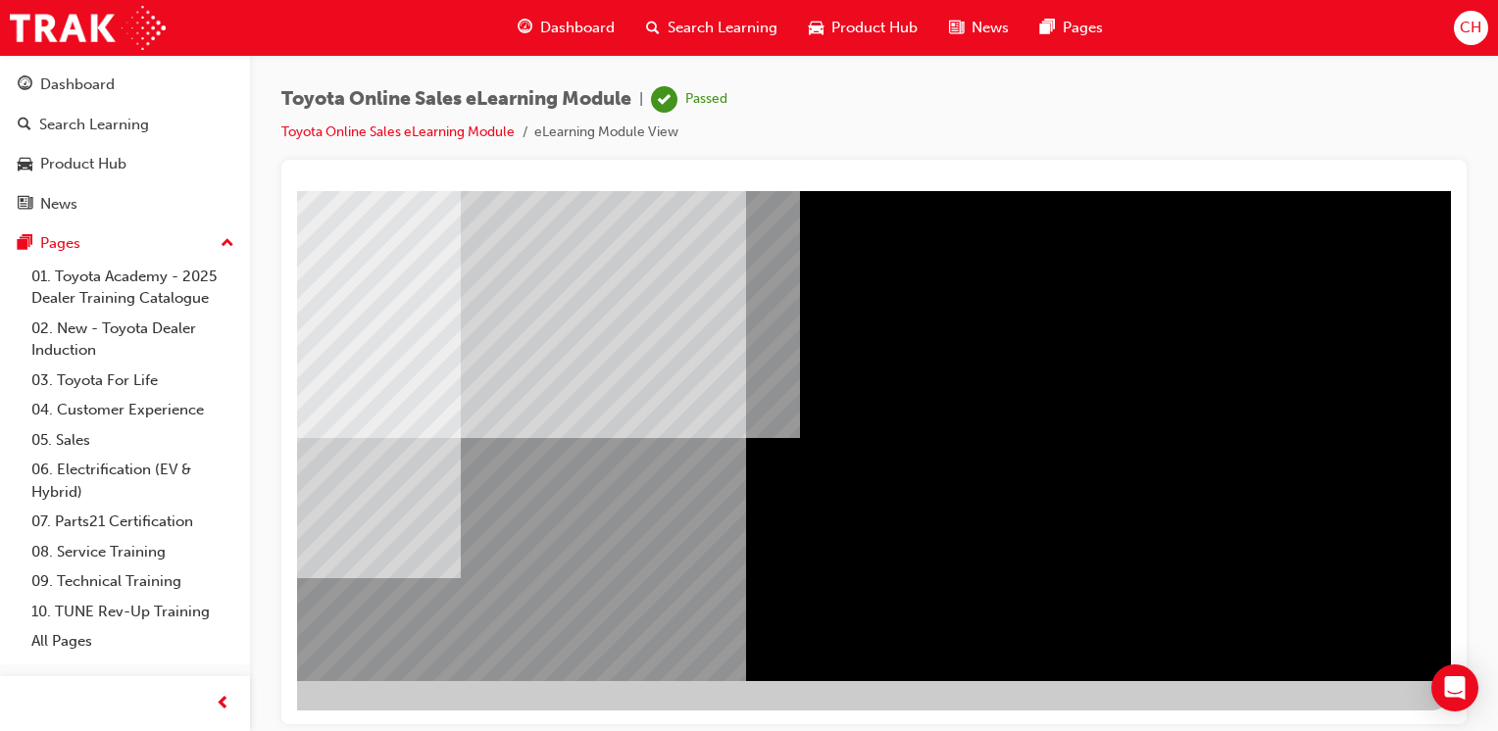
scroll to position [0, 0]
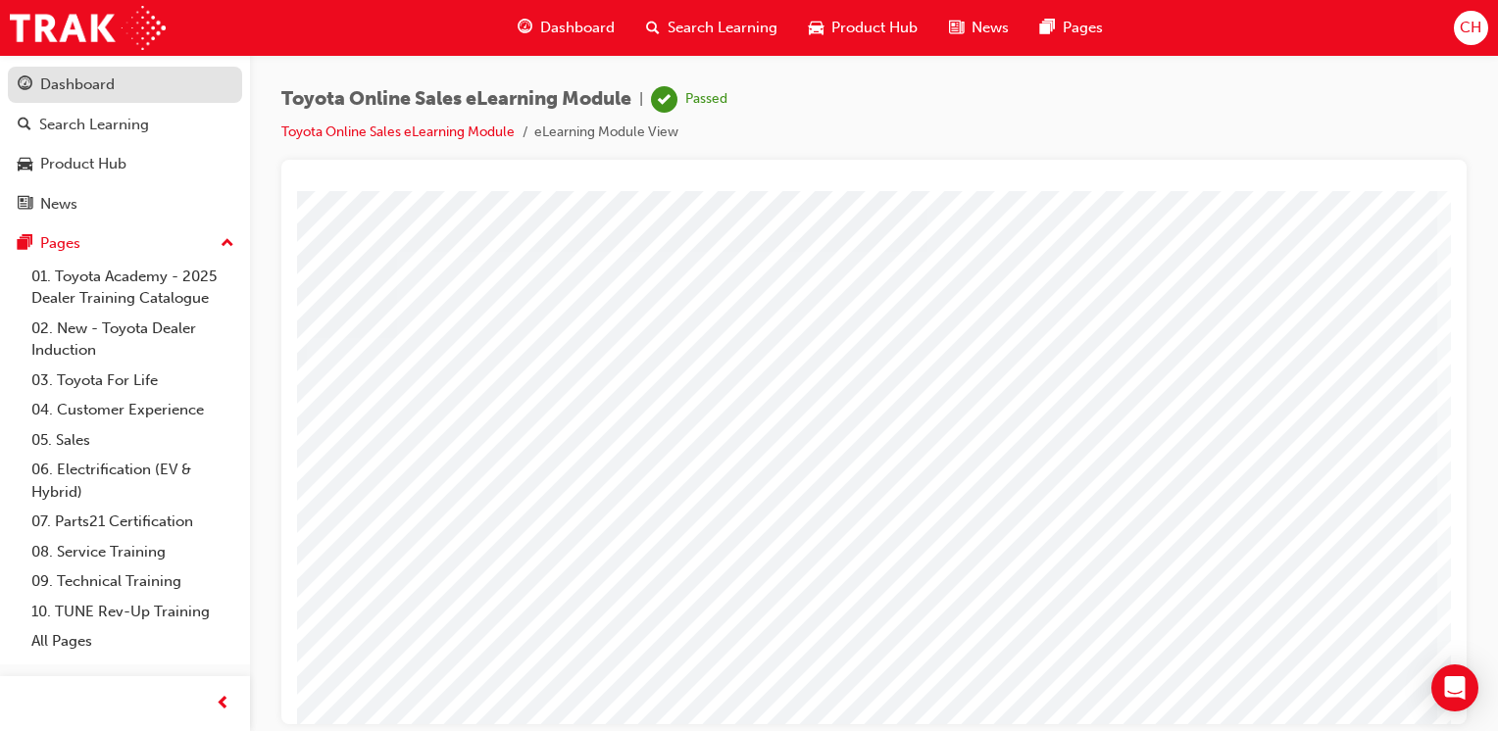
click at [62, 76] on div "Dashboard" at bounding box center [77, 85] width 74 height 23
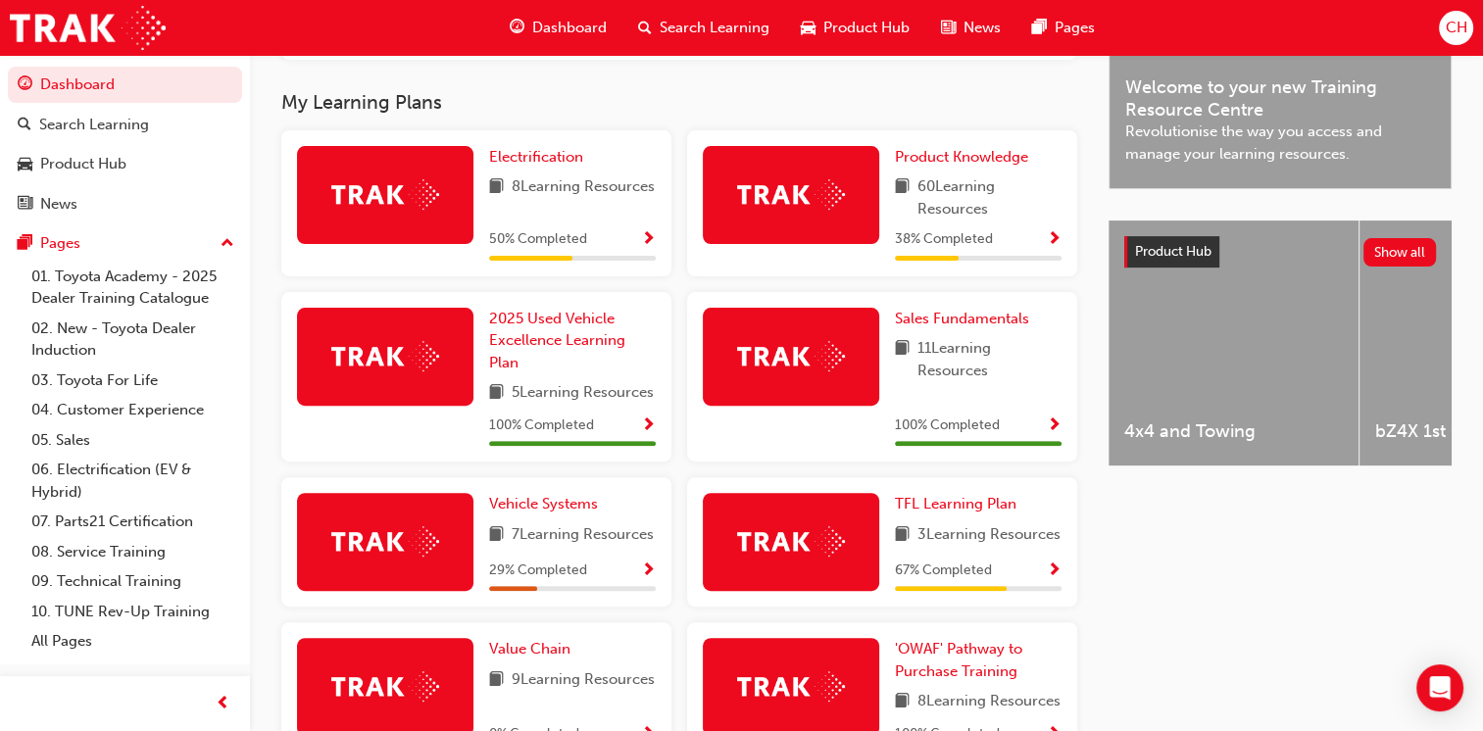
scroll to position [588, 0]
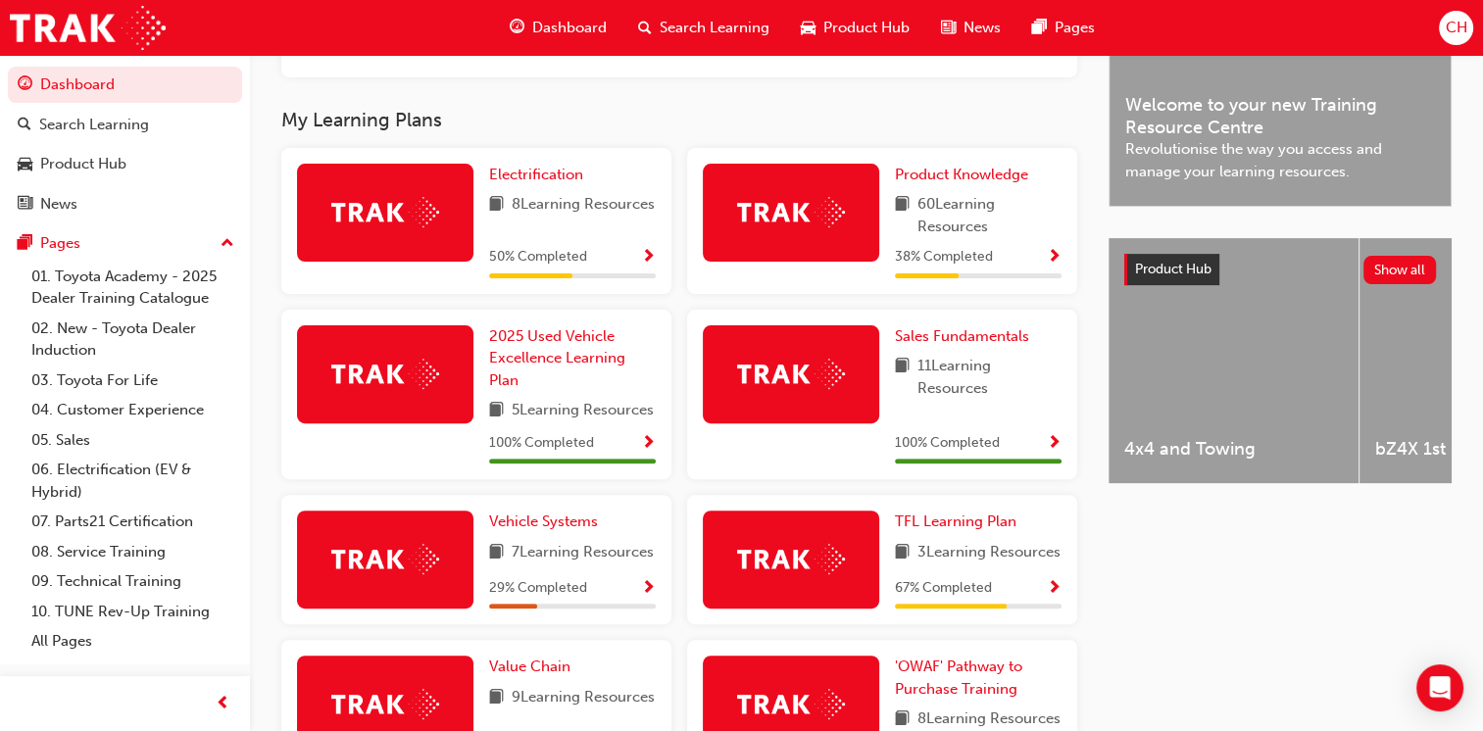
click at [1055, 262] on span "Show Progress" at bounding box center [1054, 258] width 15 height 18
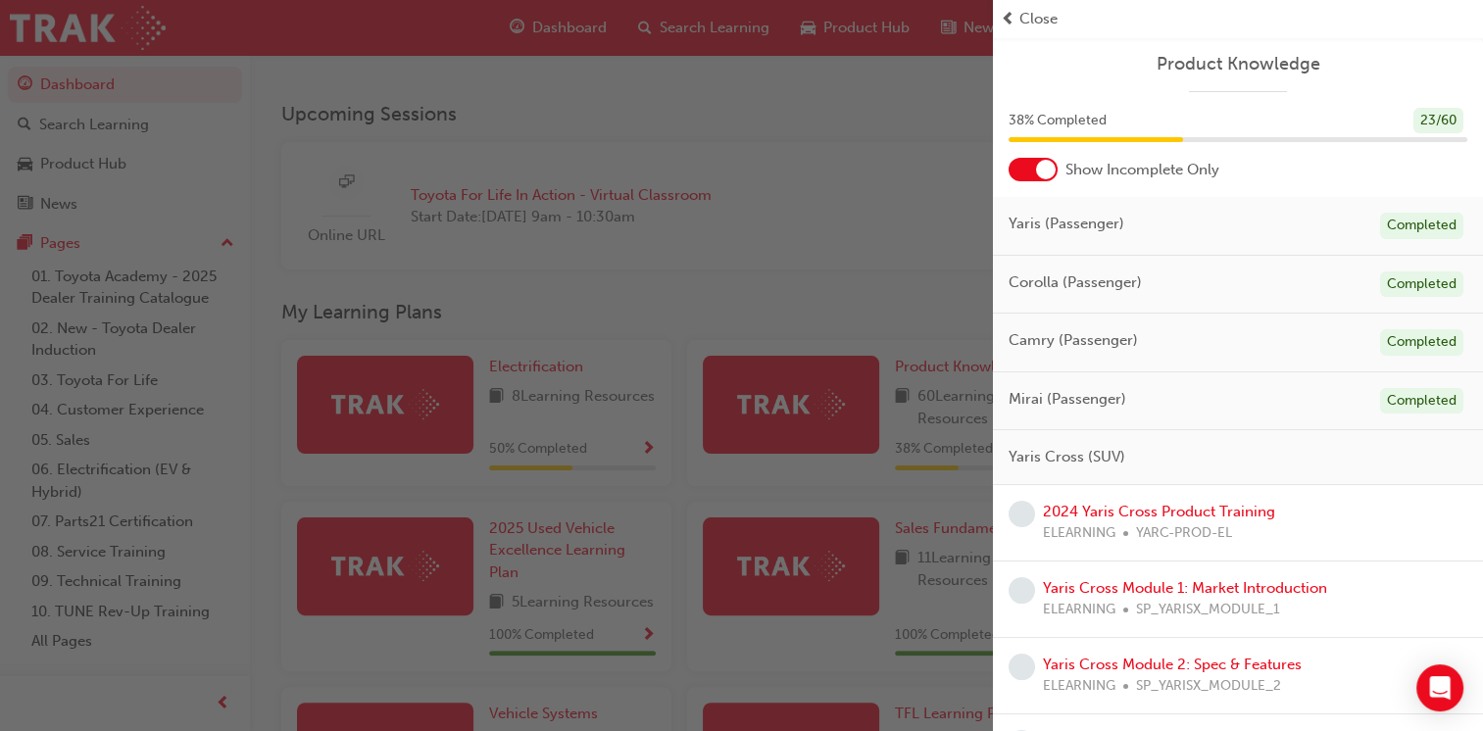
scroll to position [392, 0]
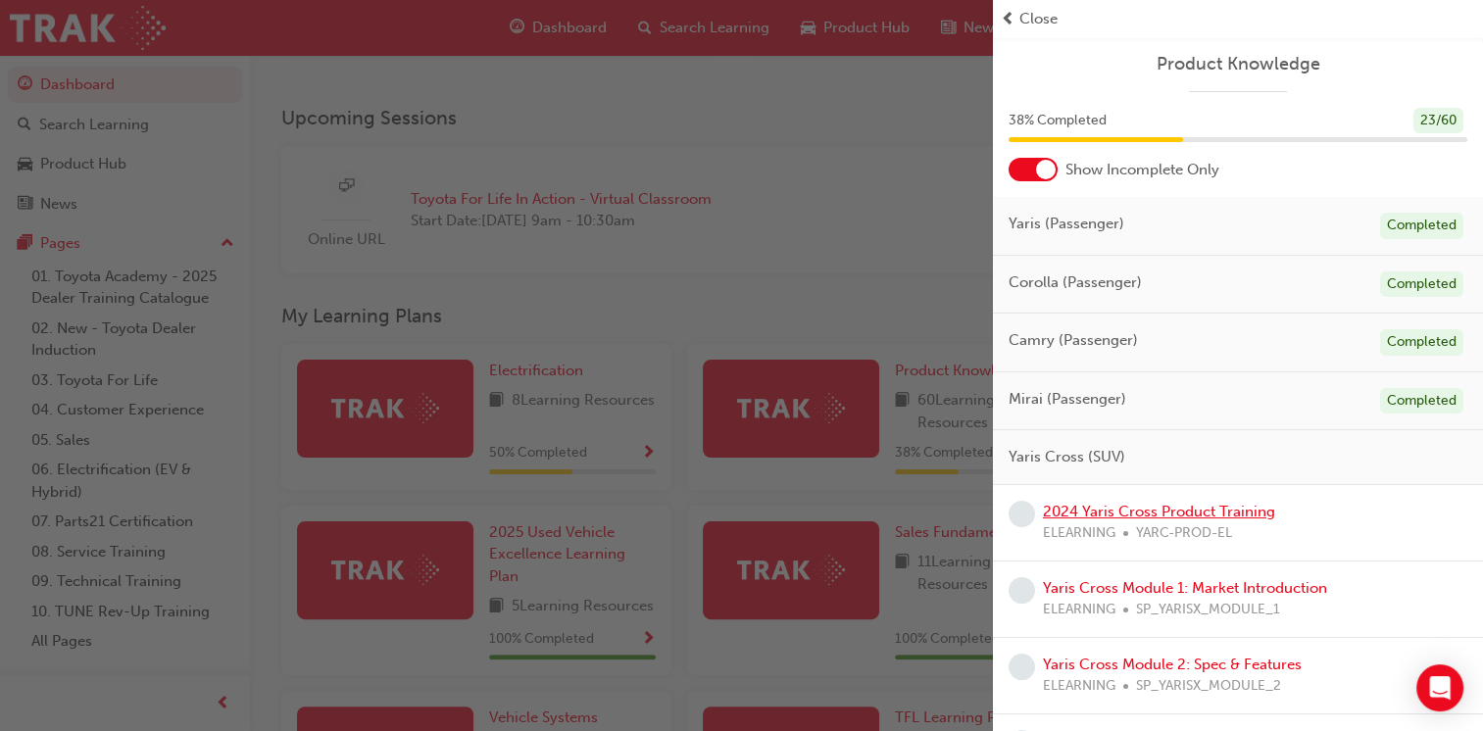
click at [1157, 508] on link "2024 Yaris Cross Product Training" at bounding box center [1159, 512] width 232 height 18
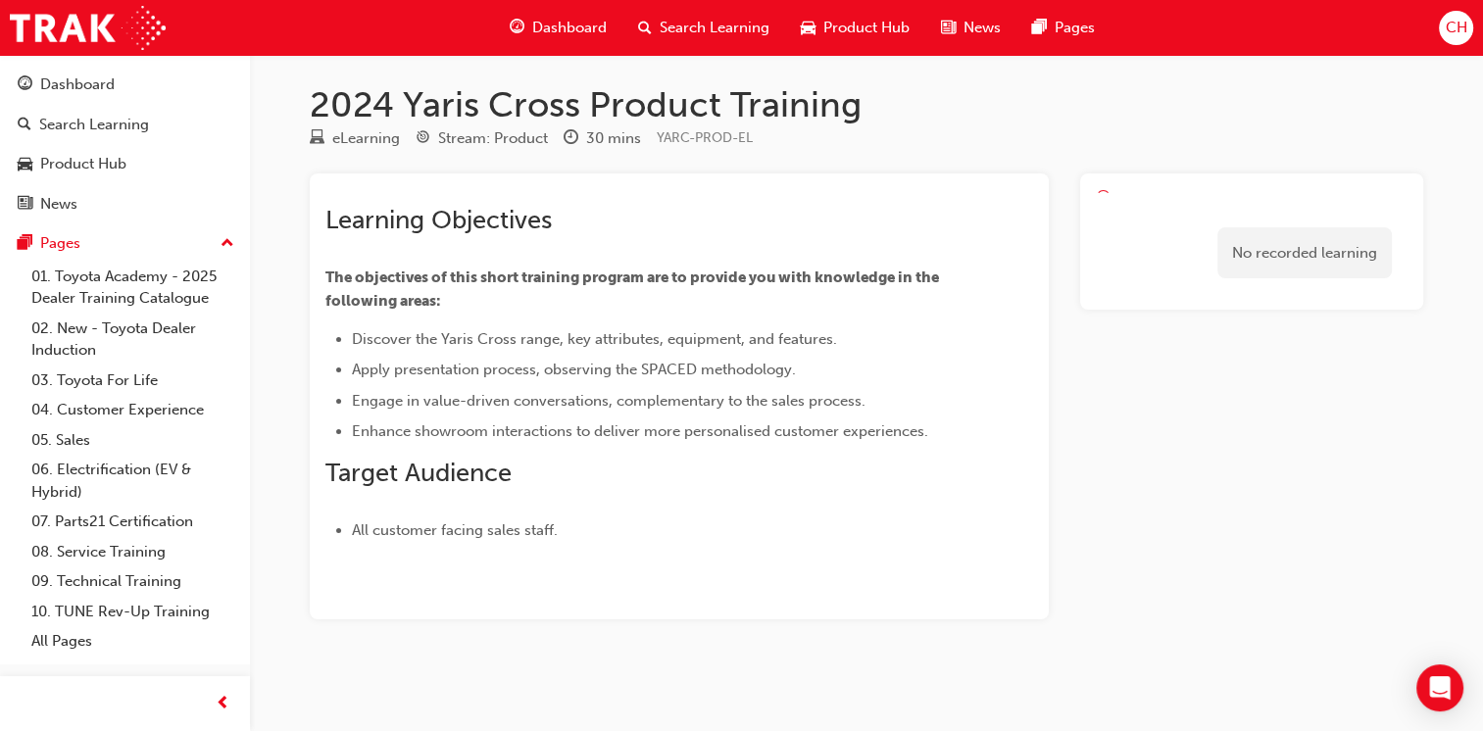
scroll to position [3, 0]
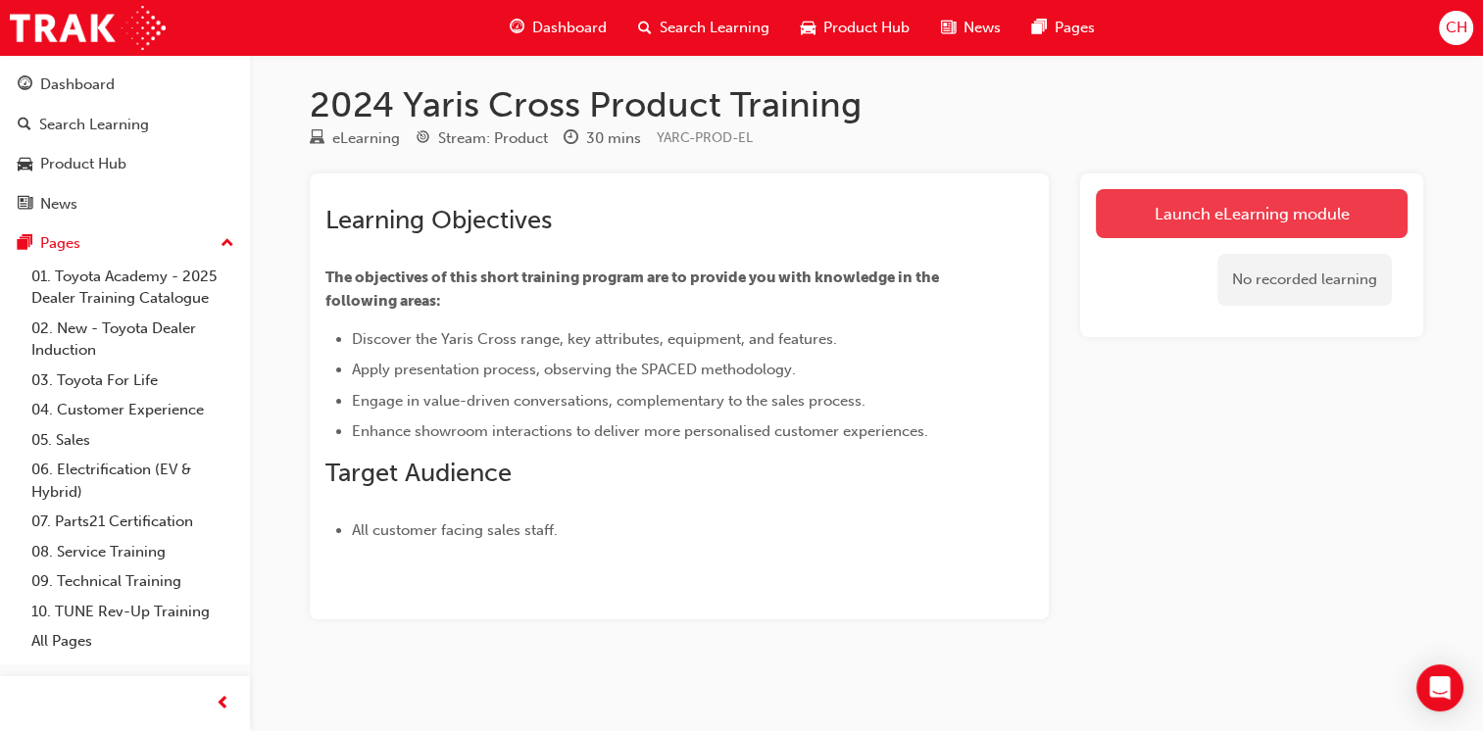
click at [1201, 218] on link "Launch eLearning module" at bounding box center [1252, 213] width 312 height 49
